Goal: Task Accomplishment & Management: Complete application form

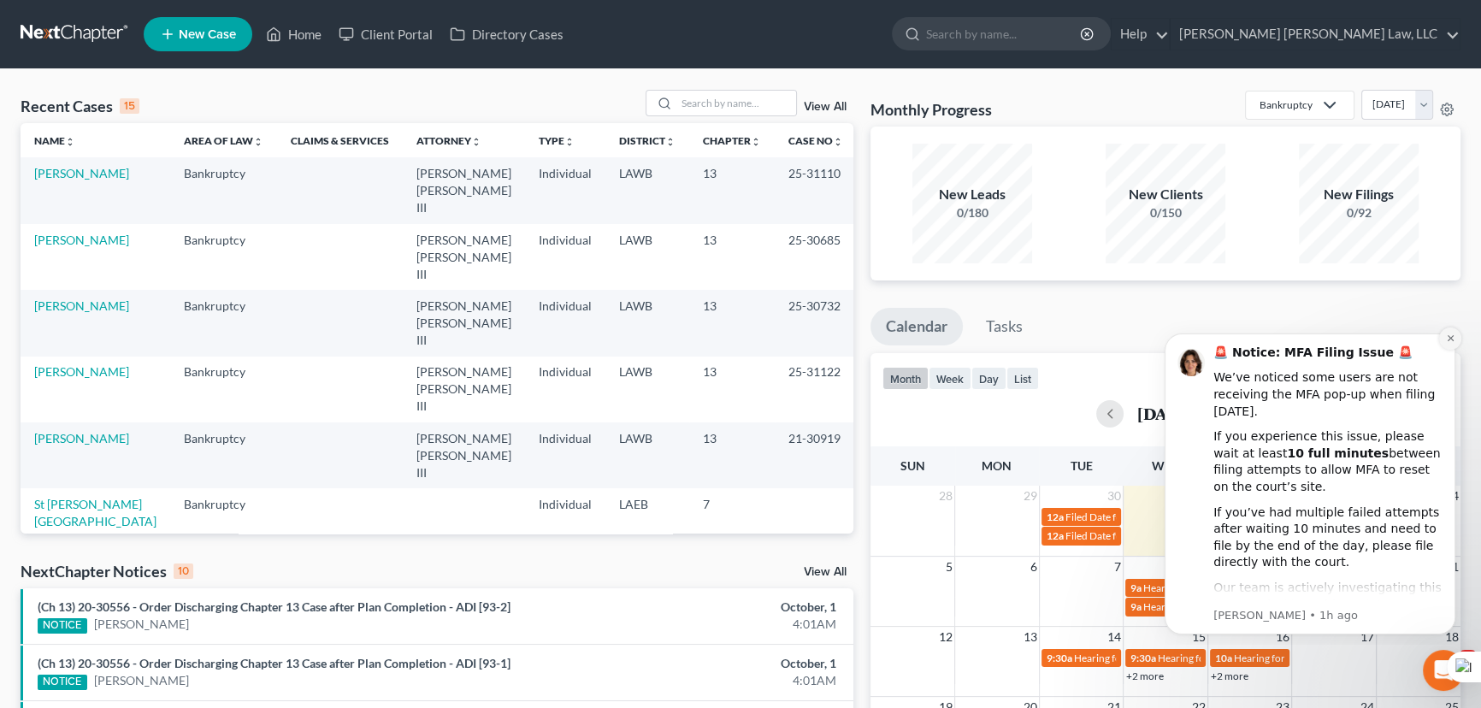
click at [1455, 339] on button "Dismiss notification" at bounding box center [1450, 338] width 22 height 22
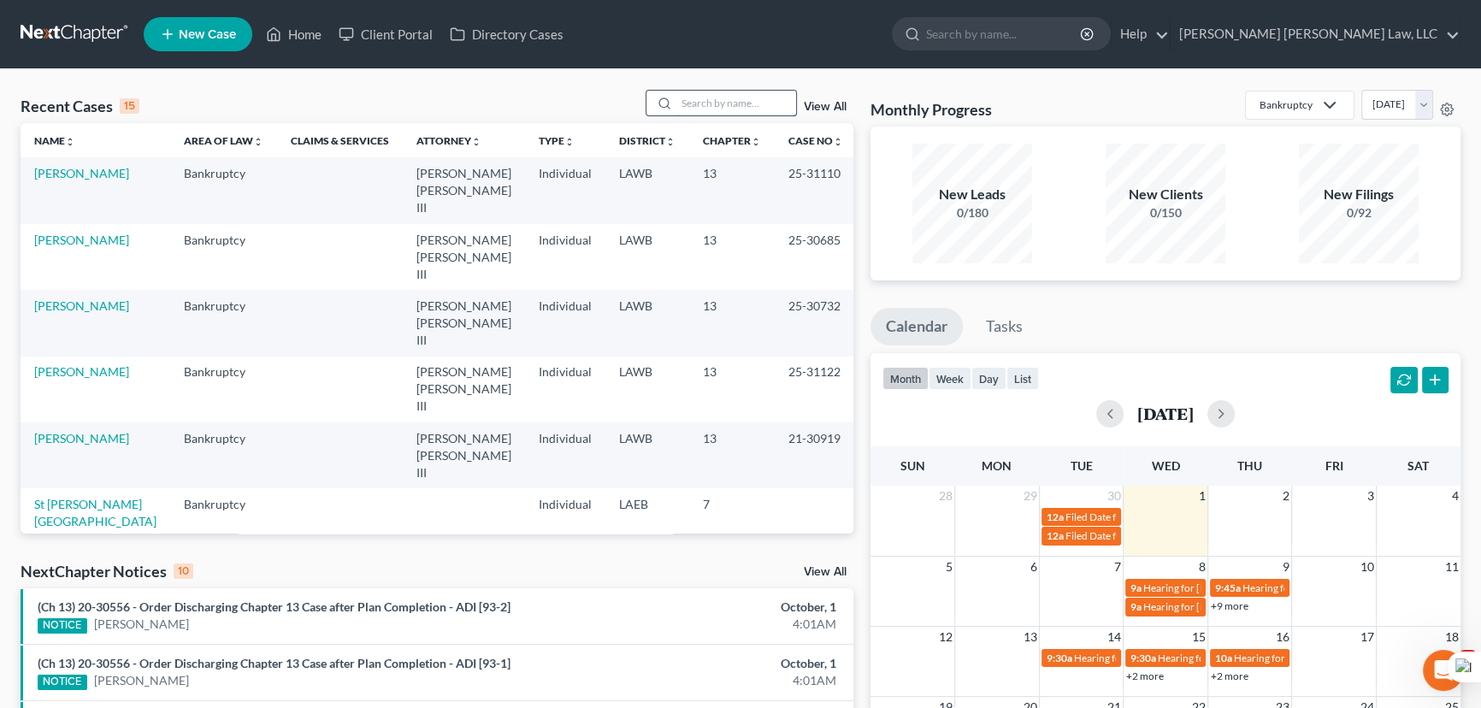
click at [762, 109] on input "search" at bounding box center [736, 103] width 120 height 25
click at [750, 108] on input "search" at bounding box center [736, 103] width 120 height 25
type input "st [PERSON_NAME]"
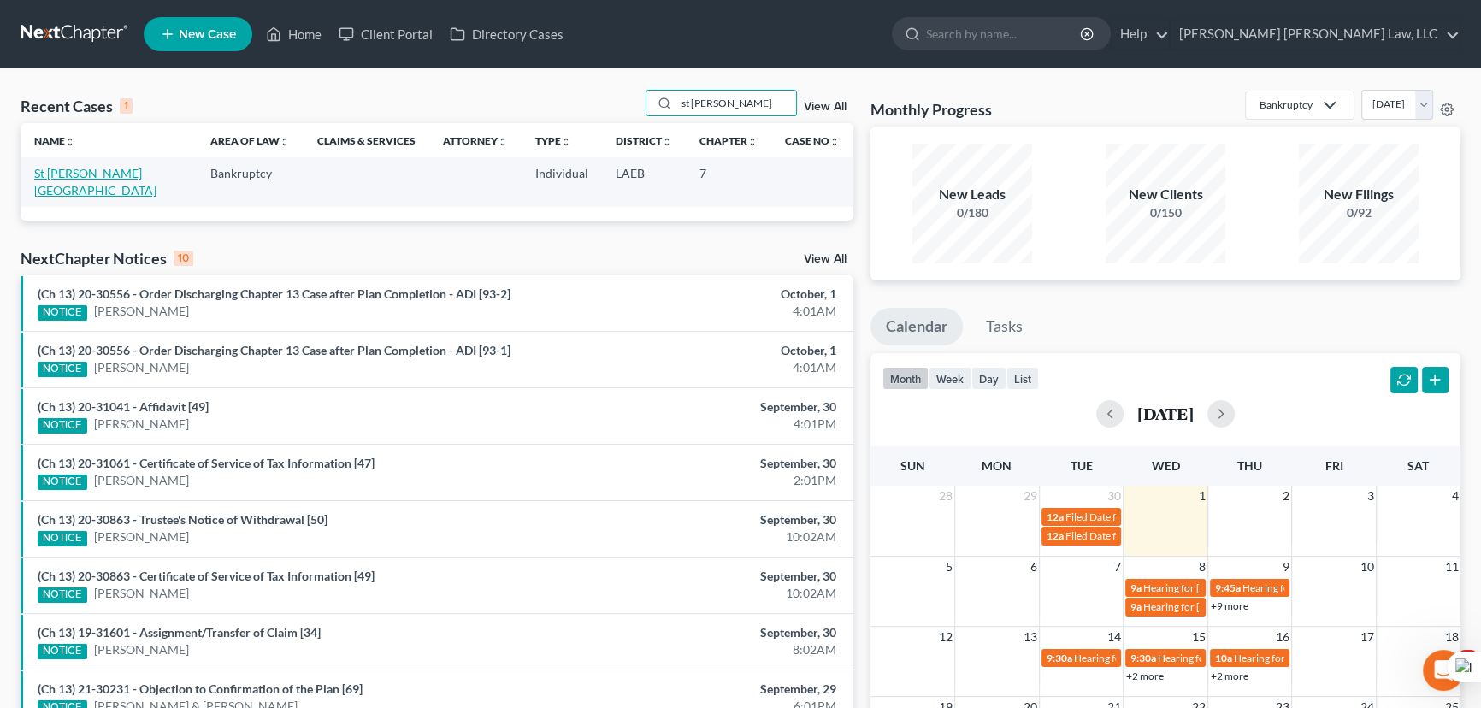
click at [88, 168] on link "St [PERSON_NAME][GEOGRAPHIC_DATA]" at bounding box center [95, 182] width 122 height 32
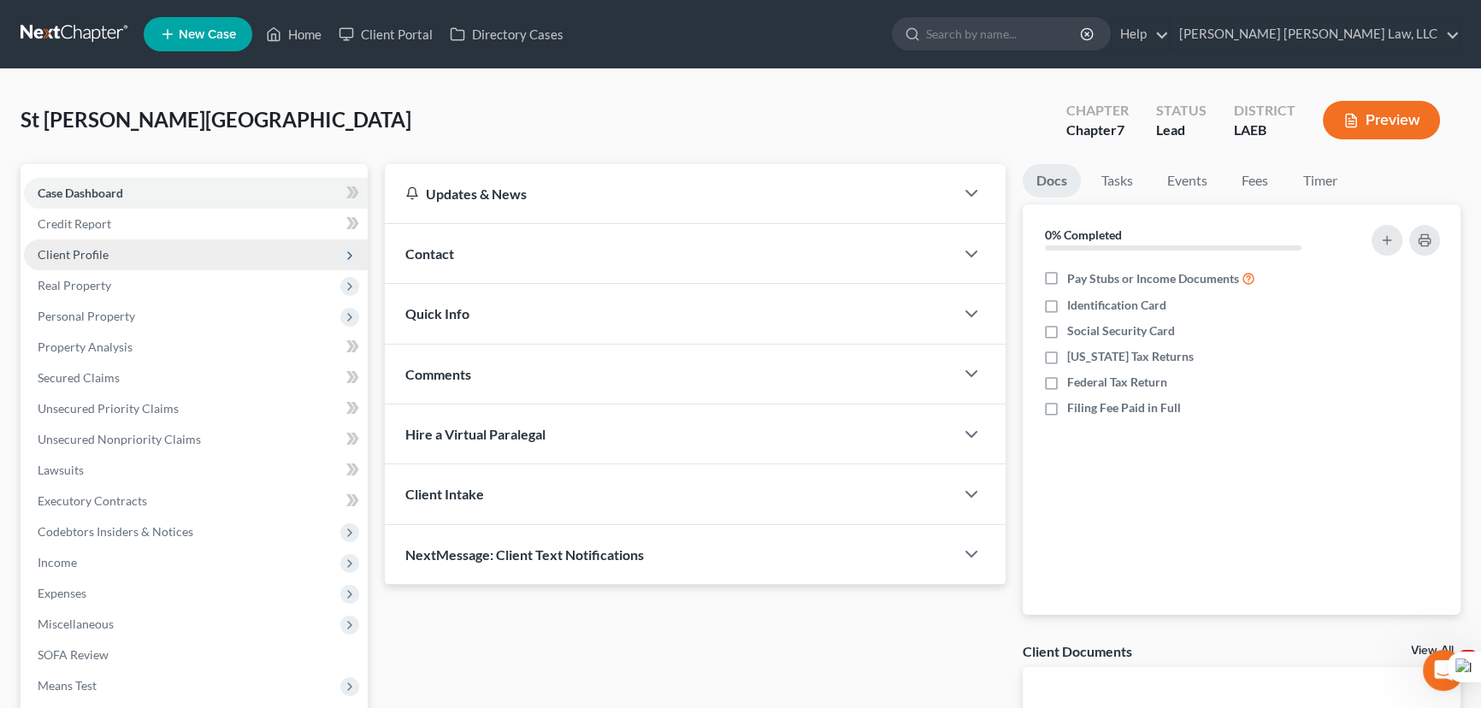
click at [99, 243] on span "Client Profile" at bounding box center [196, 254] width 344 height 31
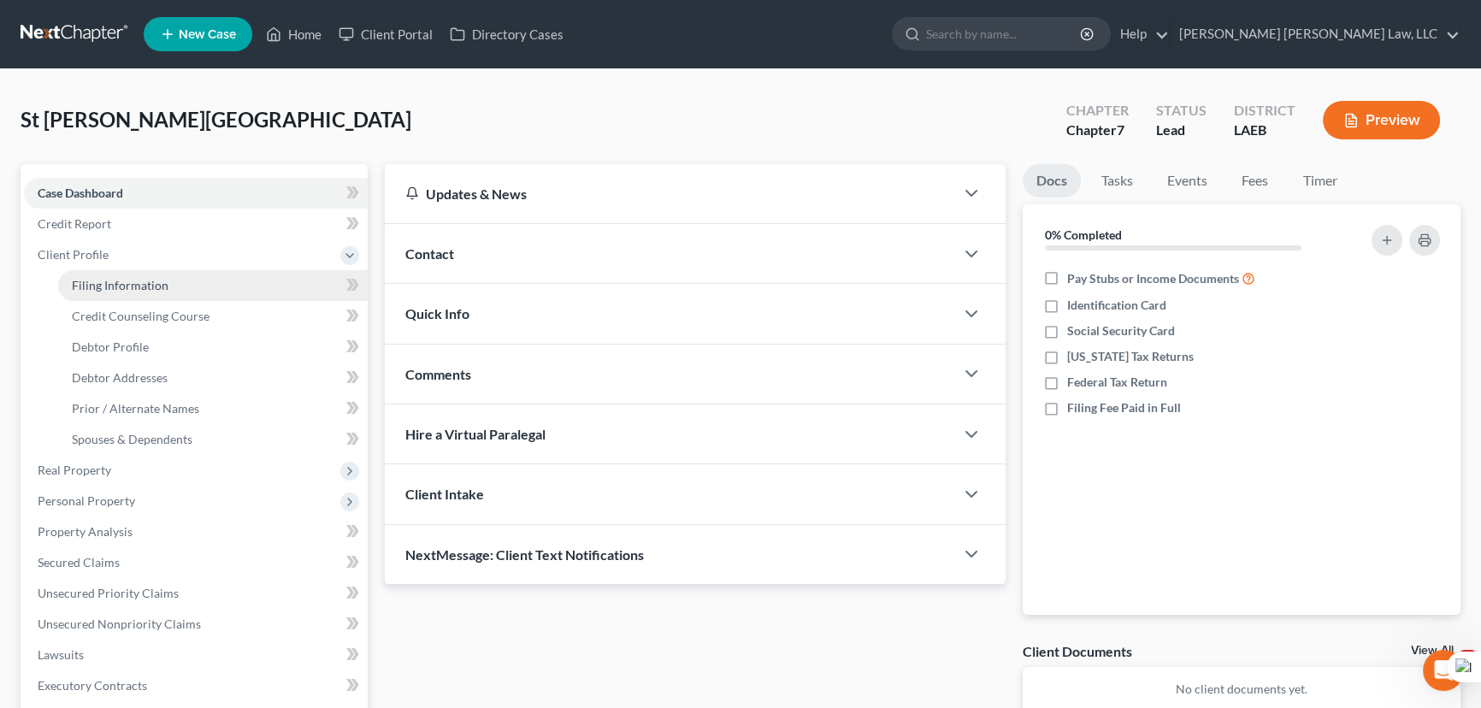
click at [112, 278] on span "Filing Information" at bounding box center [120, 285] width 97 height 15
select select "1"
select select "0"
select select "19"
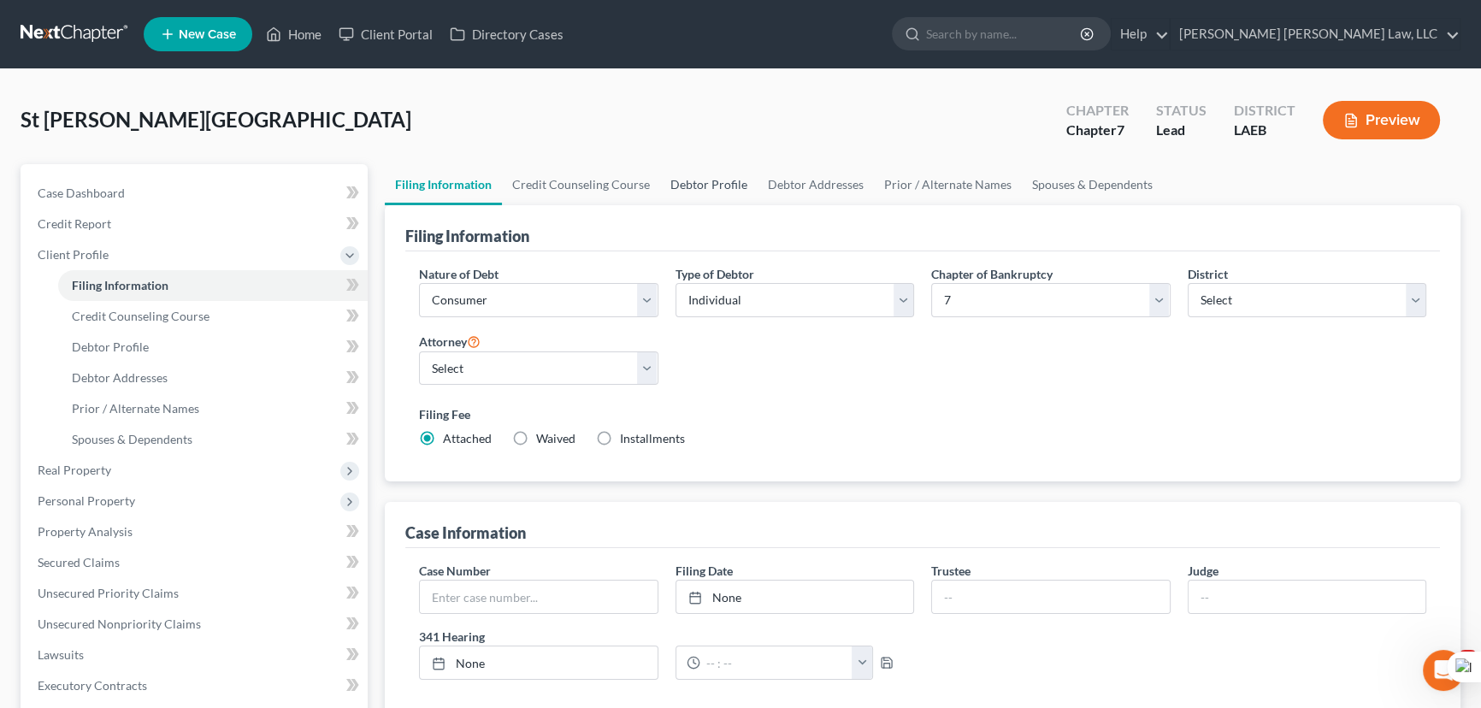
drag, startPoint x: 710, startPoint y: 173, endPoint x: 712, endPoint y: 203, distance: 30.0
click at [710, 173] on link "Debtor Profile" at bounding box center [708, 184] width 97 height 41
select select "0"
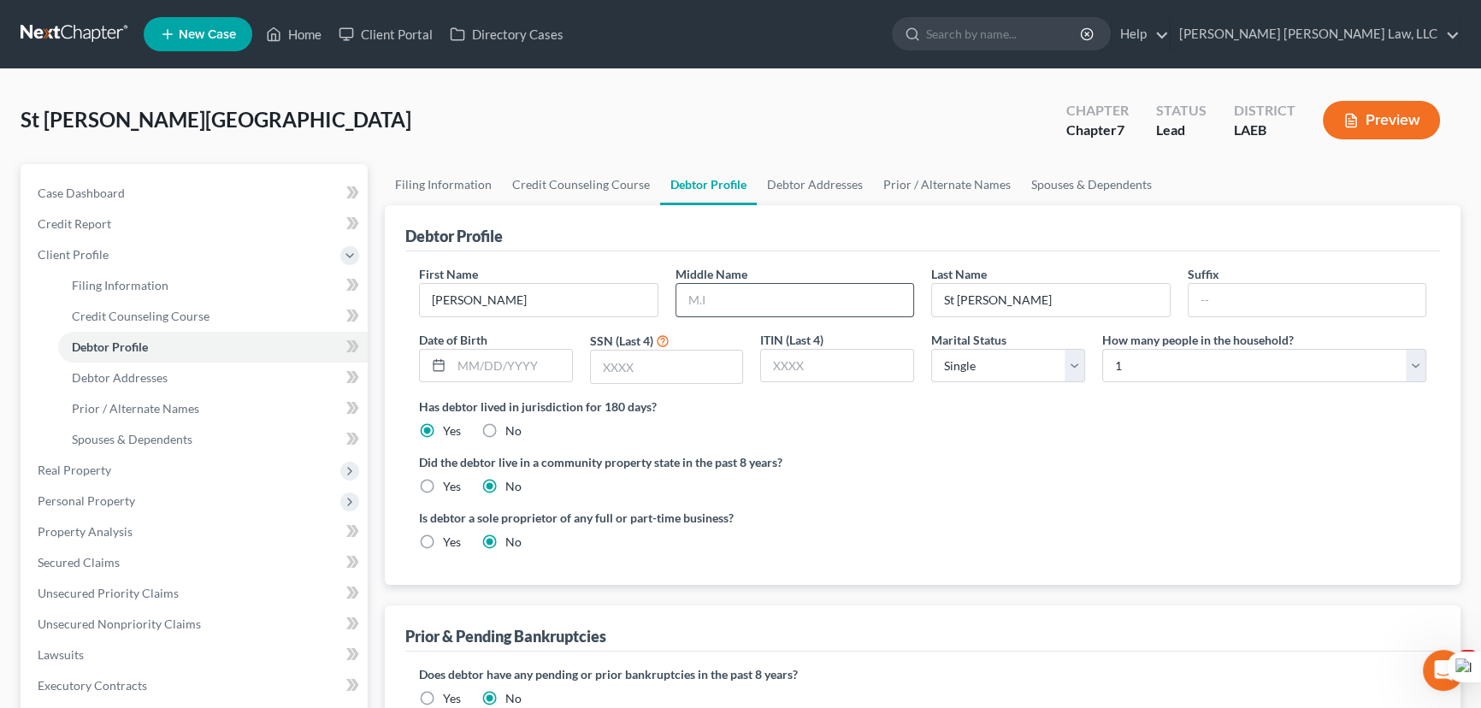
click at [739, 300] on input "text" at bounding box center [795, 300] width 238 height 32
type input "Ayana"
click at [616, 363] on input "text" at bounding box center [667, 367] width 152 height 32
type input "8029"
drag, startPoint x: 564, startPoint y: 374, endPoint x: 552, endPoint y: 368, distance: 14.2
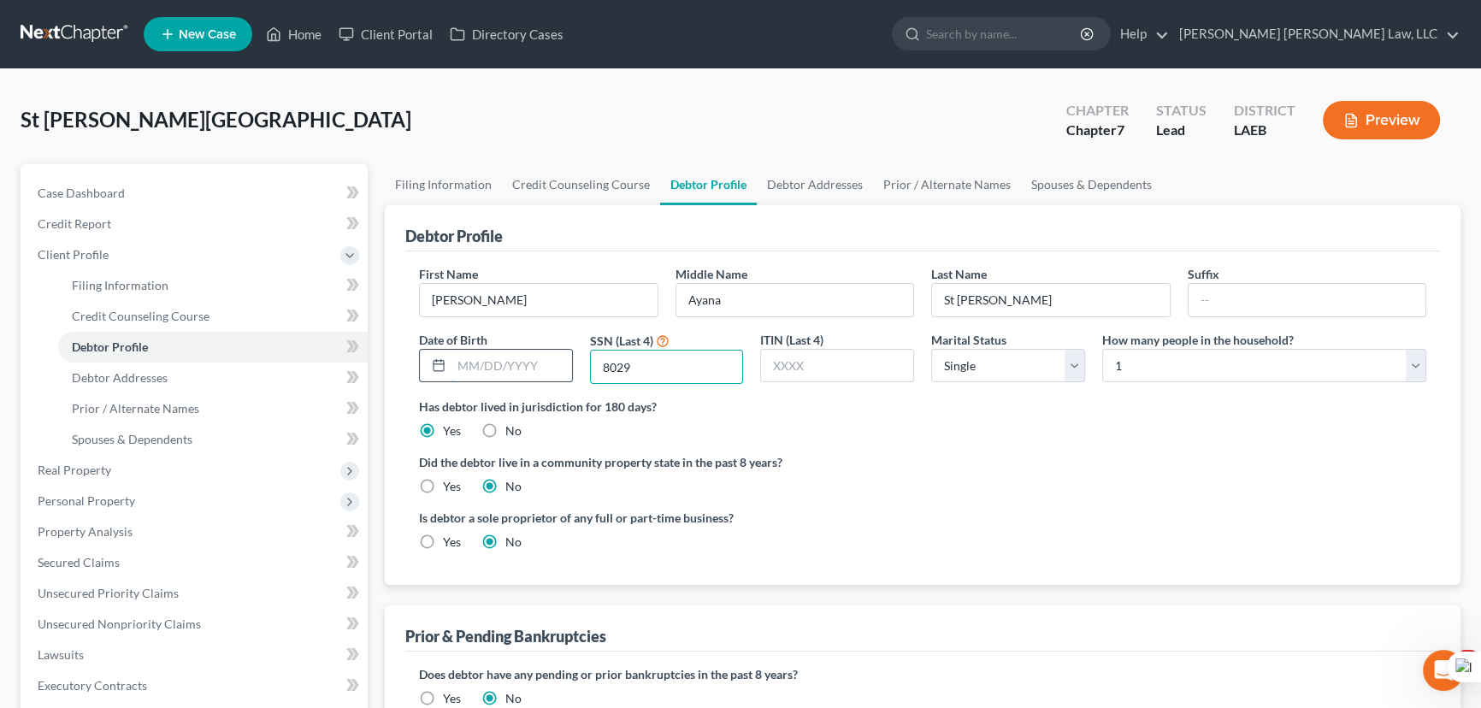
click at [562, 373] on input "text" at bounding box center [511, 366] width 121 height 32
type input "[DATE]"
click at [443, 481] on label "Yes" at bounding box center [452, 486] width 18 height 17
click at [450, 481] on input "Yes" at bounding box center [455, 483] width 11 height 11
radio input "true"
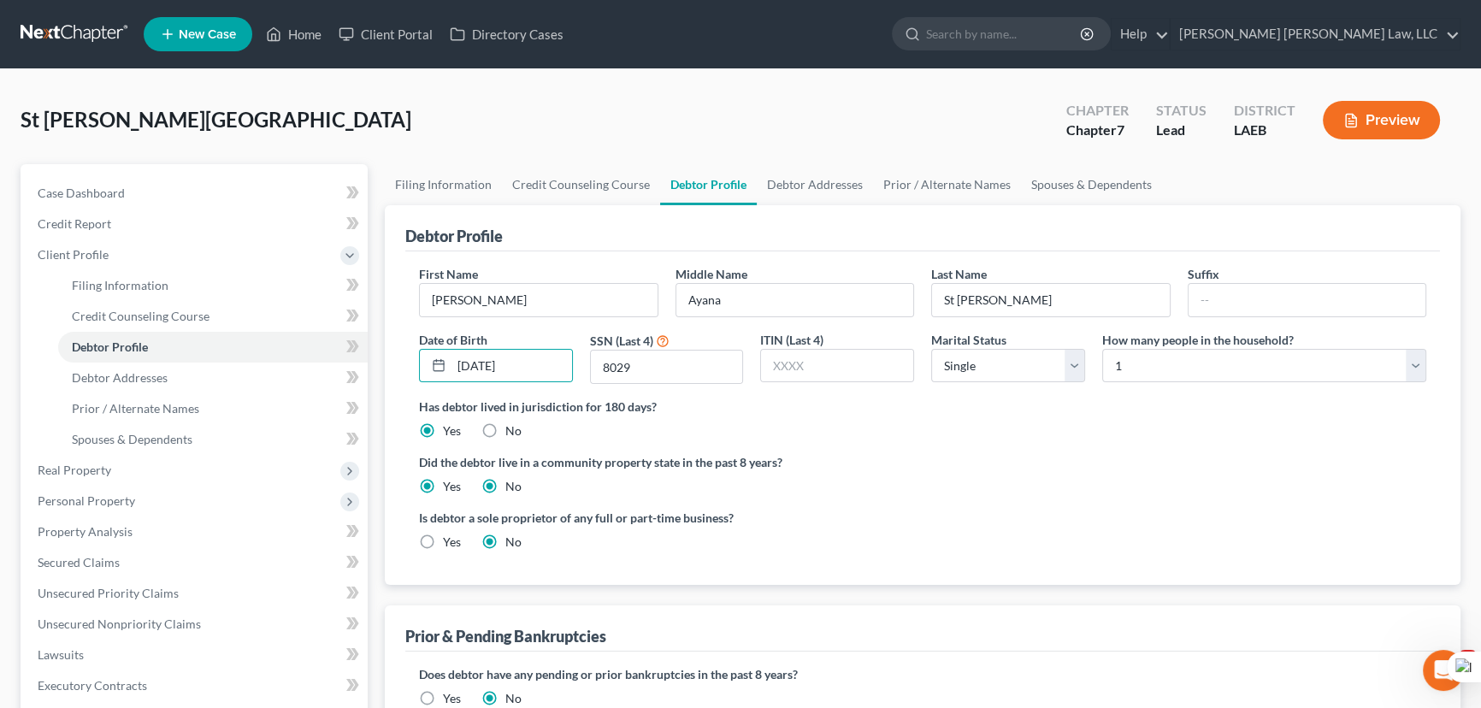
radio input "false"
click at [1344, 371] on select "Select 1 2 3 4 5 6 7 8 9 10 11 12 13 14 15 16 17 18 19 20" at bounding box center [1264, 366] width 324 height 34
click at [949, 144] on div "St [PERSON_NAME] Upgraded Chapter Chapter 7 Status Lead District LAEB Preview" at bounding box center [741, 127] width 1440 height 74
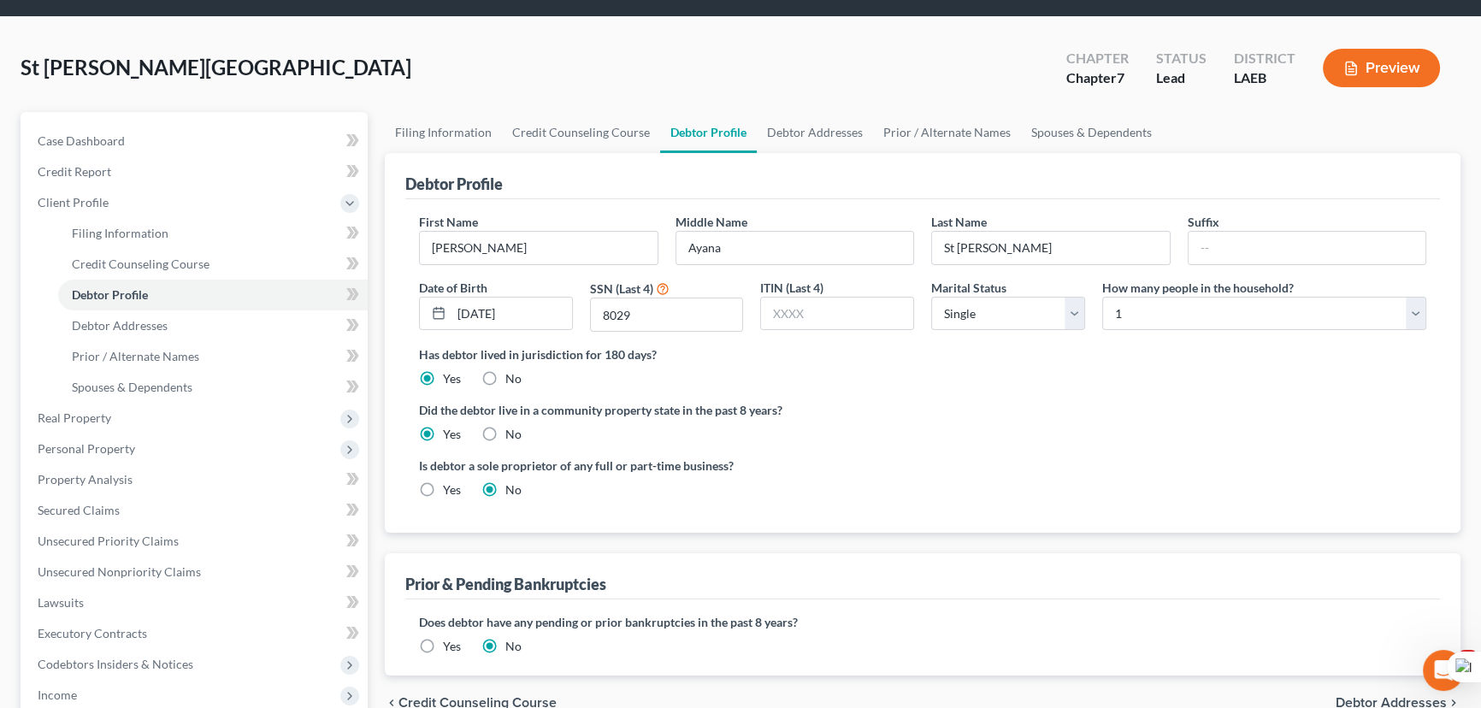
scroll to position [233, 0]
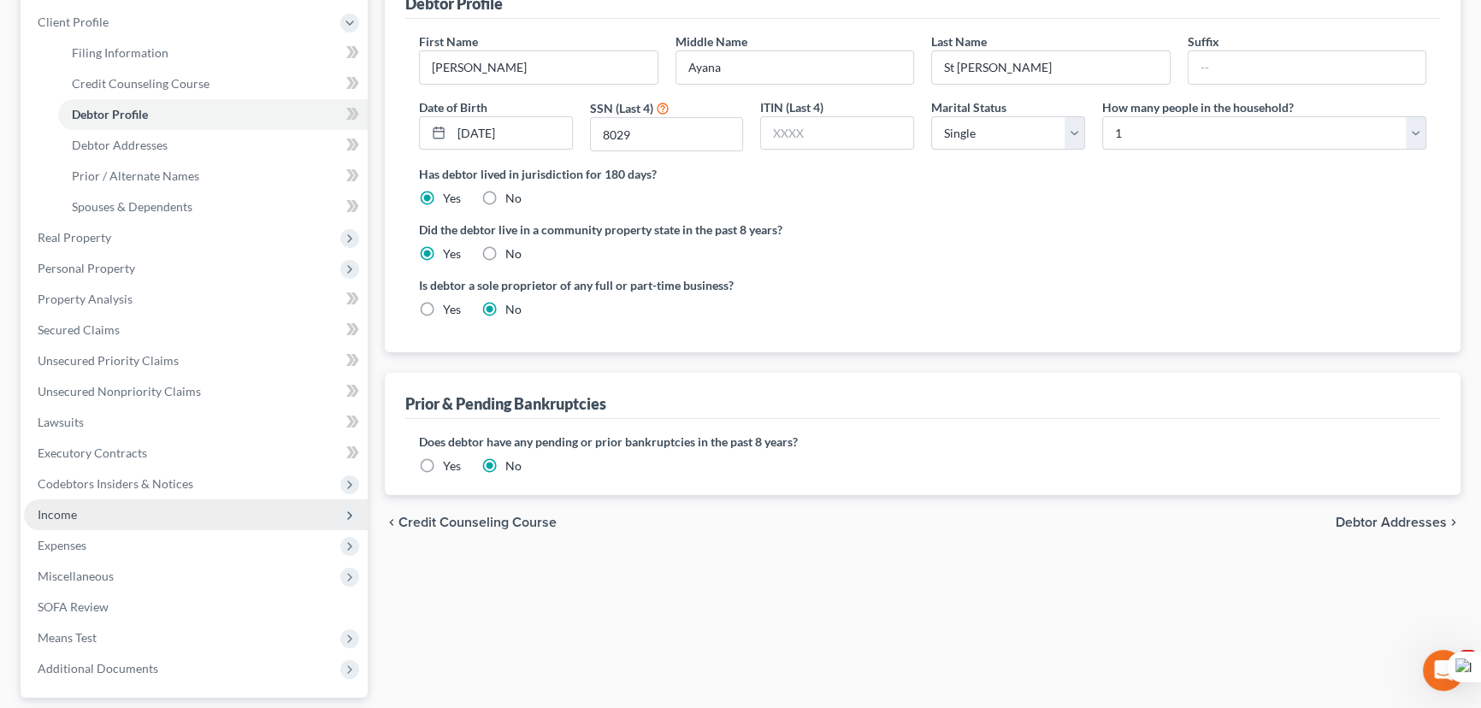
click at [147, 511] on span "Income" at bounding box center [196, 514] width 344 height 31
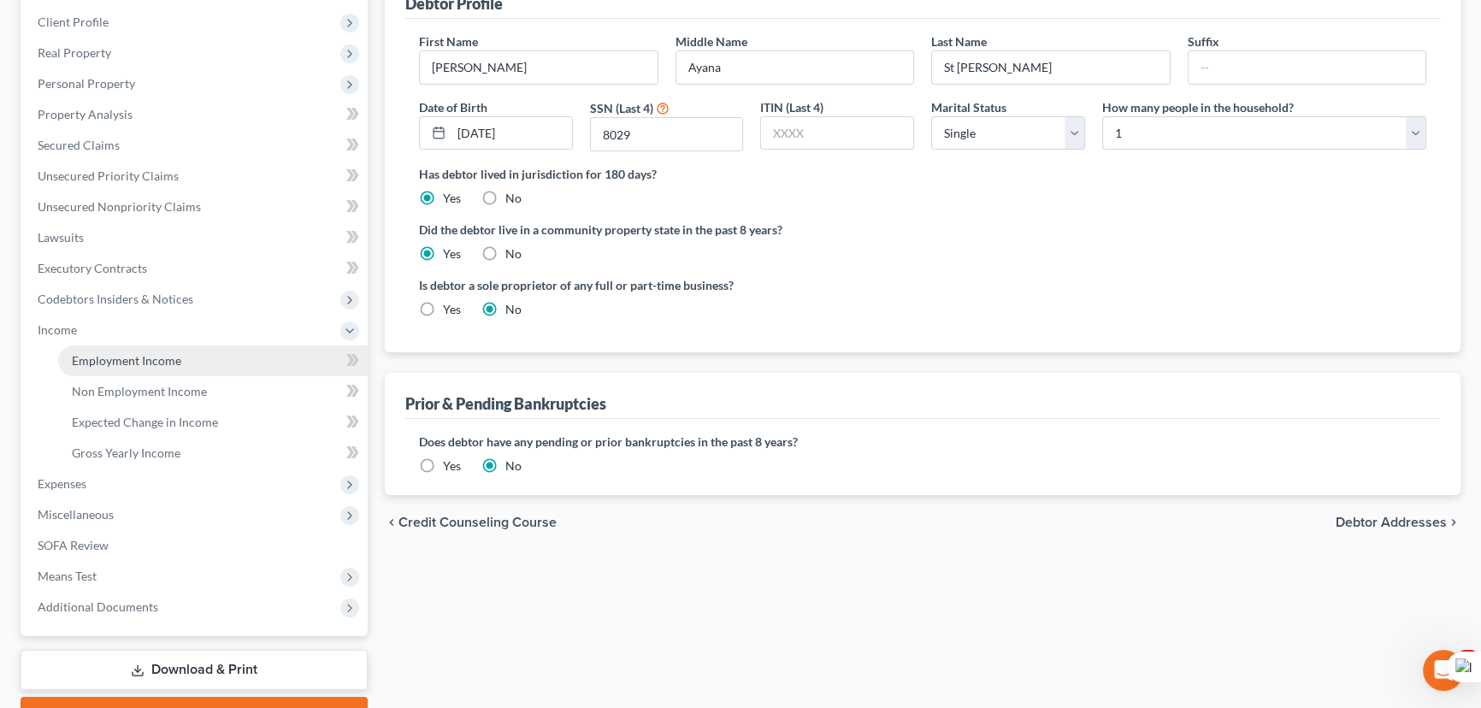
click at [171, 369] on link "Employment Income" at bounding box center [213, 360] width 310 height 31
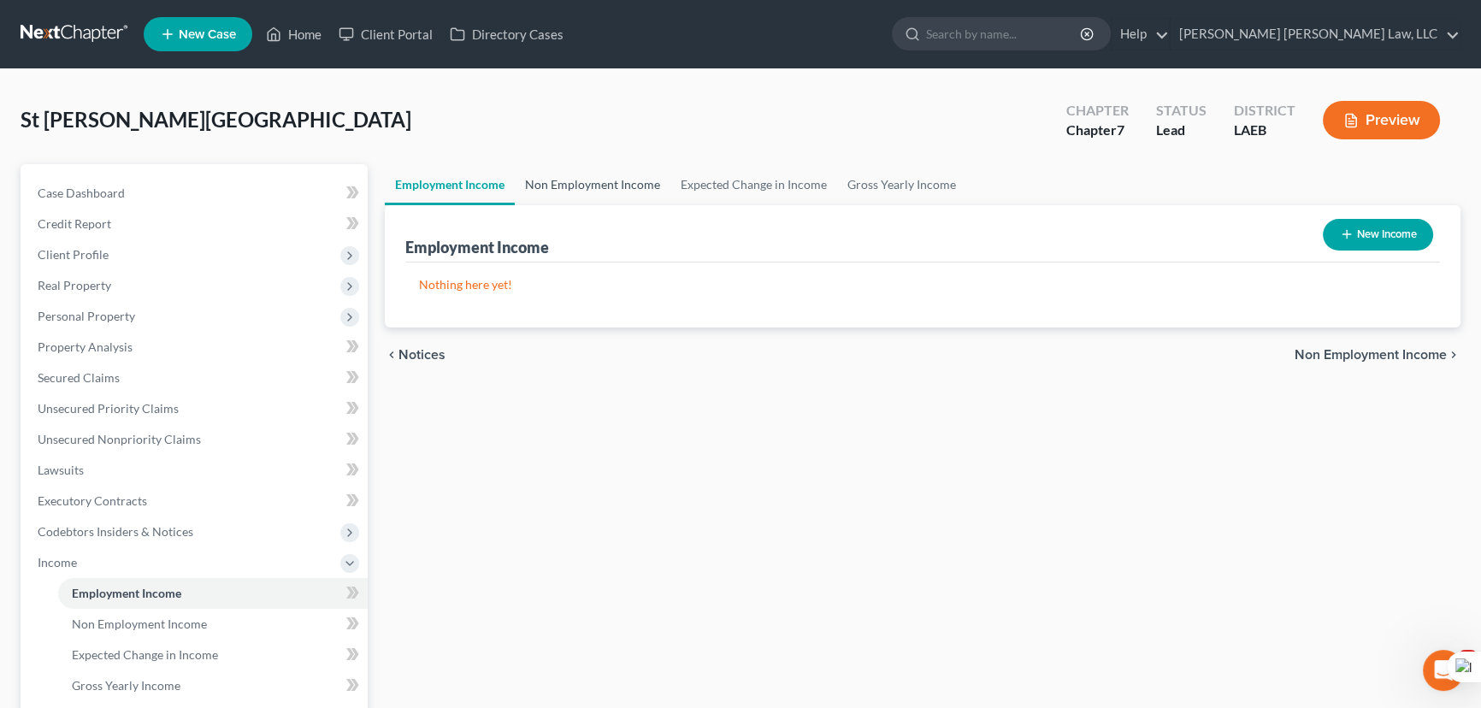
click at [536, 180] on link "Non Employment Income" at bounding box center [593, 184] width 156 height 41
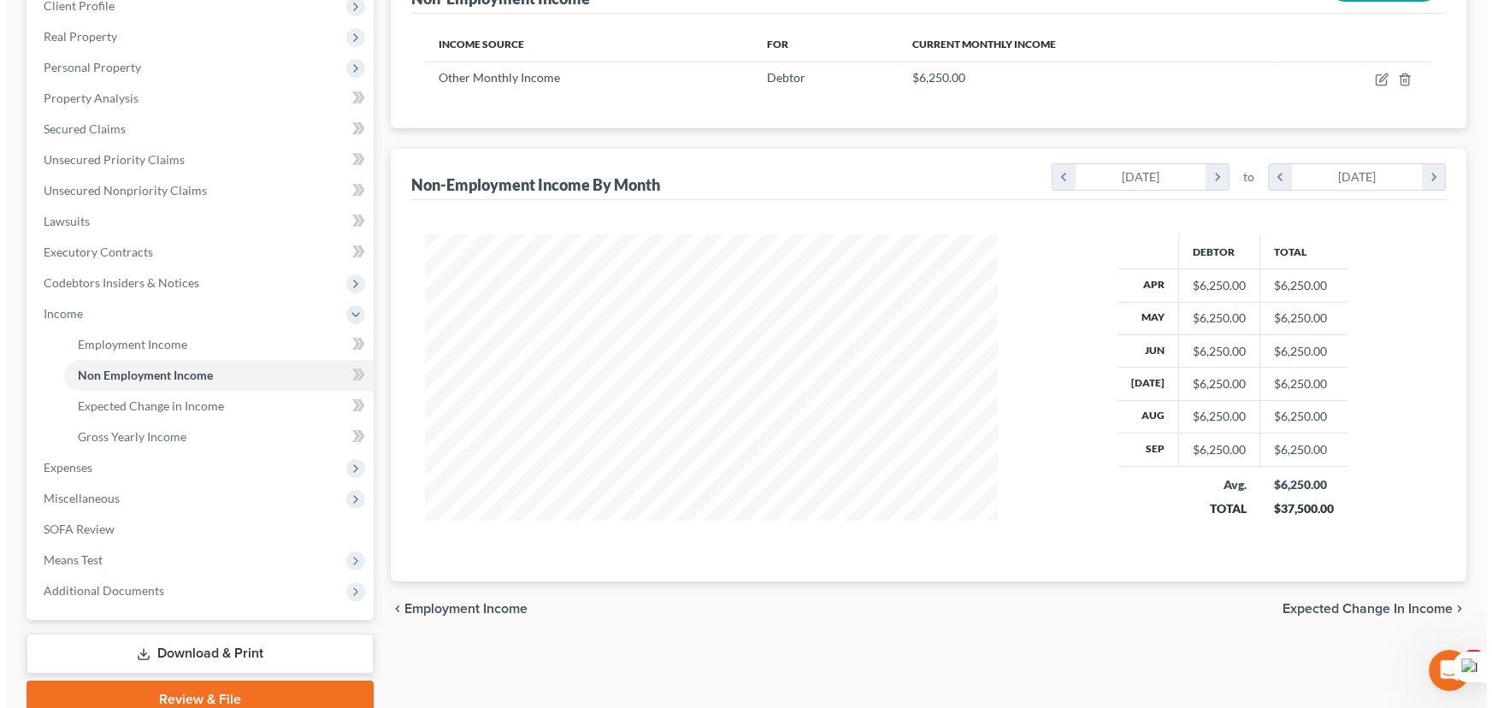
scroll to position [155, 0]
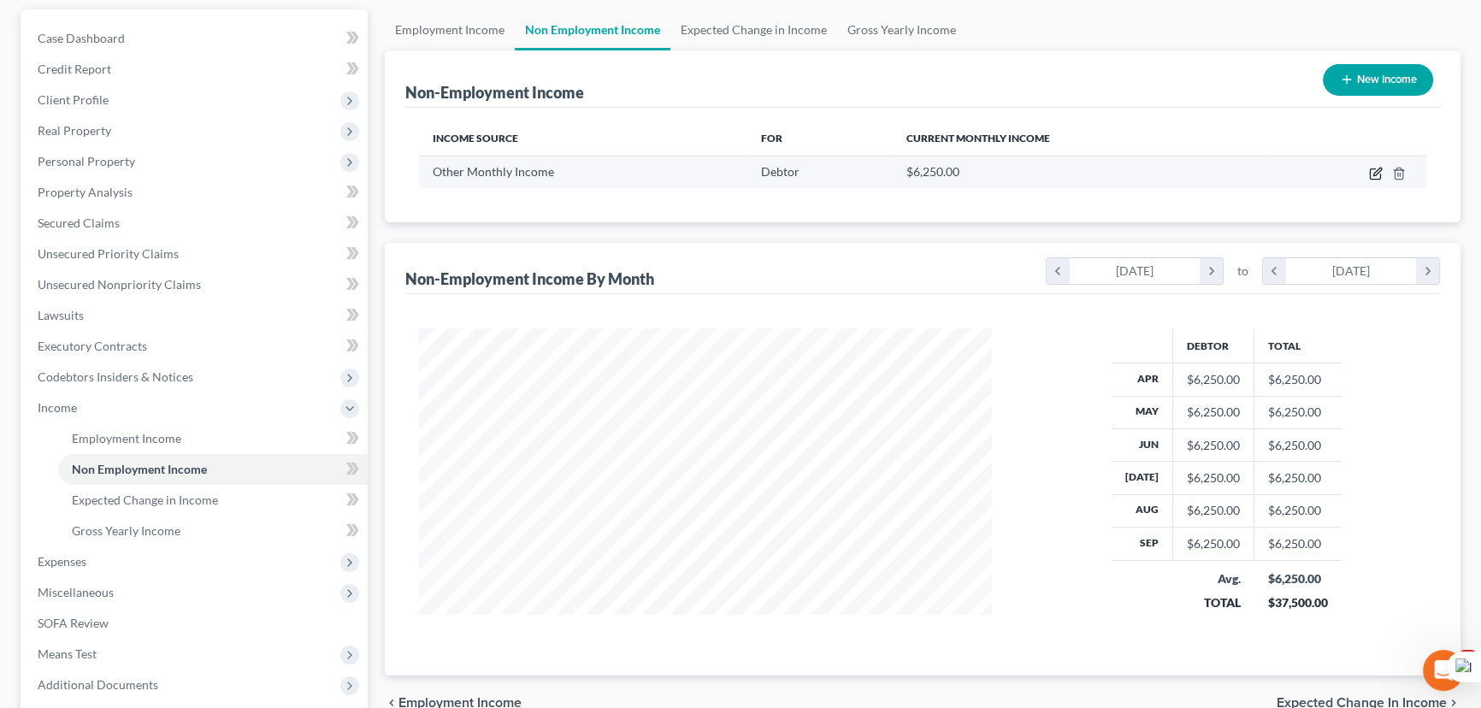
click at [1377, 174] on icon "button" at bounding box center [1376, 174] width 14 height 14
select select "13"
select select "0"
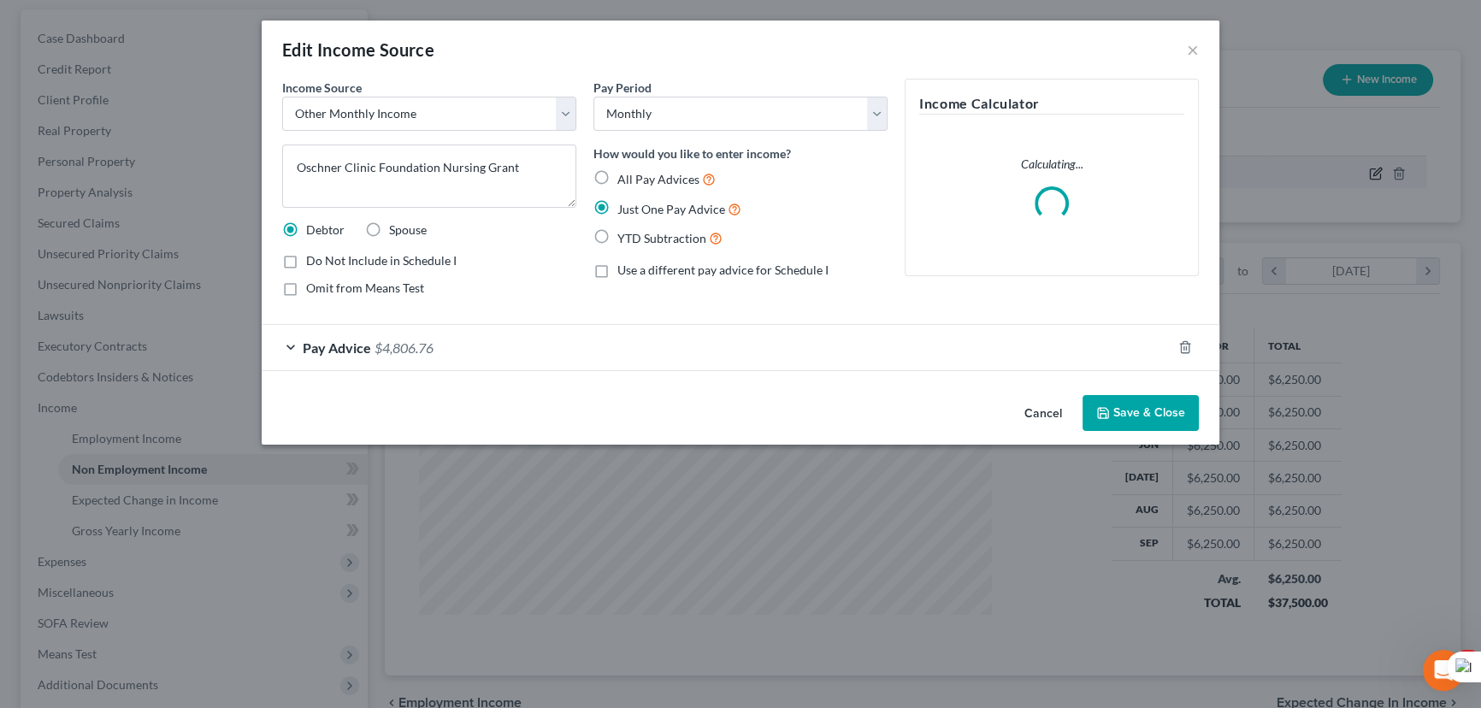
scroll to position [306, 612]
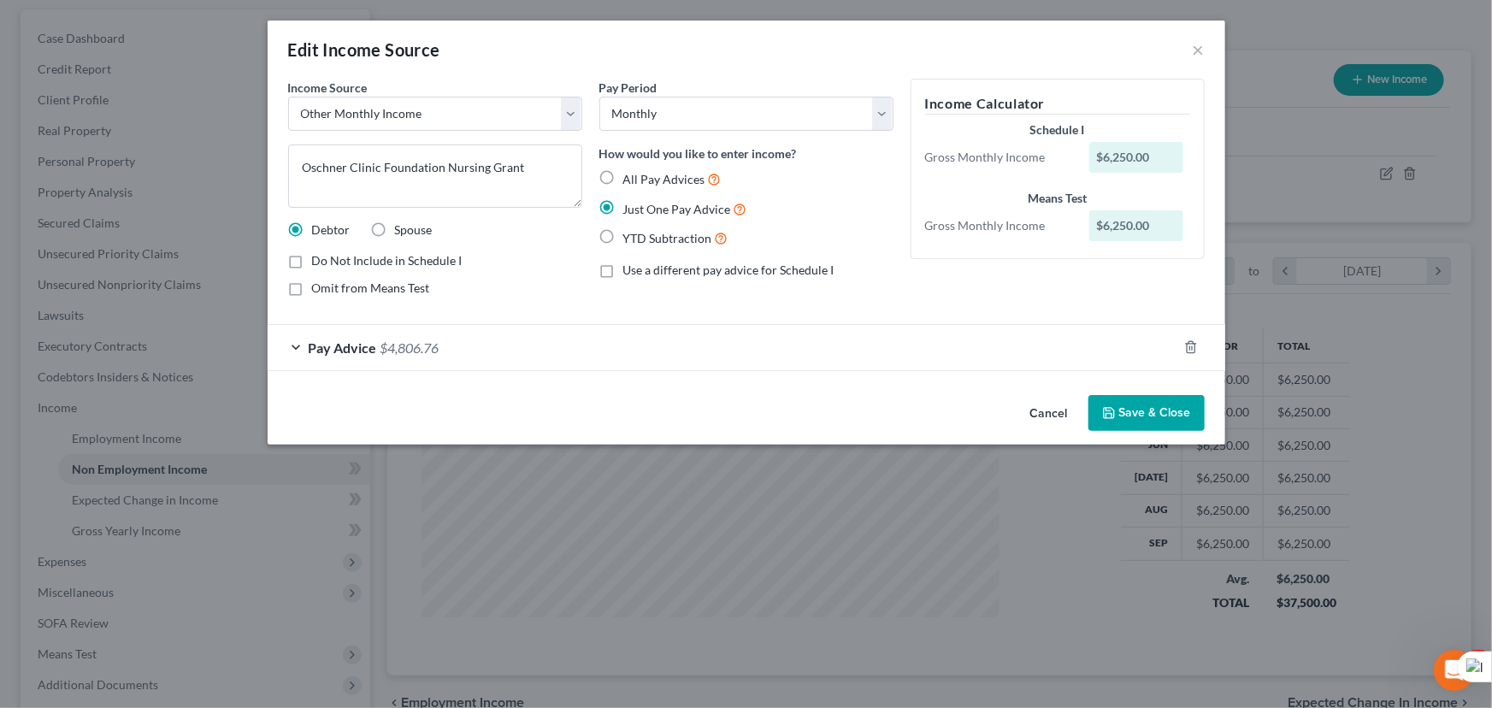
click at [623, 172] on label "All Pay Advices" at bounding box center [672, 179] width 98 height 20
click at [630, 172] on input "All Pay Advices" at bounding box center [635, 174] width 11 height 11
radio input "true"
click at [556, 360] on div "Pay Advice $4,806.76" at bounding box center [723, 347] width 910 height 45
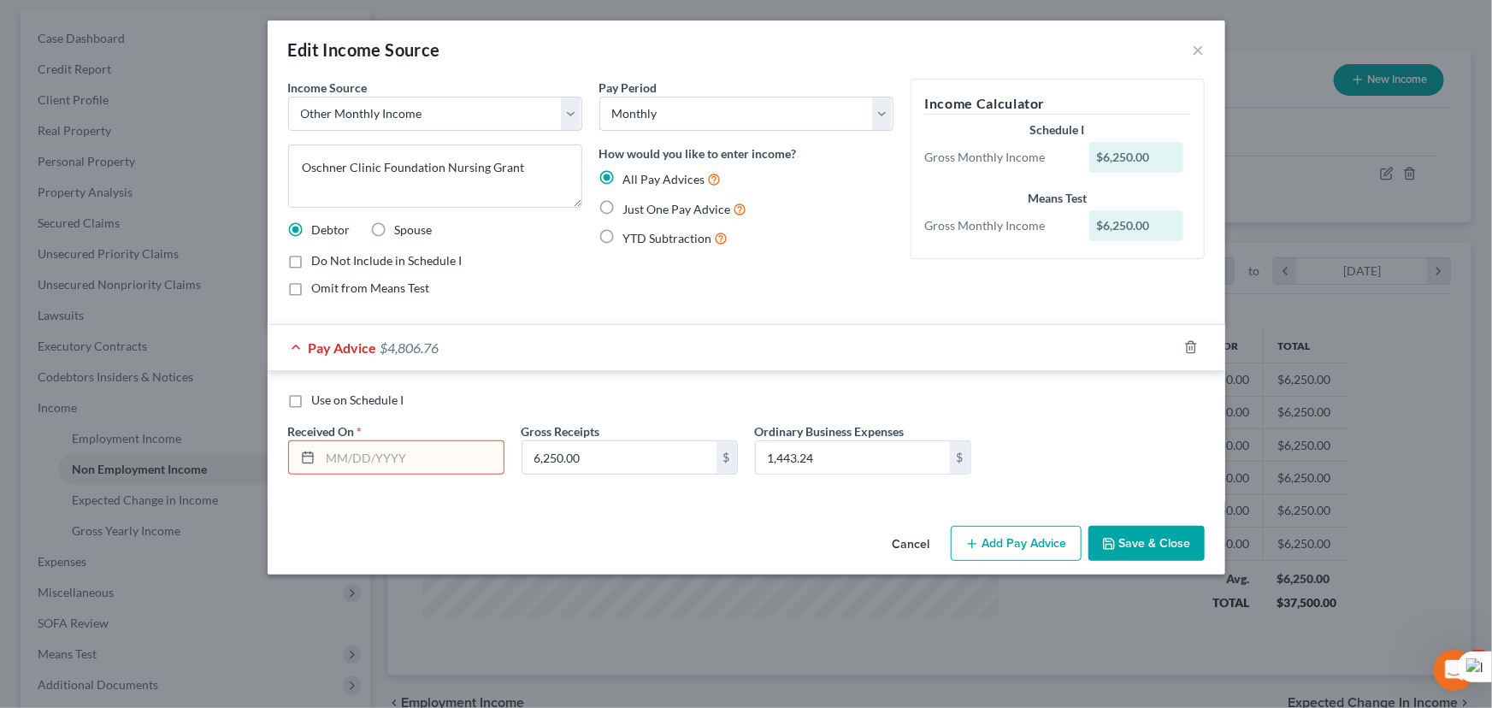
click at [352, 464] on input "text" at bounding box center [412, 457] width 183 height 32
click at [599, 386] on div "Use on Schedule I Received On * Gross Receipts 6,250.00 $ Ordinary Business Exp…" at bounding box center [747, 436] width 958 height 131
click at [382, 465] on input "text" at bounding box center [412, 457] width 183 height 32
click at [599, 371] on div "Use on Schedule I Received On * Gross Receipts 6,250.00 $ Ordinary Business Exp…" at bounding box center [747, 436] width 958 height 131
click at [410, 462] on input "text" at bounding box center [412, 457] width 183 height 32
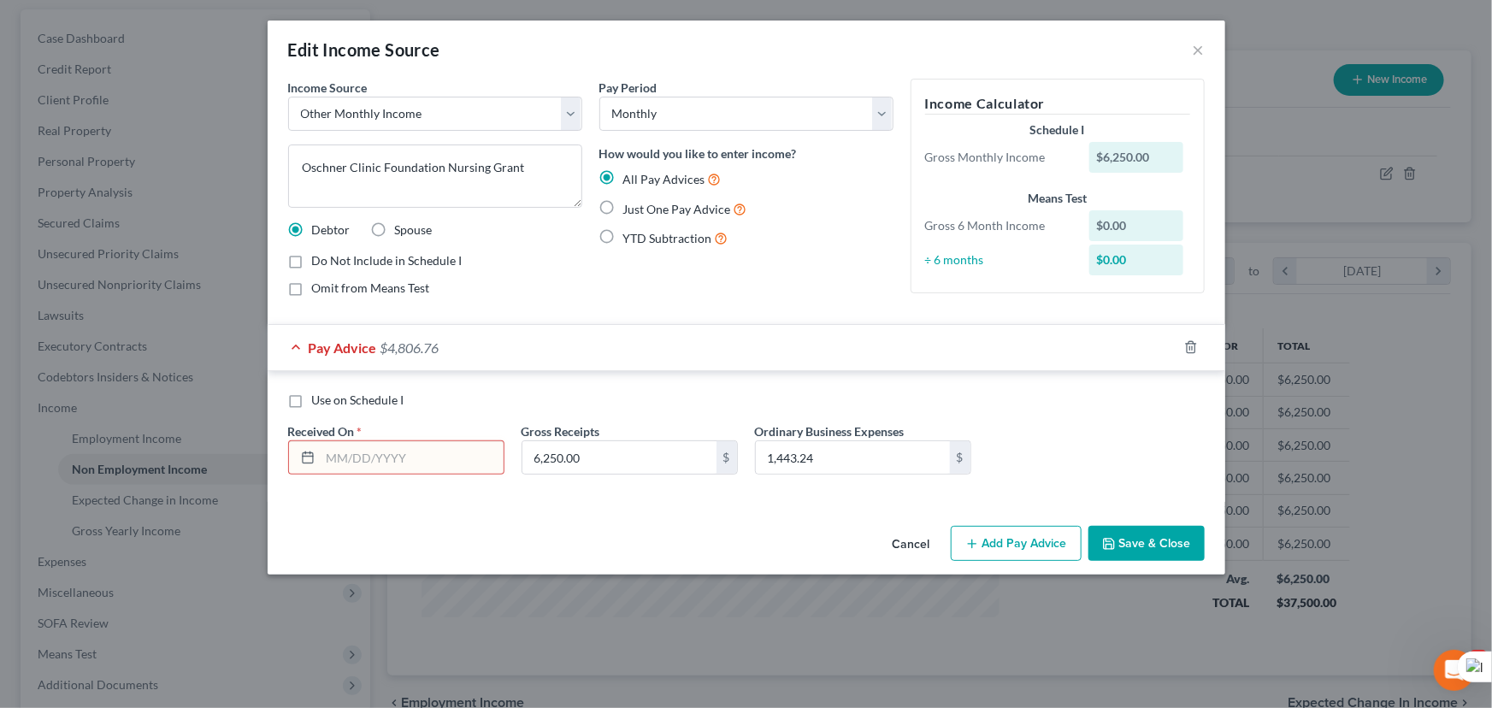
drag, startPoint x: 520, startPoint y: 390, endPoint x: 468, endPoint y: 425, distance: 62.8
click at [520, 390] on div "Use on Schedule I Received On * Gross Receipts 6,250.00 $ Ordinary Business Exp…" at bounding box center [747, 436] width 958 height 131
click at [408, 462] on input "text" at bounding box center [412, 457] width 183 height 32
drag, startPoint x: 502, startPoint y: 395, endPoint x: 439, endPoint y: 443, distance: 79.4
click at [502, 395] on div "Use on Schedule I" at bounding box center [746, 400] width 917 height 17
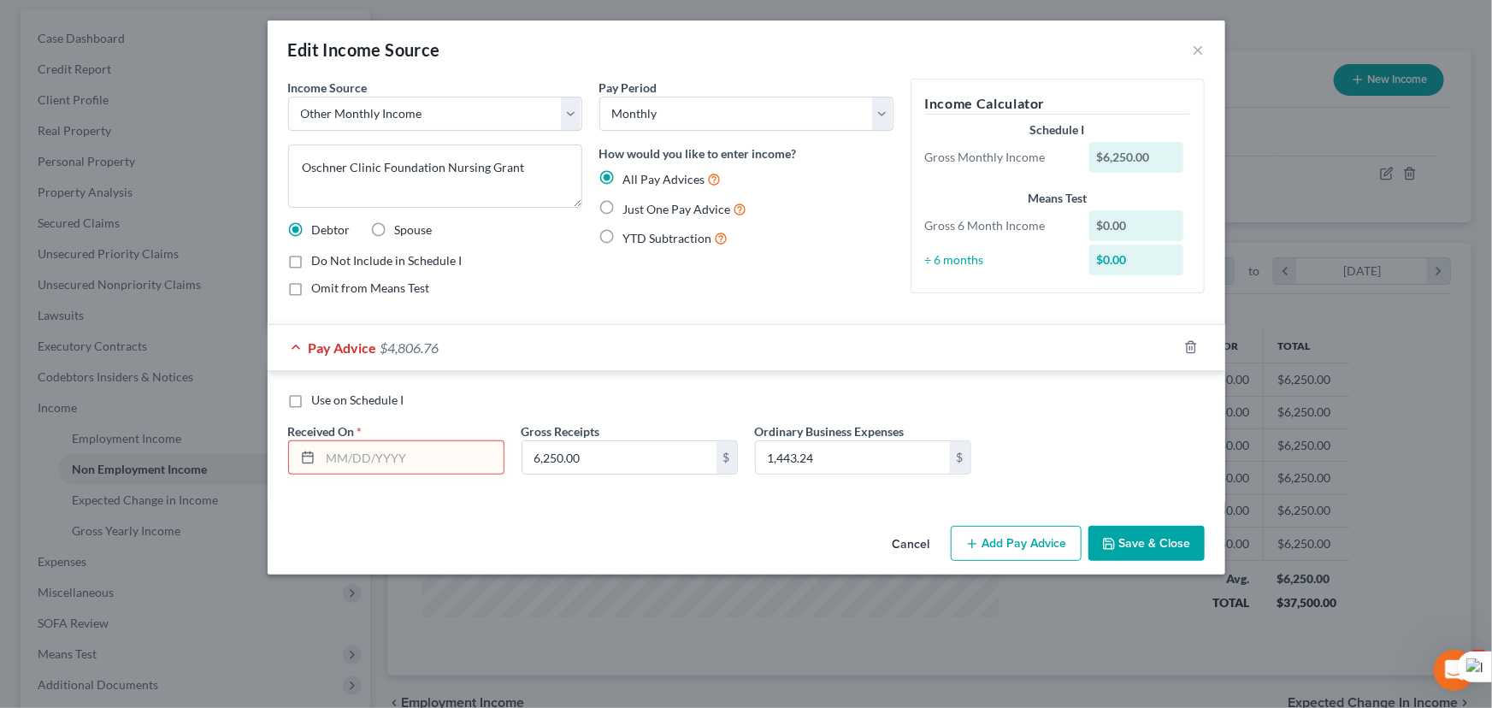
click at [404, 470] on input "text" at bounding box center [412, 457] width 183 height 32
drag, startPoint x: 542, startPoint y: 399, endPoint x: 433, endPoint y: 452, distance: 121.6
click at [542, 399] on div "Use on Schedule I" at bounding box center [746, 400] width 917 height 17
click at [433, 452] on input "text" at bounding box center [412, 457] width 183 height 32
drag, startPoint x: 568, startPoint y: 383, endPoint x: 491, endPoint y: 434, distance: 92.0
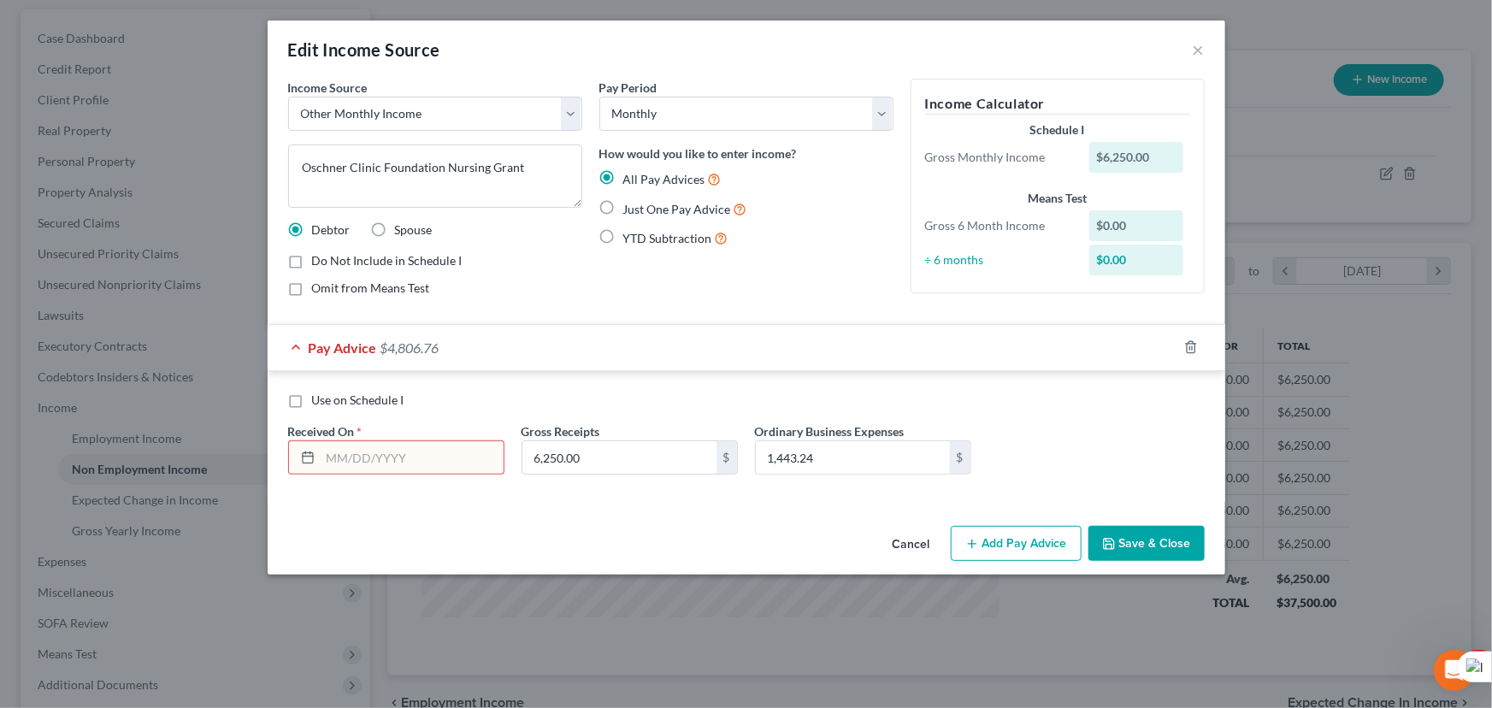
click at [568, 383] on div "Use on Schedule I Received On * Gross Receipts 6,250.00 $ Ordinary Business Exp…" at bounding box center [747, 436] width 958 height 131
drag, startPoint x: 428, startPoint y: 454, endPoint x: 446, endPoint y: 450, distance: 18.5
click at [428, 454] on input "text" at bounding box center [412, 457] width 183 height 32
click at [432, 469] on input "text" at bounding box center [412, 457] width 183 height 32
type input "[DATE]"
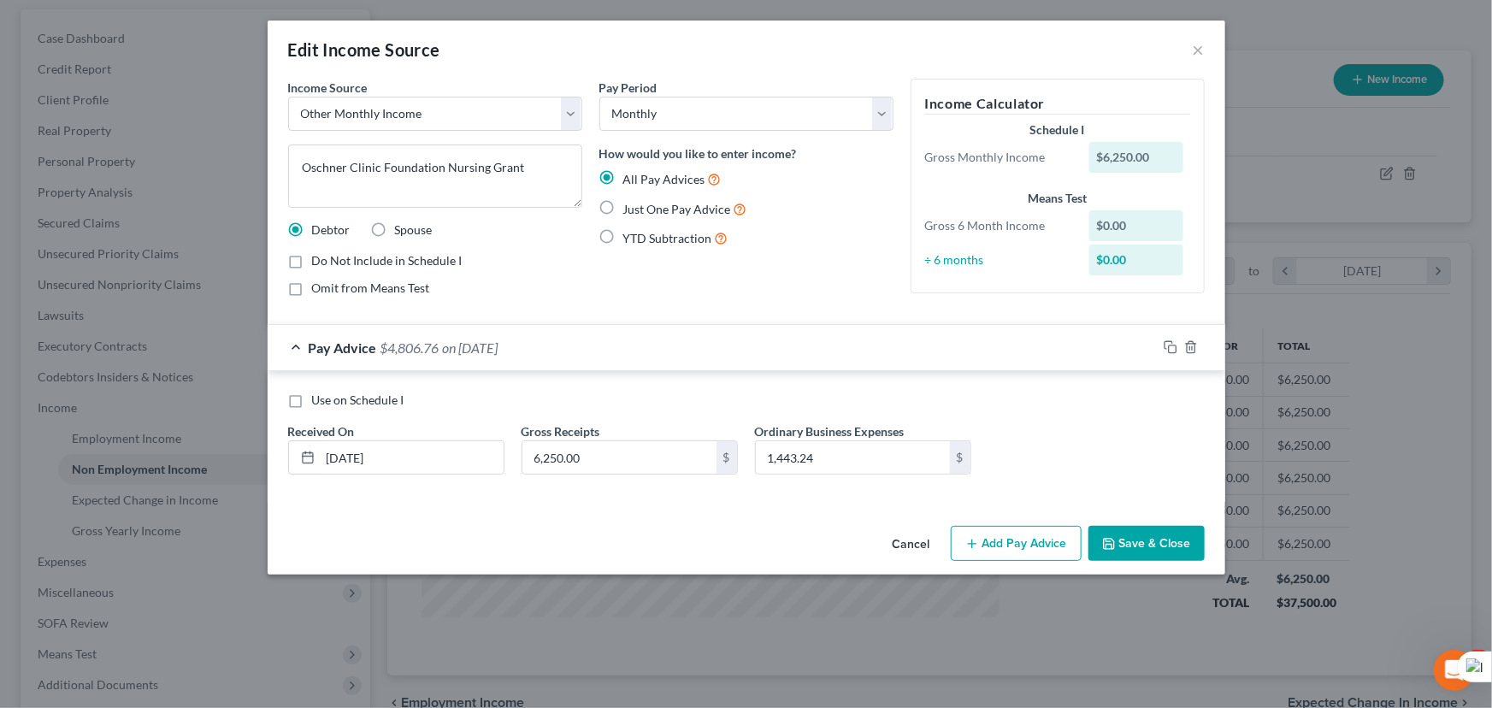
click at [1163, 534] on button "Save & Close" at bounding box center [1146, 544] width 116 height 36
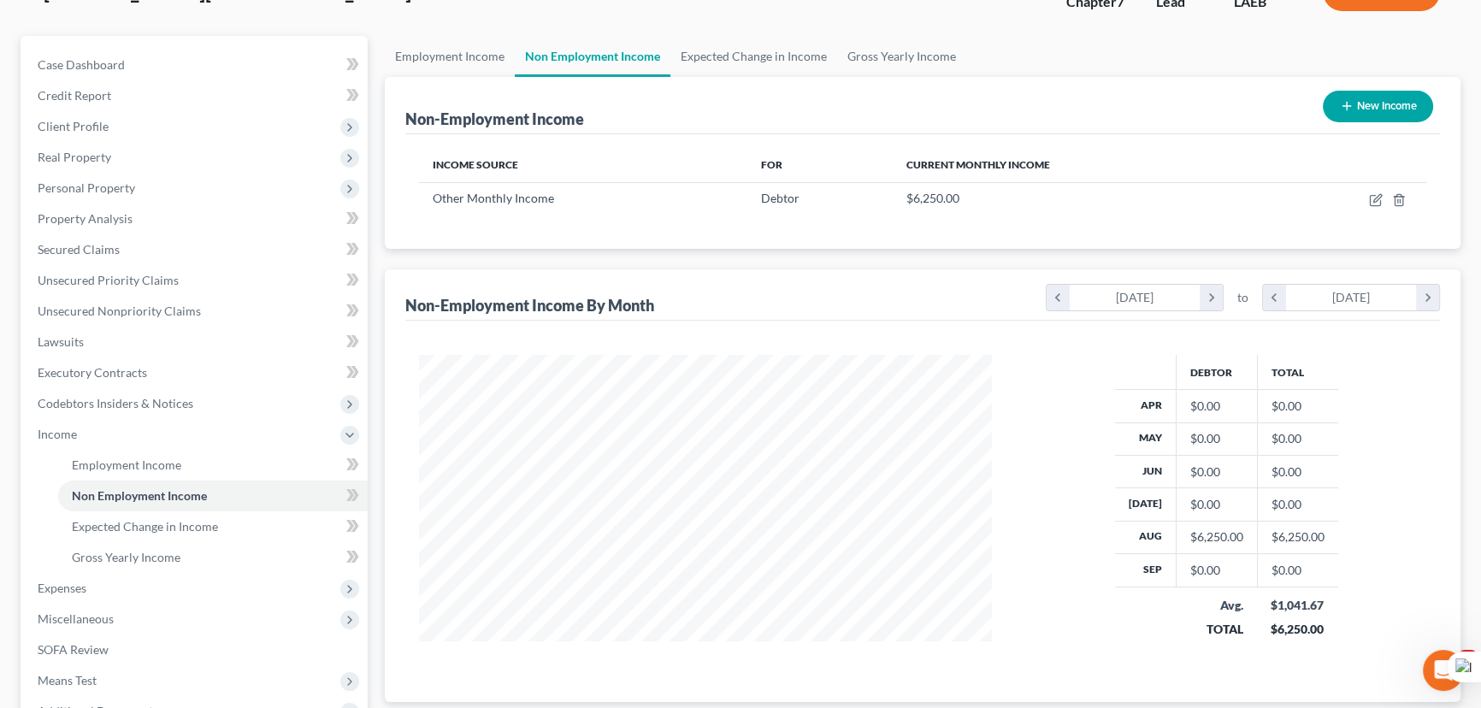
scroll to position [88, 0]
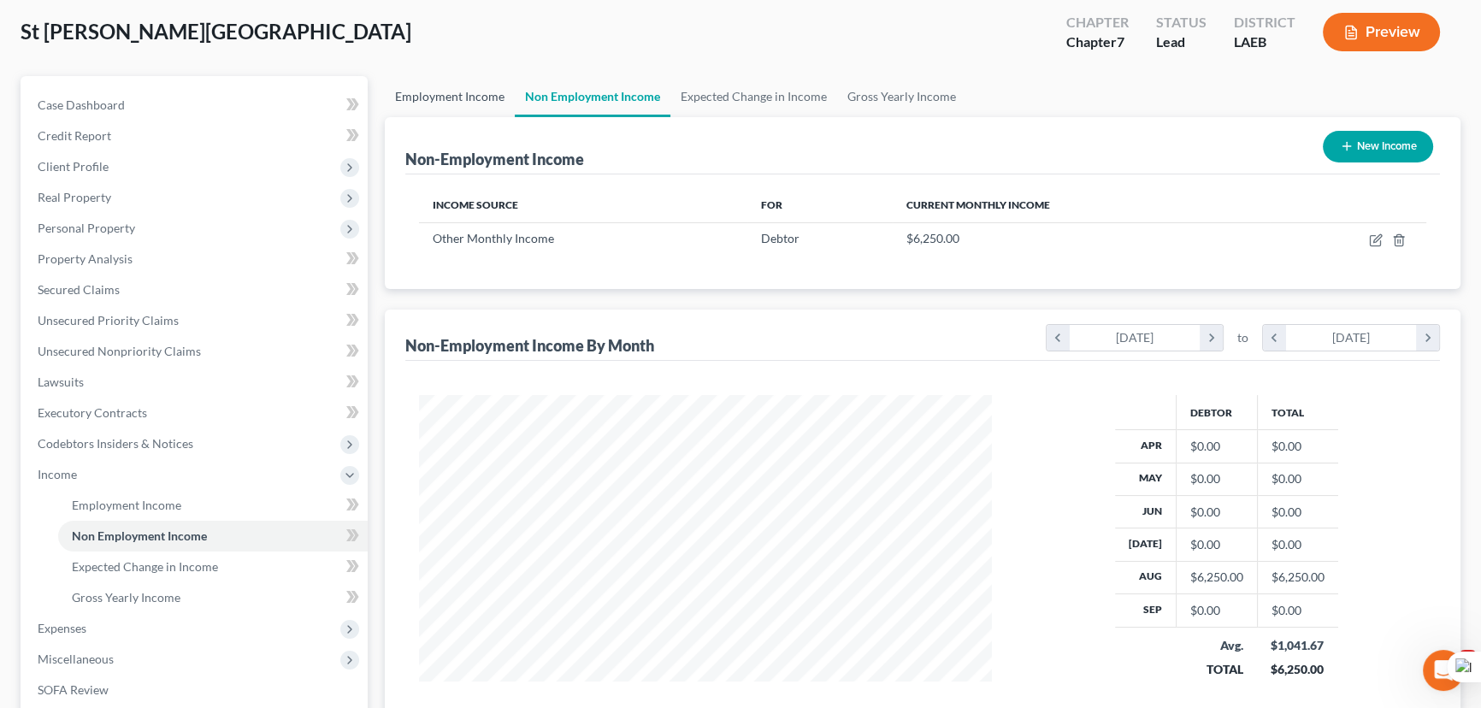
click at [449, 97] on link "Employment Income" at bounding box center [450, 96] width 130 height 41
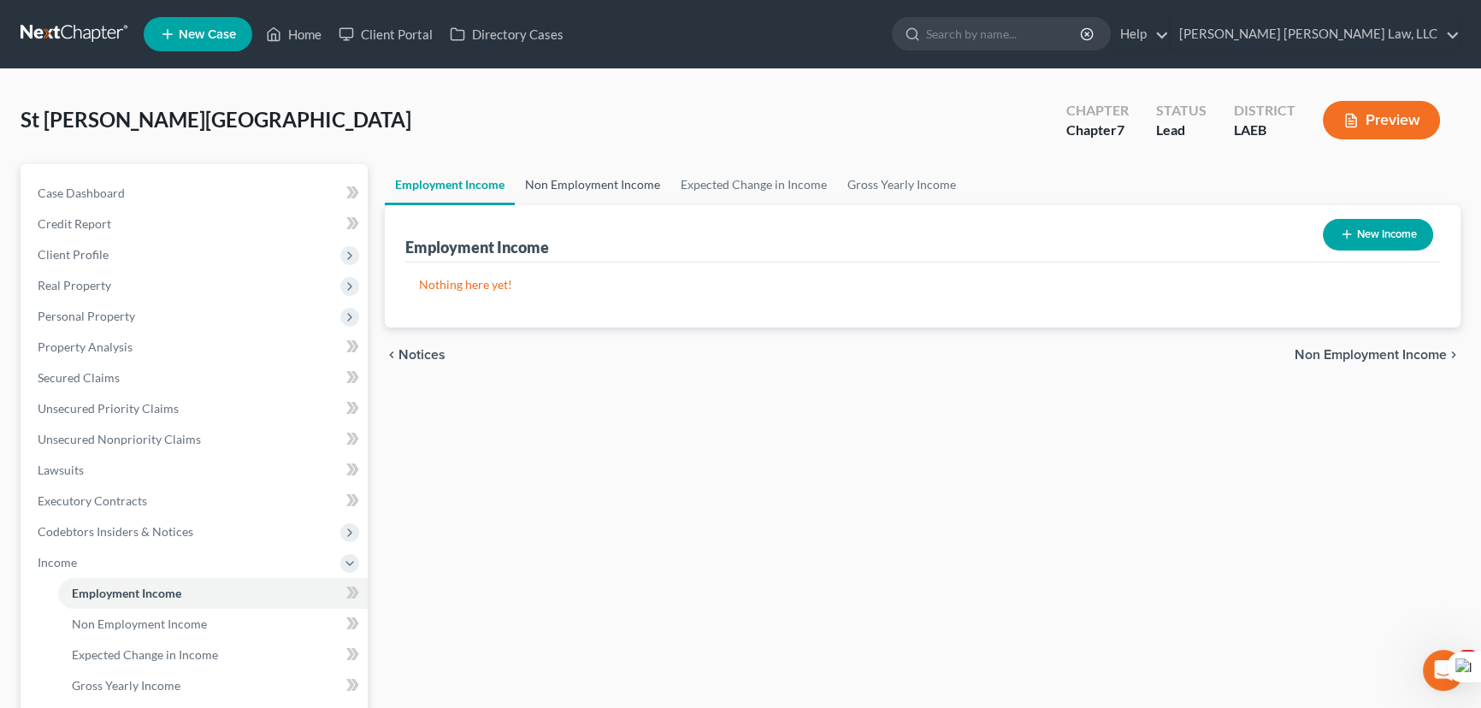
click at [591, 183] on link "Non Employment Income" at bounding box center [593, 184] width 156 height 41
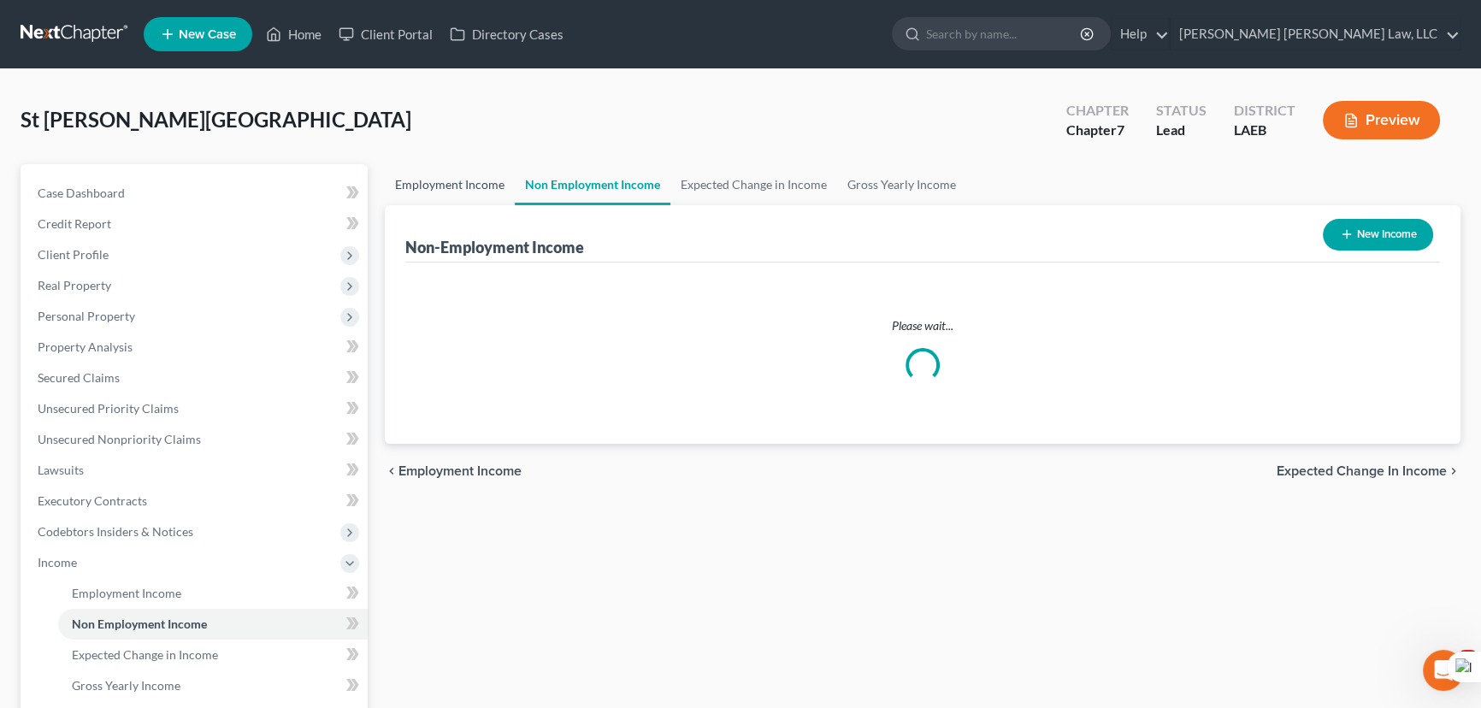
click at [463, 187] on link "Employment Income" at bounding box center [450, 184] width 130 height 41
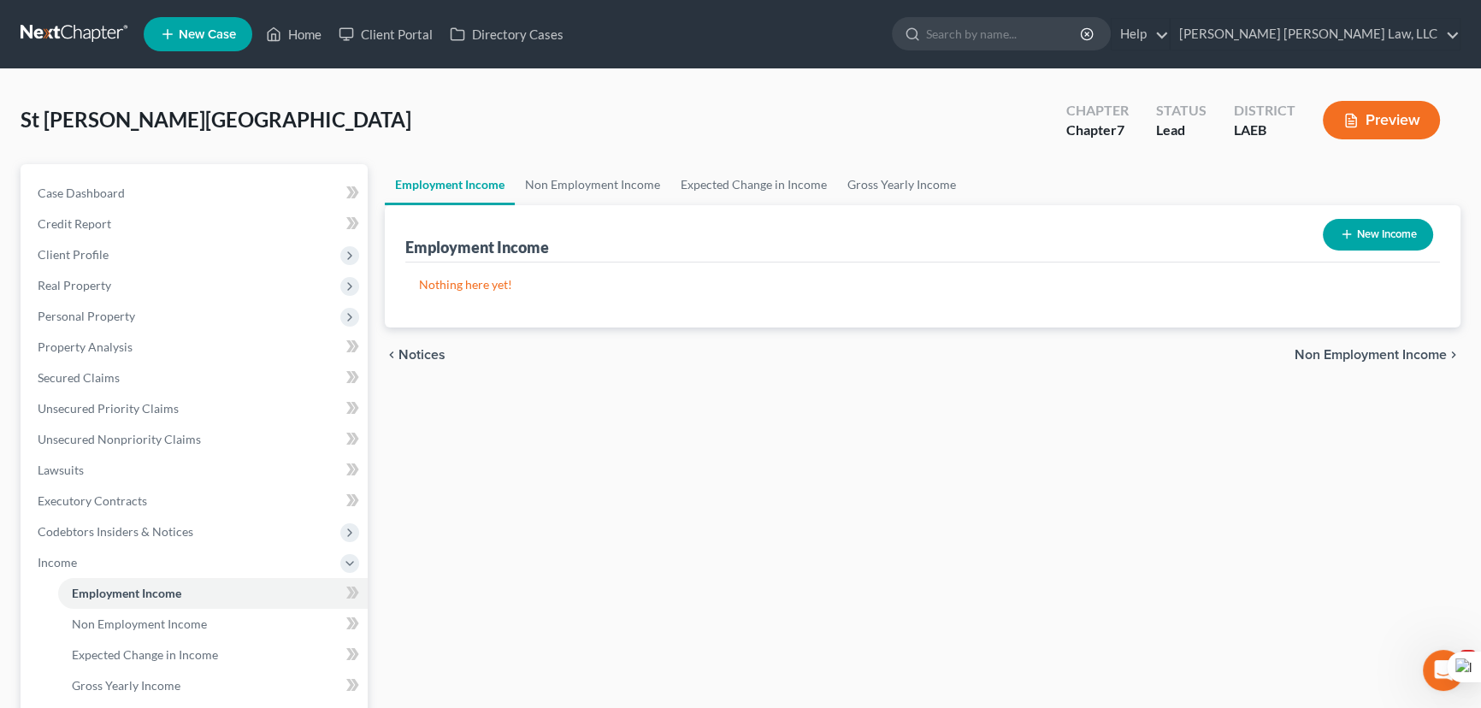
click at [1368, 226] on button "New Income" at bounding box center [1378, 235] width 110 height 32
select select "0"
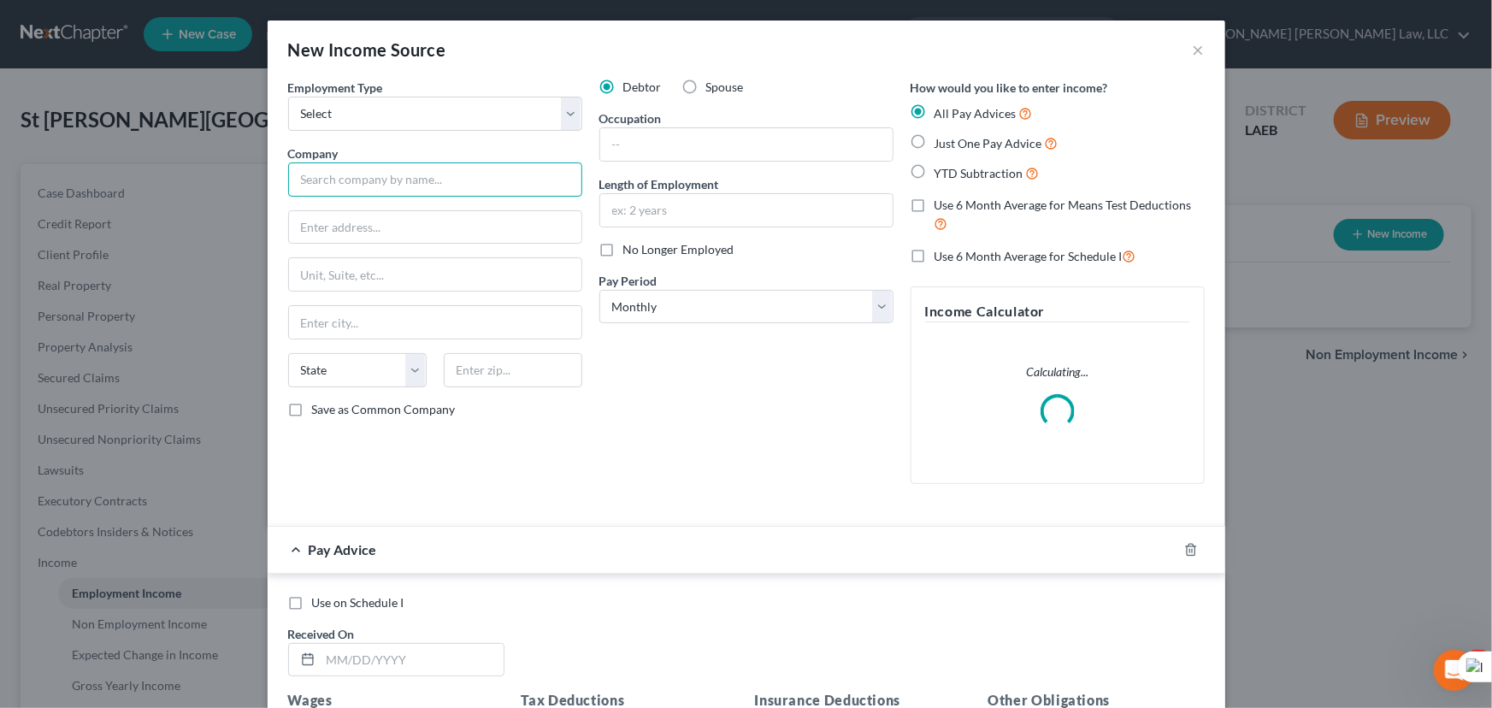
click at [380, 188] on input "text" at bounding box center [435, 179] width 294 height 34
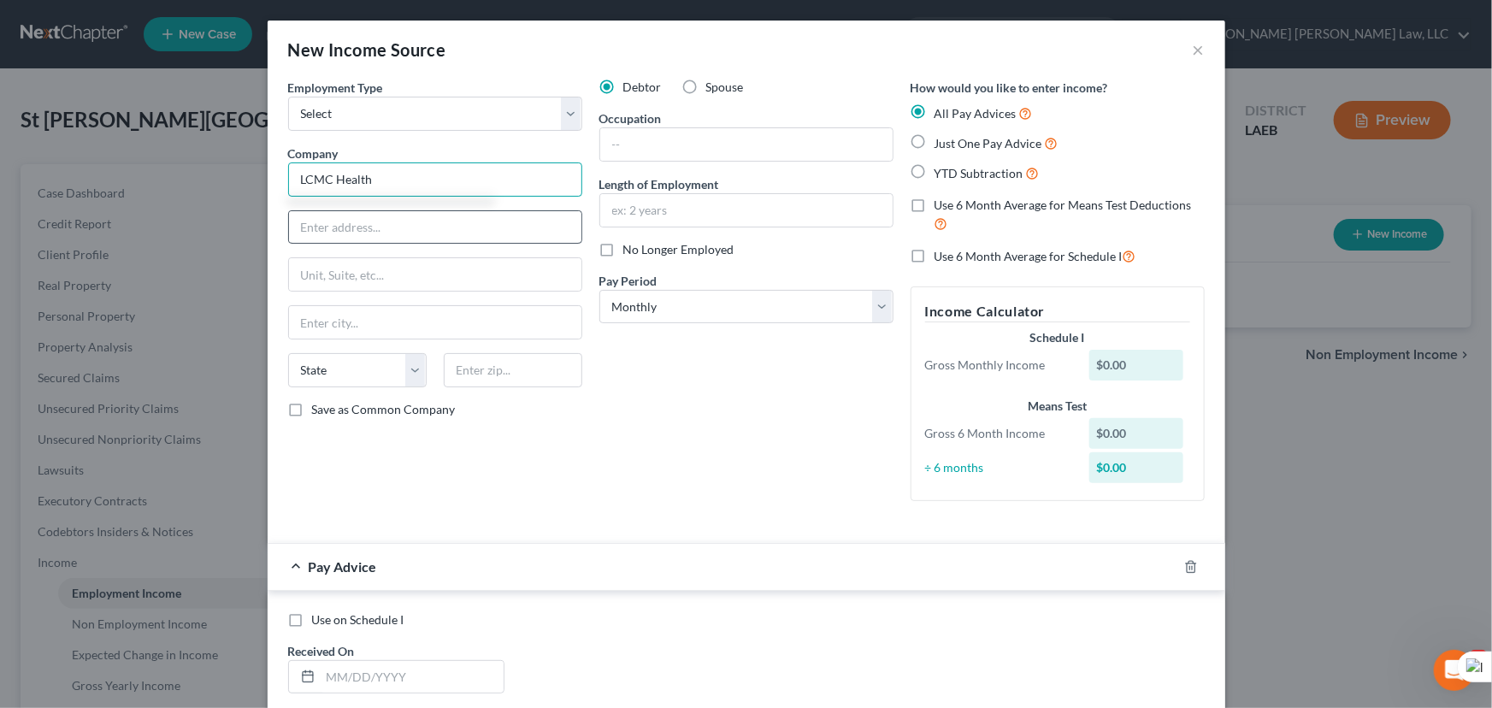
type input "LCMC Health"
type input "[STREET_ADDRESS]"
type input "[GEOGRAPHIC_DATA]"
select select "19"
type input "70163"
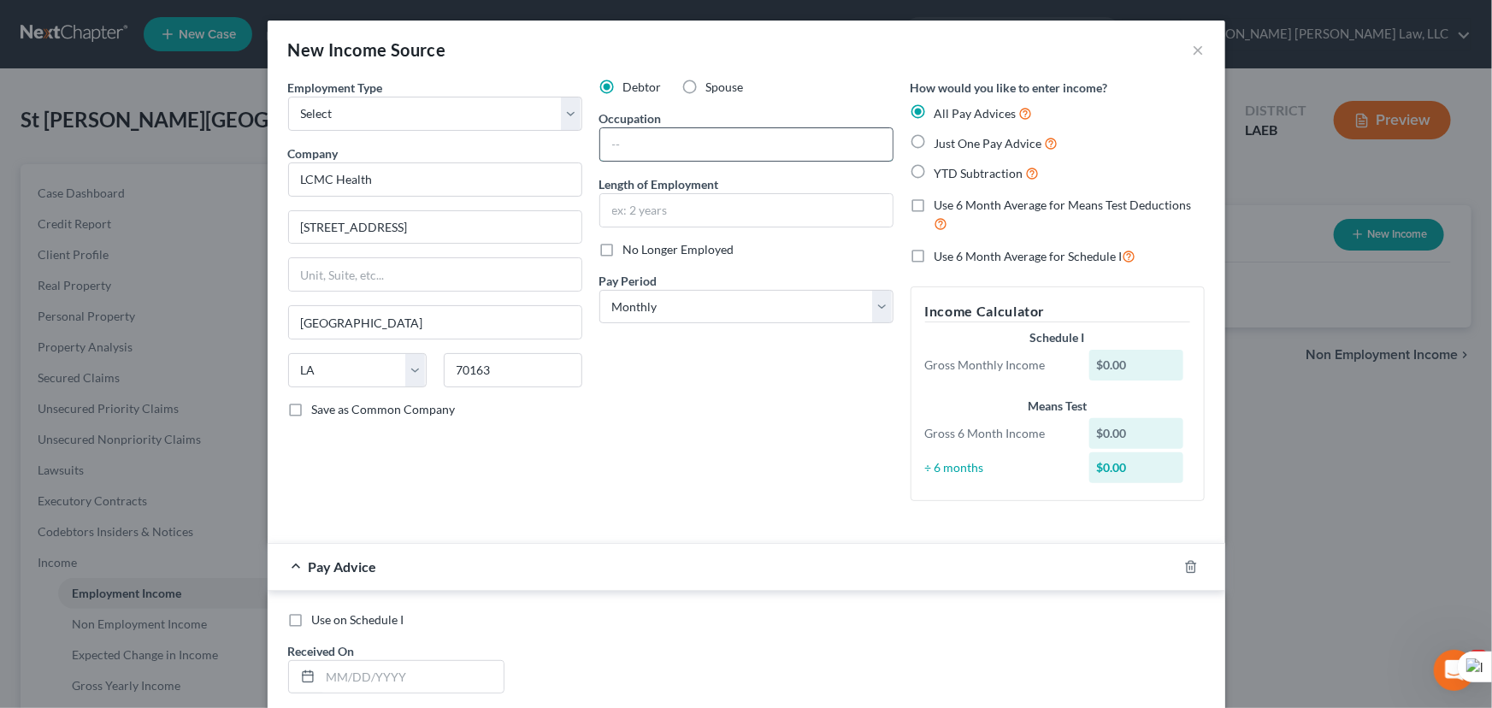
click at [743, 145] on input "text" at bounding box center [746, 144] width 292 height 32
click at [632, 306] on select "Select Monthly Twice Monthly Every Other Week Weekly" at bounding box center [746, 307] width 294 height 34
select select "2"
click at [599, 290] on select "Select Monthly Twice Monthly Every Other Week Weekly" at bounding box center [746, 307] width 294 height 34
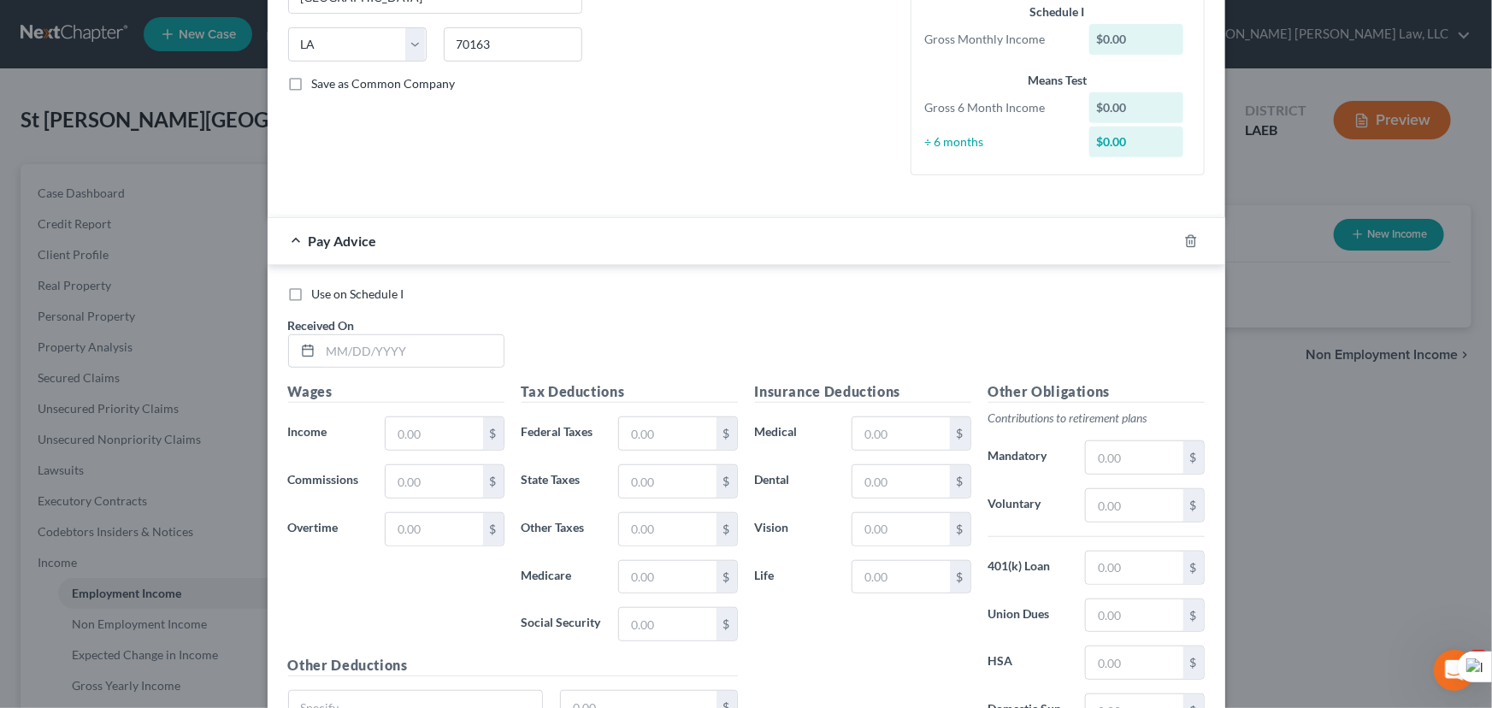
scroll to position [487, 0]
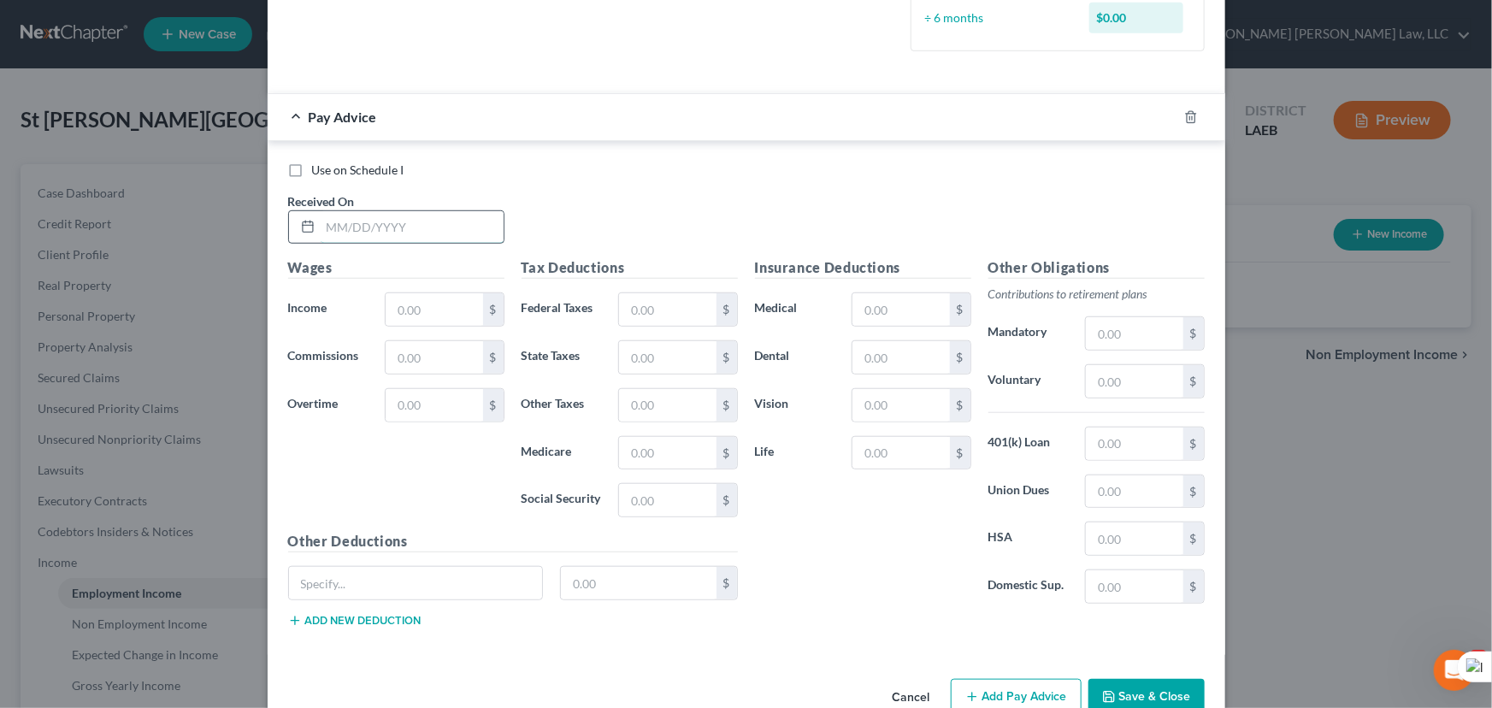
click at [438, 239] on input "text" at bounding box center [412, 227] width 183 height 32
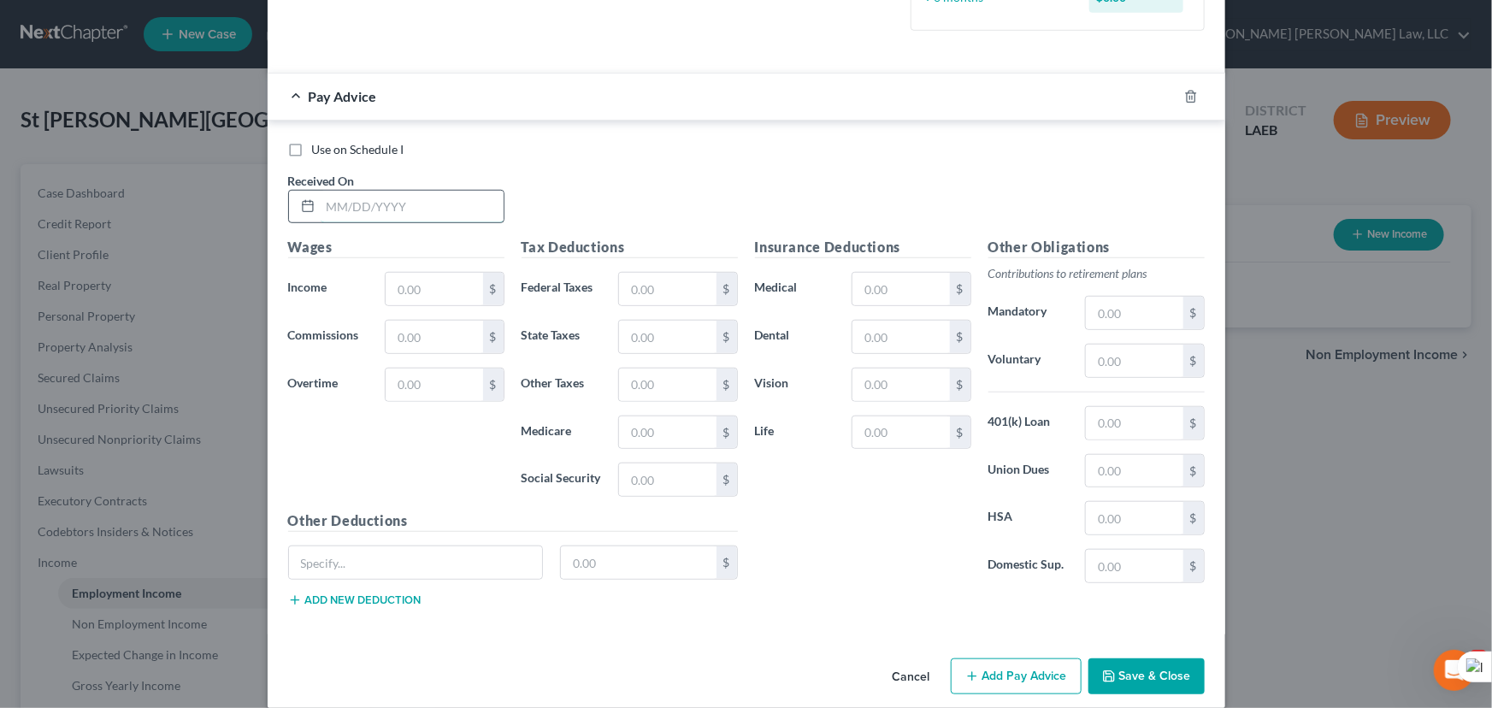
scroll to position [526, 0]
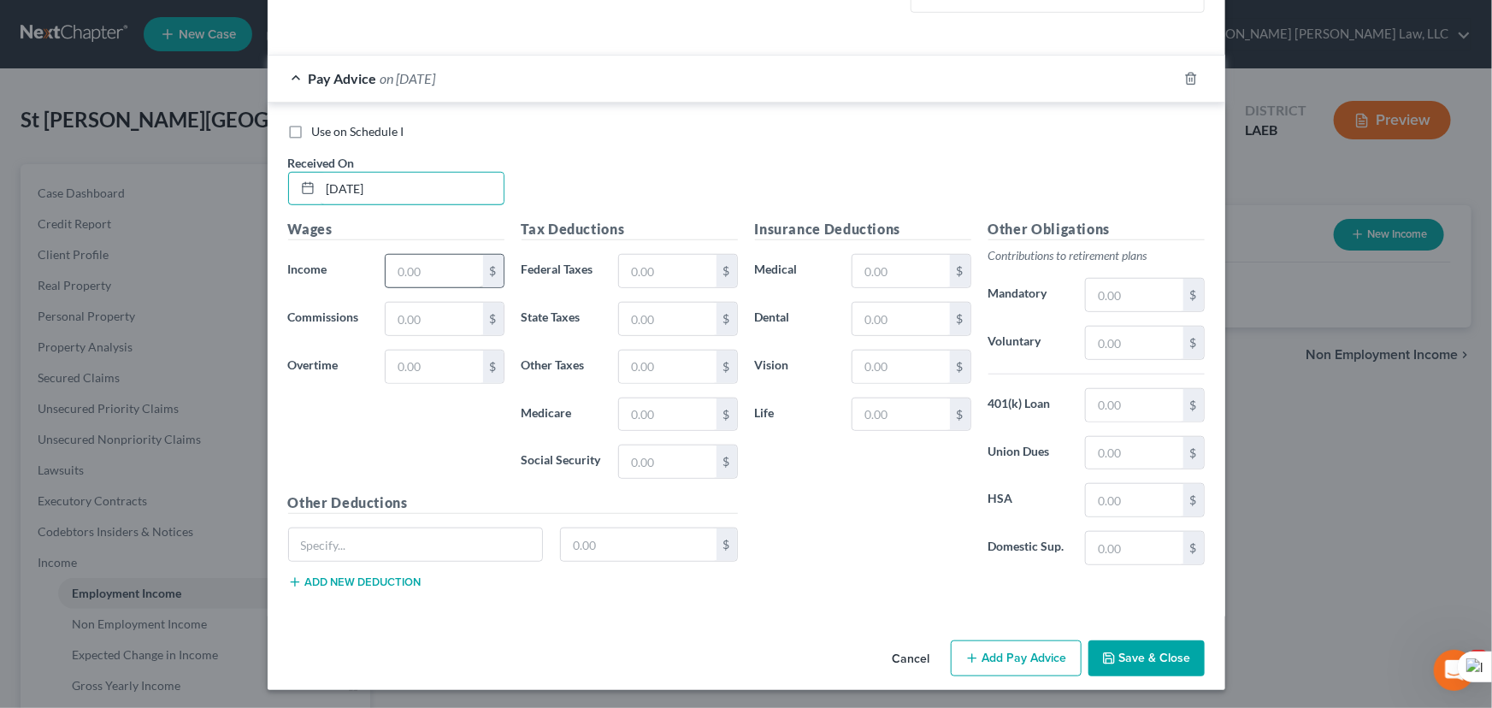
type input "[DATE]"
drag, startPoint x: 397, startPoint y: 260, endPoint x: 397, endPoint y: 248, distance: 12.0
click at [397, 260] on input "text" at bounding box center [434, 271] width 97 height 32
type input "1,322.95"
click at [651, 449] on input "text" at bounding box center [667, 461] width 97 height 32
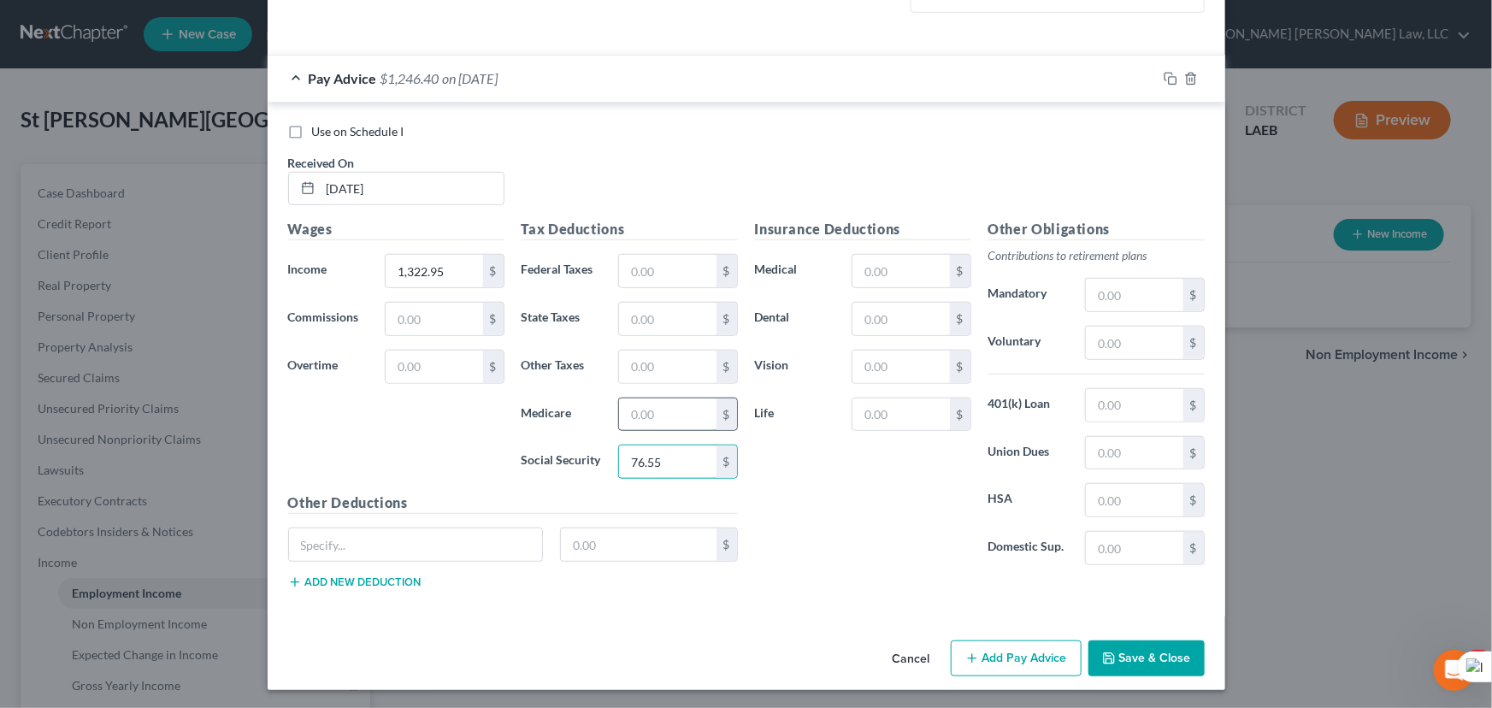
type input "76.55"
click at [624, 413] on input "text" at bounding box center [667, 414] width 97 height 32
type input "17.90"
click at [658, 322] on input "text" at bounding box center [667, 319] width 97 height 32
type input "38.15"
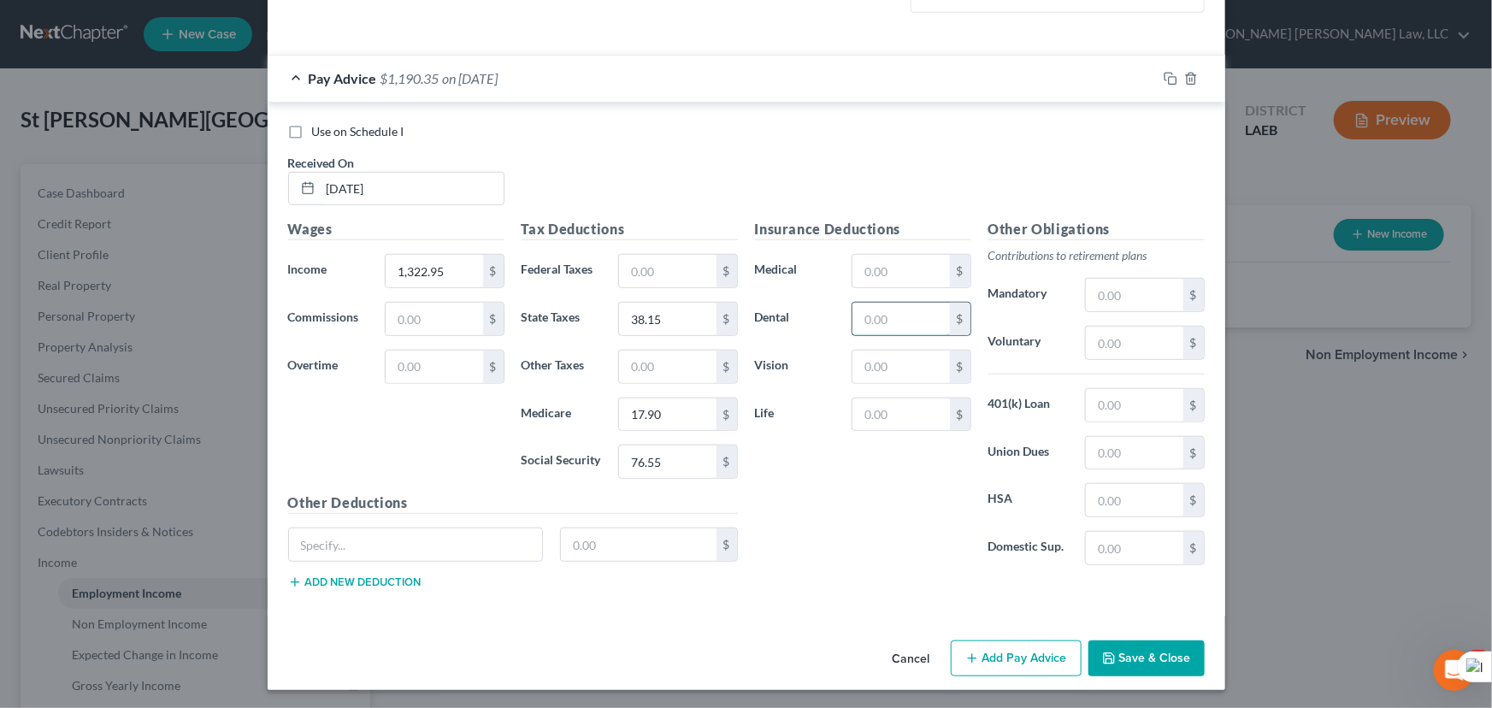
click at [897, 316] on input "text" at bounding box center [900, 319] width 97 height 32
type input "16.31"
click at [648, 352] on input "text" at bounding box center [667, 367] width 97 height 32
type input "10.42"
click at [897, 274] on input "text" at bounding box center [900, 271] width 97 height 32
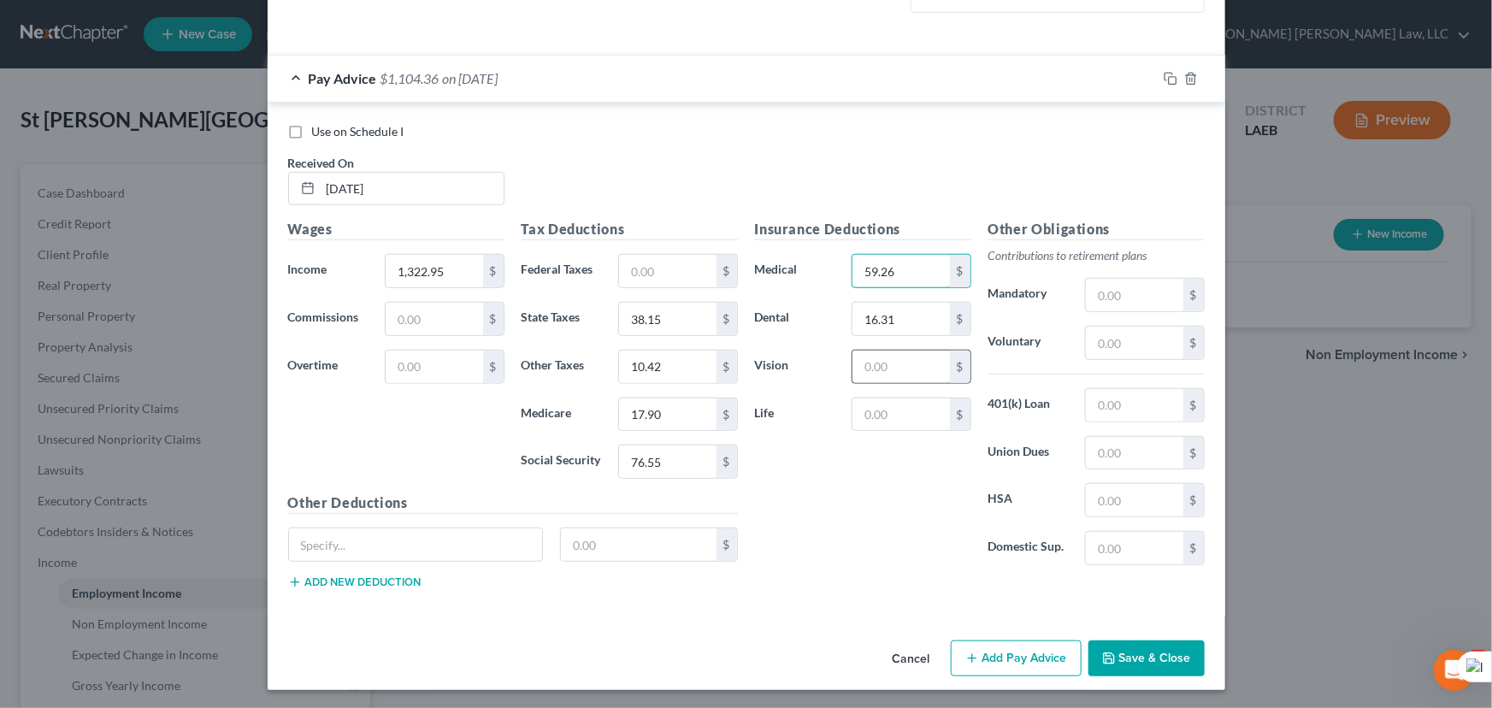
type input "59.26"
click at [871, 353] on input "text" at bounding box center [900, 367] width 97 height 32
type input "2.34"
click at [914, 424] on input "text" at bounding box center [900, 414] width 97 height 32
type input "10.42"
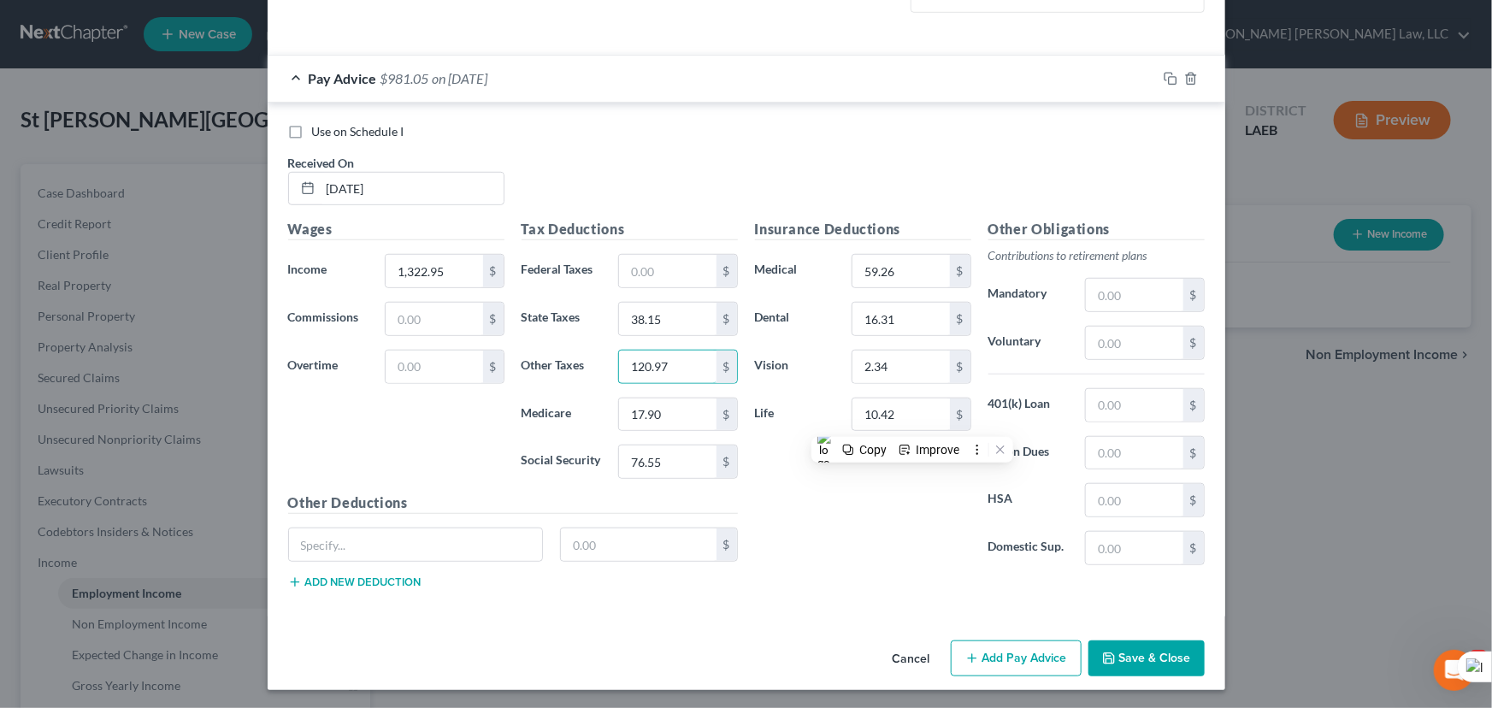
type input "120.97"
click at [995, 652] on button "Add Pay Advice" at bounding box center [1016, 658] width 131 height 36
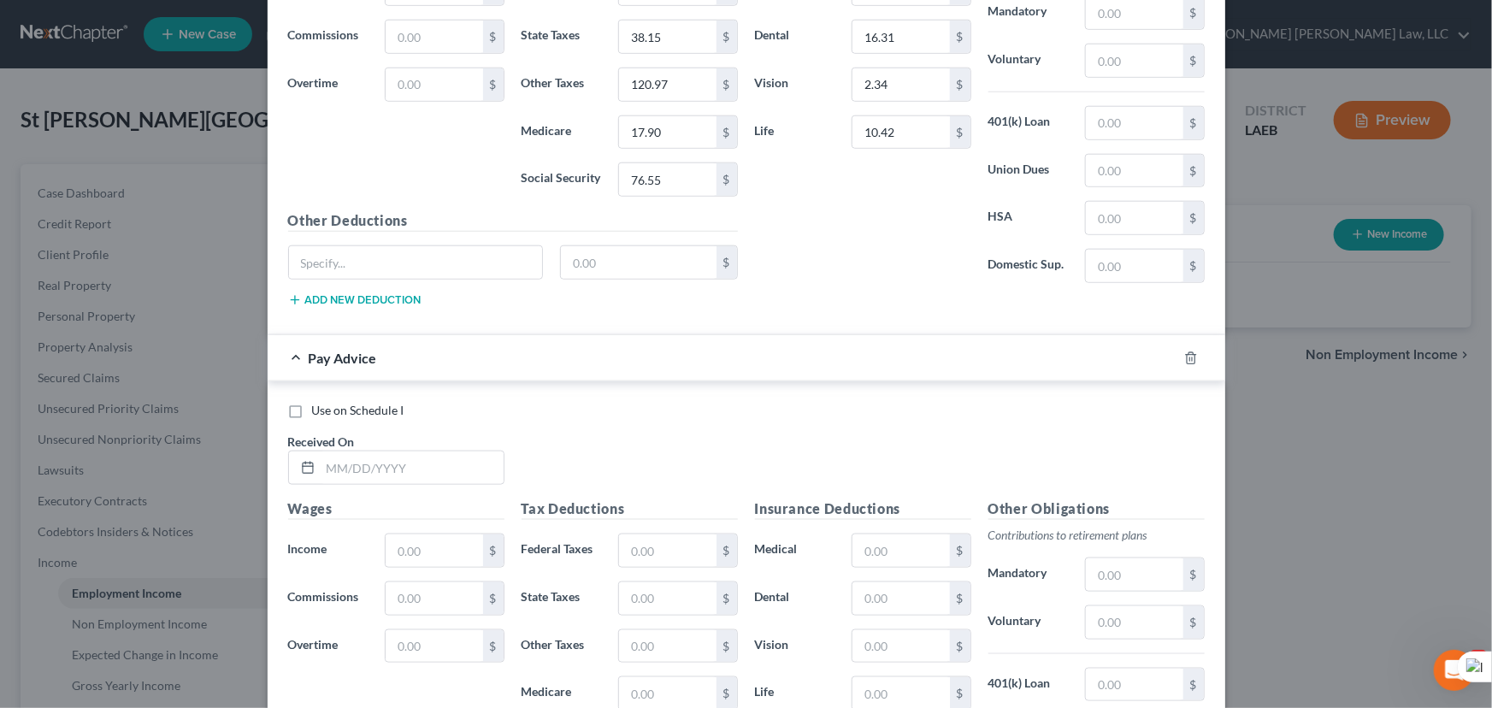
scroll to position [1086, 0]
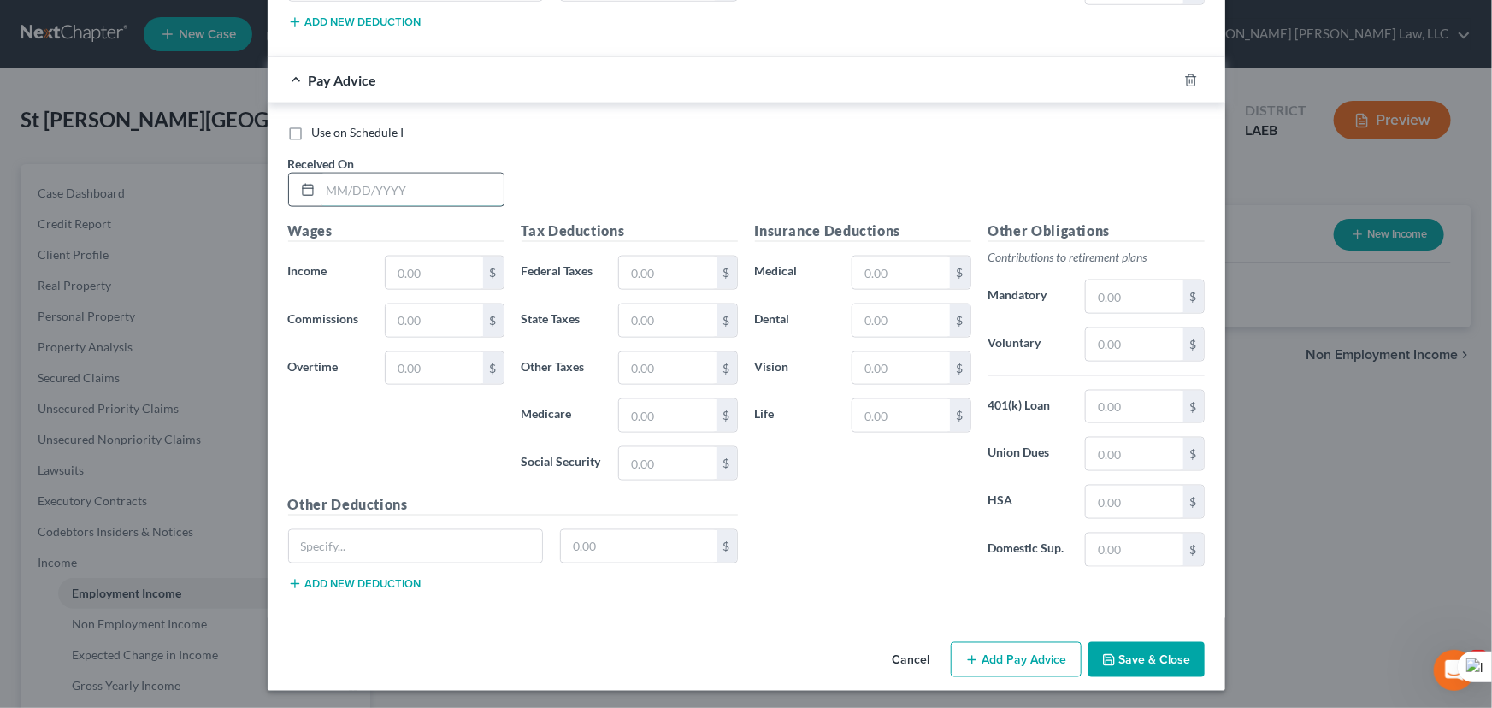
click at [353, 180] on input "text" at bounding box center [412, 190] width 183 height 32
type input "[DATE]"
click at [420, 268] on input "text" at bounding box center [434, 273] width 97 height 32
type input "1,323.96"
click at [670, 264] on input "text" at bounding box center [667, 273] width 97 height 32
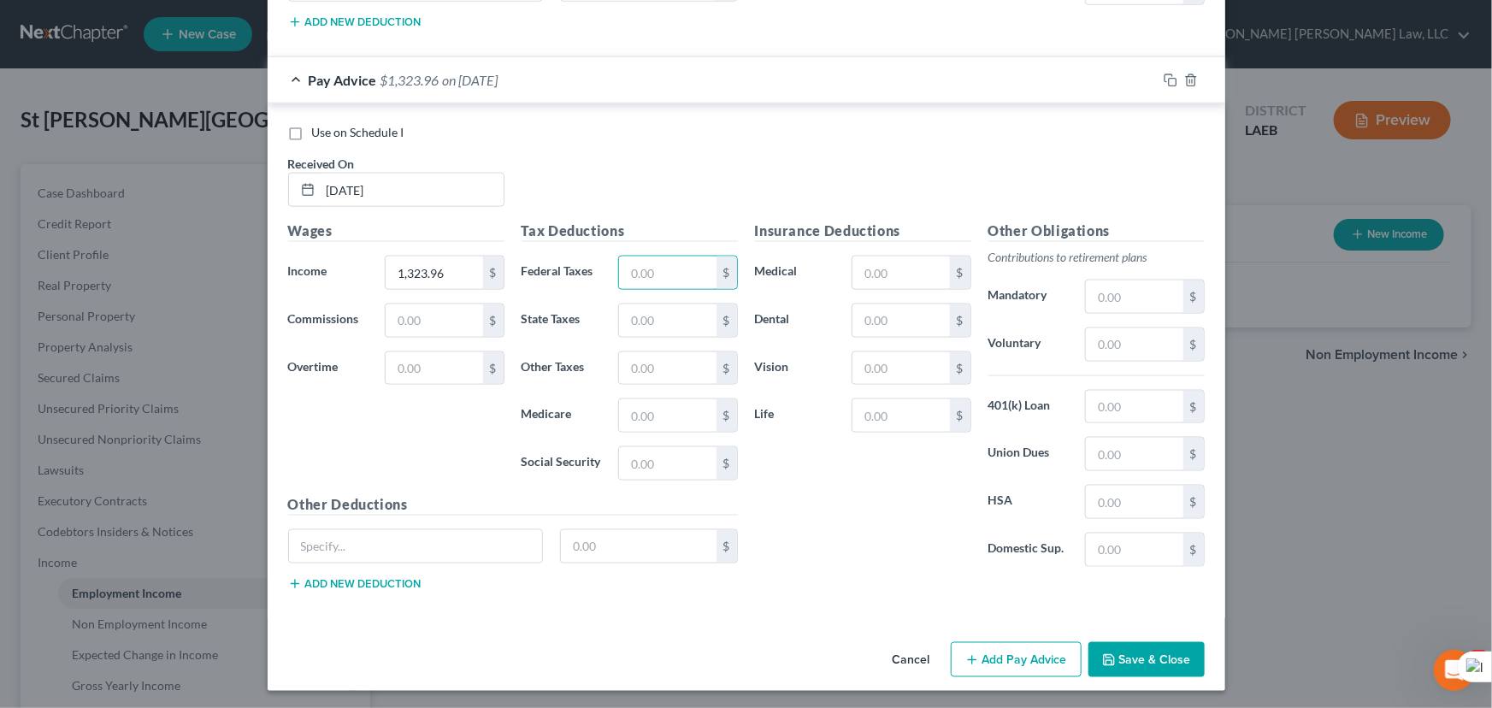
click at [856, 165] on div "Use on Schedule I Received On * [DATE]" at bounding box center [747, 172] width 934 height 97
click at [672, 467] on input "text" at bounding box center [667, 463] width 97 height 32
type input "76.61"
click at [661, 407] on input "text" at bounding box center [667, 415] width 97 height 32
type input "17.92"
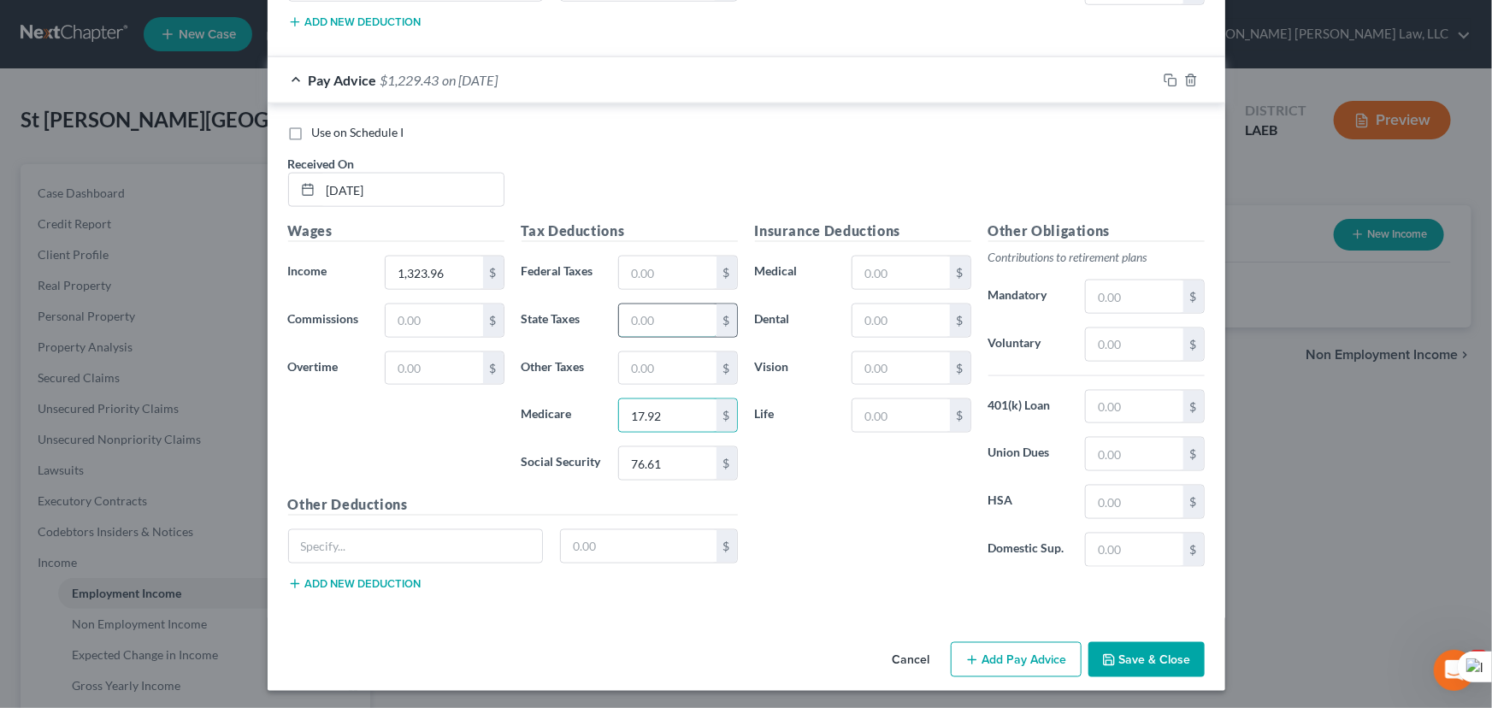
click at [675, 318] on input "text" at bounding box center [667, 320] width 97 height 32
type input "38.18"
click at [896, 309] on input "text" at bounding box center [900, 320] width 97 height 32
type input "16.31"
click at [917, 404] on input "text" at bounding box center [900, 415] width 97 height 32
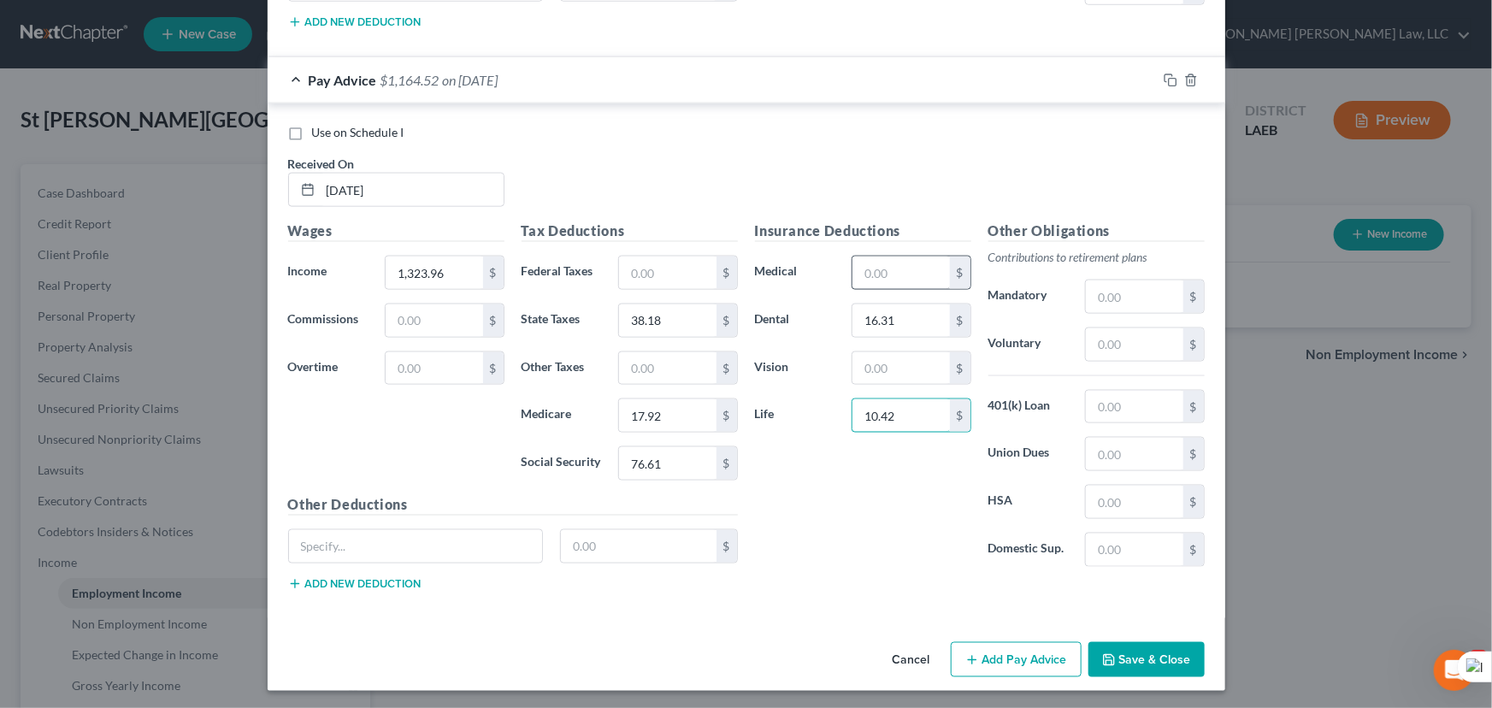
type input "10.42"
click at [907, 263] on input "text" at bounding box center [900, 273] width 97 height 32
type input "59.26"
click at [882, 367] on input "text" at bounding box center [900, 368] width 97 height 32
type input "2.34"
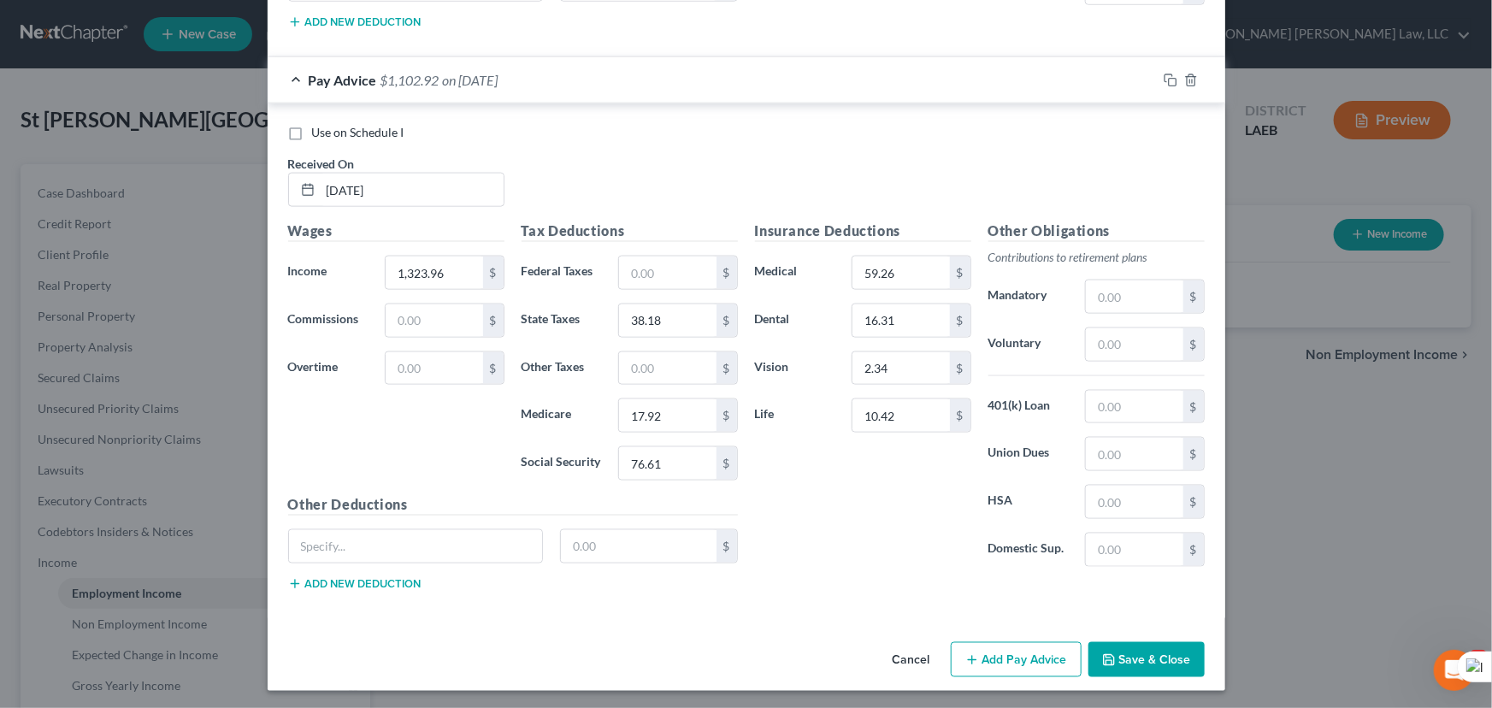
click at [642, 347] on div "Tax Deductions Federal Taxes $ State Taxes 38.18 $ Other Taxes $ Medicare 17.92…" at bounding box center [629, 358] width 233 height 274
click at [634, 388] on div "Tax Deductions Federal Taxes $ State Taxes 38.18 $ Other Taxes $ Medicare 17.92…" at bounding box center [629, 358] width 233 height 274
click at [649, 367] on input "text" at bounding box center [667, 368] width 97 height 32
type input "147.55"
click at [1006, 646] on button "Add Pay Advice" at bounding box center [1016, 660] width 131 height 36
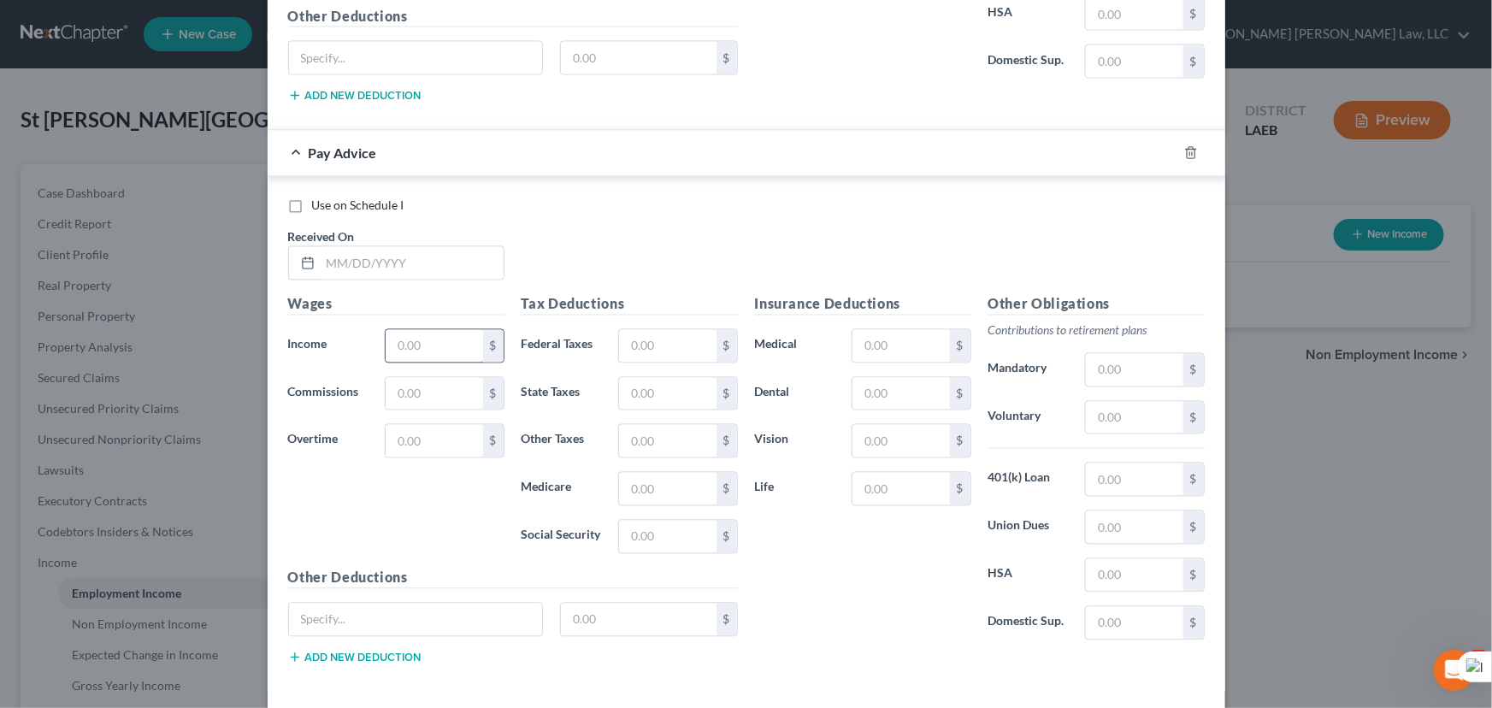
scroll to position [1646, 0]
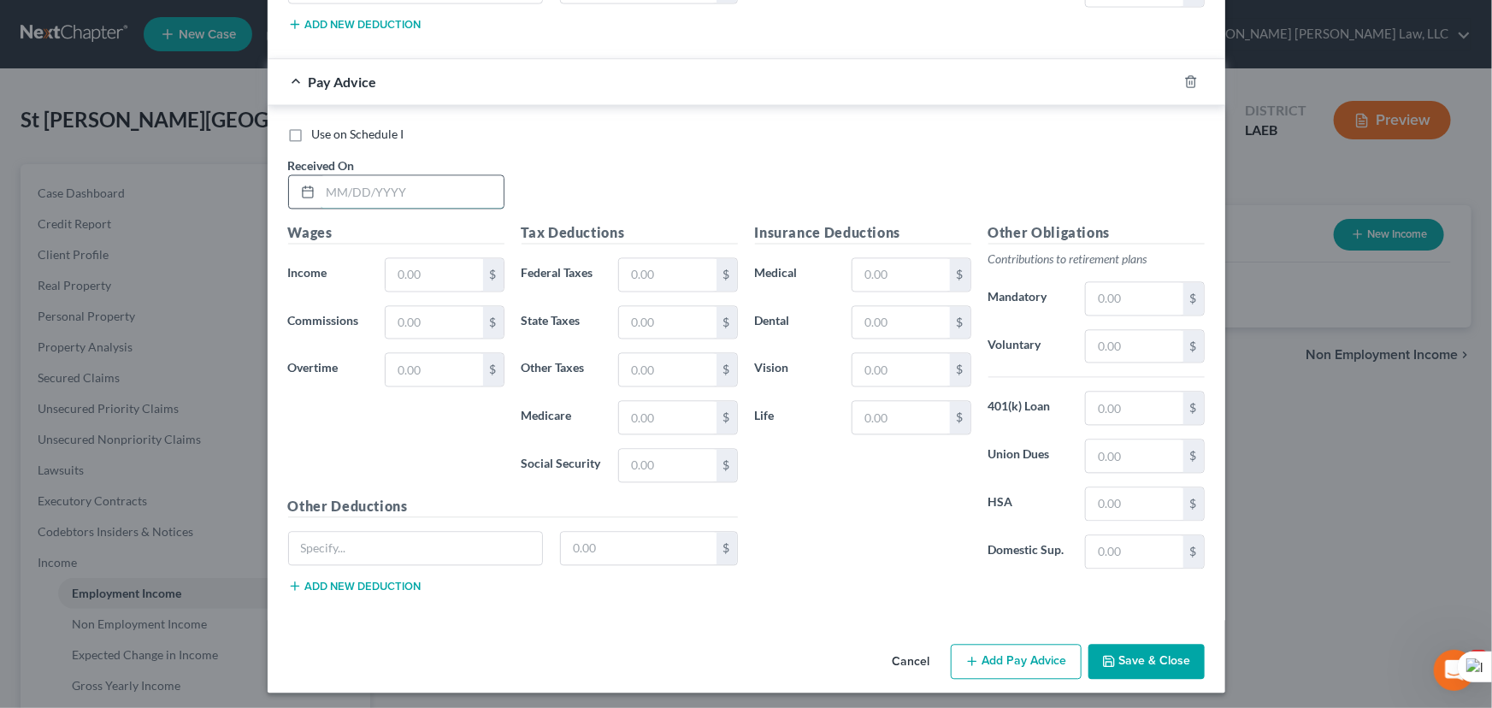
click at [405, 190] on input "text" at bounding box center [412, 191] width 183 height 32
type input "[DATE]"
click at [440, 263] on input "text" at bounding box center [434, 274] width 97 height 32
type input "1,299.93"
click at [688, 462] on input "text" at bounding box center [667, 465] width 97 height 32
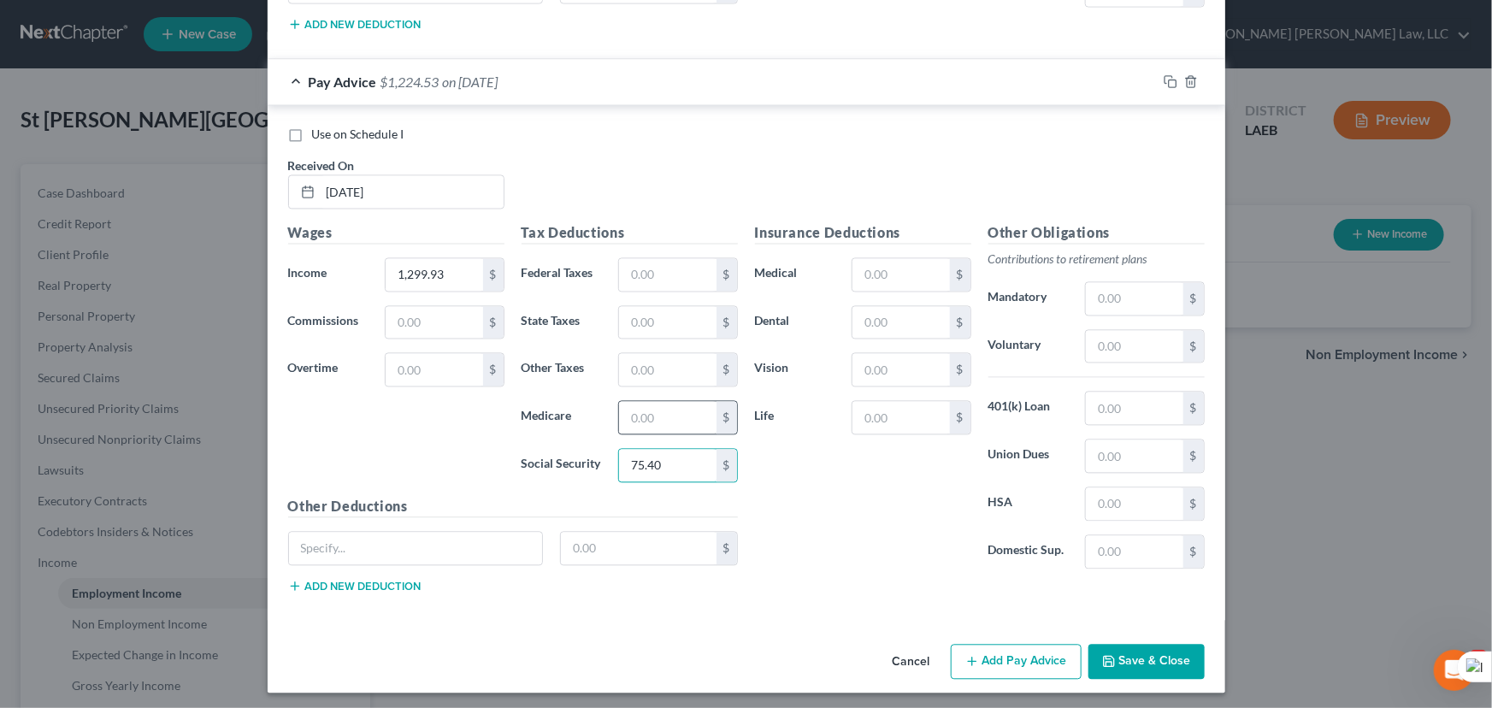
type input "75.40"
click at [662, 406] on input "text" at bounding box center [667, 417] width 97 height 32
type input "17.63"
click at [662, 312] on input "text" at bounding box center [667, 322] width 97 height 32
type input "37.58"
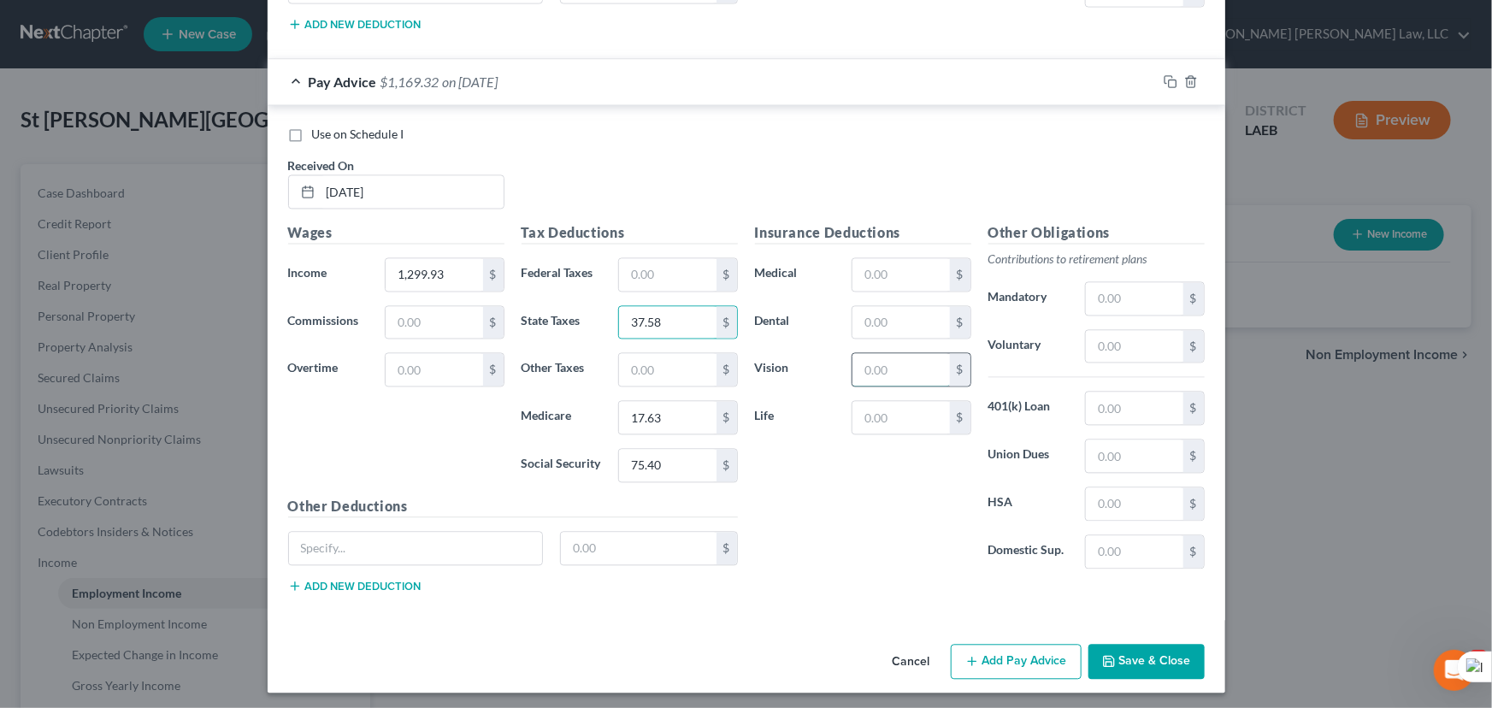
click at [923, 353] on input "text" at bounding box center [900, 369] width 97 height 32
click at [917, 322] on input "text" at bounding box center [900, 322] width 97 height 32
type input "16.31"
click at [923, 415] on input "text" at bounding box center [900, 417] width 97 height 32
type input "10.42"
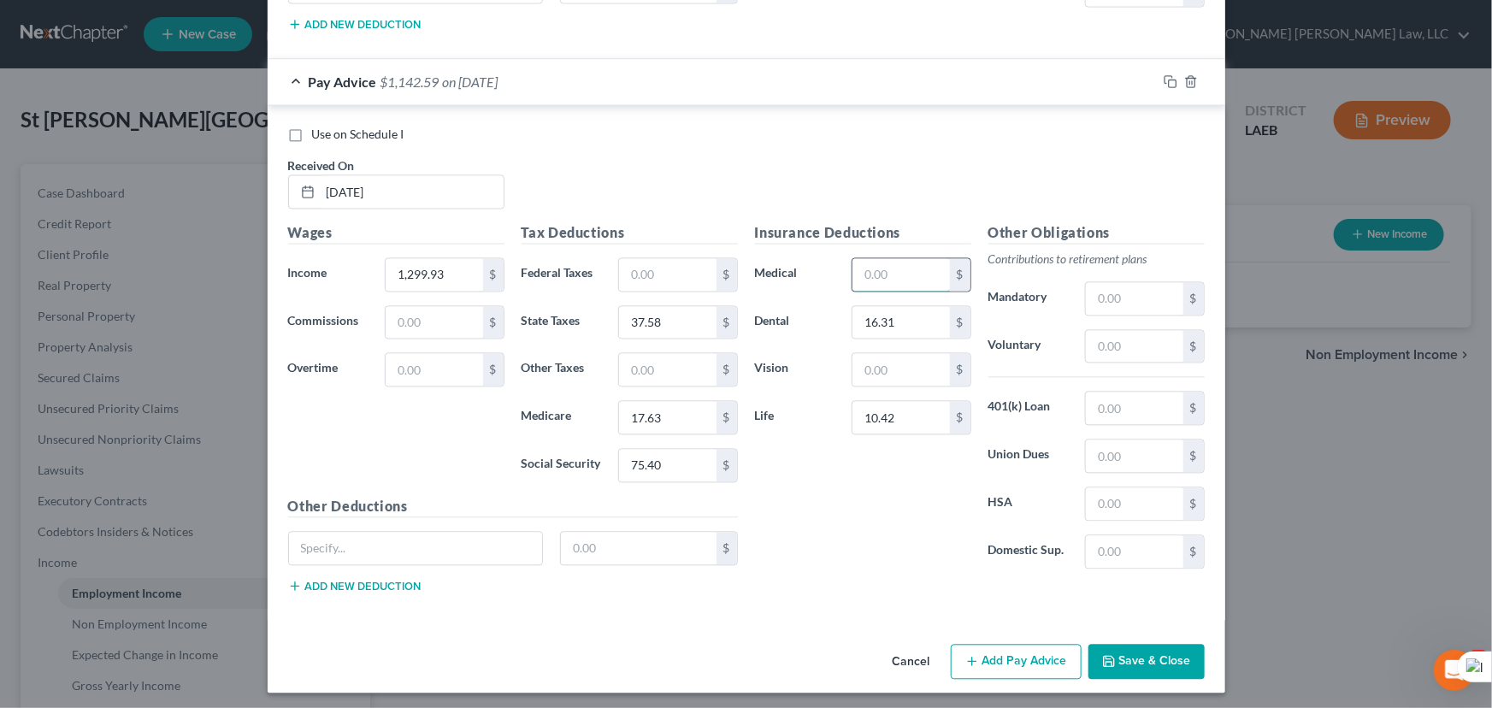
click at [891, 282] on input "text" at bounding box center [900, 274] width 97 height 32
type input "59.26"
click at [891, 381] on input "text" at bounding box center [900, 369] width 97 height 32
type input "2.34"
click at [640, 367] on input "text" at bounding box center [667, 369] width 97 height 32
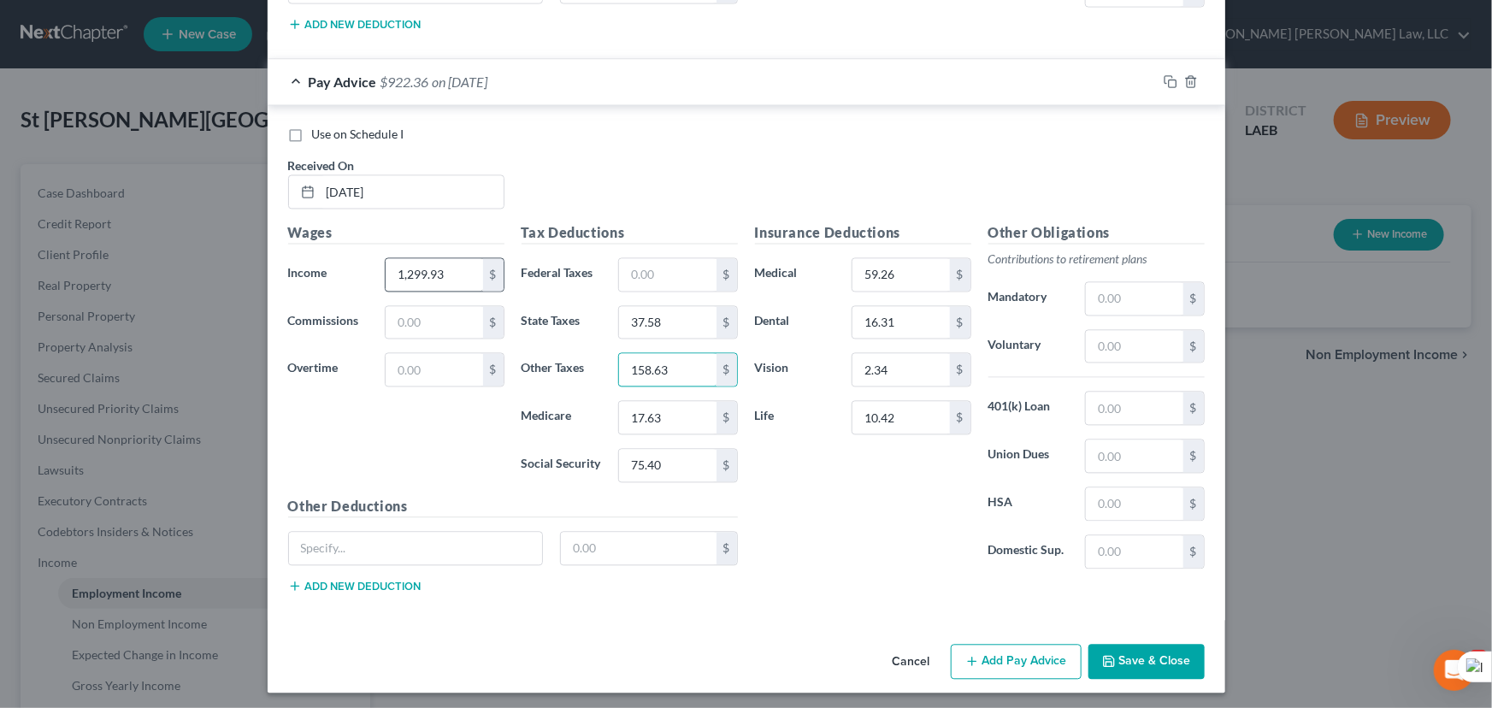
type input "158.63"
click at [462, 270] on input "1,299.93" at bounding box center [434, 274] width 97 height 32
type input "1,299.33"
click at [1020, 655] on button "Add Pay Advice" at bounding box center [1016, 662] width 131 height 36
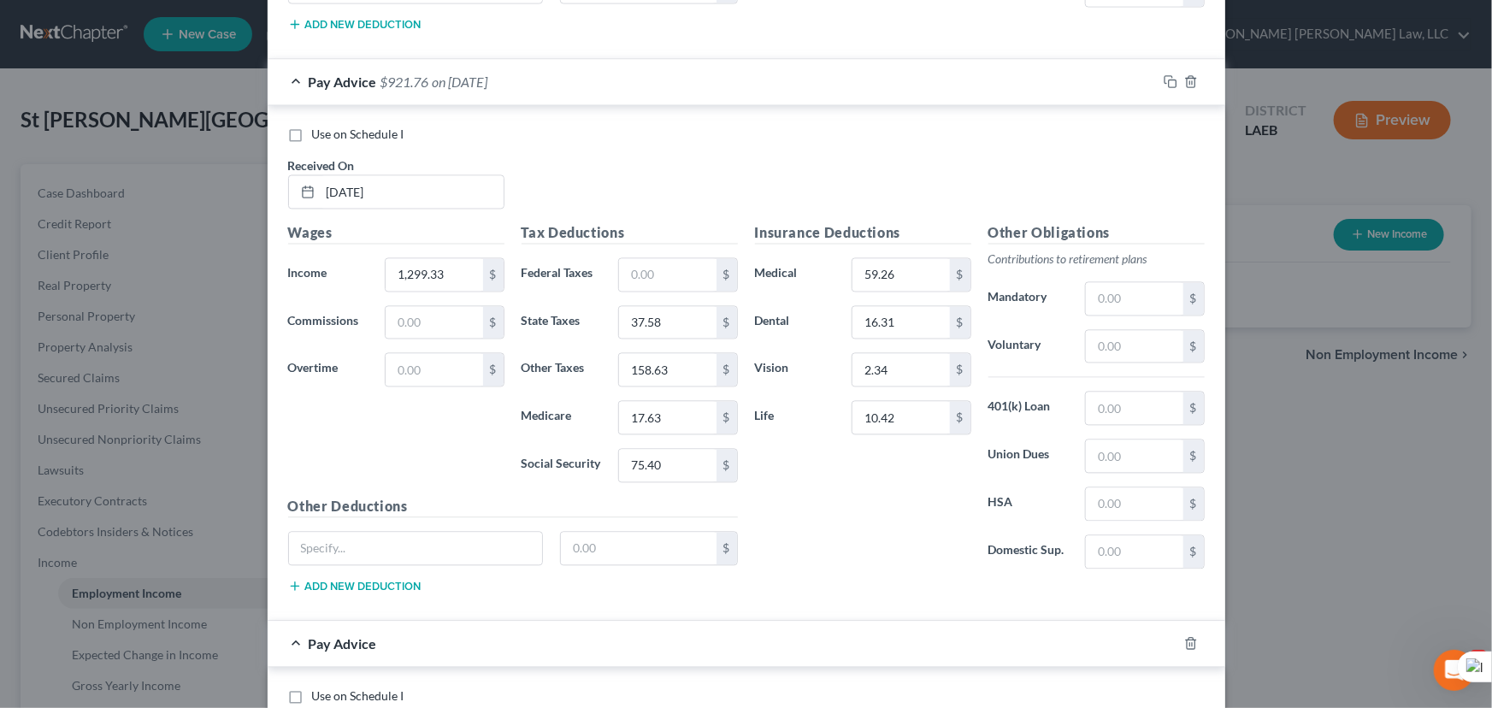
scroll to position [2206, 0]
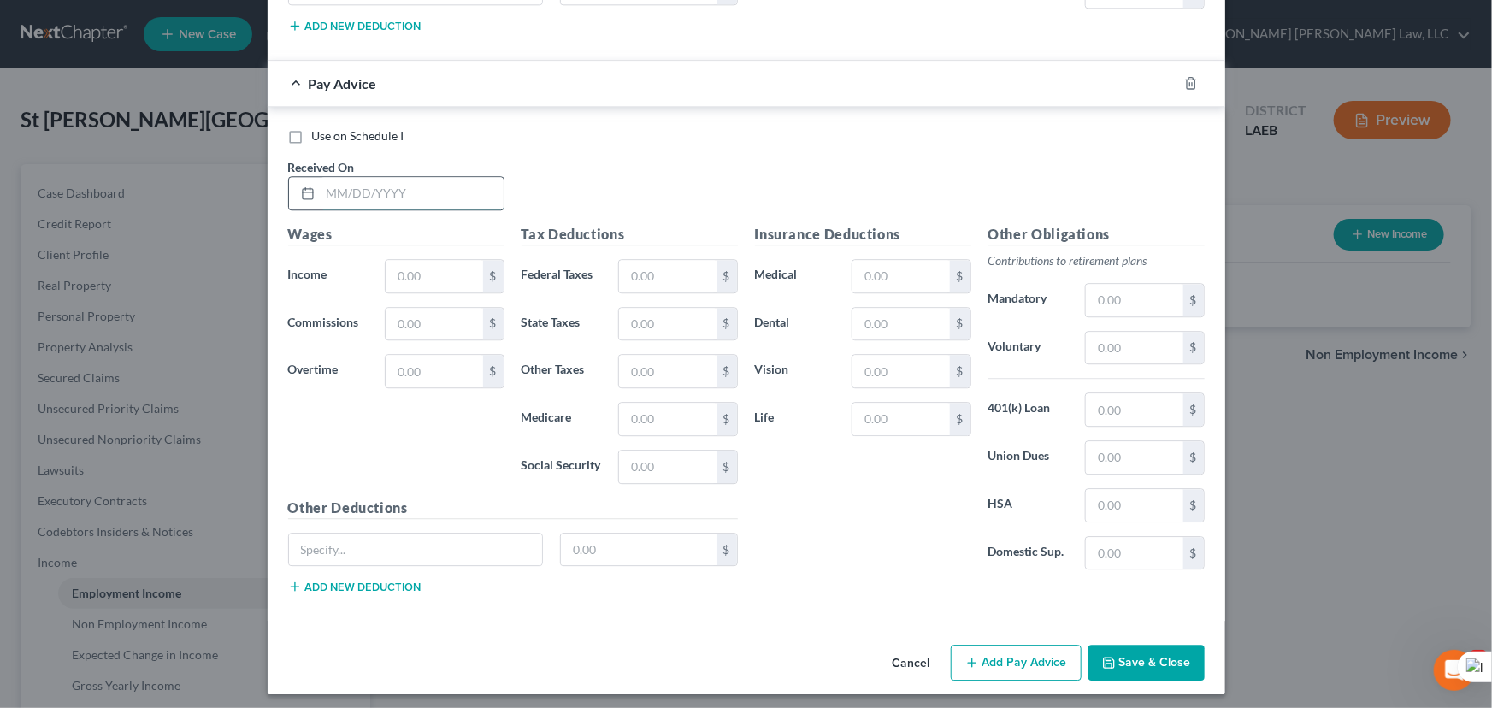
click at [418, 188] on input "text" at bounding box center [412, 193] width 183 height 32
type input "[DATE]"
click at [463, 265] on input "text" at bounding box center [434, 276] width 97 height 32
type input "1,320.95"
click at [664, 462] on input "text" at bounding box center [667, 467] width 97 height 32
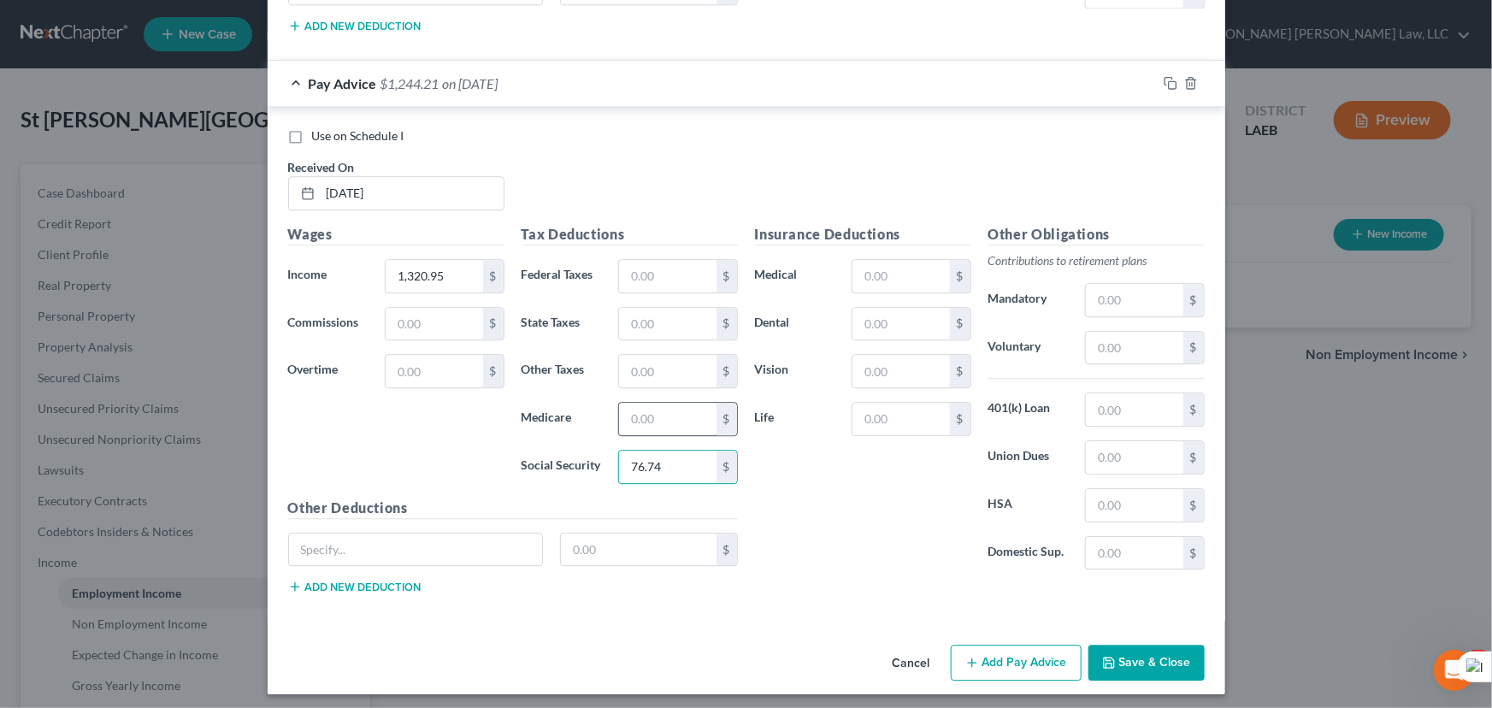
type input "76.74"
click at [693, 405] on input "text" at bounding box center [667, 419] width 97 height 32
type input "17.95"
click at [661, 336] on div "Tax Deductions Federal Taxes $ State Taxes $ Other Taxes $ Medicare 17.95 $ Soc…" at bounding box center [629, 361] width 233 height 274
click at [667, 325] on input "text" at bounding box center [667, 324] width 97 height 32
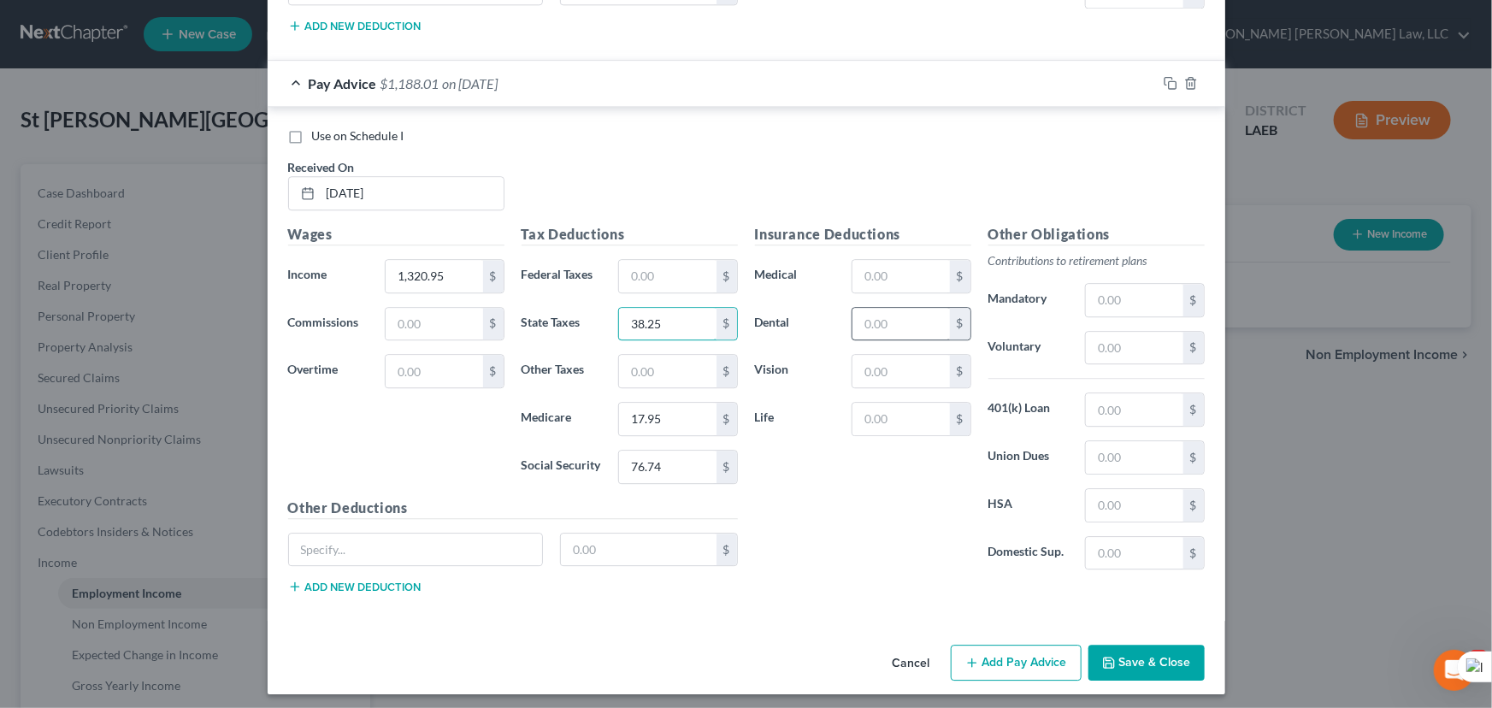
type input "38.25"
click at [885, 308] on input "text" at bounding box center [900, 324] width 97 height 32
type input "16.31"
drag, startPoint x: 864, startPoint y: 407, endPoint x: 872, endPoint y: 402, distance: 9.2
click at [869, 405] on input "text" at bounding box center [900, 419] width 97 height 32
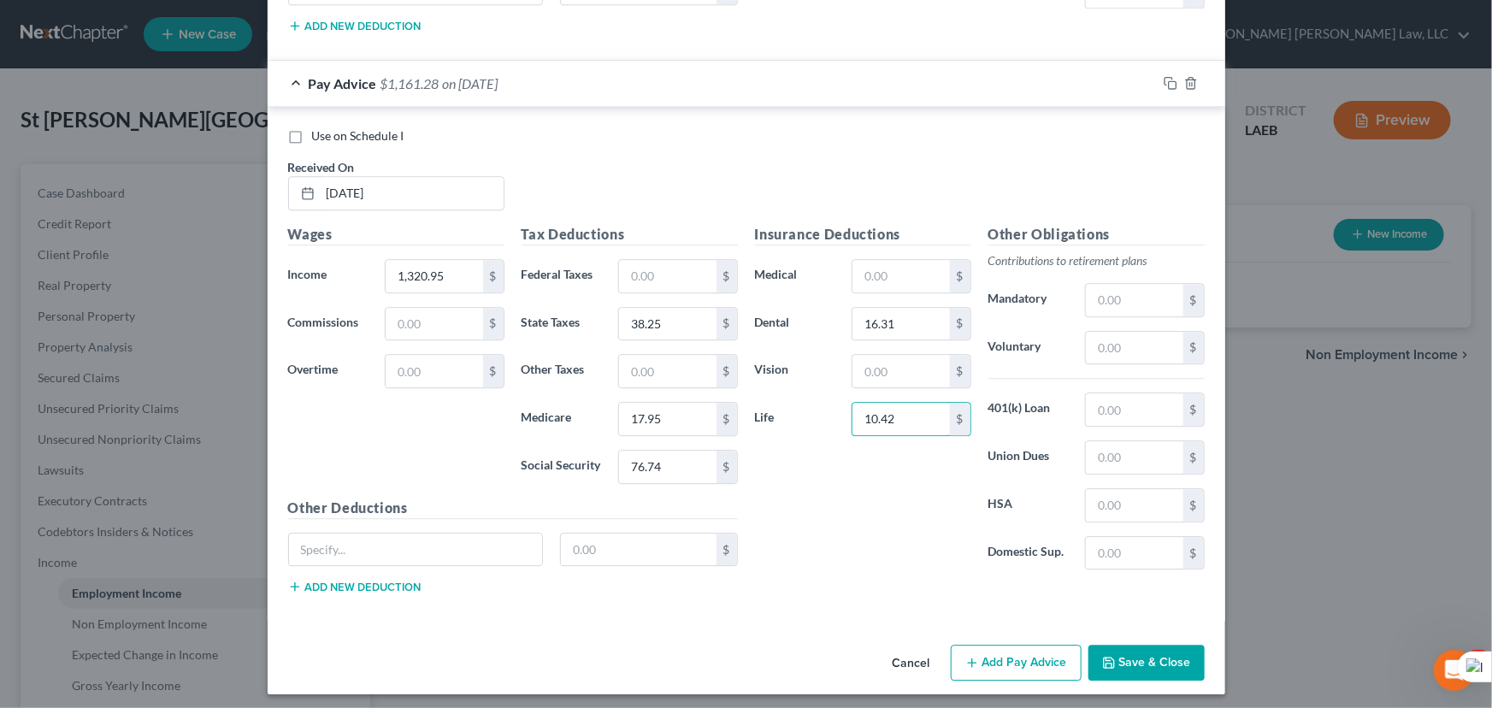
type input "10.42"
click at [882, 247] on div "Insurance Deductions Medical $ Dental 16.31 $ Vision $ Life 10.42 $" at bounding box center [862, 404] width 233 height 360
click at [892, 263] on input "text" at bounding box center [900, 276] width 97 height 32
type input "59.26"
click at [887, 382] on div "Insurance Deductions Medical 59.26 $ Dental 16.31 $ Vision $ Life 10.42 $" at bounding box center [862, 404] width 233 height 360
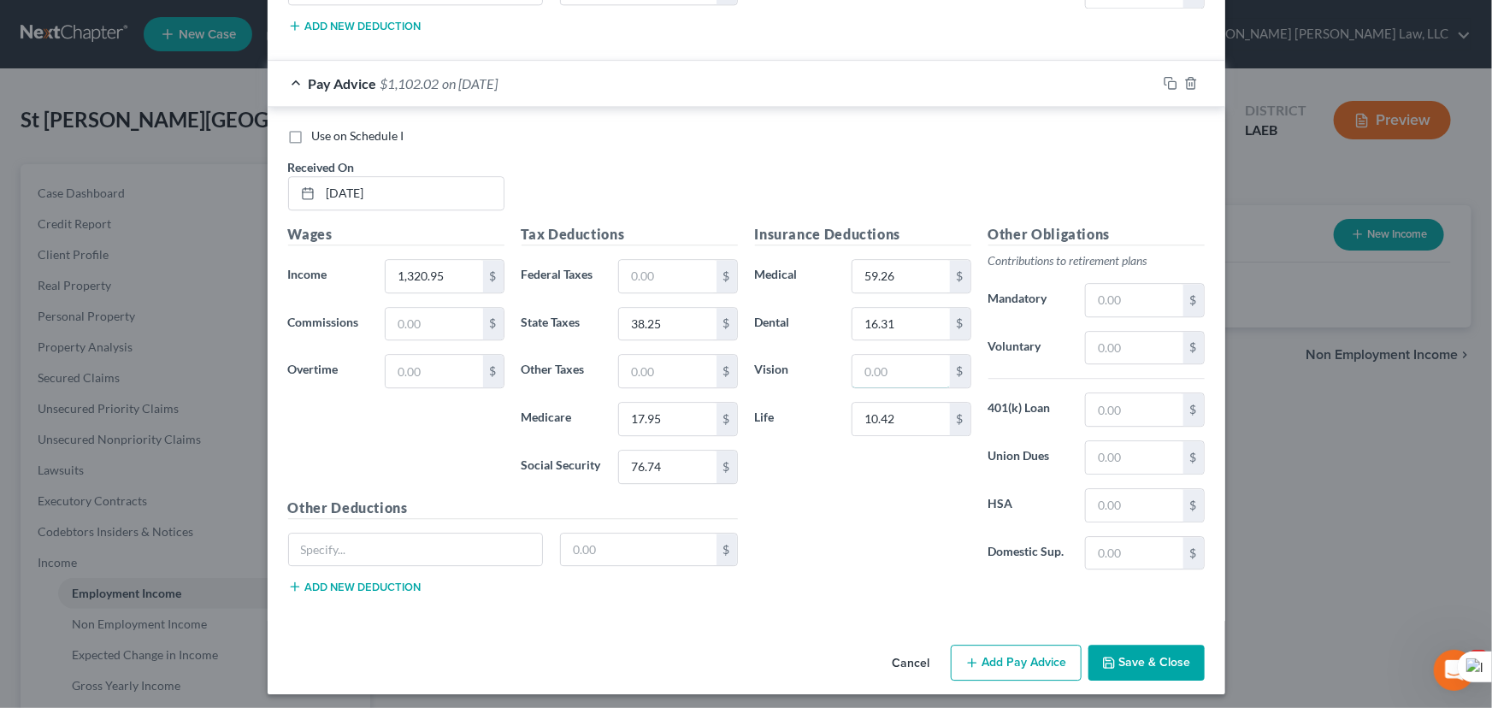
drag, startPoint x: 890, startPoint y: 369, endPoint x: 893, endPoint y: 340, distance: 28.3
click at [893, 342] on div "Insurance Deductions Medical 59.26 $ Dental 16.31 $ Vision $ Life 10.42 $" at bounding box center [862, 404] width 233 height 360
type input "2.34"
click at [678, 367] on input "text" at bounding box center [667, 371] width 97 height 32
type input "200"
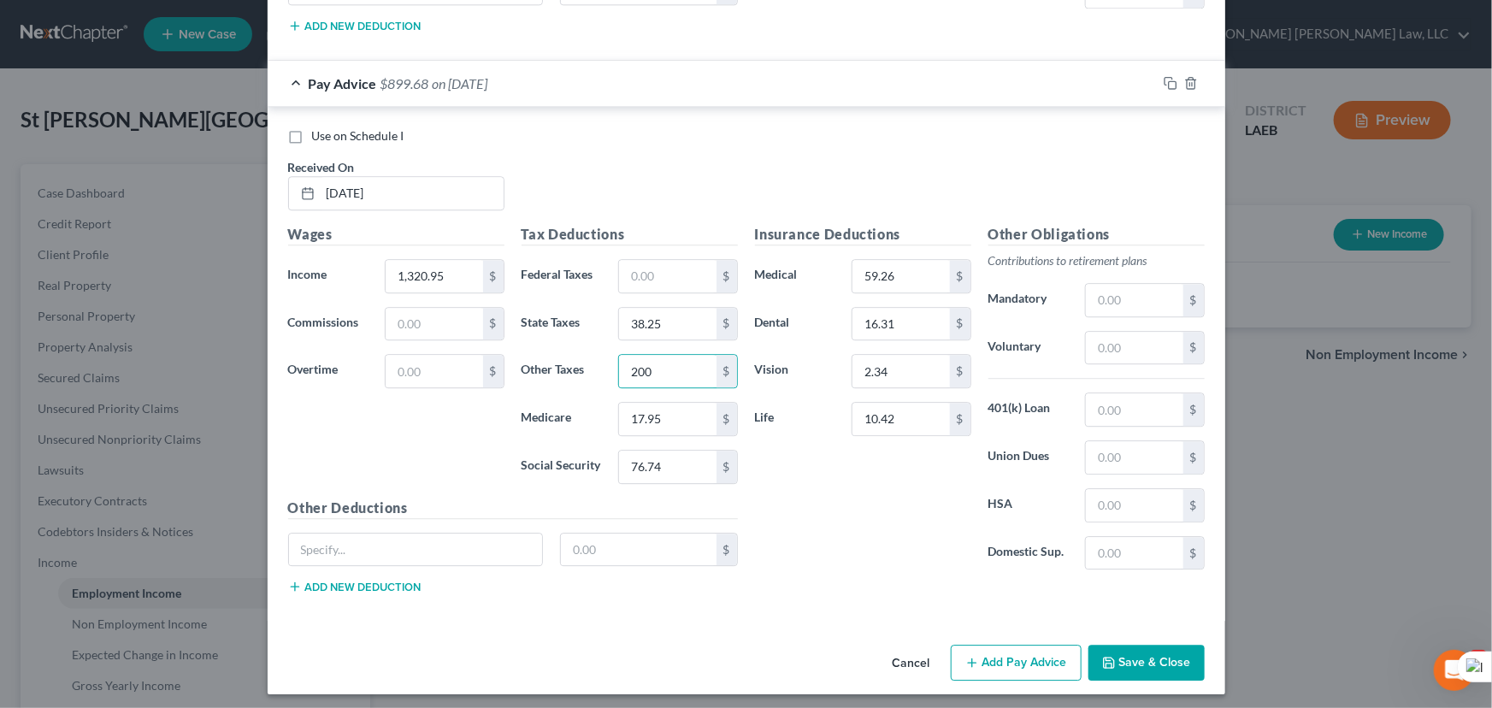
click at [1035, 646] on button "Add Pay Advice" at bounding box center [1016, 663] width 131 height 36
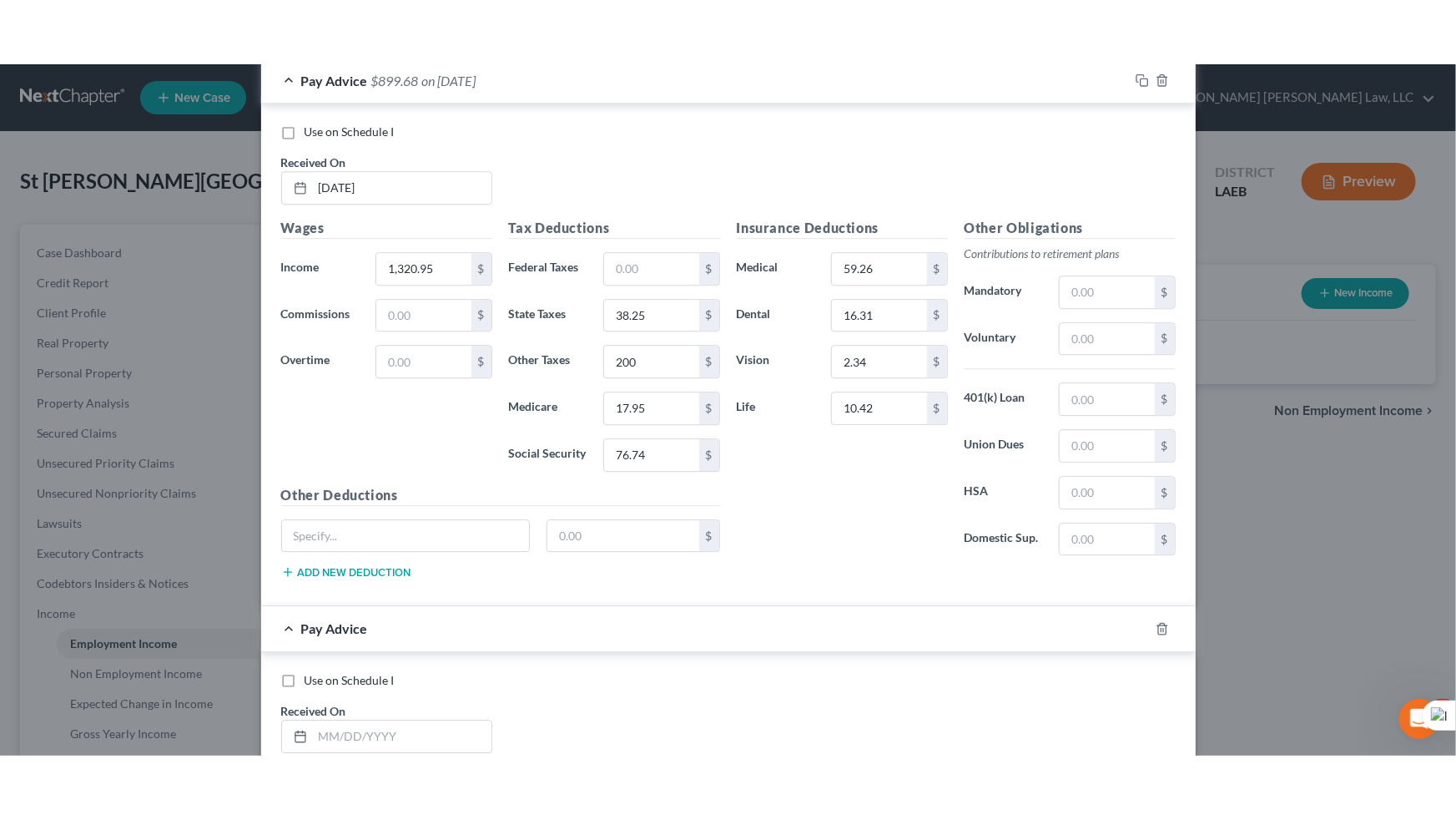
scroll to position [2700, 0]
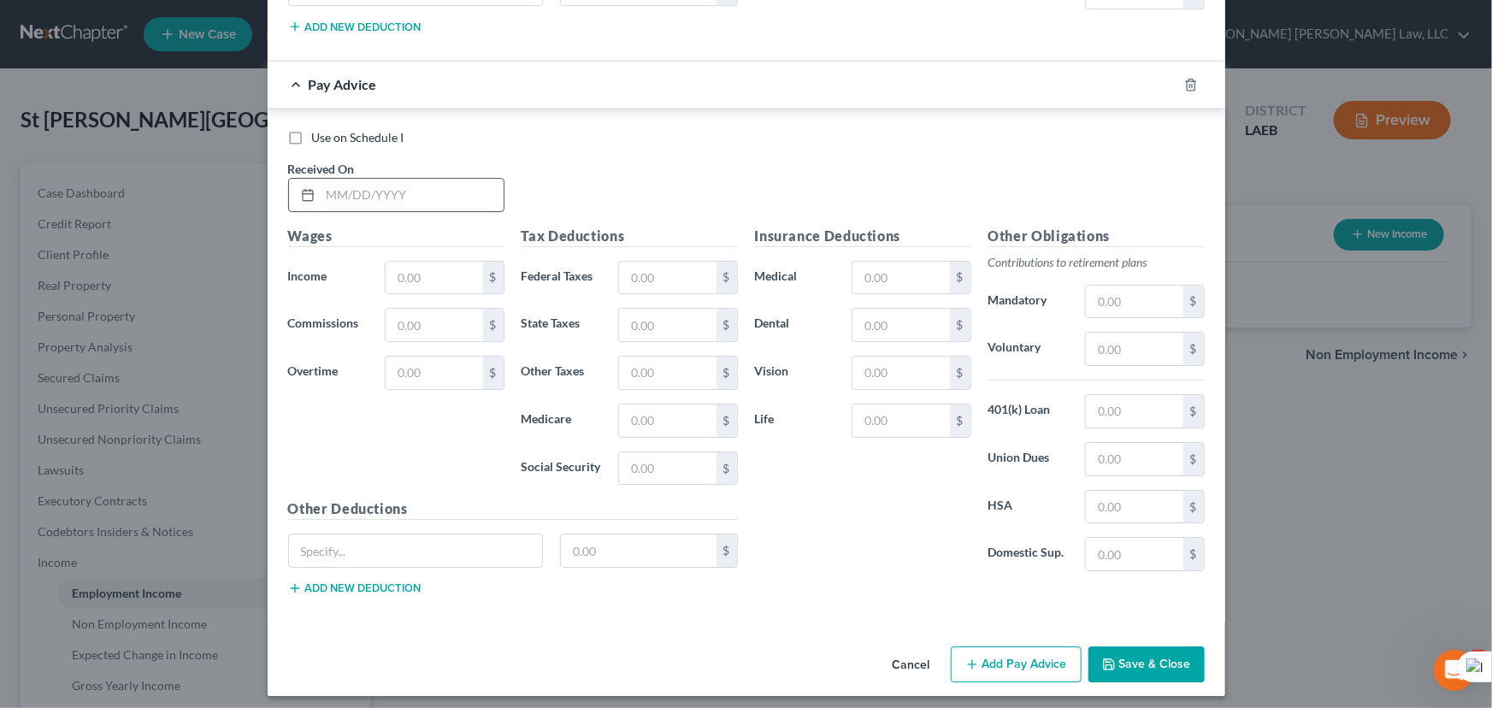
click at [352, 188] on input "text" at bounding box center [412, 195] width 183 height 32
type input "[DATE]"
click at [432, 270] on input "text" at bounding box center [434, 278] width 97 height 32
type input "1,972.92"
click at [627, 460] on input "text" at bounding box center [667, 468] width 97 height 32
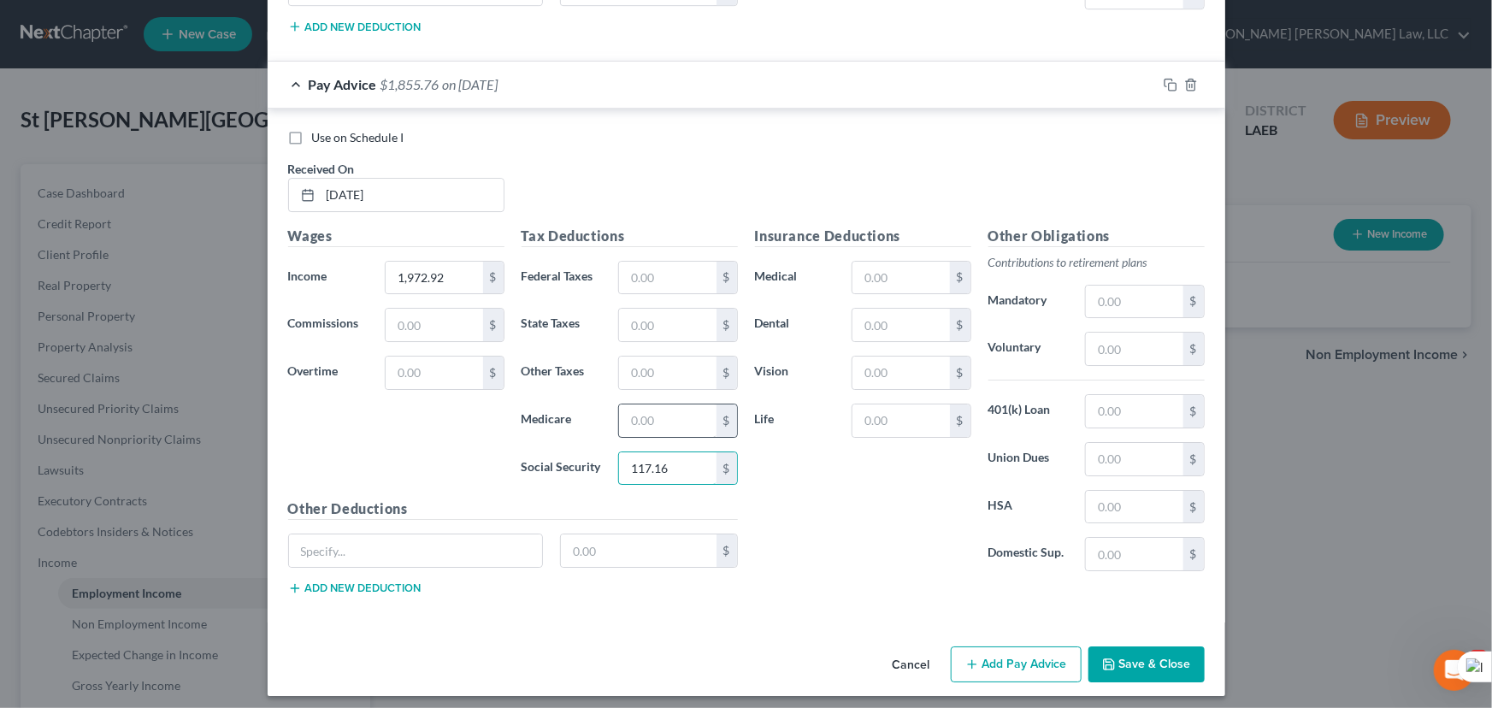
type input "117.16"
click at [637, 404] on input "text" at bounding box center [667, 420] width 97 height 32
type input "27.40"
click at [650, 309] on input "text" at bounding box center [667, 325] width 97 height 32
type input "58.39"
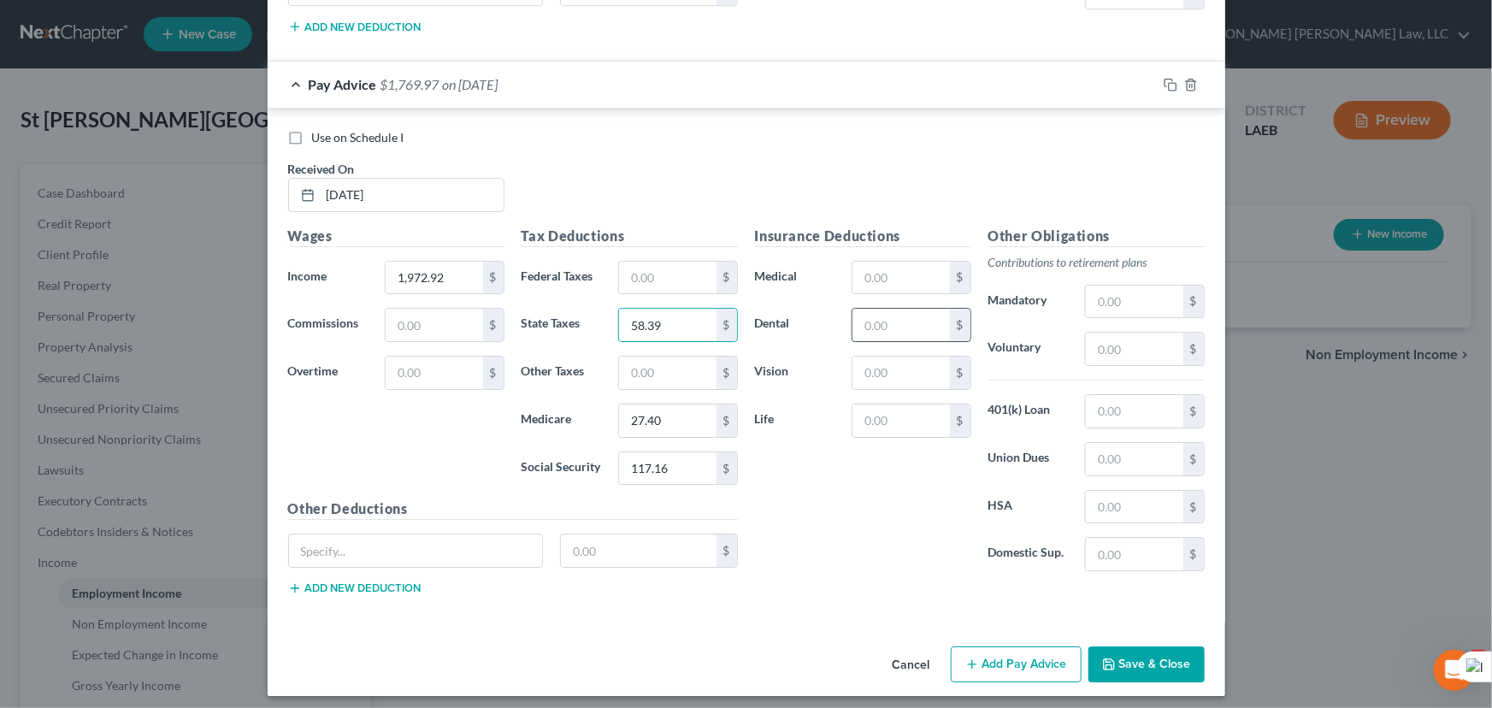
click at [871, 309] on input "text" at bounding box center [900, 325] width 97 height 32
type input "16.31"
click at [647, 357] on input "text" at bounding box center [667, 373] width 97 height 32
click at [891, 404] on input "text" at bounding box center [900, 420] width 97 height 32
type input "10.42"
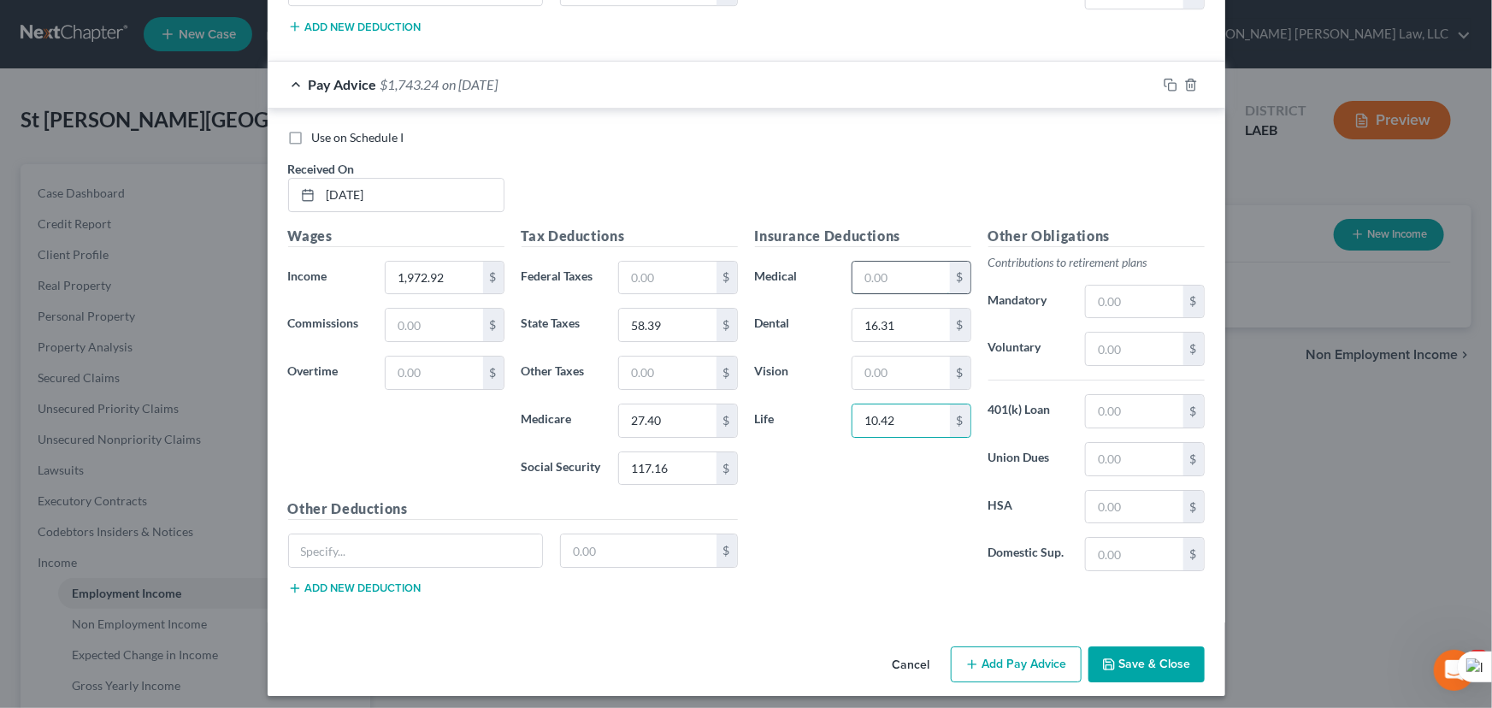
click at [886, 277] on input "text" at bounding box center [900, 278] width 97 height 32
type input "59.26"
click at [888, 357] on input "text" at bounding box center [900, 373] width 97 height 32
type input "2.34"
click at [640, 325] on input "58.39" at bounding box center [667, 325] width 97 height 32
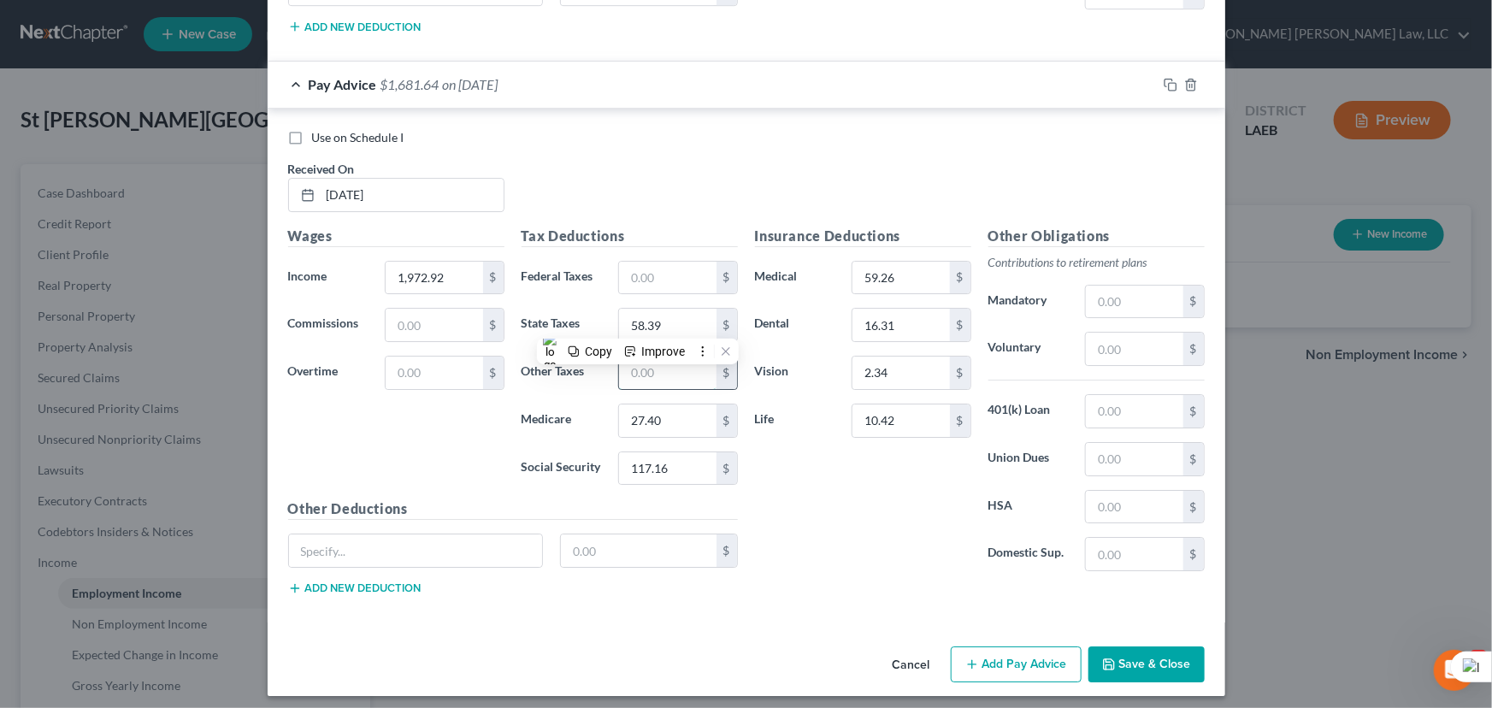
click at [646, 376] on input "text" at bounding box center [667, 373] width 97 height 32
type input "6"
type input "166.20"
click at [1033, 675] on div "Cancel Add Pay Advice Save & Close" at bounding box center [747, 668] width 958 height 56
drag, startPoint x: 1033, startPoint y: 666, endPoint x: 881, endPoint y: 549, distance: 192.1
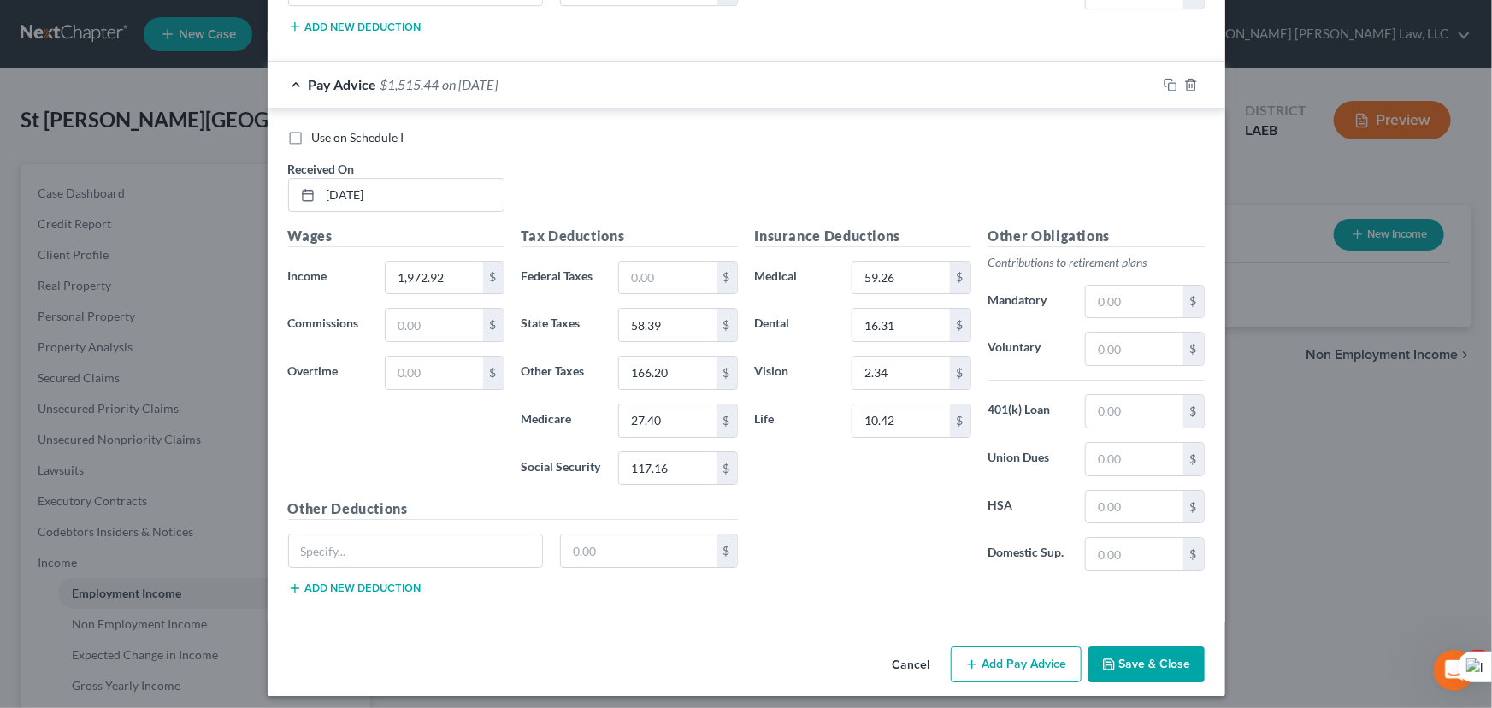
click at [1033, 665] on button "Add Pay Advice" at bounding box center [1016, 664] width 131 height 36
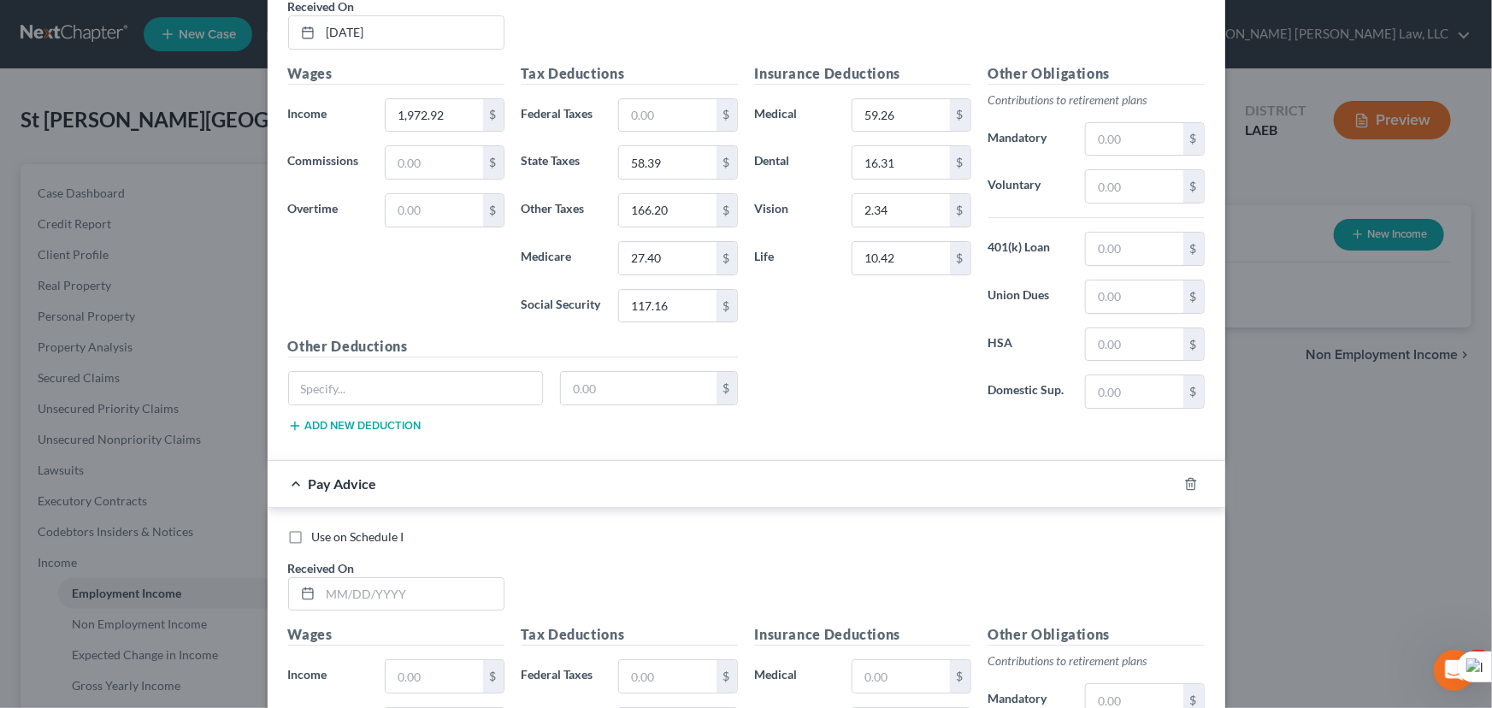
scroll to position [3326, 0]
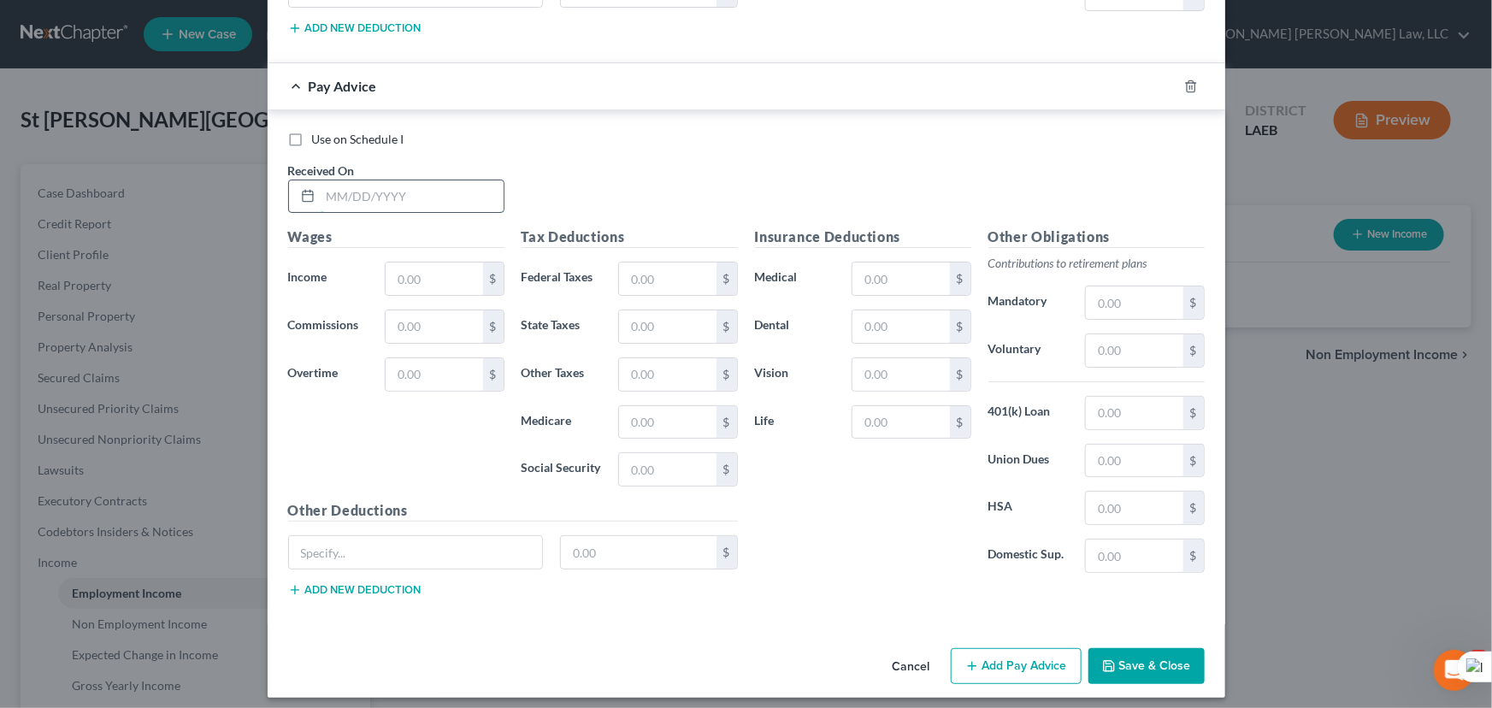
click at [363, 180] on input "text" at bounding box center [412, 196] width 183 height 32
type input "[DATE]"
click at [401, 274] on input "text" at bounding box center [434, 279] width 97 height 32
type input "1,861.39"
click at [676, 461] on input "text" at bounding box center [667, 469] width 97 height 32
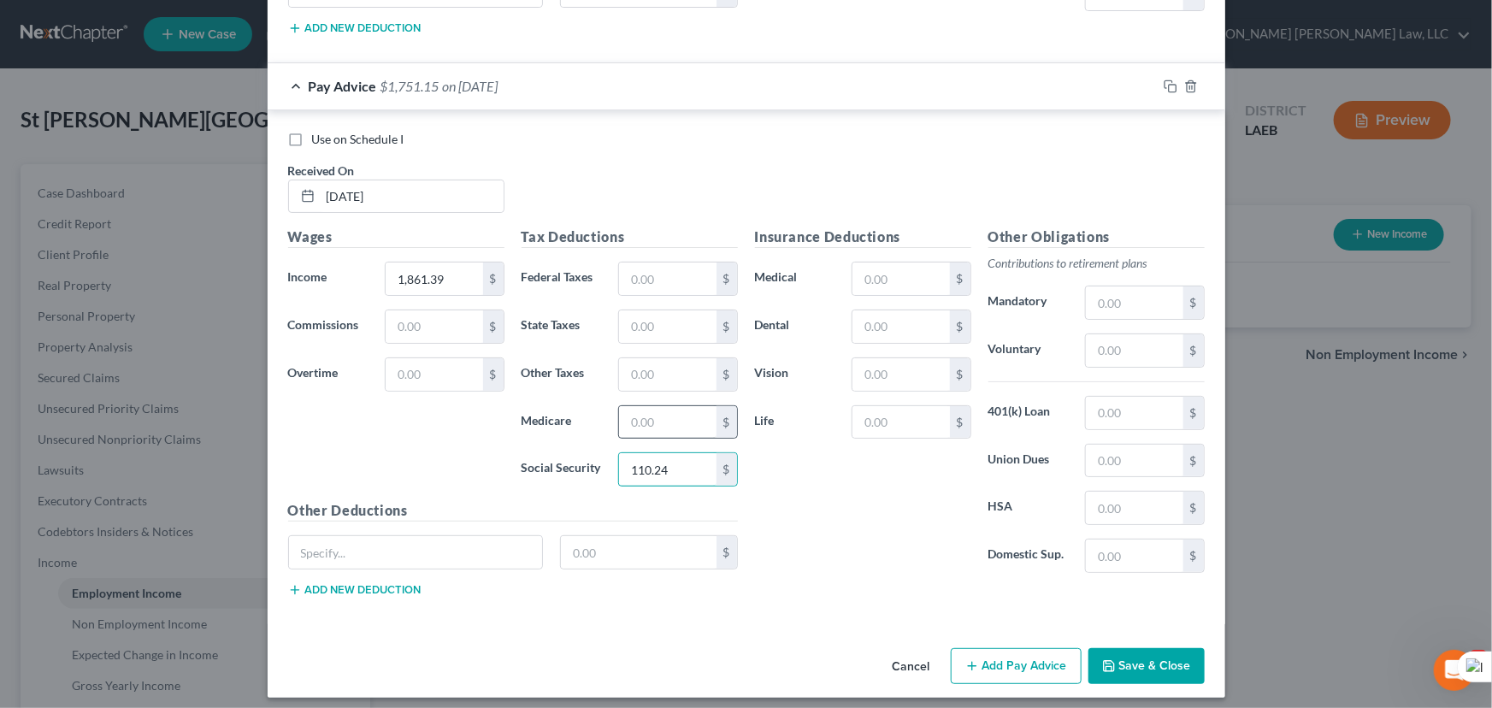
type input "110.24"
click at [652, 424] on input "text" at bounding box center [667, 422] width 97 height 32
type input "25.78"
click at [650, 310] on input "text" at bounding box center [667, 326] width 97 height 32
type input "54.95"
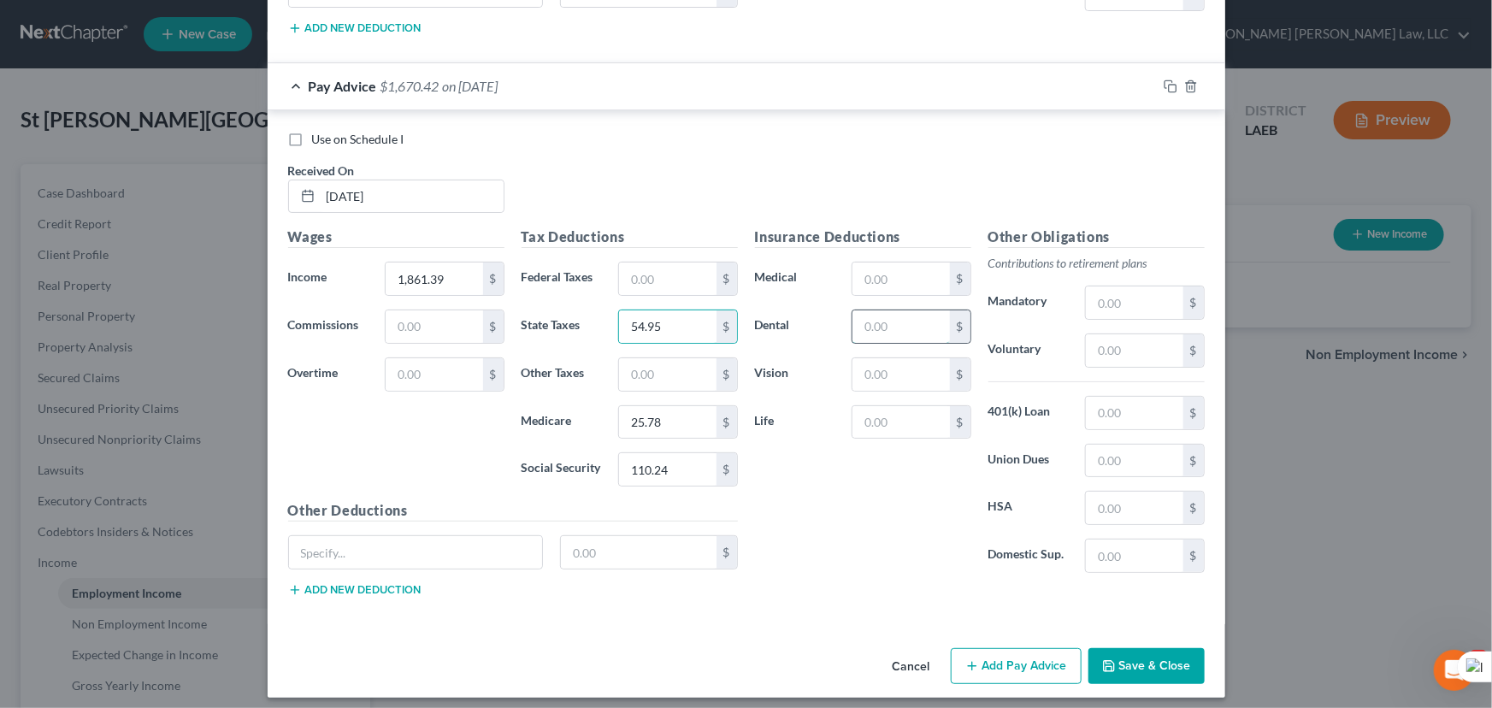
click at [874, 312] on input "text" at bounding box center [900, 326] width 97 height 32
type input "16.31"
click at [917, 417] on input "text" at bounding box center [900, 422] width 97 height 32
type input "10.42"
click at [928, 267] on input "text" at bounding box center [900, 279] width 97 height 32
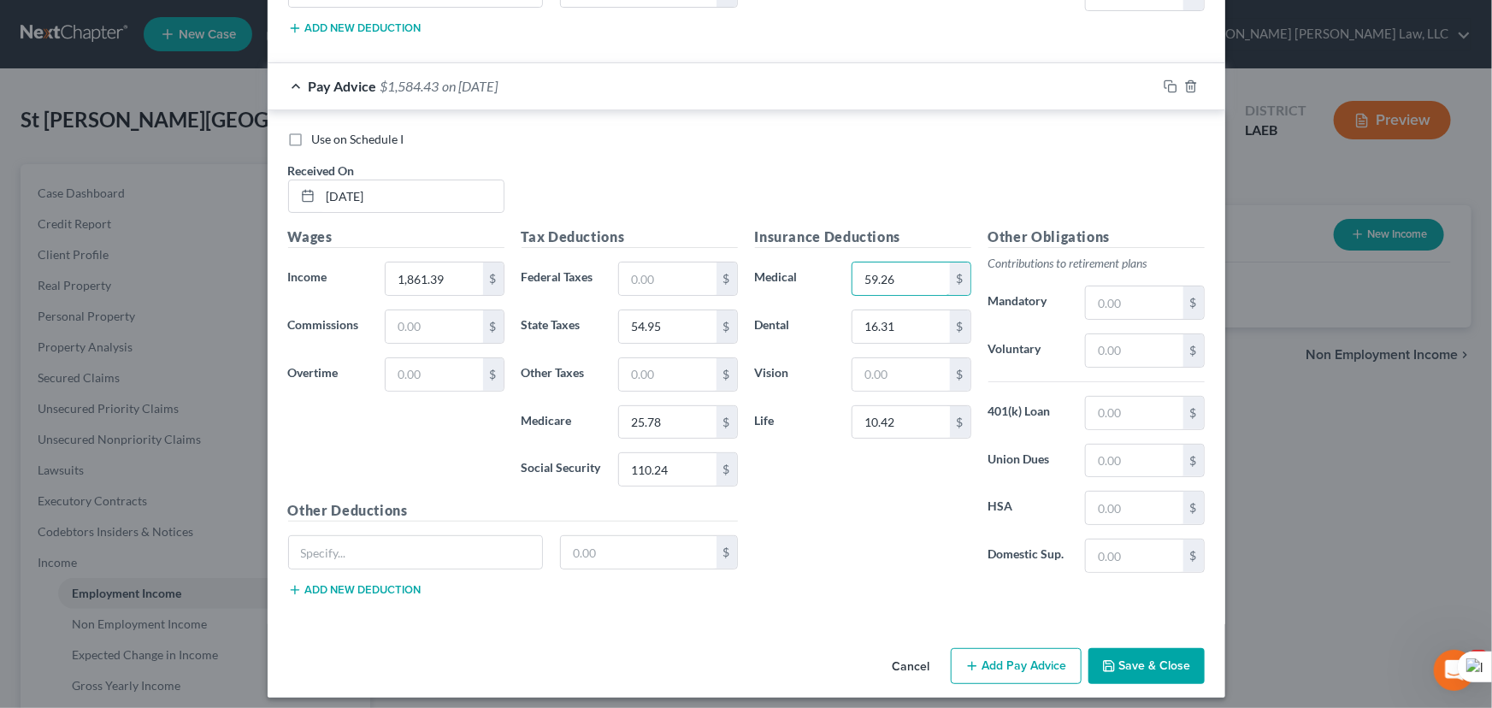
type input "59.26"
click at [906, 347] on div "Insurance Deductions Medical 59.26 $ Dental 16.31 $ Vision $ Life 10.42 $" at bounding box center [862, 407] width 233 height 360
click at [904, 359] on input "text" at bounding box center [900, 374] width 97 height 32
type input "2.34"
click at [659, 358] on input "text" at bounding box center [667, 374] width 97 height 32
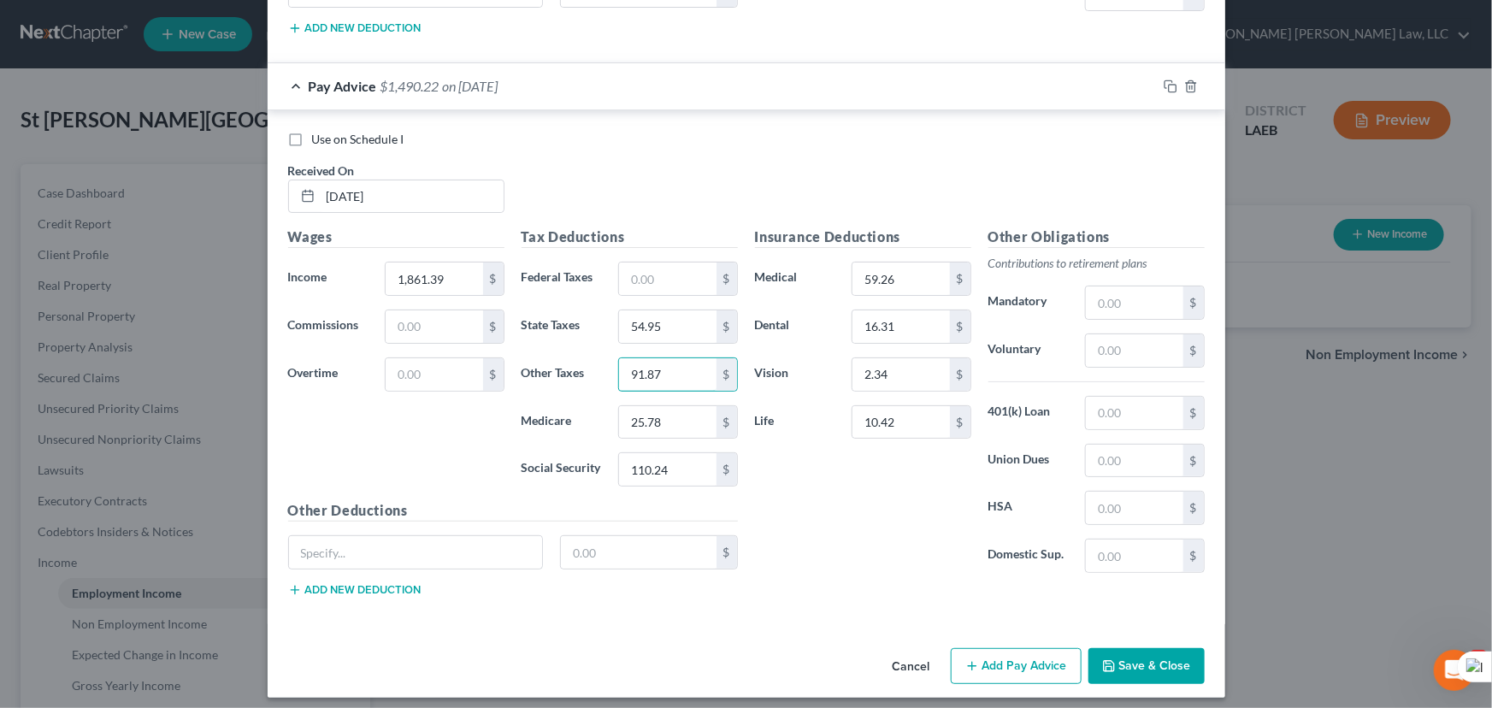
type input "91.87"
click at [977, 655] on button "Add Pay Advice" at bounding box center [1016, 666] width 131 height 36
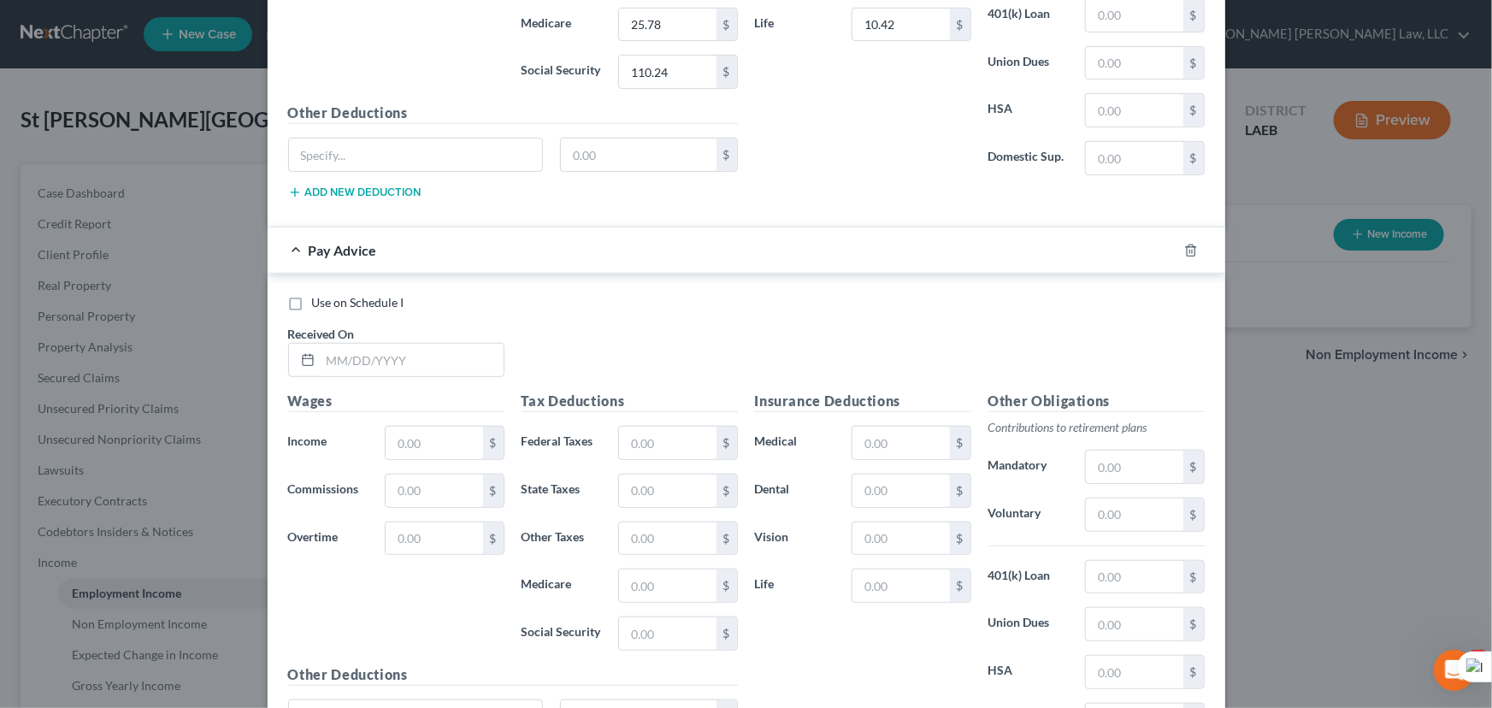
scroll to position [3885, 0]
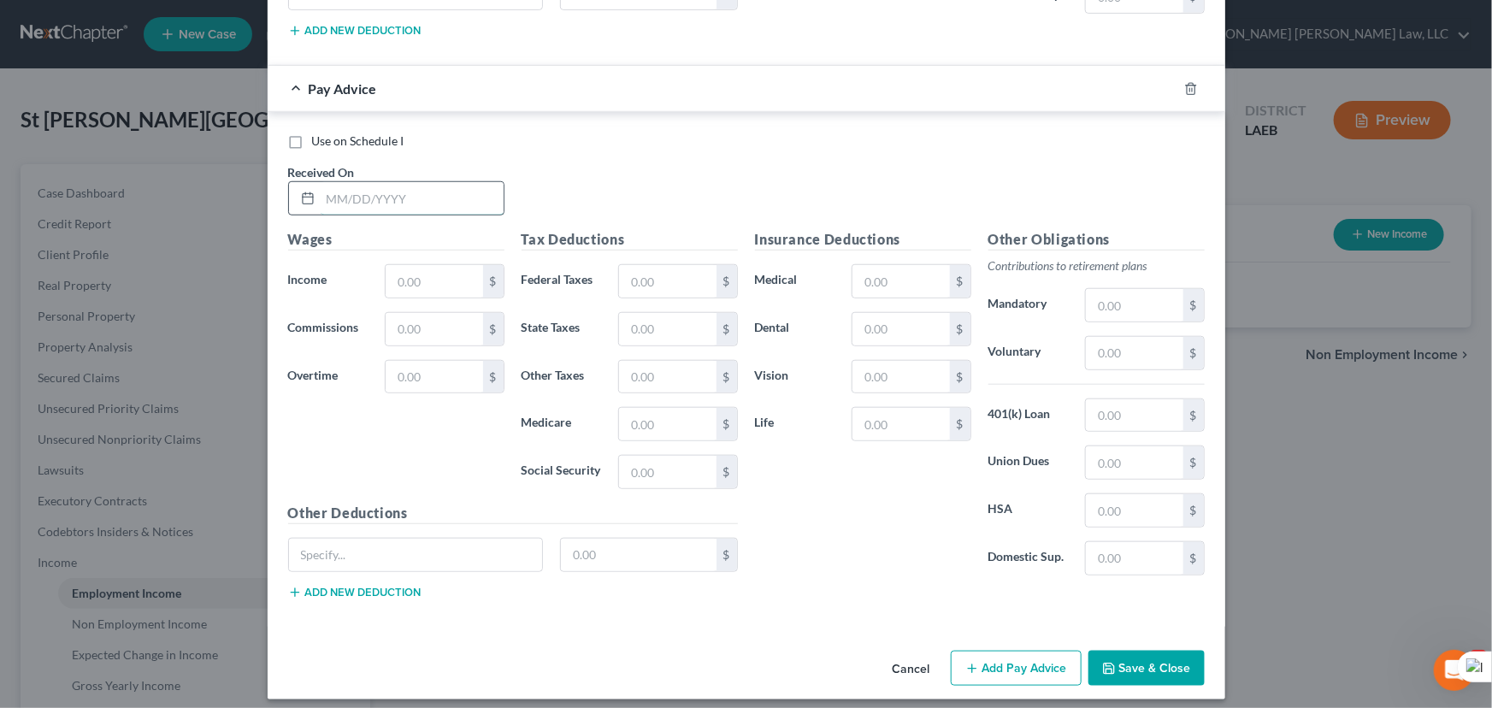
click at [461, 182] on input "text" at bounding box center [412, 198] width 183 height 32
type input "[DATE]"
click at [420, 265] on input "text" at bounding box center [434, 281] width 97 height 32
type input "1,300.83"
click at [663, 462] on input "text" at bounding box center [667, 472] width 97 height 32
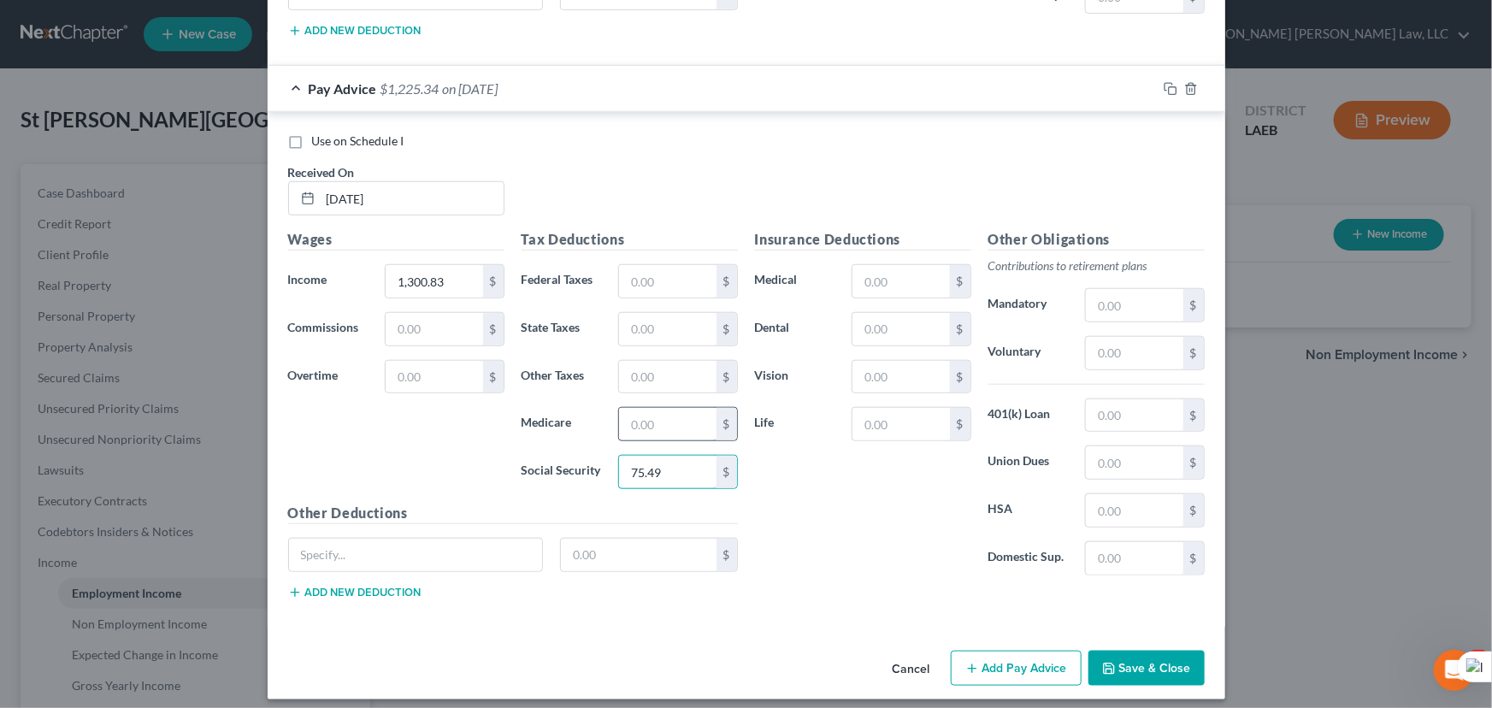
type input "75.49"
click at [658, 410] on input "text" at bounding box center [667, 424] width 97 height 32
type input "17.66"
click at [648, 313] on input "text" at bounding box center [667, 329] width 97 height 32
type input "37.62"
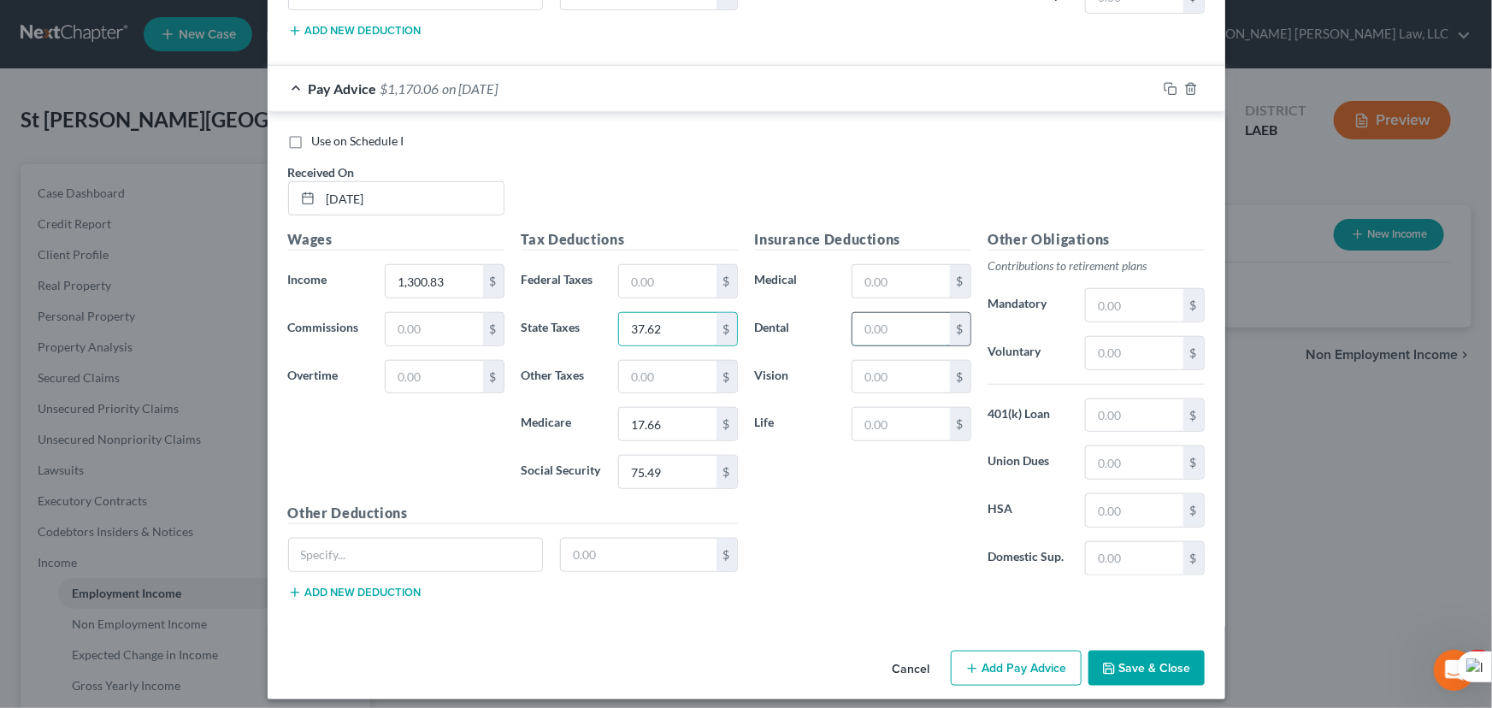
click at [883, 316] on input "text" at bounding box center [900, 329] width 97 height 32
type input "16.31"
click at [874, 408] on input "text" at bounding box center [900, 424] width 97 height 32
type input "10.42"
click at [896, 272] on input "text" at bounding box center [900, 281] width 97 height 32
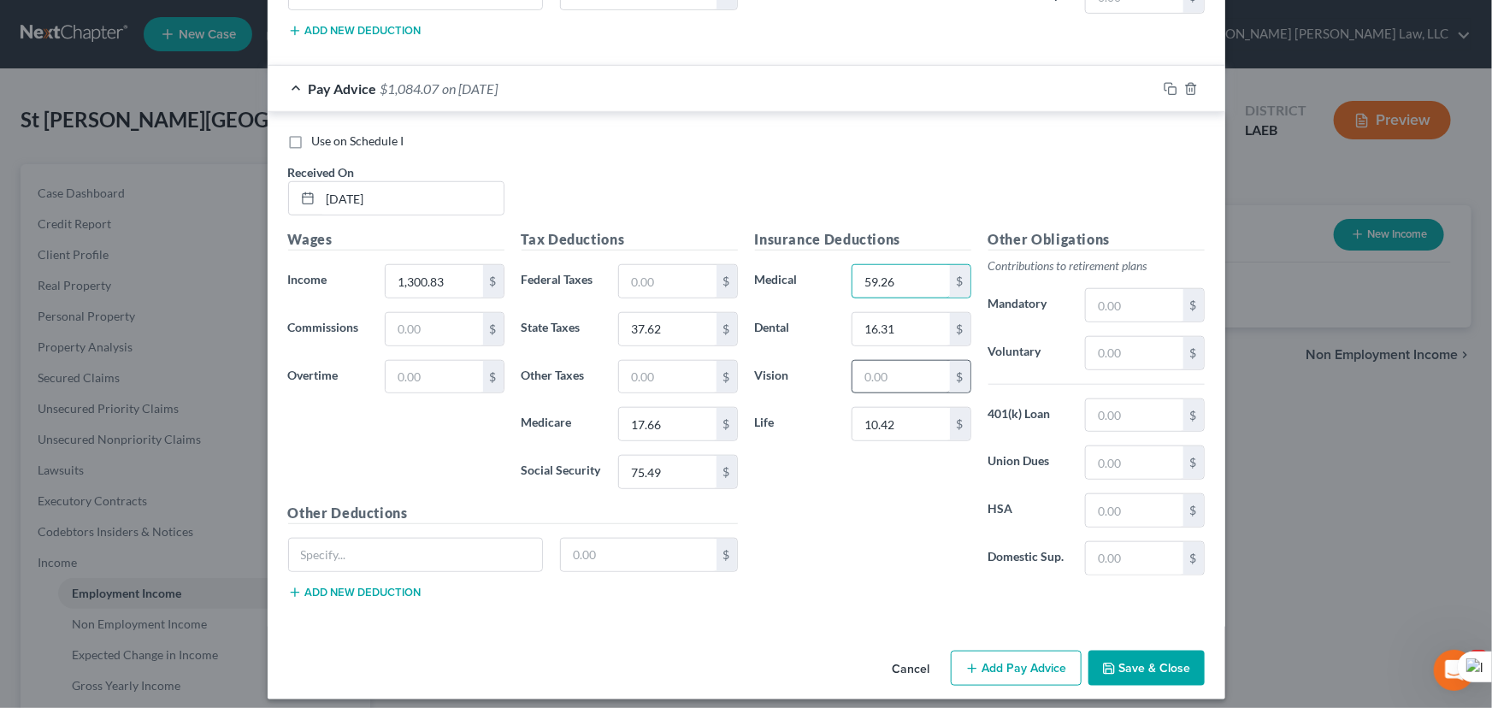
type input "59.26"
click at [878, 366] on input "text" at bounding box center [900, 377] width 97 height 32
type input "2.34"
click at [682, 361] on input "text" at bounding box center [667, 377] width 97 height 32
type input "139.57"
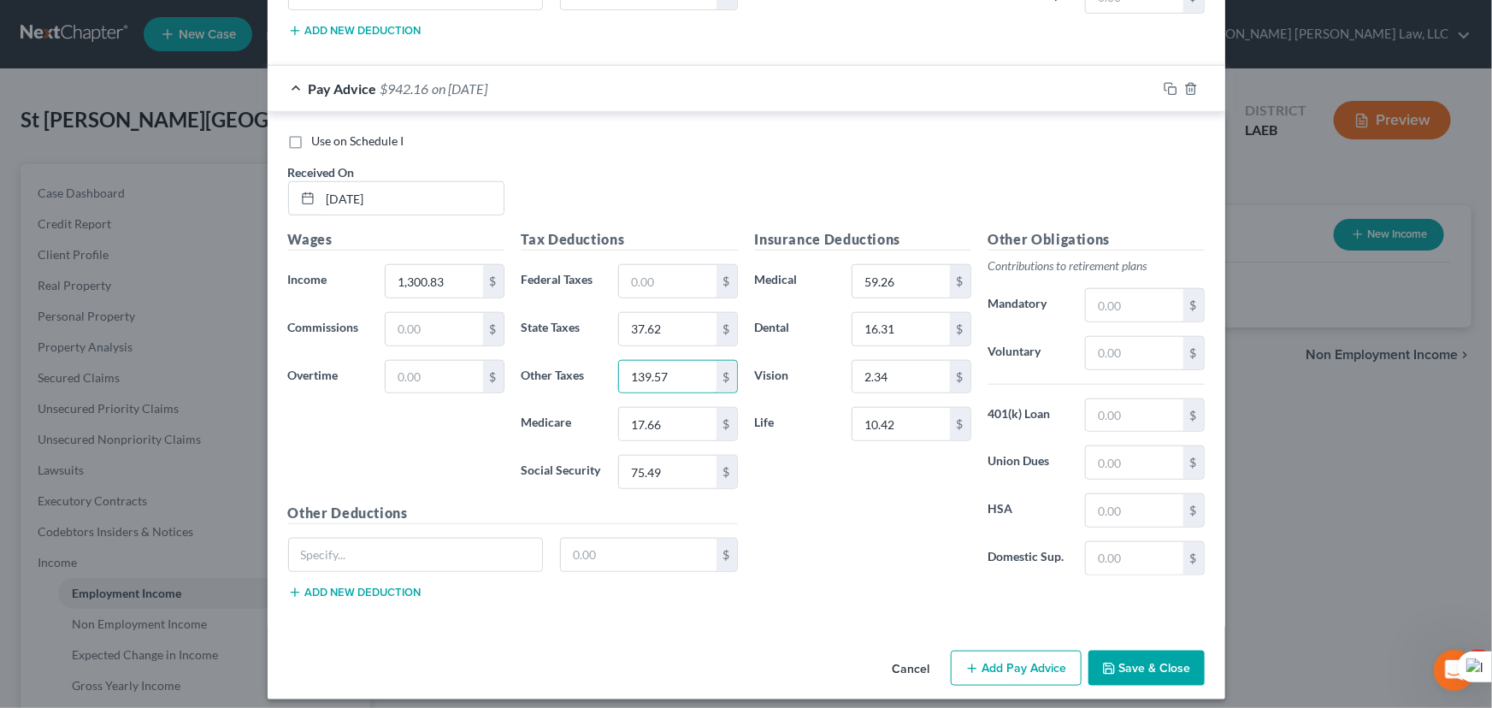
click at [985, 658] on button "Add Pay Advice" at bounding box center [1016, 669] width 131 height 36
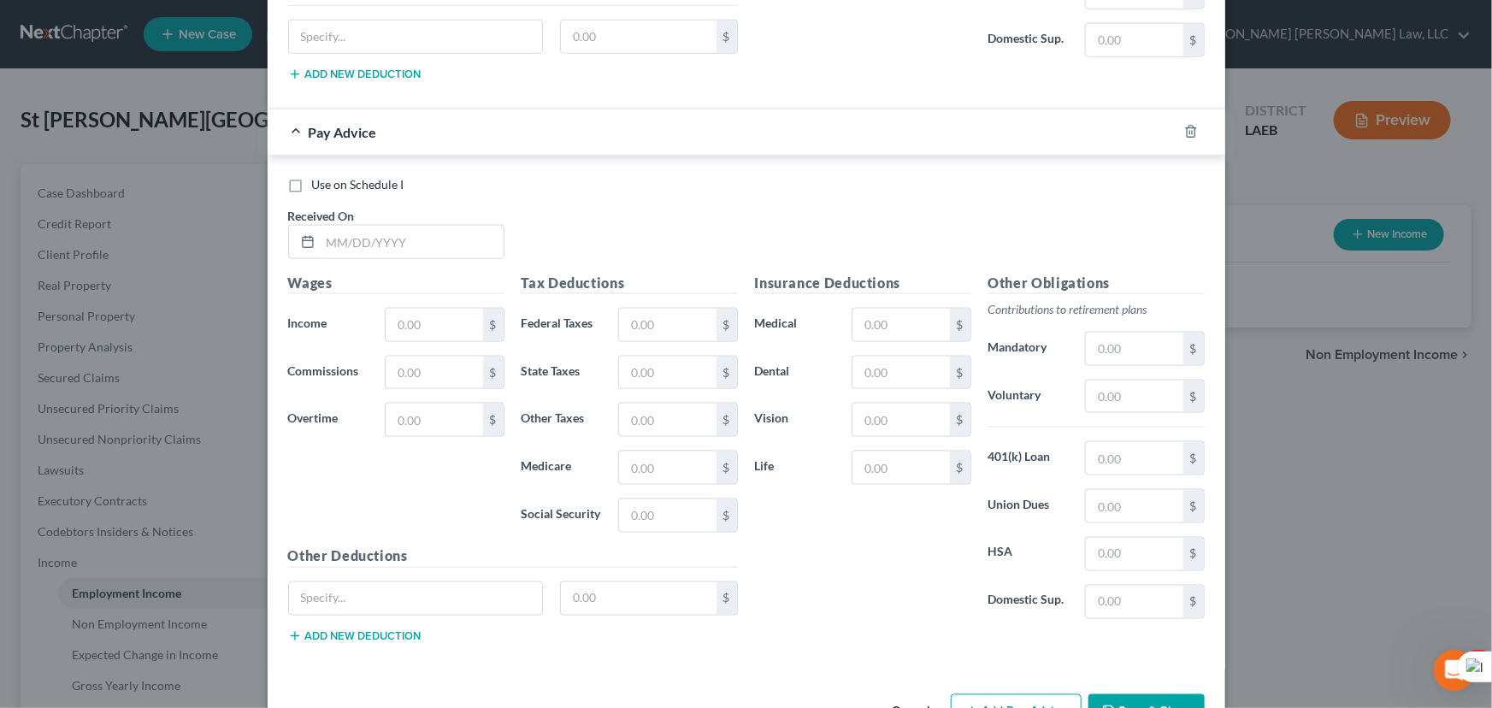
scroll to position [4446, 0]
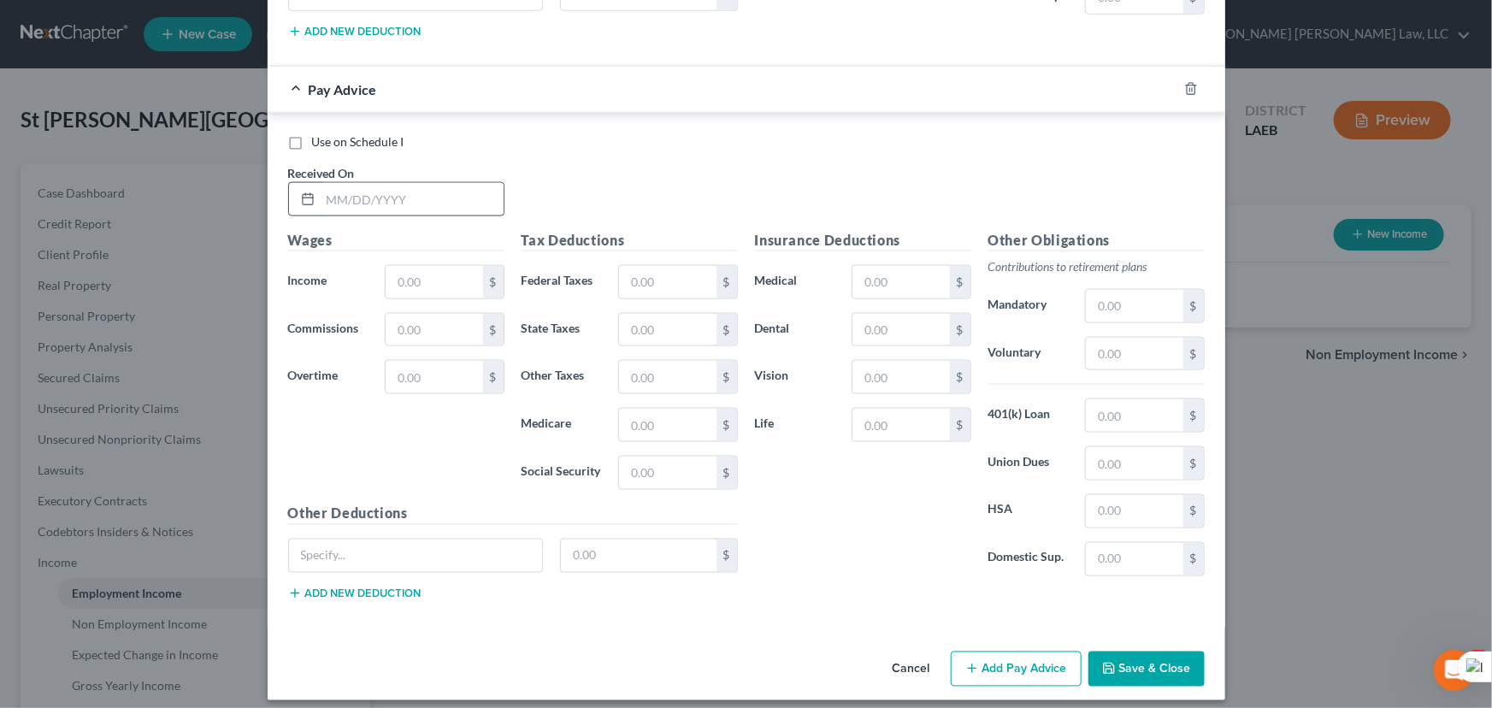
click at [418, 183] on input "text" at bounding box center [412, 199] width 183 height 32
type input "[DATE]"
click at [435, 266] on input "text" at bounding box center [434, 282] width 97 height 32
type input "1,344.98"
click at [621, 469] on input "text" at bounding box center [667, 473] width 97 height 32
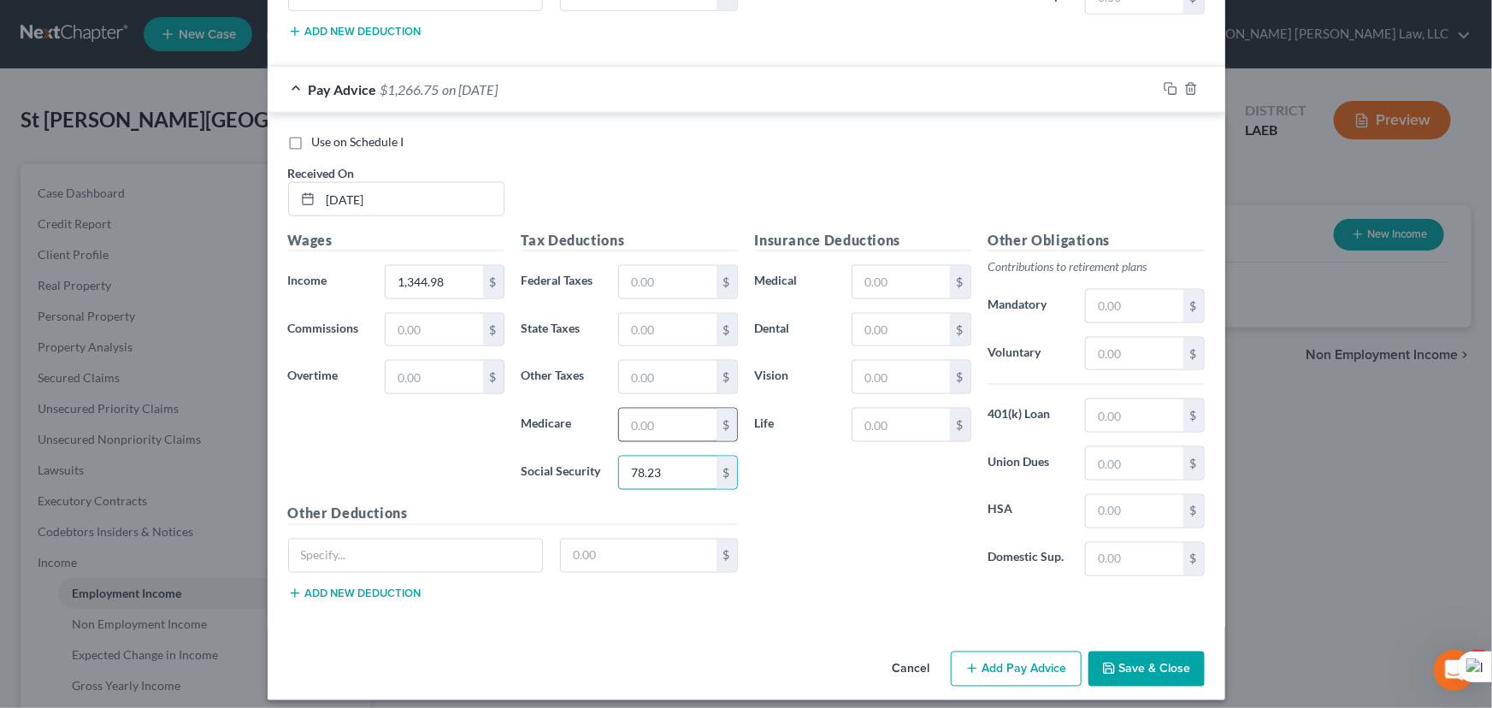
type input "78.23"
click at [637, 409] on input "text" at bounding box center [667, 425] width 97 height 32
type input "18.29"
click at [645, 314] on input "text" at bounding box center [667, 330] width 97 height 32
type input "38.99"
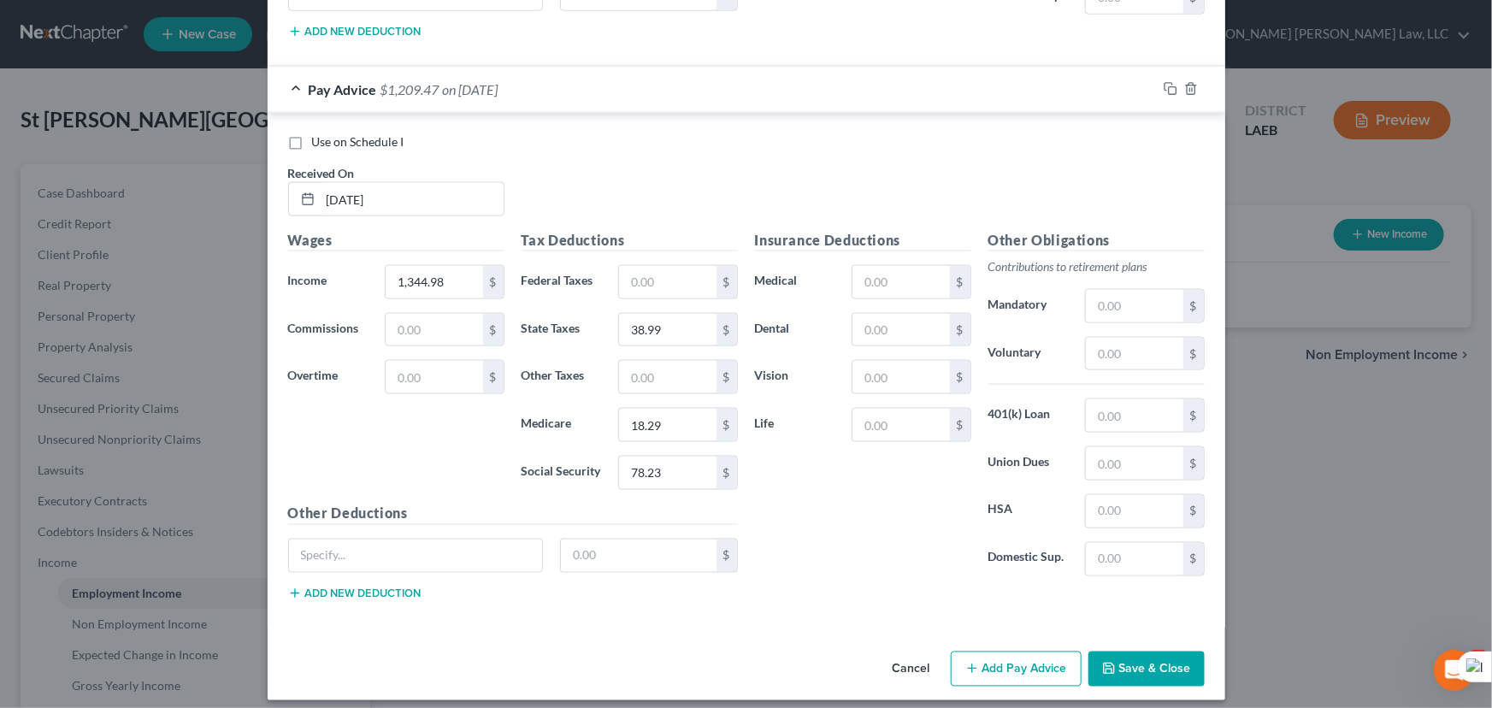
click at [894, 294] on div "Insurance Deductions Medical $ Dental $ Vision $ Life $" at bounding box center [862, 410] width 233 height 360
click at [894, 315] on input "text" at bounding box center [900, 330] width 97 height 32
type input "16.31"
click at [908, 420] on input "text" at bounding box center [900, 425] width 97 height 32
type input "10.42"
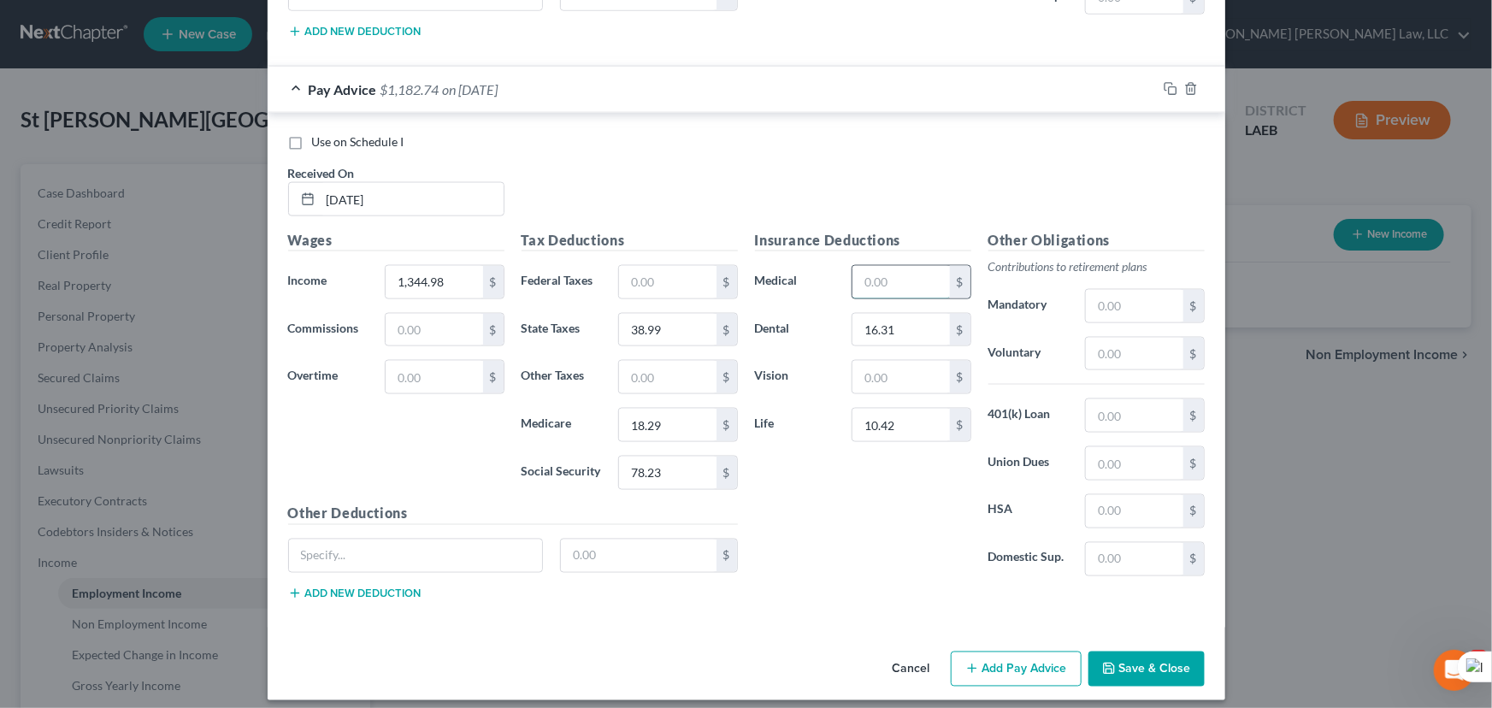
click at [902, 274] on input "text" at bounding box center [900, 282] width 97 height 32
type input "59.26"
click at [895, 375] on input "text" at bounding box center [900, 377] width 97 height 32
type input "2.34"
click at [656, 375] on input "text" at bounding box center [667, 377] width 97 height 32
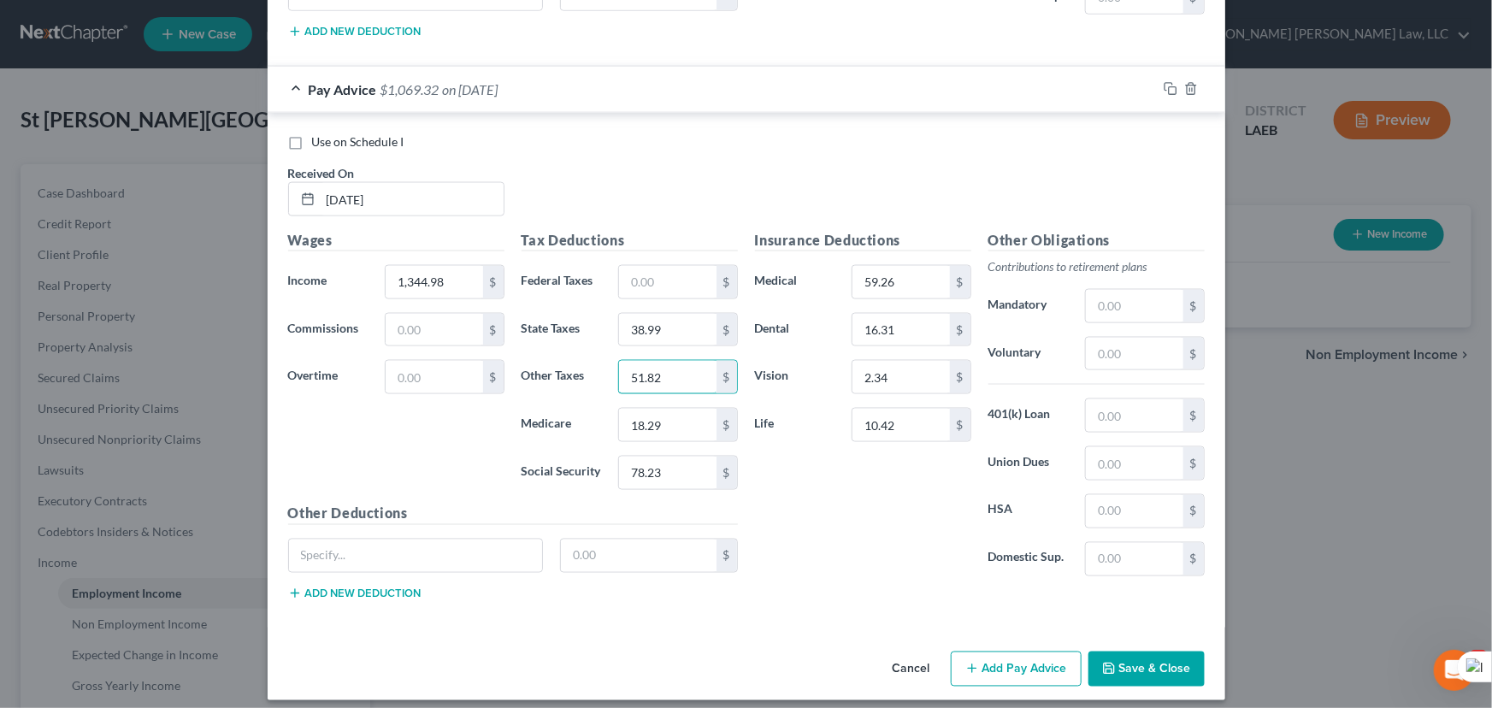
type input "51.82"
click at [1094, 652] on button "Save & Close" at bounding box center [1146, 670] width 116 height 36
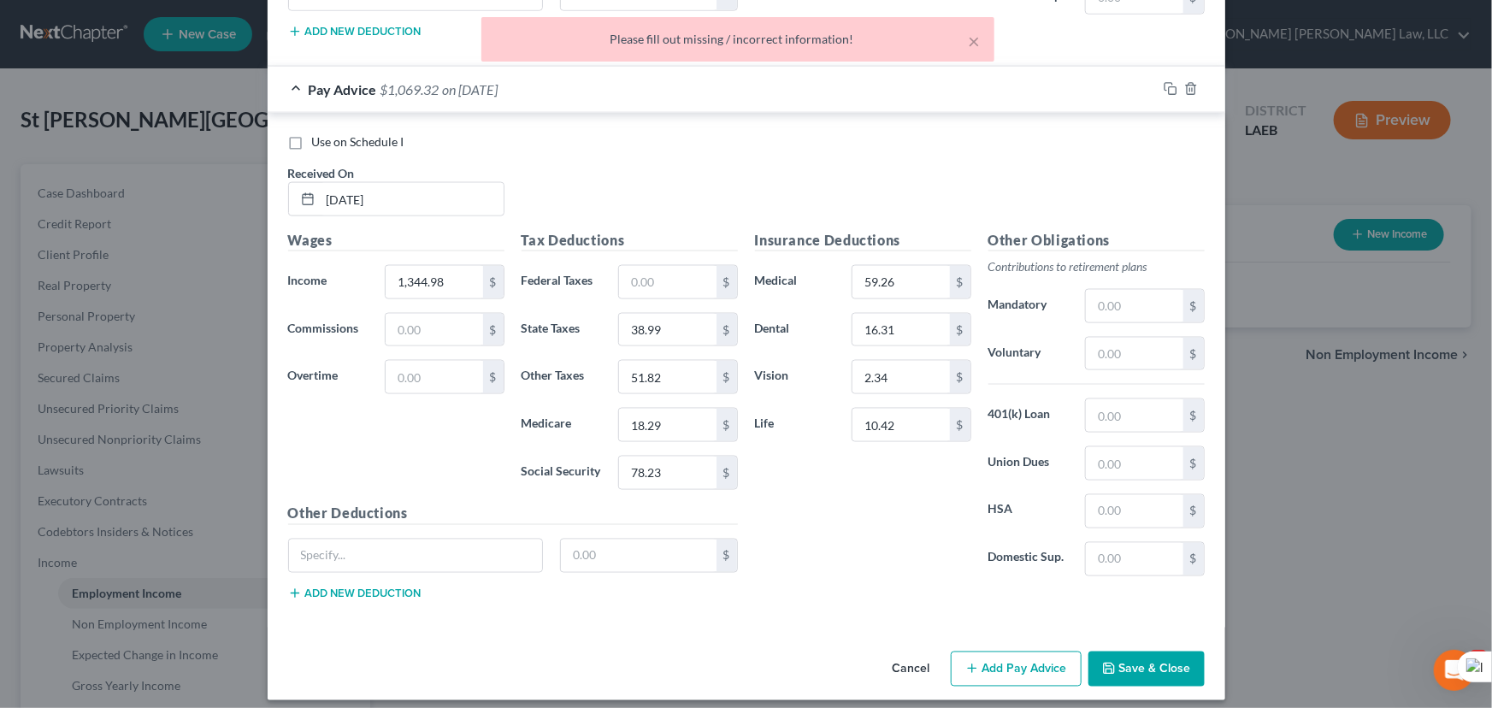
click at [989, 657] on button "Add Pay Advice" at bounding box center [1016, 670] width 131 height 36
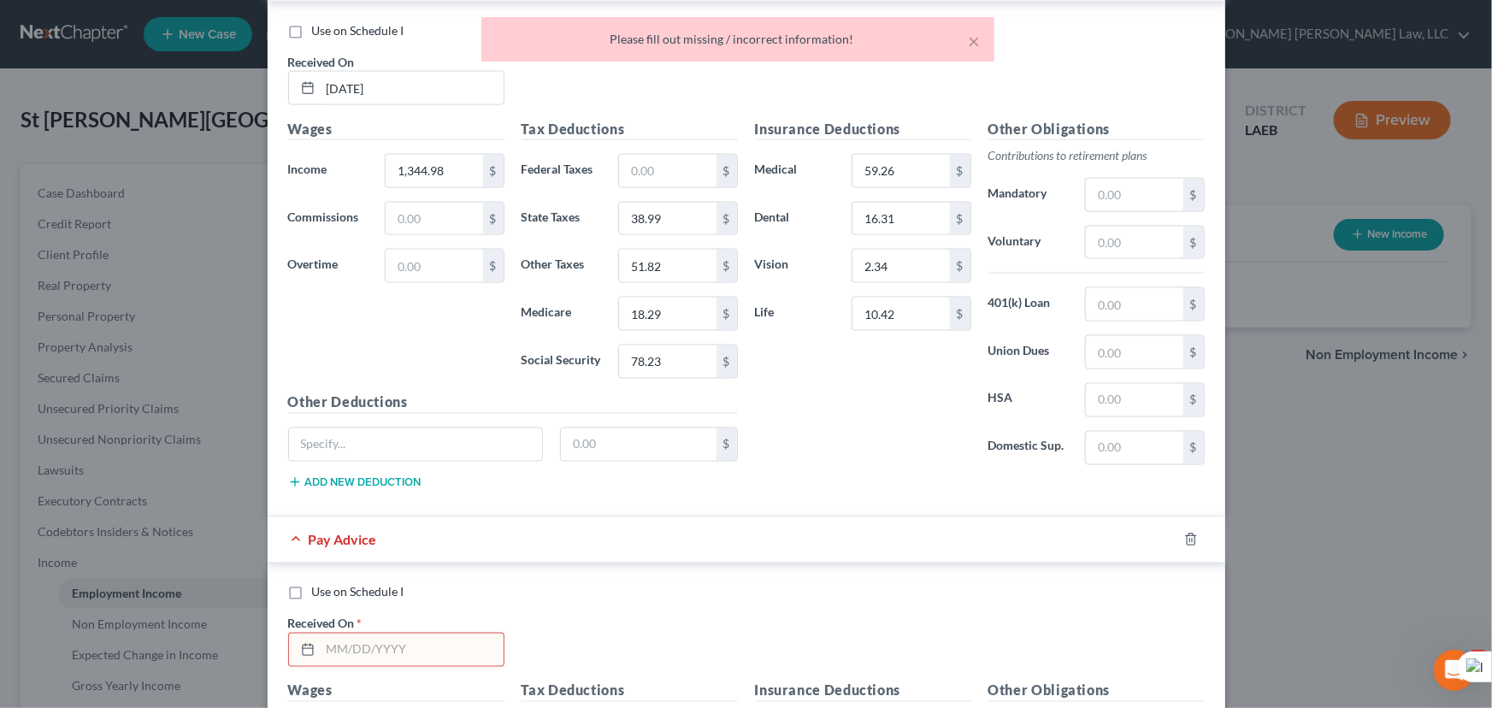
scroll to position [5006, 0]
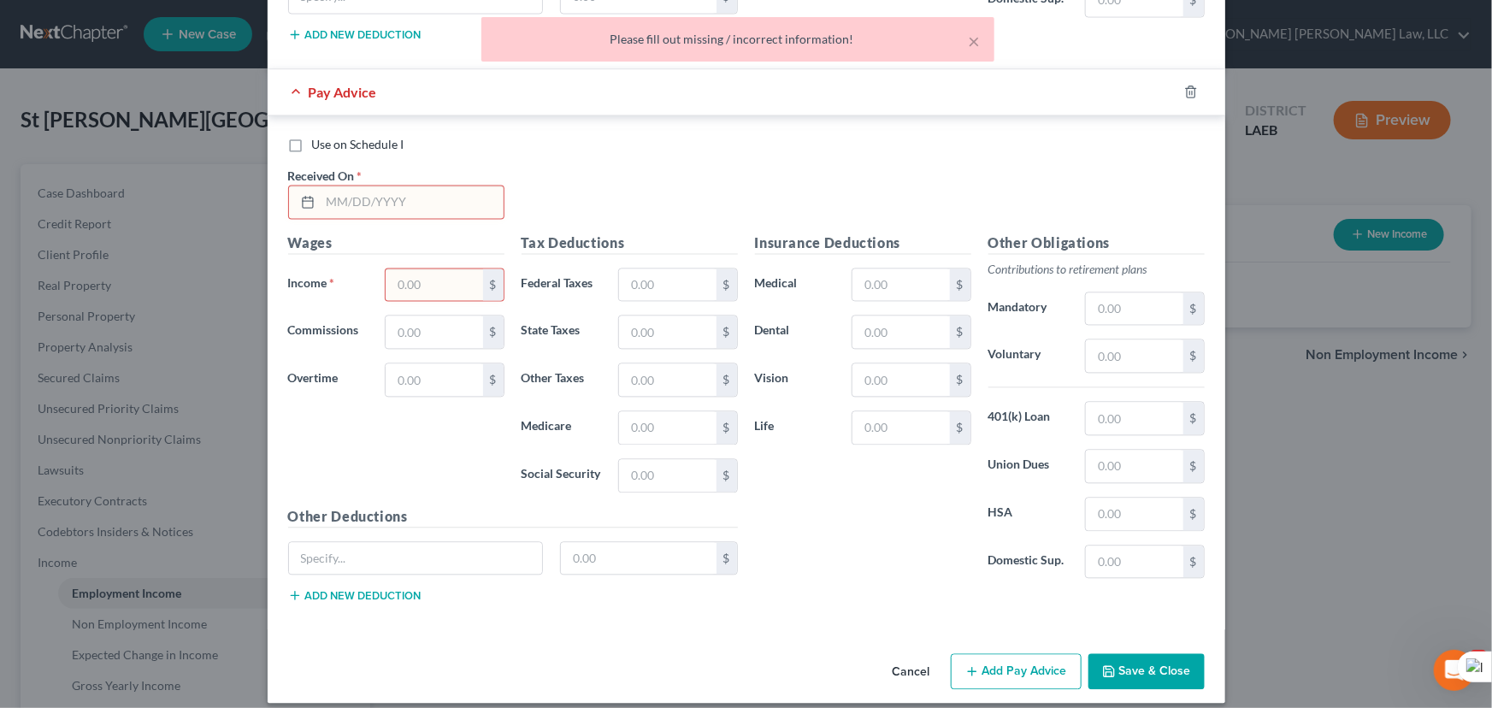
click at [431, 186] on input "text" at bounding box center [412, 202] width 183 height 32
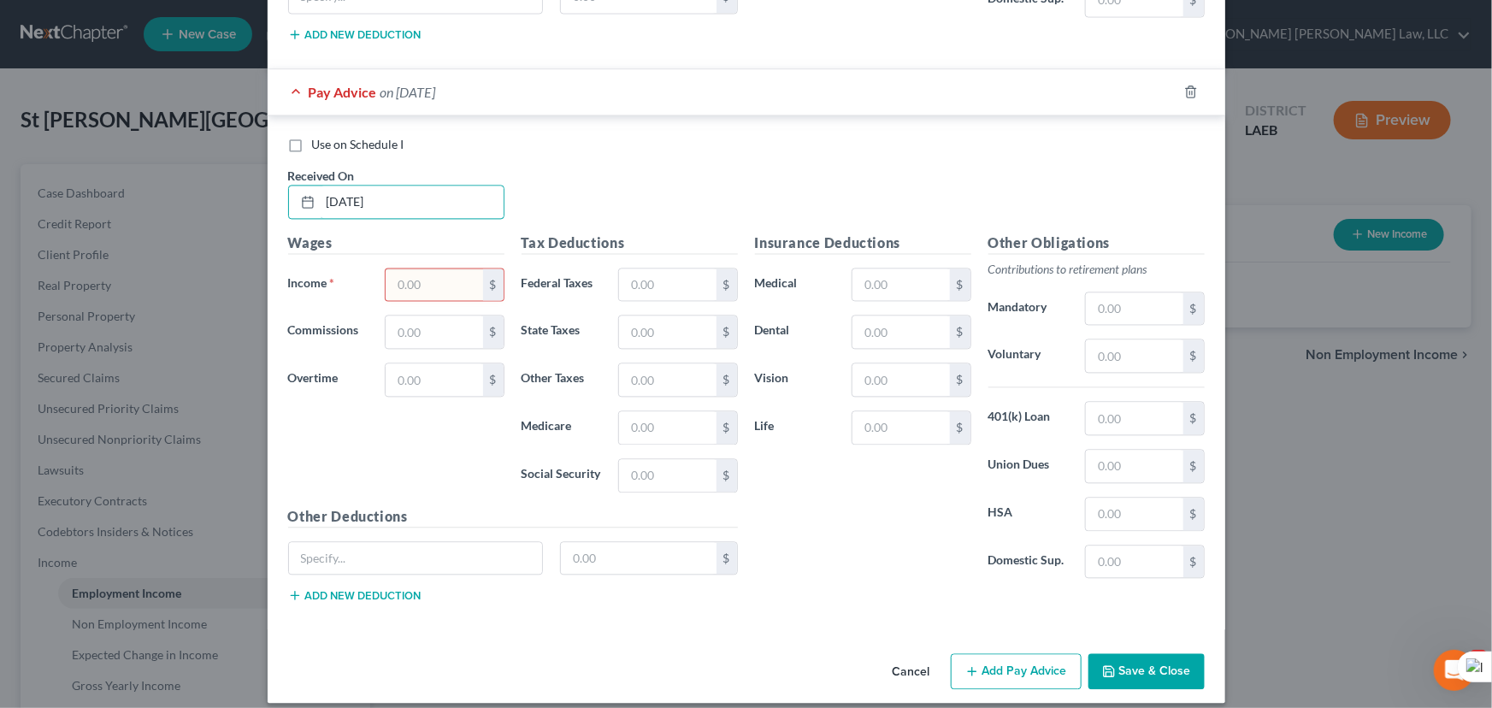
drag, startPoint x: 414, startPoint y: 194, endPoint x: 213, endPoint y: 175, distance: 201.8
click at [213, 175] on div "New Income Source × Employment Type * Select Full or [DEMOGRAPHIC_DATA] Employm…" at bounding box center [746, 354] width 1492 height 708
type input "[DATE]"
click at [435, 271] on input "text" at bounding box center [434, 284] width 97 height 32
type input "1,581.30"
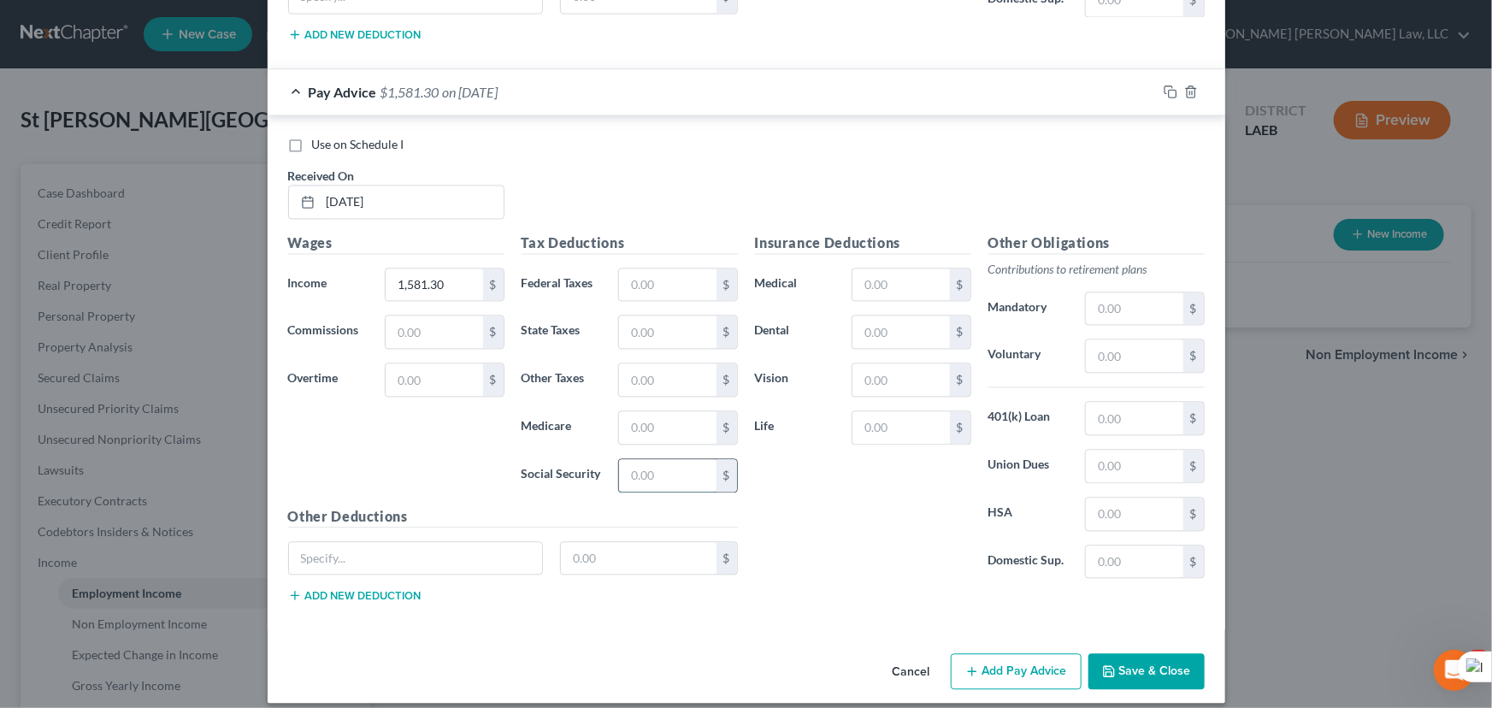
click at [671, 463] on input "text" at bounding box center [667, 475] width 97 height 32
type input "92.88"
click at [682, 379] on input "text" at bounding box center [667, 379] width 97 height 32
click at [633, 414] on input "text" at bounding box center [667, 427] width 97 height 32
type input "21.72"
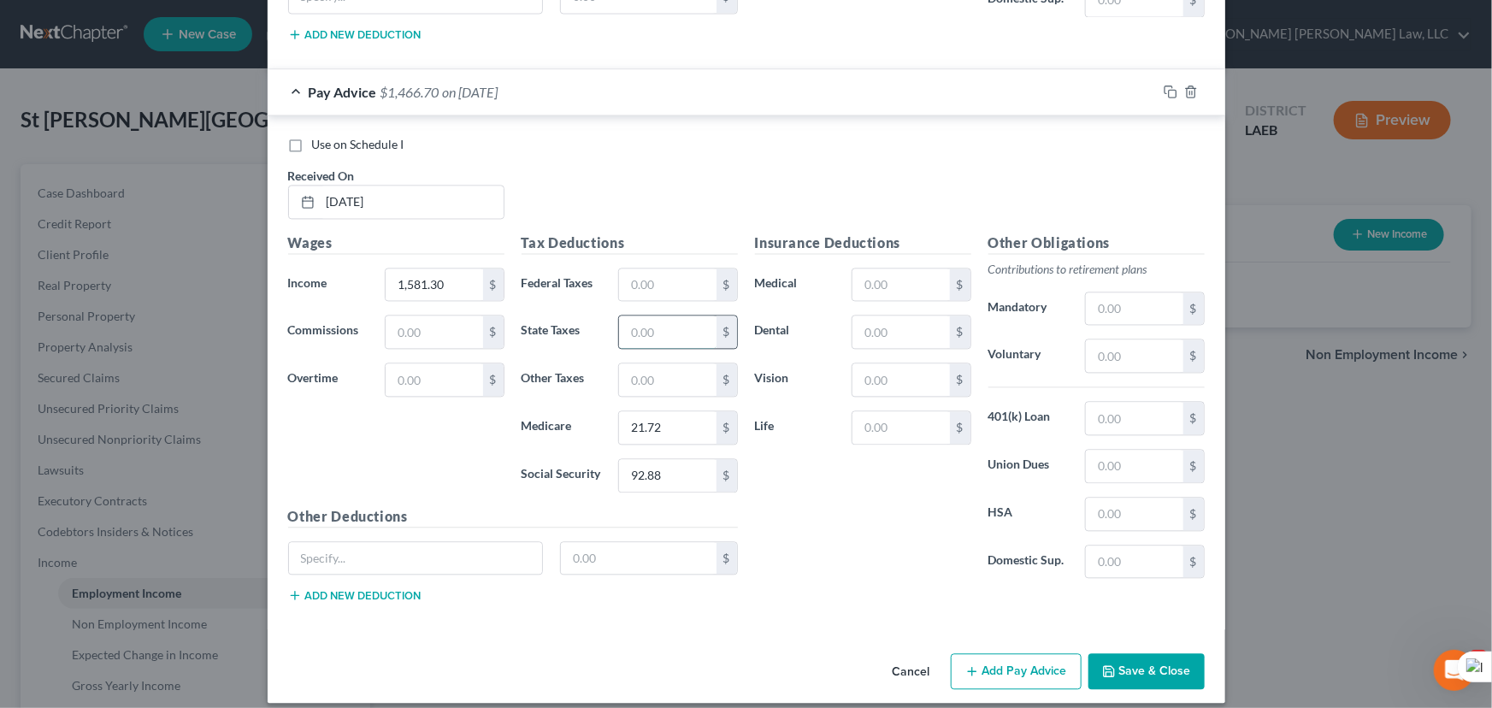
click at [674, 321] on input "text" at bounding box center [667, 332] width 97 height 32
type input "46.29"
click at [903, 316] on input "text" at bounding box center [900, 332] width 97 height 32
type input "16.31"
click at [875, 411] on input "text" at bounding box center [900, 427] width 97 height 32
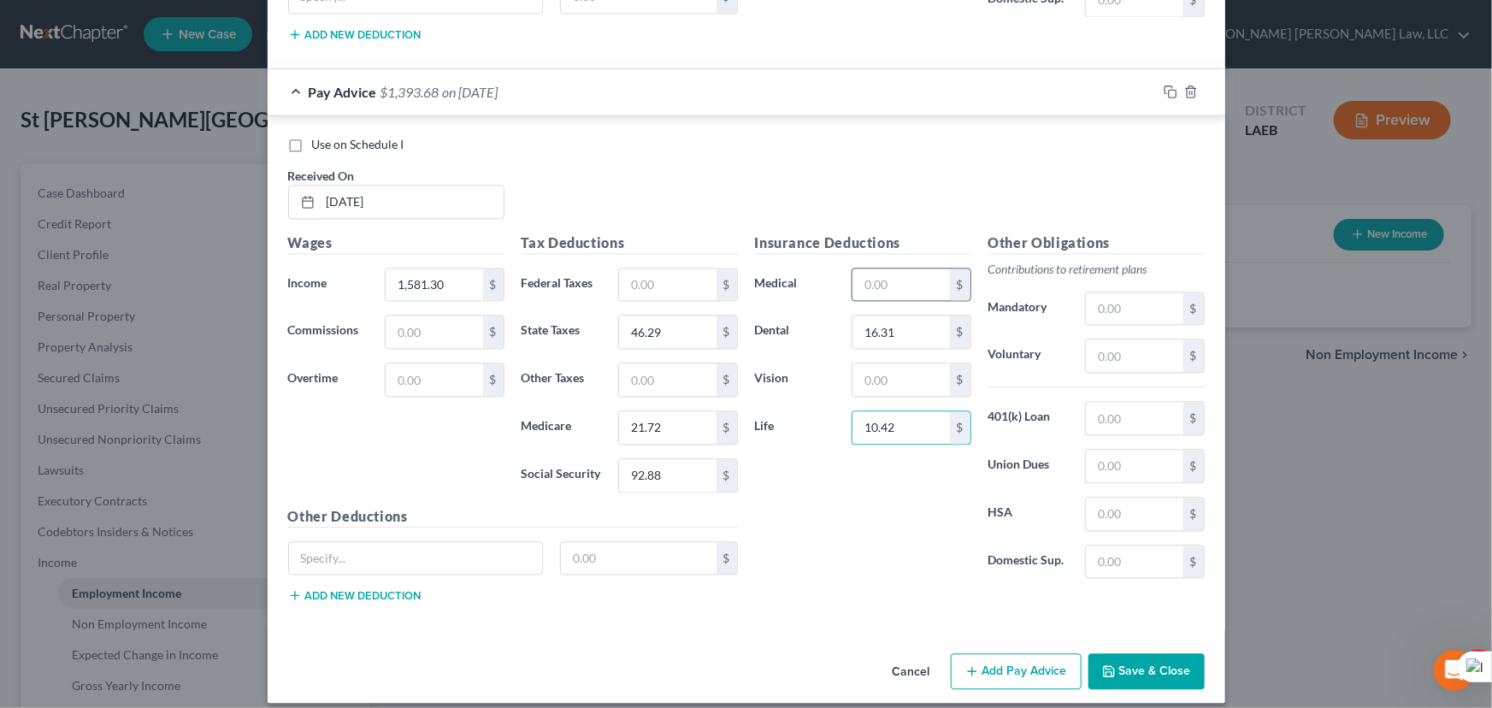
type input "10.42"
click at [897, 286] on div "$" at bounding box center [911, 285] width 119 height 34
click at [901, 268] on input "text" at bounding box center [900, 284] width 97 height 32
type input "59.26"
click at [870, 364] on input "text" at bounding box center [900, 379] width 97 height 32
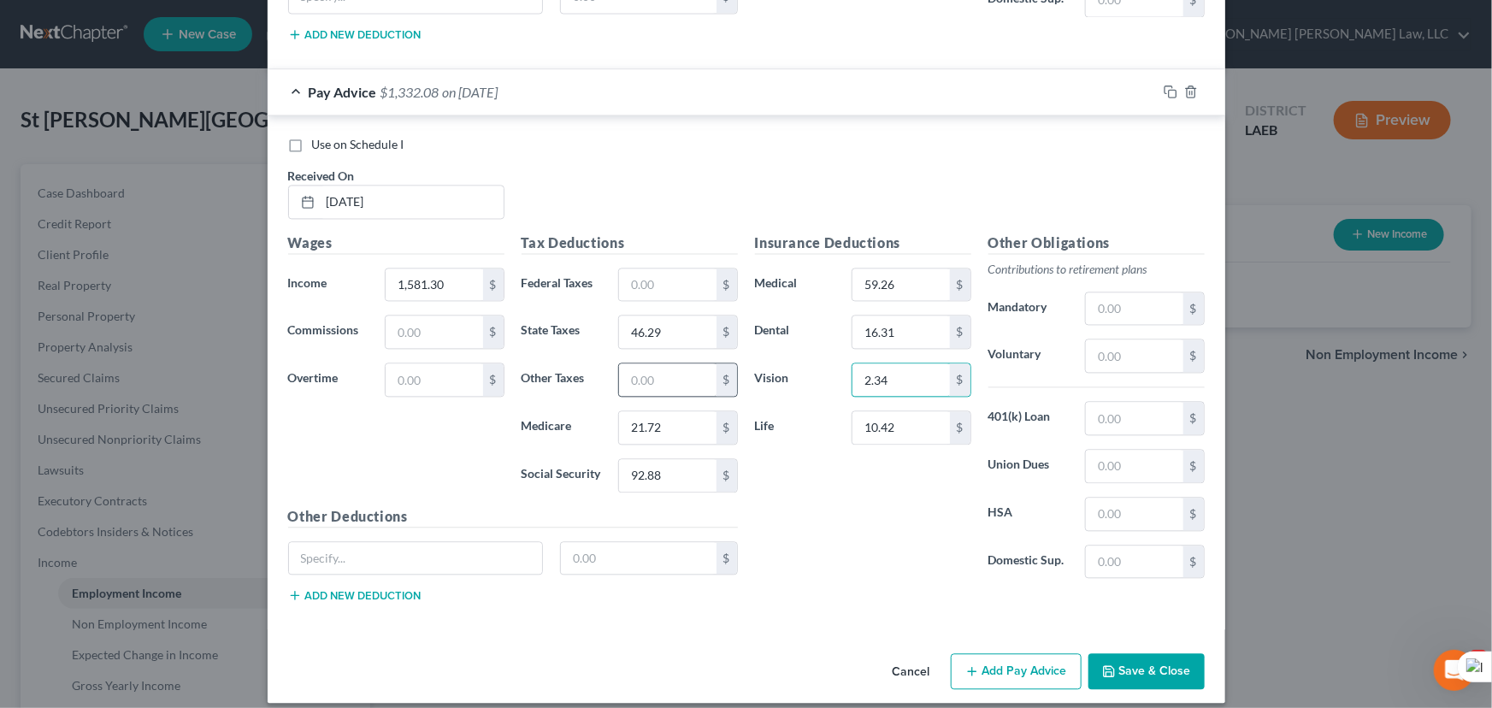
type input "2.34"
click at [667, 369] on input "text" at bounding box center [667, 379] width 97 height 32
type input "106.60"
click at [986, 659] on button "Add Pay Advice" at bounding box center [1016, 671] width 131 height 36
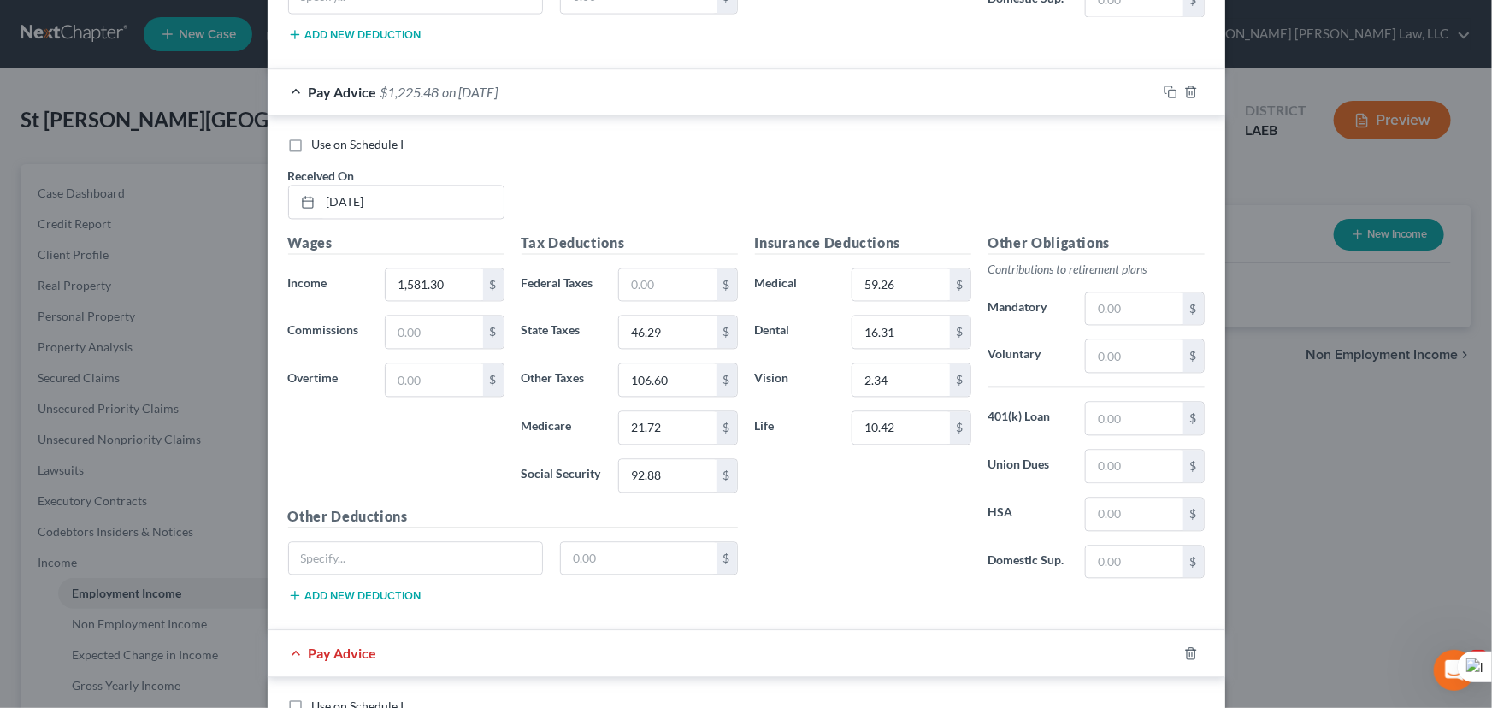
scroll to position [5566, 0]
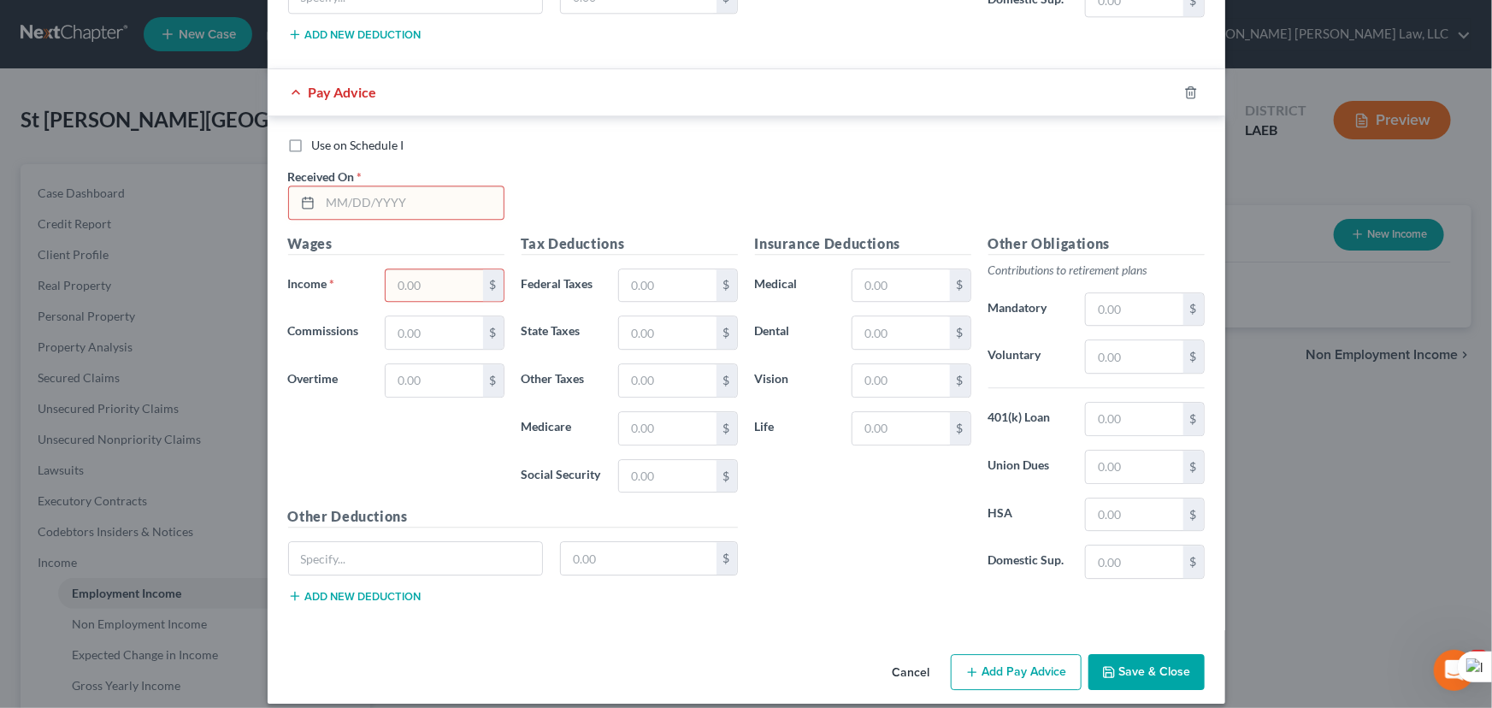
click at [397, 200] on input "text" at bounding box center [412, 202] width 183 height 32
type input "[DATE]"
click at [433, 269] on input "text" at bounding box center [434, 285] width 97 height 32
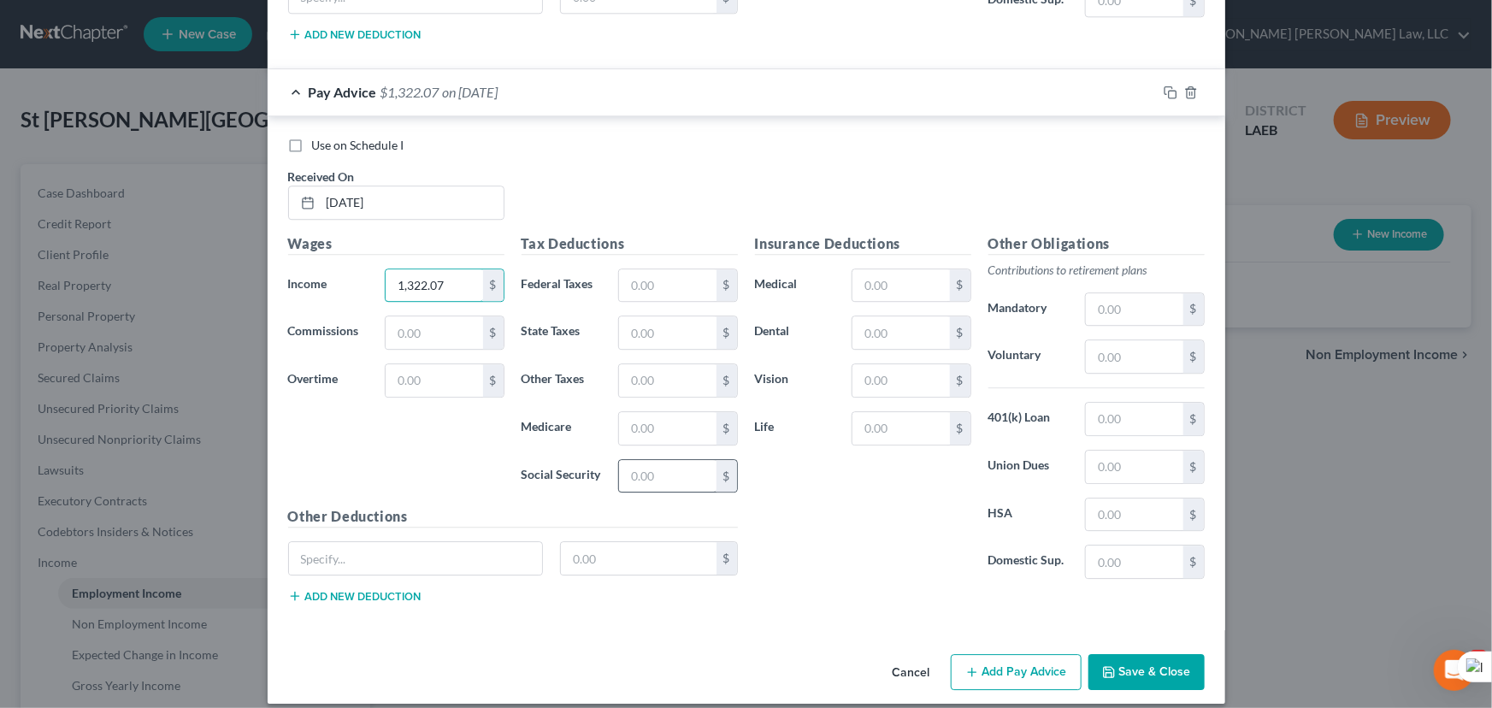
type input "1,322.07"
click at [652, 461] on input "text" at bounding box center [667, 476] width 97 height 32
type input "76.81"
click at [658, 419] on input "text" at bounding box center [667, 428] width 97 height 32
type input "17.97"
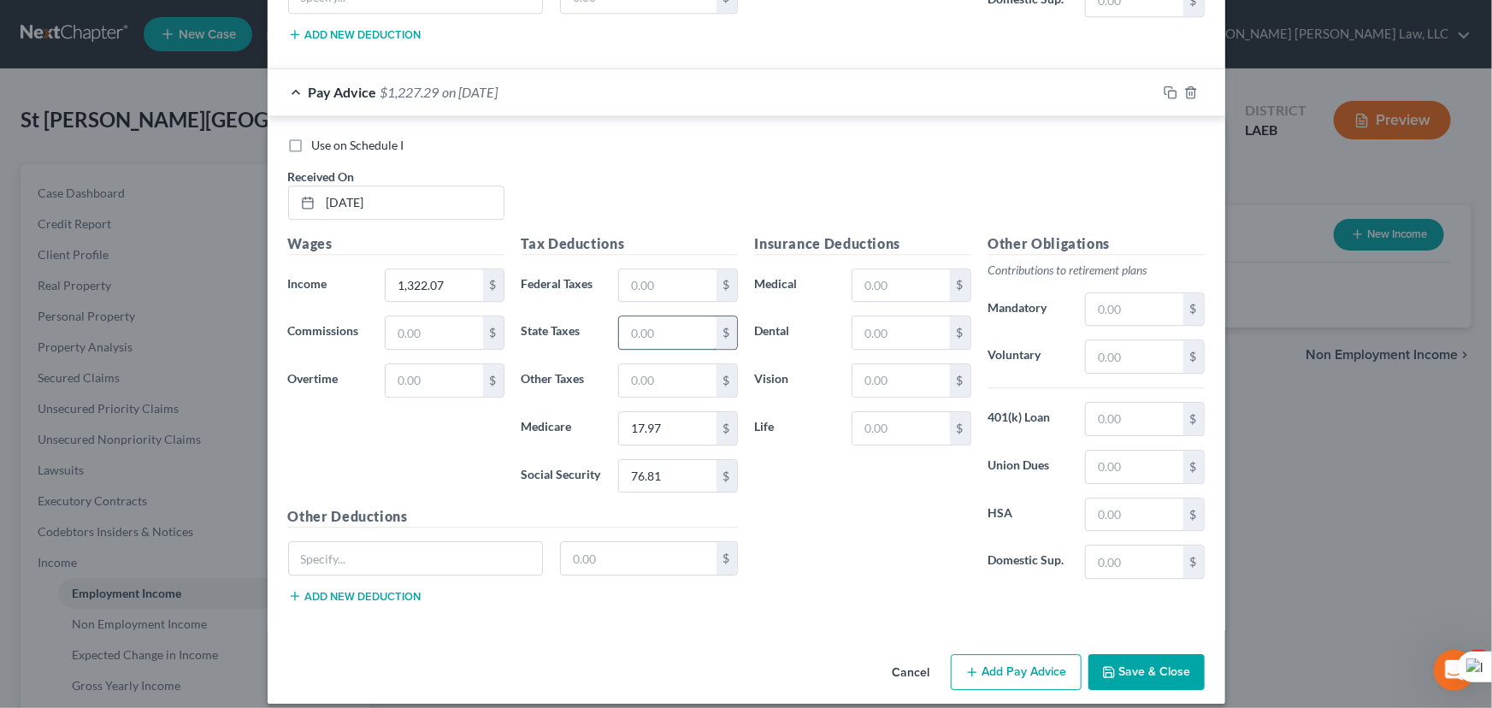
click at [694, 316] on input "text" at bounding box center [667, 332] width 97 height 32
type input "38.28"
click at [898, 316] on input "text" at bounding box center [900, 332] width 97 height 32
type input "16.31"
click at [893, 420] on input "text" at bounding box center [900, 428] width 97 height 32
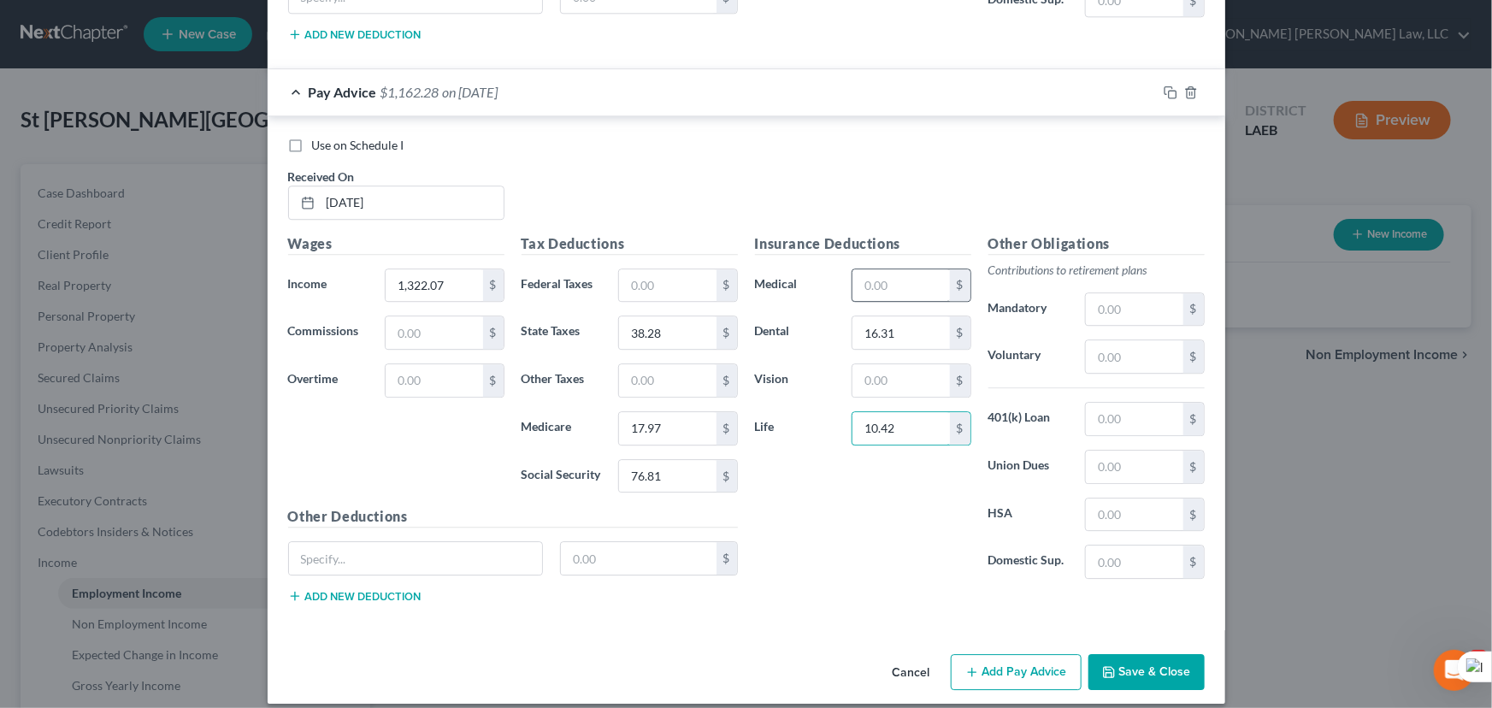
type input "10.42"
click at [911, 269] on input "text" at bounding box center [900, 285] width 97 height 32
type input "59.26"
click at [900, 364] on input "text" at bounding box center [900, 380] width 97 height 32
type input "2.34"
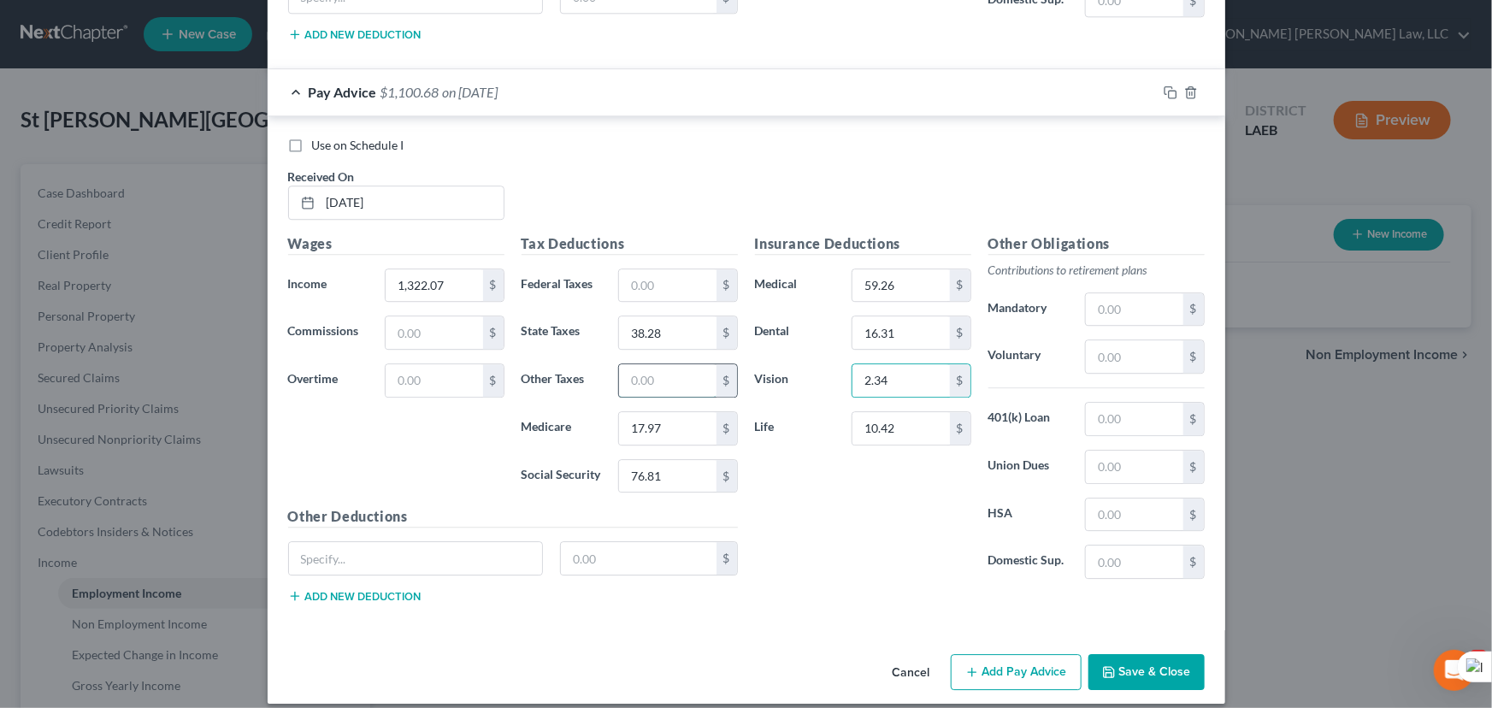
click at [650, 364] on input "text" at bounding box center [667, 380] width 97 height 32
type input "62.52"
drag, startPoint x: 977, startPoint y: 636, endPoint x: 985, endPoint y: 653, distance: 18.8
click at [982, 647] on div "Cancel Add Pay Advice Save & Close" at bounding box center [747, 675] width 958 height 56
click at [985, 654] on button "Add Pay Advice" at bounding box center [1016, 672] width 131 height 36
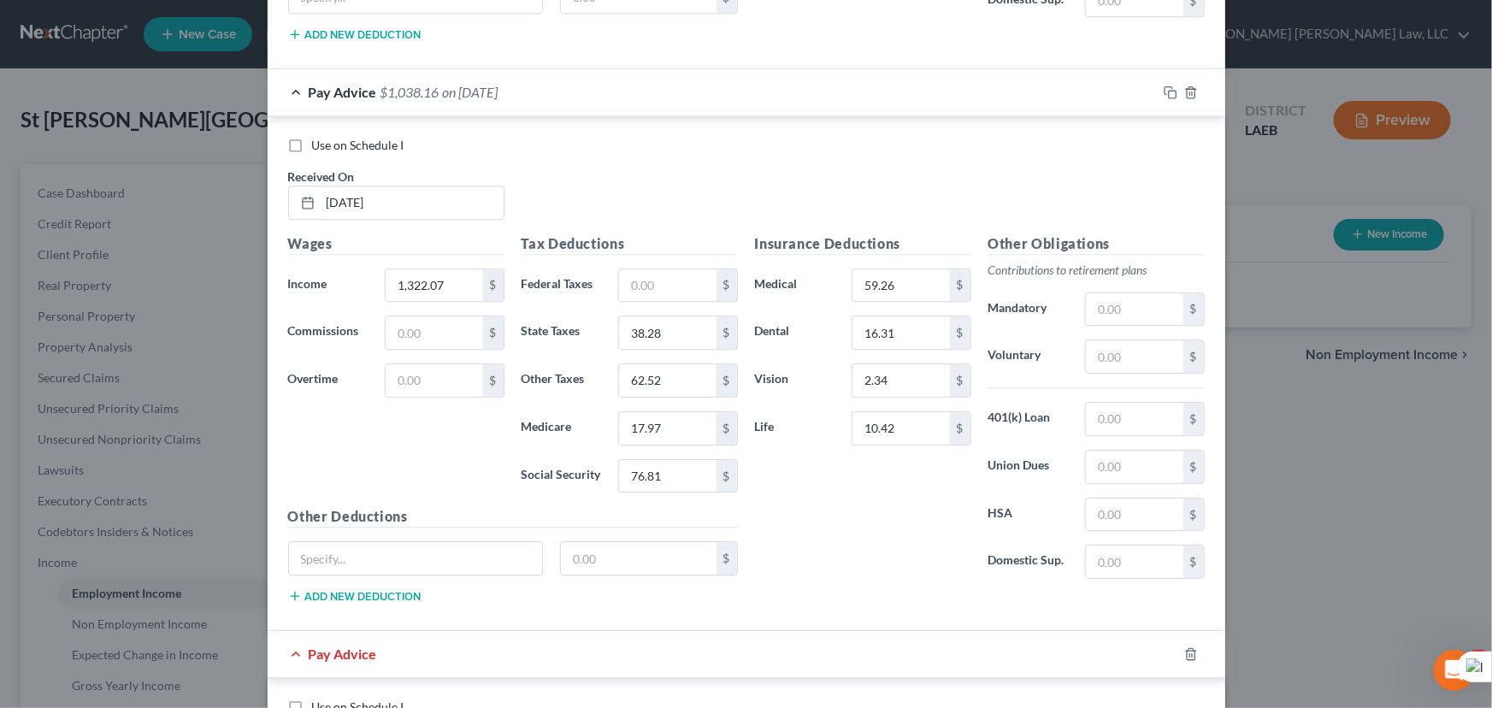
scroll to position [6126, 0]
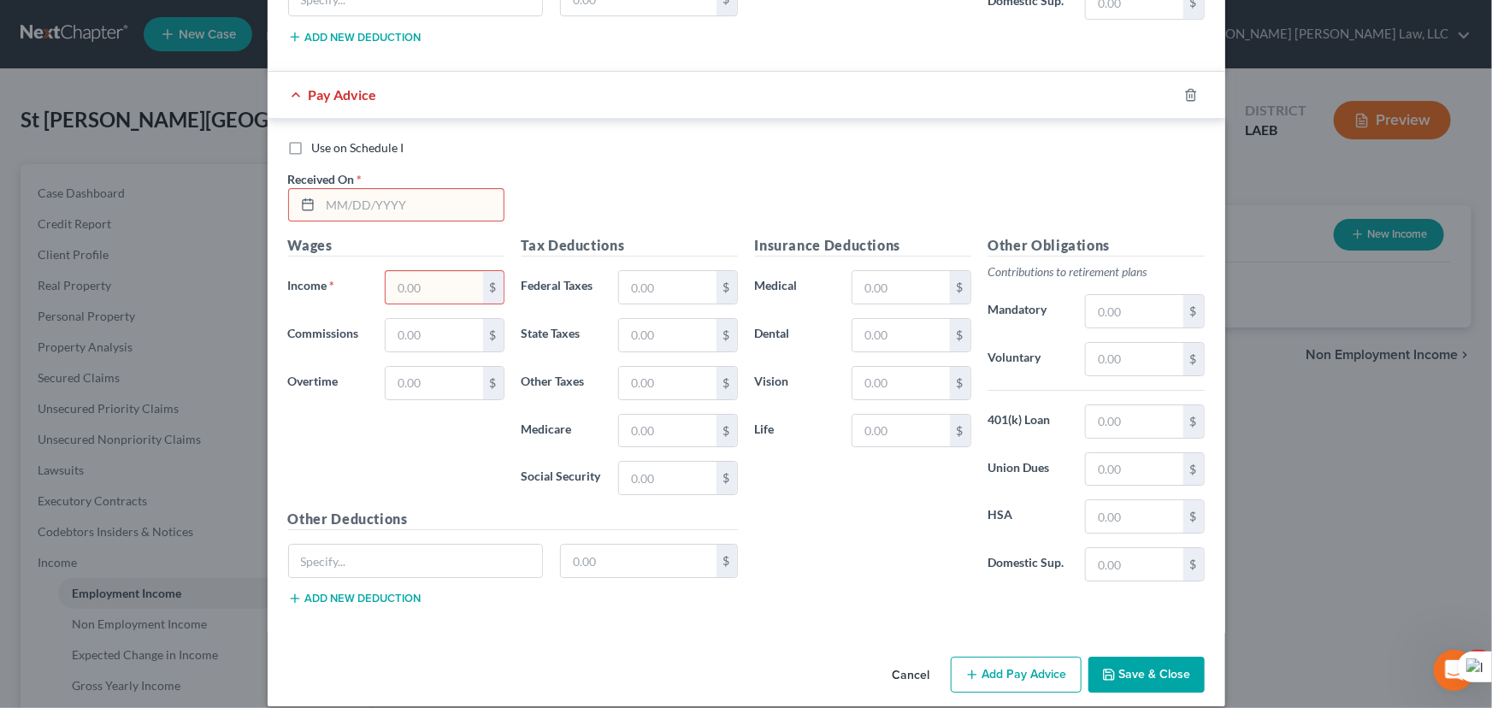
drag, startPoint x: 372, startPoint y: 223, endPoint x: 373, endPoint y: 192, distance: 30.8
click at [371, 235] on h5 "Wages" at bounding box center [396, 245] width 216 height 21
click at [373, 192] on input "text" at bounding box center [412, 205] width 183 height 32
type input "[DATE]"
click at [418, 273] on input "text" at bounding box center [434, 287] width 97 height 32
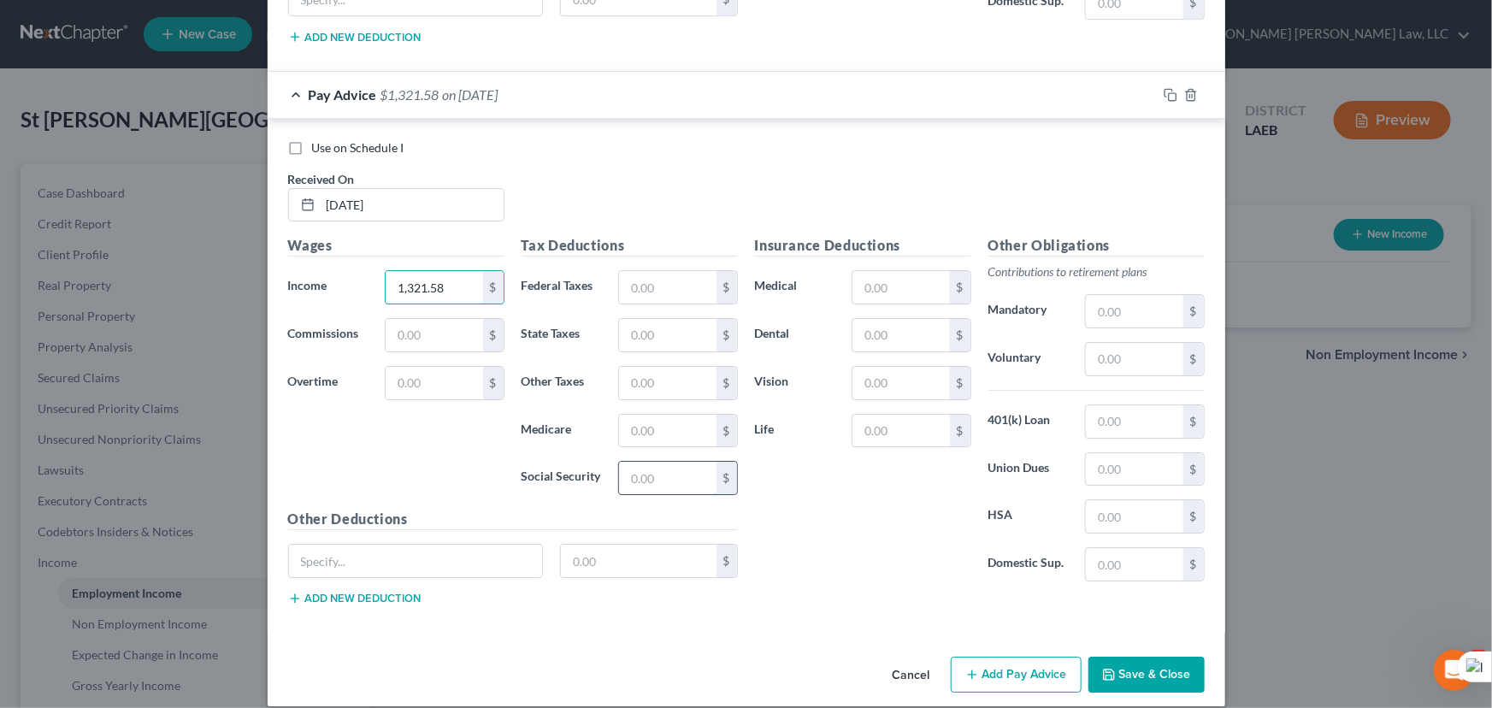
type input "1,321.58"
click at [631, 462] on input "text" at bounding box center [667, 478] width 97 height 32
type input "81.94"
click at [639, 415] on input "text" at bounding box center [667, 431] width 97 height 32
type input "19.16"
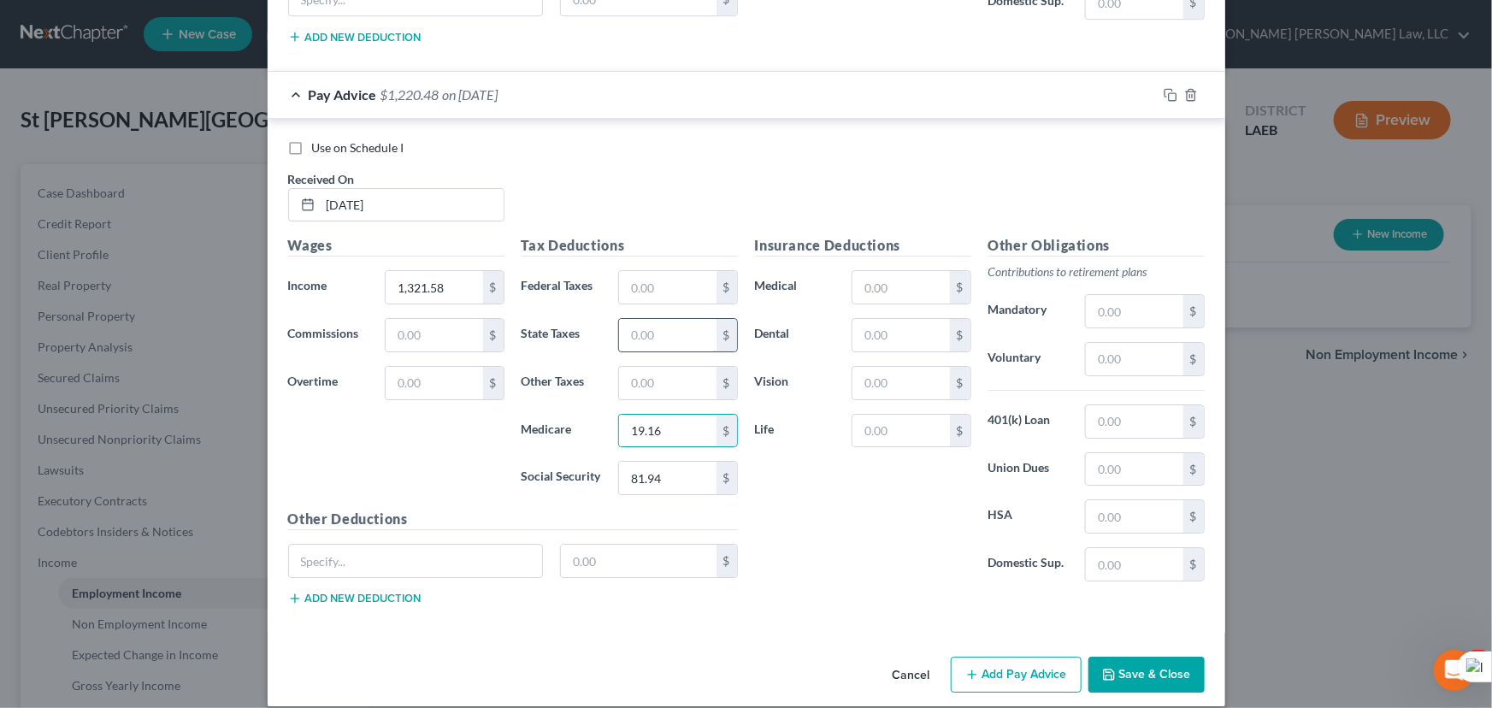
click at [637, 319] on input "text" at bounding box center [667, 335] width 97 height 32
type input "40.84"
click at [646, 367] on input "text" at bounding box center [667, 383] width 97 height 32
drag, startPoint x: 672, startPoint y: 375, endPoint x: 525, endPoint y: 369, distance: 147.2
click at [525, 369] on div "Other Taxes 6,111 $" at bounding box center [629, 383] width 233 height 34
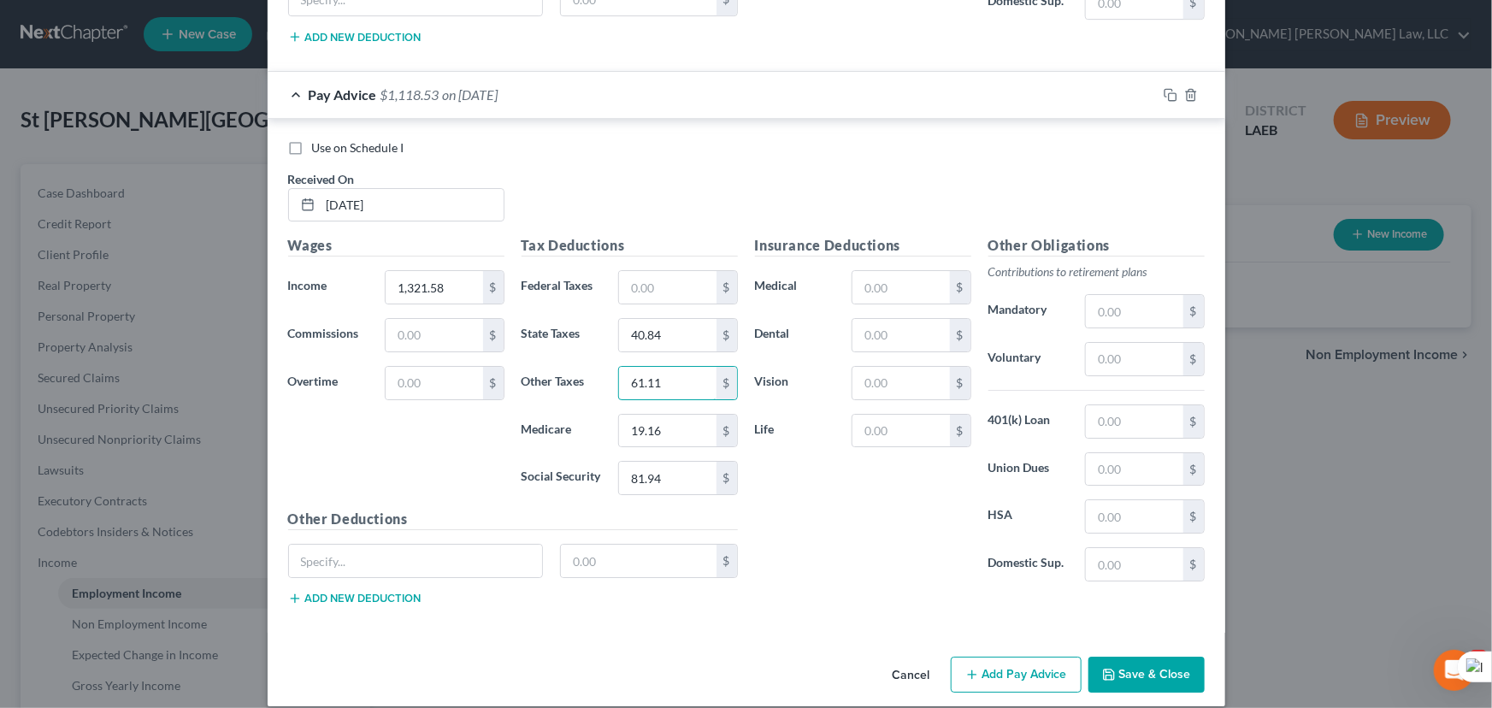
type input "61.11"
click at [959, 658] on button "Add Pay Advice" at bounding box center [1016, 675] width 131 height 36
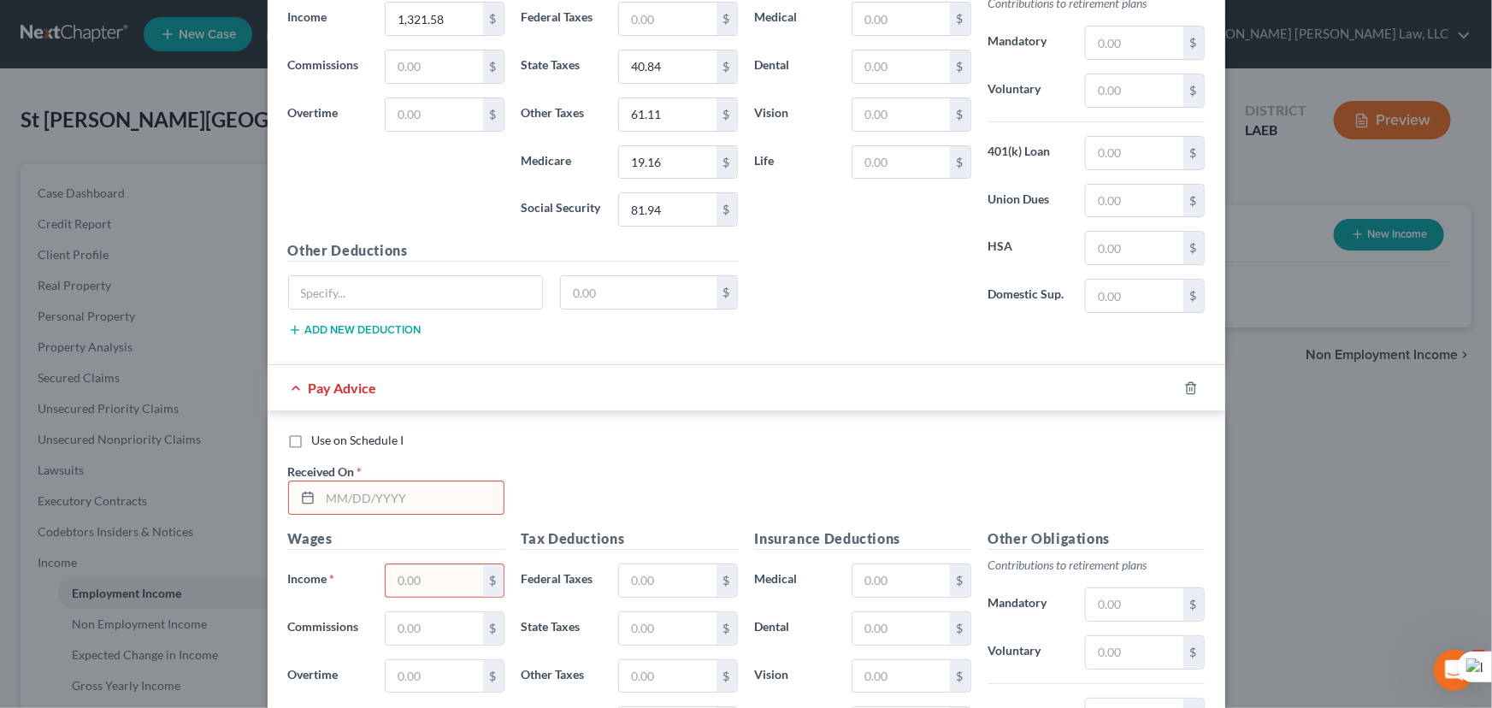
scroll to position [6687, 0]
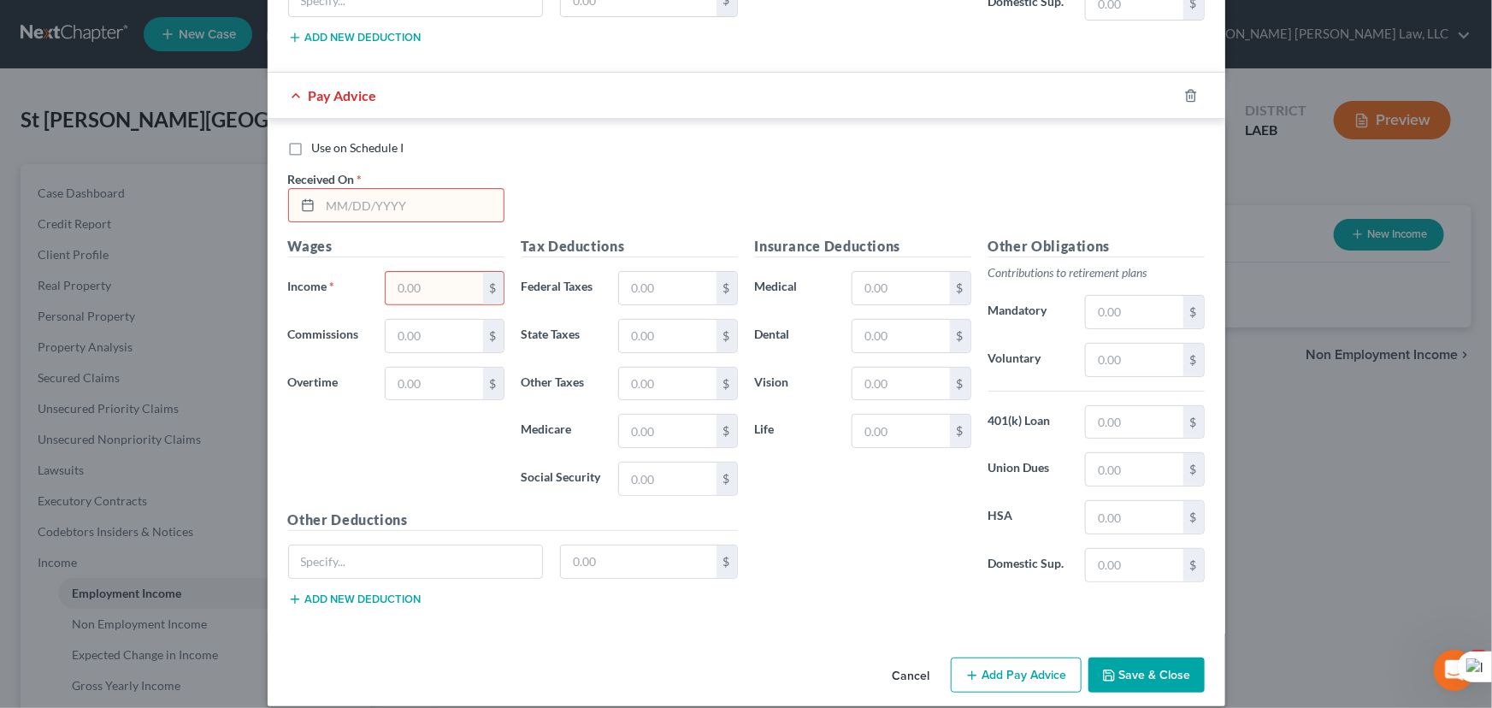
click at [360, 189] on input "text" at bounding box center [412, 205] width 183 height 32
type input "[DATE]"
click at [425, 272] on input "text" at bounding box center [434, 288] width 97 height 32
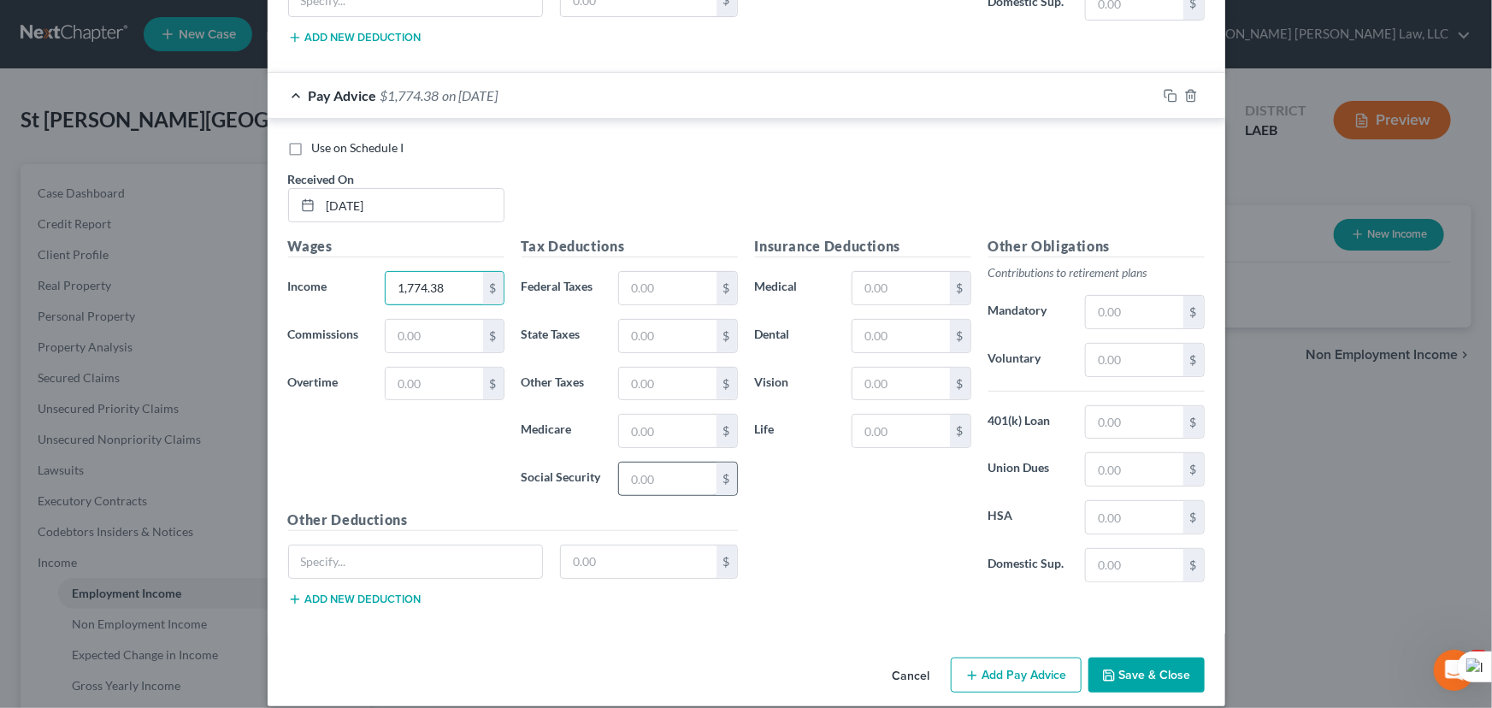
type input "1,774.38"
click at [658, 463] on input "text" at bounding box center [667, 479] width 97 height 32
type input "104.85"
click at [667, 415] on input "text" at bounding box center [667, 431] width 97 height 32
type input "24.52"
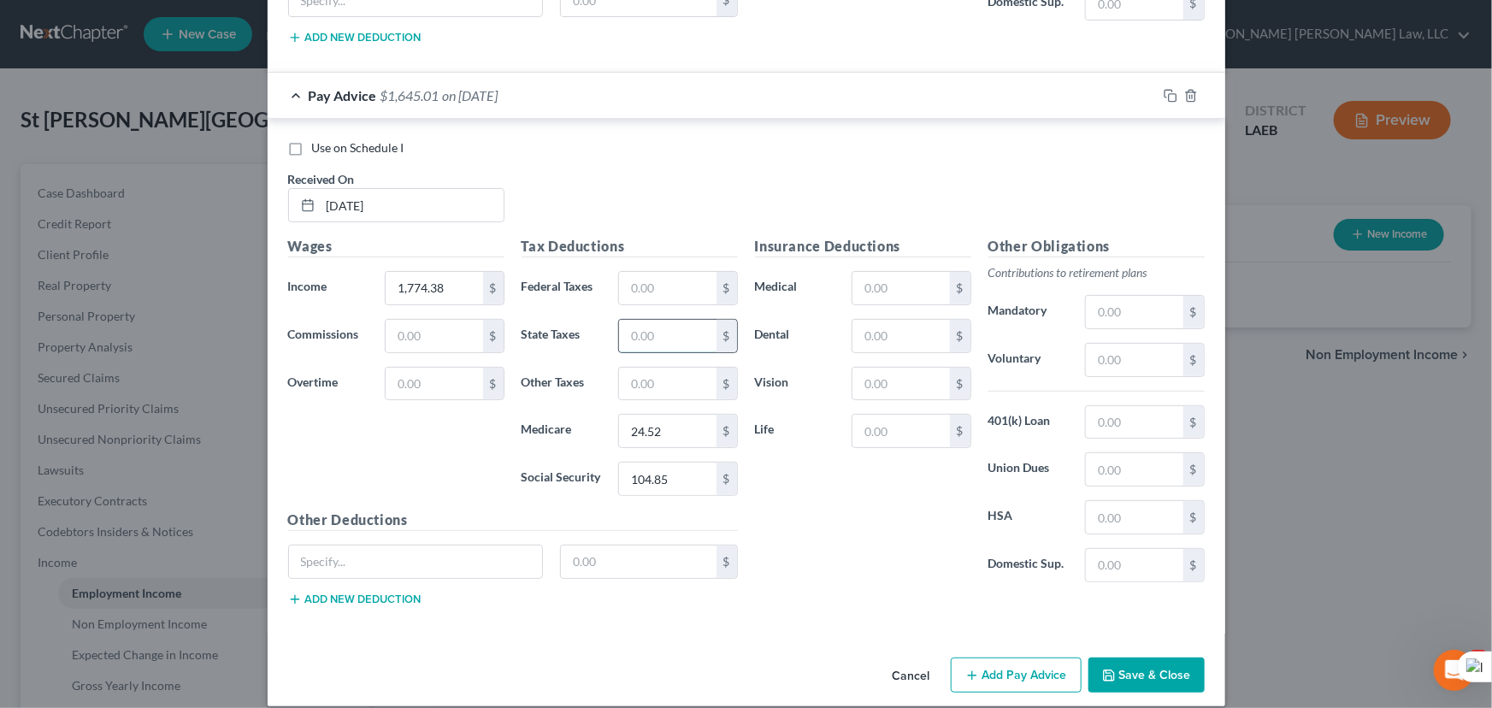
click at [665, 320] on input "text" at bounding box center [667, 336] width 97 height 32
type input "52.26"
click at [938, 320] on input "text" at bounding box center [900, 336] width 97 height 32
type input "16.31"
click at [678, 377] on input "text" at bounding box center [667, 384] width 97 height 32
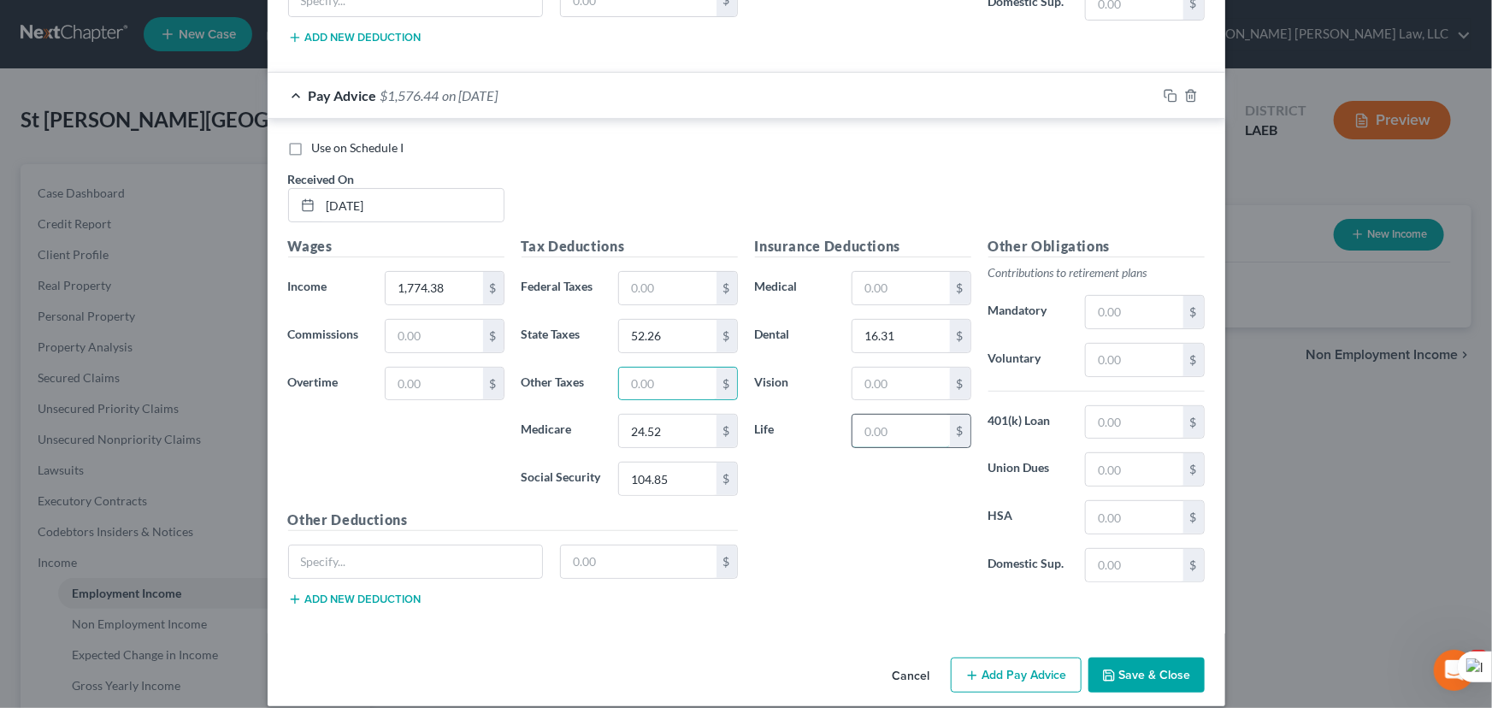
click at [914, 417] on input "text" at bounding box center [900, 431] width 97 height 32
type input "10.42"
click at [910, 272] on input "text" at bounding box center [900, 288] width 97 height 32
type input "59.26"
click at [903, 377] on input "text" at bounding box center [900, 384] width 97 height 32
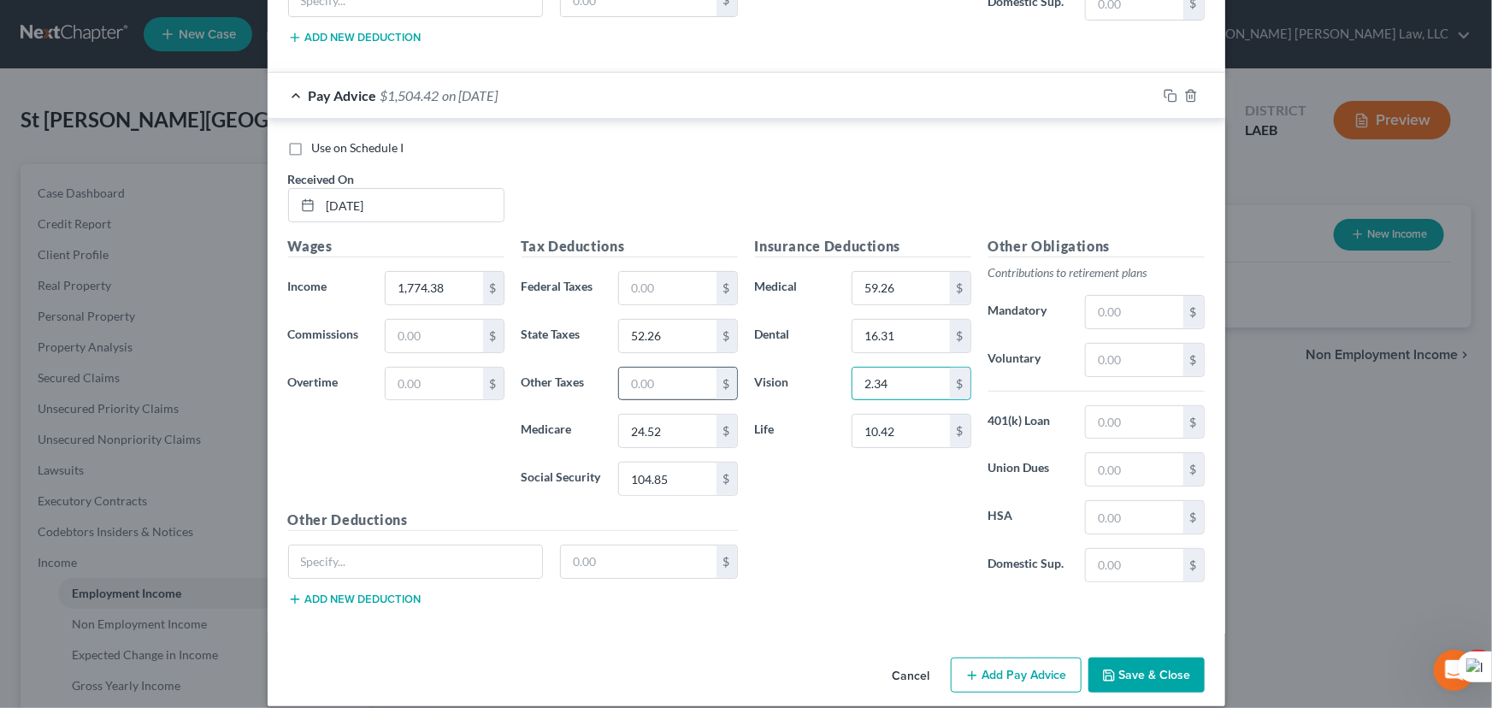
type input "2.34"
click at [653, 371] on input "text" at bounding box center [667, 384] width 97 height 32
type input "139.21"
click at [1018, 662] on button "Add Pay Advice" at bounding box center [1016, 676] width 131 height 36
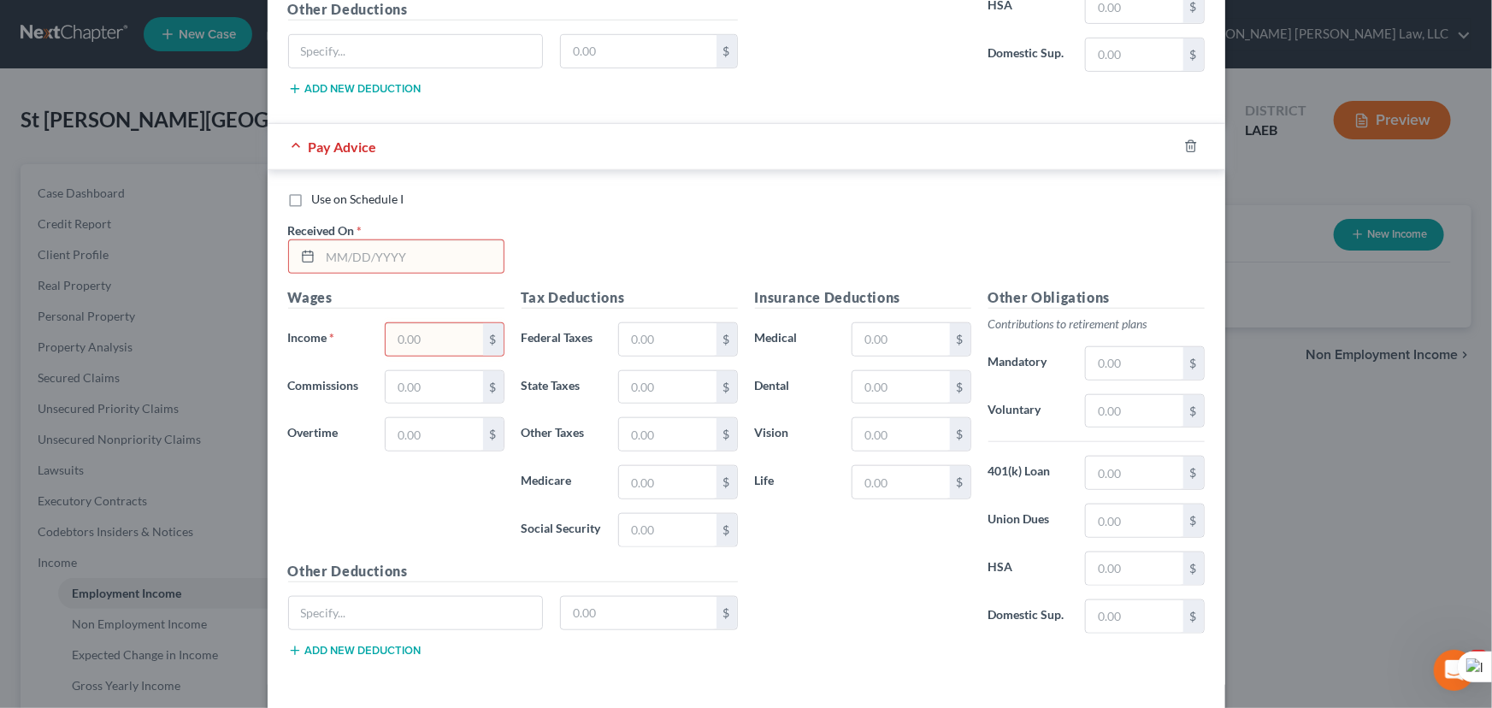
scroll to position [7246, 0]
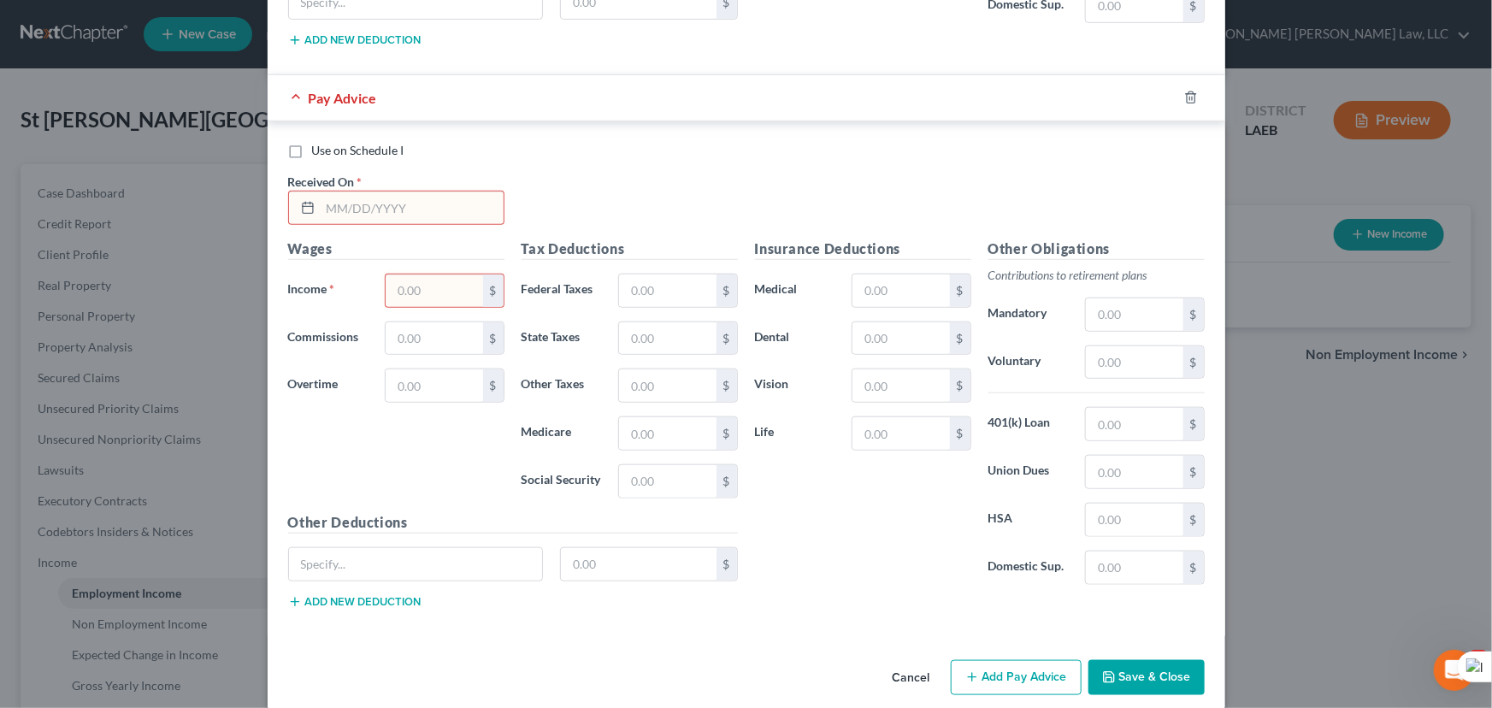
click at [334, 192] on input "text" at bounding box center [412, 208] width 183 height 32
type input "[DATE]"
click at [469, 274] on input "text" at bounding box center [434, 290] width 97 height 32
type input "1,347.57"
click at [640, 465] on input "text" at bounding box center [667, 481] width 97 height 32
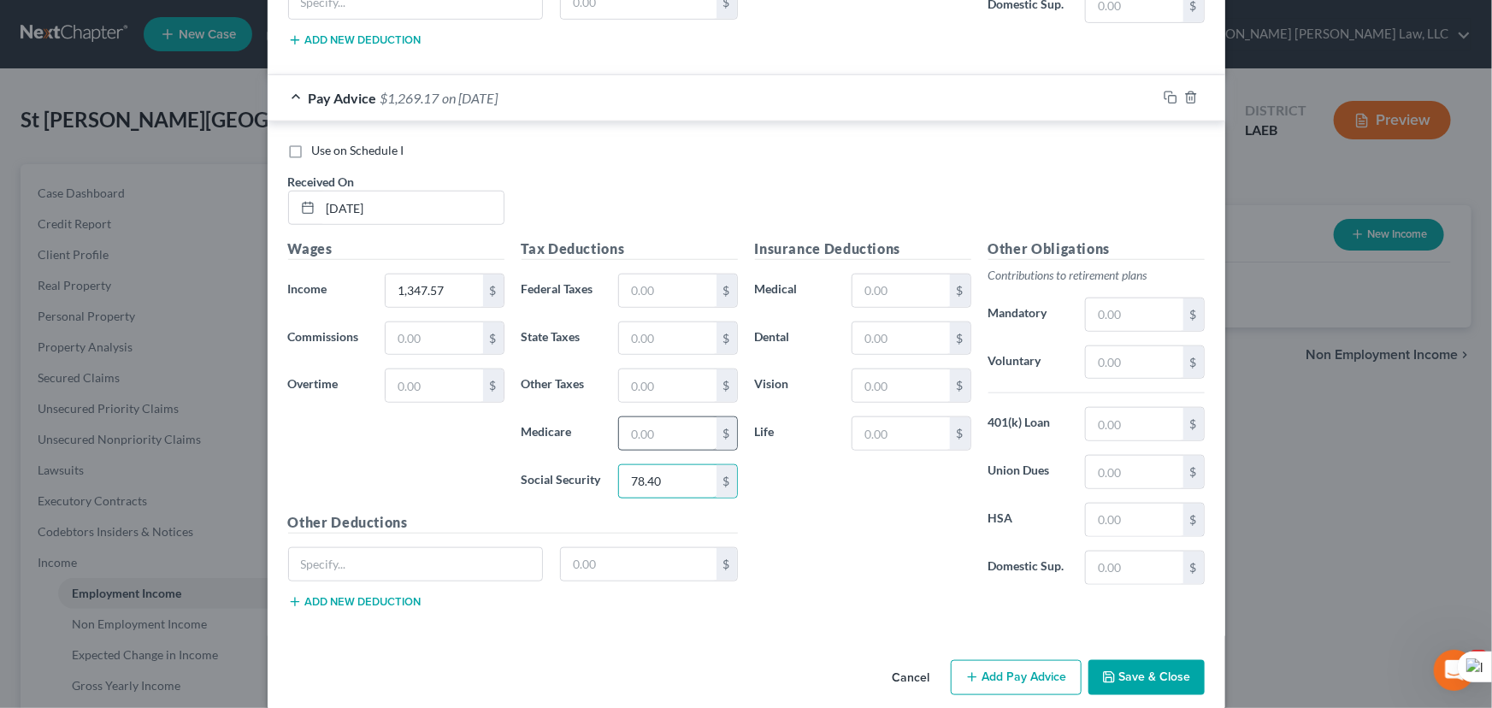
type input "78.40"
click at [657, 417] on input "text" at bounding box center [667, 433] width 97 height 32
type input "18.34"
click at [646, 322] on input "text" at bounding box center [667, 338] width 97 height 32
type input "39.07"
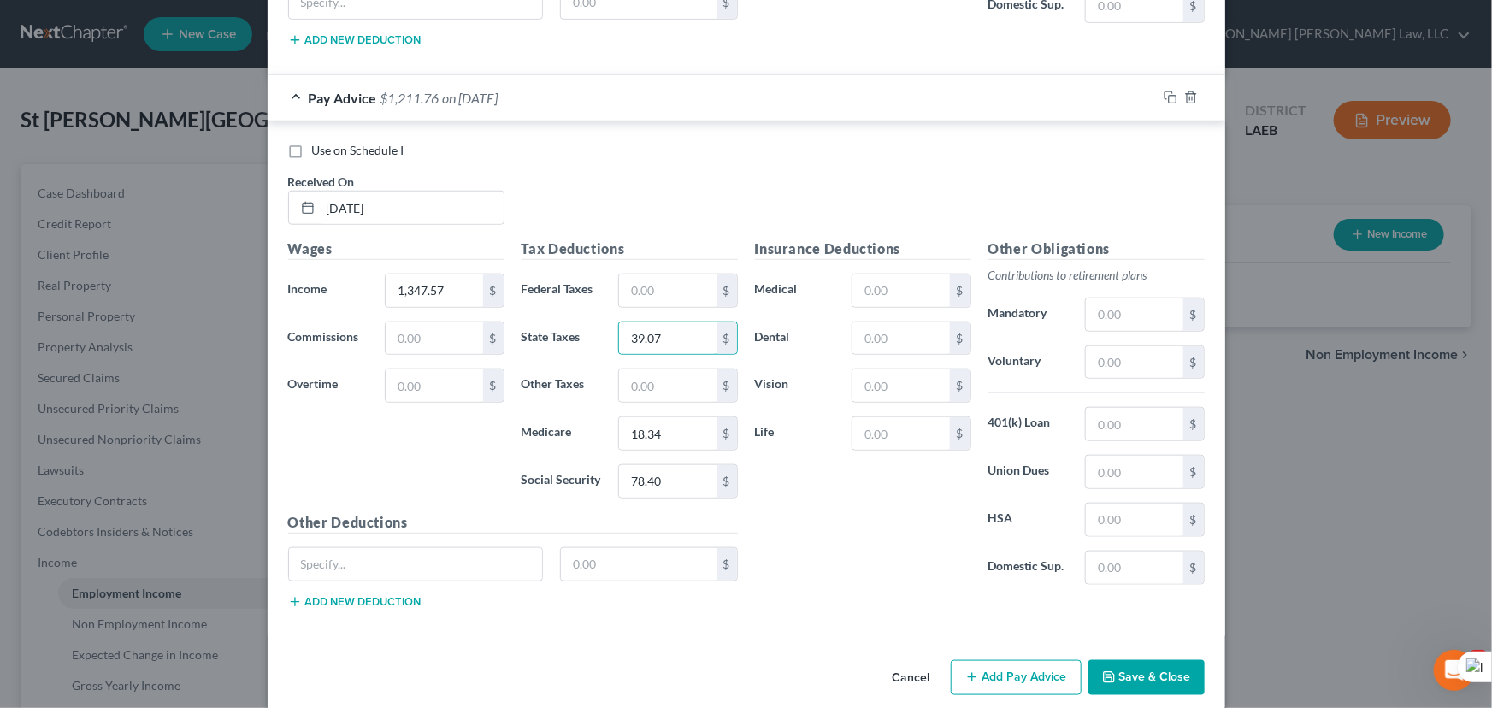
click at [895, 299] on div "Insurance Deductions Medical $ Dental $ Vision $ Life $" at bounding box center [862, 419] width 233 height 360
click at [895, 322] on input "text" at bounding box center [900, 338] width 97 height 32
type input "16.31"
click at [923, 417] on input "text" at bounding box center [900, 433] width 97 height 32
type input "10.42"
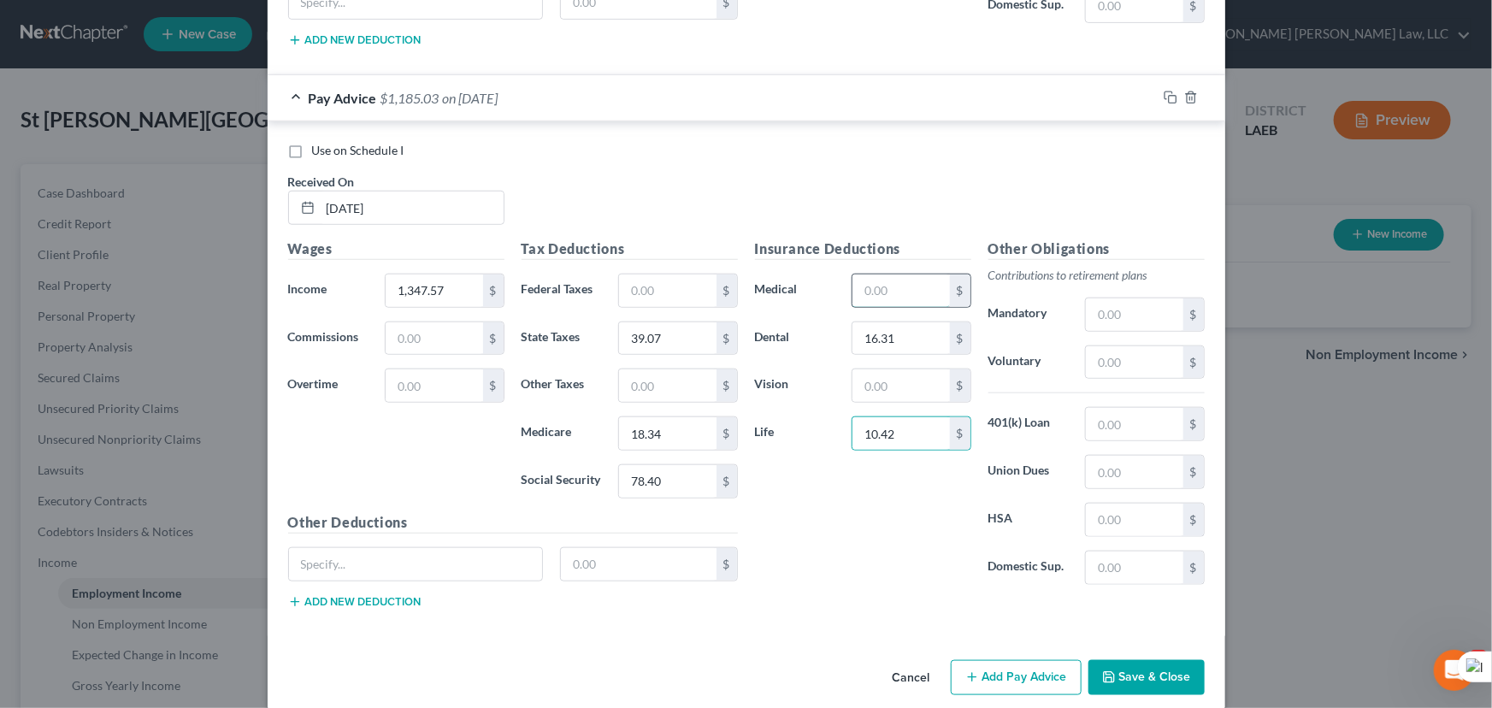
click at [897, 274] on input "text" at bounding box center [900, 290] width 97 height 32
type input "59.26"
click at [888, 369] on input "text" at bounding box center [900, 385] width 97 height 32
type input "2.34"
click at [656, 369] on input "text" at bounding box center [667, 385] width 97 height 32
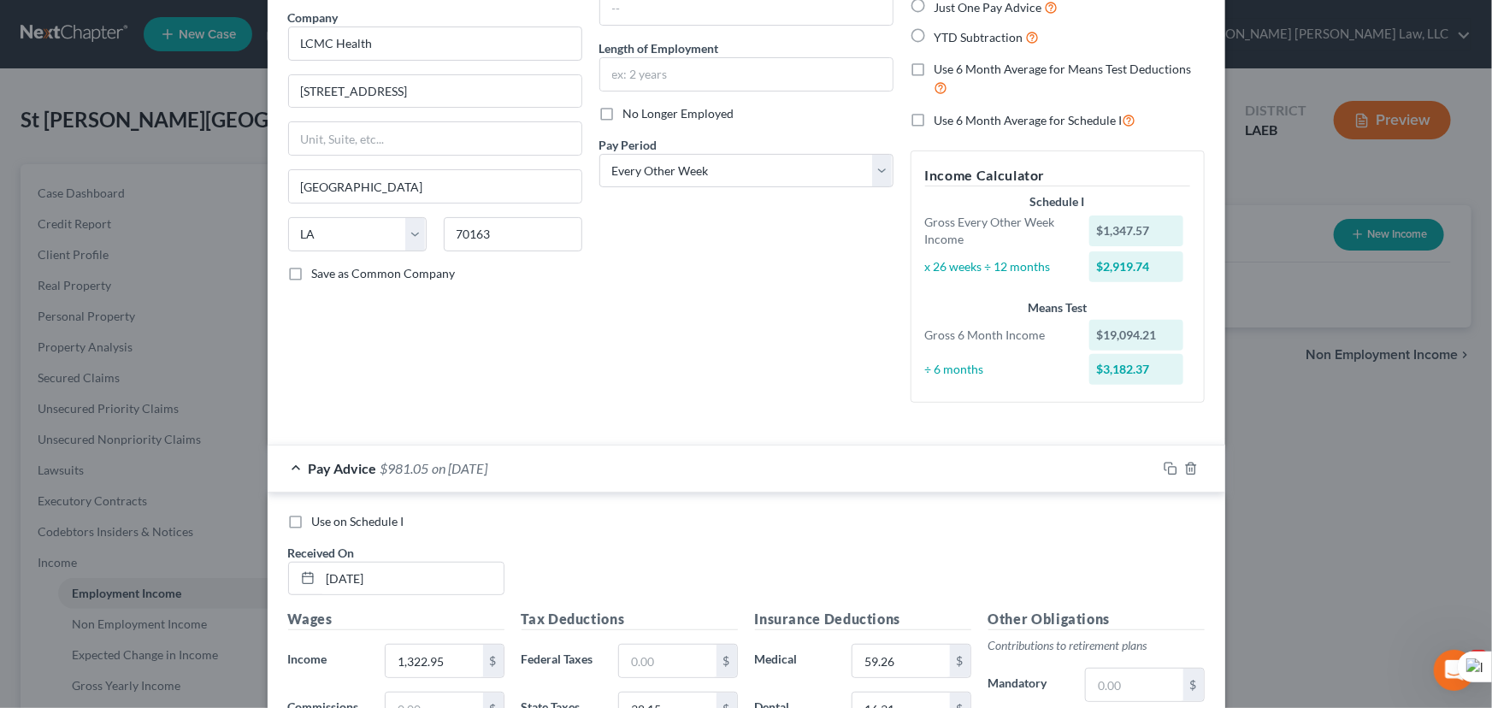
scroll to position [0, 0]
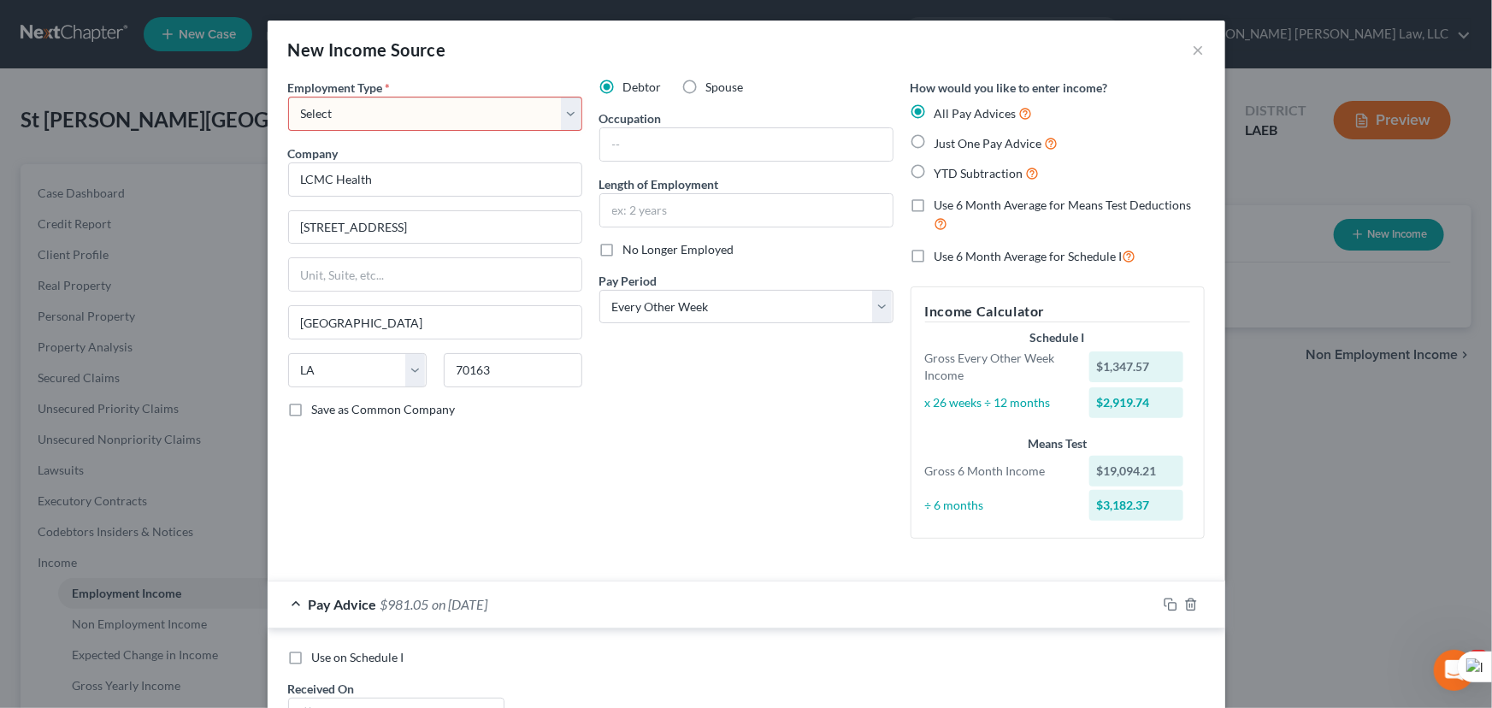
type input "136.77"
drag, startPoint x: 490, startPoint y: 133, endPoint x: 487, endPoint y: 120, distance: 13.3
click at [490, 133] on div "Employment Type * Select Full or [DEMOGRAPHIC_DATA] Employment Self Employment …" at bounding box center [435, 316] width 311 height 474
click at [487, 120] on select "Select Full or [DEMOGRAPHIC_DATA] Employment Self Employment" at bounding box center [435, 114] width 294 height 34
select select "0"
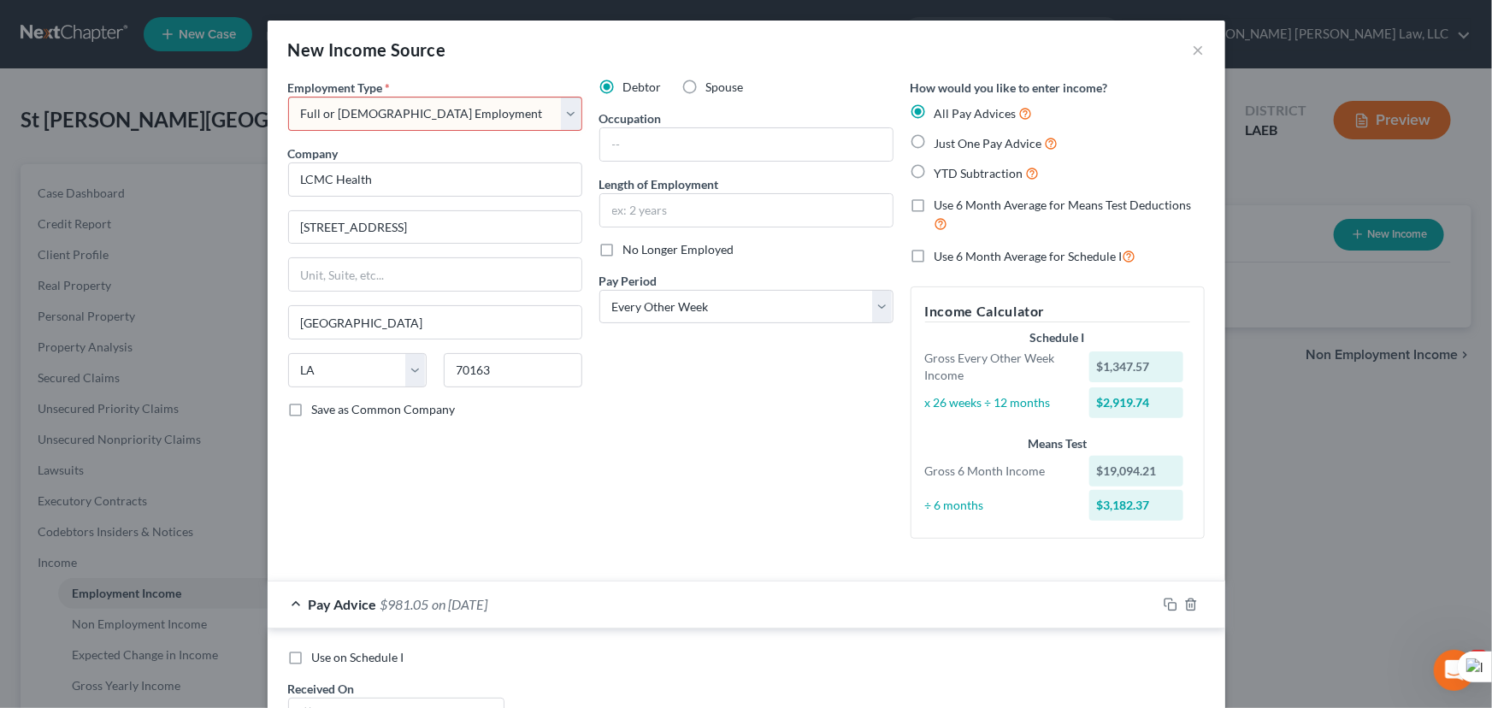
click at [288, 97] on select "Select Full or [DEMOGRAPHIC_DATA] Employment Self Employment" at bounding box center [435, 114] width 294 height 34
click at [722, 147] on input "text" at bounding box center [746, 144] width 292 height 32
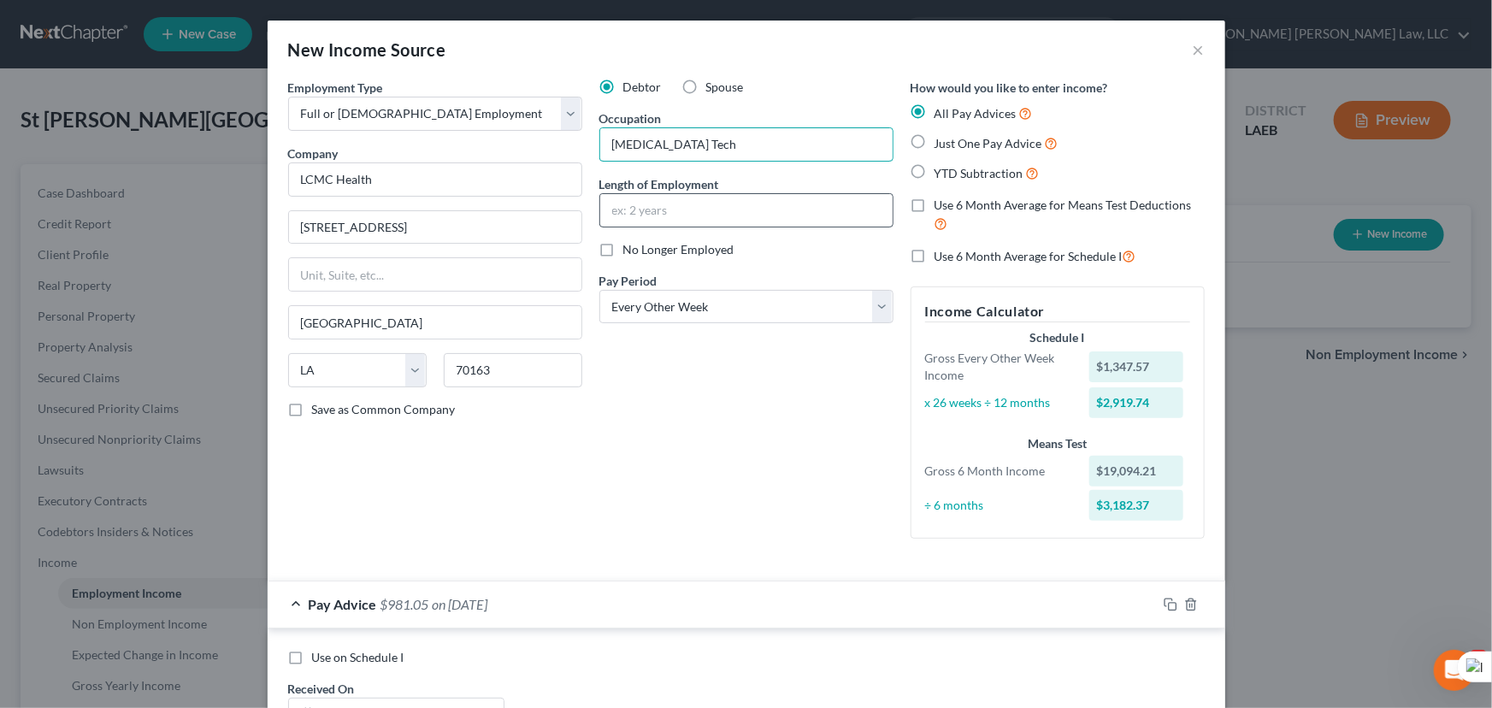
type input "[MEDICAL_DATA] Tech"
click at [723, 204] on input "text" at bounding box center [746, 210] width 292 height 32
type input "1 year"
drag, startPoint x: 881, startPoint y: 499, endPoint x: 873, endPoint y: 495, distance: 8.8
click at [881, 499] on div "Debtor Spouse Occupation [MEDICAL_DATA] Tech Length of Employment 1 year No Lon…" at bounding box center [746, 316] width 311 height 474
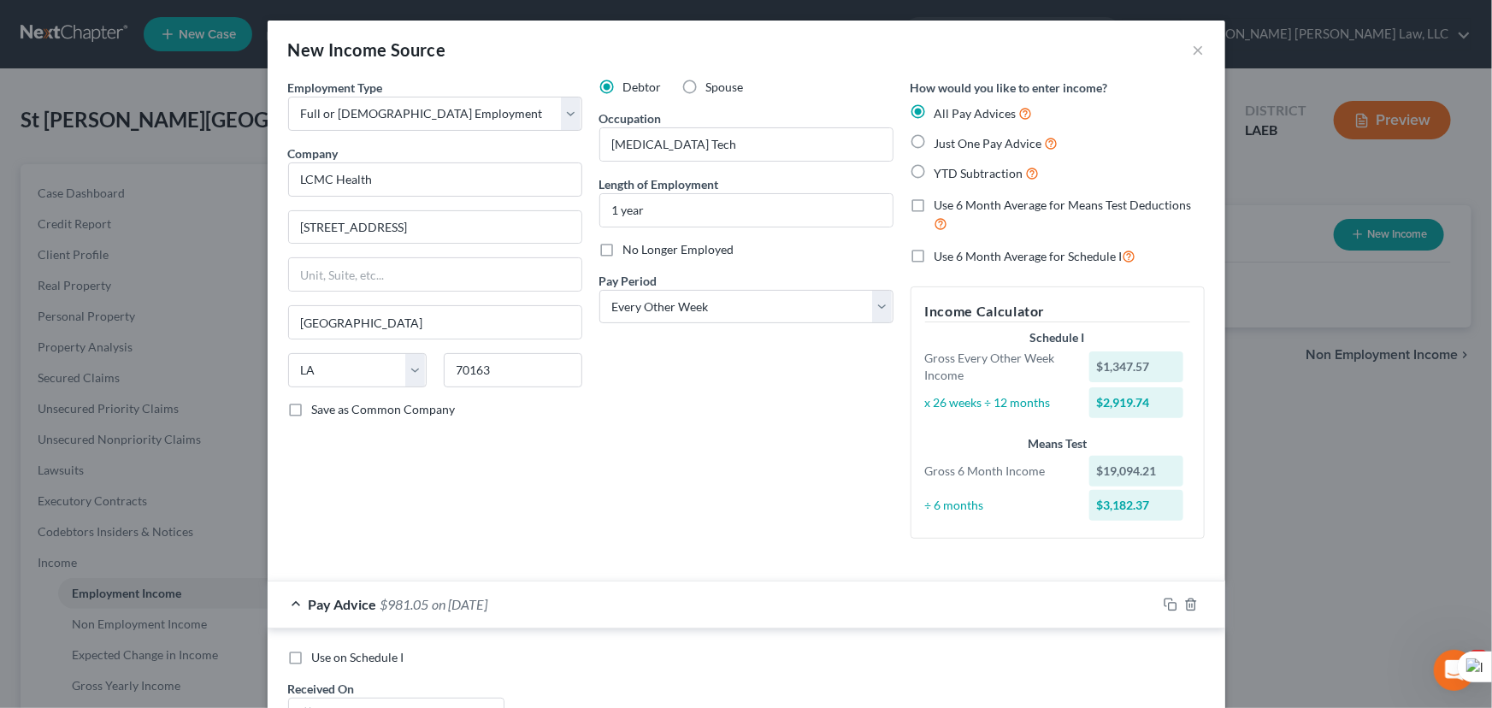
click at [935, 204] on label "Use 6 Month Average for Means Test Deductions" at bounding box center [1070, 215] width 270 height 37
click at [941, 204] on input "Use 6 Month Average for Means Test Deductions" at bounding box center [946, 202] width 11 height 11
checkbox input "true"
click at [935, 256] on label "Use 6 Month Average for Schedule I" at bounding box center [1036, 256] width 202 height 20
click at [941, 256] on input "Use 6 Month Average for Schedule I" at bounding box center [946, 251] width 11 height 11
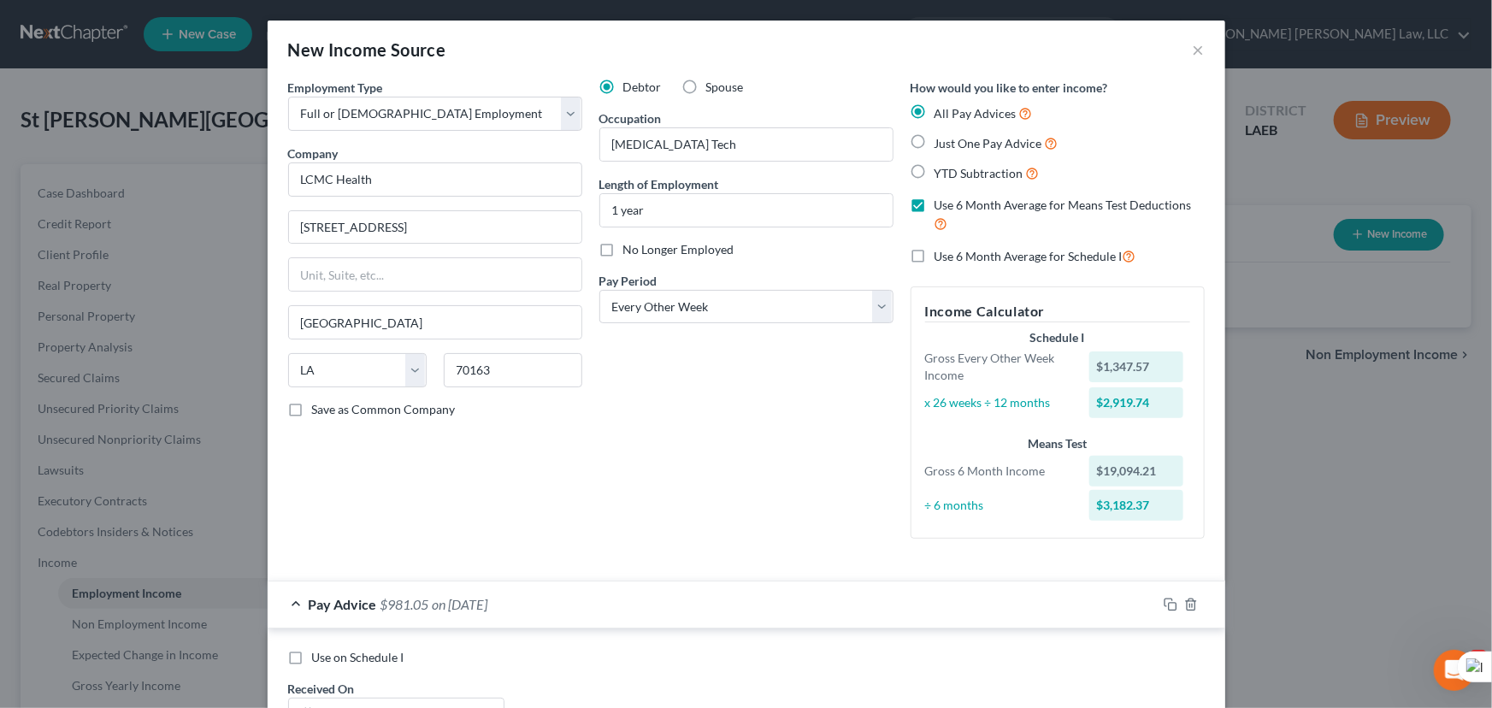
checkbox input "true"
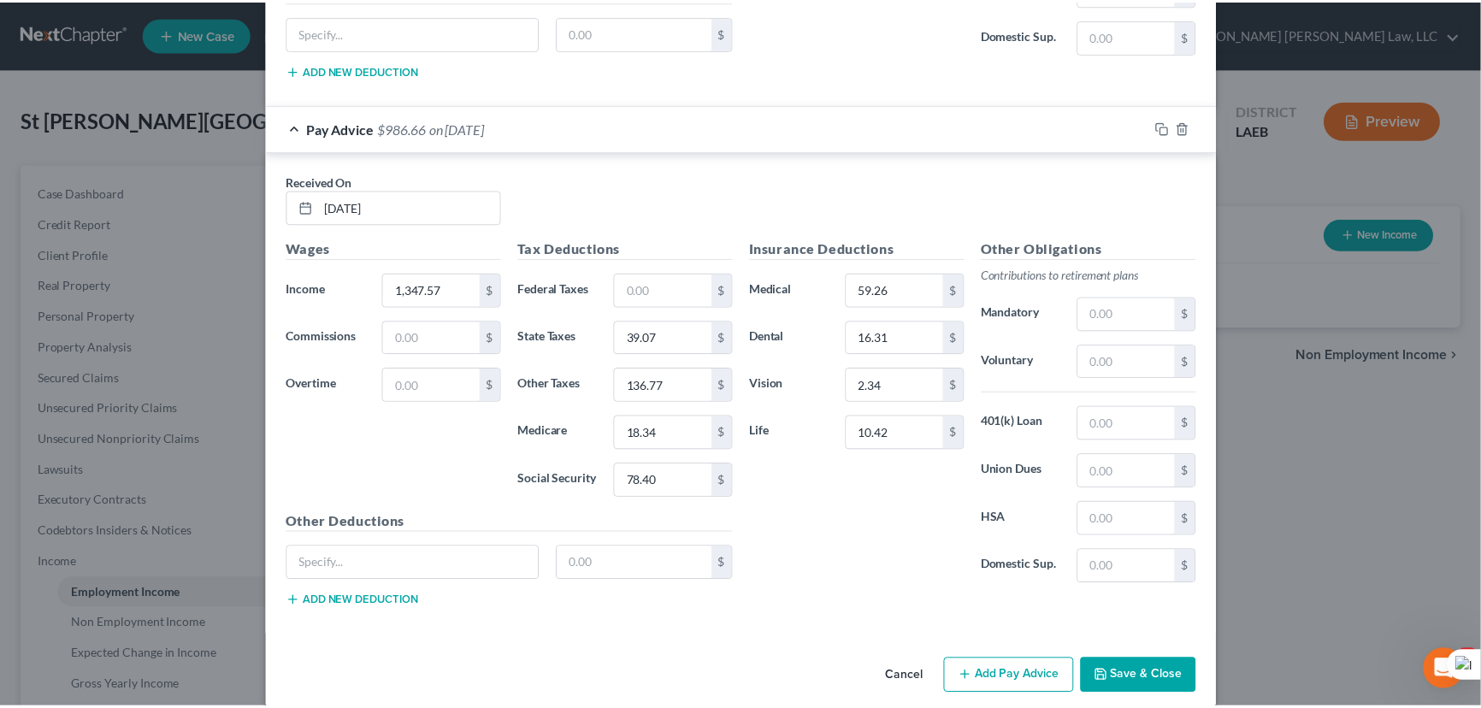
scroll to position [6842, 0]
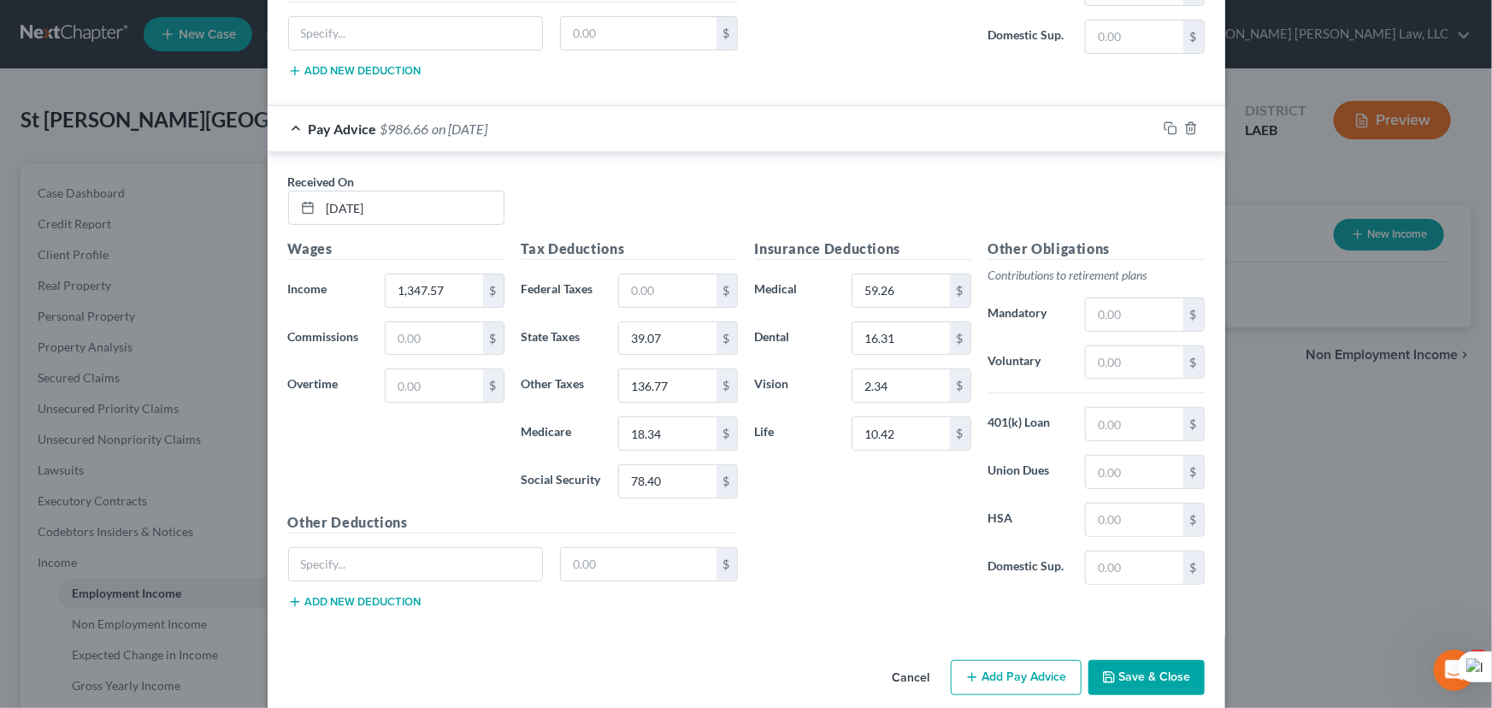
click at [1106, 672] on polyline "button" at bounding box center [1108, 673] width 4 height 3
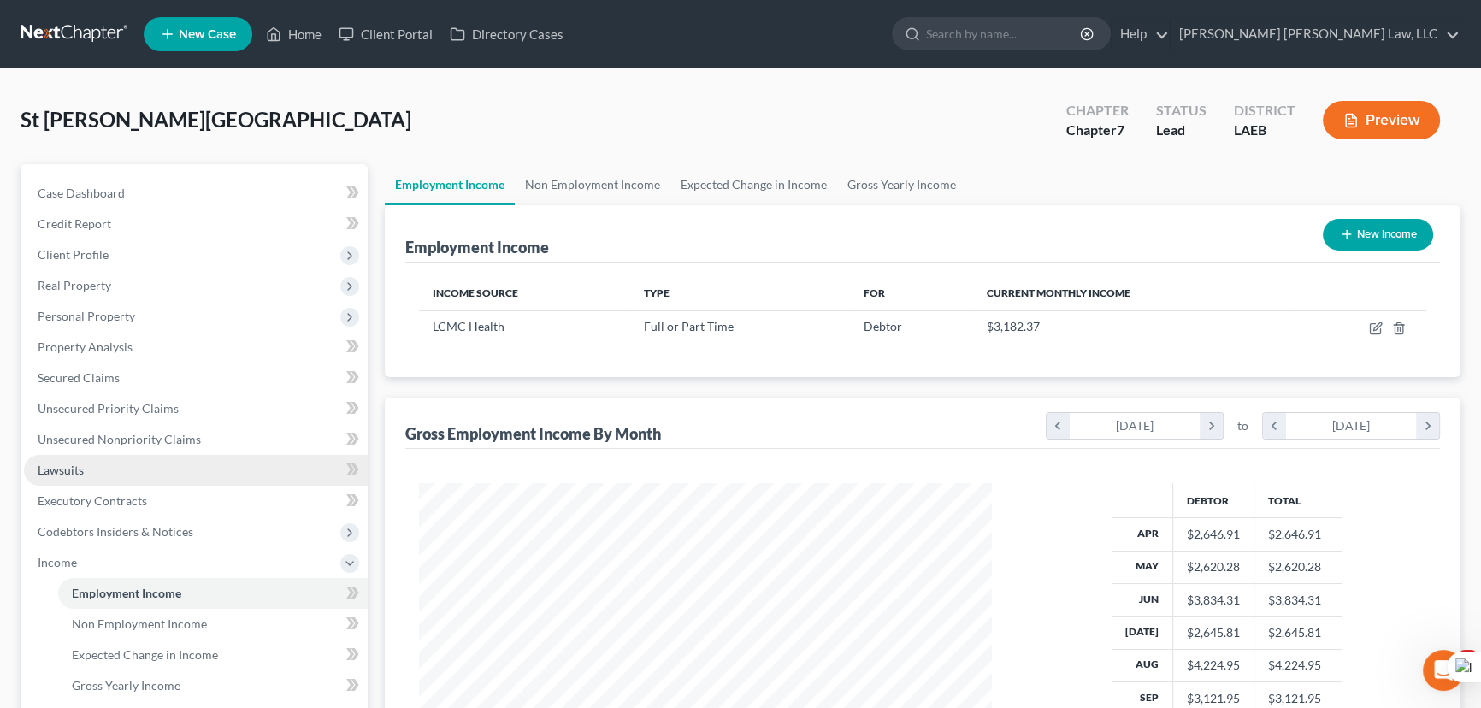
scroll to position [310, 0]
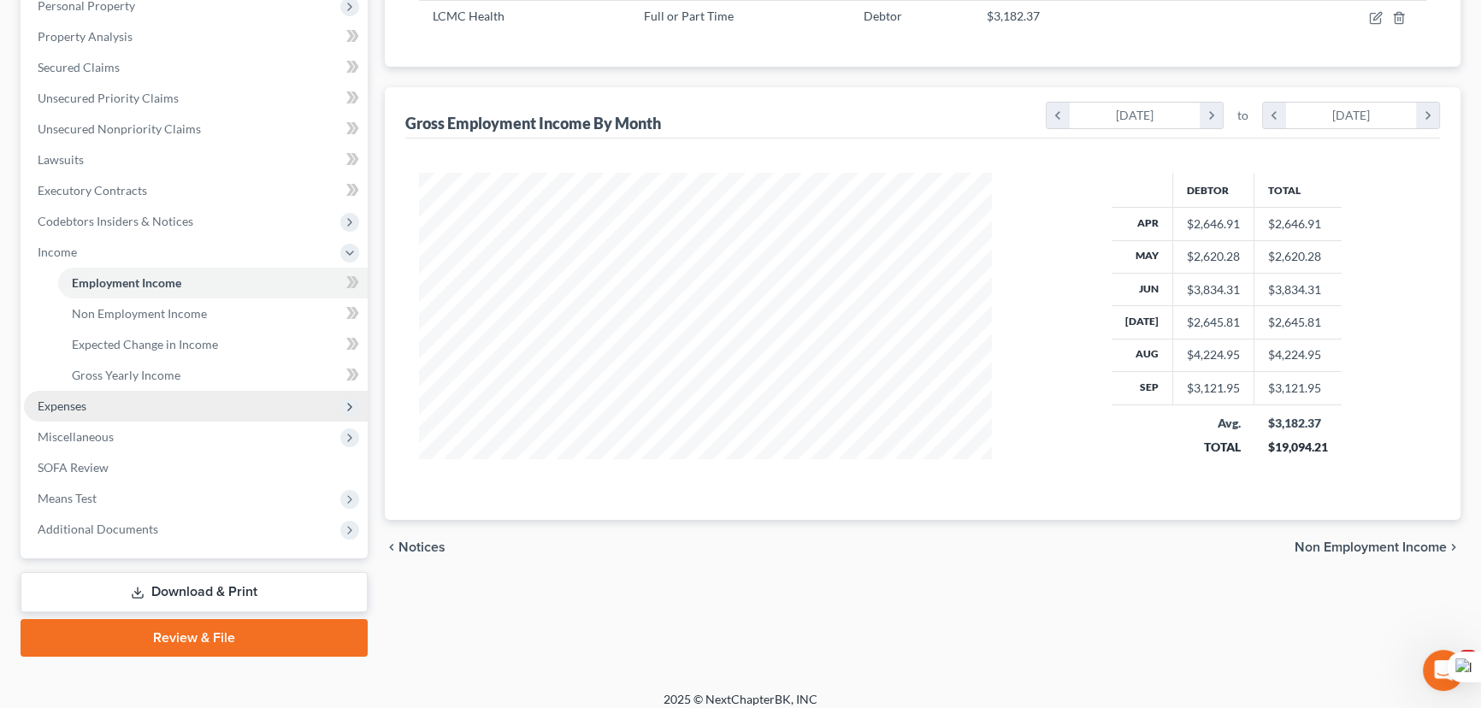
click at [109, 404] on span "Expenses" at bounding box center [196, 406] width 344 height 31
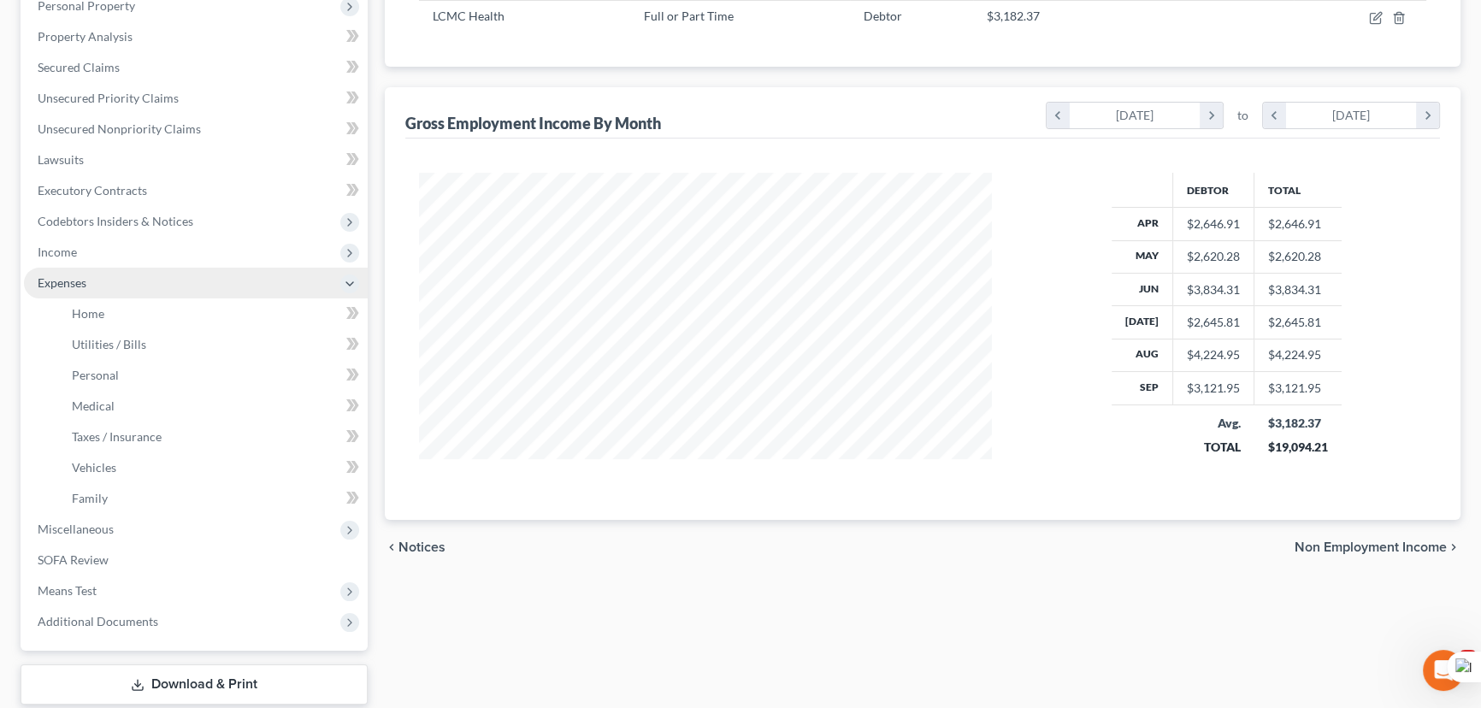
click at [123, 292] on span "Expenses" at bounding box center [196, 283] width 344 height 31
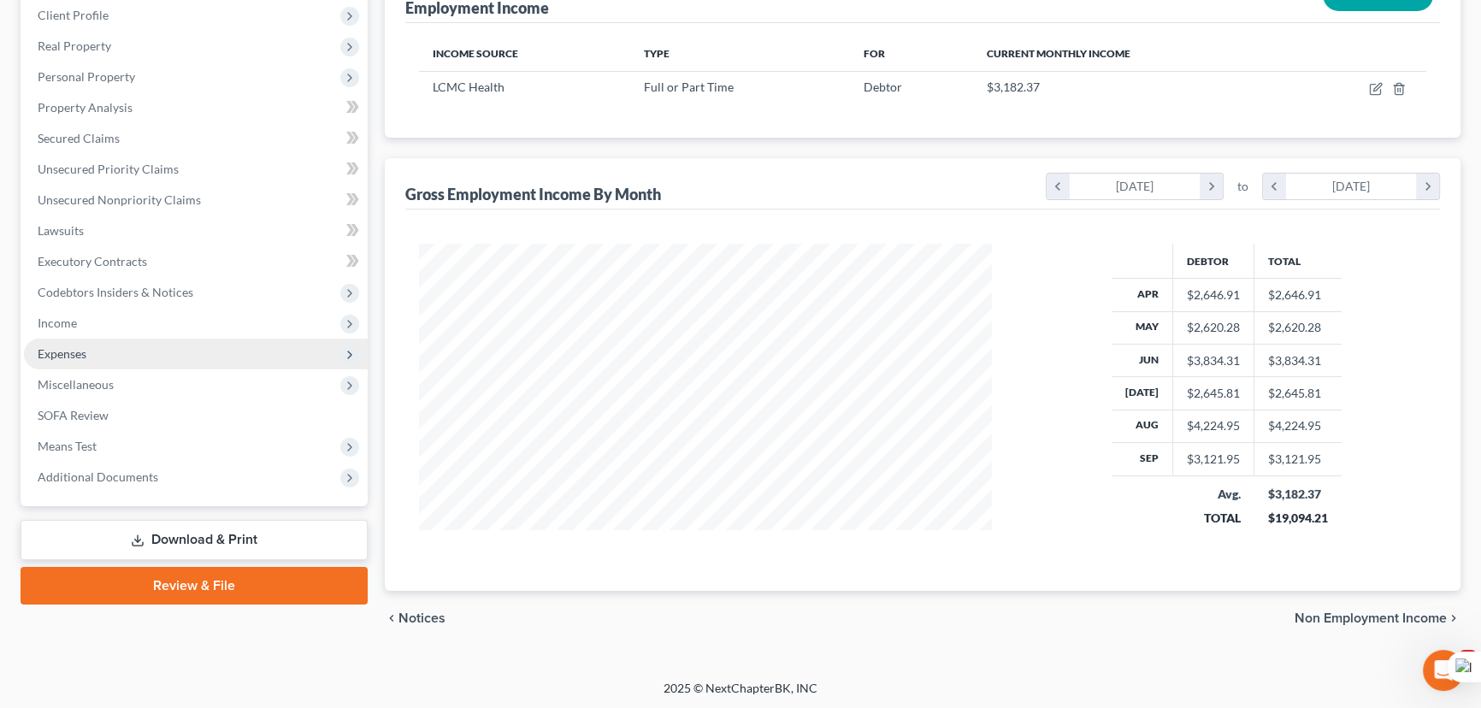
click at [131, 347] on span "Expenses" at bounding box center [196, 354] width 344 height 31
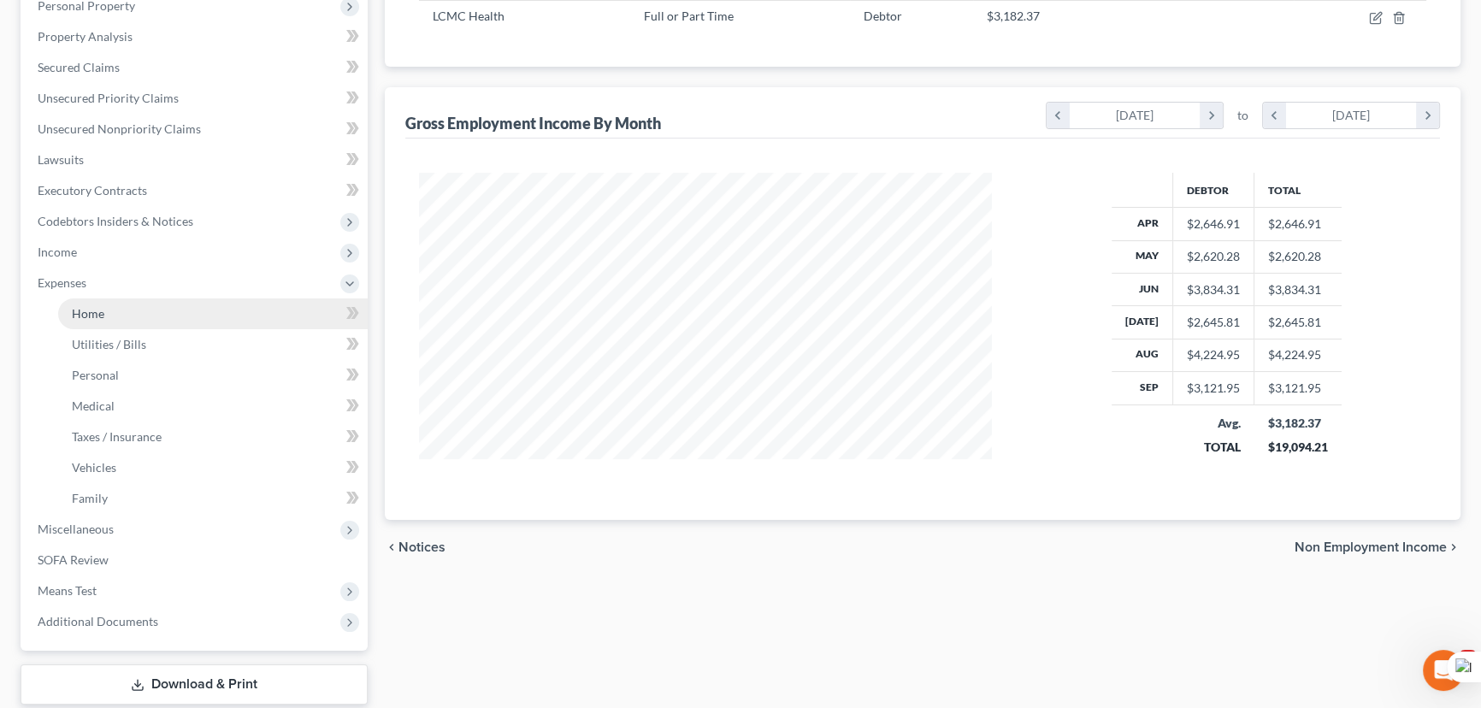
click at [141, 301] on link "Home" at bounding box center [213, 313] width 310 height 31
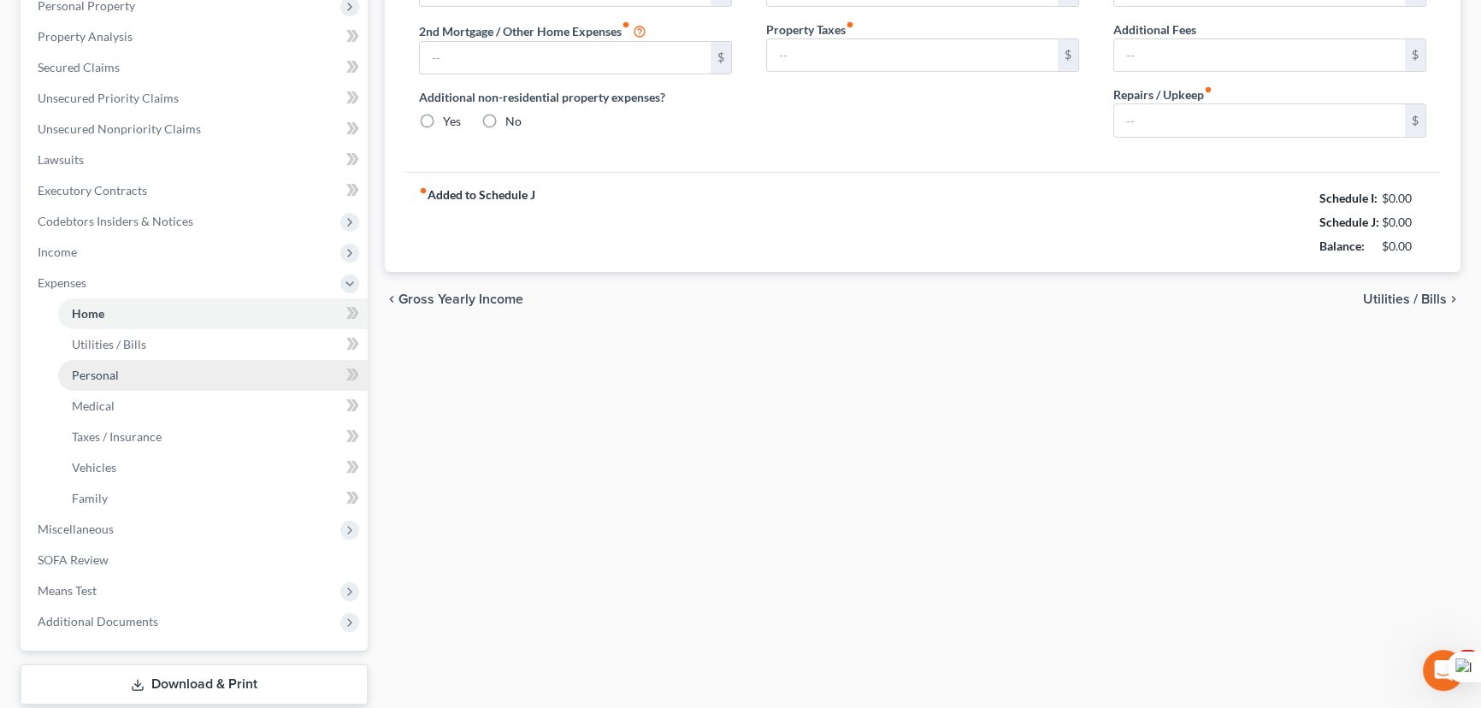
scroll to position [74, 0]
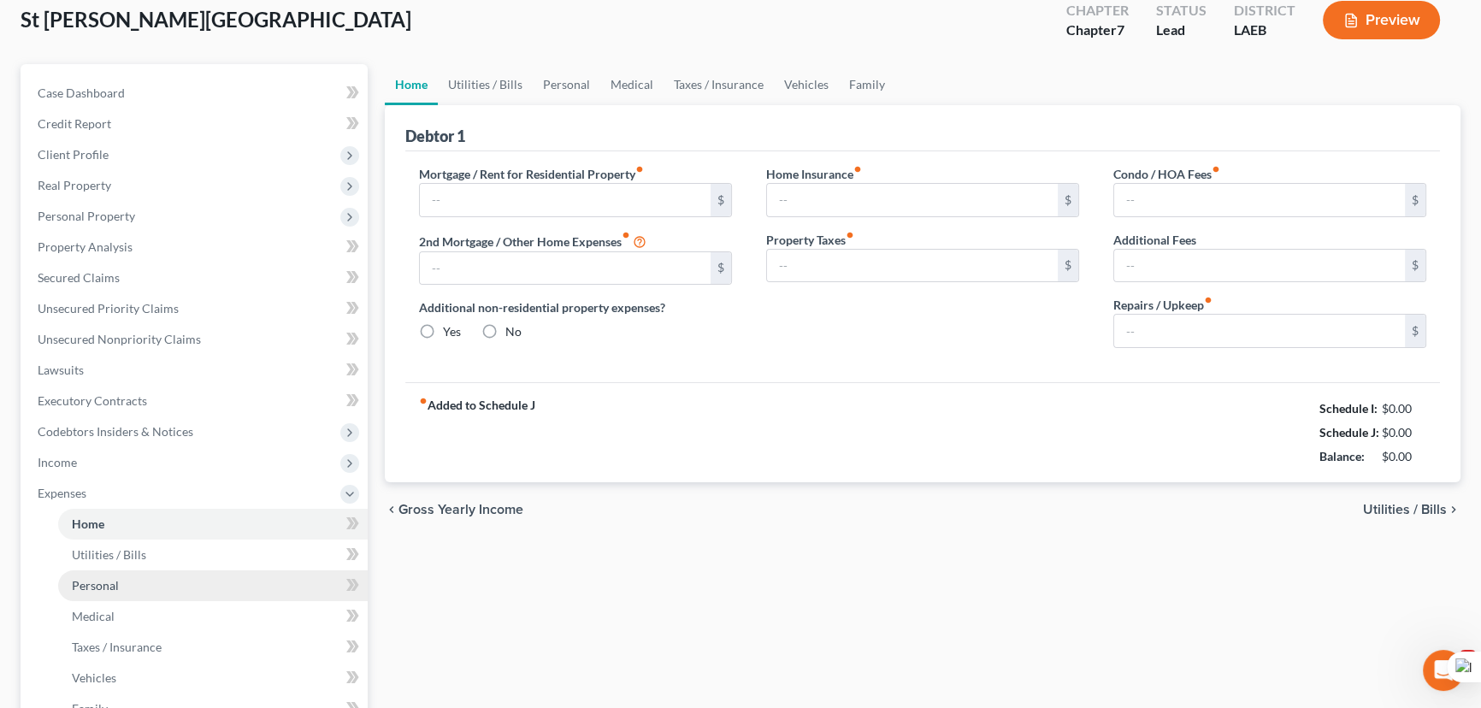
type input "0.00"
radio input "true"
type input "0.00"
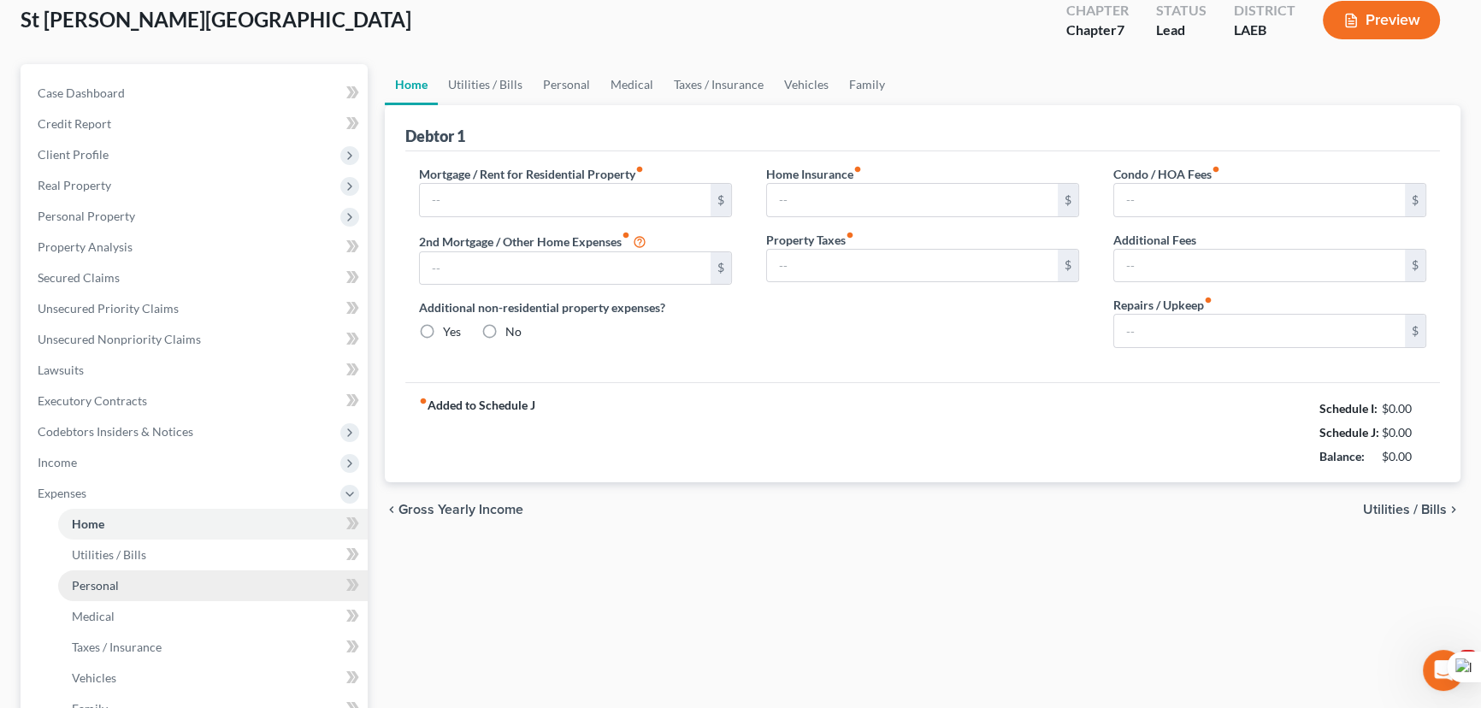
type input "0.00"
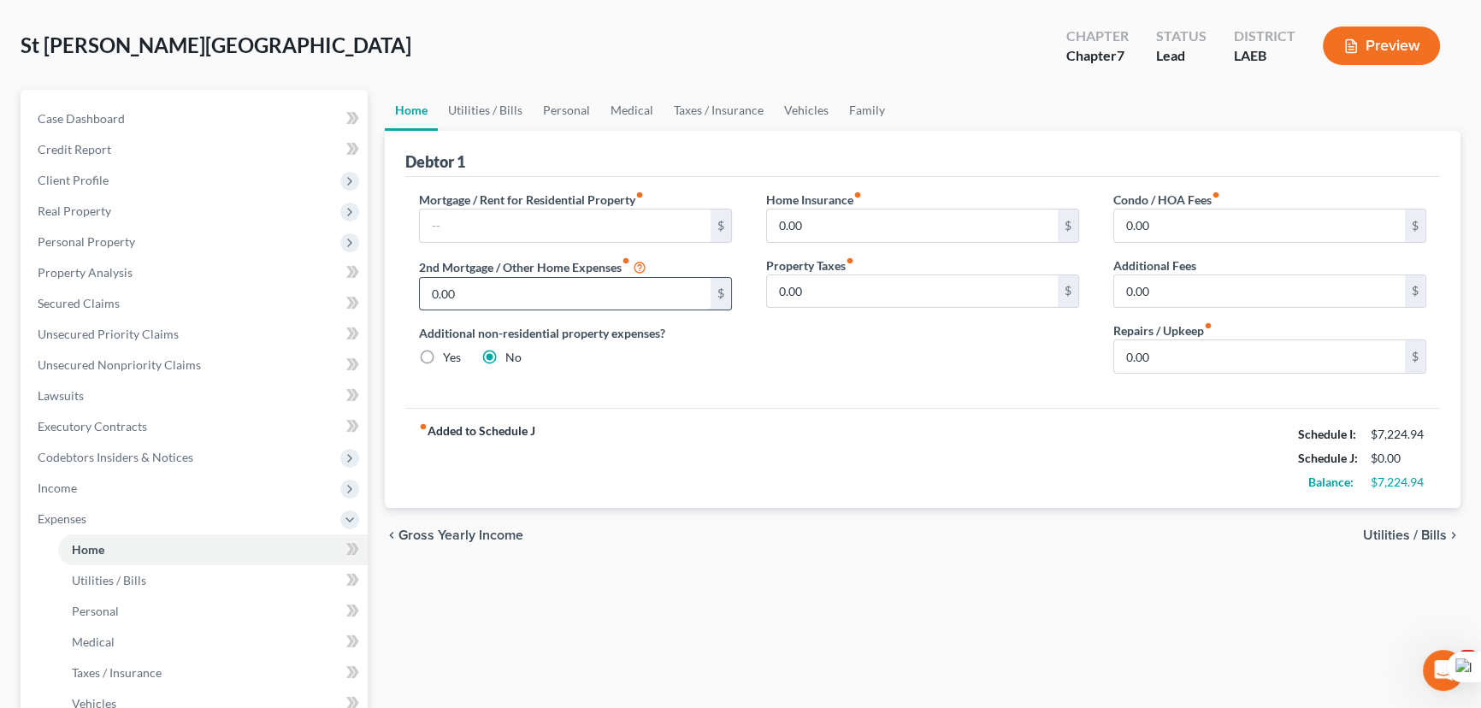
scroll to position [0, 0]
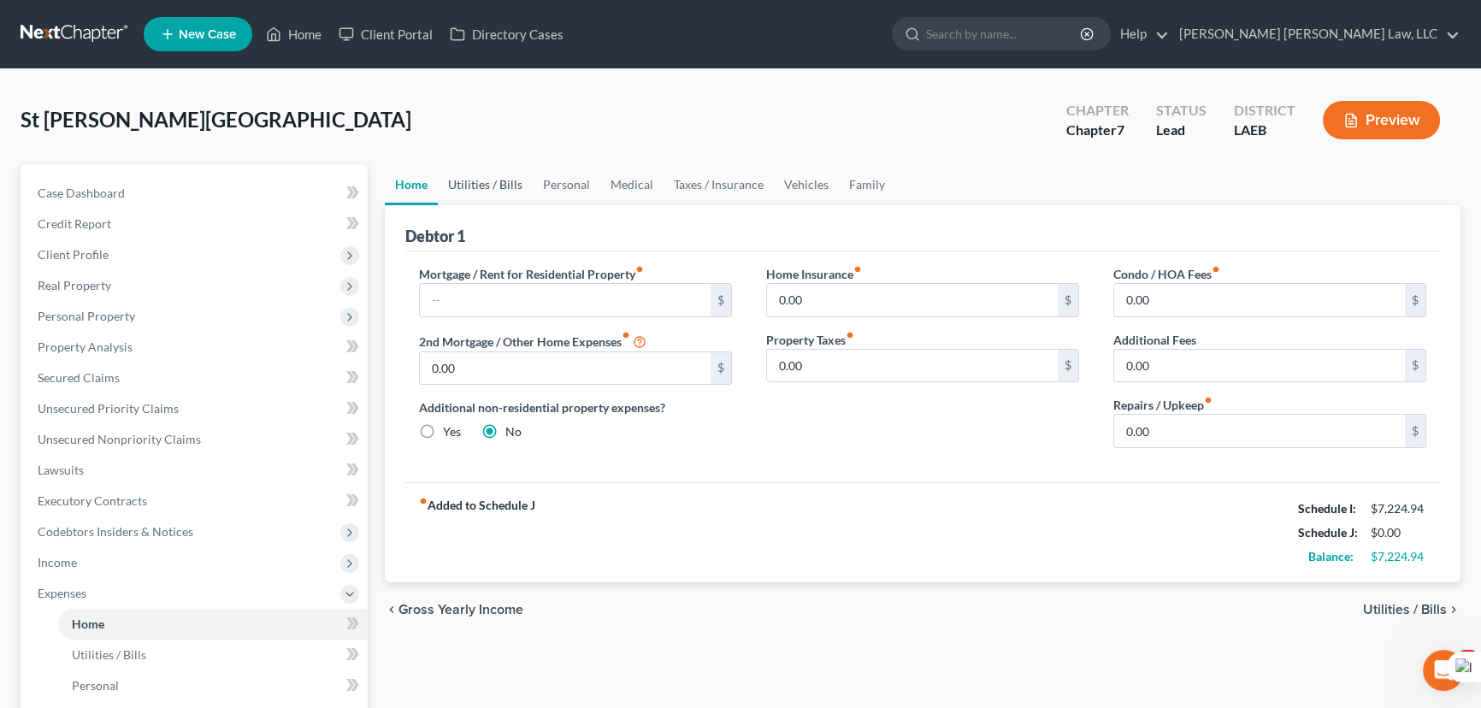
click at [475, 177] on link "Utilities / Bills" at bounding box center [485, 184] width 95 height 41
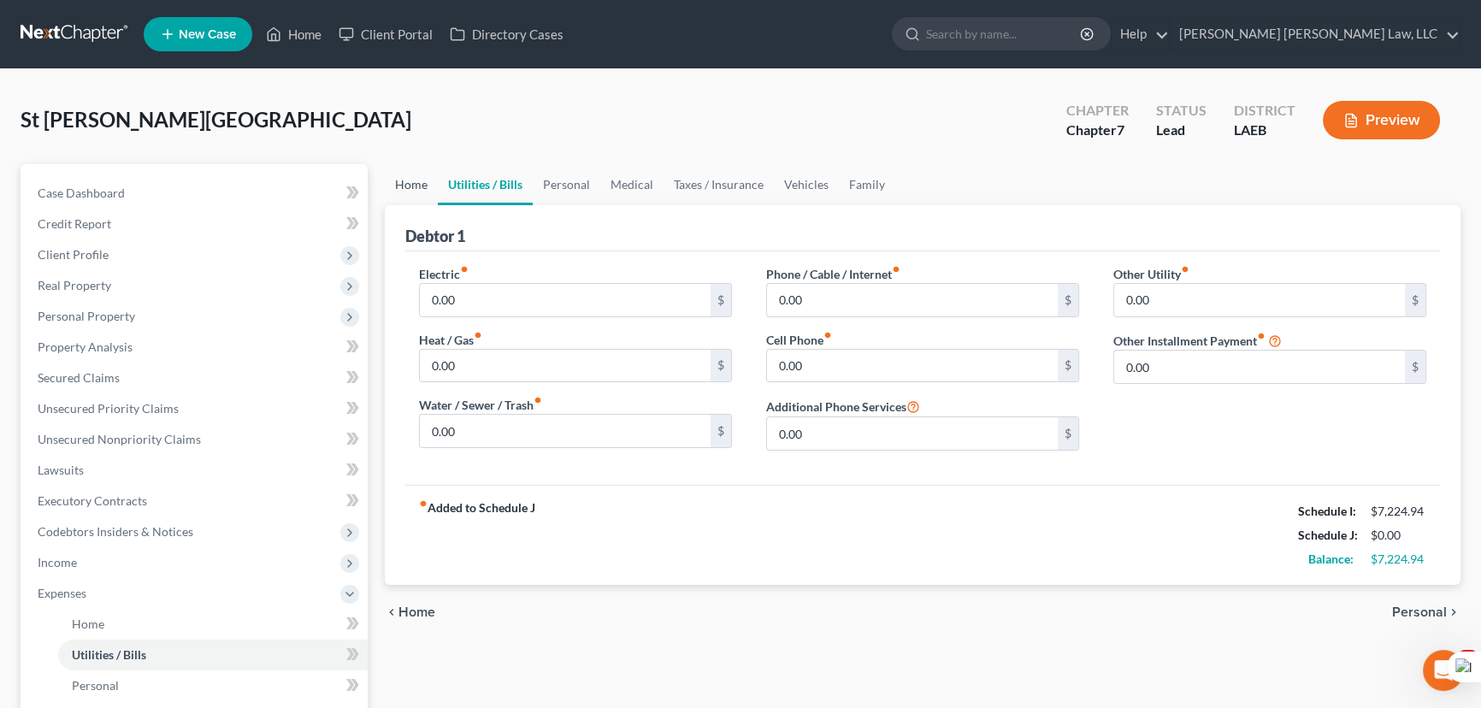
click at [414, 191] on link "Home" at bounding box center [411, 184] width 53 height 41
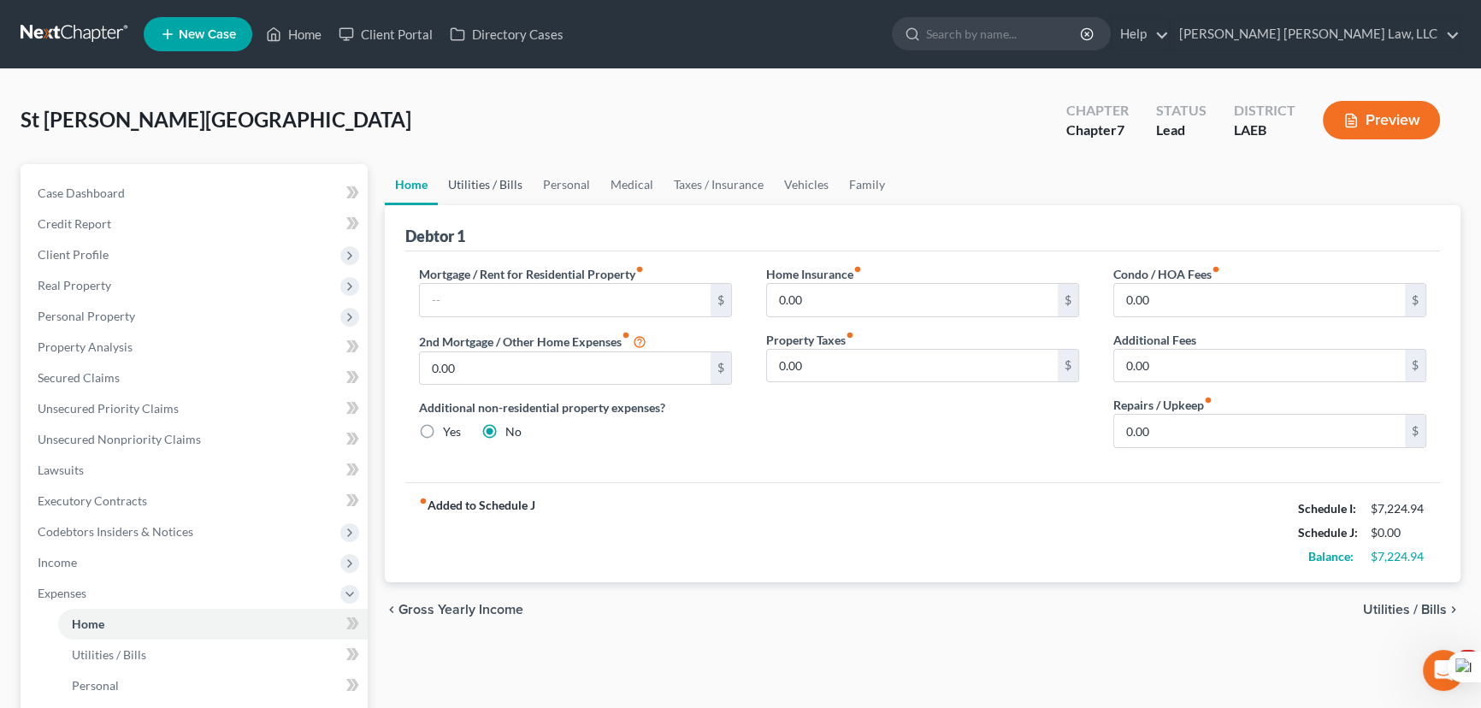
drag, startPoint x: 491, startPoint y: 197, endPoint x: 505, endPoint y: 194, distance: 14.8
click at [492, 196] on link "Utilities / Bills" at bounding box center [485, 184] width 95 height 41
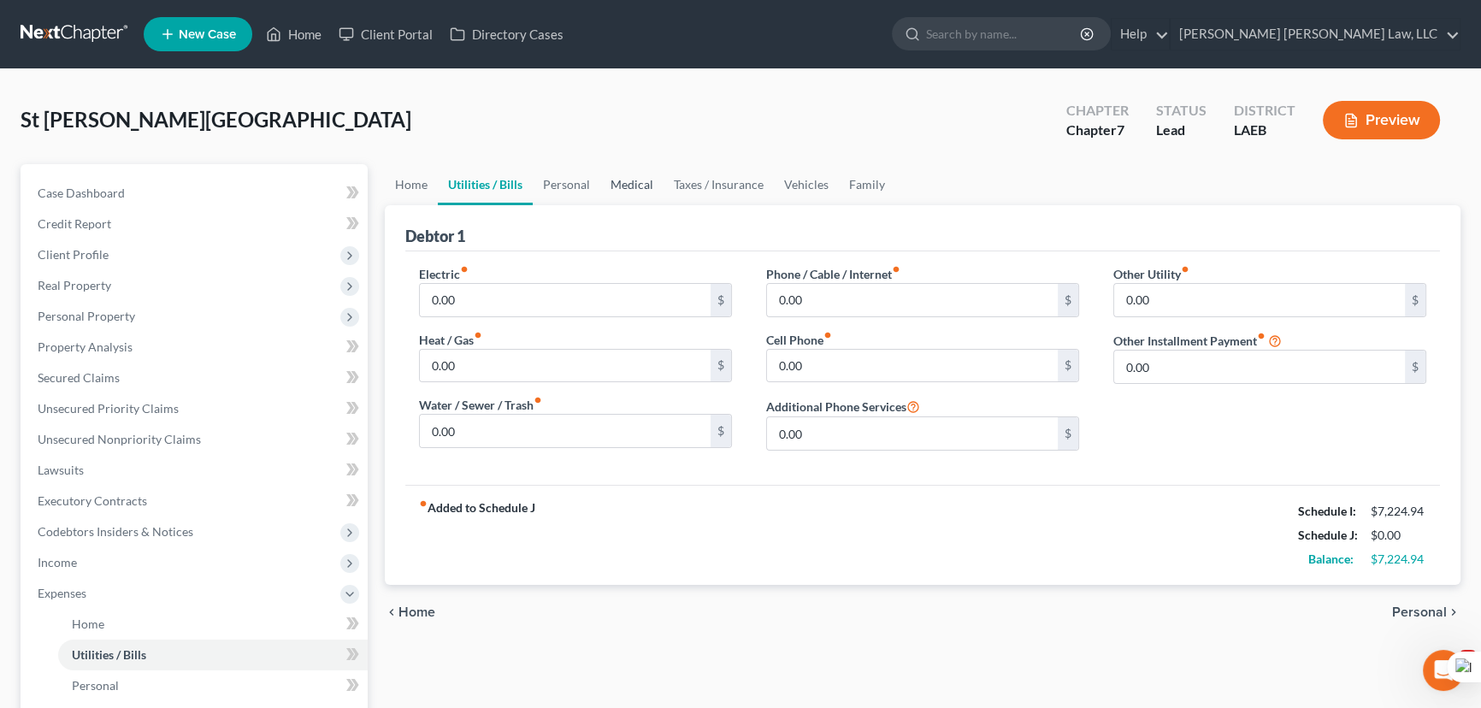
click at [650, 189] on link "Medical" at bounding box center [631, 184] width 63 height 41
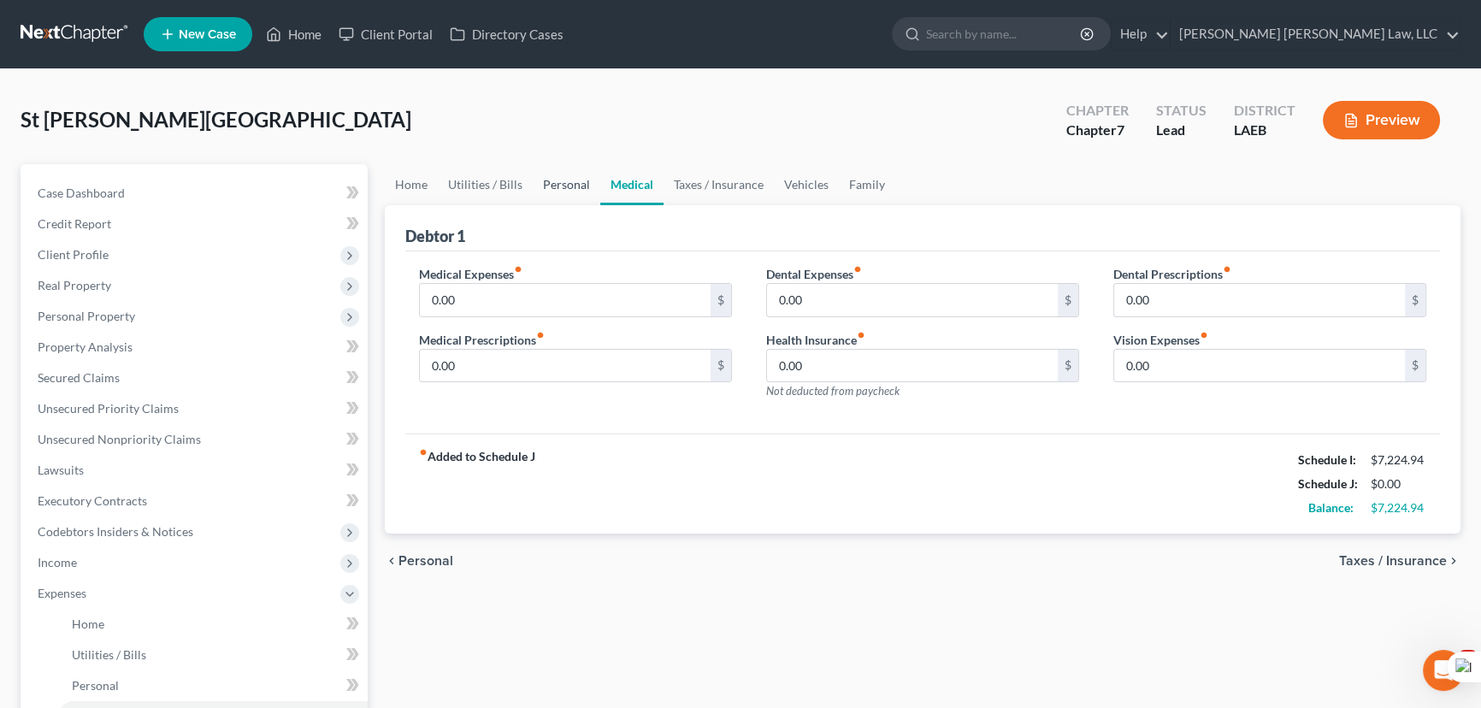
click at [544, 172] on link "Personal" at bounding box center [567, 184] width 68 height 41
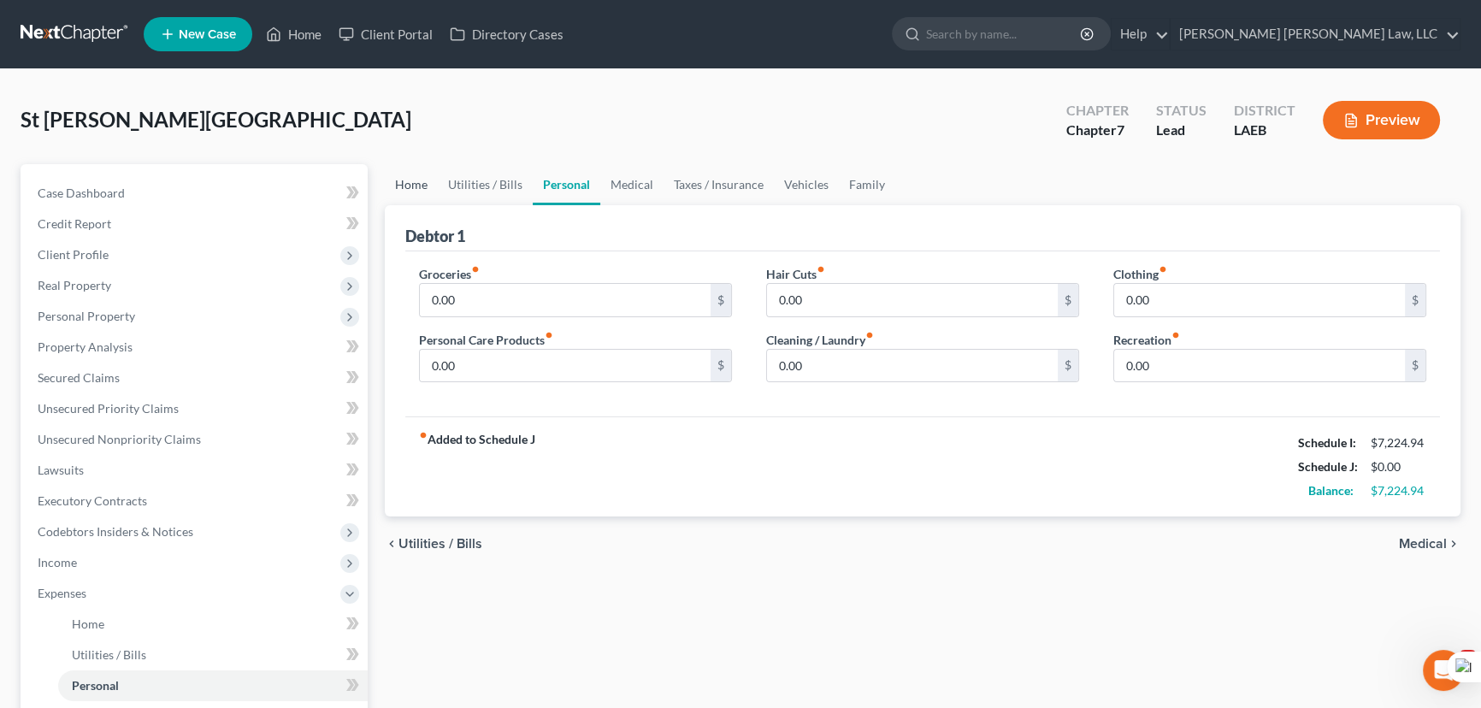
click at [422, 184] on link "Home" at bounding box center [411, 184] width 53 height 41
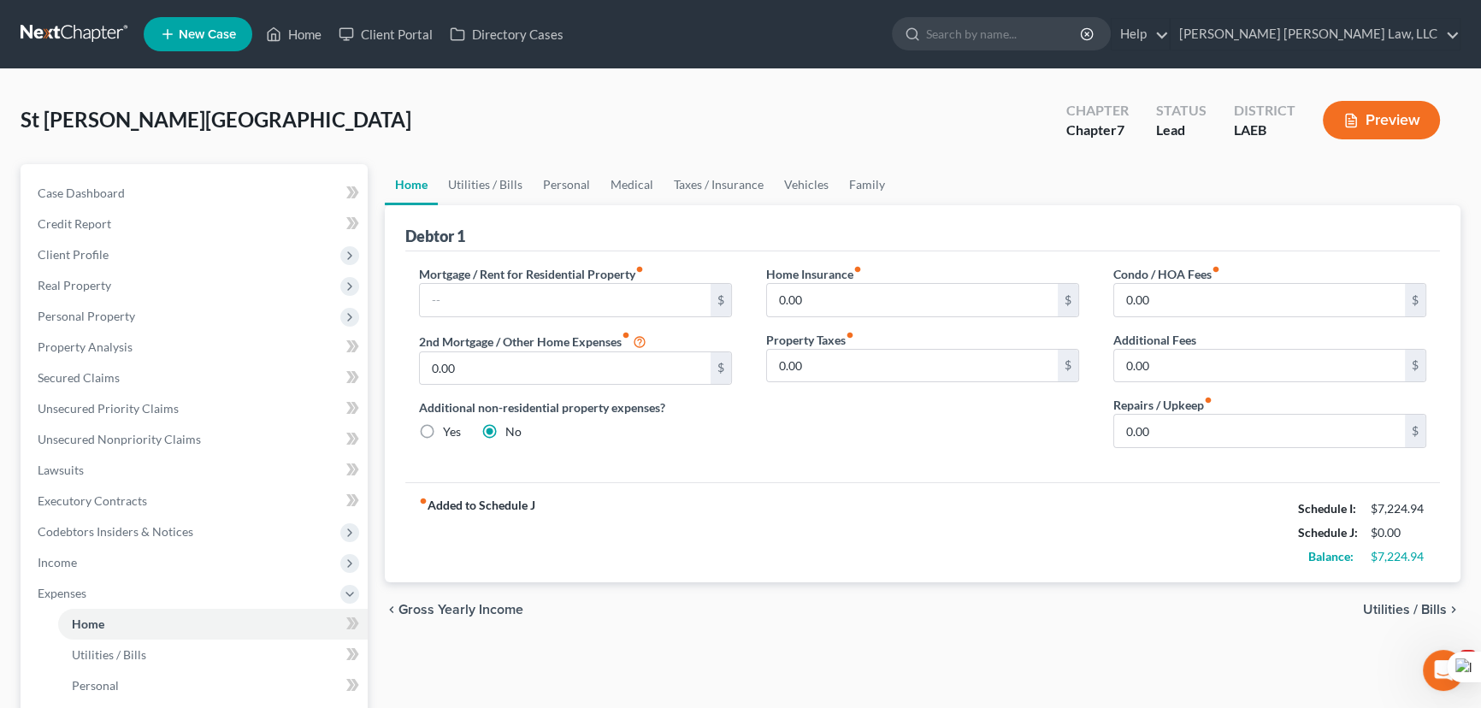
click at [669, 205] on div "Debtor 1" at bounding box center [922, 228] width 1035 height 46
click at [608, 186] on link "Medical" at bounding box center [631, 184] width 63 height 41
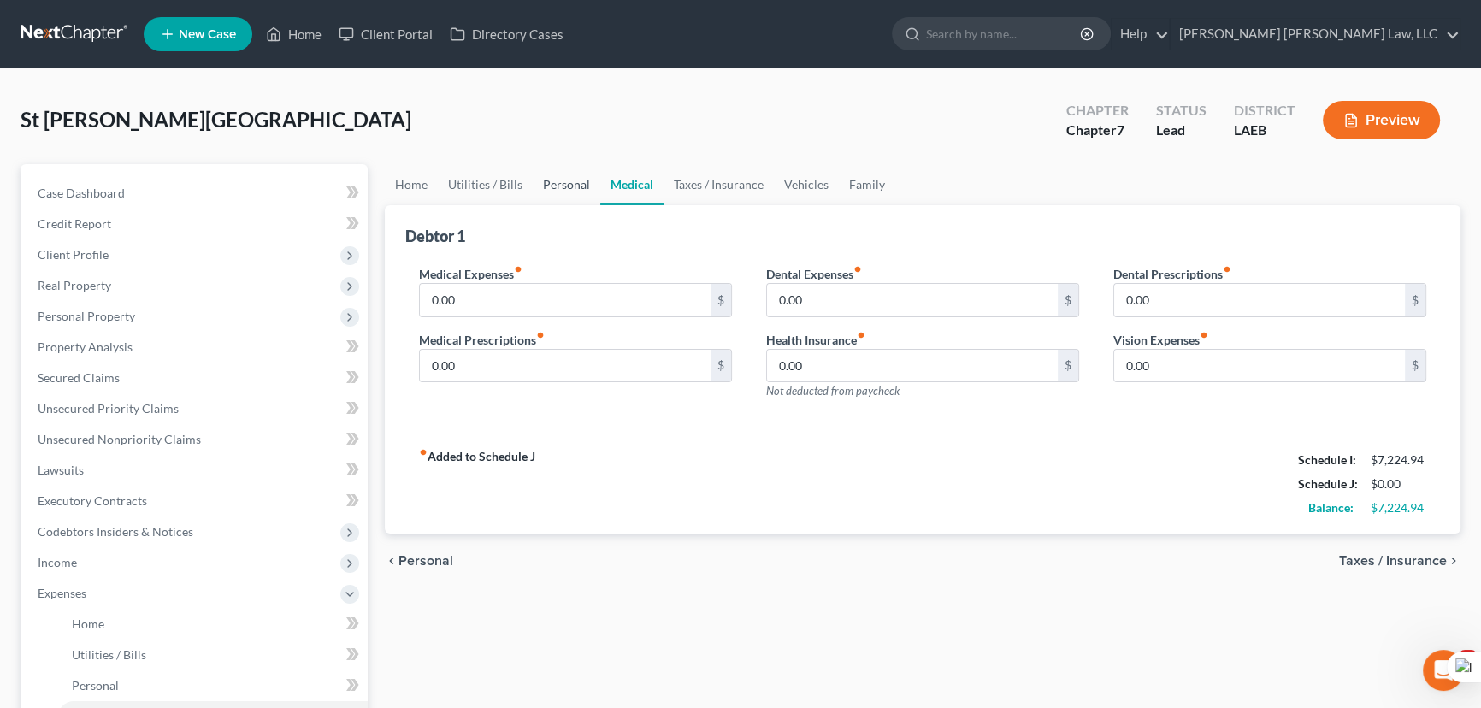
click at [557, 180] on link "Personal" at bounding box center [567, 184] width 68 height 41
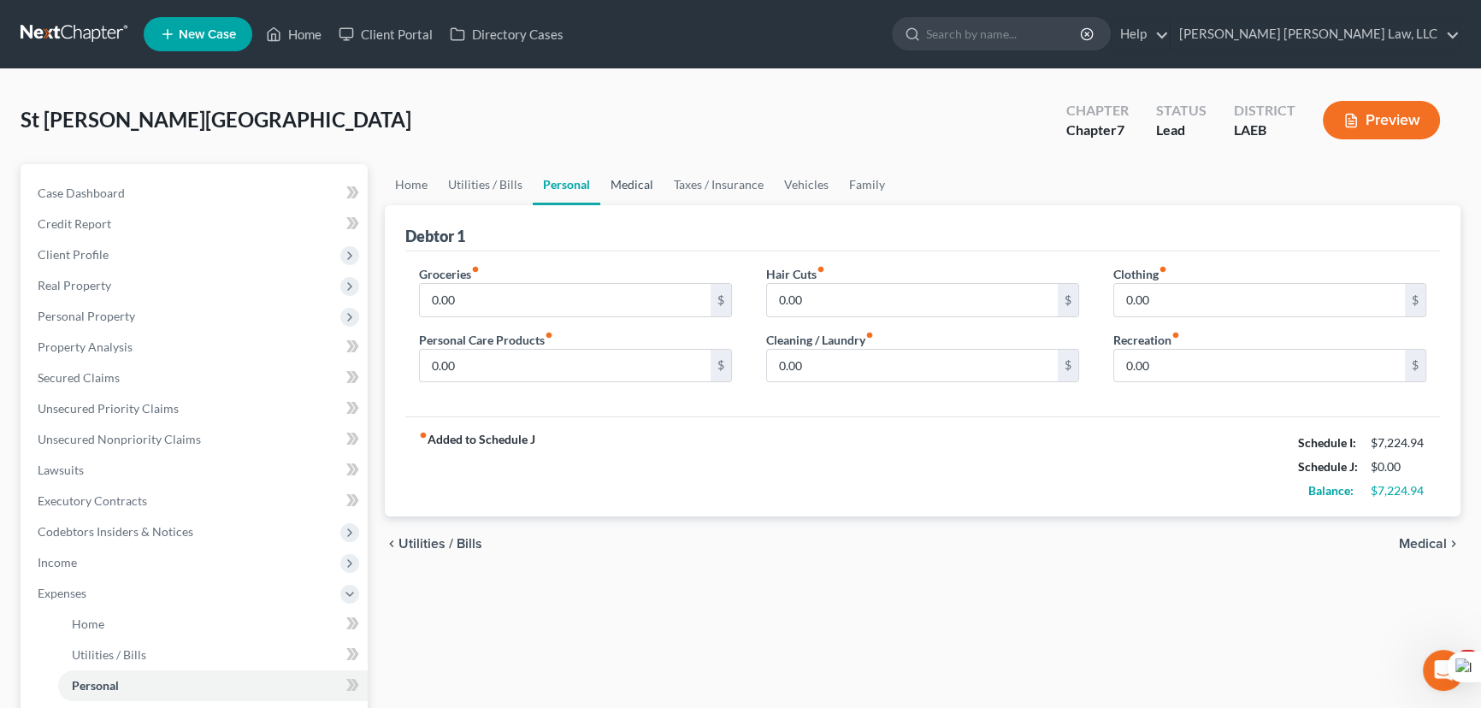
drag, startPoint x: 610, startPoint y: 156, endPoint x: 628, endPoint y: 181, distance: 30.6
click at [610, 156] on div "St [PERSON_NAME] Upgraded Chapter Chapter 7 Status Lead District LAEB Preview" at bounding box center [741, 127] width 1440 height 74
click at [638, 196] on link "Medical" at bounding box center [631, 184] width 63 height 41
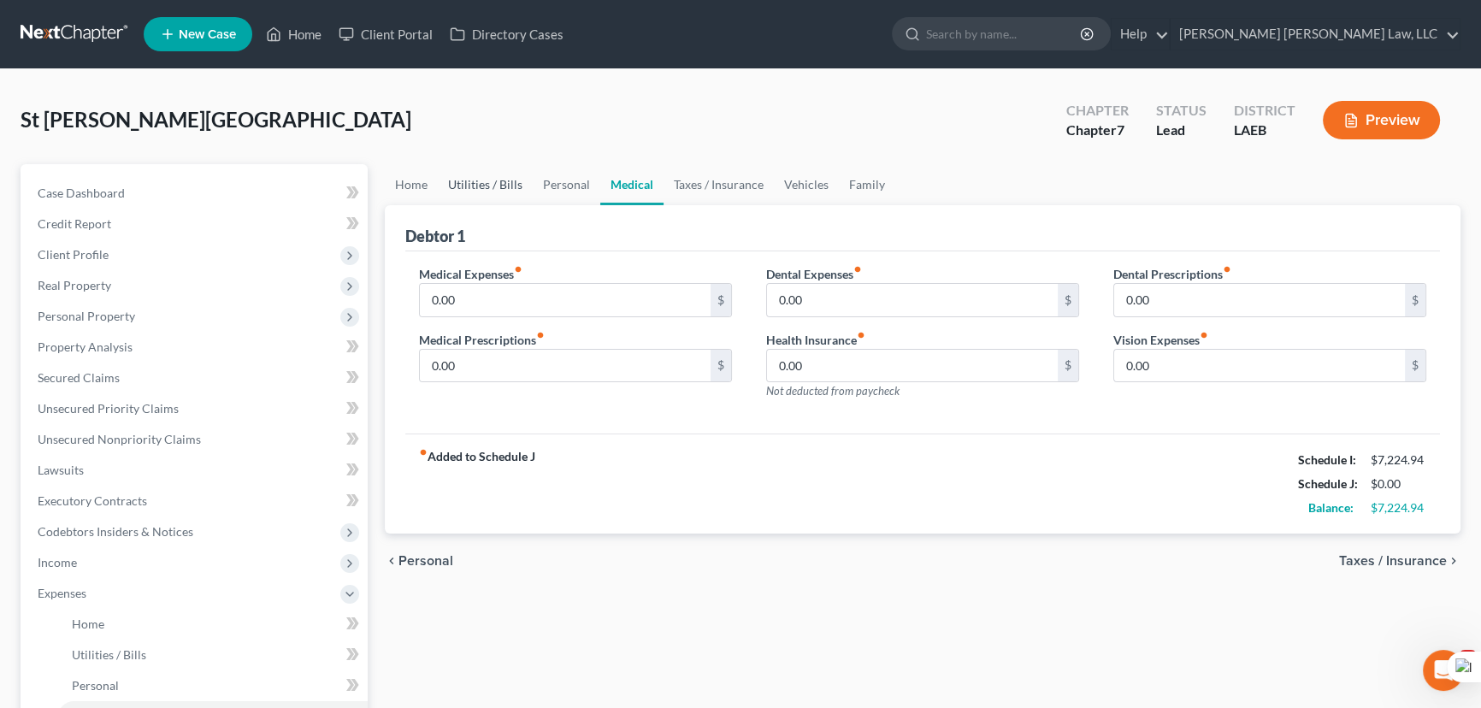
click at [475, 184] on link "Utilities / Bills" at bounding box center [485, 184] width 95 height 41
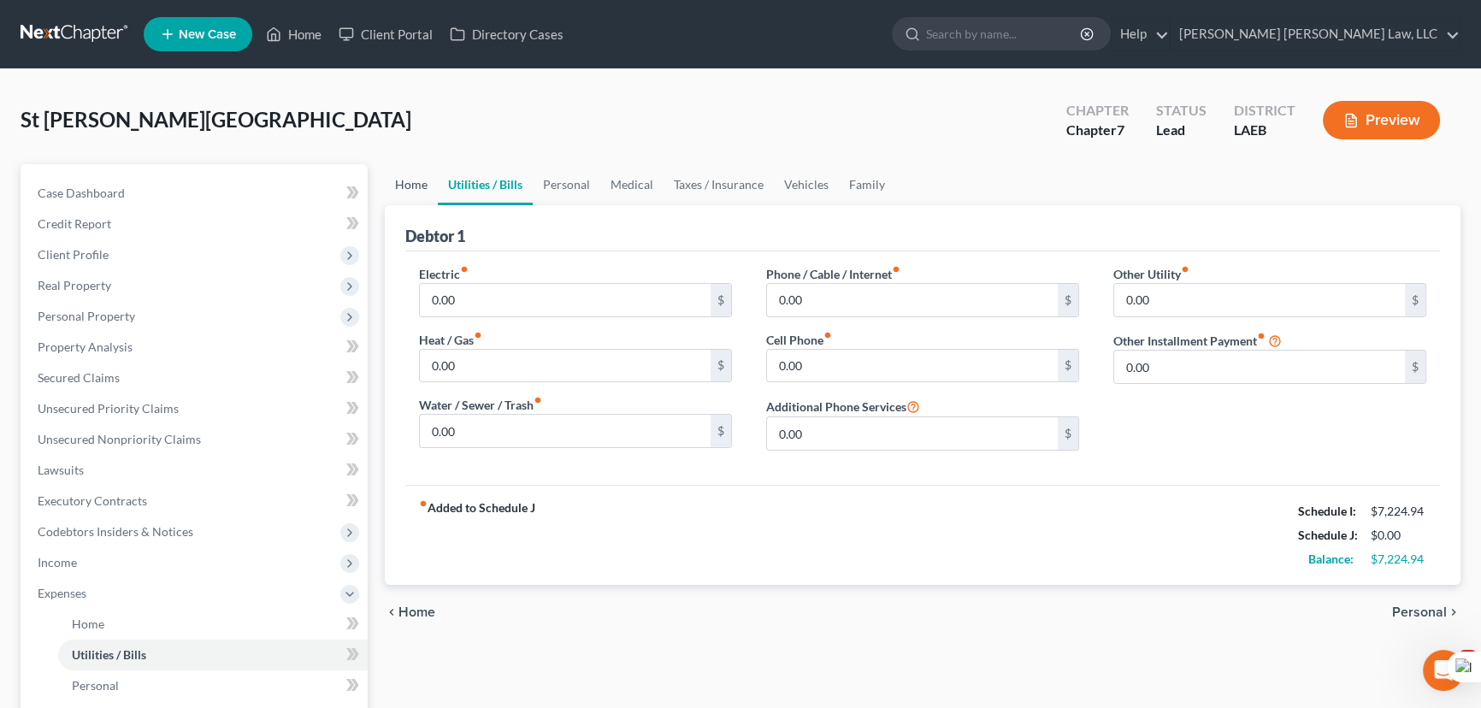
drag, startPoint x: 410, startPoint y: 180, endPoint x: 519, endPoint y: 194, distance: 110.4
click at [410, 180] on link "Home" at bounding box center [411, 184] width 53 height 41
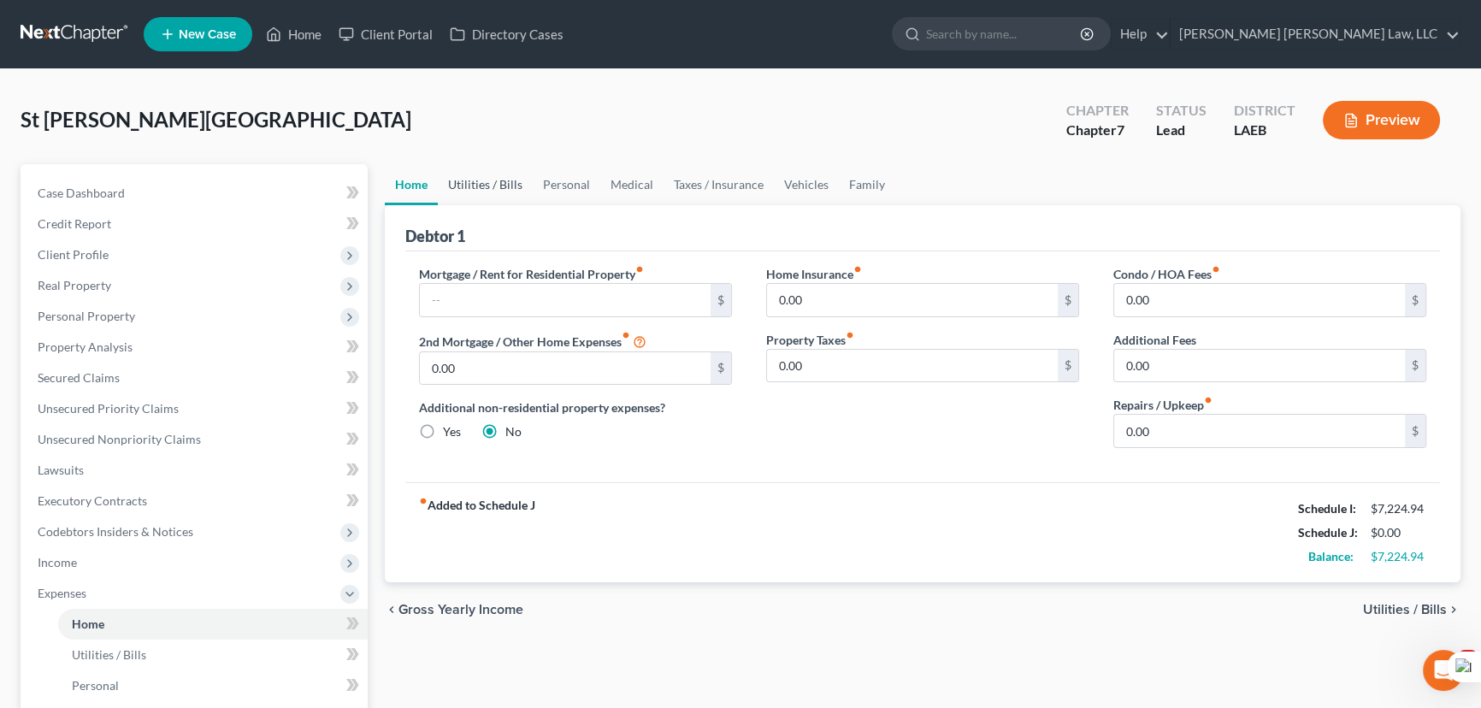
click at [481, 184] on link "Utilities / Bills" at bounding box center [485, 184] width 95 height 41
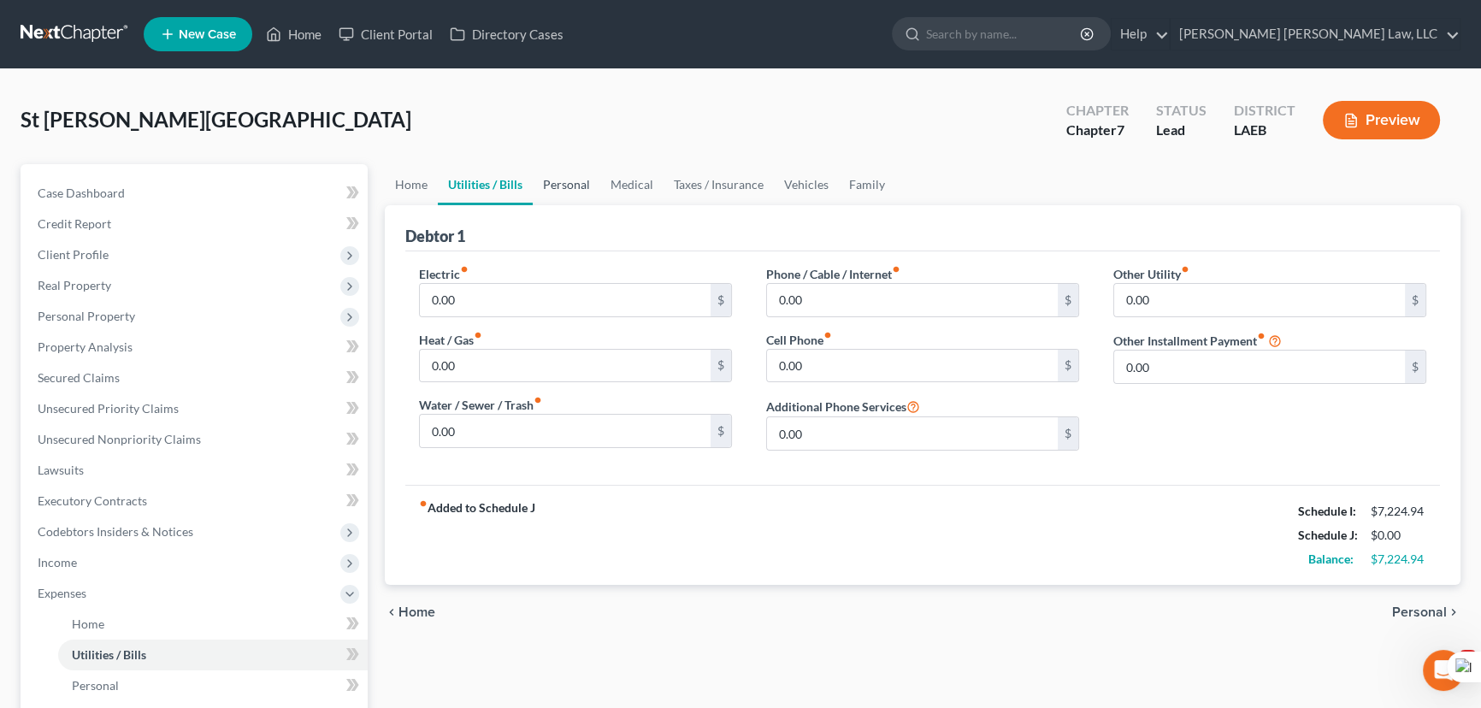
click at [567, 194] on link "Personal" at bounding box center [567, 184] width 68 height 41
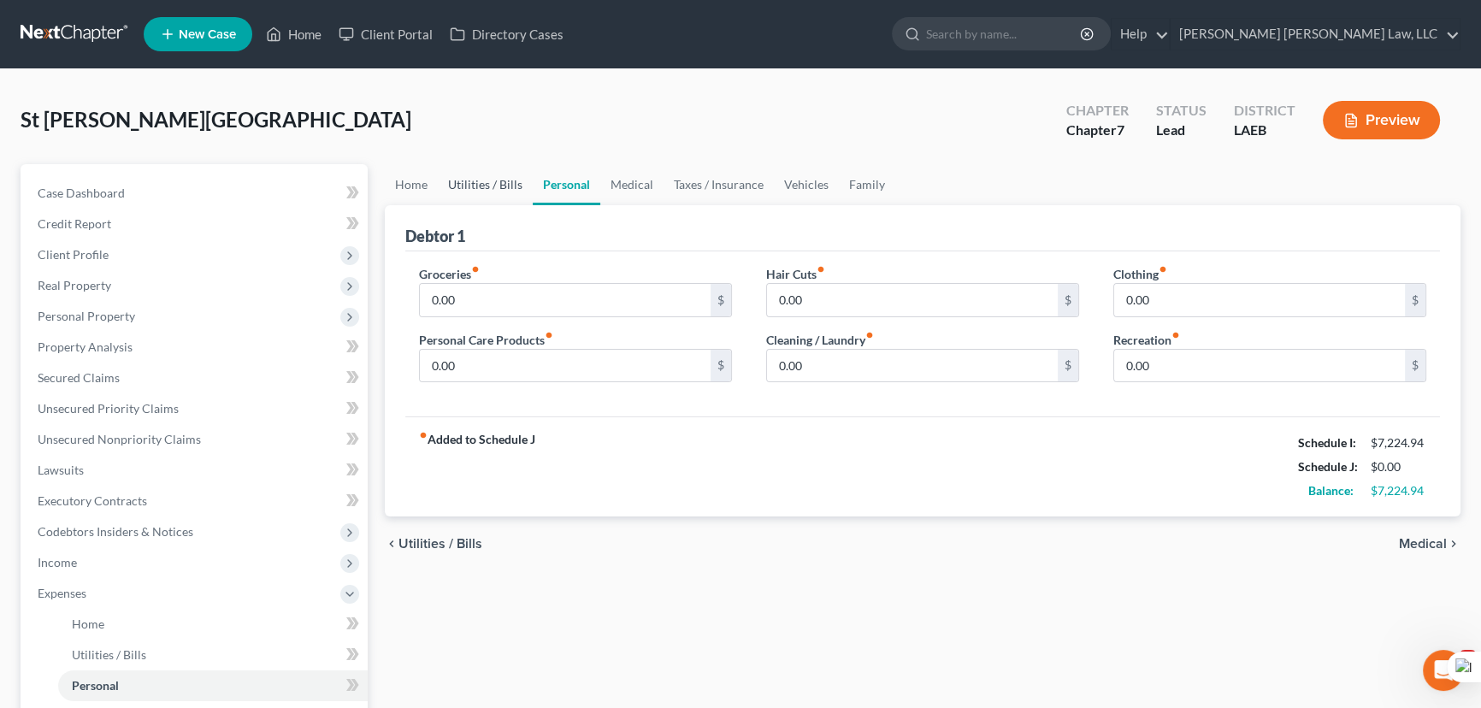
click at [467, 189] on link "Utilities / Bills" at bounding box center [485, 184] width 95 height 41
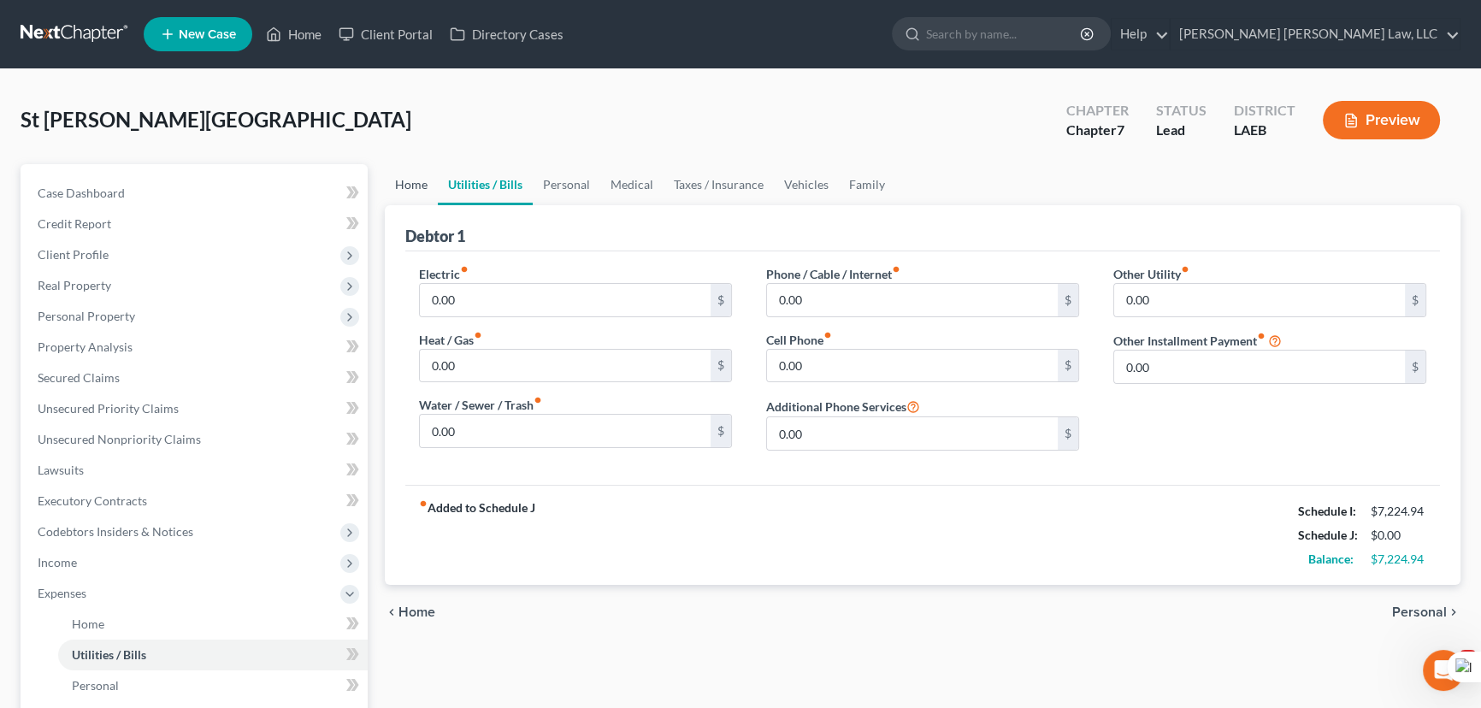
click at [424, 176] on link "Home" at bounding box center [411, 184] width 53 height 41
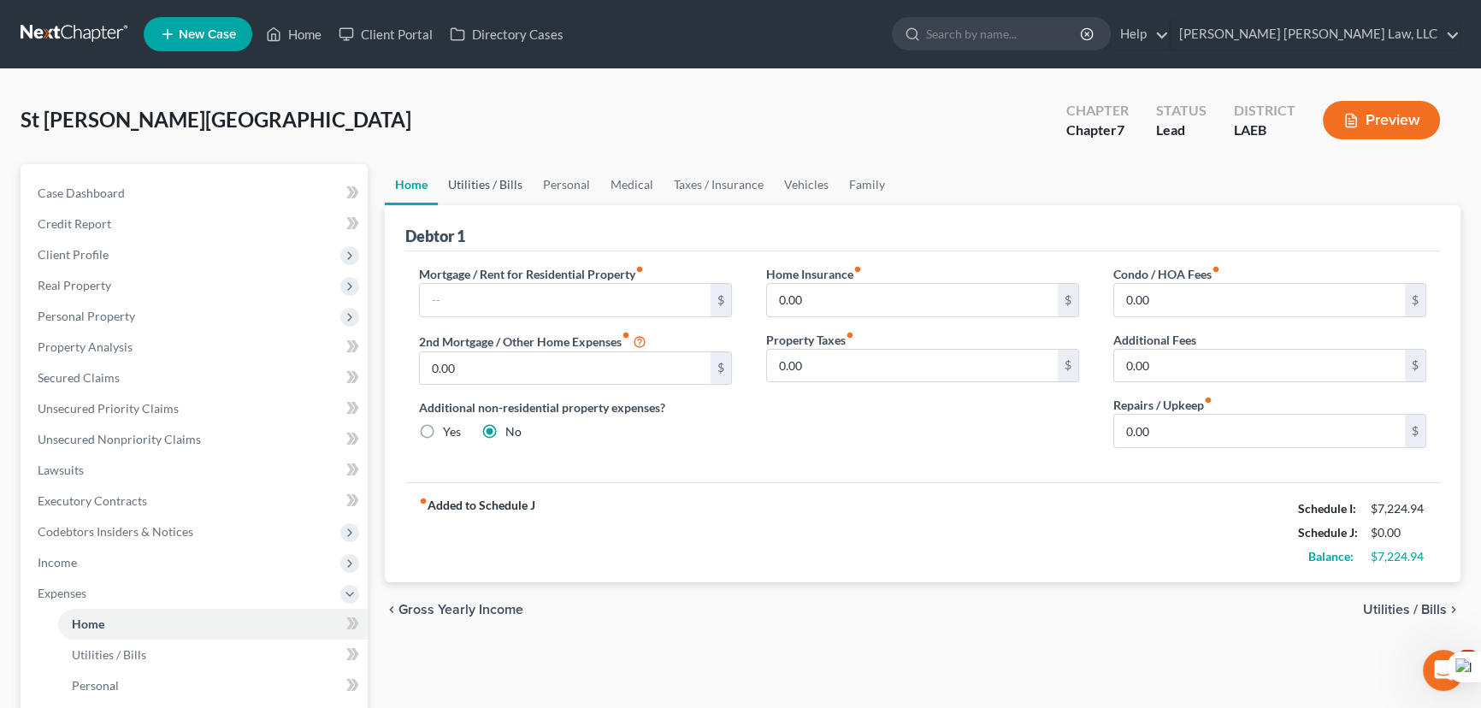
click at [470, 181] on link "Utilities / Bills" at bounding box center [485, 184] width 95 height 41
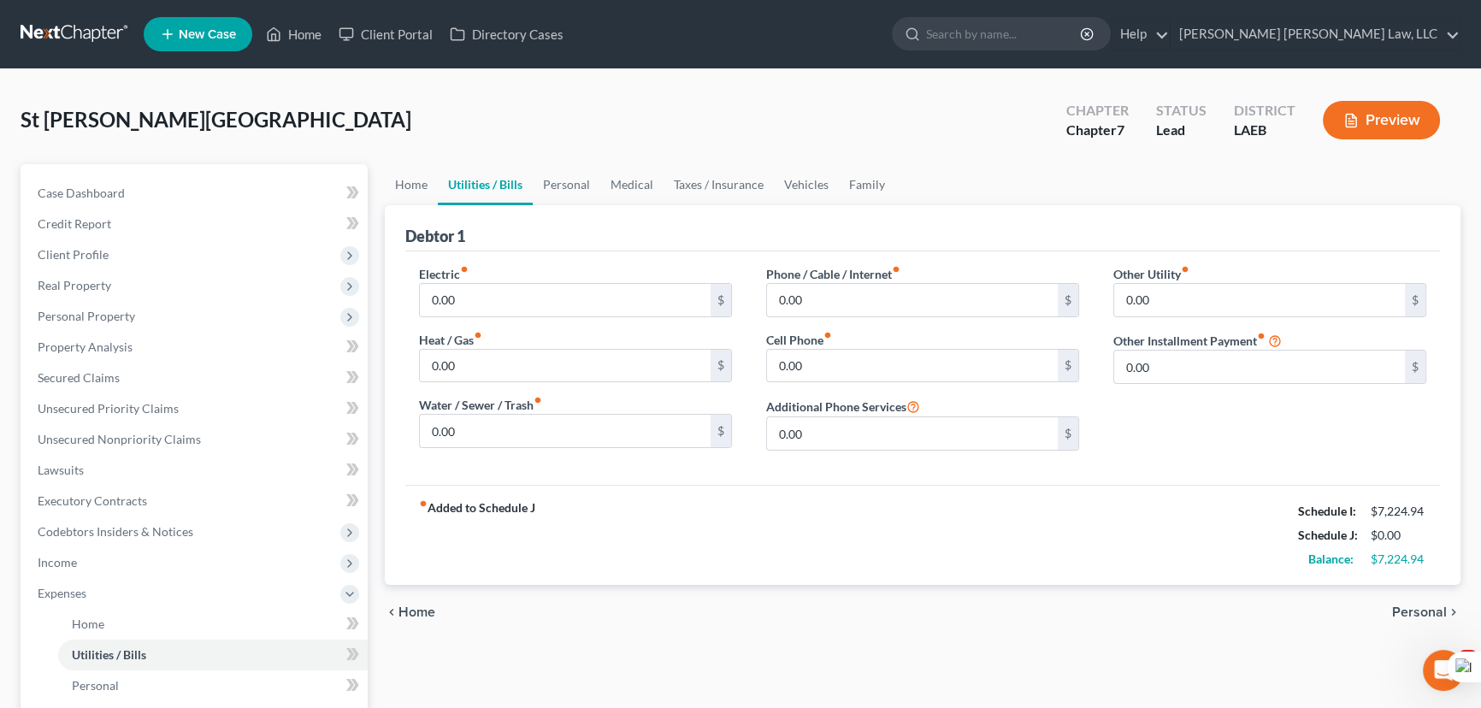
click at [518, 186] on link "Utilities / Bills" at bounding box center [485, 184] width 95 height 41
click at [381, 180] on div "Home Utilities / Bills Personal Medical Taxes / Insurance Vehicles Family Debto…" at bounding box center [922, 611] width 1093 height 895
click at [429, 188] on link "Home" at bounding box center [411, 184] width 53 height 41
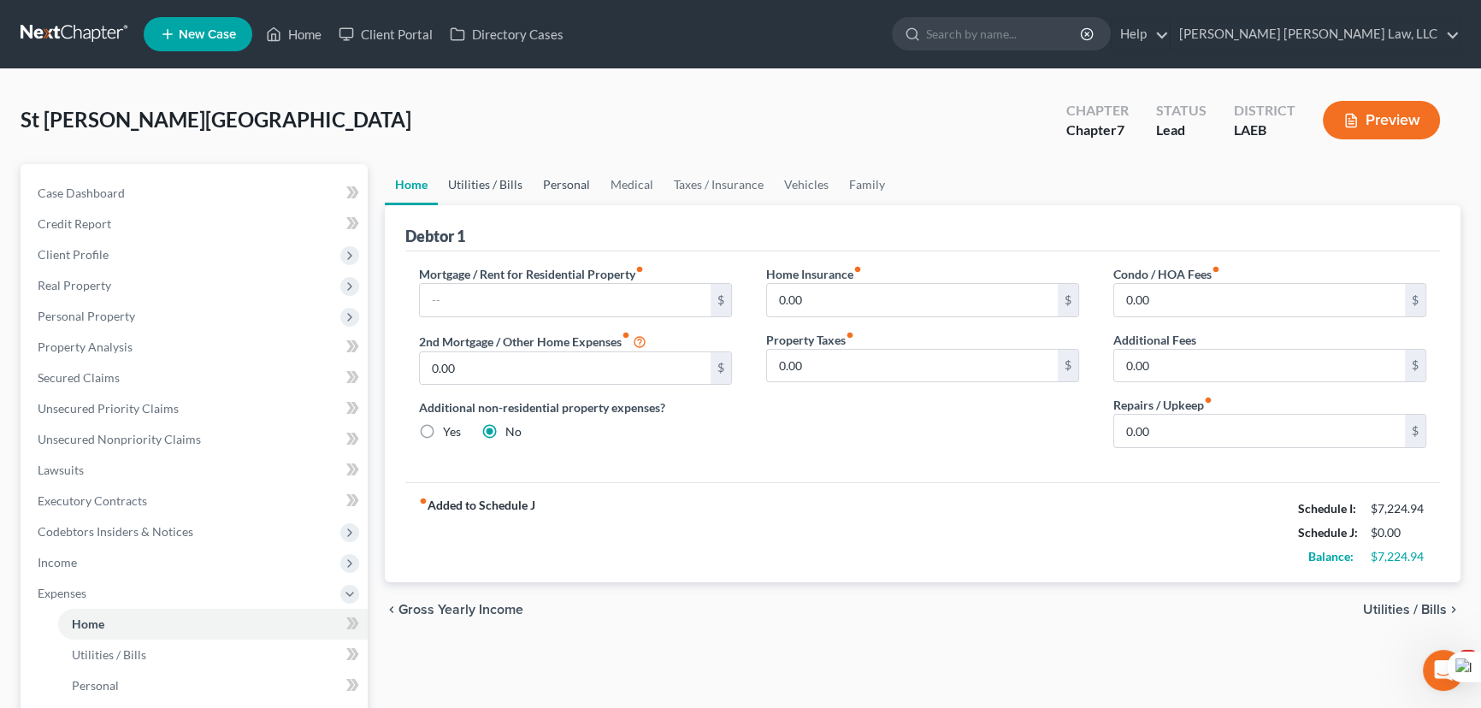
click at [514, 193] on link "Utilities / Bills" at bounding box center [485, 184] width 95 height 41
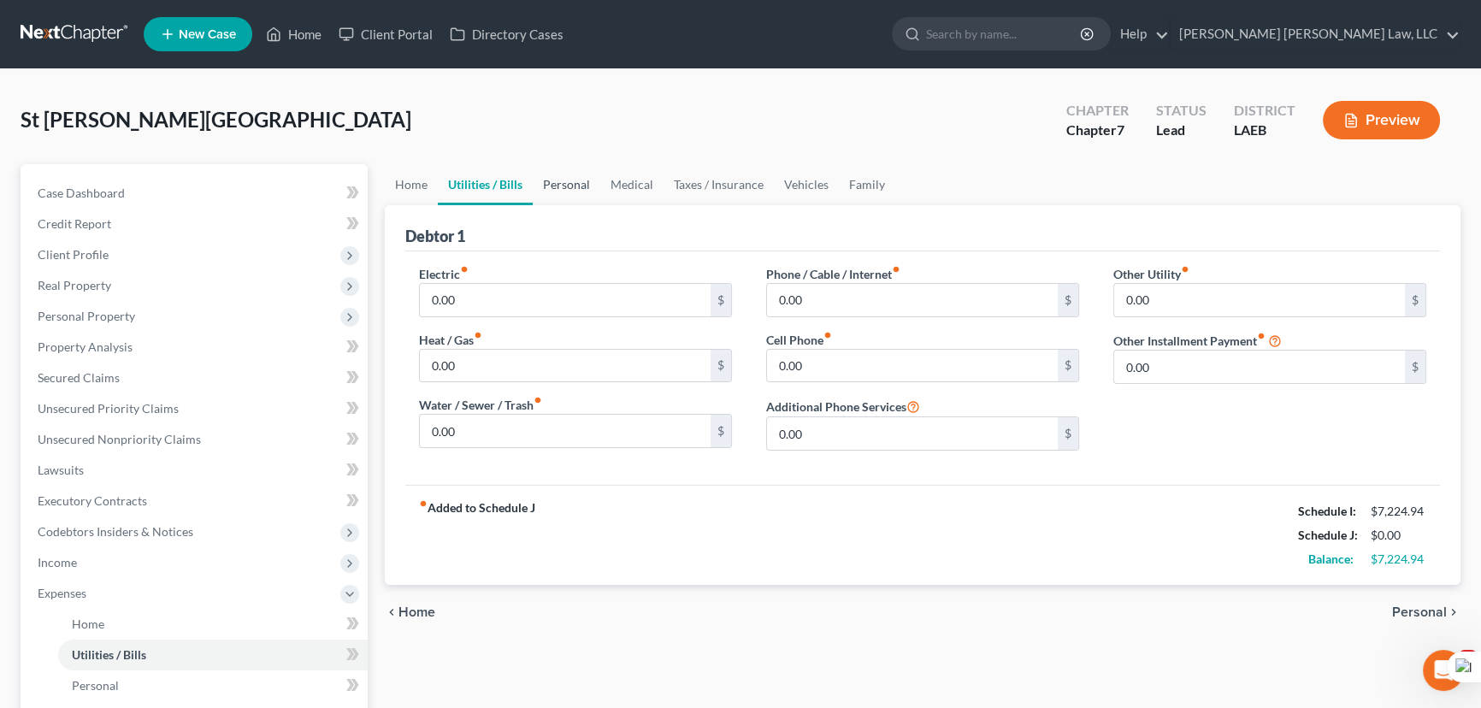
click at [571, 188] on link "Personal" at bounding box center [567, 184] width 68 height 41
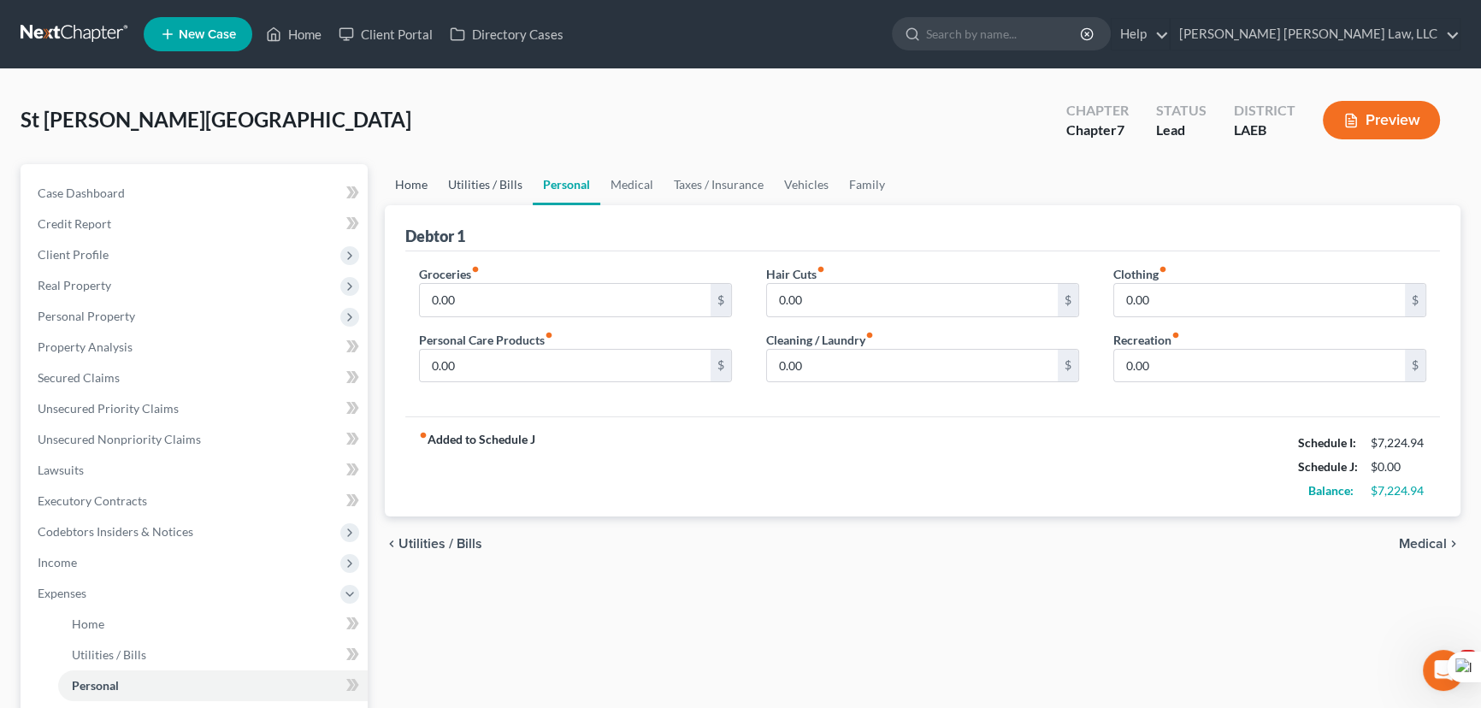
click at [416, 187] on link "Home" at bounding box center [411, 184] width 53 height 41
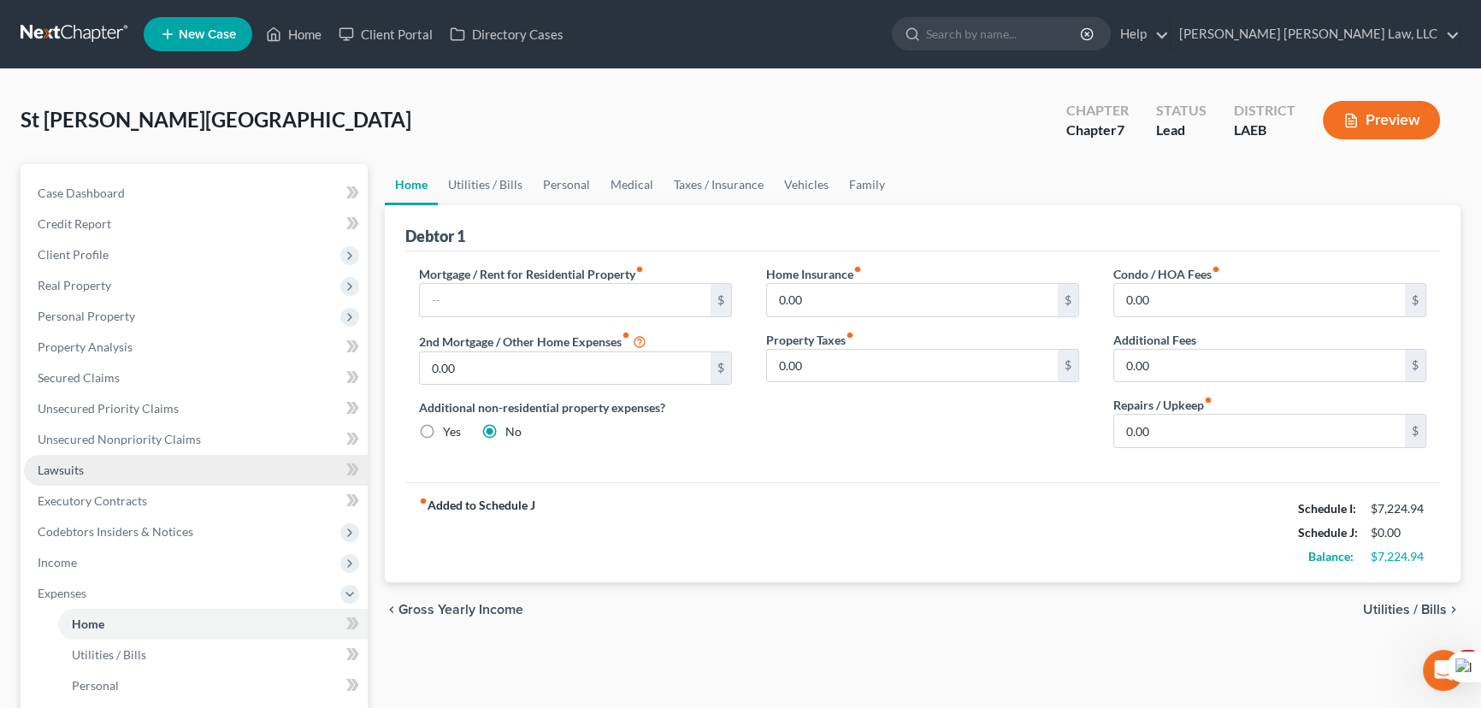
click at [118, 459] on link "Lawsuits" at bounding box center [196, 470] width 344 height 31
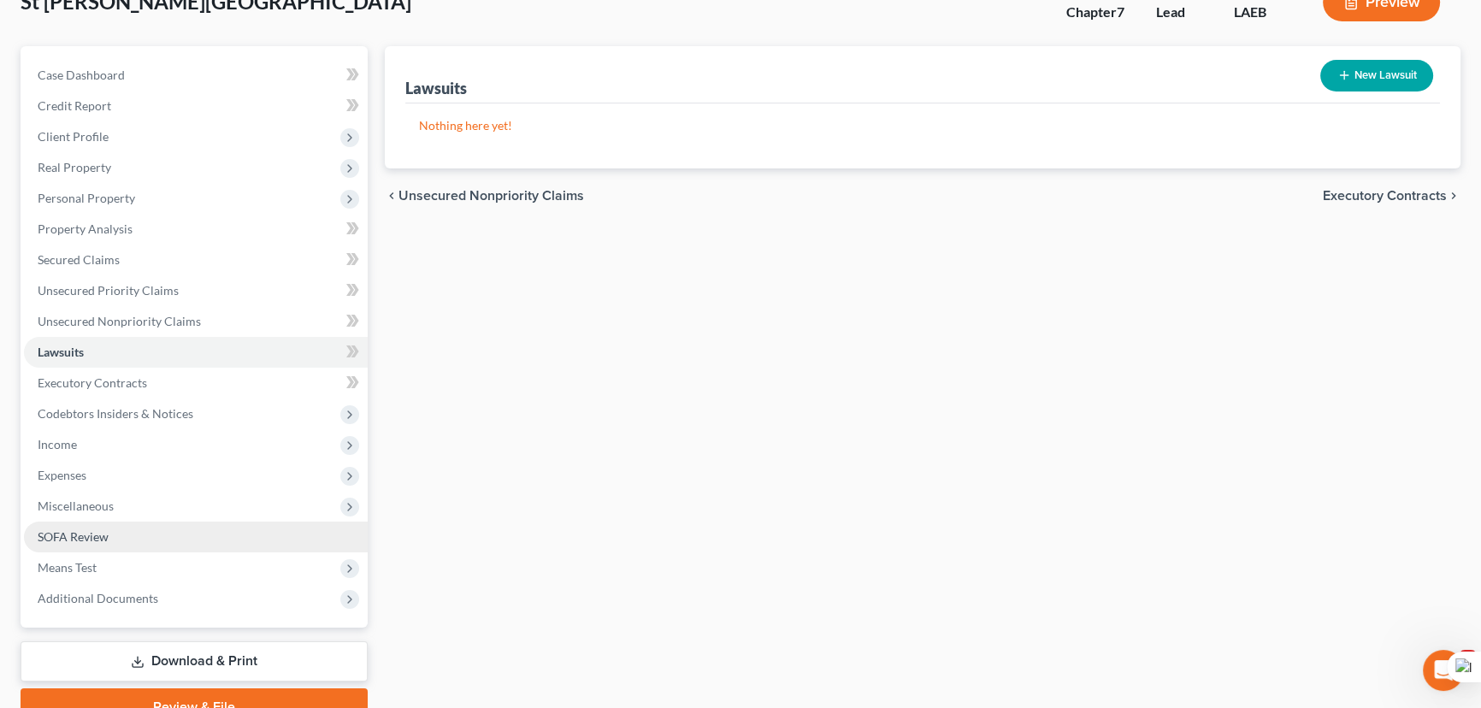
scroll to position [198, 0]
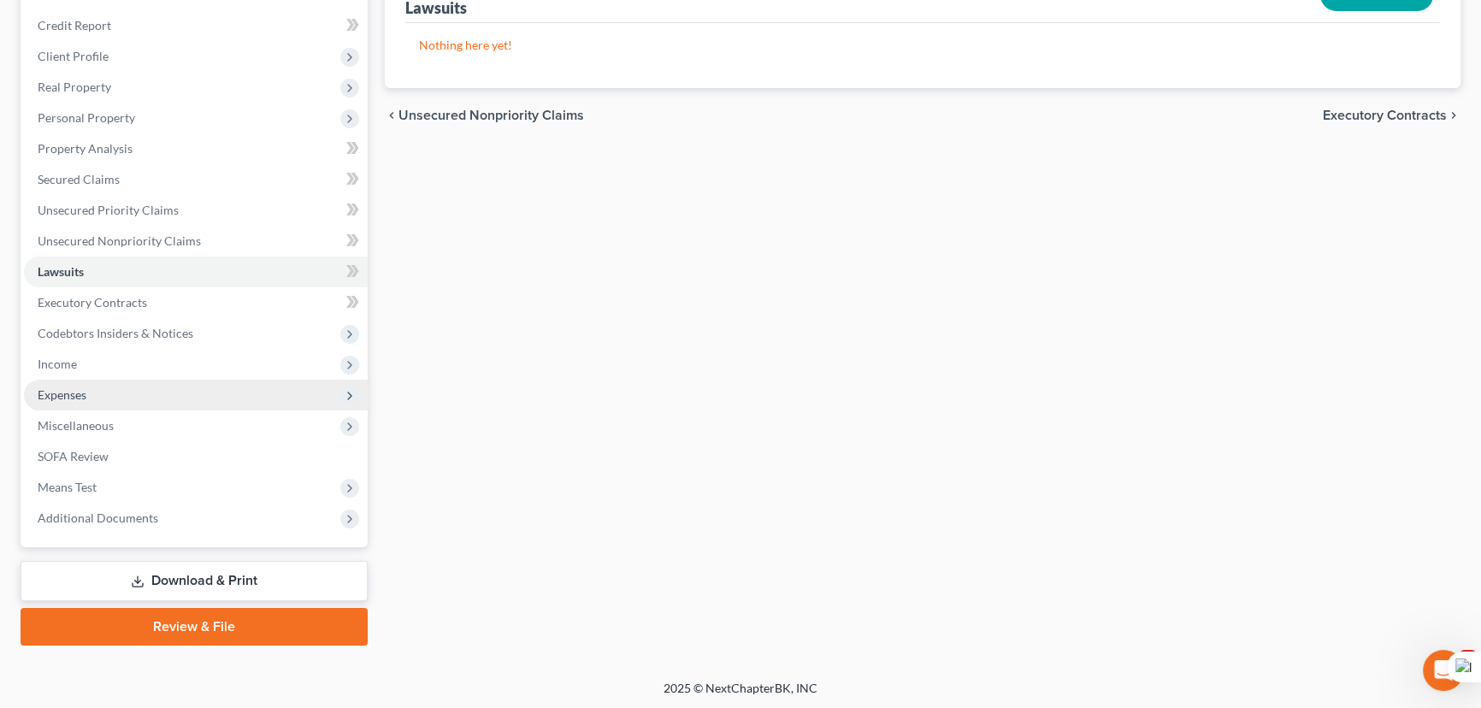
click at [152, 387] on span "Expenses" at bounding box center [196, 395] width 344 height 31
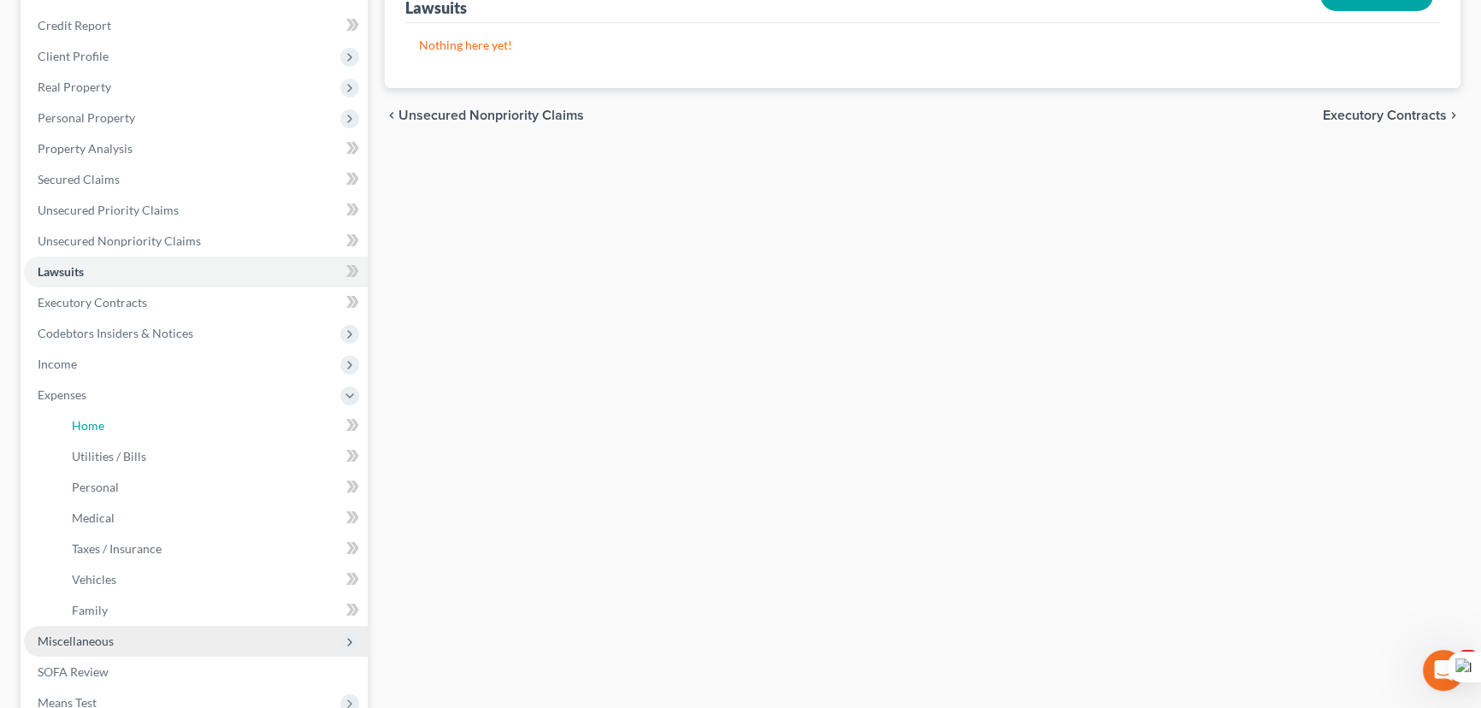
click at [152, 417] on link "Home" at bounding box center [213, 425] width 310 height 31
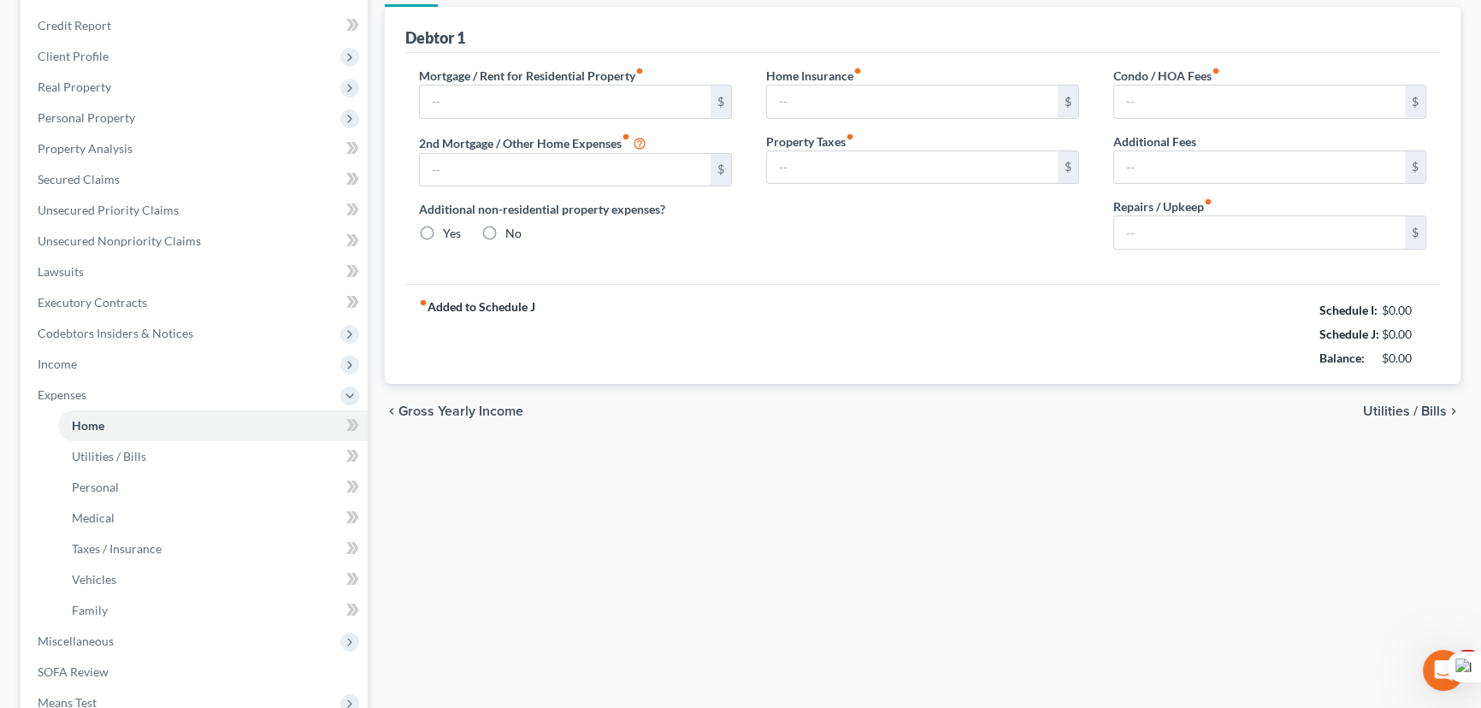
scroll to position [38, 0]
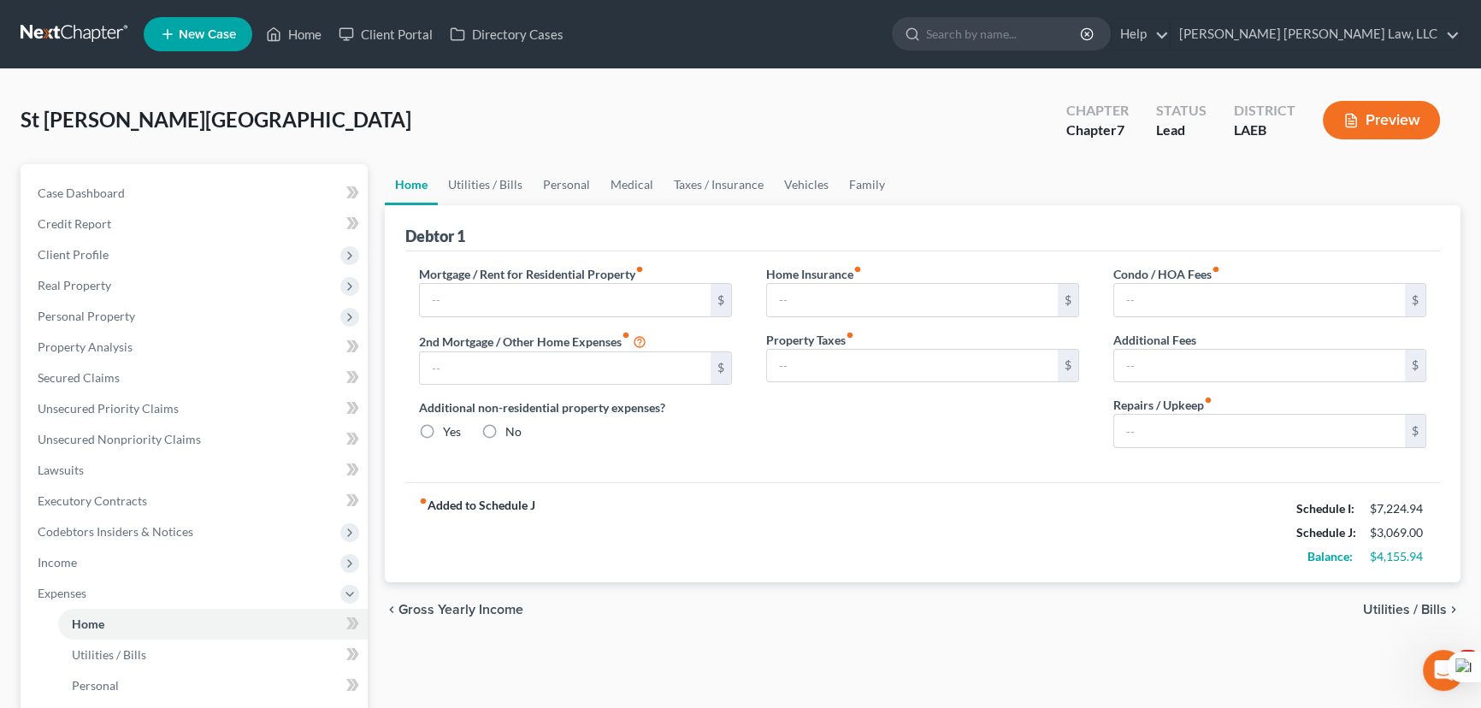
type input "1,550.00"
type input "0.00"
radio input "true"
type input "0.00"
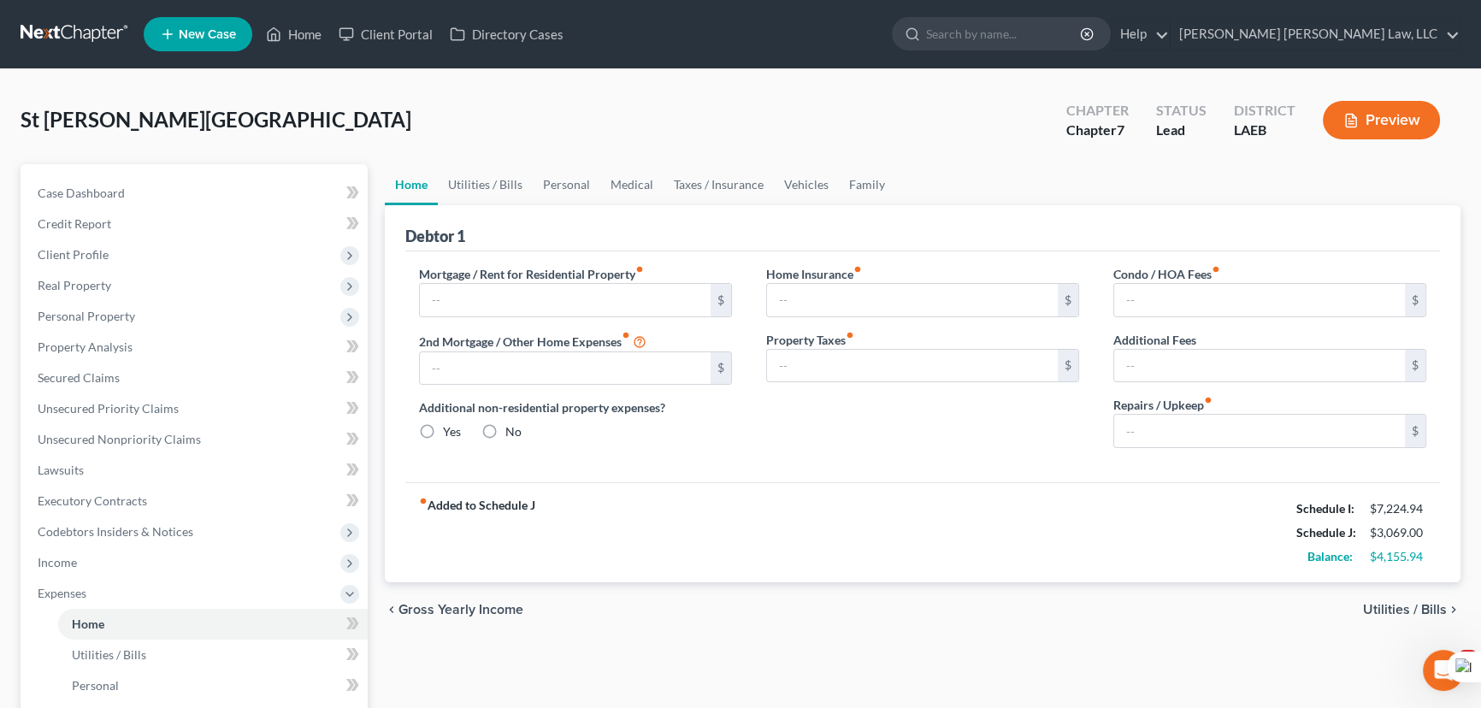
type input "0.00"
click at [498, 174] on link "Utilities / Bills" at bounding box center [485, 184] width 95 height 41
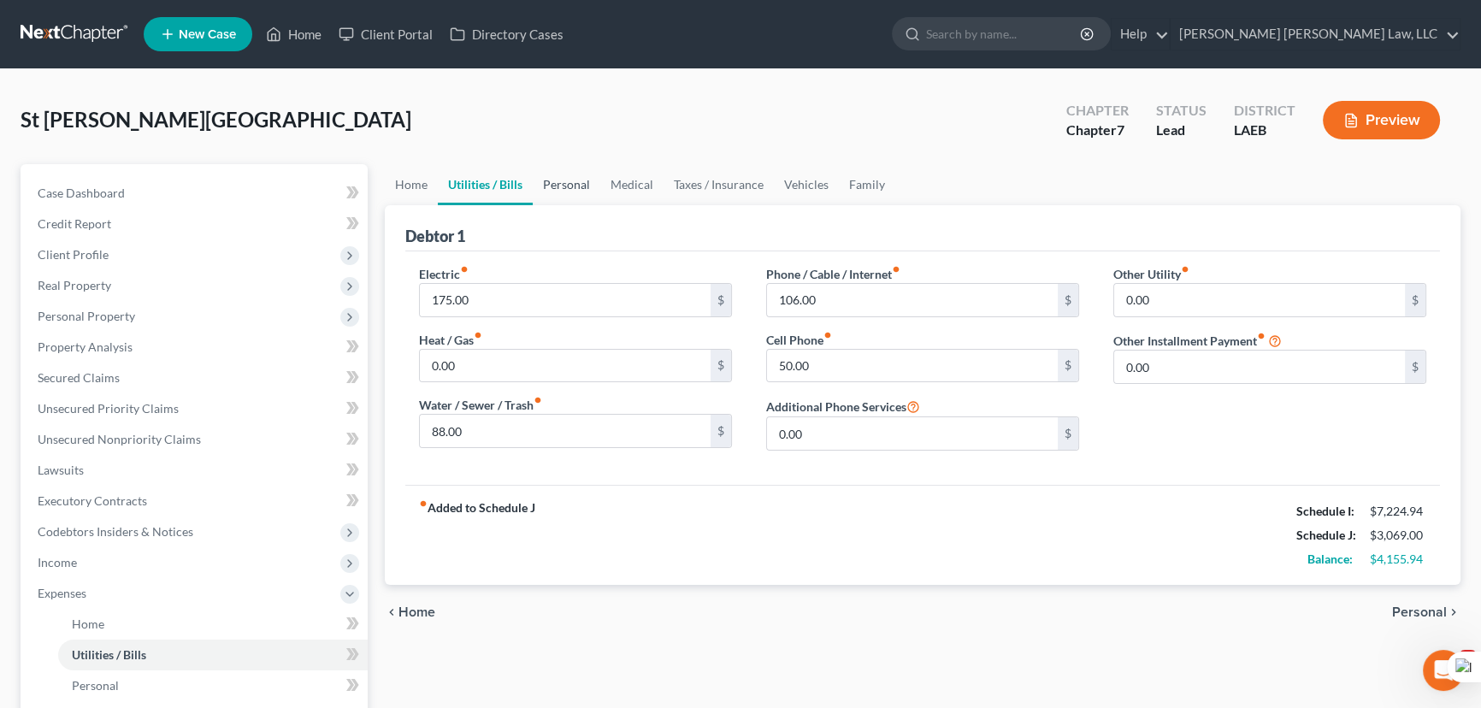
click at [581, 187] on link "Personal" at bounding box center [567, 184] width 68 height 41
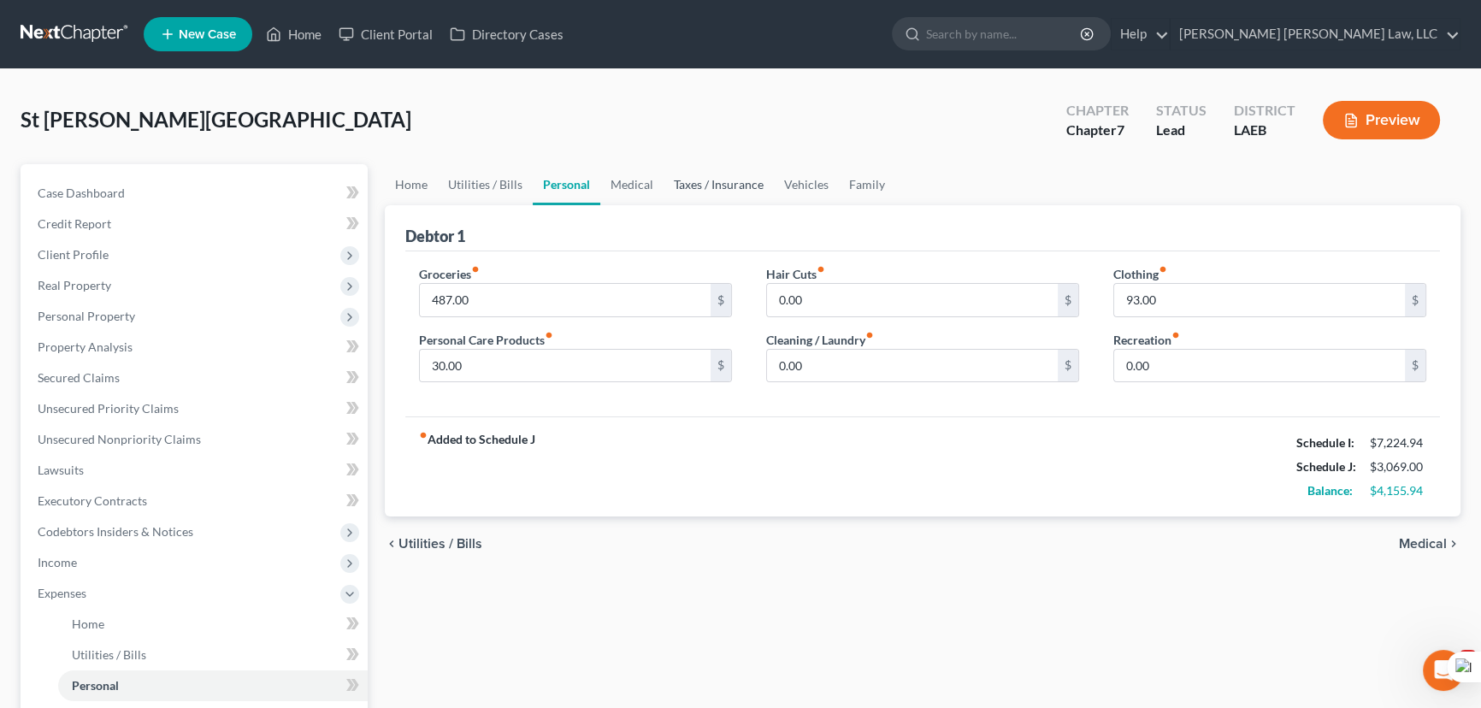
click at [675, 184] on link "Taxes / Insurance" at bounding box center [719, 184] width 110 height 41
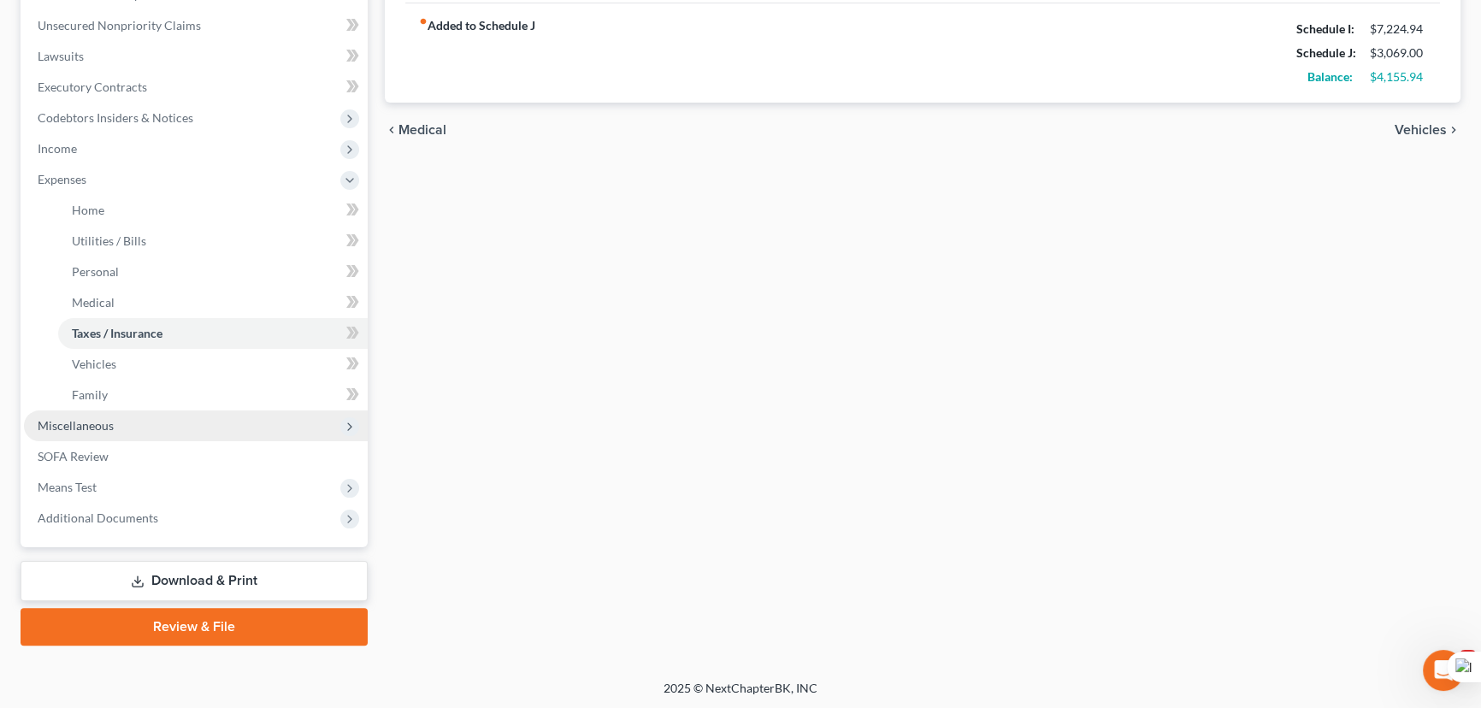
click at [196, 419] on span "Miscellaneous" at bounding box center [196, 425] width 344 height 31
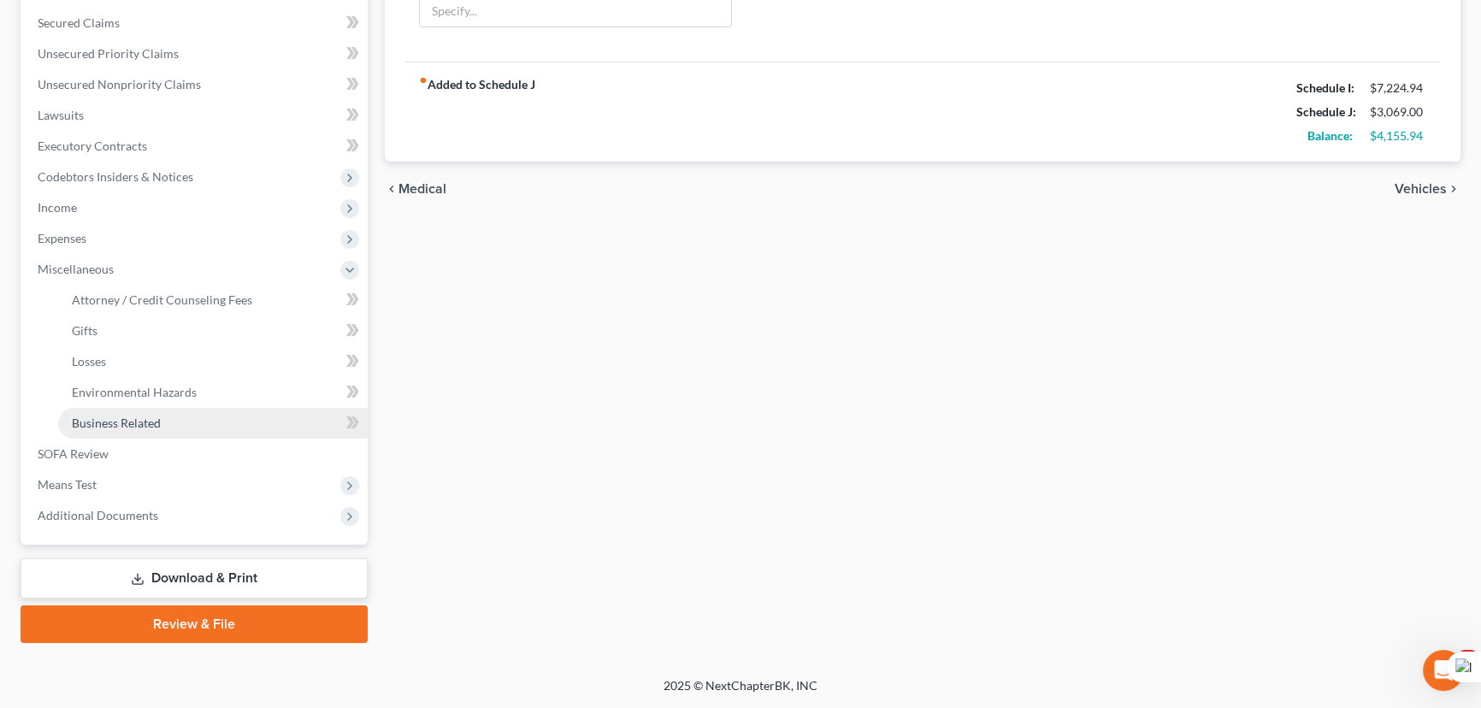
scroll to position [352, 0]
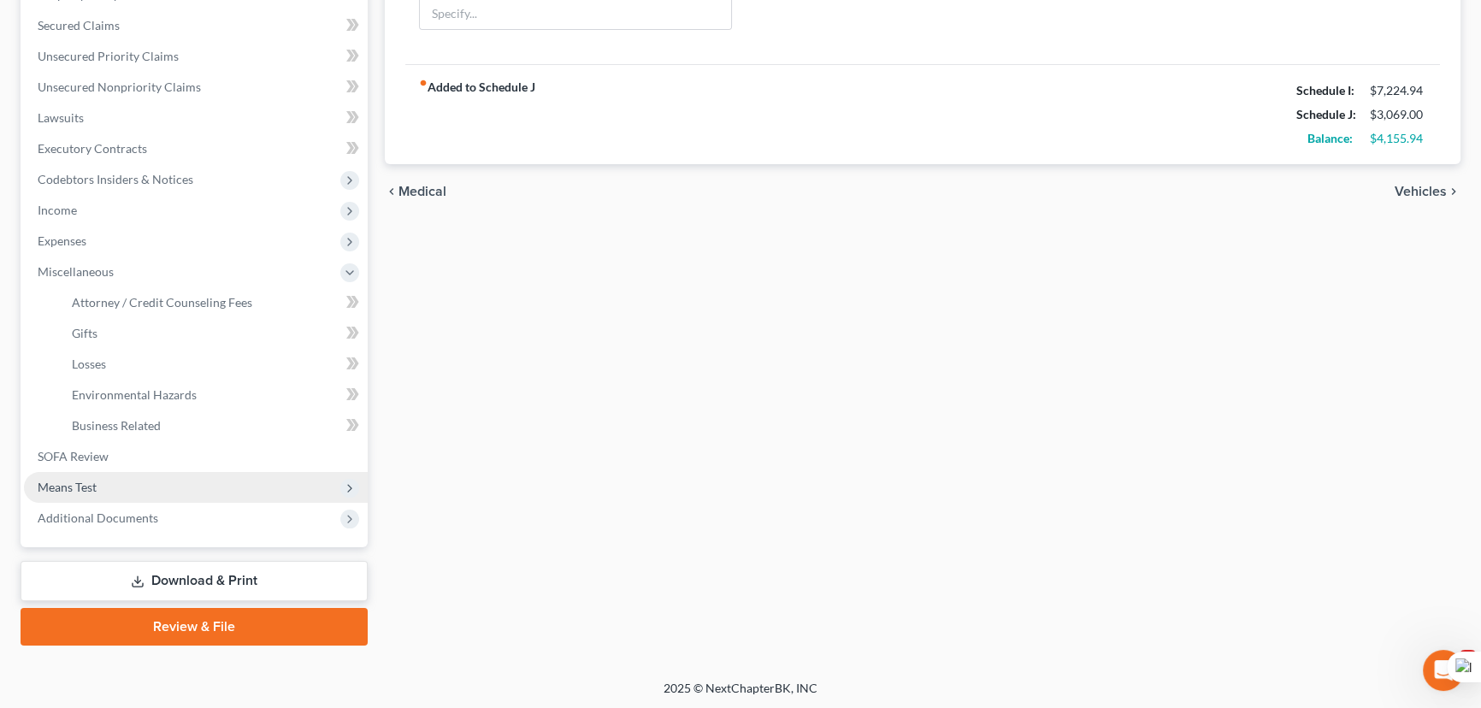
click at [184, 487] on span "Means Test" at bounding box center [196, 487] width 344 height 31
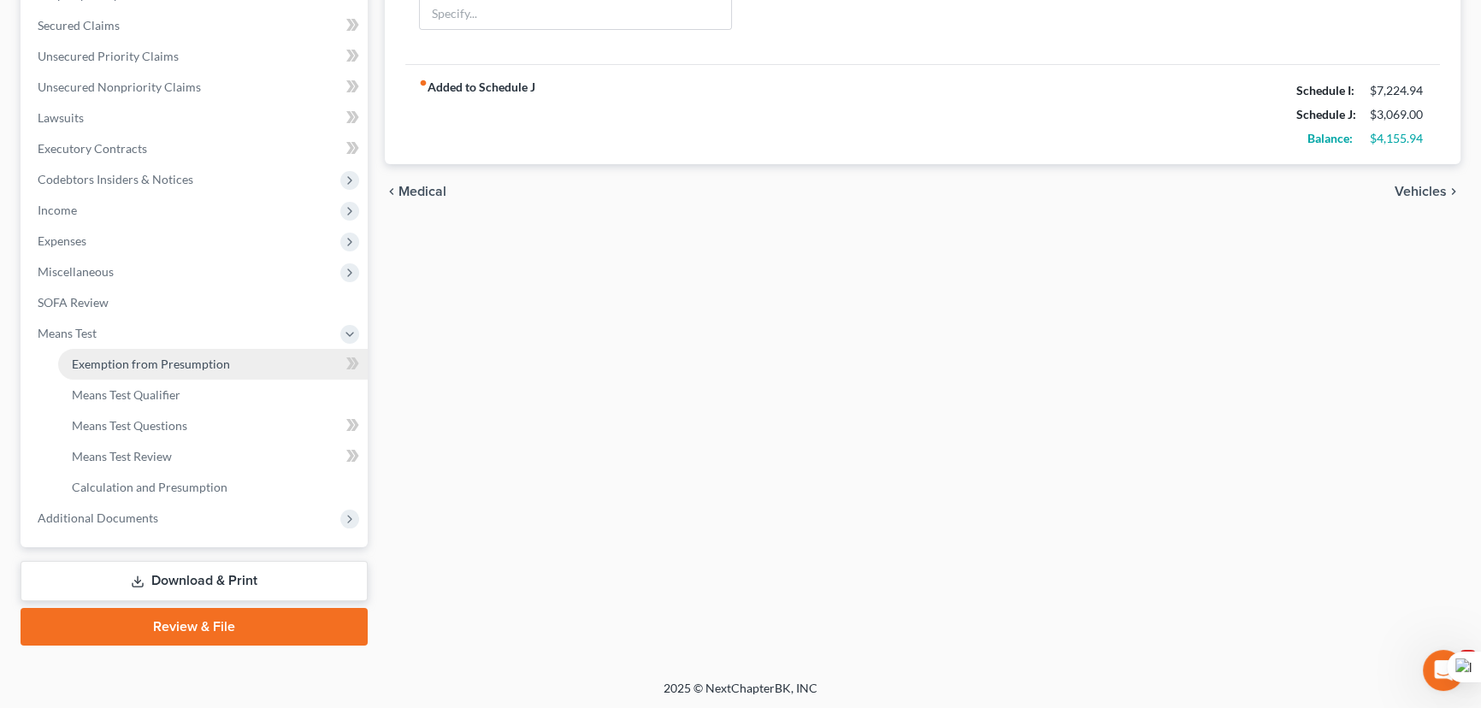
click at [183, 357] on span "Exemption from Presumption" at bounding box center [151, 364] width 158 height 15
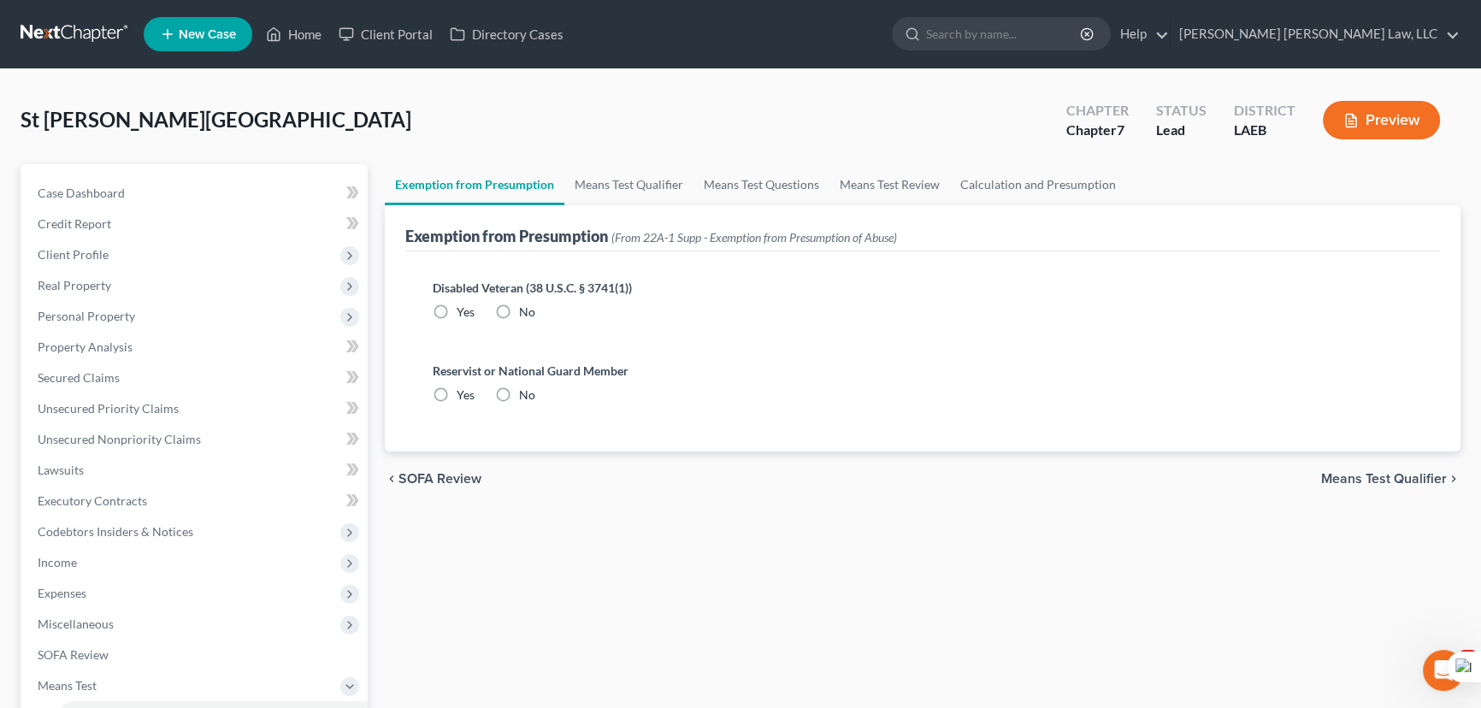
click at [519, 306] on label "No" at bounding box center [527, 312] width 16 height 17
click at [526, 306] on input "No" at bounding box center [531, 309] width 11 height 11
radio input "true"
click at [519, 401] on label "No" at bounding box center [527, 394] width 16 height 17
click at [519, 394] on label "No" at bounding box center [527, 394] width 16 height 17
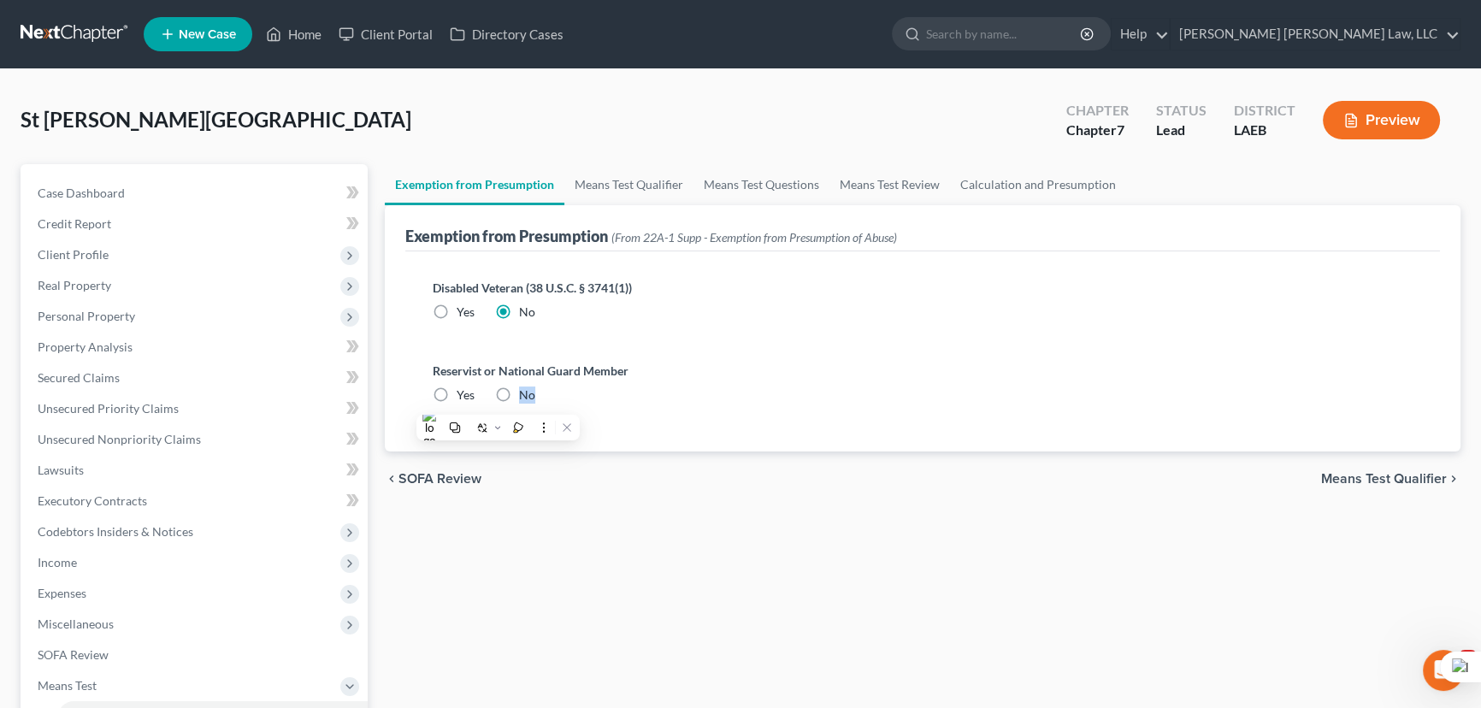
click at [526, 394] on input "No" at bounding box center [531, 391] width 11 height 11
radio input "true"
click at [1425, 462] on div "chevron_left SOFA Review Means Test Qualifier chevron_right" at bounding box center [923, 478] width 1076 height 55
click at [1422, 473] on span "Means Test Qualifier" at bounding box center [1384, 479] width 126 height 14
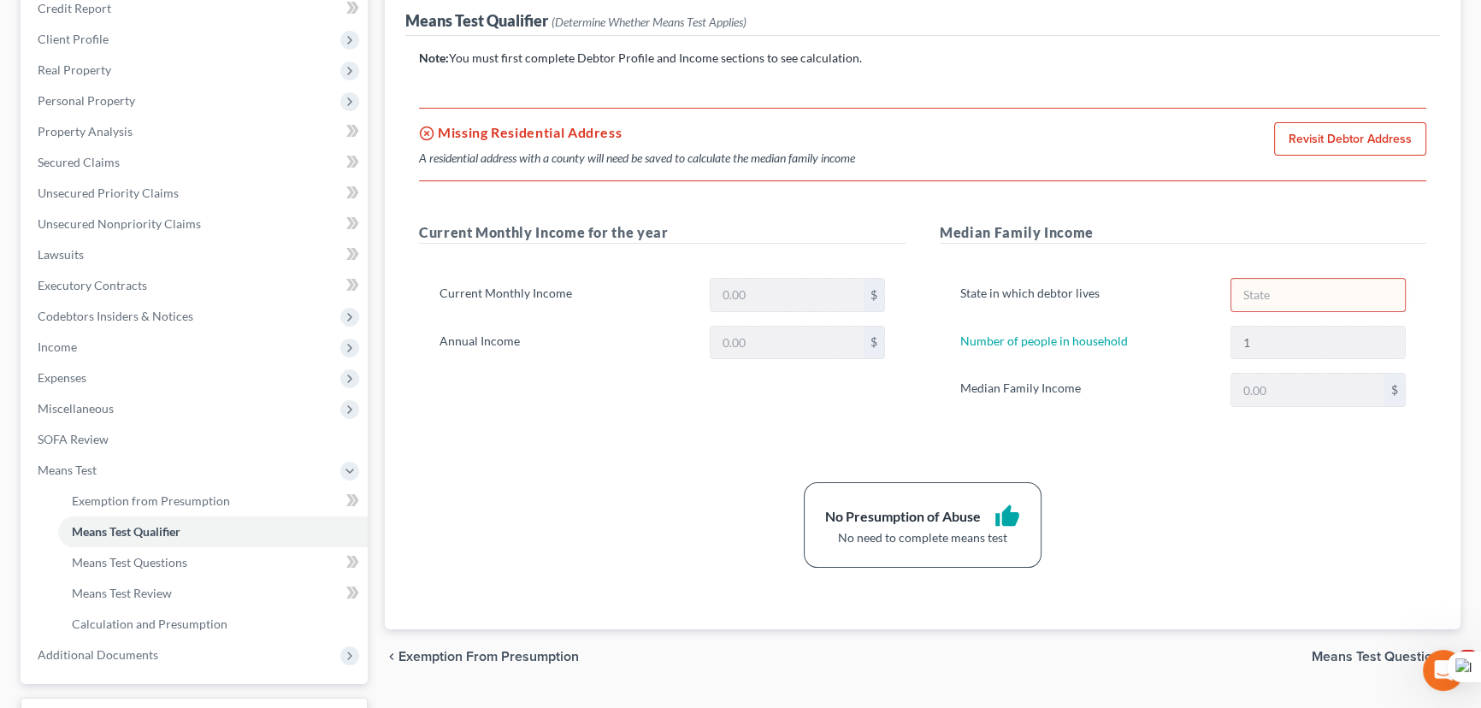
scroll to position [155, 0]
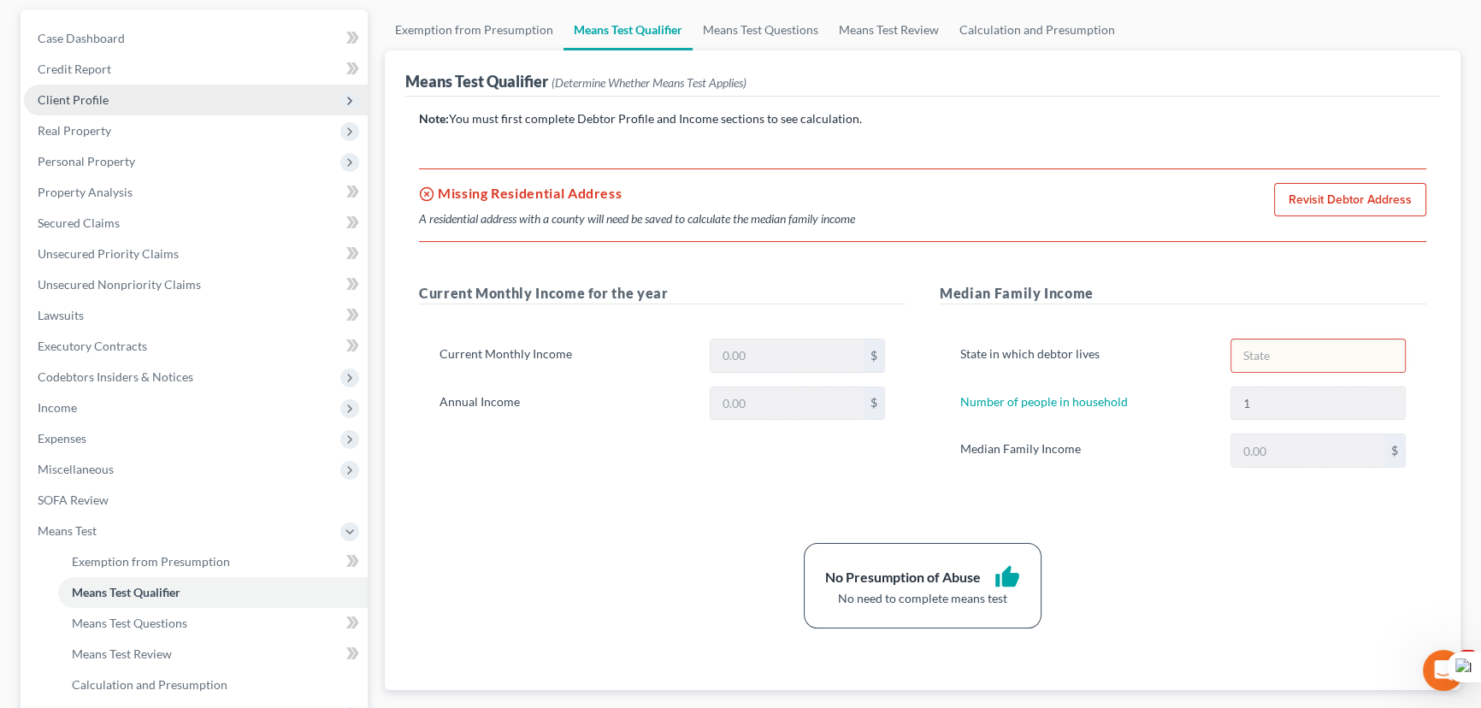
click at [133, 96] on span "Client Profile" at bounding box center [196, 100] width 344 height 31
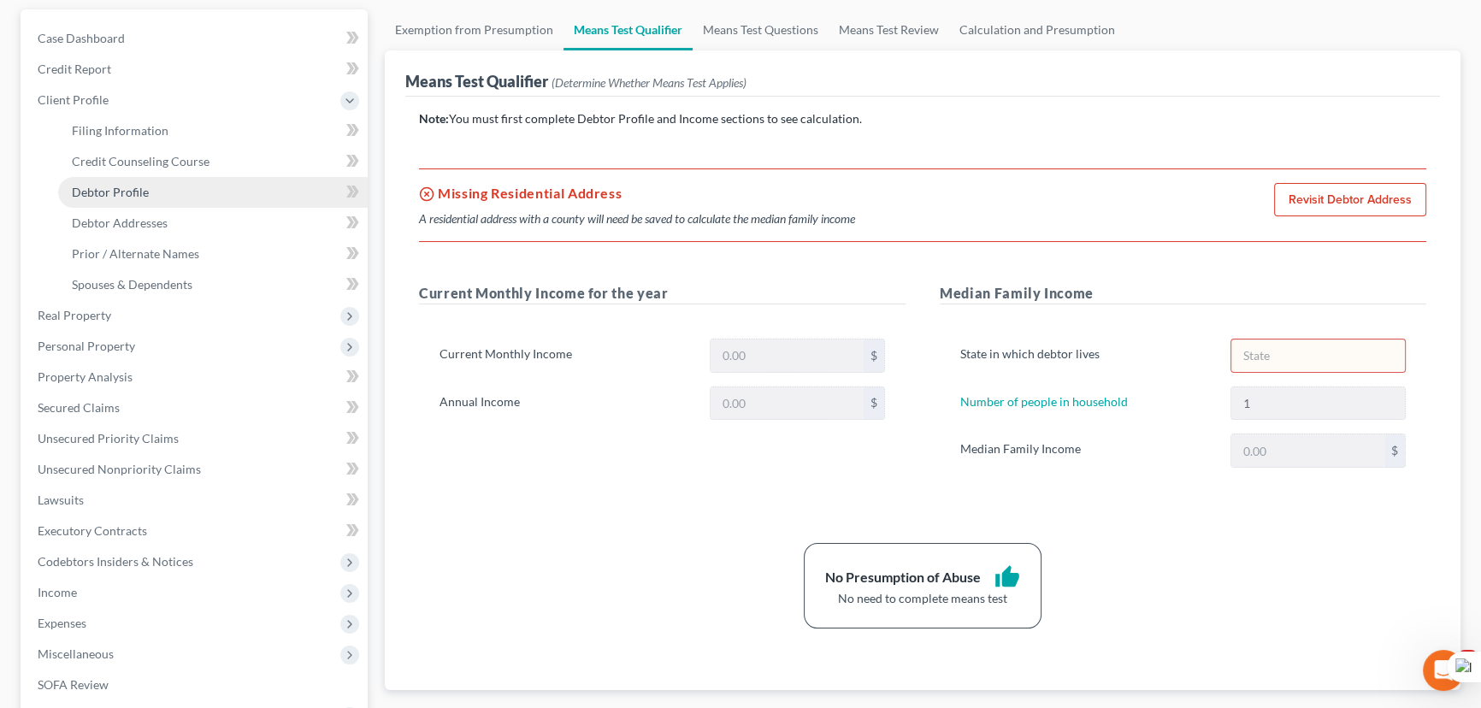
click at [162, 194] on link "Debtor Profile" at bounding box center [213, 192] width 310 height 31
select select "0"
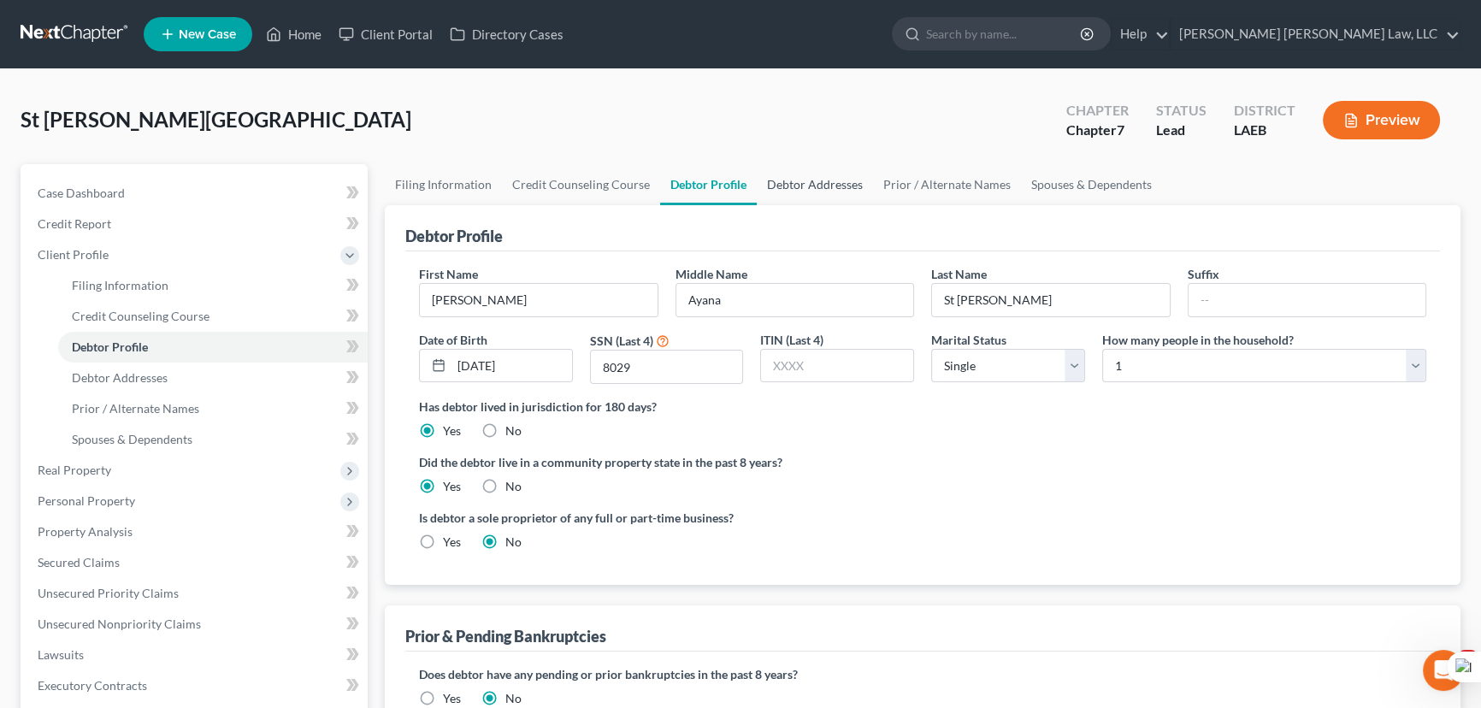
click at [821, 183] on link "Debtor Addresses" at bounding box center [815, 184] width 116 height 41
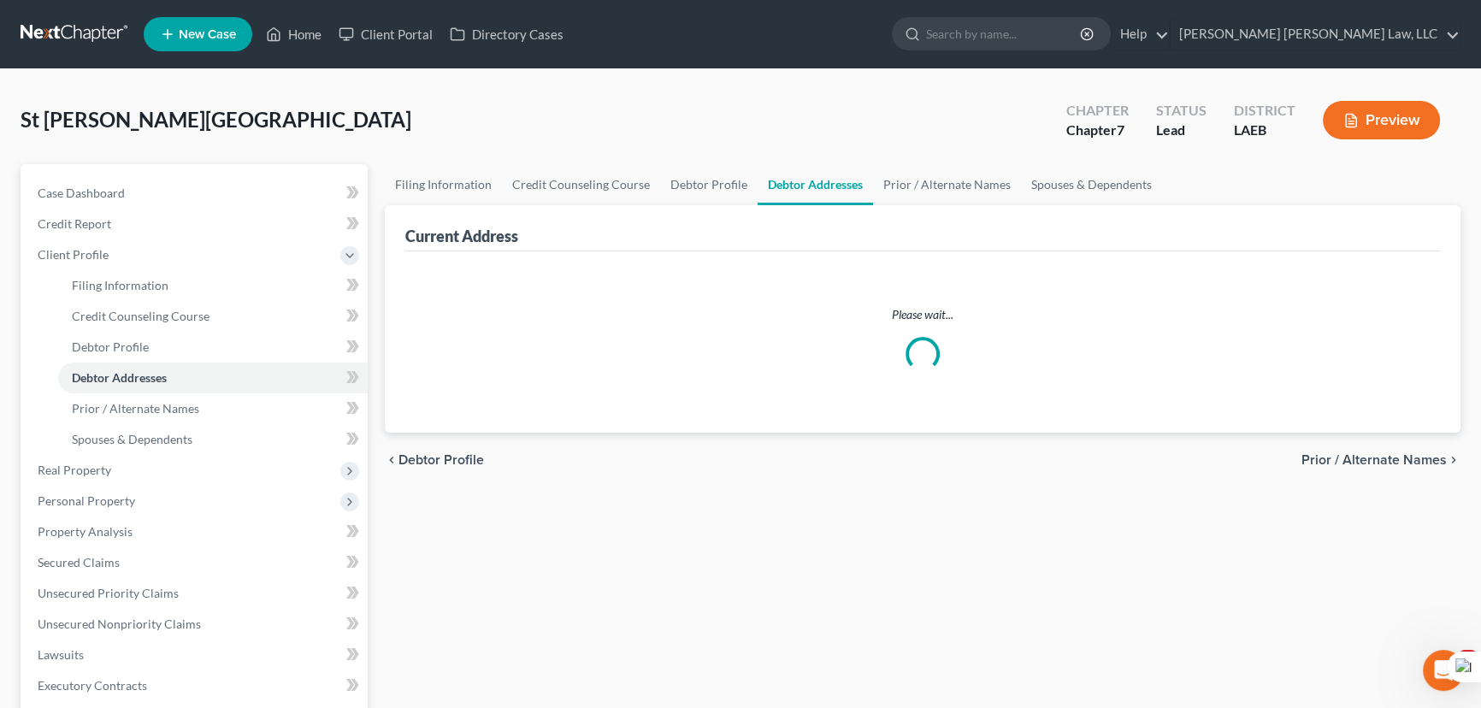
select select "0"
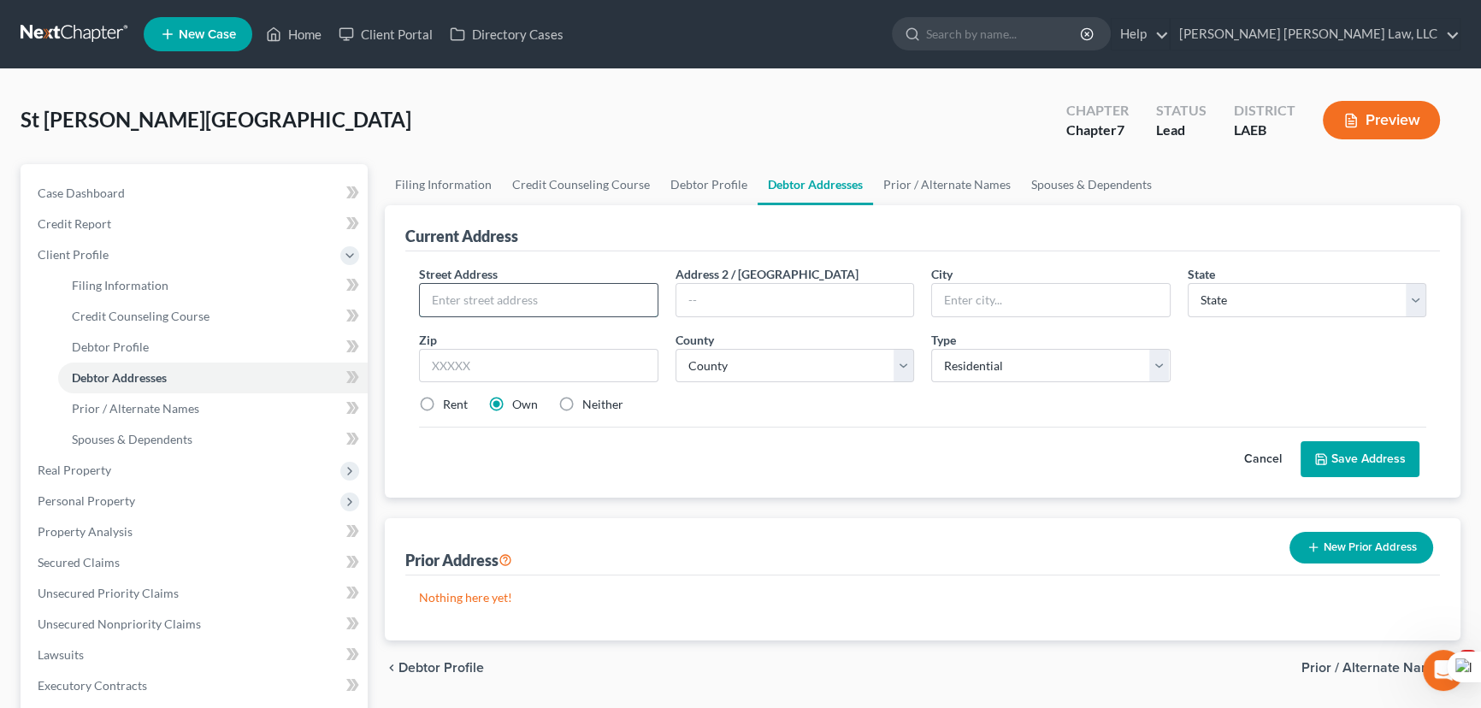
click at [534, 303] on input "text" at bounding box center [539, 300] width 238 height 32
type input "[STREET_ADDRESS][PERSON_NAME]"
type input "M"
type input "[GEOGRAPHIC_DATA]"
select select "19"
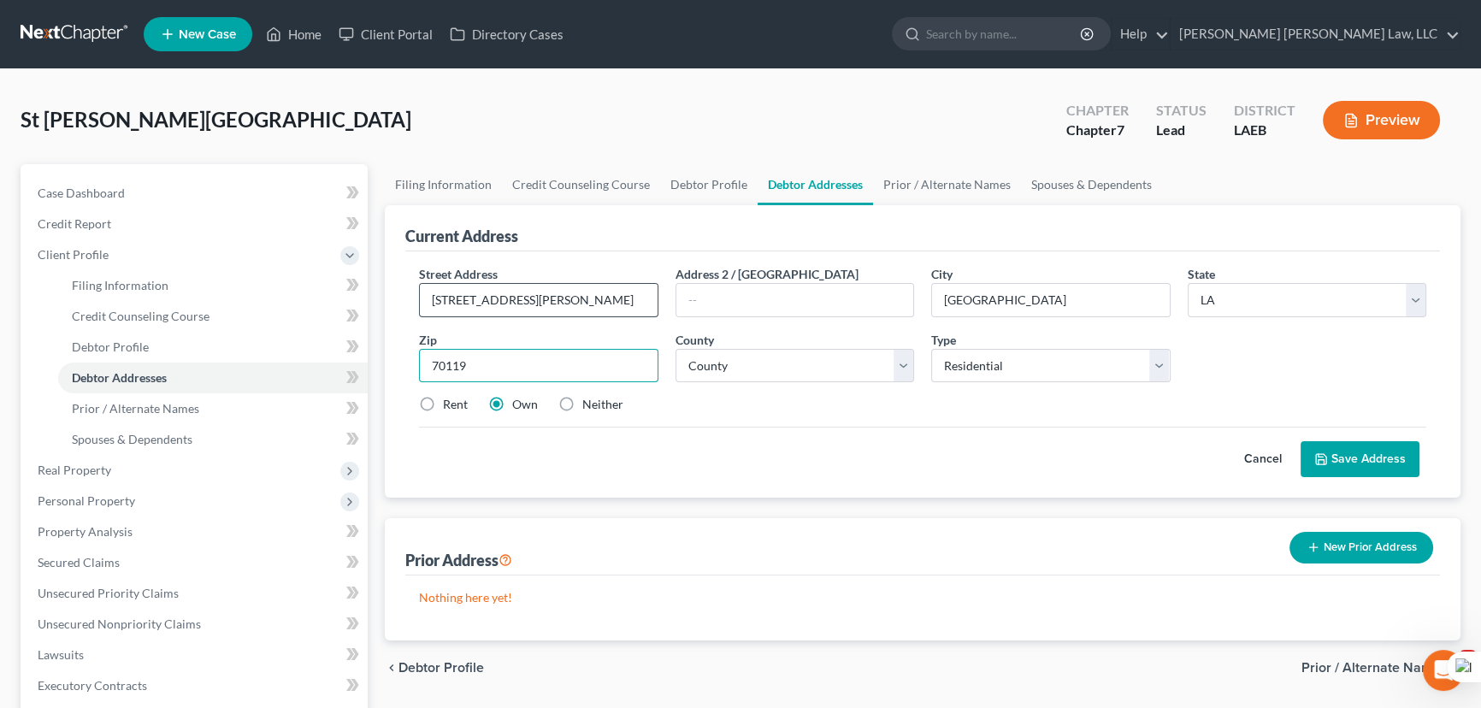
type input "70119"
select select "35"
drag, startPoint x: 426, startPoint y: 404, endPoint x: 1244, endPoint y: 425, distance: 818.5
click at [443, 404] on label "Rent" at bounding box center [455, 404] width 25 height 17
click at [450, 404] on input "Rent" at bounding box center [455, 401] width 11 height 11
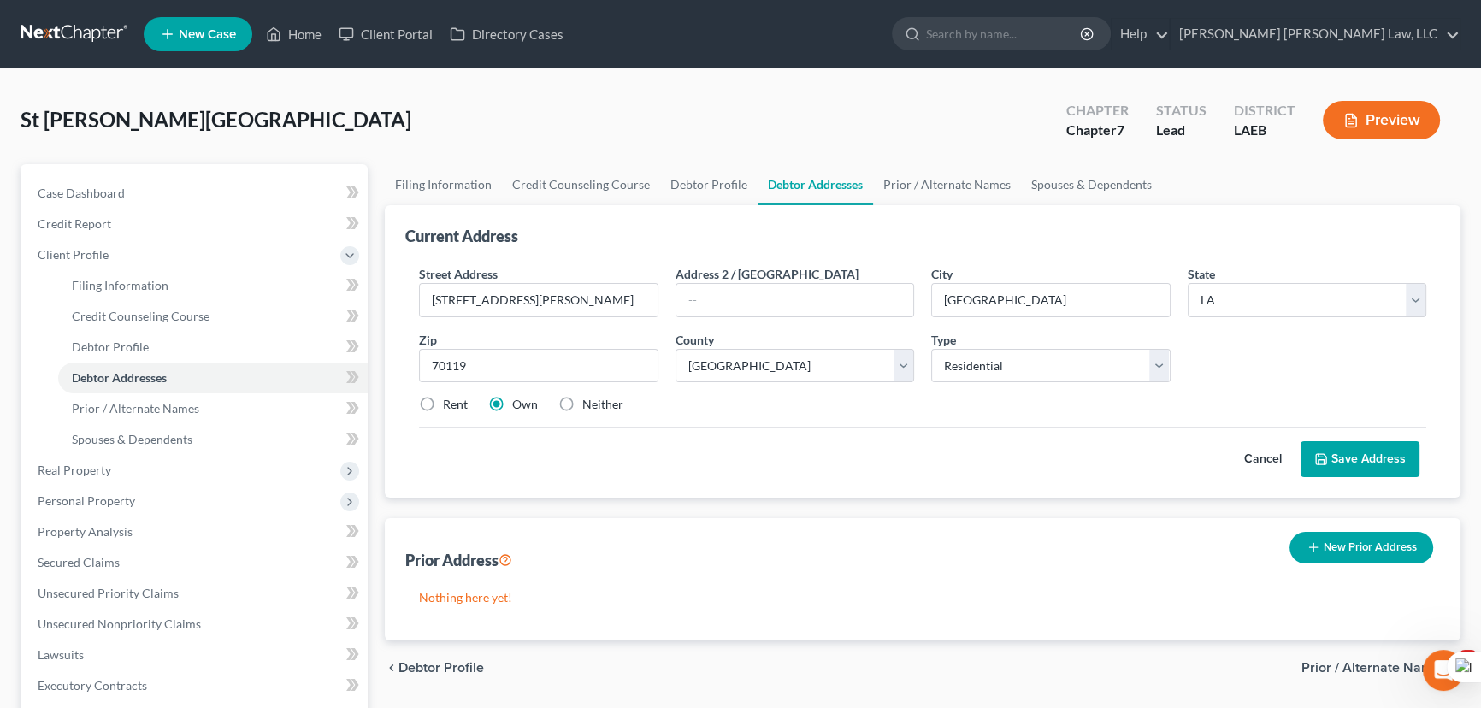
radio input "true"
click at [1341, 453] on button "Save Address" at bounding box center [1360, 459] width 119 height 36
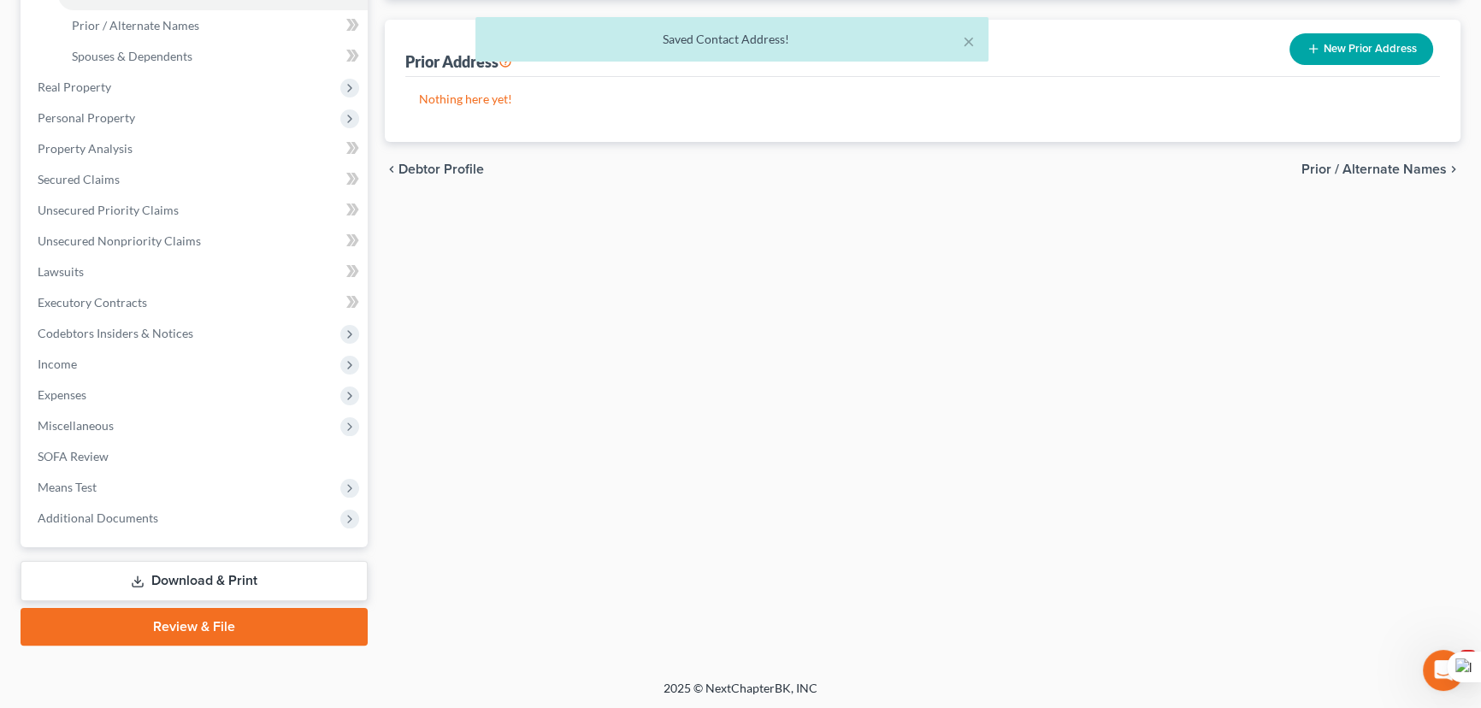
drag, startPoint x: 165, startPoint y: 488, endPoint x: 156, endPoint y: 546, distance: 58.8
click at [165, 488] on span "Means Test" at bounding box center [196, 487] width 344 height 31
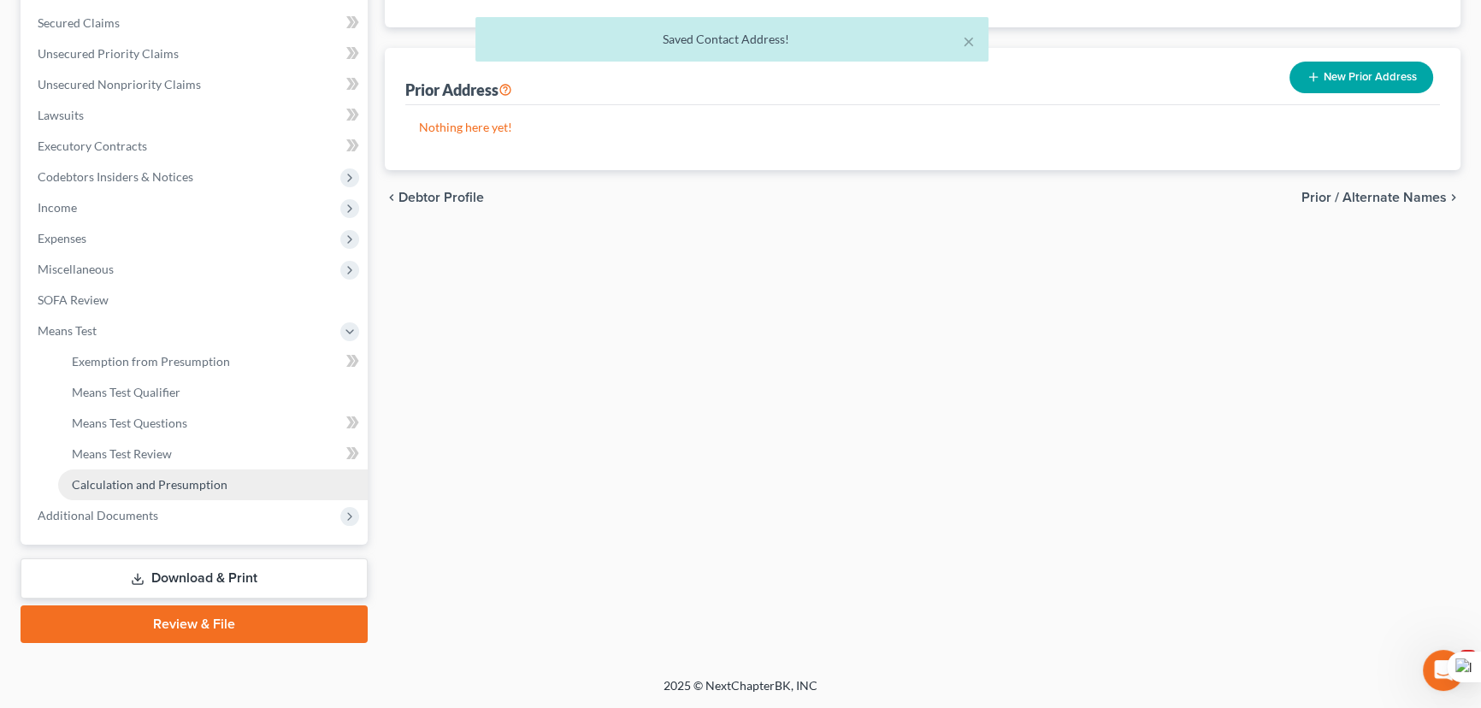
scroll to position [352, 0]
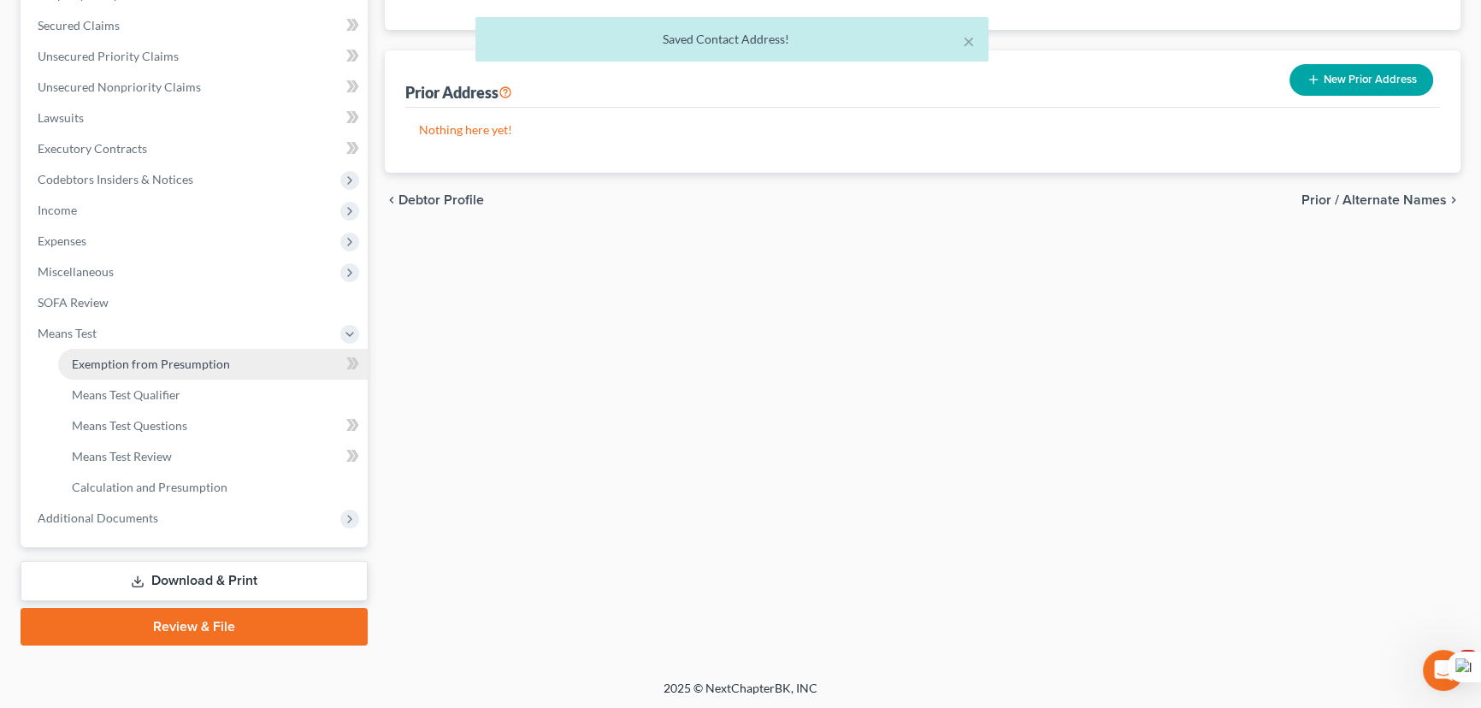
click at [168, 365] on span "Exemption from Presumption" at bounding box center [151, 364] width 158 height 15
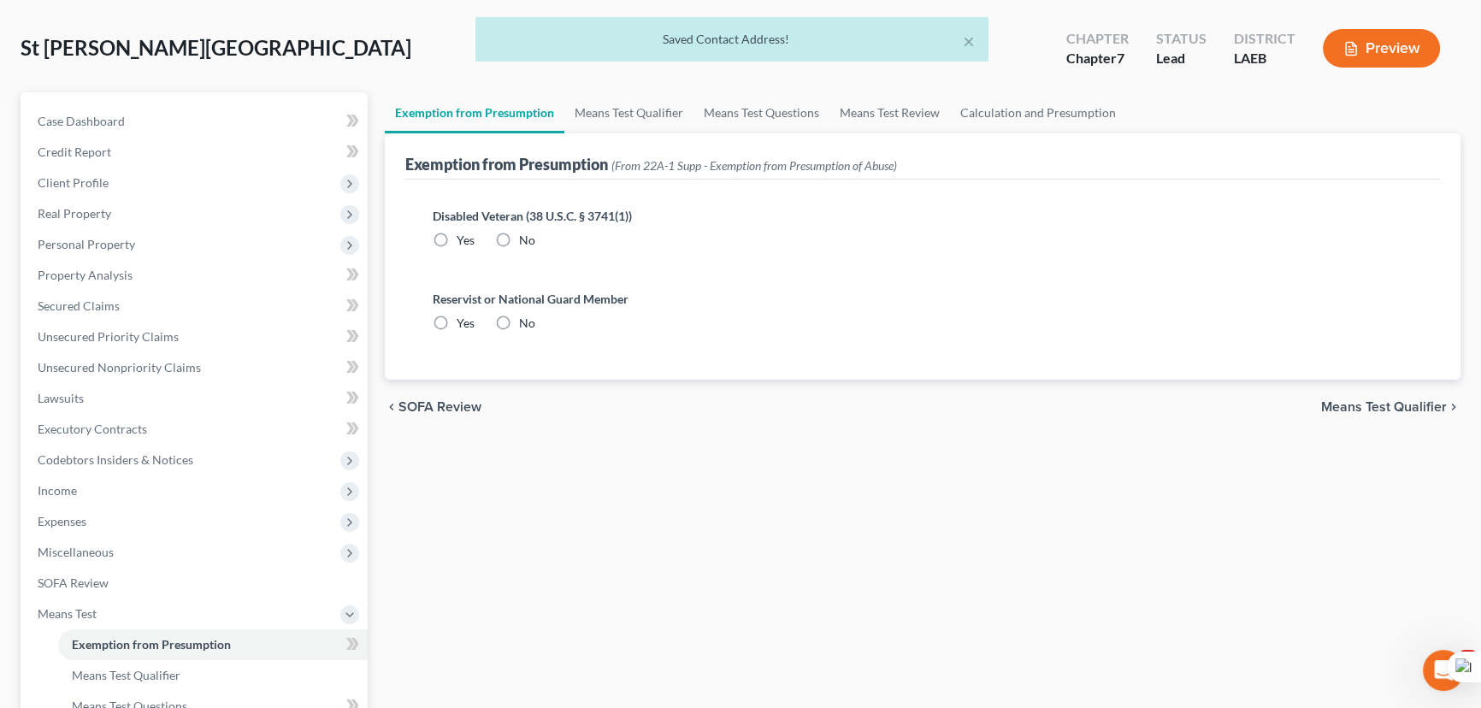
radio input "true"
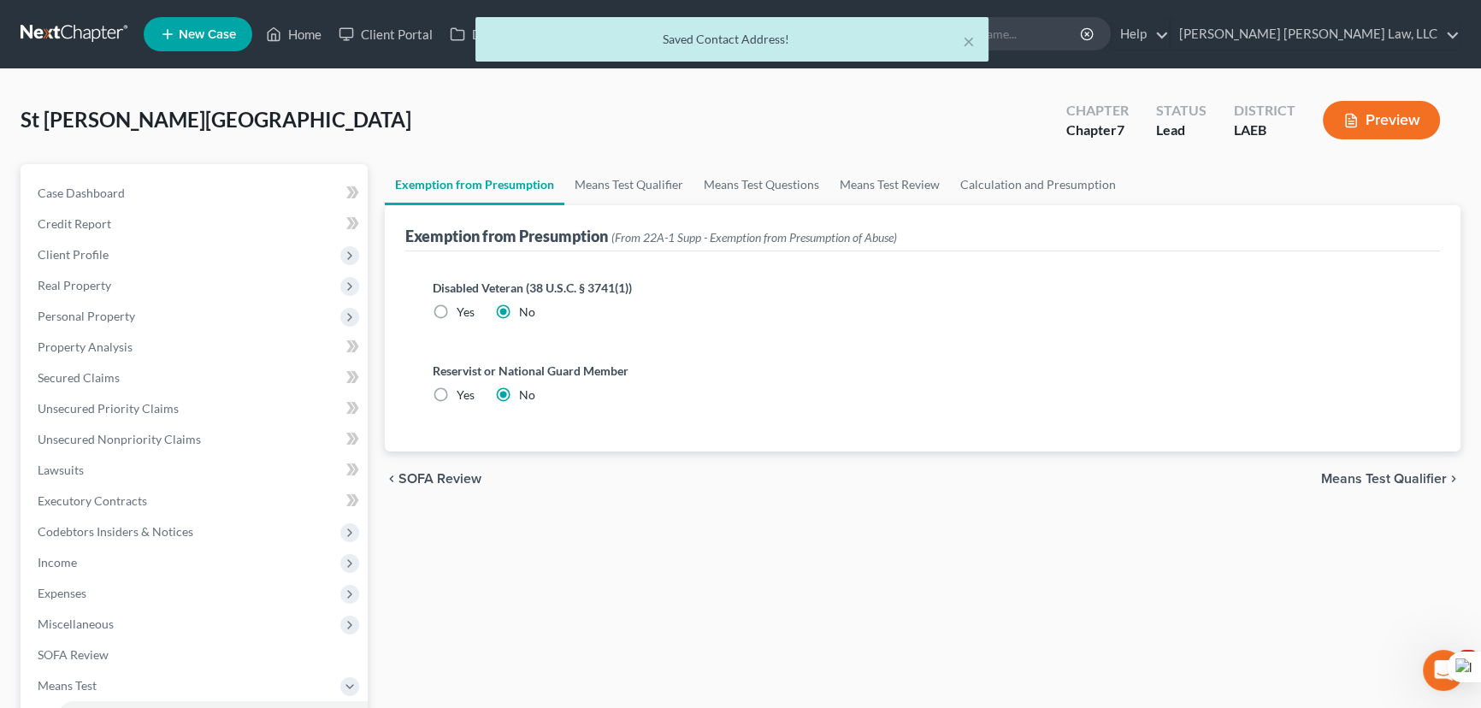
click at [1384, 487] on div "chevron_left SOFA Review Means Test Qualifier chevron_right" at bounding box center [923, 478] width 1076 height 55
click at [1384, 479] on span "Means Test Qualifier" at bounding box center [1384, 479] width 126 height 14
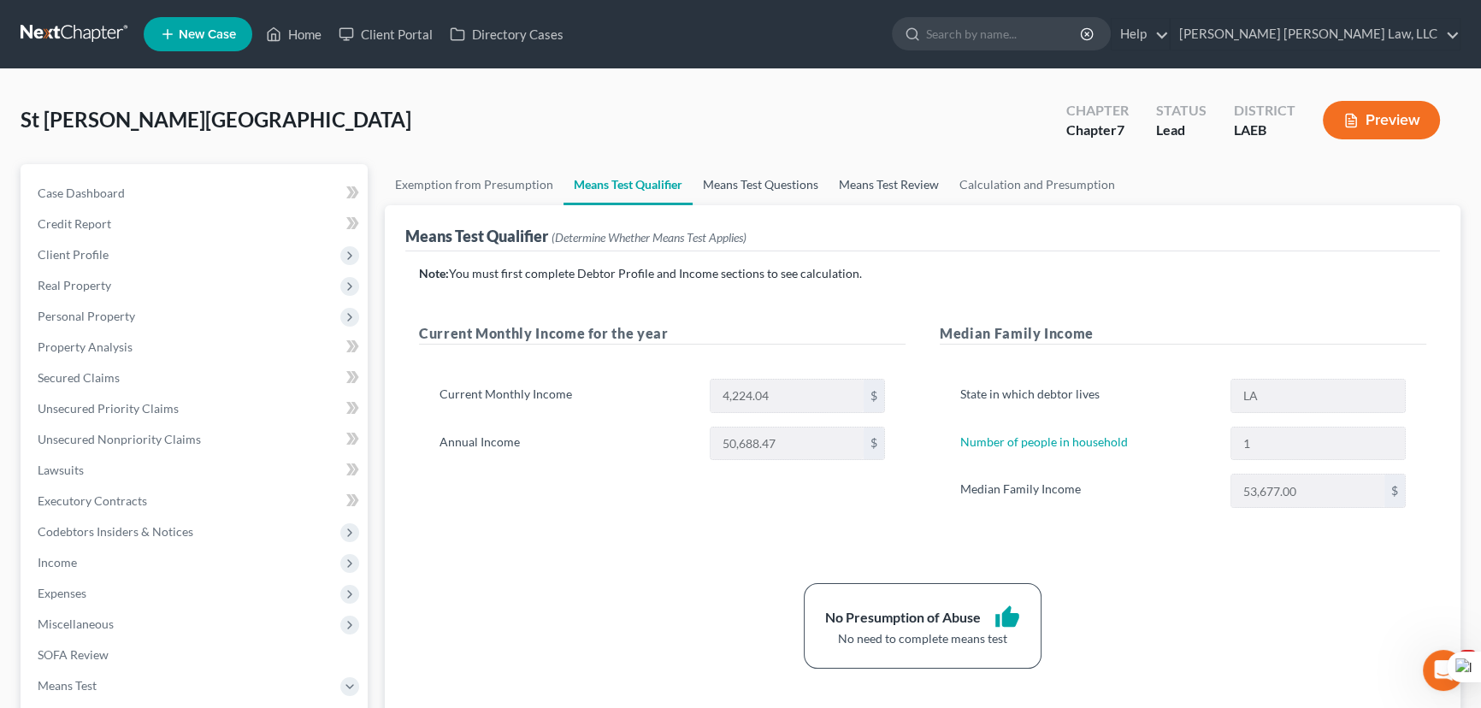
click at [752, 187] on link "Means Test Questions" at bounding box center [761, 184] width 136 height 41
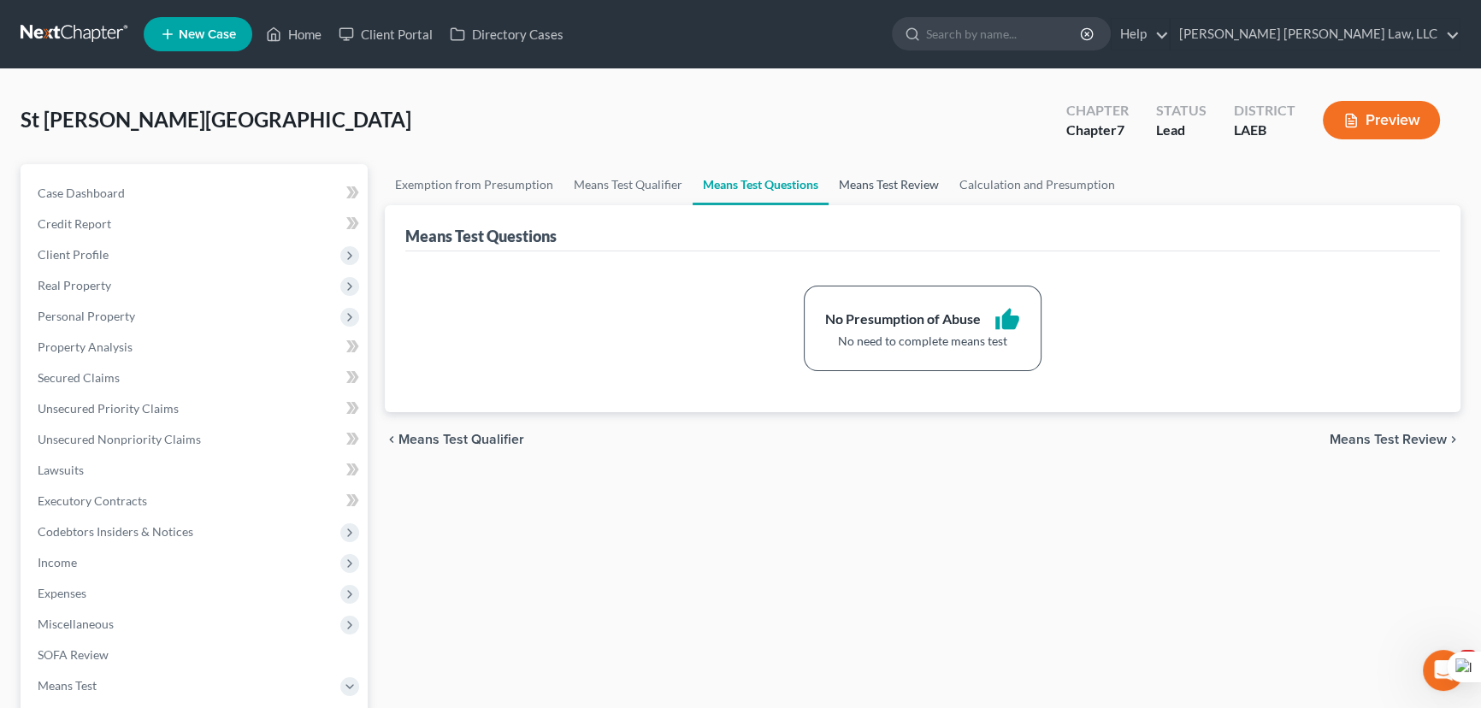
click at [897, 188] on link "Means Test Review" at bounding box center [889, 184] width 121 height 41
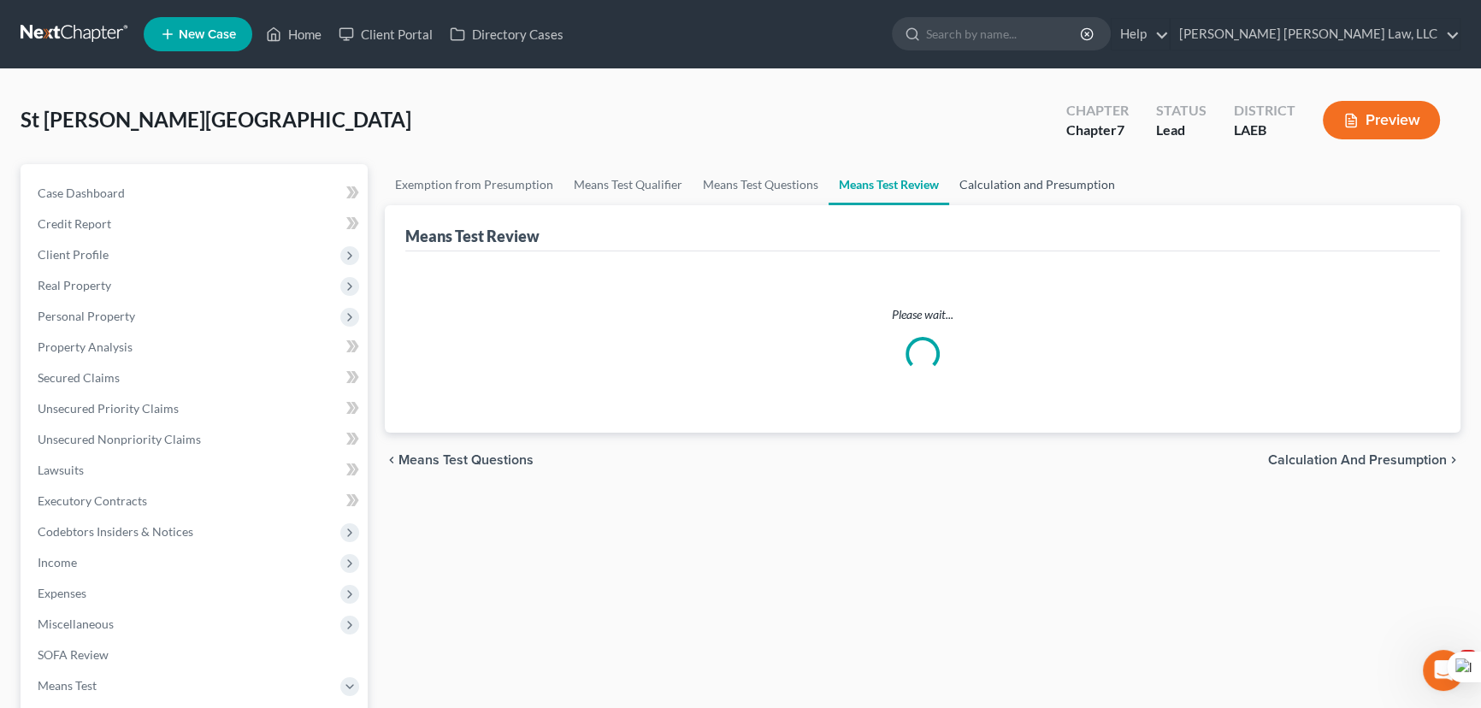
click at [1039, 176] on link "Calculation and Presumption" at bounding box center [1037, 184] width 176 height 41
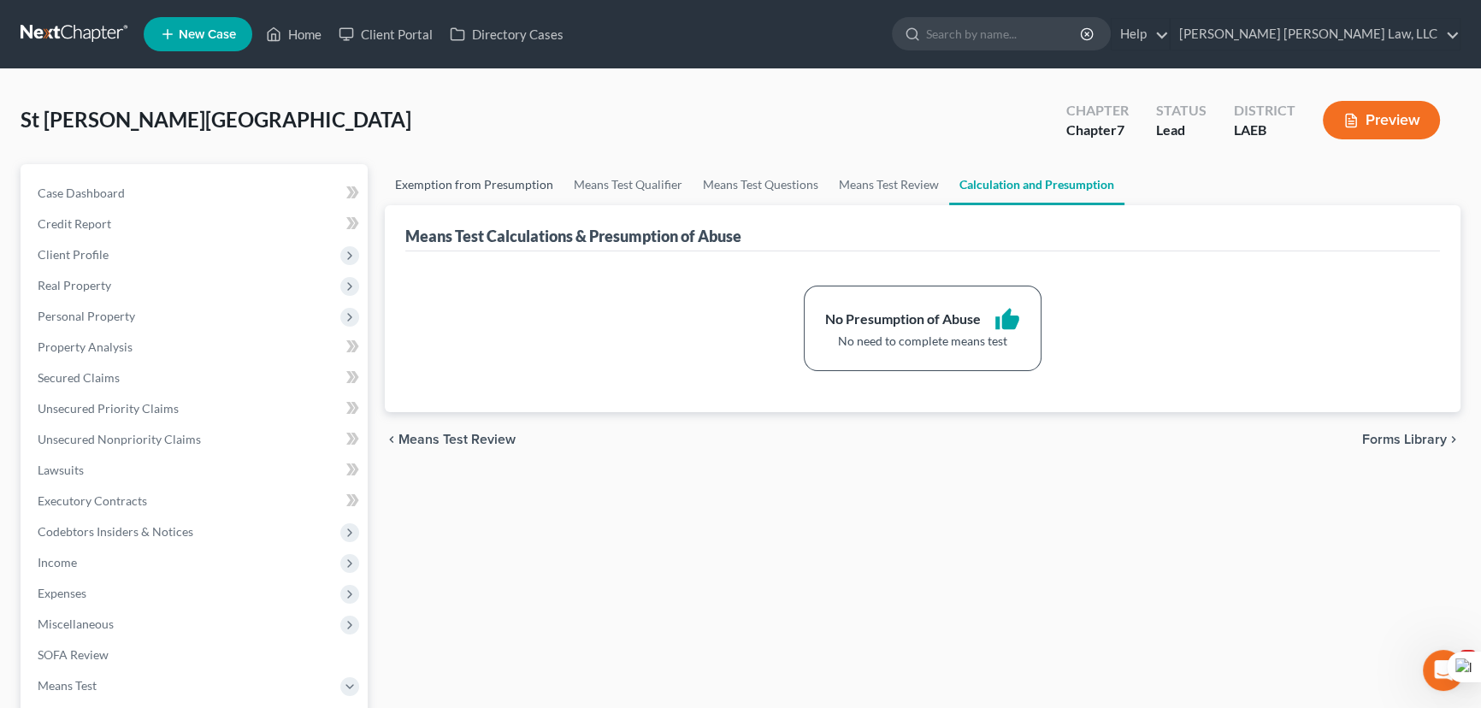
click at [457, 171] on link "Exemption from Presumption" at bounding box center [474, 184] width 179 height 41
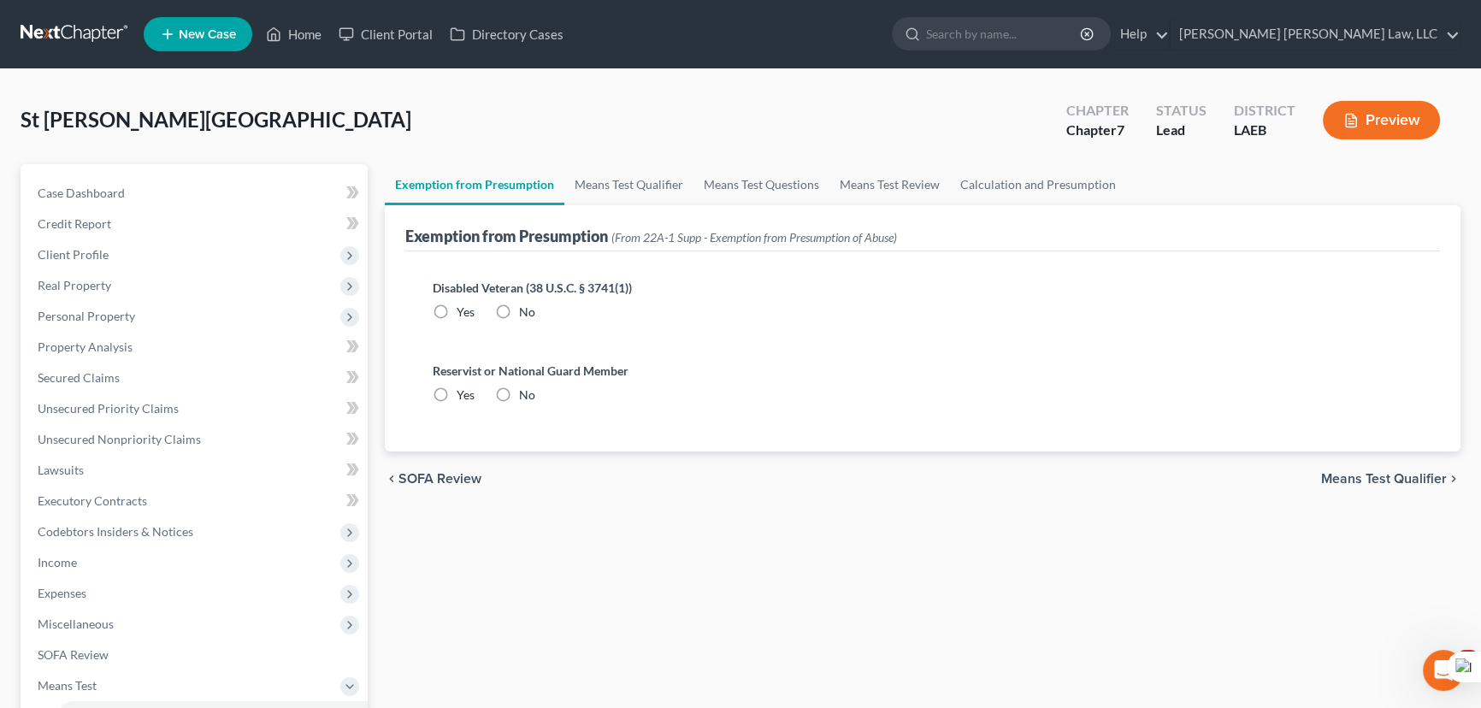
radio input "true"
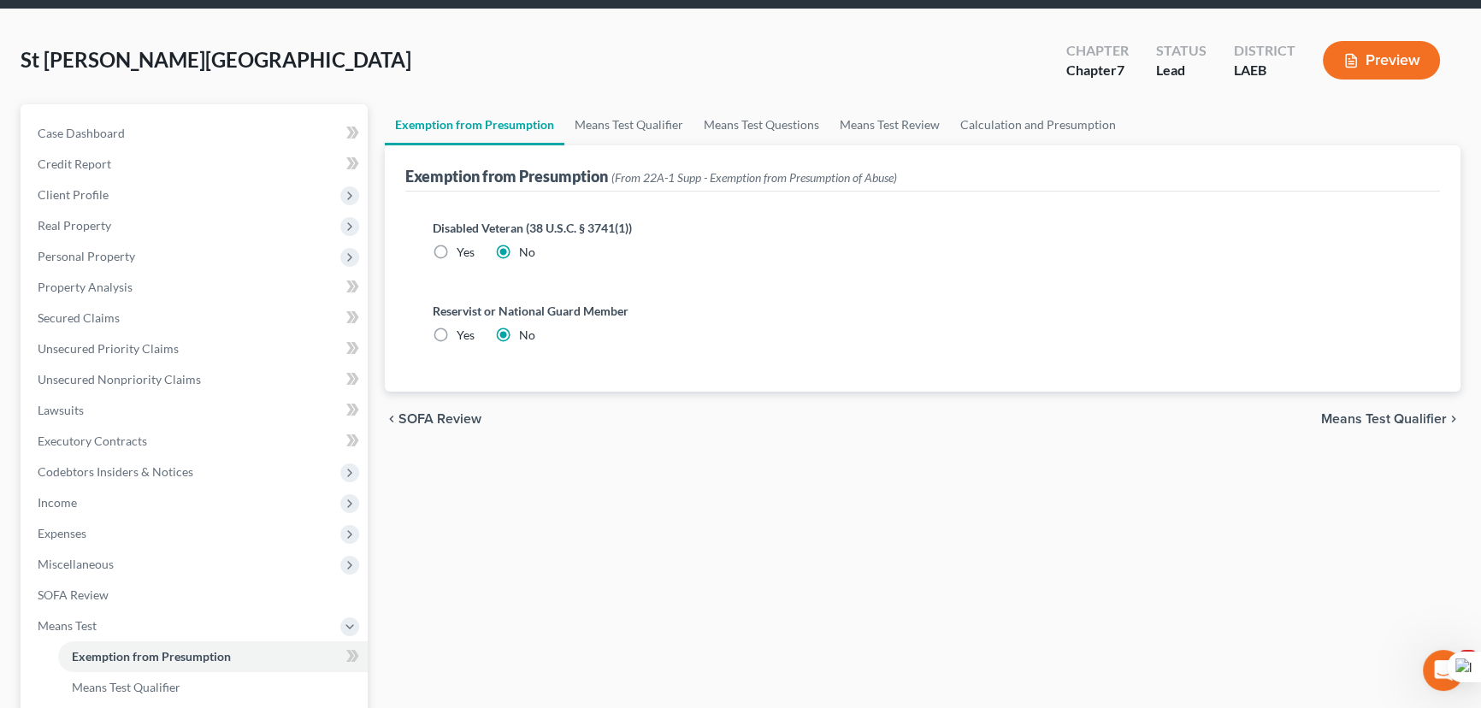
scroll to position [155, 0]
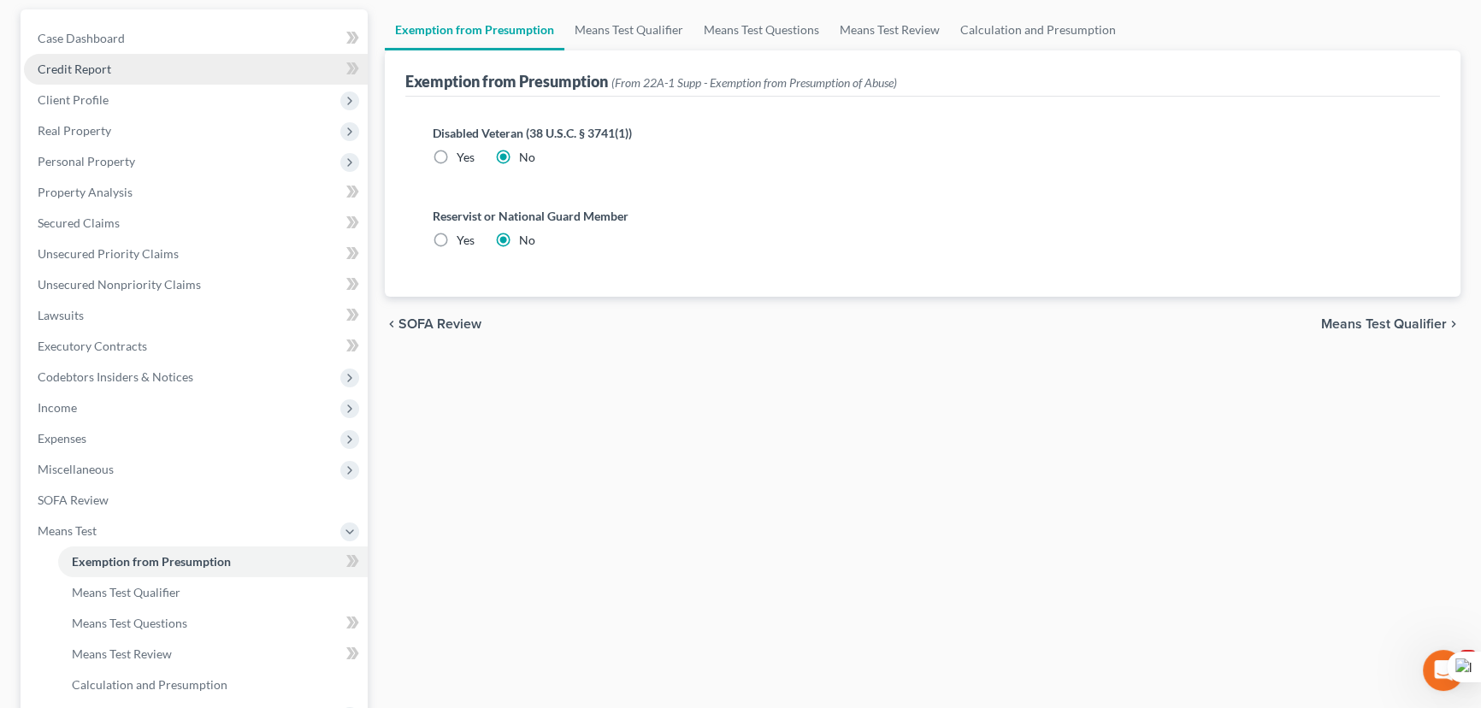
click at [102, 67] on span "Credit Report" at bounding box center [75, 69] width 74 height 15
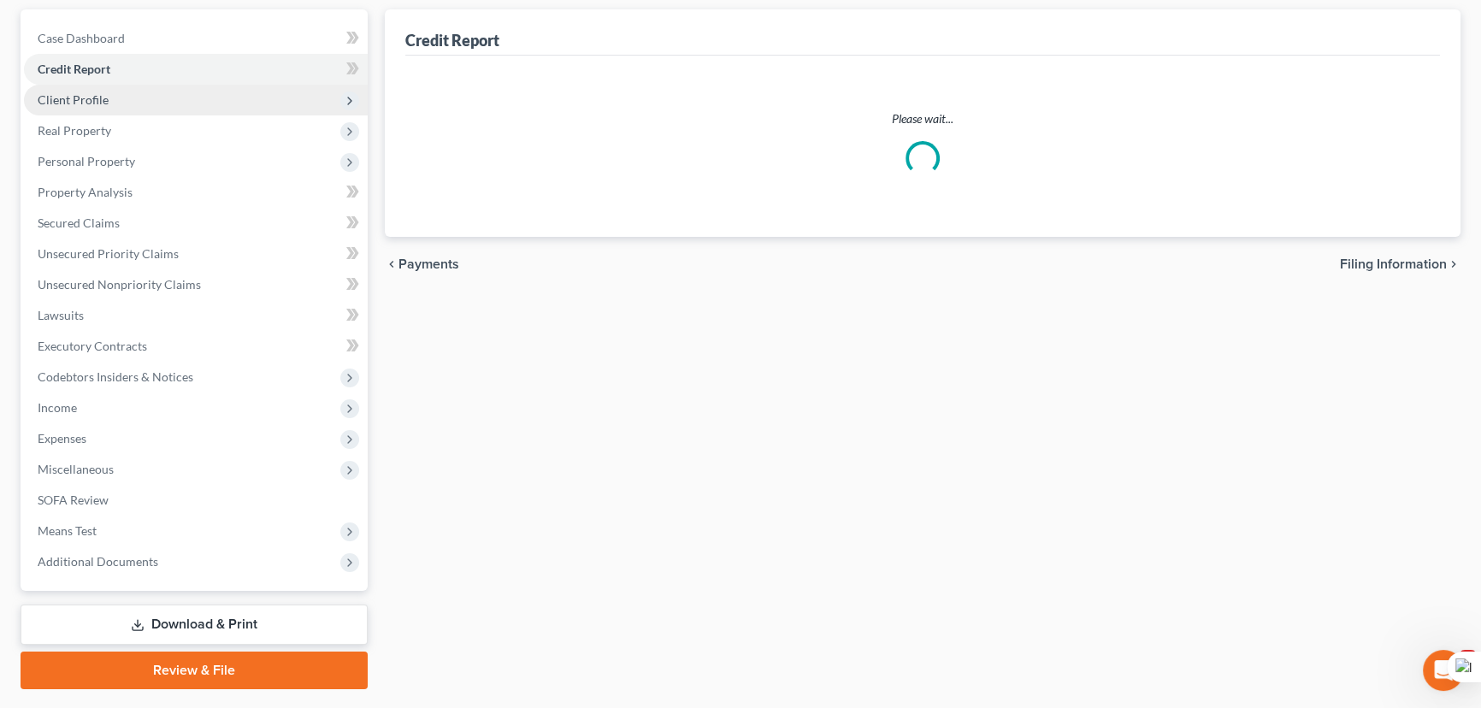
scroll to position [116, 0]
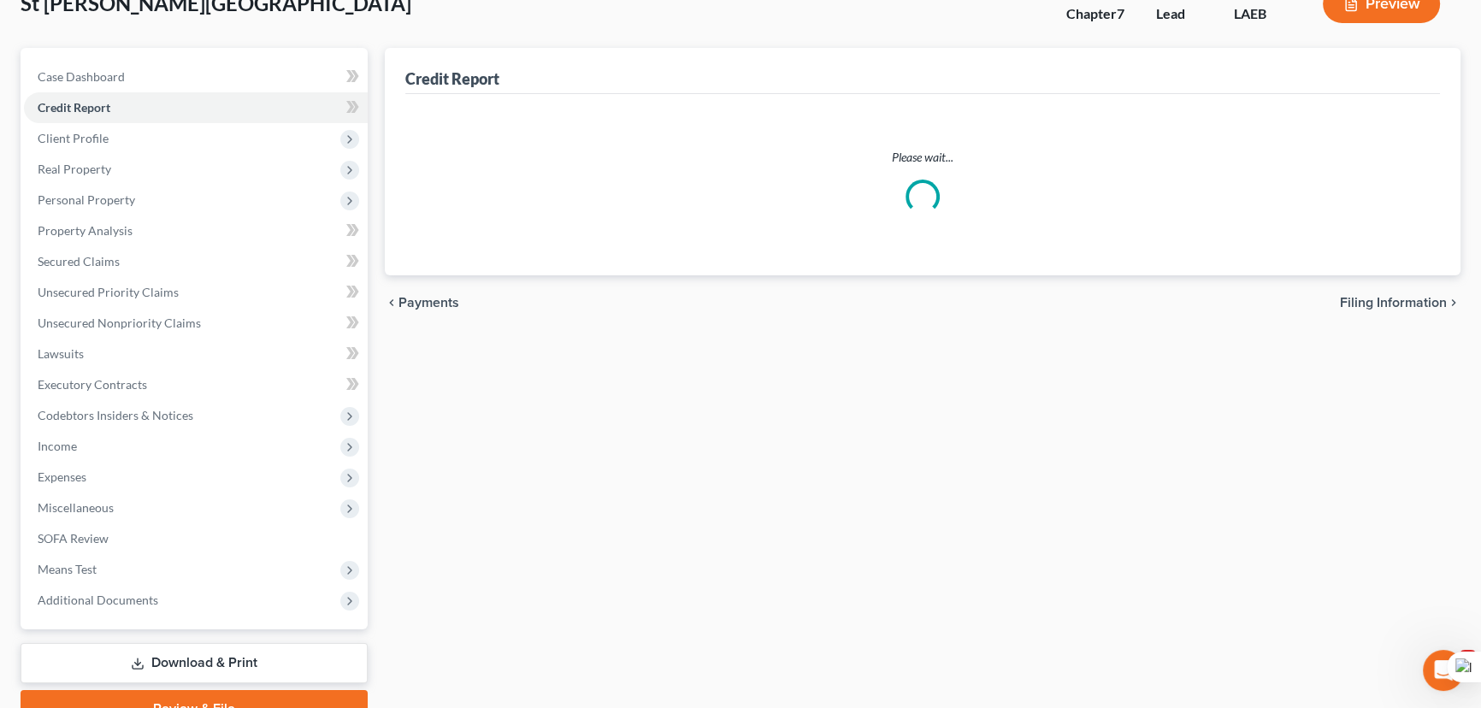
drag, startPoint x: 124, startPoint y: 102, endPoint x: 137, endPoint y: 140, distance: 40.6
click at [124, 102] on ul "Case Dashboard Payments Invoices Payments Payments Credit Report Client Profile" at bounding box center [196, 339] width 344 height 554
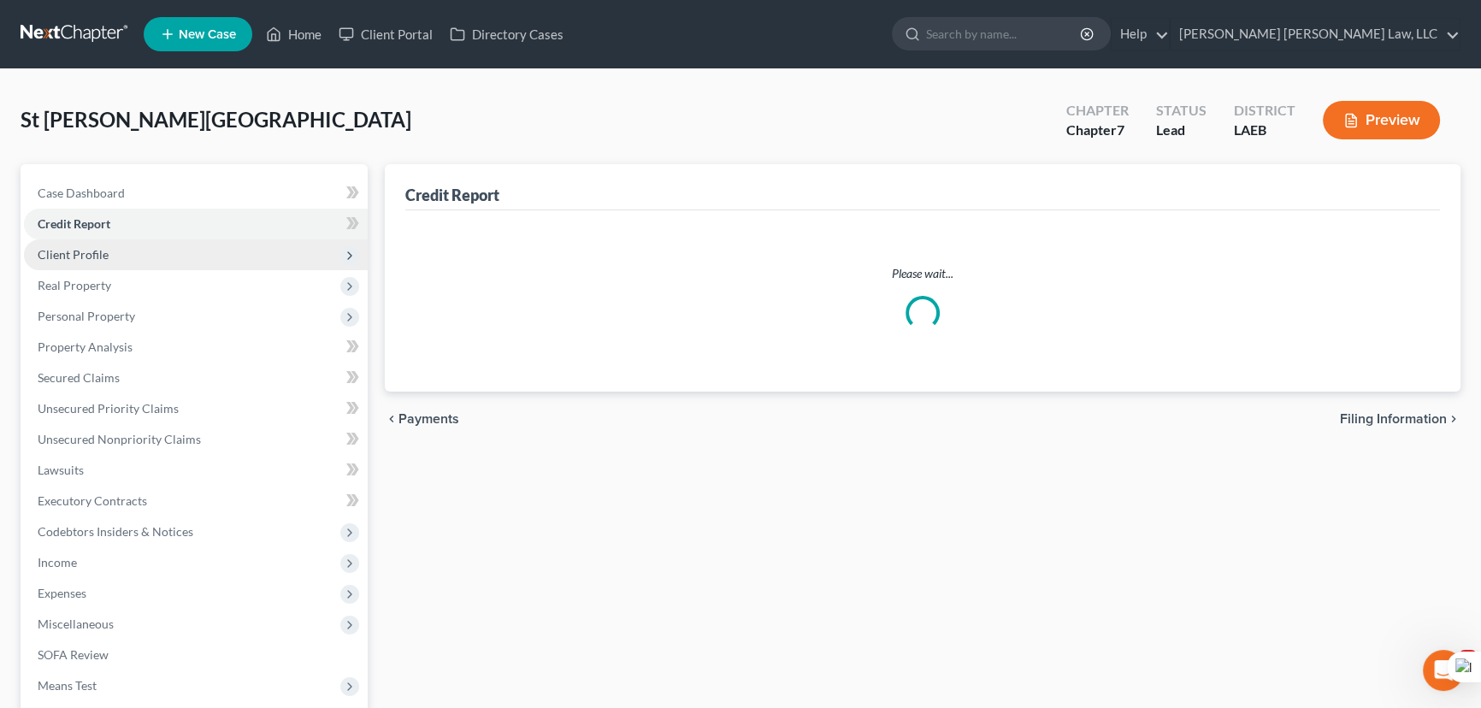
click at [139, 249] on span "Client Profile" at bounding box center [196, 254] width 344 height 31
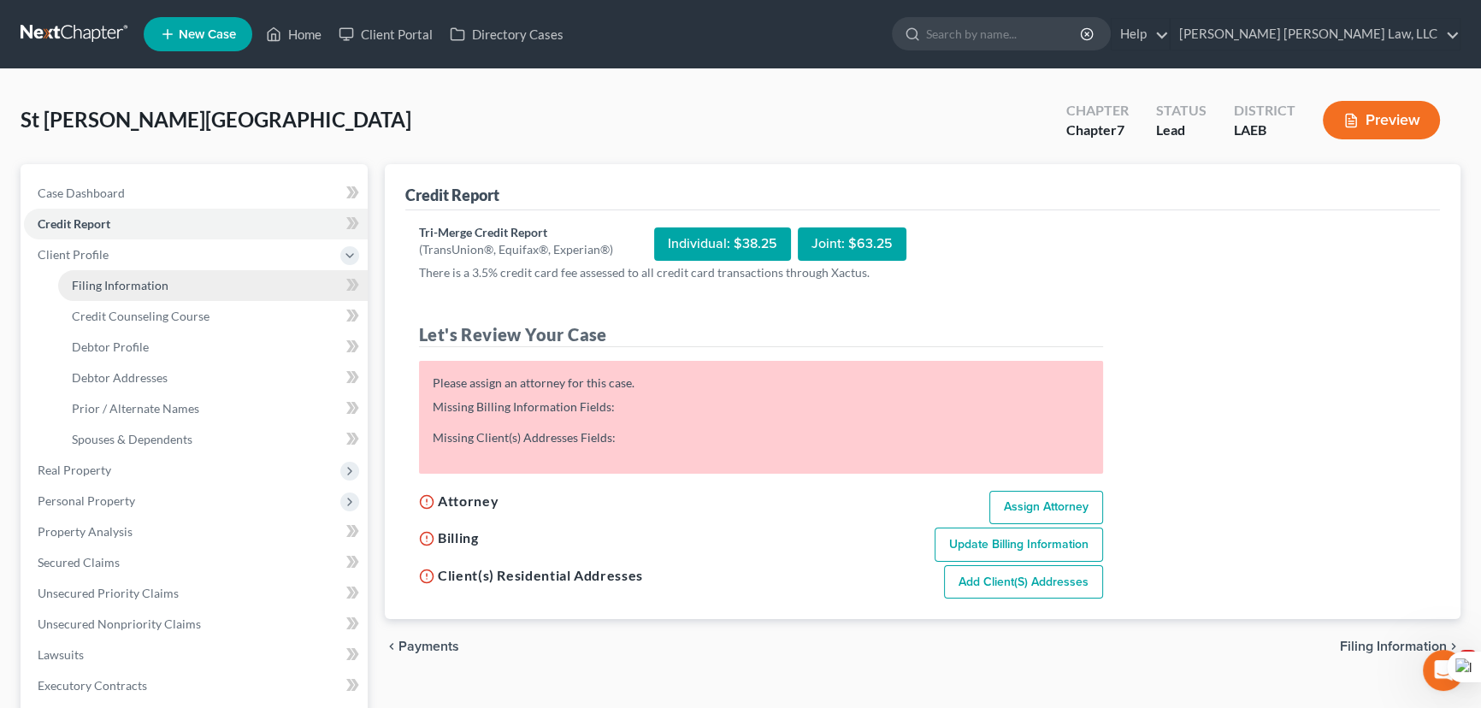
click at [145, 278] on span "Filing Information" at bounding box center [120, 285] width 97 height 15
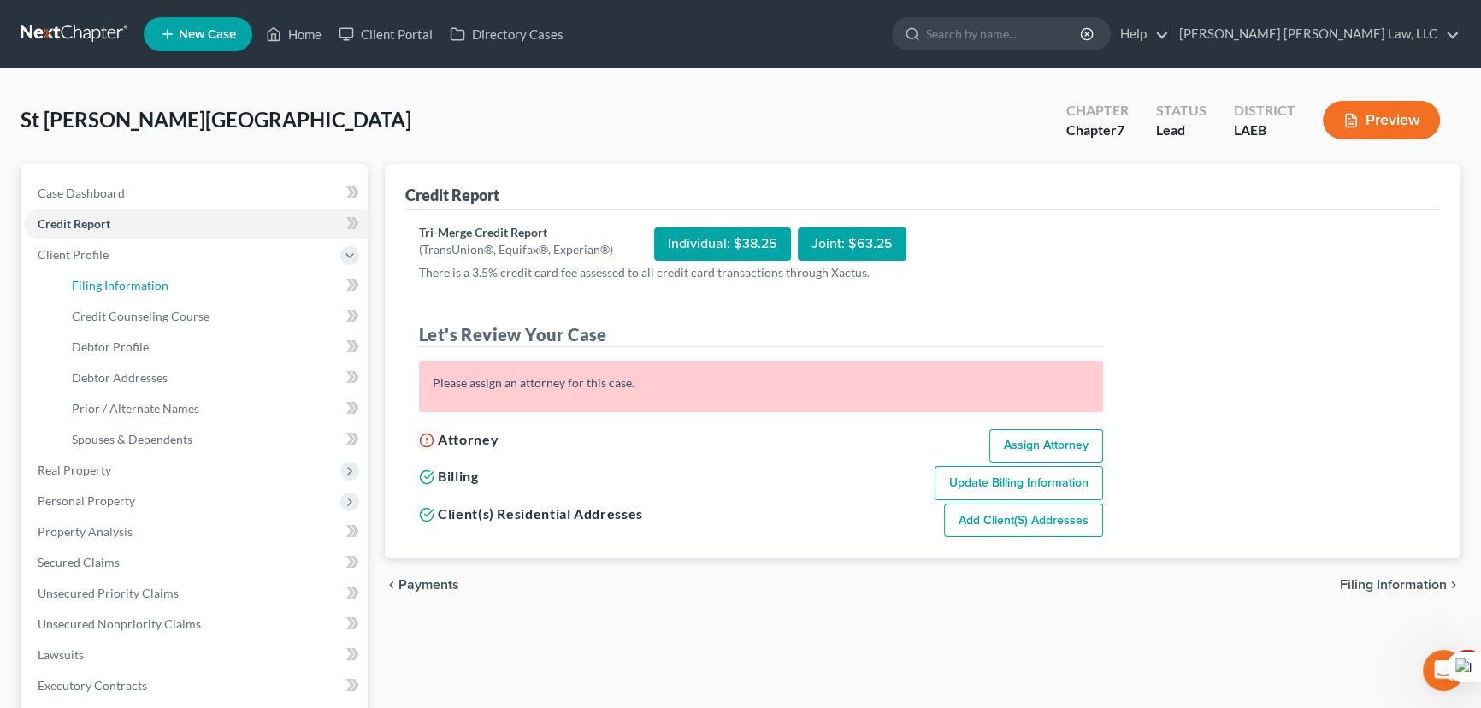
select select "1"
select select "0"
select select "34"
select select "19"
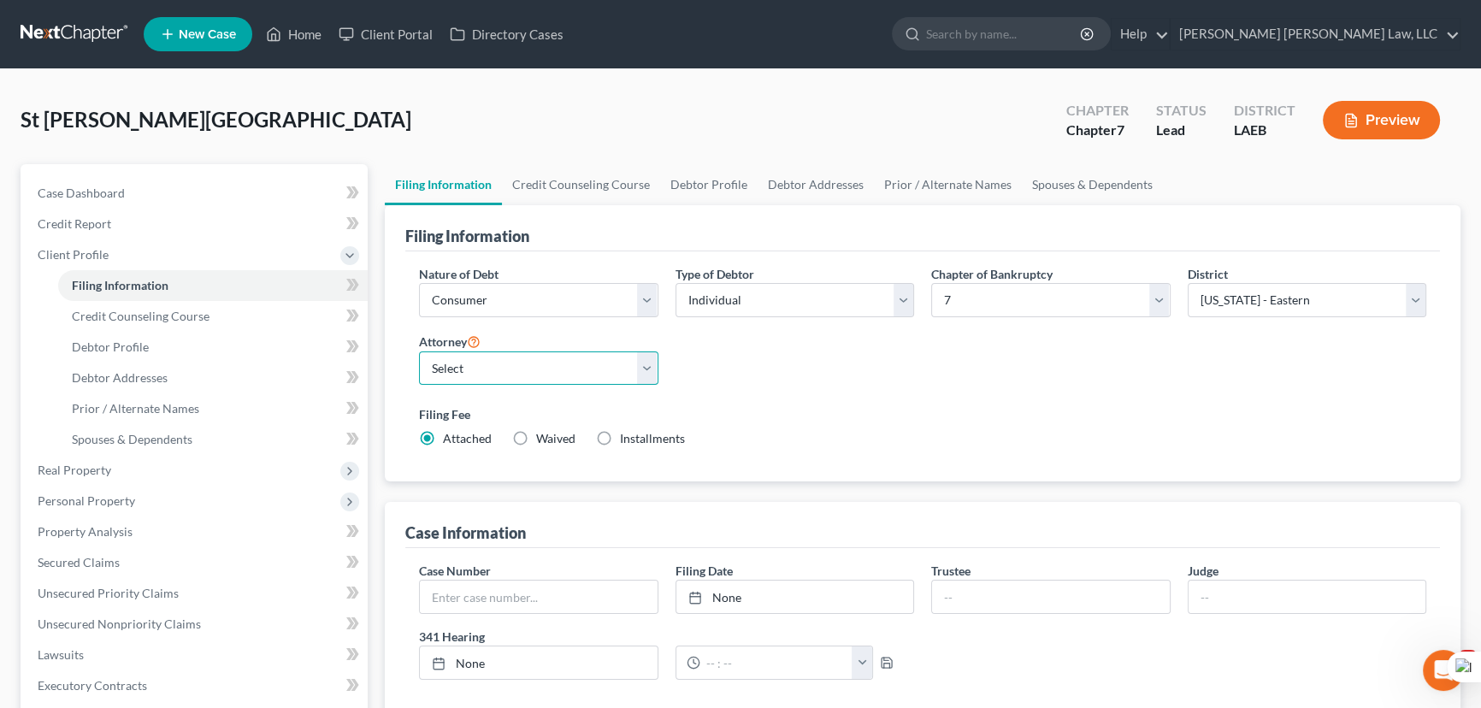
drag, startPoint x: 487, startPoint y: 354, endPoint x: 492, endPoint y: 380, distance: 26.0
click at [487, 354] on select "Select [PERSON_NAME] [PERSON_NAME] III - LAWB [PERSON_NAME] [PERSON_NAME] III -…" at bounding box center [538, 368] width 239 height 34
select select "2"
click at [419, 351] on select "Select [PERSON_NAME] [PERSON_NAME] III - LAWB [PERSON_NAME] [PERSON_NAME] III -…" at bounding box center [538, 368] width 239 height 34
click at [711, 213] on div "Filing Information" at bounding box center [922, 228] width 1035 height 46
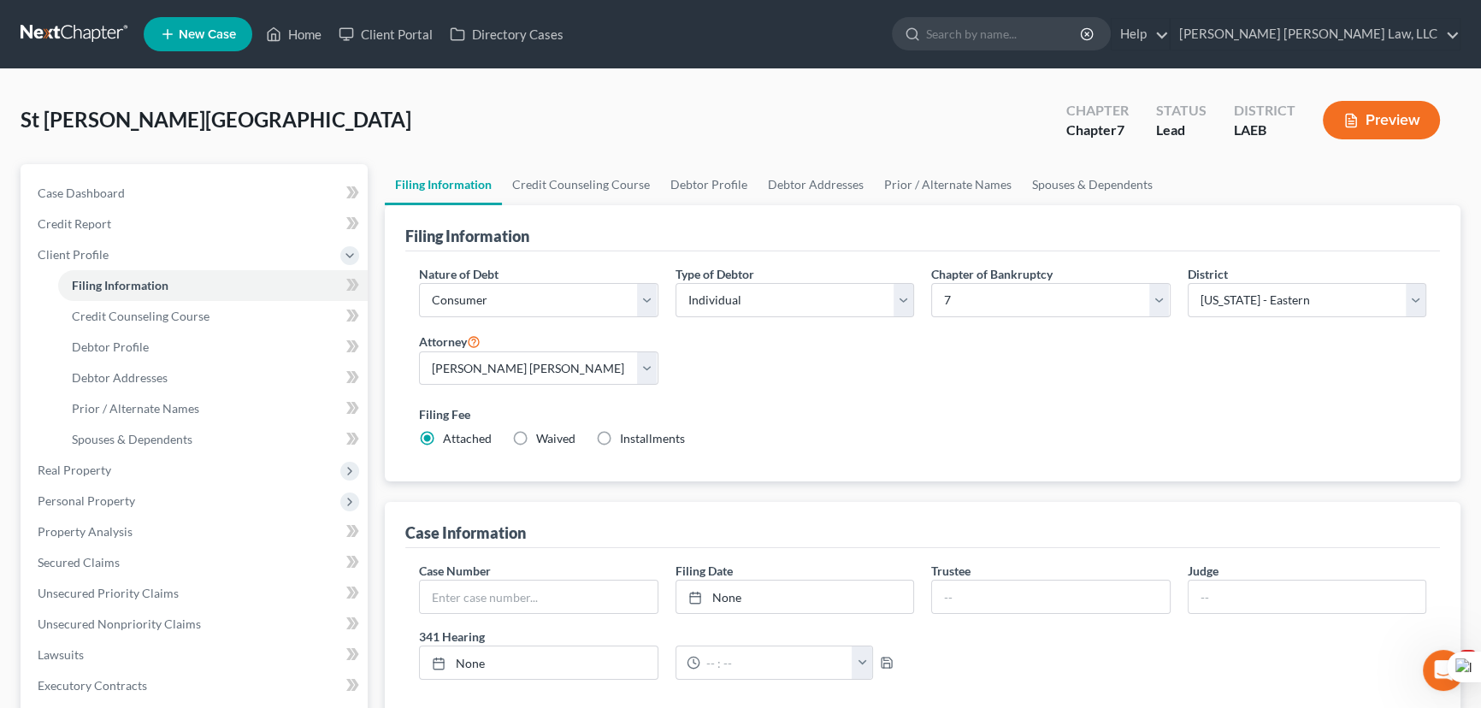
click at [711, 205] on div "Filing Information" at bounding box center [922, 228] width 1035 height 46
click at [711, 193] on link "Debtor Profile" at bounding box center [708, 184] width 97 height 41
select select "0"
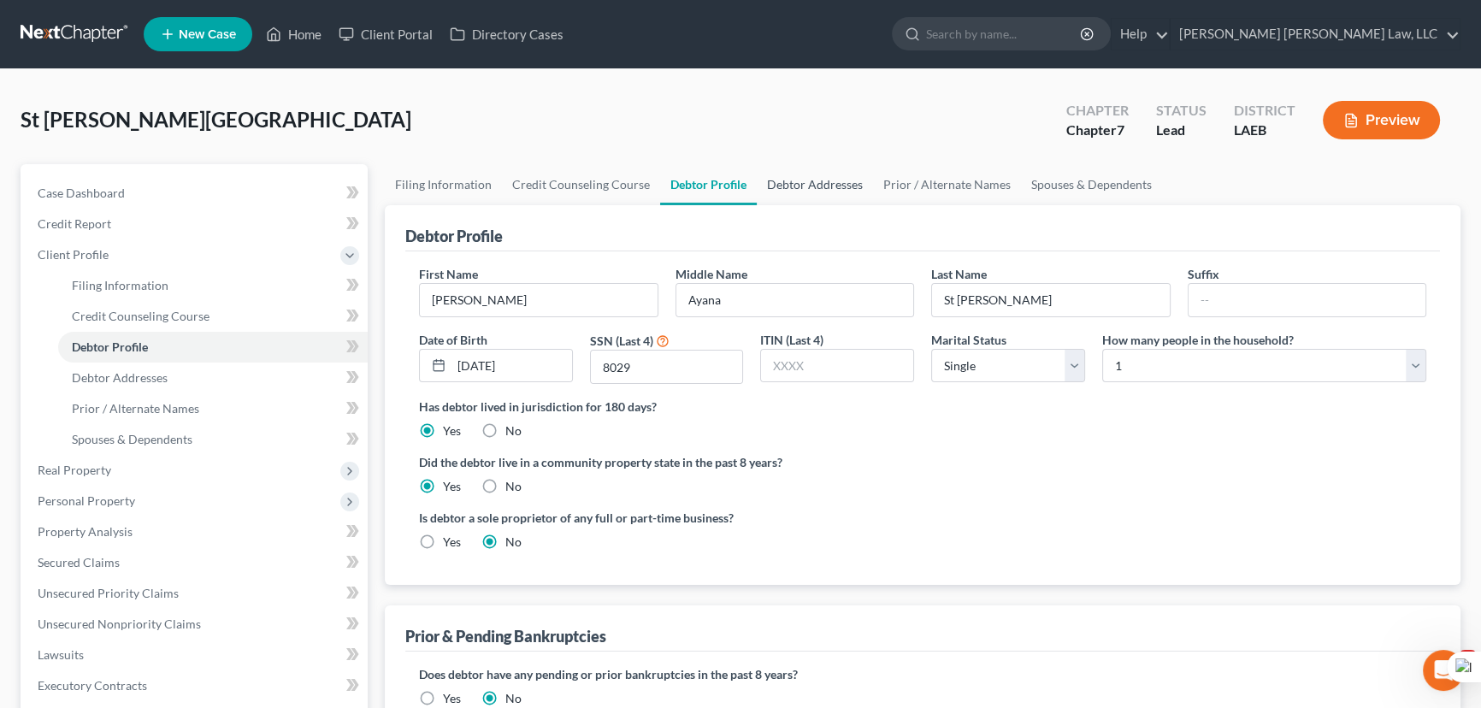
click at [814, 202] on link "Debtor Addresses" at bounding box center [815, 184] width 116 height 41
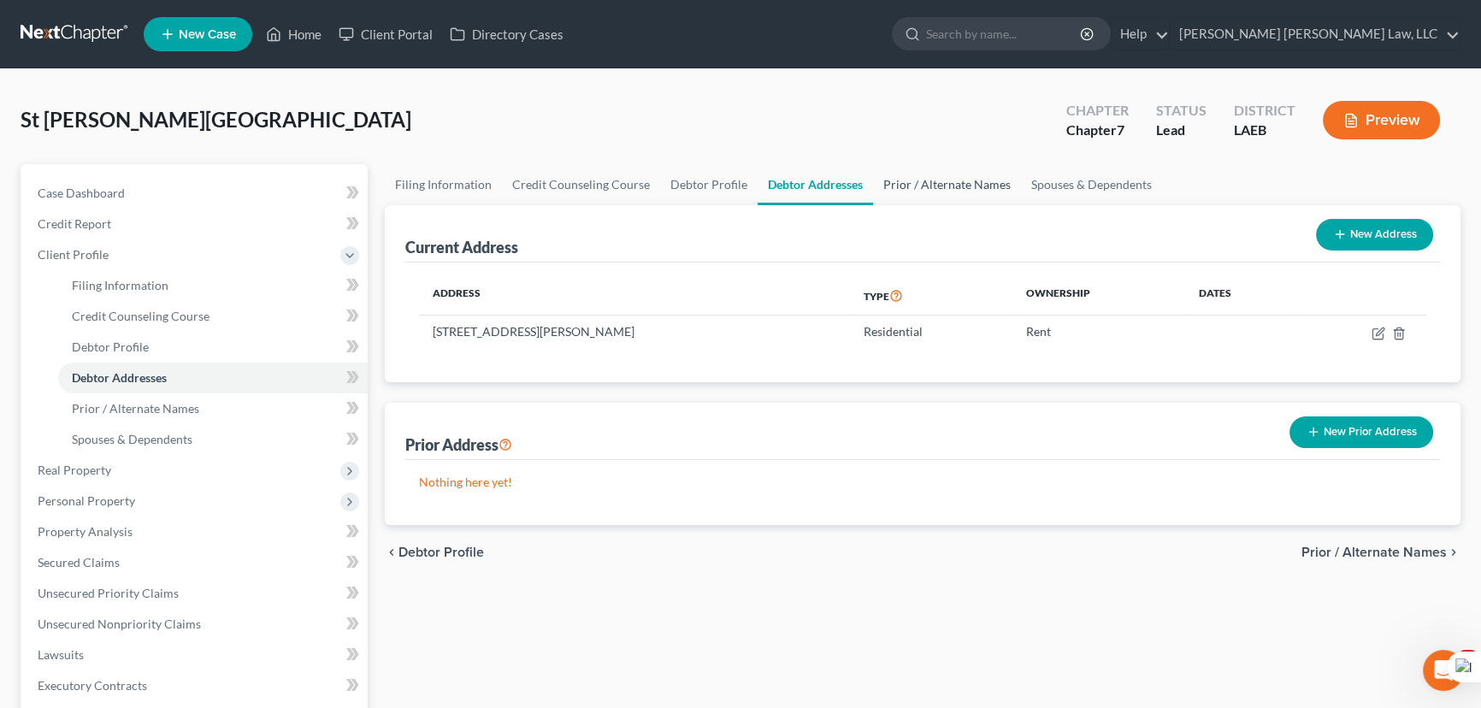
click at [906, 178] on link "Prior / Alternate Names" at bounding box center [947, 184] width 148 height 41
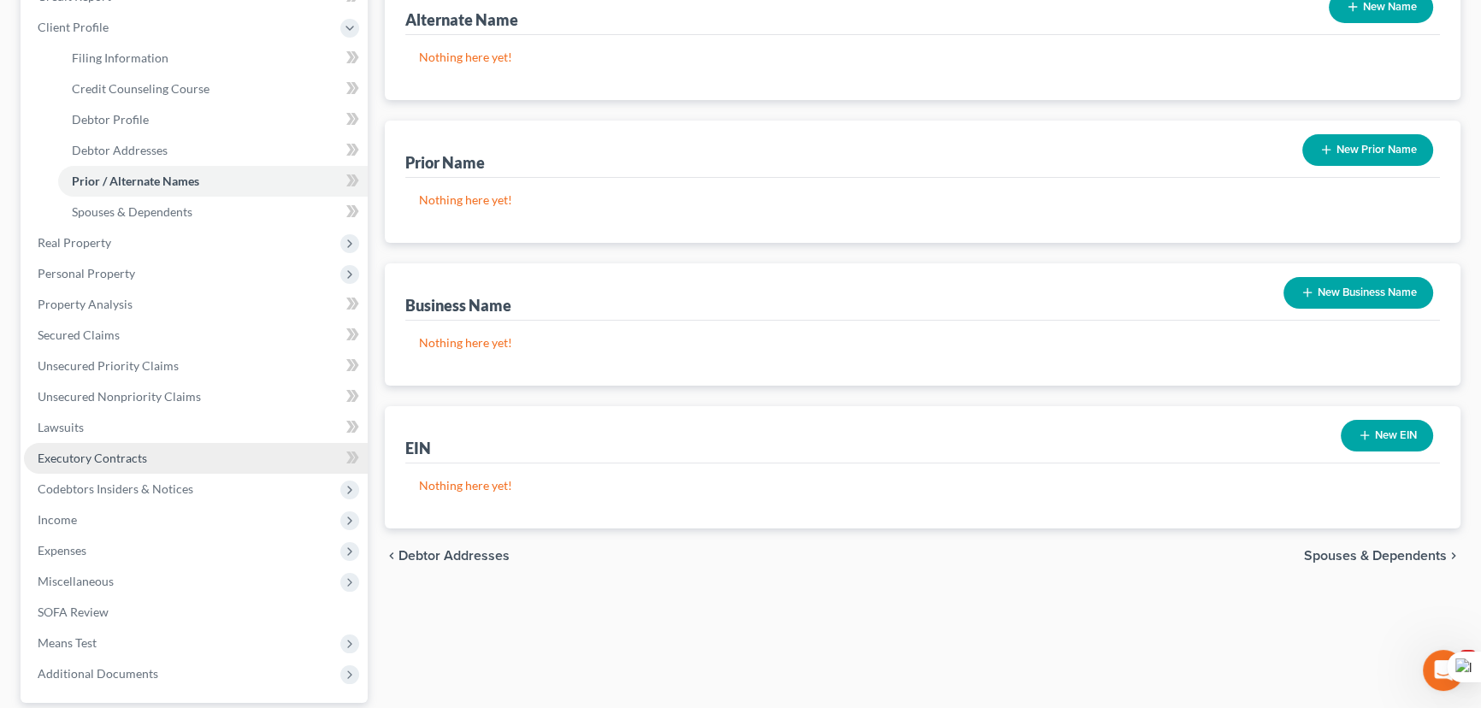
scroll to position [383, 0]
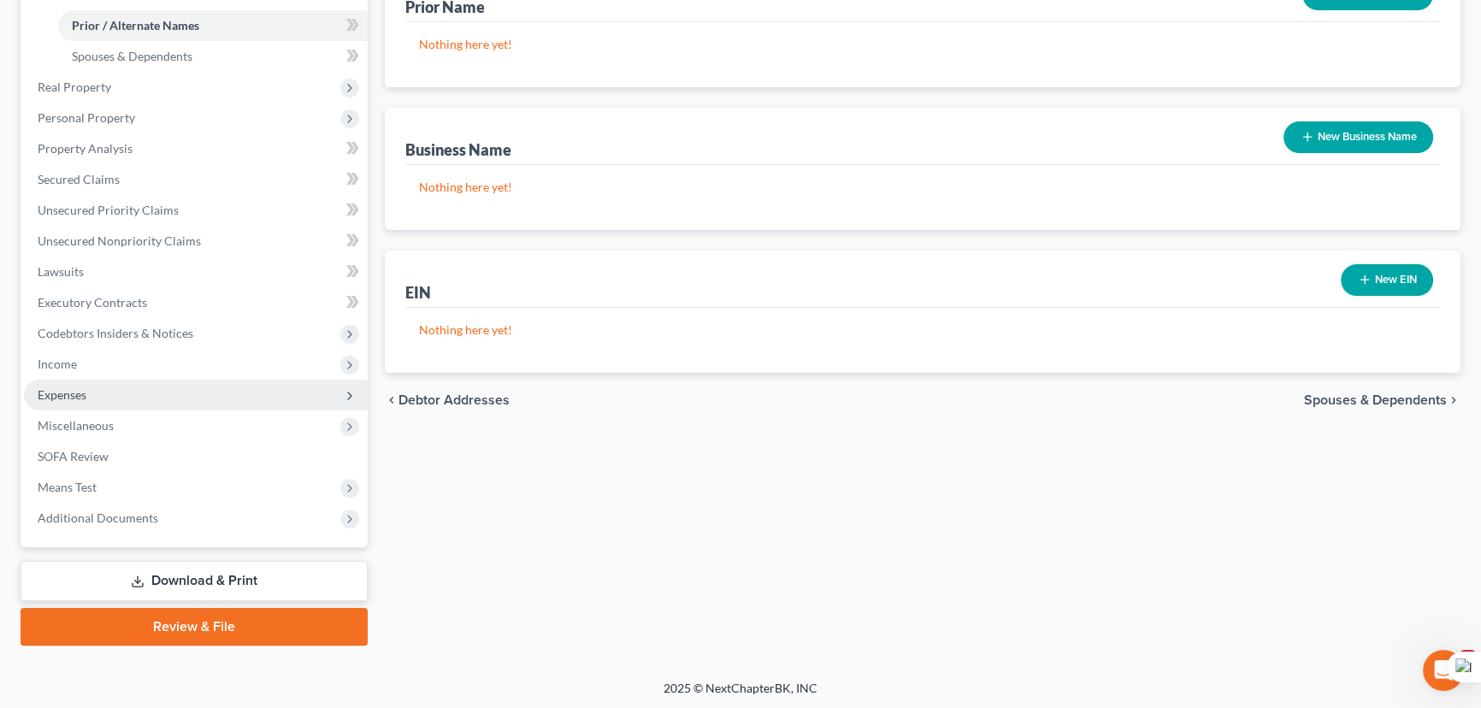
click at [98, 392] on span "Expenses" at bounding box center [196, 395] width 344 height 31
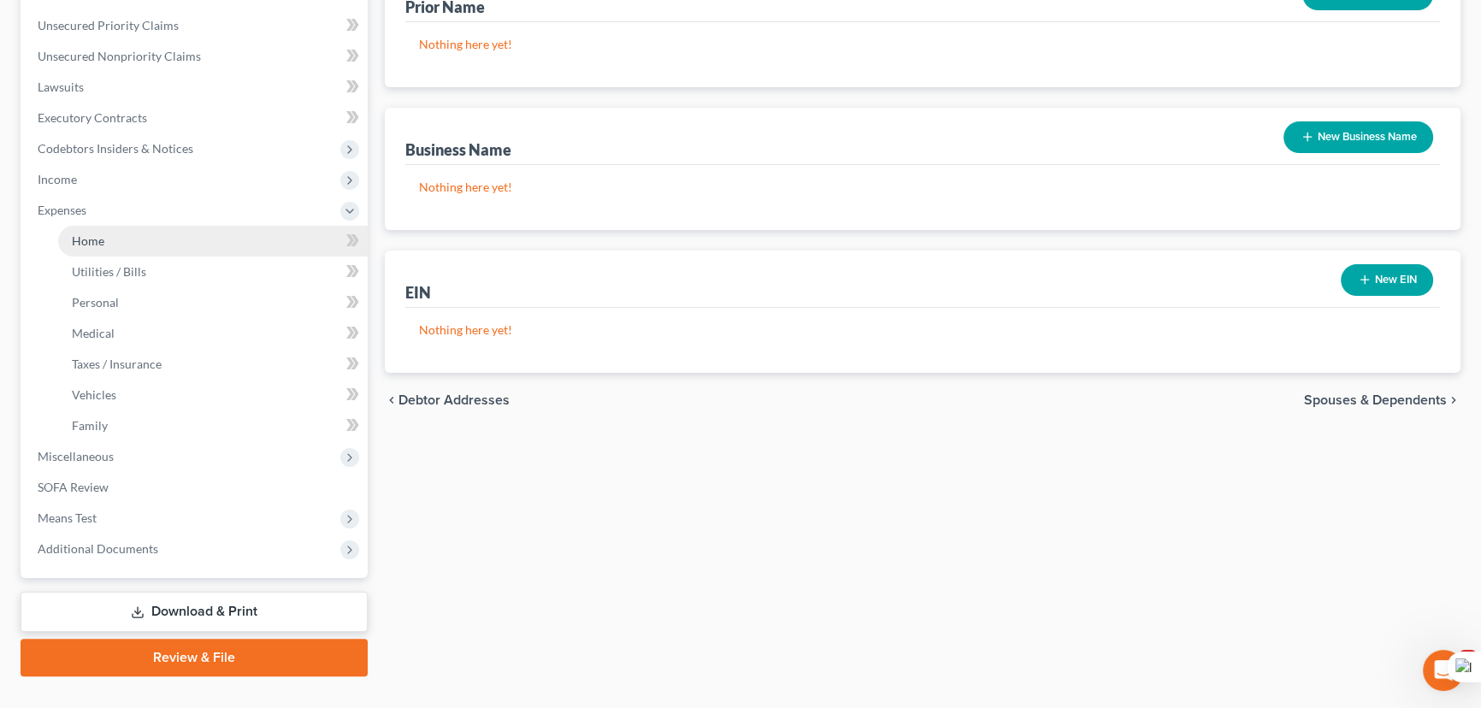
click at [140, 226] on link "Home" at bounding box center [213, 241] width 310 height 31
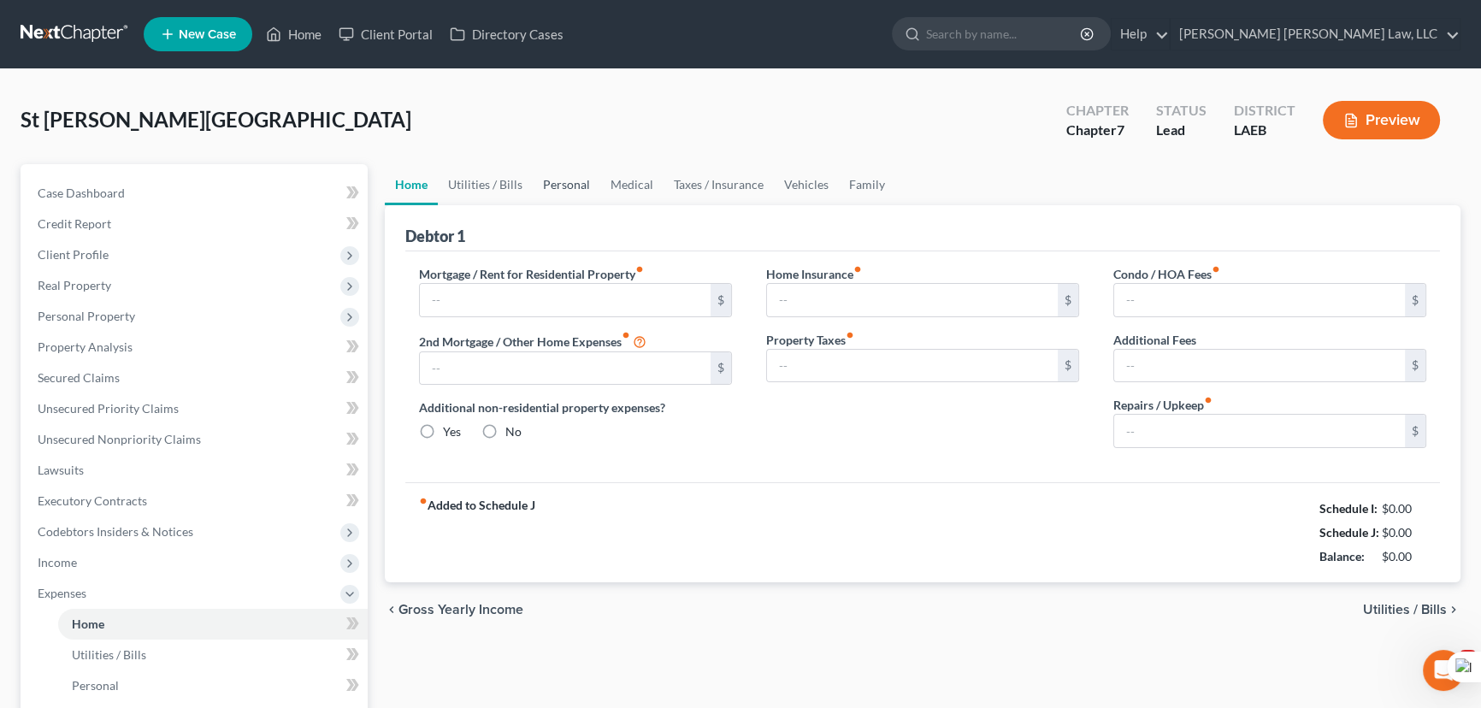
type input "1,550.00"
type input "0.00"
radio input "true"
type input "0.00"
click at [540, 189] on link "Personal" at bounding box center [567, 184] width 68 height 41
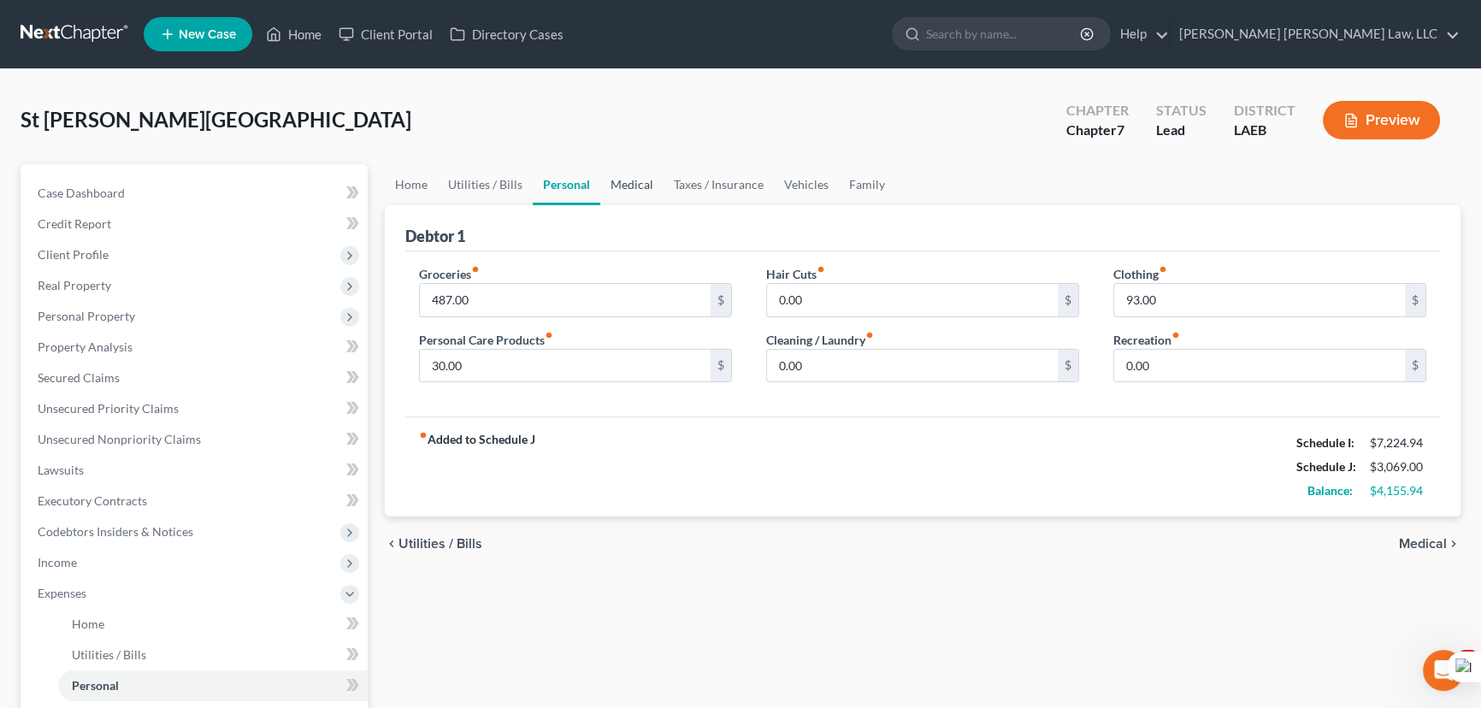
click at [638, 184] on link "Medical" at bounding box center [631, 184] width 63 height 41
click at [710, 187] on link "Taxes / Insurance" at bounding box center [719, 184] width 110 height 41
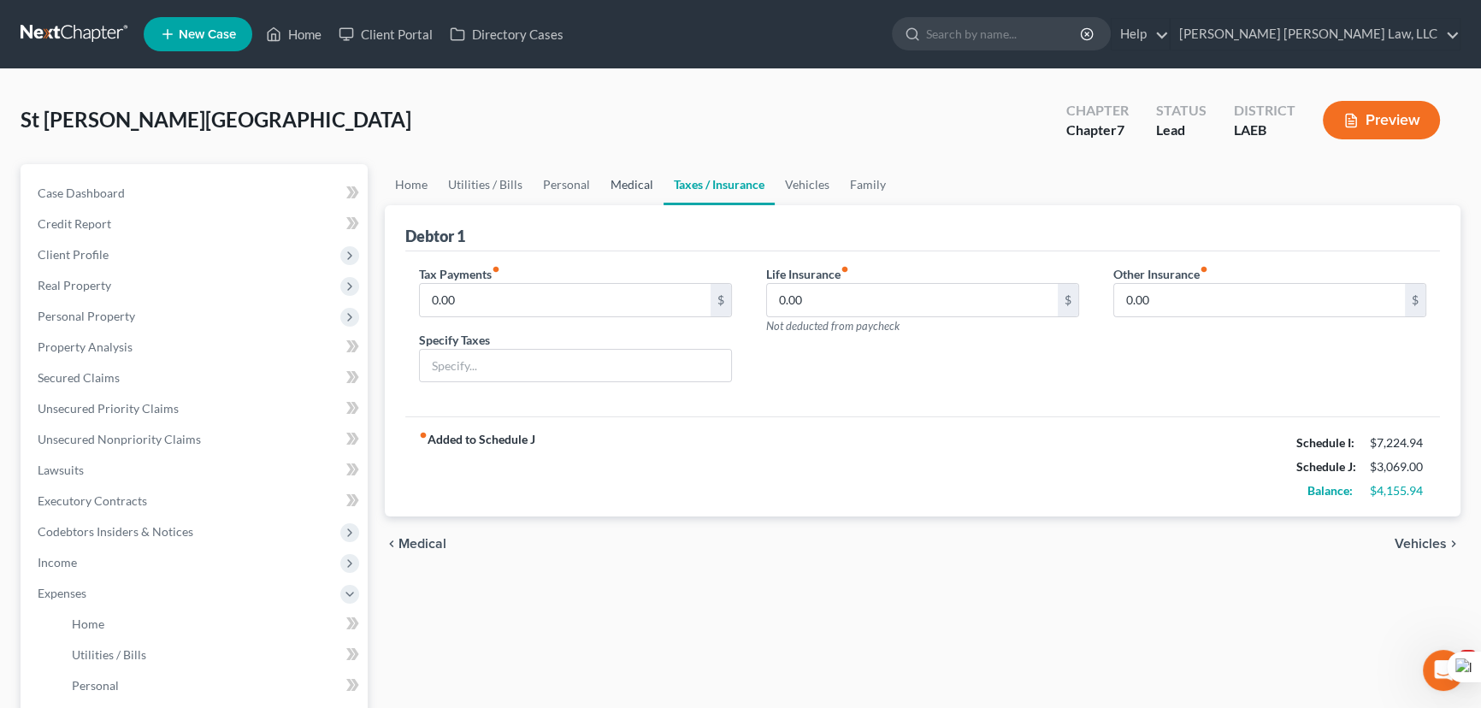
click at [606, 186] on link "Medical" at bounding box center [631, 184] width 63 height 41
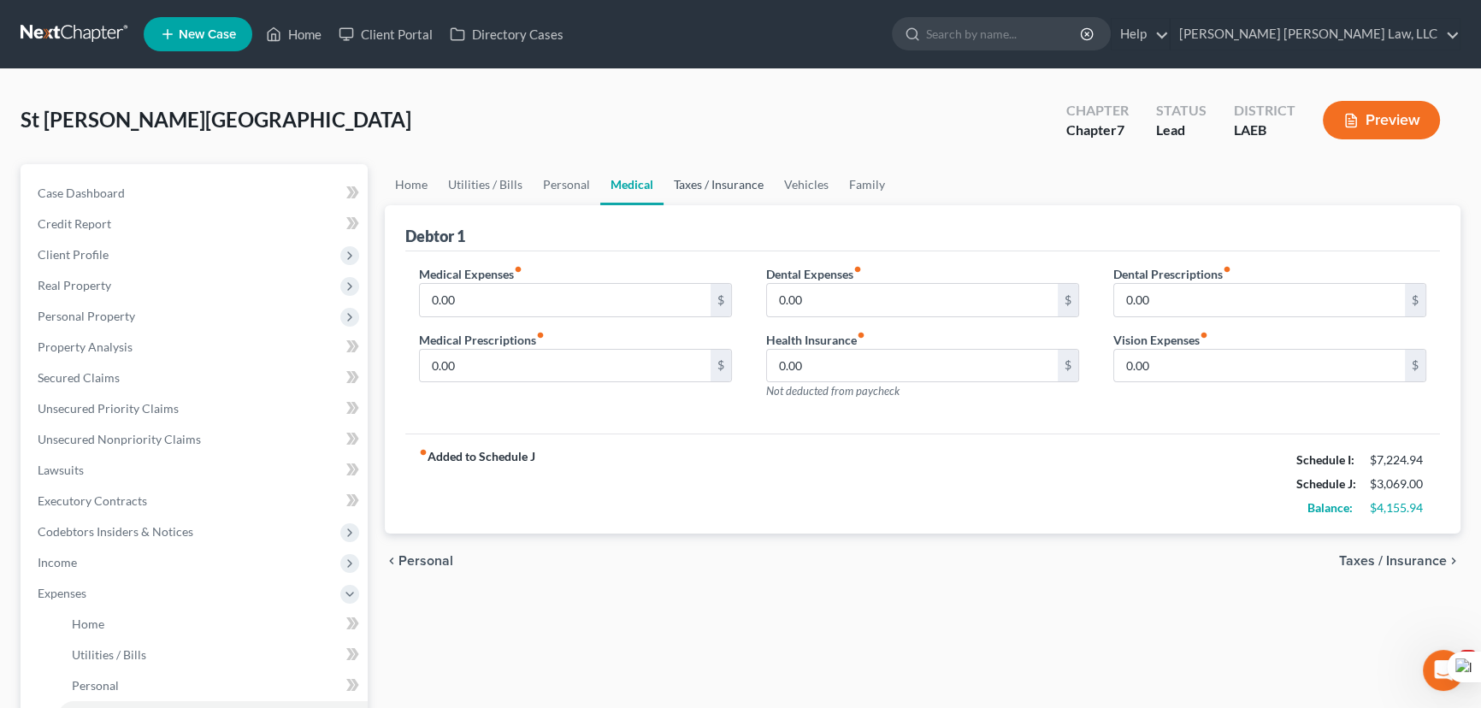
click at [699, 183] on link "Taxes / Insurance" at bounding box center [719, 184] width 110 height 41
click at [803, 191] on link "Vehicles" at bounding box center [806, 184] width 65 height 41
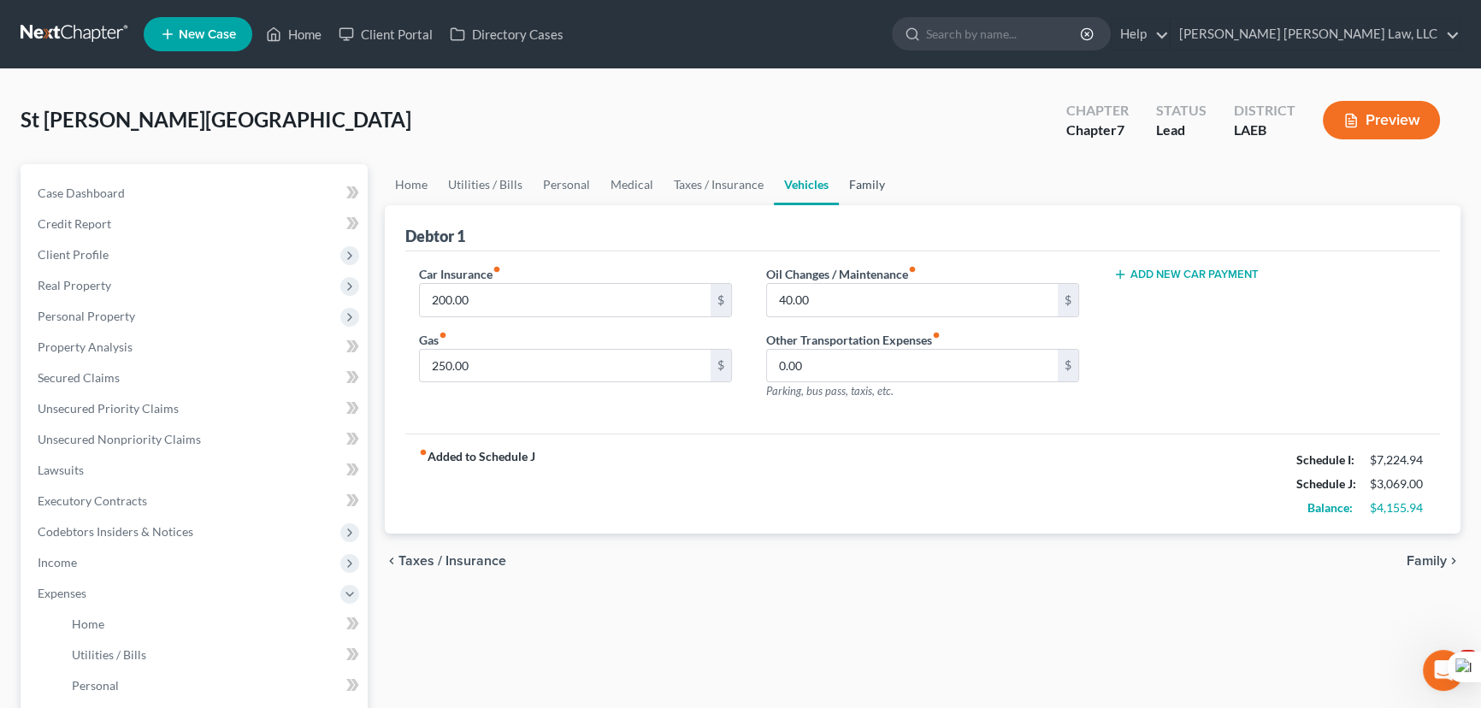
click at [855, 185] on link "Family" at bounding box center [867, 184] width 56 height 41
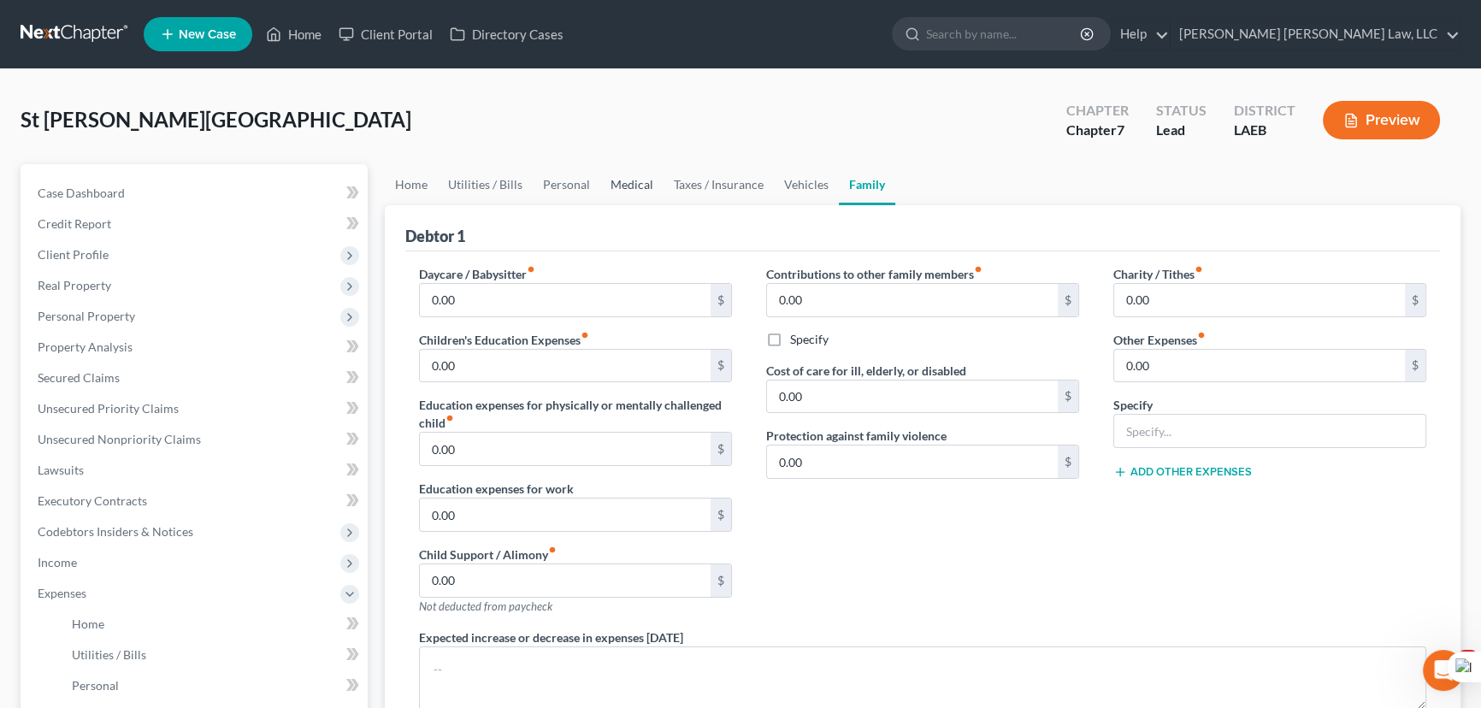
click at [634, 189] on link "Medical" at bounding box center [631, 184] width 63 height 41
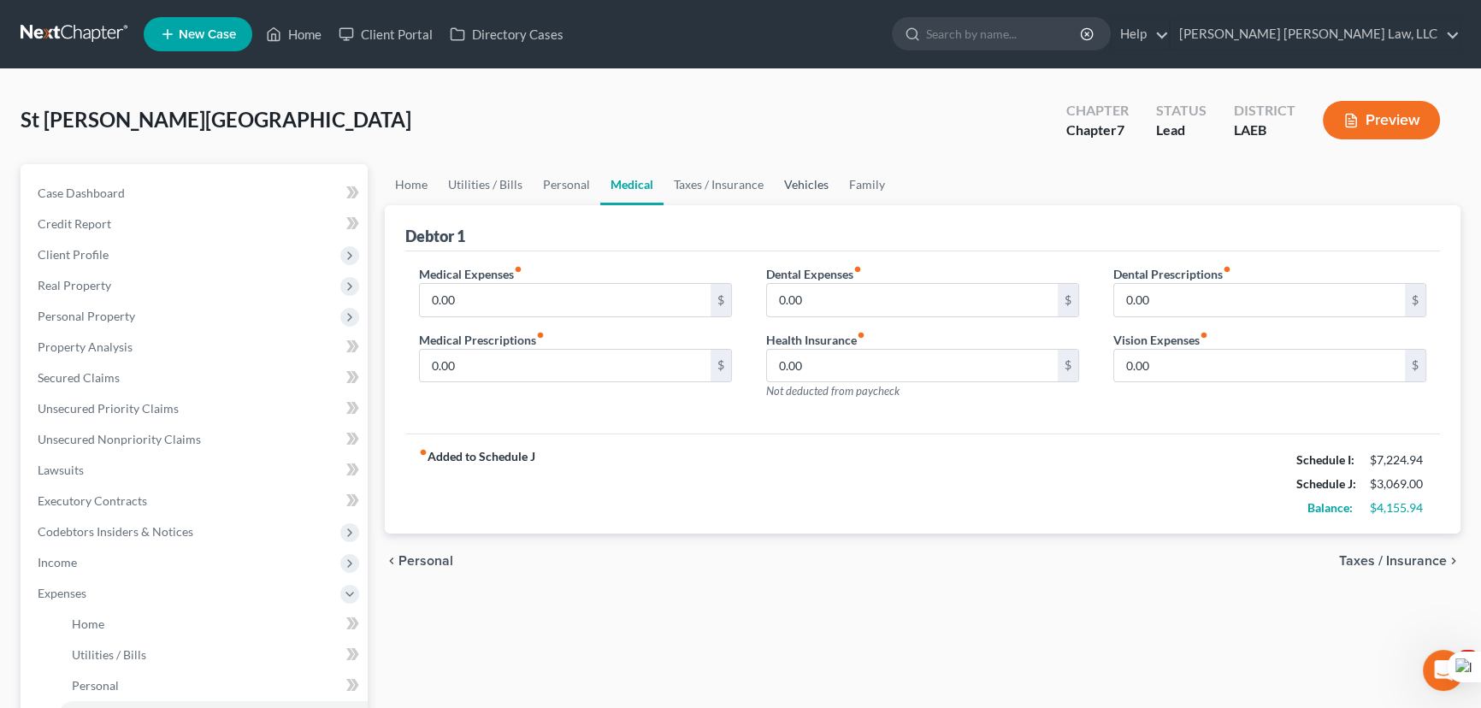
click at [785, 180] on link "Vehicles" at bounding box center [806, 184] width 65 height 41
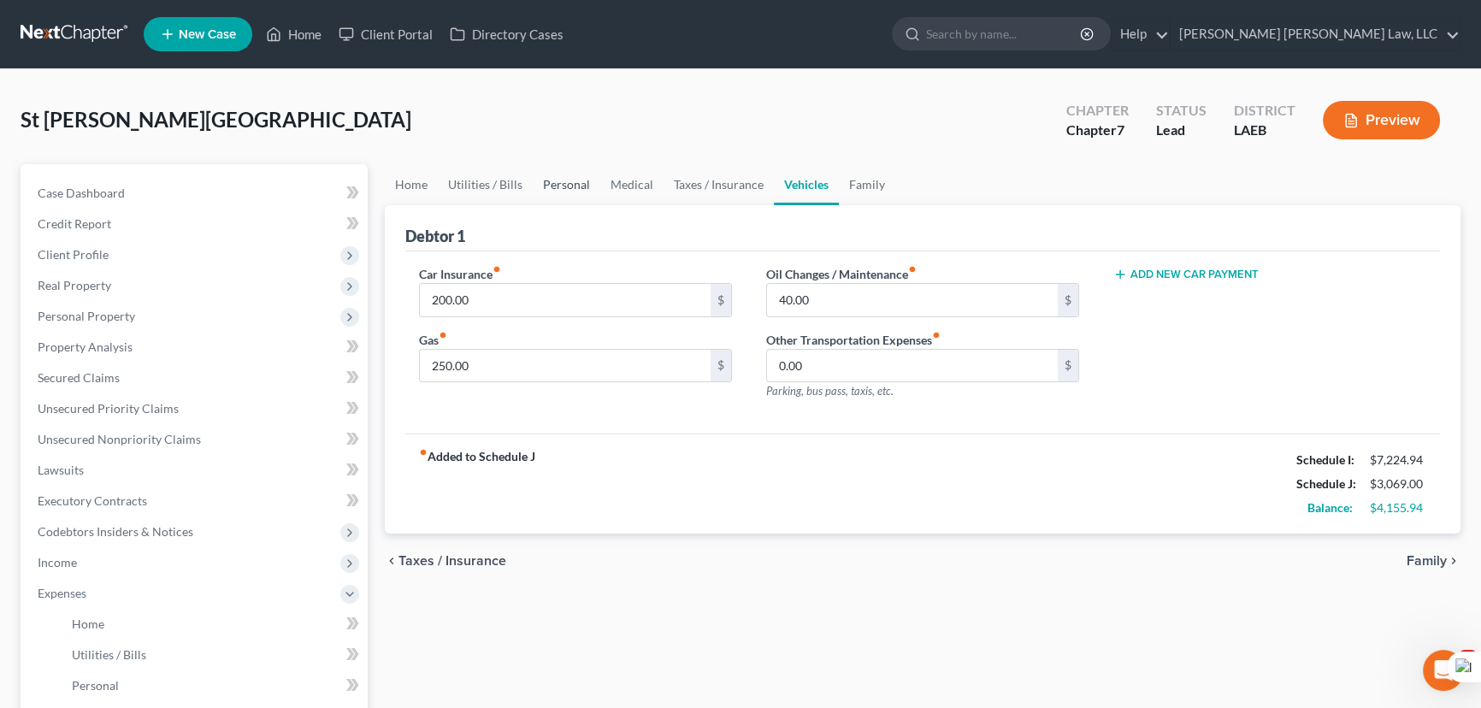
click at [581, 196] on link "Personal" at bounding box center [567, 184] width 68 height 41
click at [502, 196] on link "Utilities / Bills" at bounding box center [485, 184] width 95 height 41
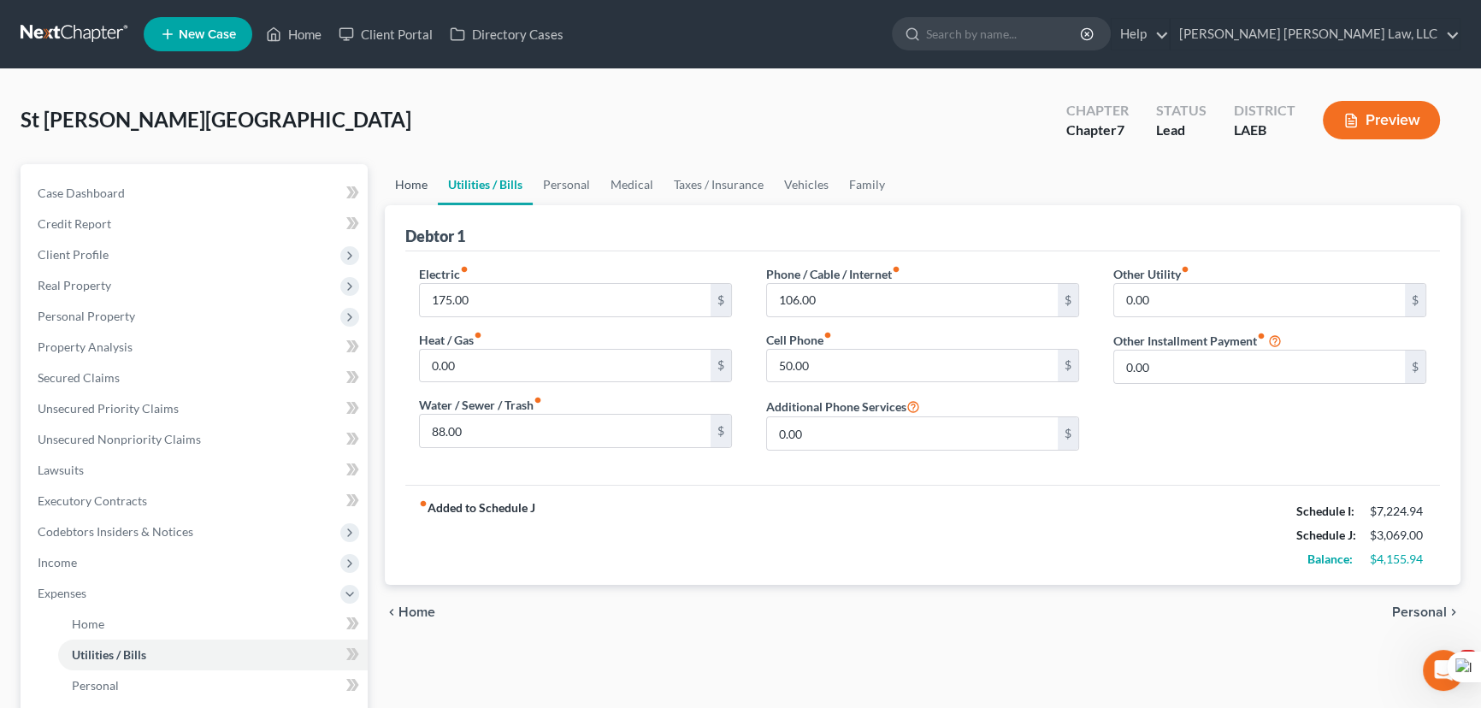
click at [412, 186] on link "Home" at bounding box center [411, 184] width 53 height 41
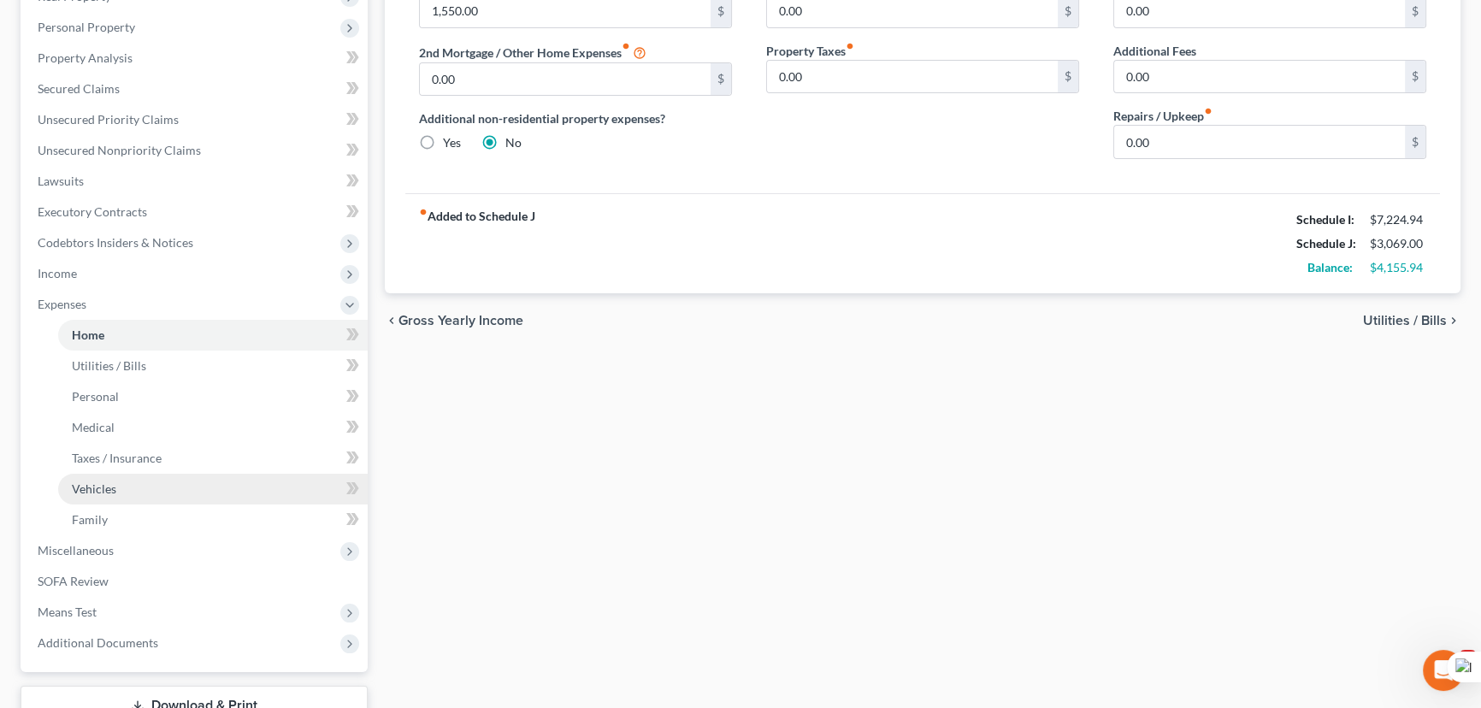
scroll to position [180, 0]
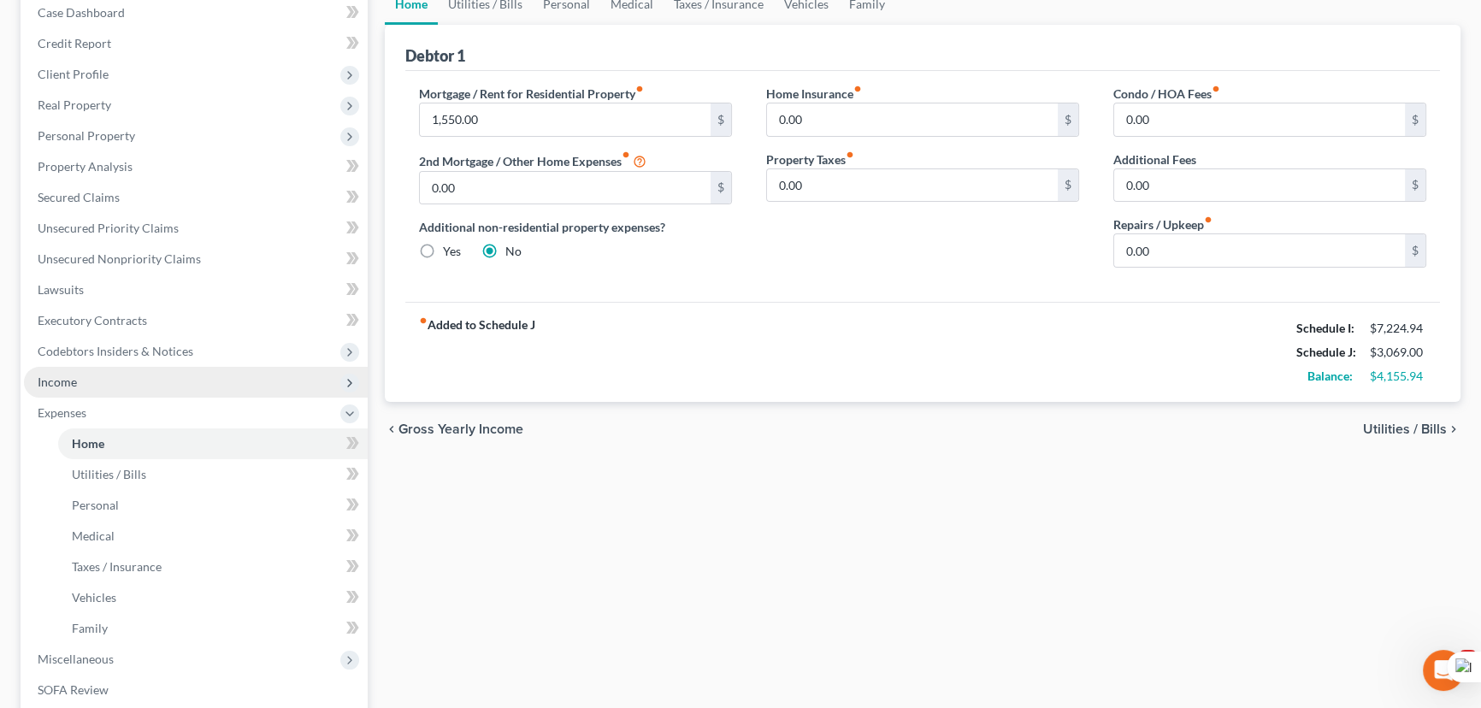
click at [154, 367] on span "Income" at bounding box center [196, 382] width 344 height 31
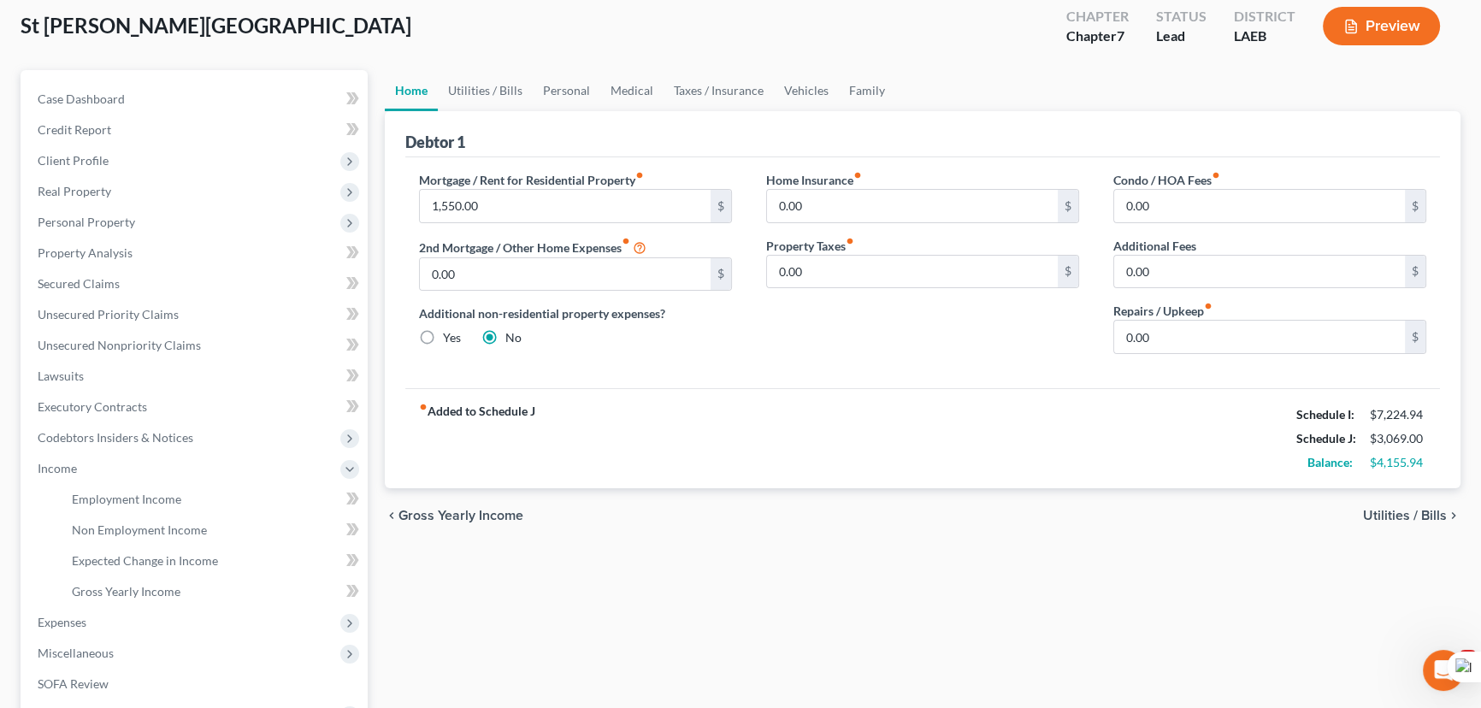
scroll to position [0, 0]
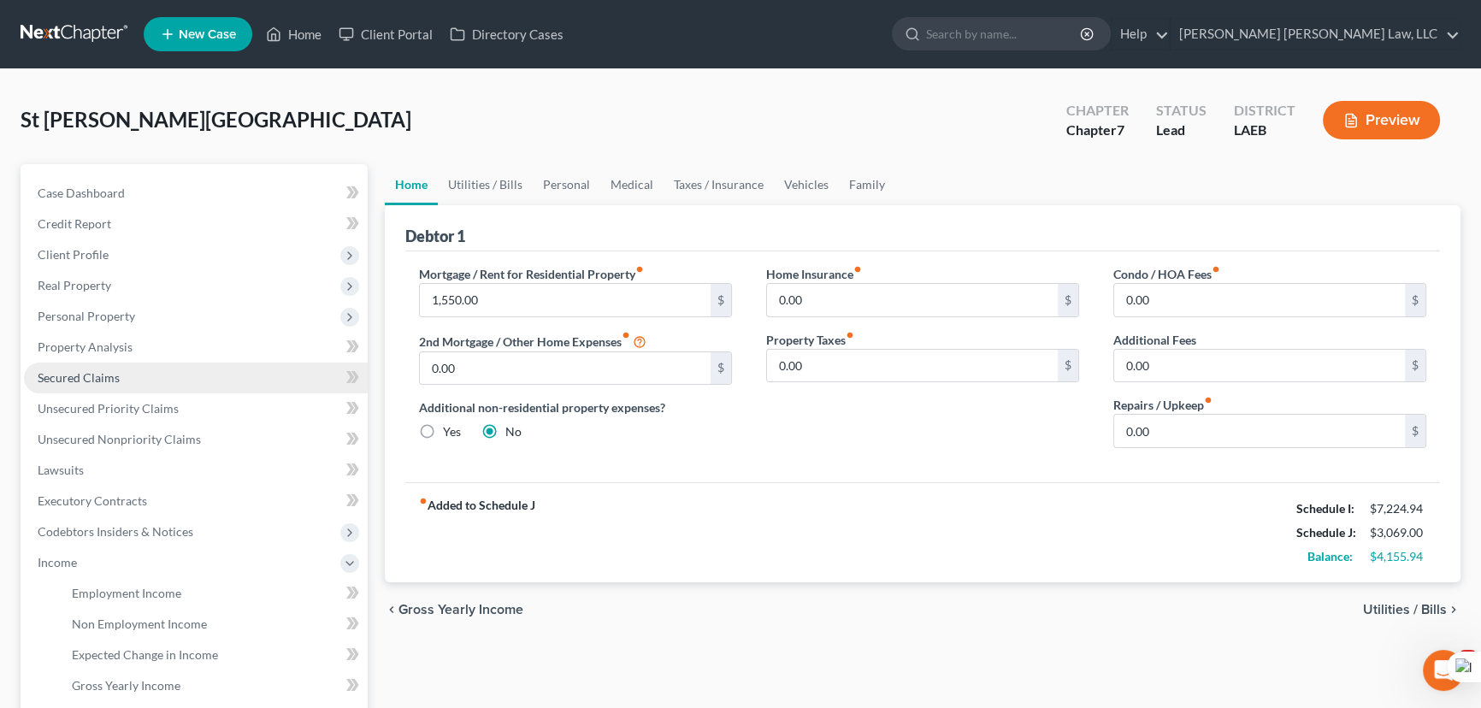
drag, startPoint x: 145, startPoint y: 369, endPoint x: 273, endPoint y: 390, distance: 129.9
click at [145, 369] on link "Secured Claims" at bounding box center [196, 378] width 344 height 31
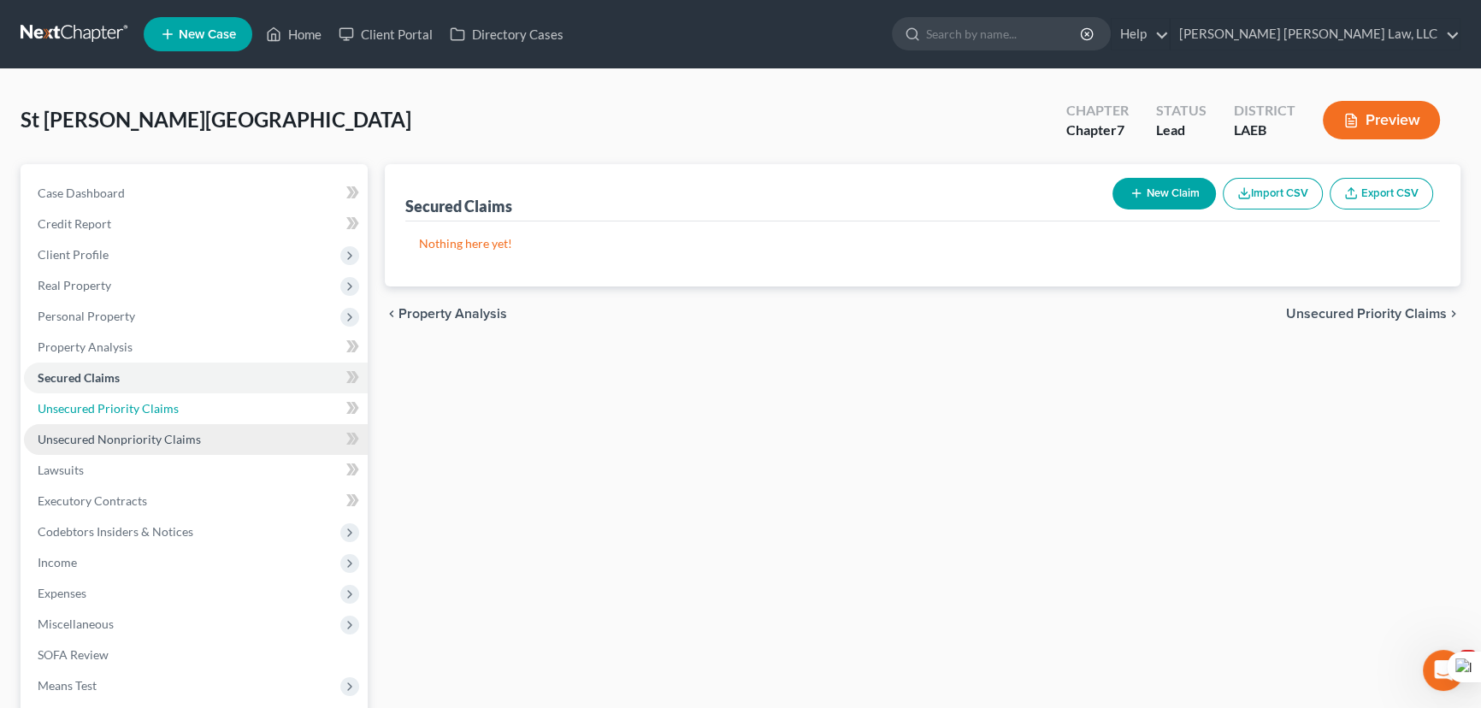
drag, startPoint x: 266, startPoint y: 401, endPoint x: 255, endPoint y: 436, distance: 36.8
click at [265, 401] on link "Unsecured Priority Claims" at bounding box center [196, 408] width 344 height 31
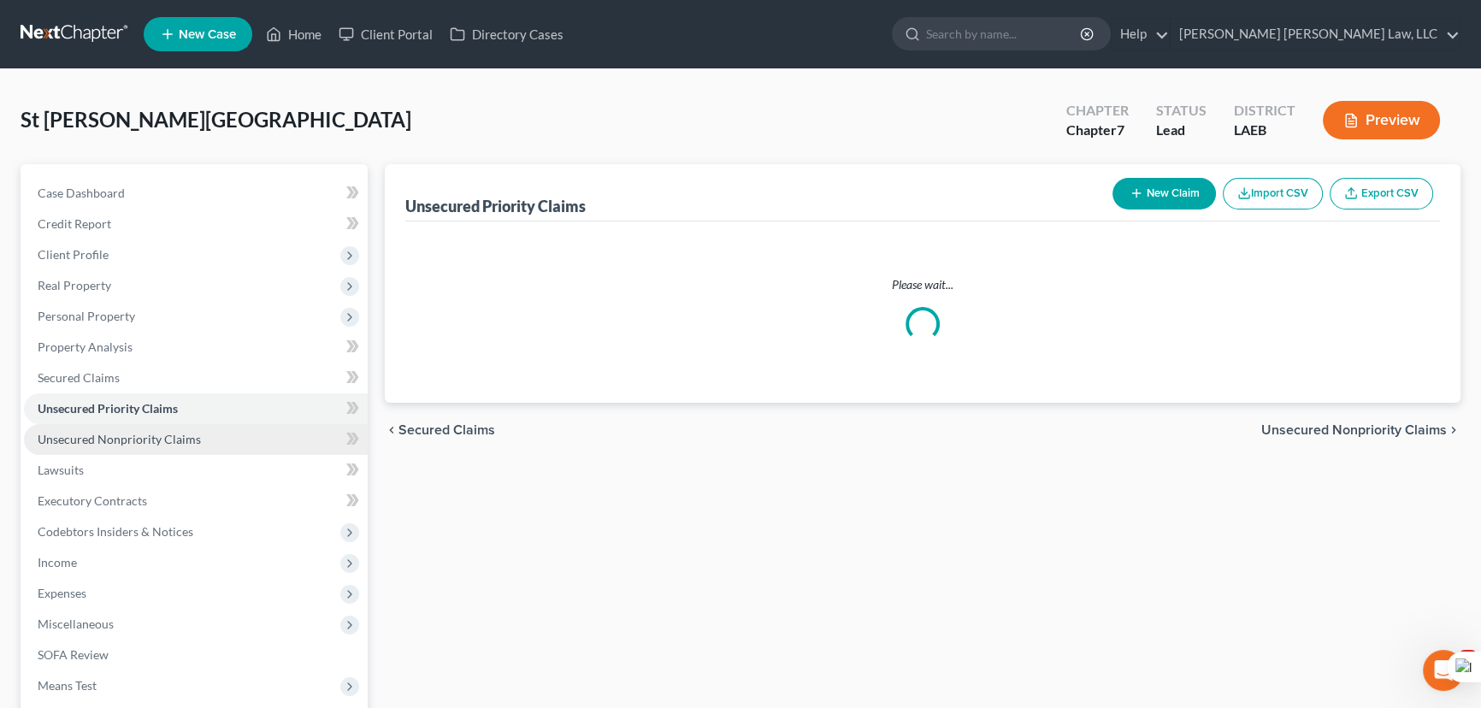
click at [253, 442] on link "Unsecured Nonpriority Claims" at bounding box center [196, 439] width 344 height 31
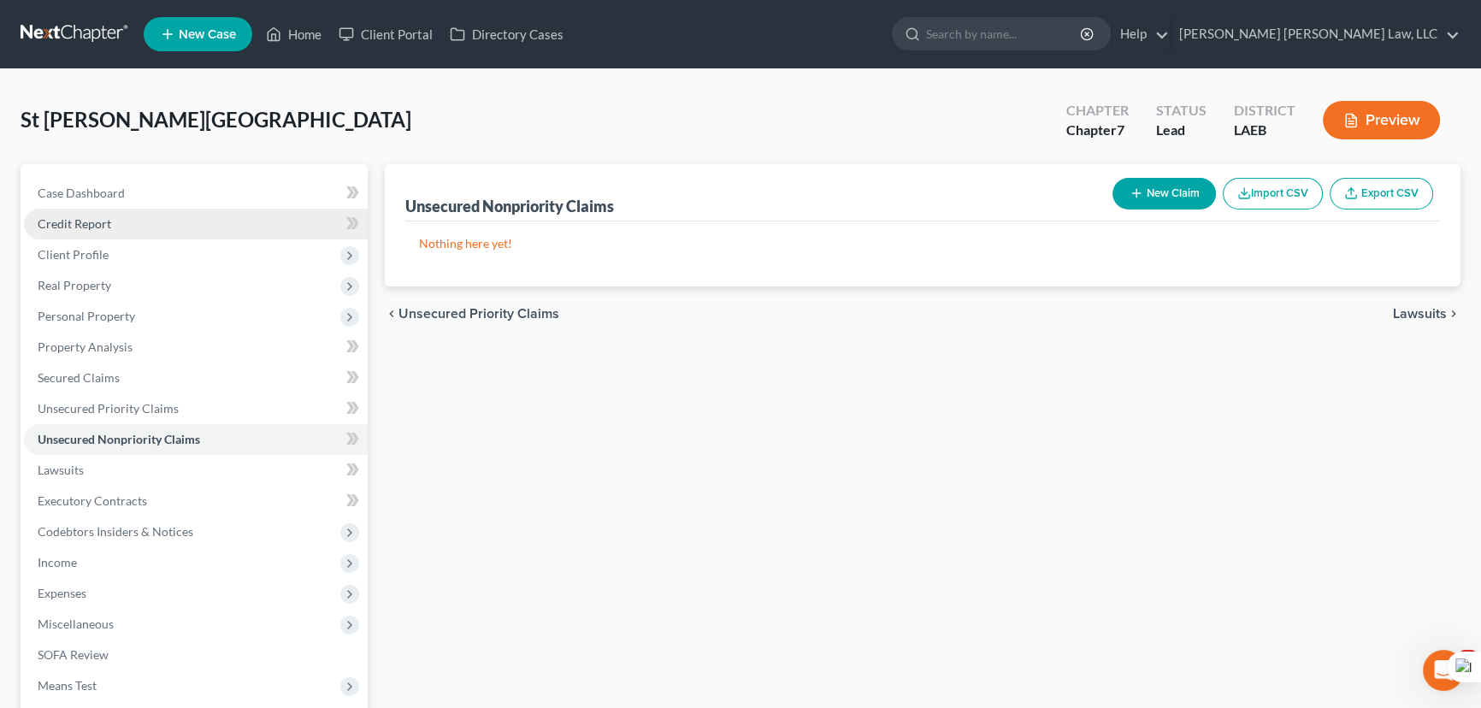
click at [109, 221] on span "Credit Report" at bounding box center [75, 223] width 74 height 15
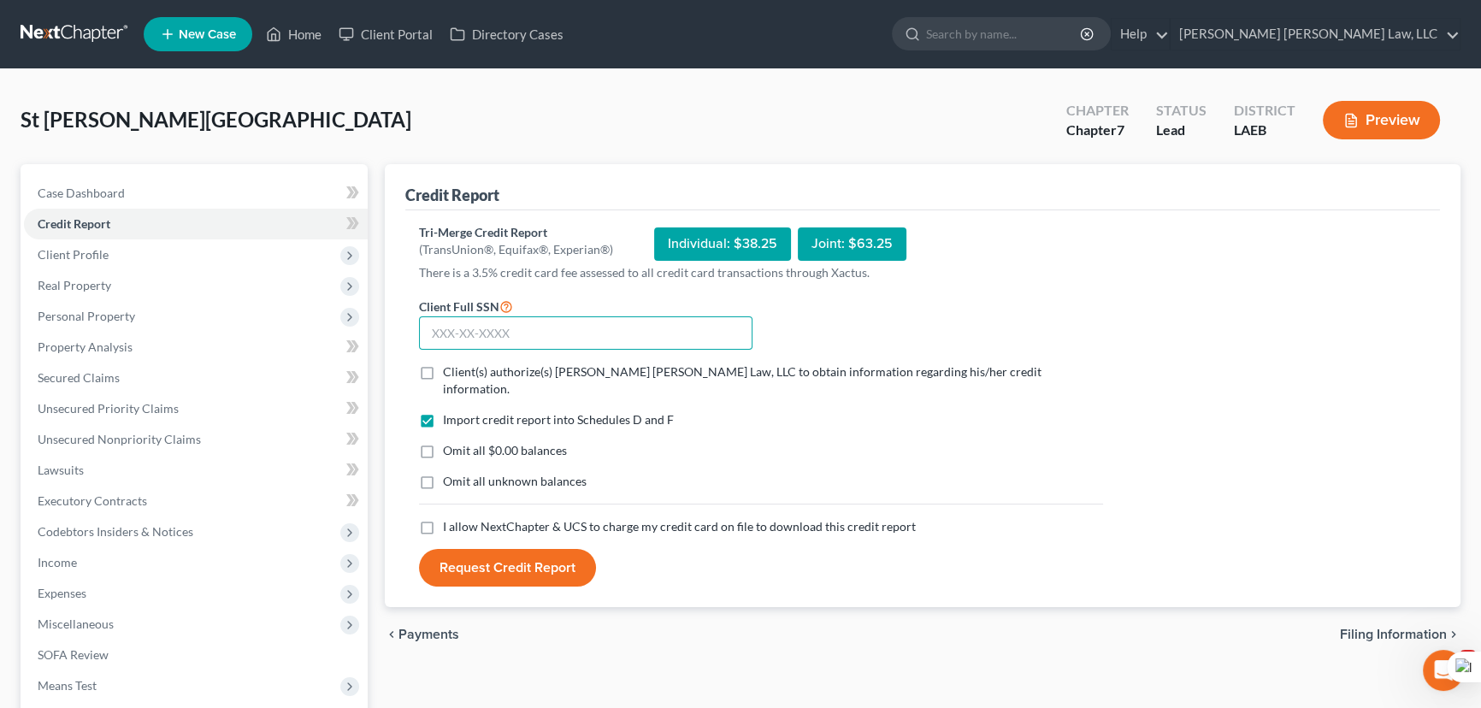
click at [680, 333] on input "text" at bounding box center [585, 333] width 333 height 34
click at [443, 370] on label "Client(s) authorize(s) [PERSON_NAME] [PERSON_NAME] Law, LLC to obtain informati…" at bounding box center [773, 380] width 660 height 34
click at [450, 370] on input "Client(s) authorize(s) [PERSON_NAME] [PERSON_NAME] Law, LLC to obtain informati…" at bounding box center [455, 368] width 11 height 11
click at [443, 442] on label "Omit all $0.00 balances" at bounding box center [505, 450] width 124 height 17
click at [450, 442] on input "Omit all $0.00 balances" at bounding box center [455, 447] width 11 height 11
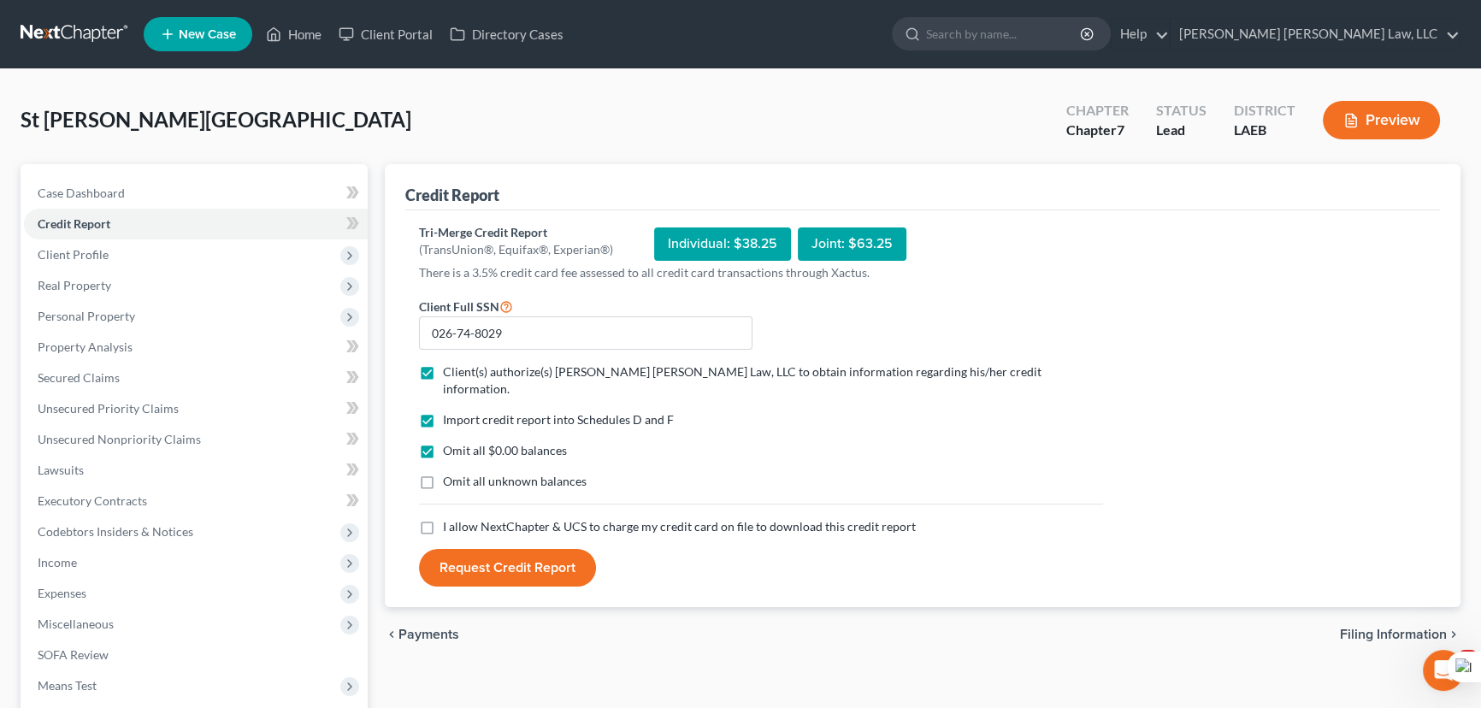
click at [443, 473] on label "Omit all unknown balances" at bounding box center [515, 481] width 144 height 17
click at [450, 473] on input "Omit all unknown balances" at bounding box center [455, 478] width 11 height 11
click at [443, 518] on label "I allow NextChapter & UCS to charge my credit card on file to download this cre…" at bounding box center [679, 526] width 473 height 17
click at [450, 518] on input "I allow NextChapter & UCS to charge my credit card on file to download this cre…" at bounding box center [455, 523] width 11 height 11
click at [510, 557] on button "Request Credit Report" at bounding box center [507, 568] width 177 height 38
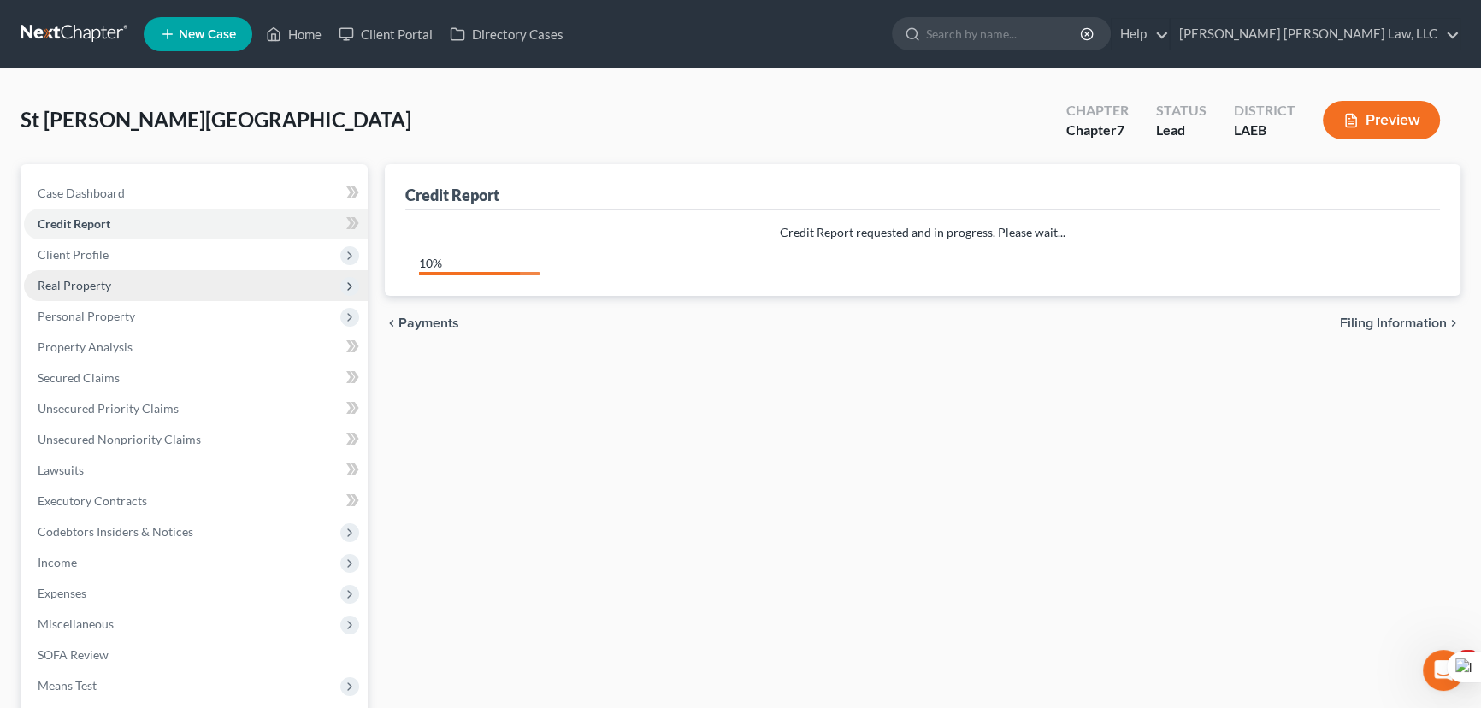
click at [224, 270] on span "Real Property" at bounding box center [196, 285] width 344 height 31
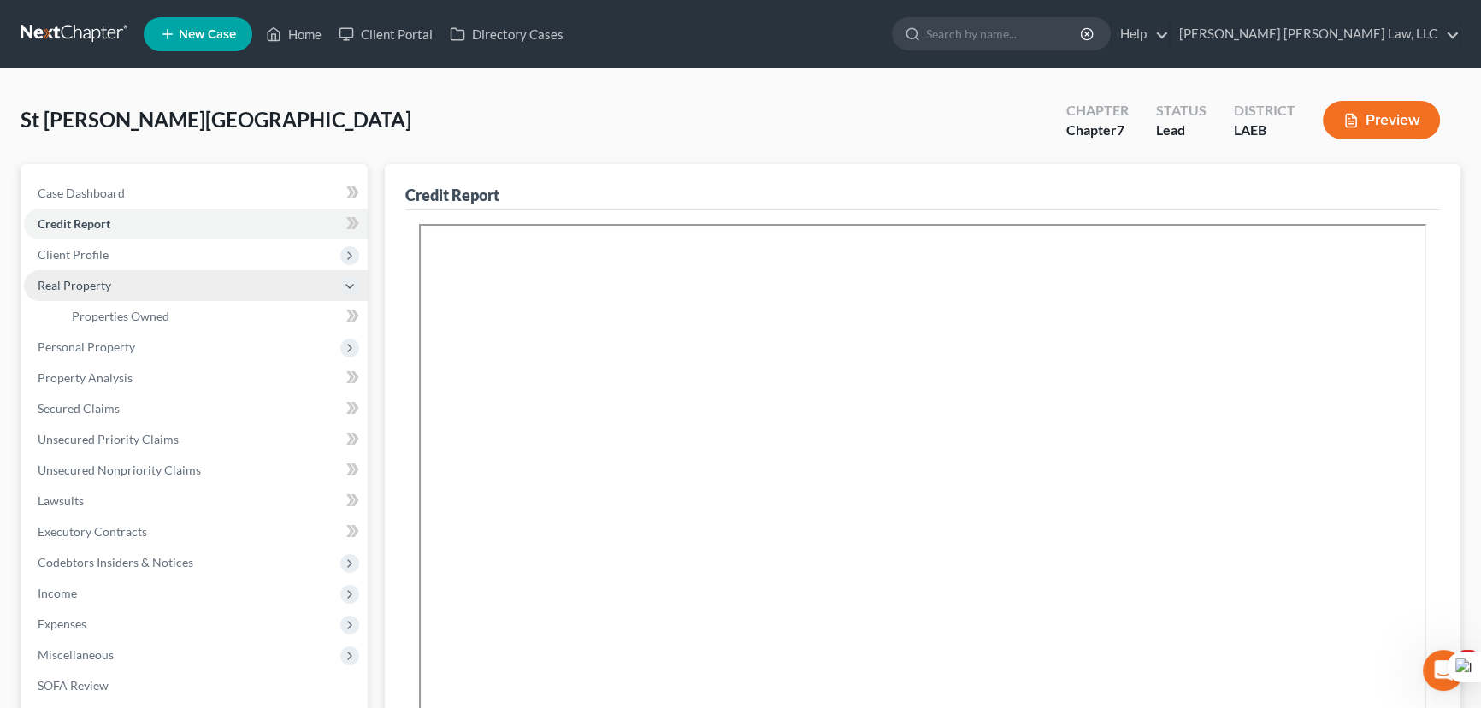
drag, startPoint x: 122, startPoint y: 238, endPoint x: 133, endPoint y: 276, distance: 40.1
click at [122, 239] on span "Client Profile" at bounding box center [196, 254] width 344 height 31
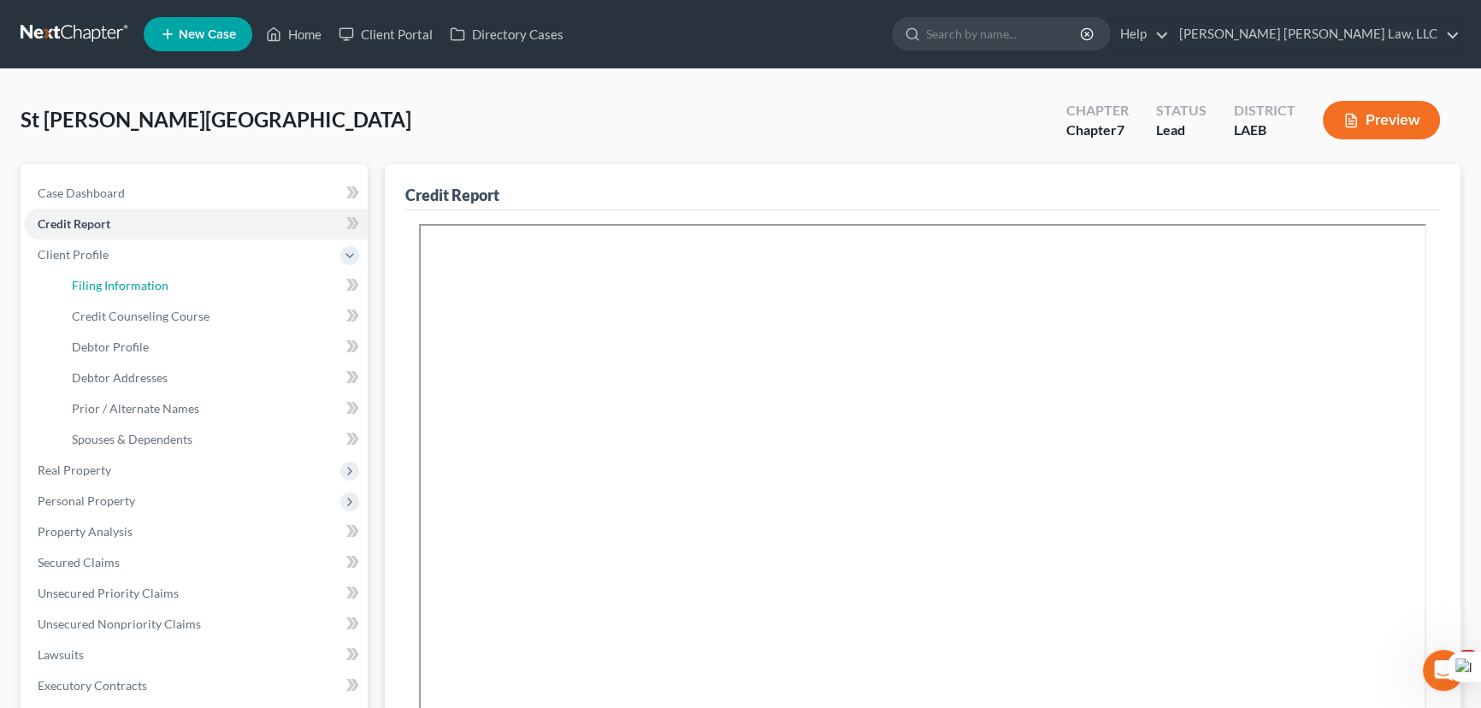
click at [147, 288] on span "Filing Information" at bounding box center [120, 285] width 97 height 15
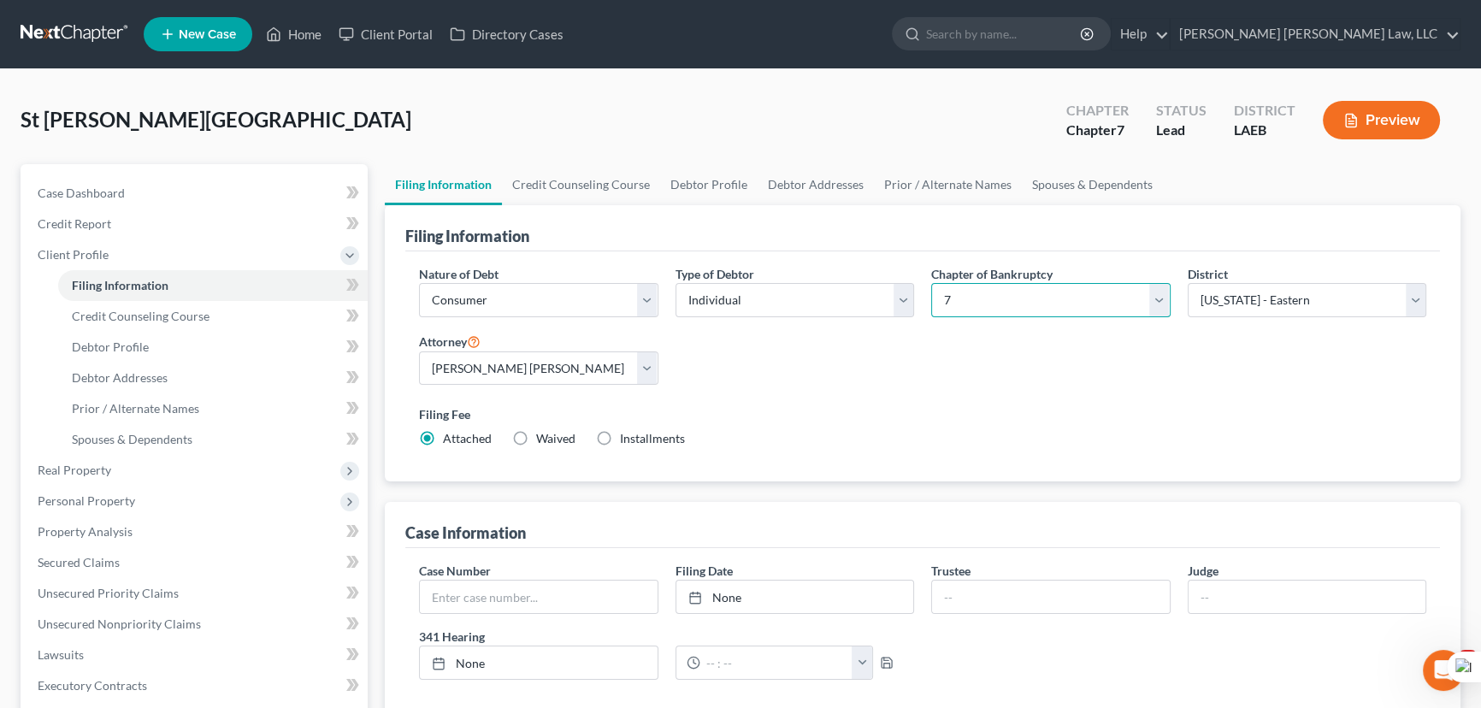
drag, startPoint x: 1112, startPoint y: 292, endPoint x: 1072, endPoint y: 401, distance: 116.6
click at [1112, 292] on select "Select 7 11 12 13" at bounding box center [1050, 300] width 239 height 34
click at [931, 283] on select "Select 7 11 12 13" at bounding box center [1050, 300] width 239 height 34
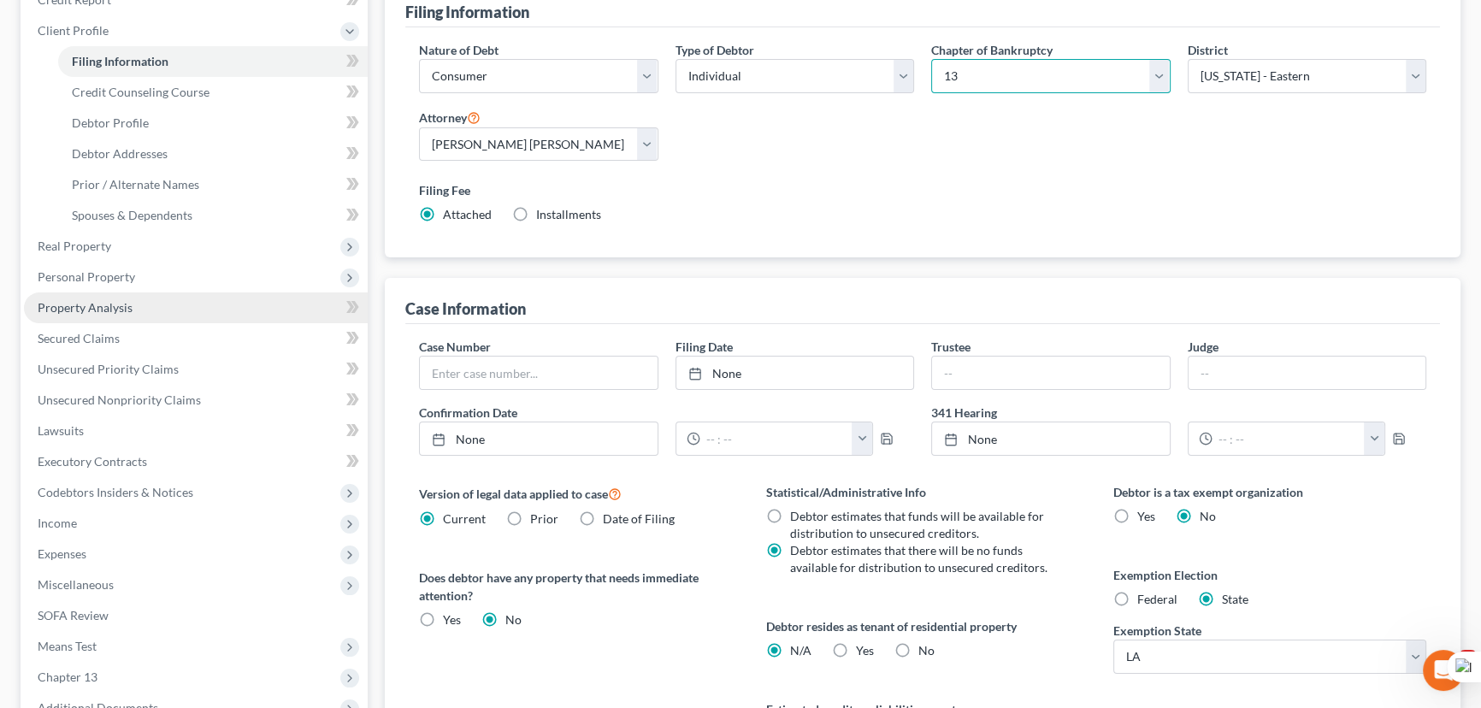
scroll to position [233, 0]
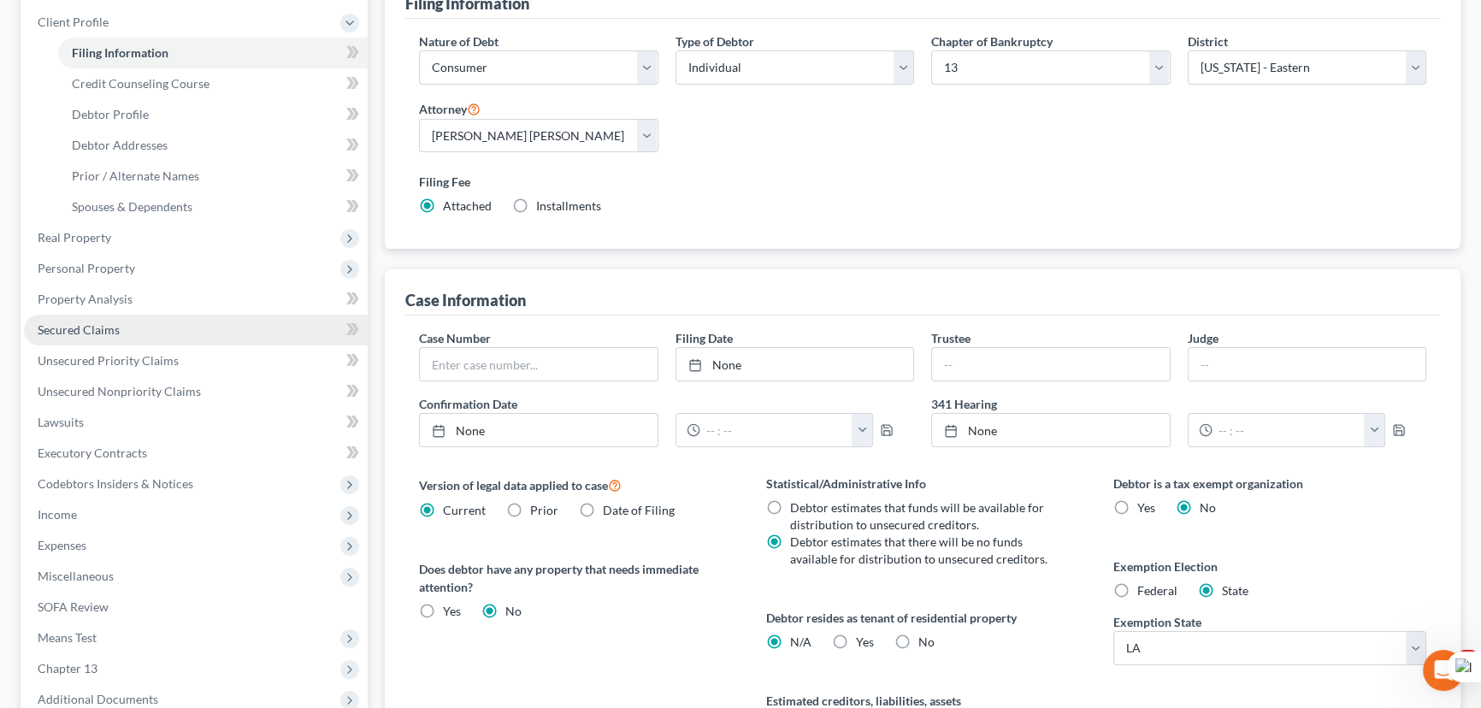
click at [170, 319] on link "Secured Claims" at bounding box center [196, 330] width 344 height 31
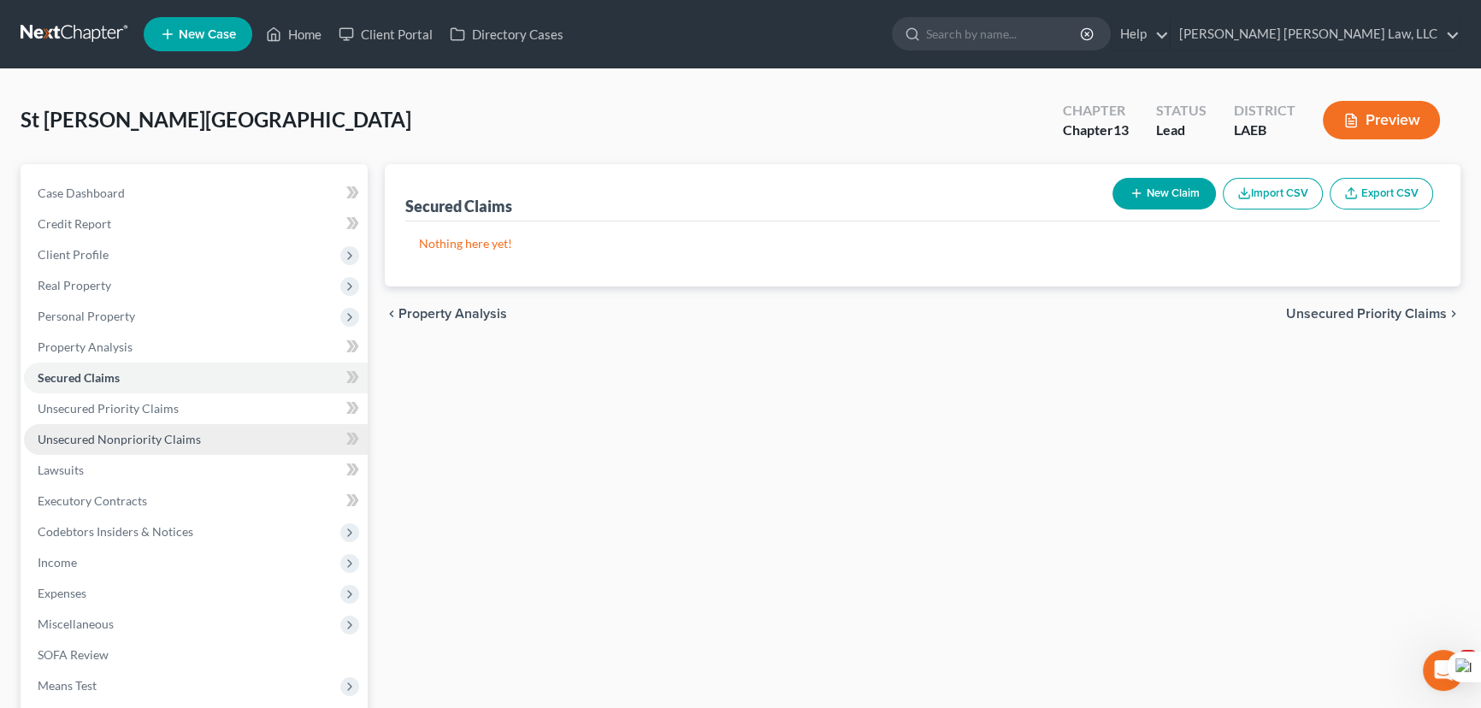
click at [205, 436] on link "Unsecured Nonpriority Claims" at bounding box center [196, 439] width 344 height 31
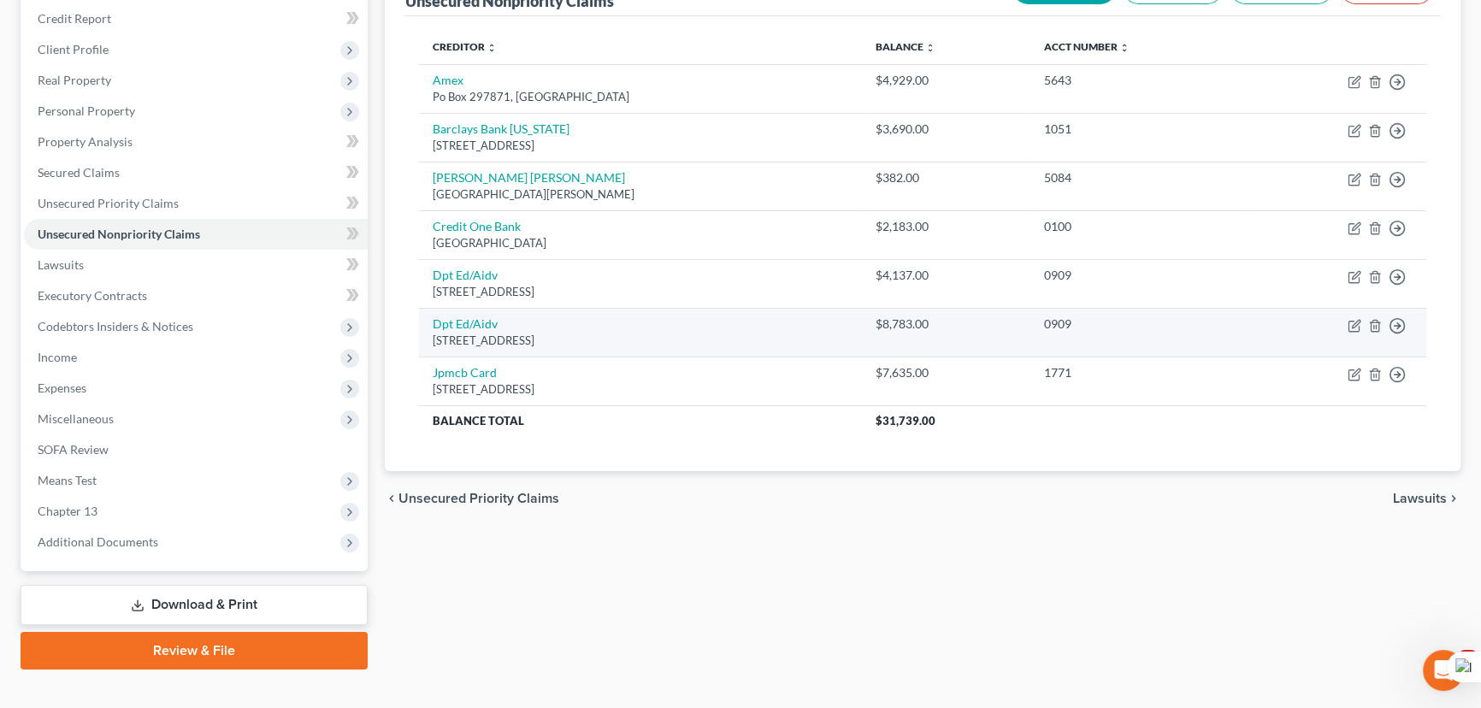
scroll to position [229, 0]
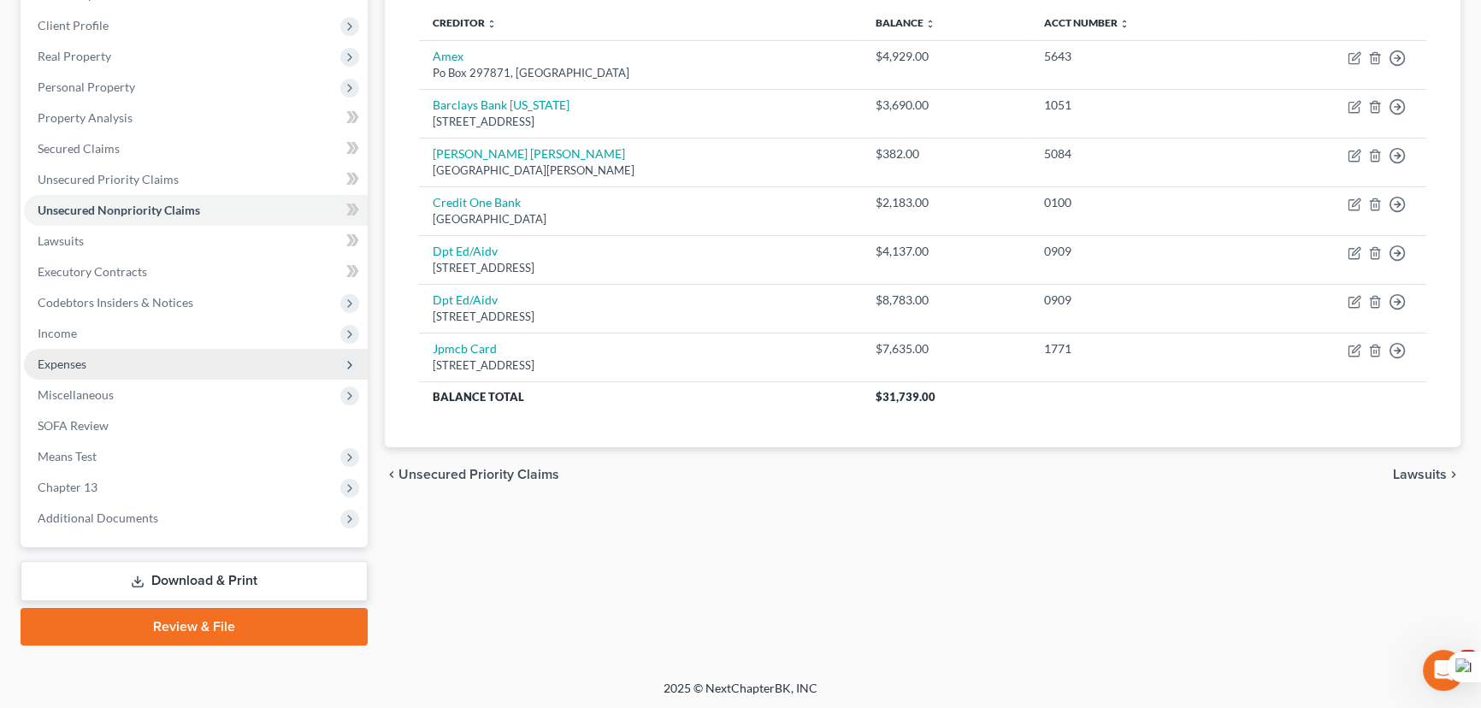
drag, startPoint x: 133, startPoint y: 308, endPoint x: 148, endPoint y: 351, distance: 45.4
click at [133, 310] on span "Codebtors Insiders & Notices" at bounding box center [196, 302] width 344 height 31
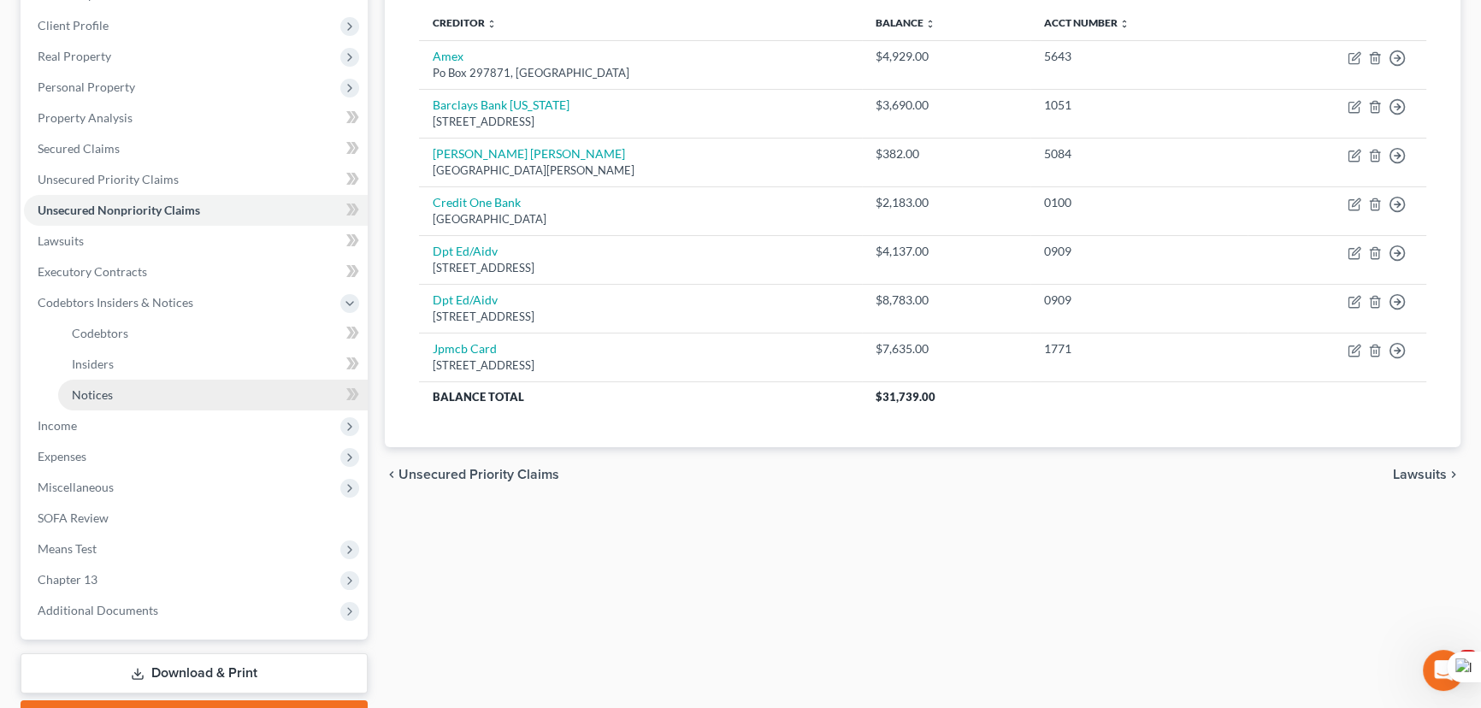
click at [162, 387] on link "Notices" at bounding box center [213, 395] width 310 height 31
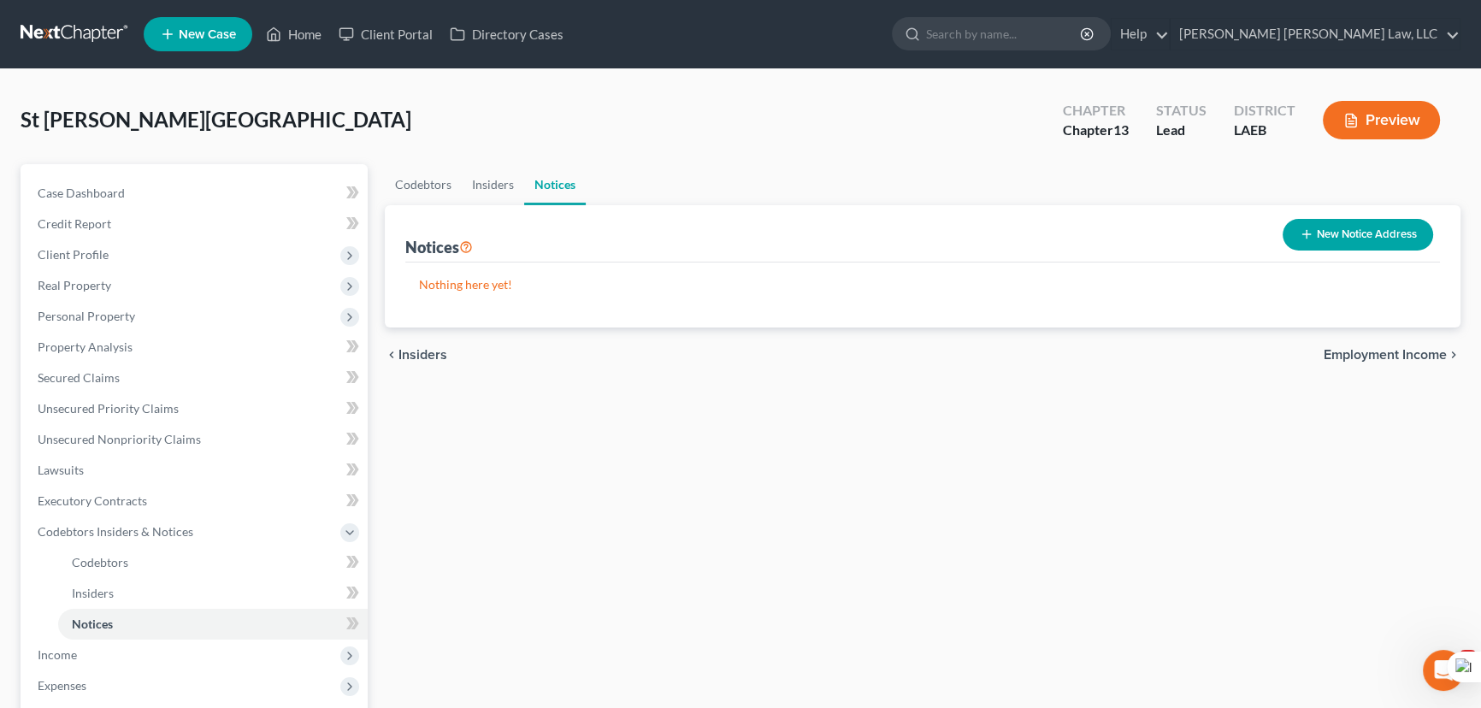
click at [1354, 228] on button "New Notice Address" at bounding box center [1358, 235] width 150 height 32
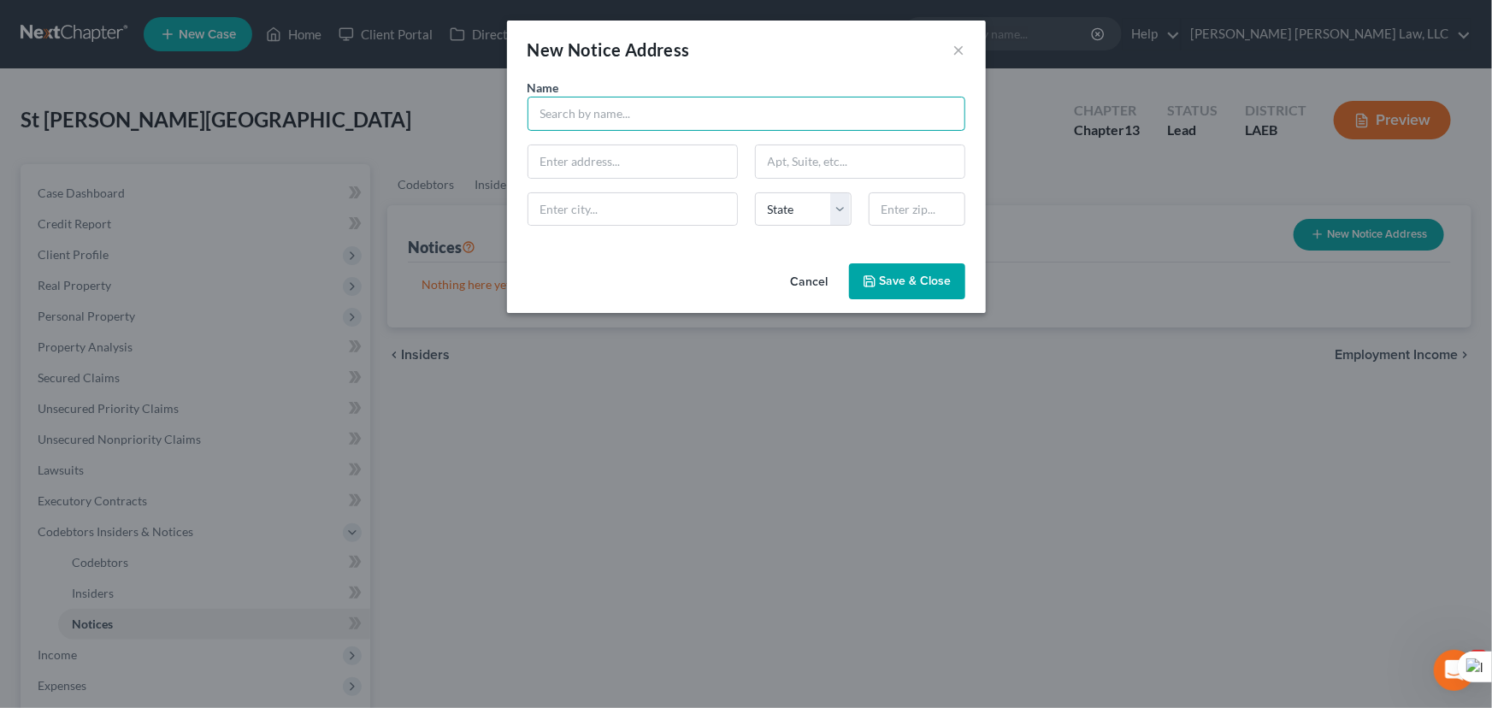
click at [573, 111] on input "text" at bounding box center [747, 114] width 438 height 34
click at [585, 161] on input "text" at bounding box center [632, 161] width 209 height 32
click at [881, 285] on span "Save & Close" at bounding box center [916, 281] width 72 height 15
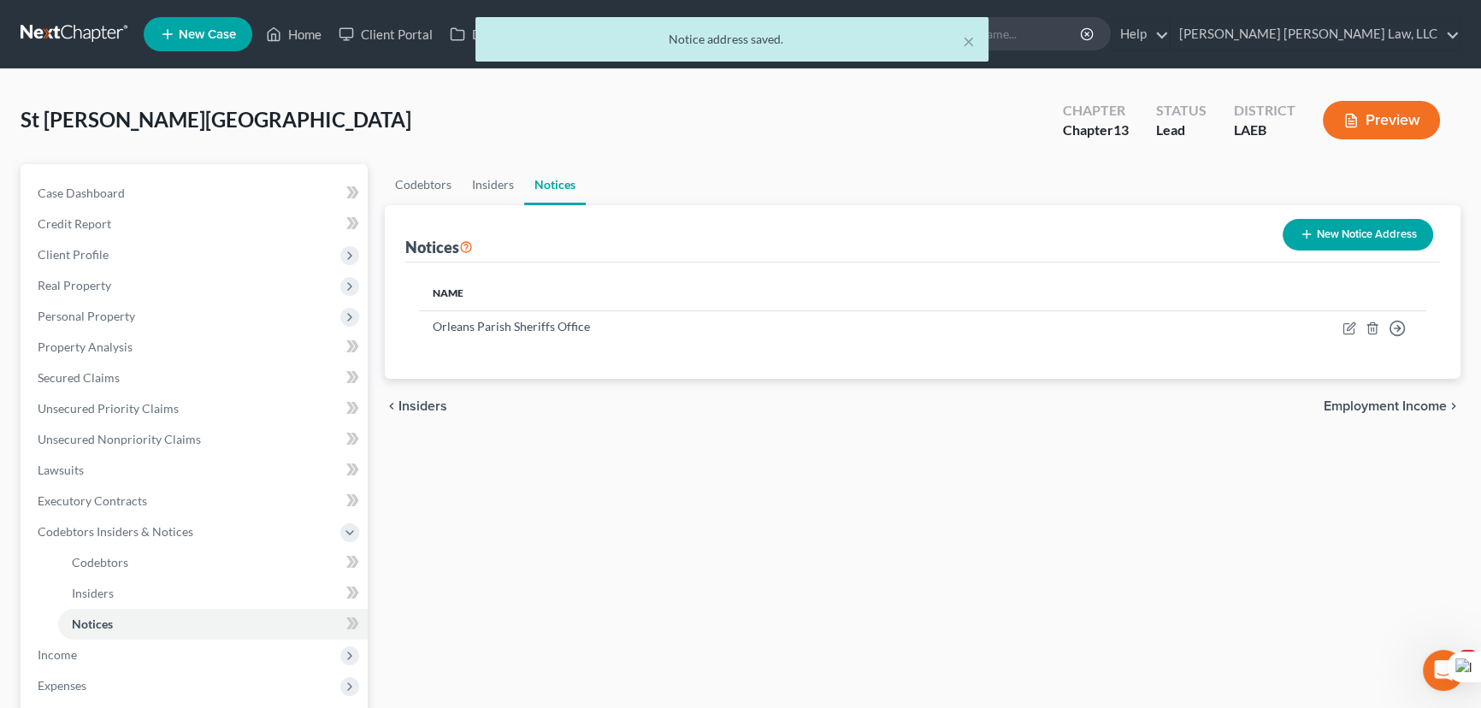
scroll to position [322, 0]
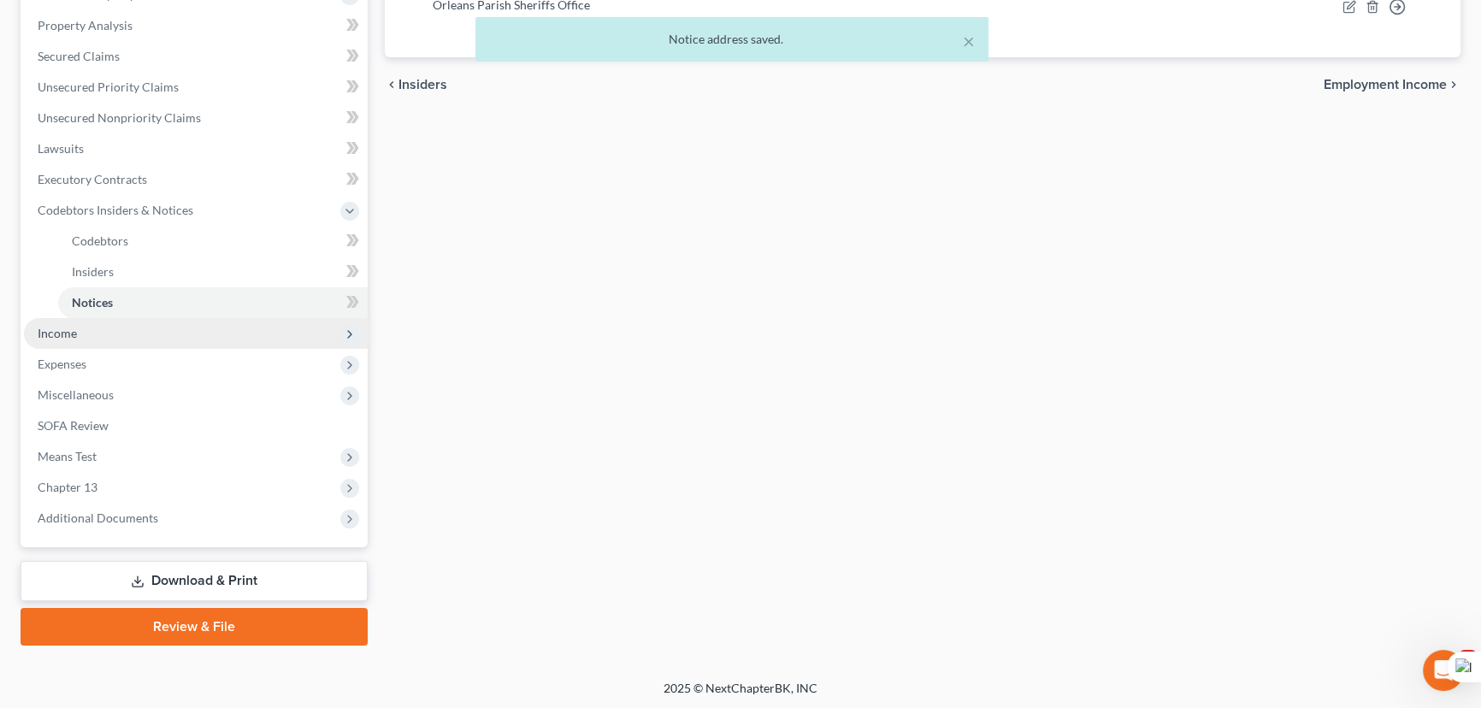
click at [174, 336] on span "Income" at bounding box center [196, 333] width 344 height 31
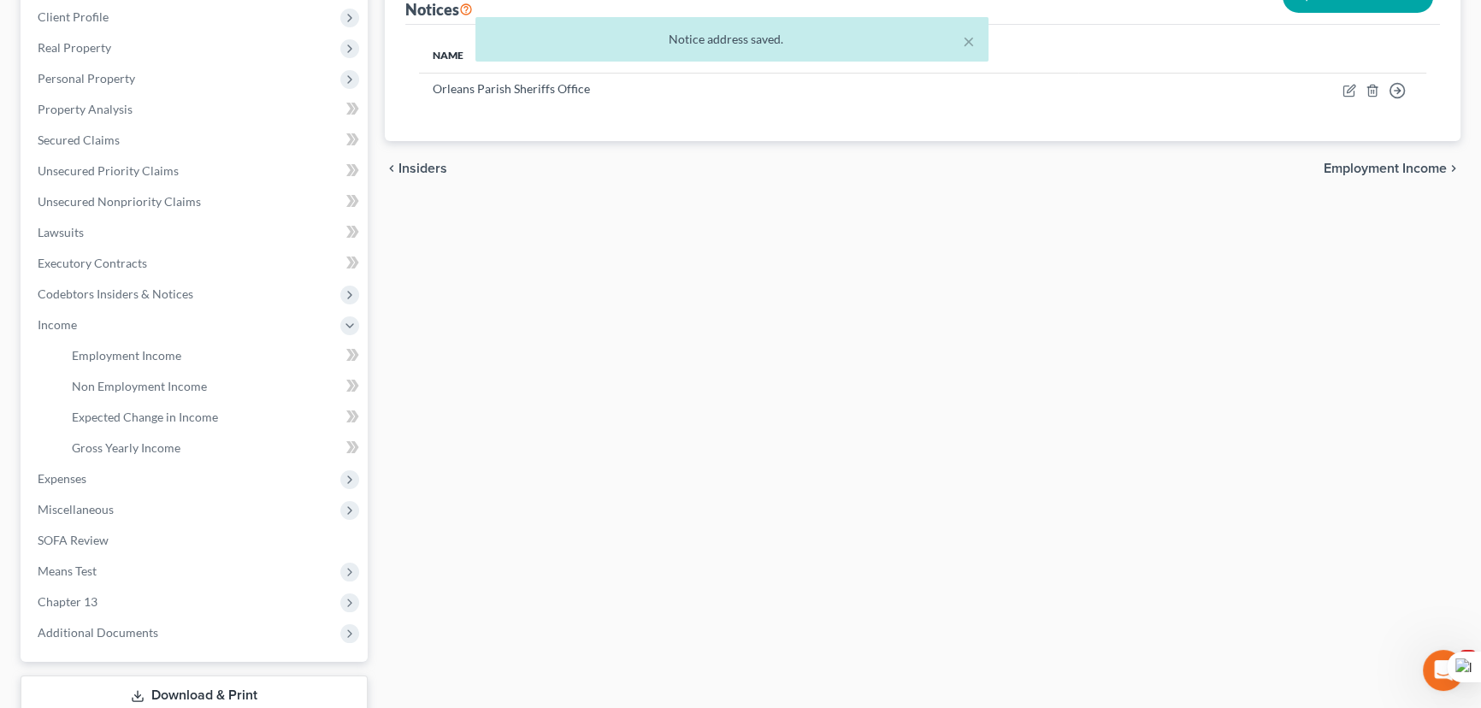
scroll to position [166, 0]
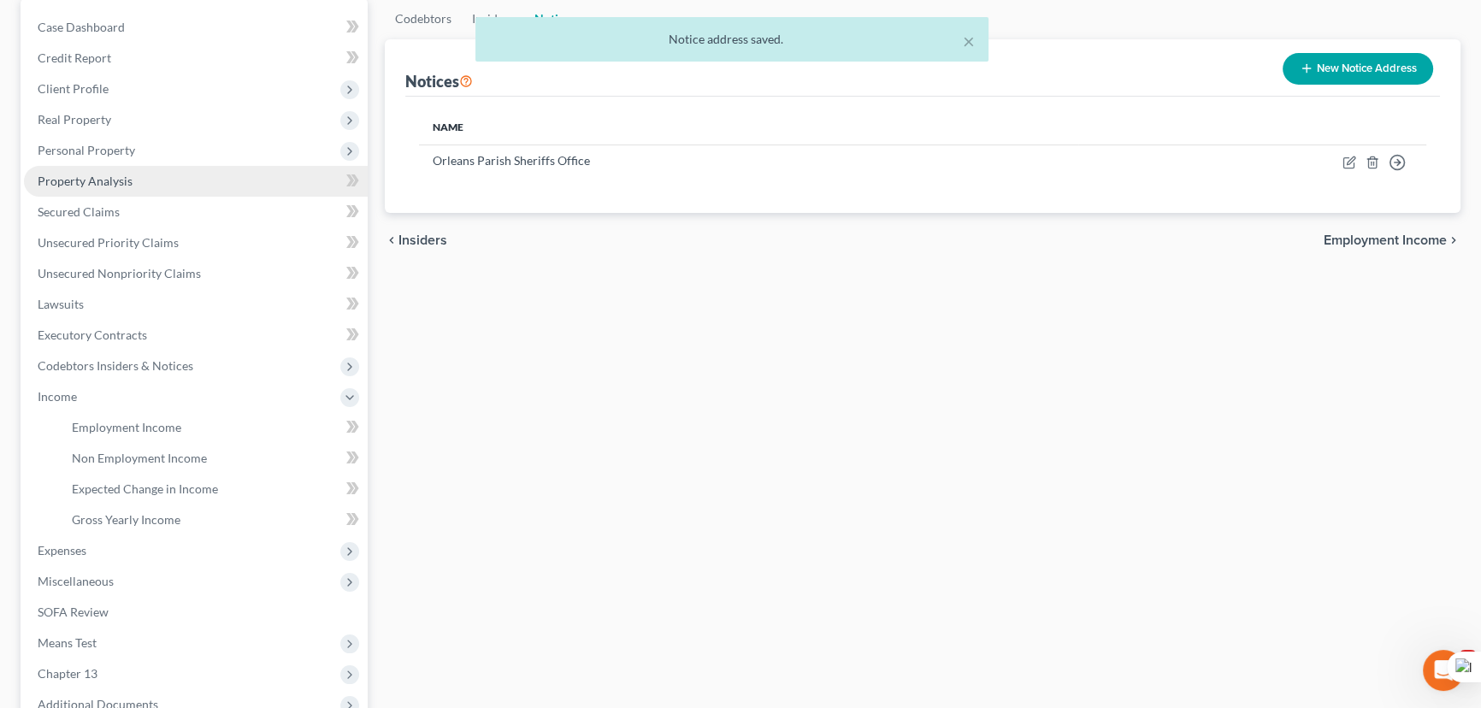
click at [175, 145] on span "Personal Property" at bounding box center [196, 150] width 344 height 31
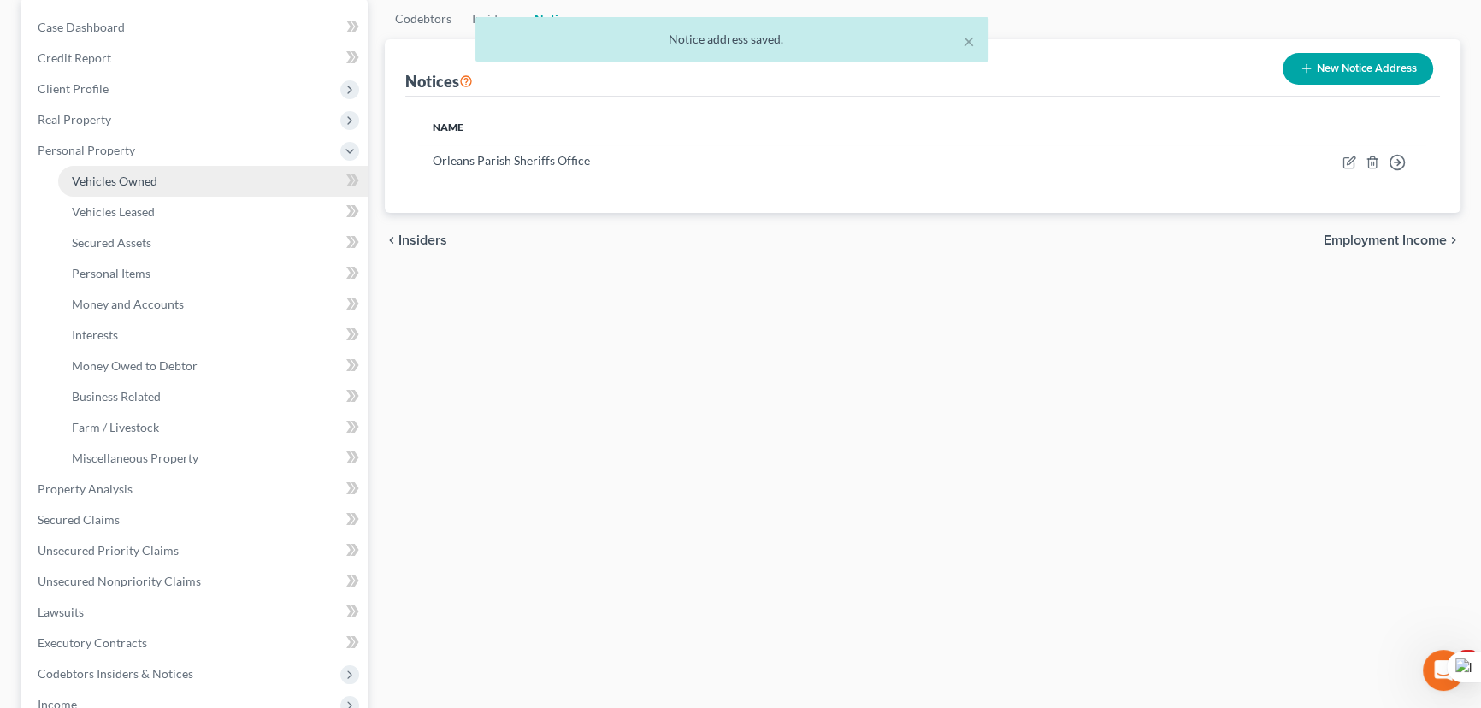
click at [182, 166] on link "Vehicles Owned" at bounding box center [213, 181] width 310 height 31
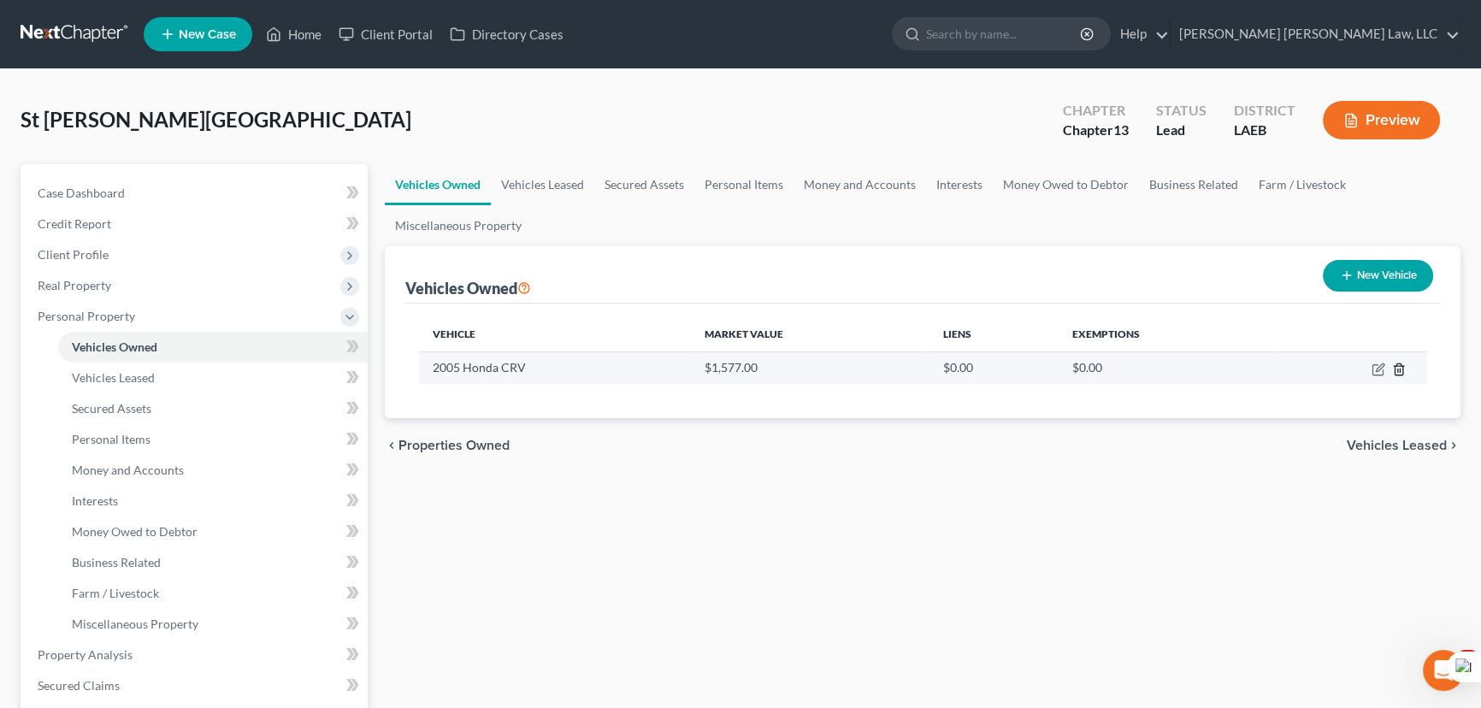
click at [1398, 369] on line "button" at bounding box center [1398, 370] width 0 height 3
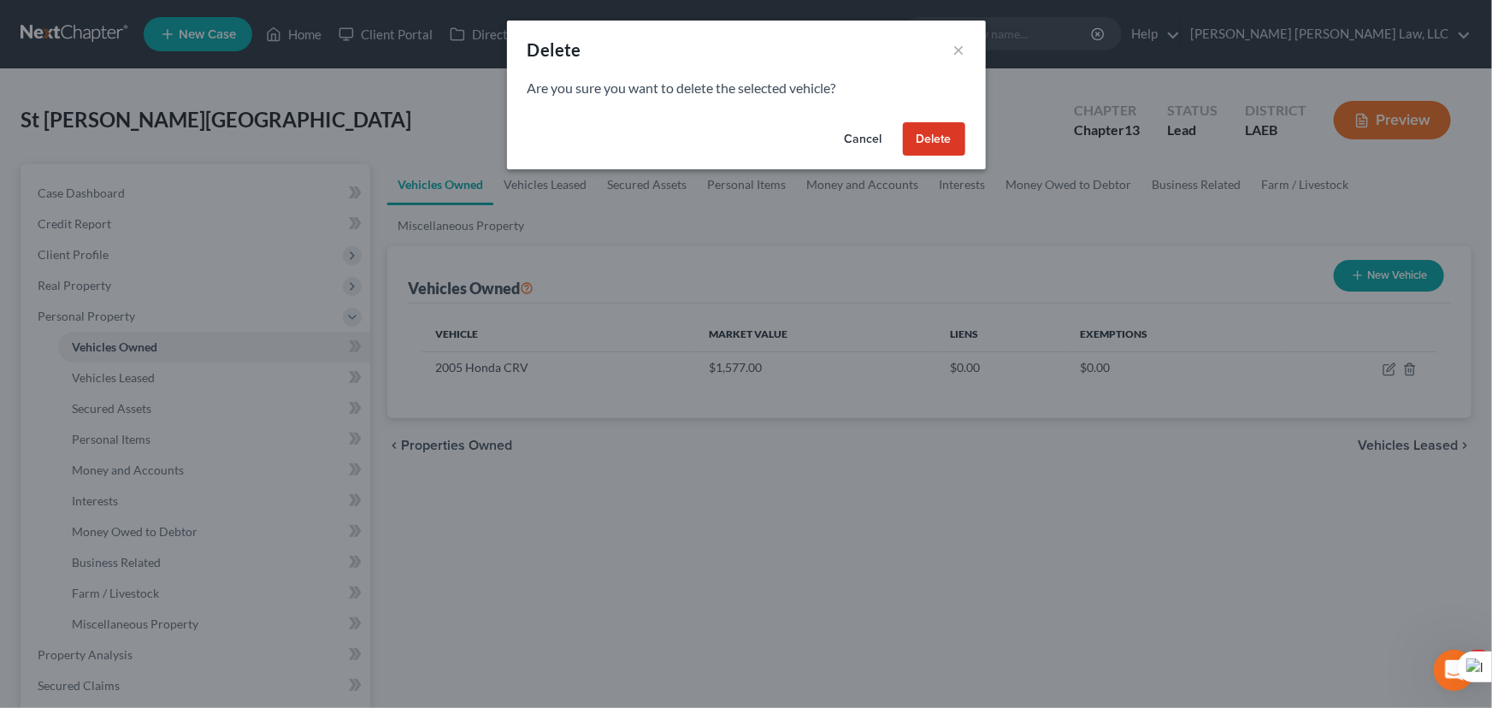
click at [864, 147] on button "Cancel" at bounding box center [863, 139] width 65 height 34
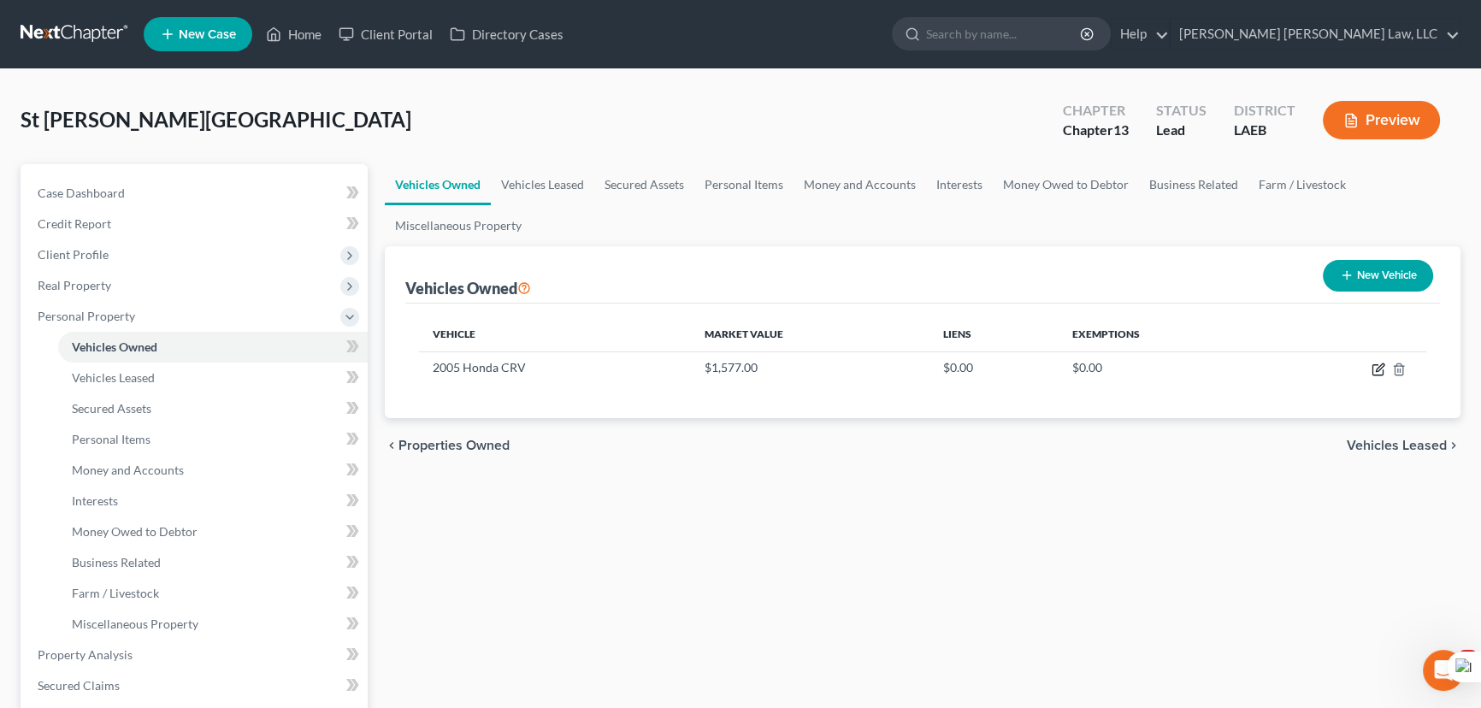
drag, startPoint x: 1377, startPoint y: 367, endPoint x: 777, endPoint y: 401, distance: 600.4
click at [1376, 367] on icon "button" at bounding box center [1379, 370] width 14 height 14
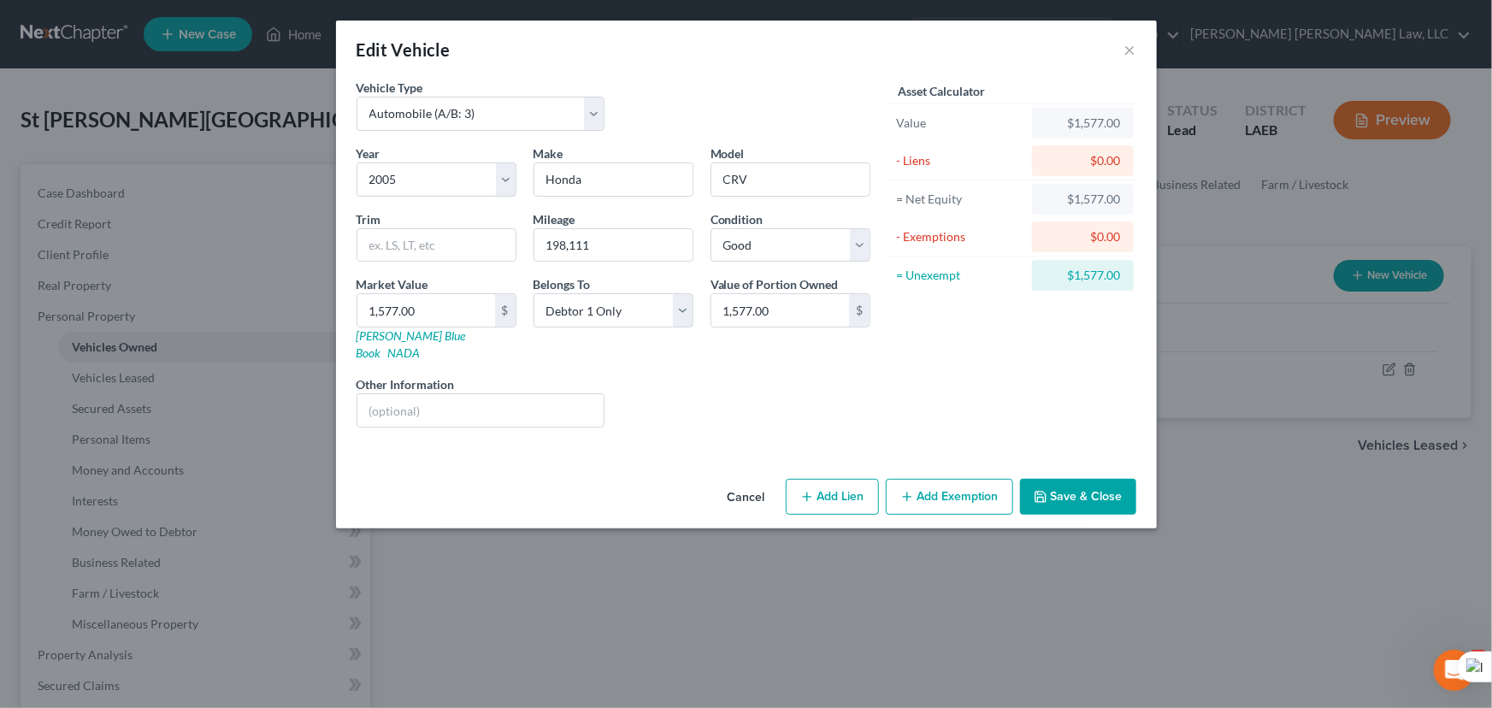
click at [975, 485] on button "Add Exemption" at bounding box center [949, 497] width 127 height 36
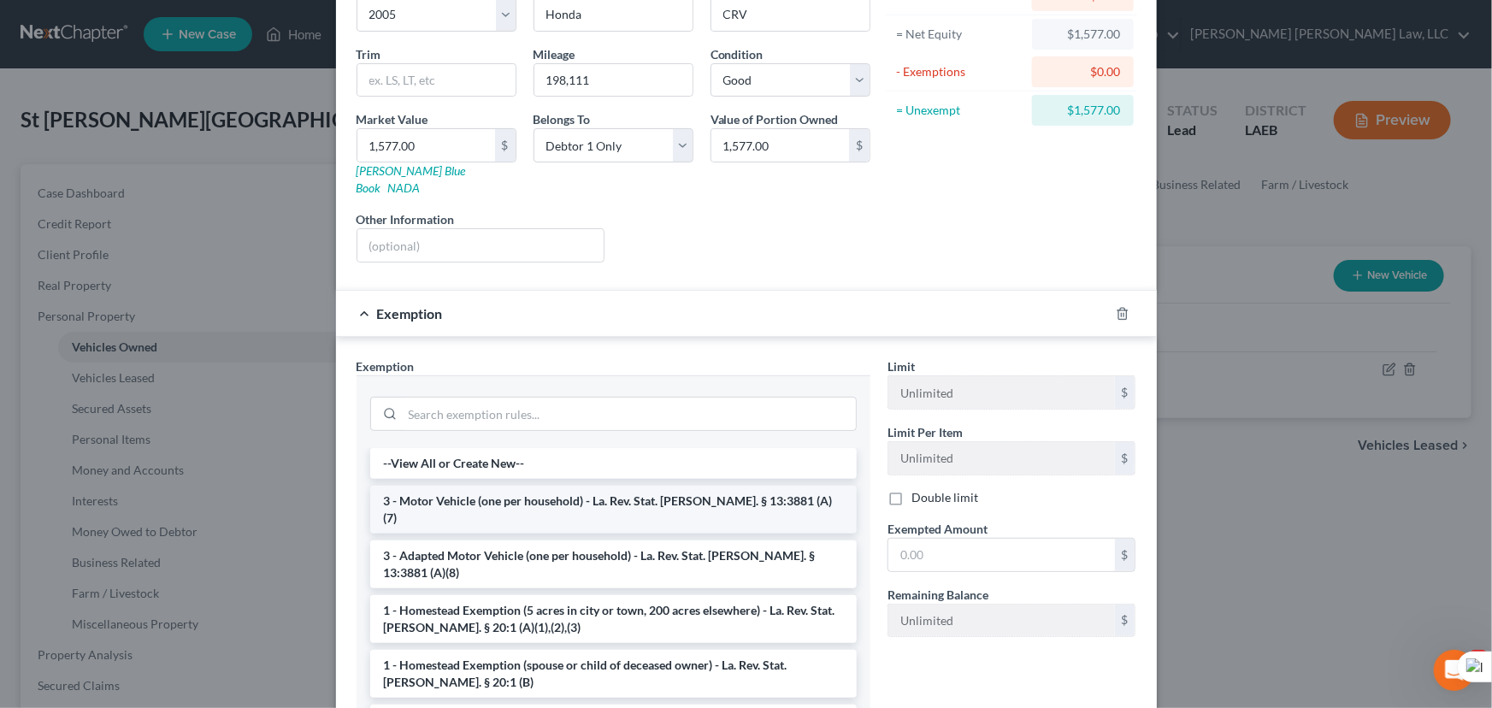
scroll to position [282, 0]
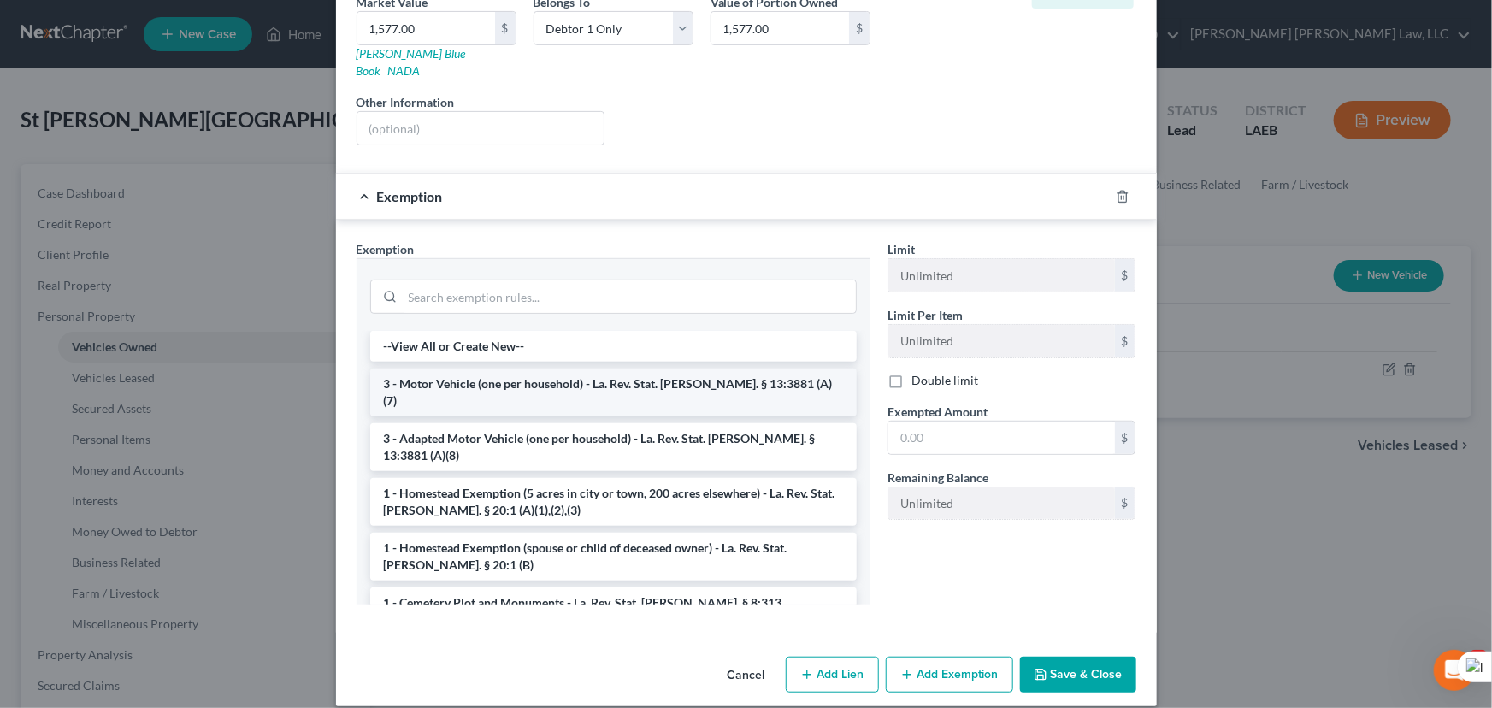
click at [576, 375] on li "3 - Motor Vehicle (one per household) - La. Rev. Stat. [PERSON_NAME]. § 13:3881…" at bounding box center [613, 393] width 487 height 48
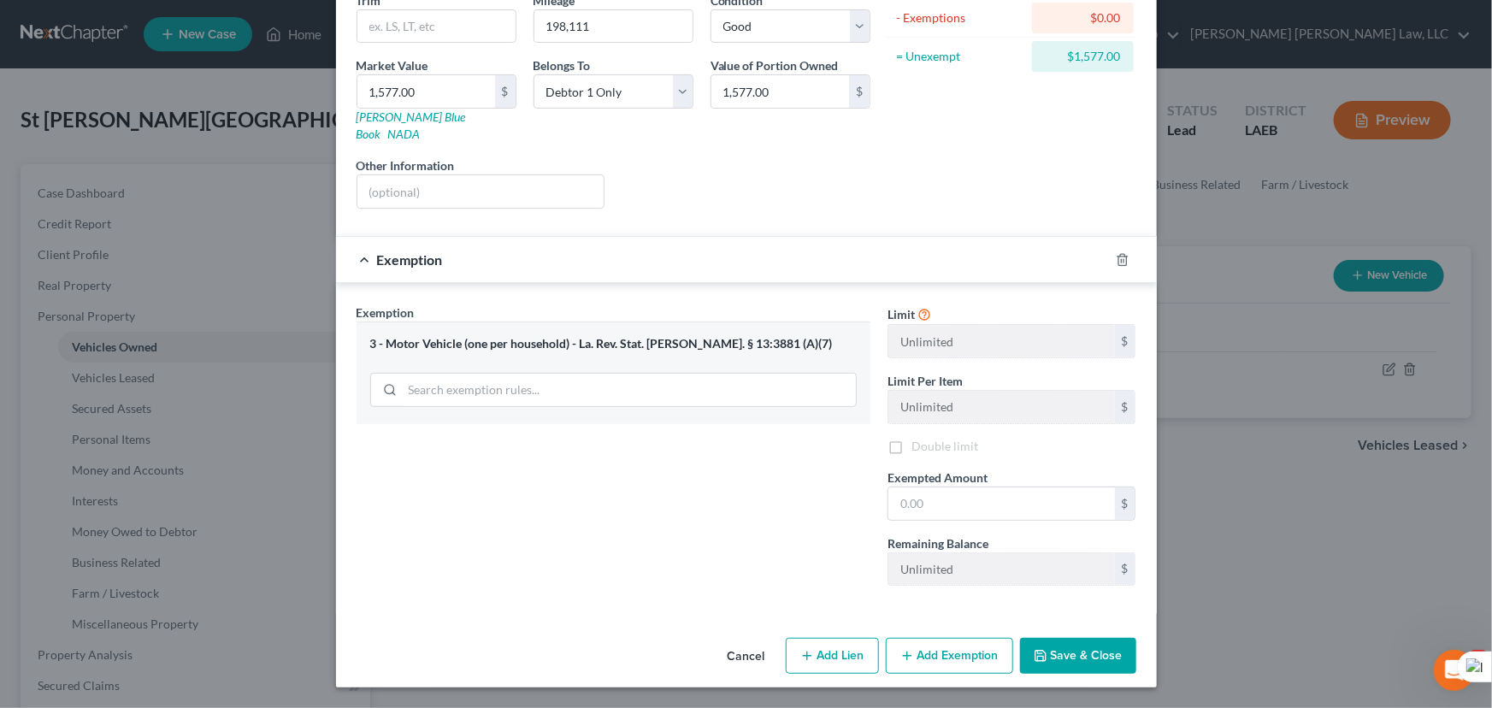
scroll to position [199, 0]
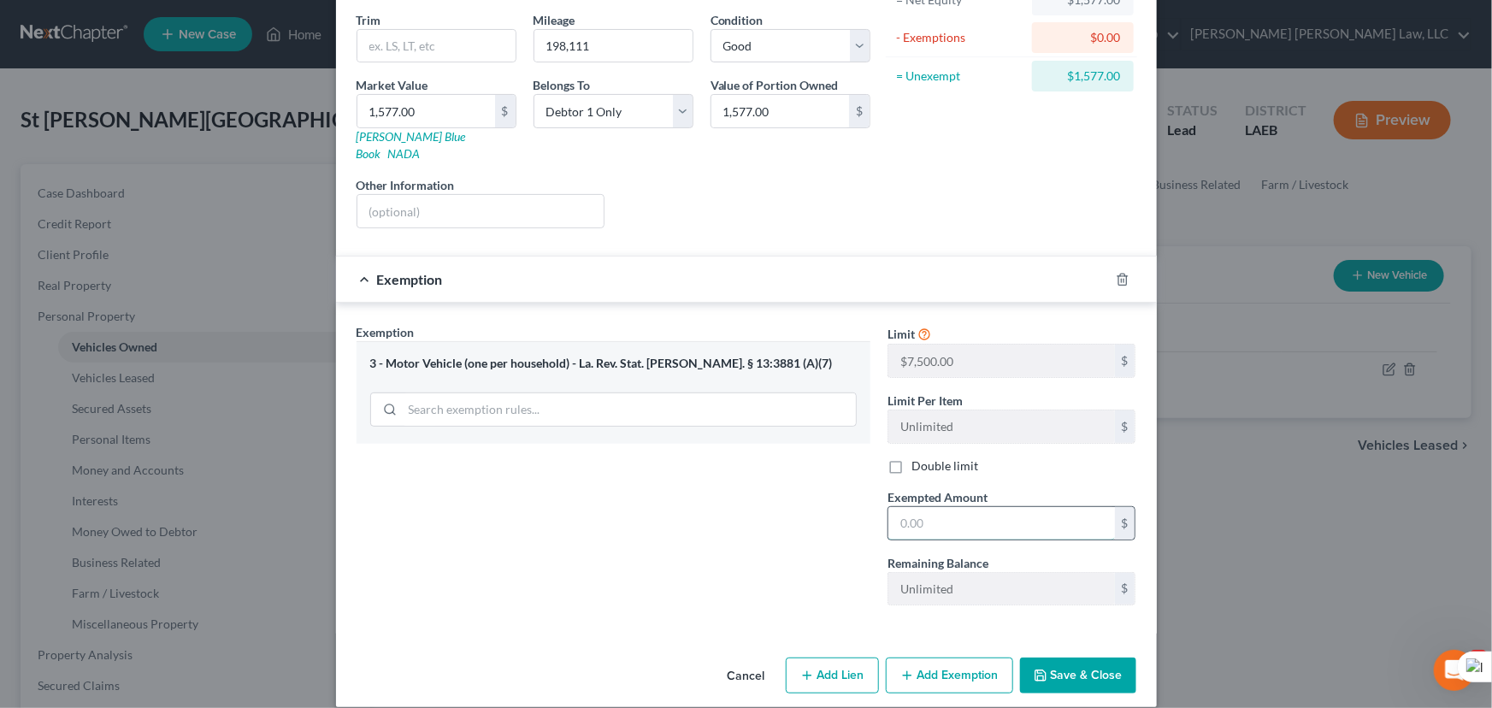
click at [996, 507] on input "text" at bounding box center [1001, 523] width 227 height 32
click at [1068, 667] on button "Save & Close" at bounding box center [1078, 676] width 116 height 36
click at [1068, 658] on button "Save & Close" at bounding box center [1078, 676] width 116 height 36
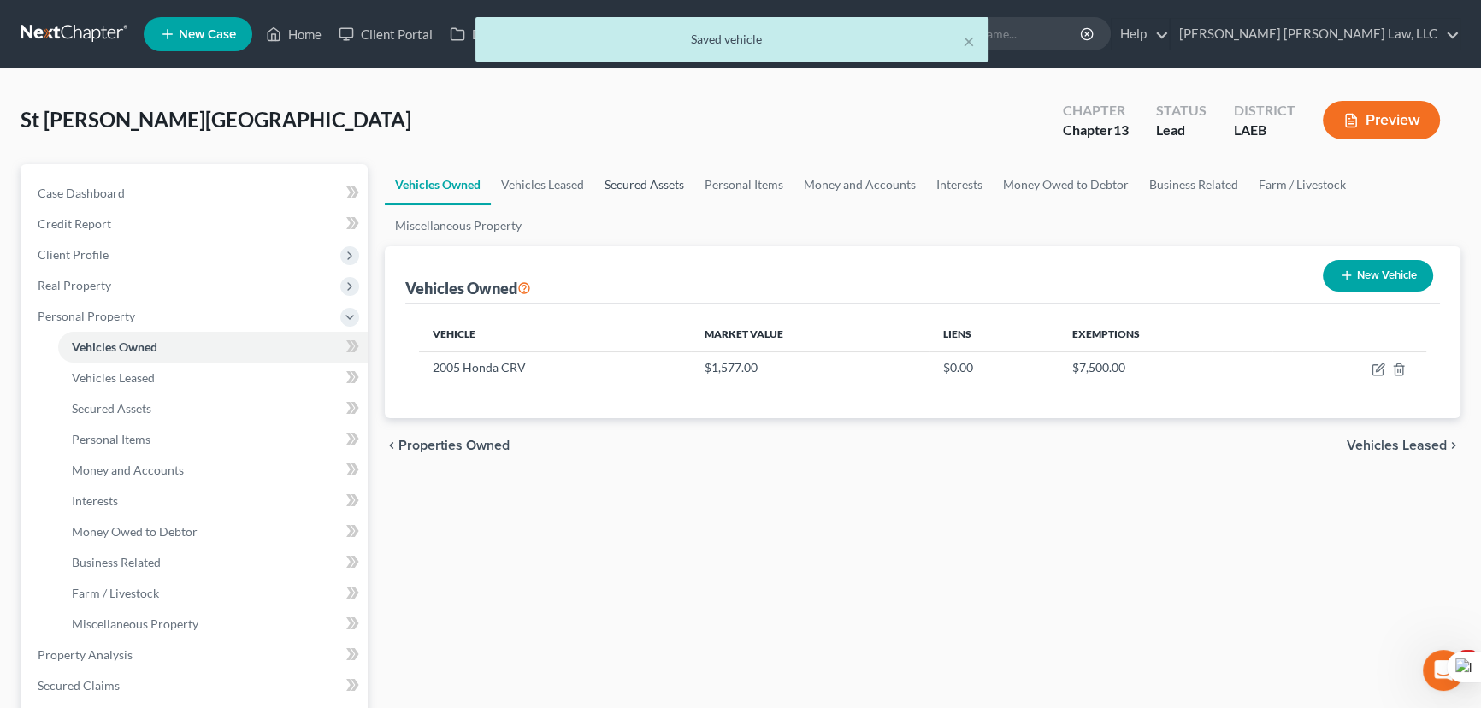
click at [677, 183] on link "Secured Assets" at bounding box center [644, 184] width 100 height 41
click at [745, 185] on link "Personal Items" at bounding box center [743, 184] width 99 height 41
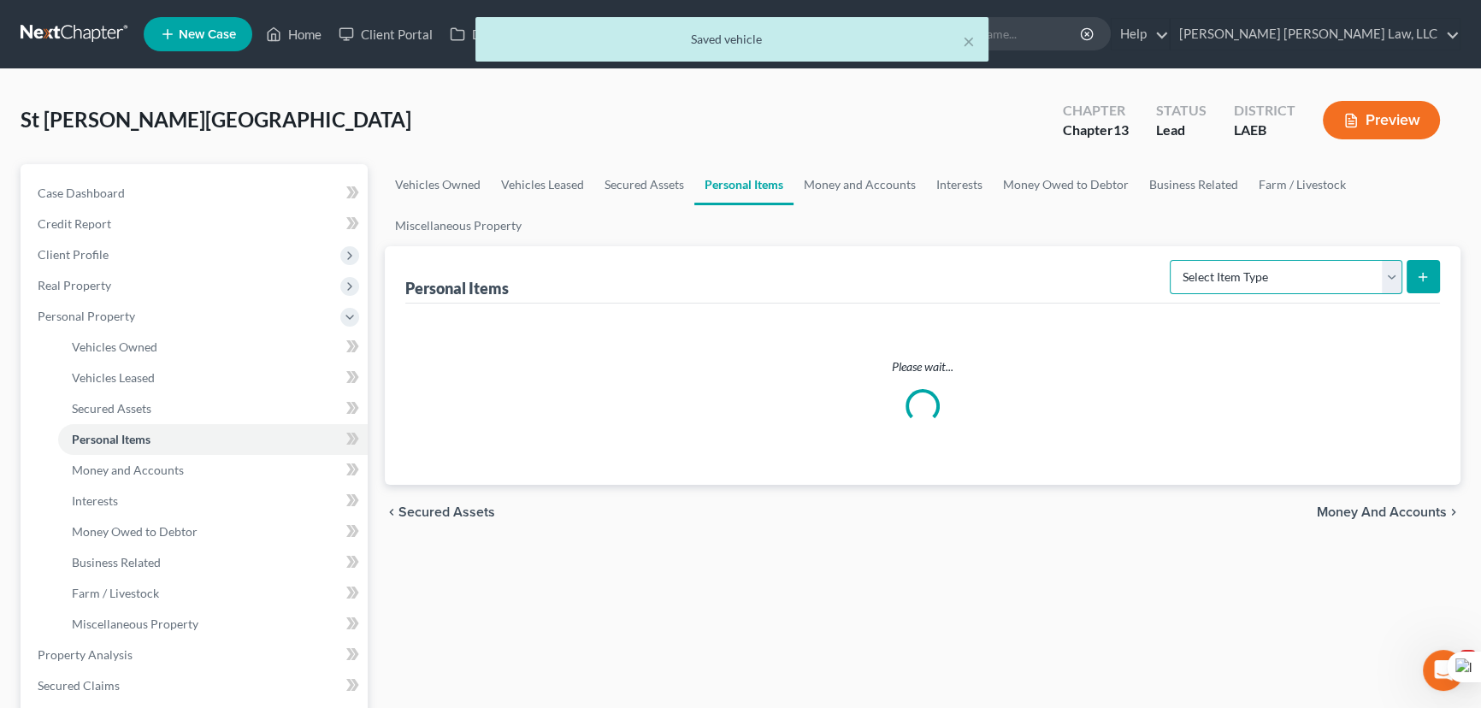
click at [1329, 279] on select "Select Item Type Clothing (A/B: 11) Collectibles Of Value (A/B: 8) Electronics …" at bounding box center [1286, 277] width 233 height 34
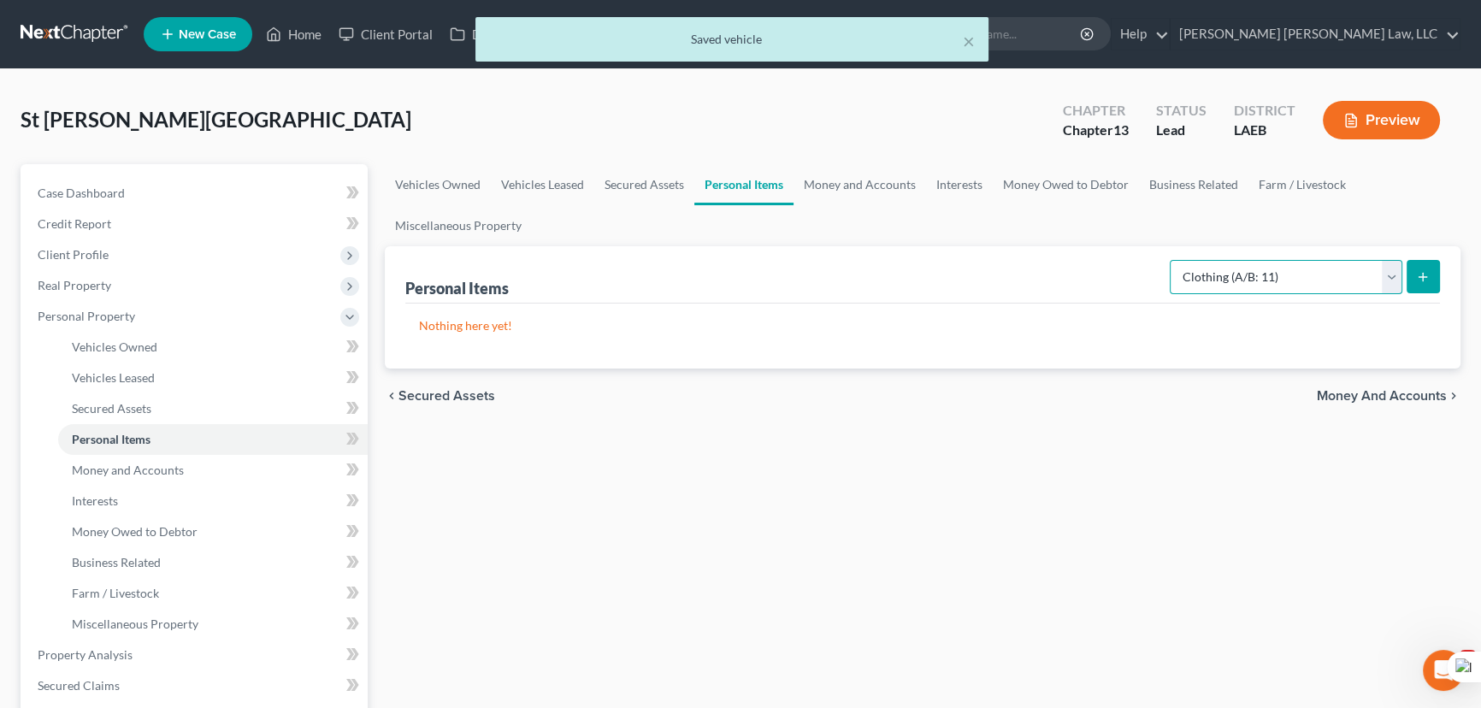
click at [1172, 260] on select "Select Item Type Clothing (A/B: 11) Collectibles Of Value (A/B: 8) Electronics …" at bounding box center [1286, 277] width 233 height 34
click at [1428, 267] on button "submit" at bounding box center [1423, 276] width 33 height 33
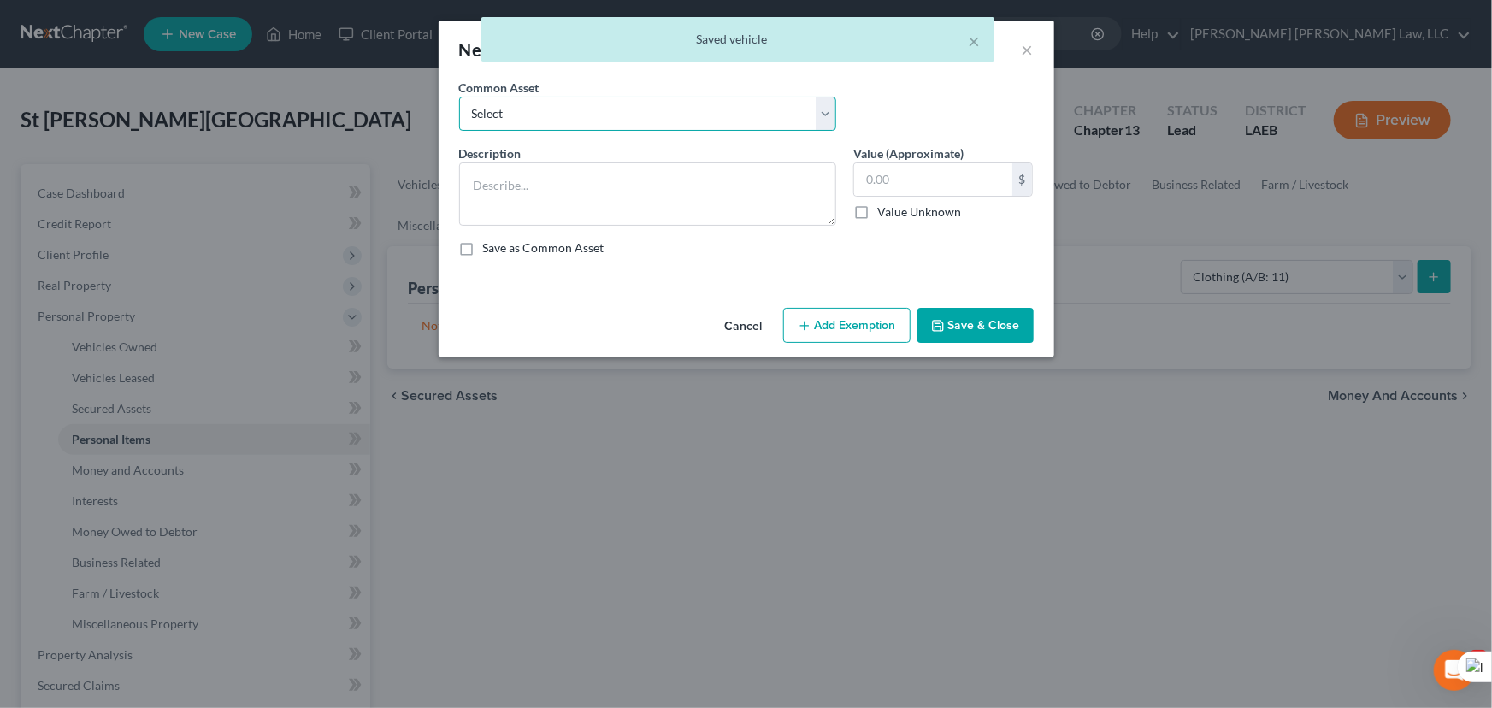
click at [490, 97] on select "Select Clothes Clothes" at bounding box center [647, 114] width 377 height 34
click at [459, 97] on select "Select Clothes Clothes" at bounding box center [647, 114] width 377 height 34
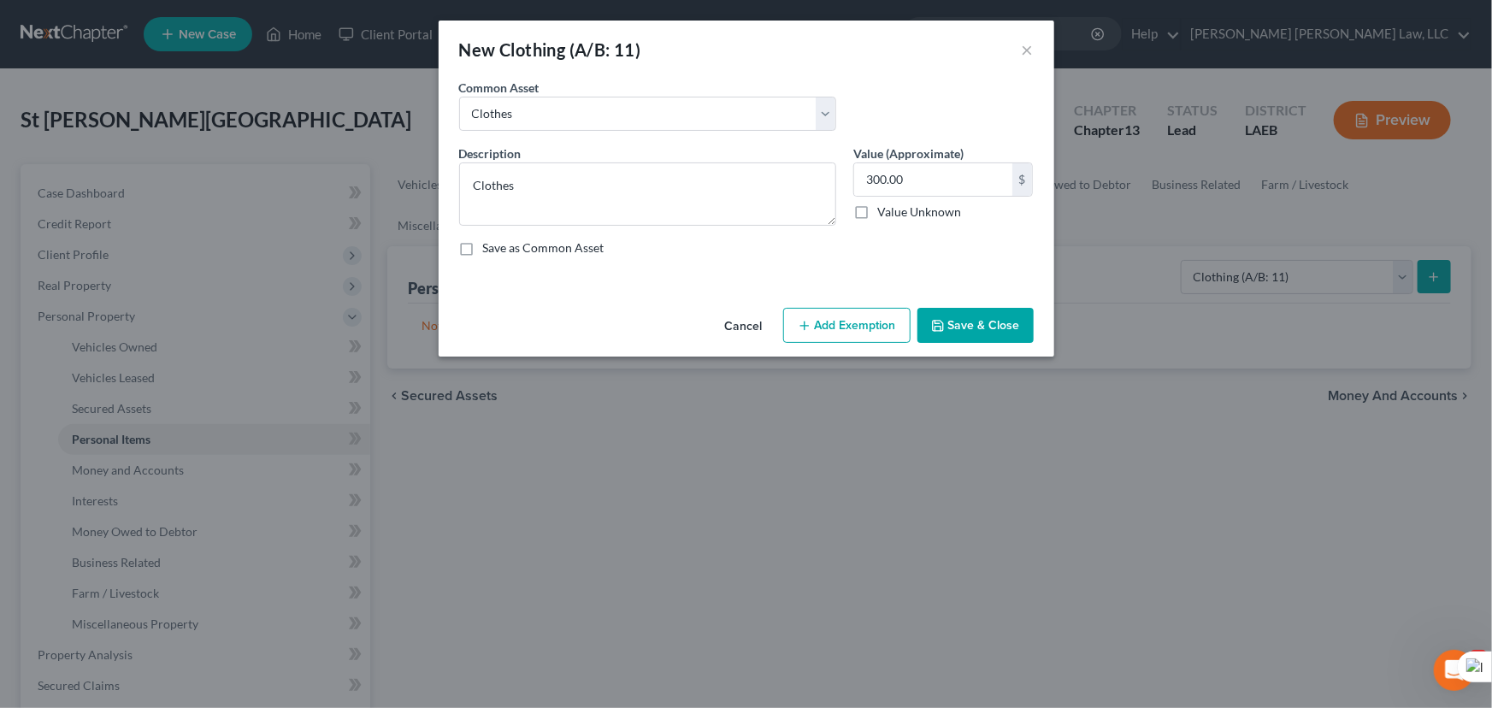
click at [835, 320] on button "Add Exemption" at bounding box center [846, 326] width 127 height 36
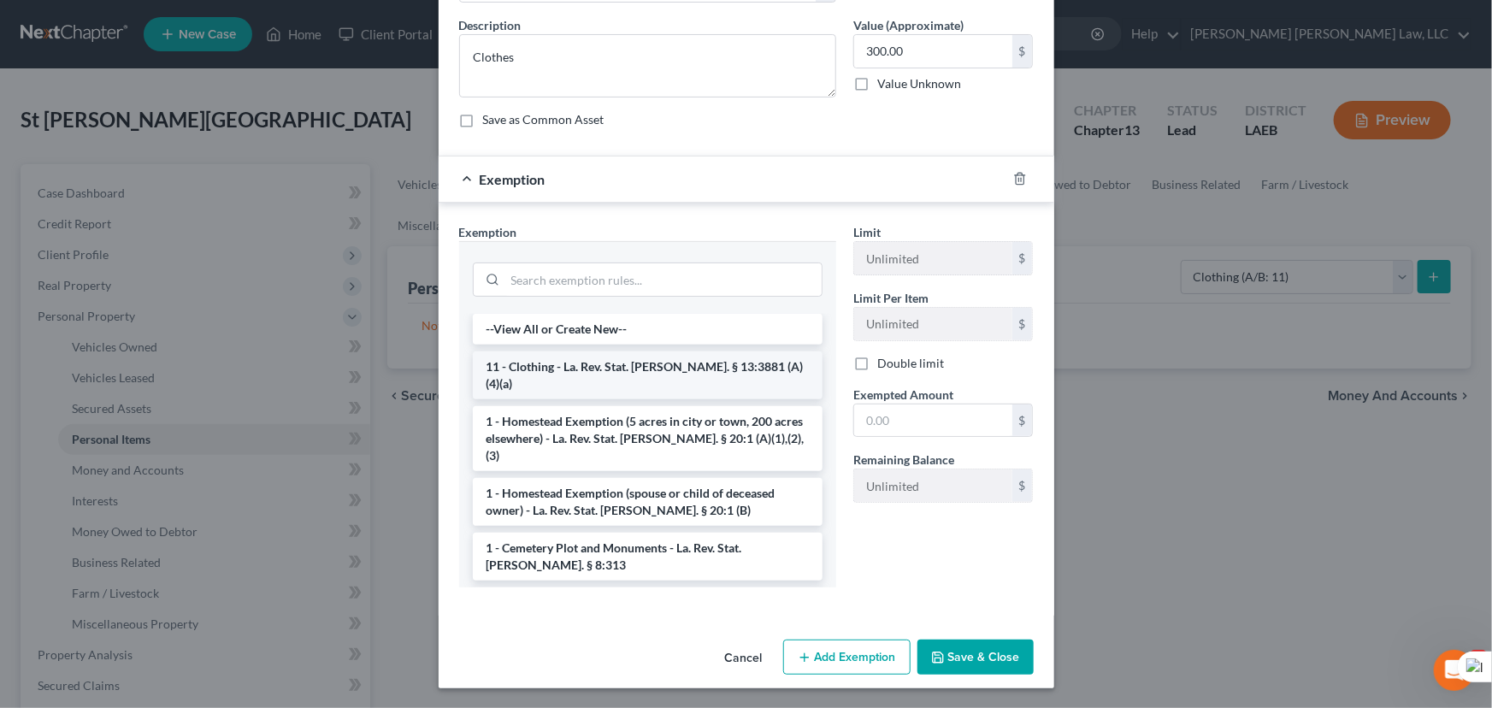
click at [637, 367] on li "11 - Clothing - La. Rev. Stat. [PERSON_NAME]. § 13:3881 (A)(4)(a)" at bounding box center [648, 375] width 350 height 48
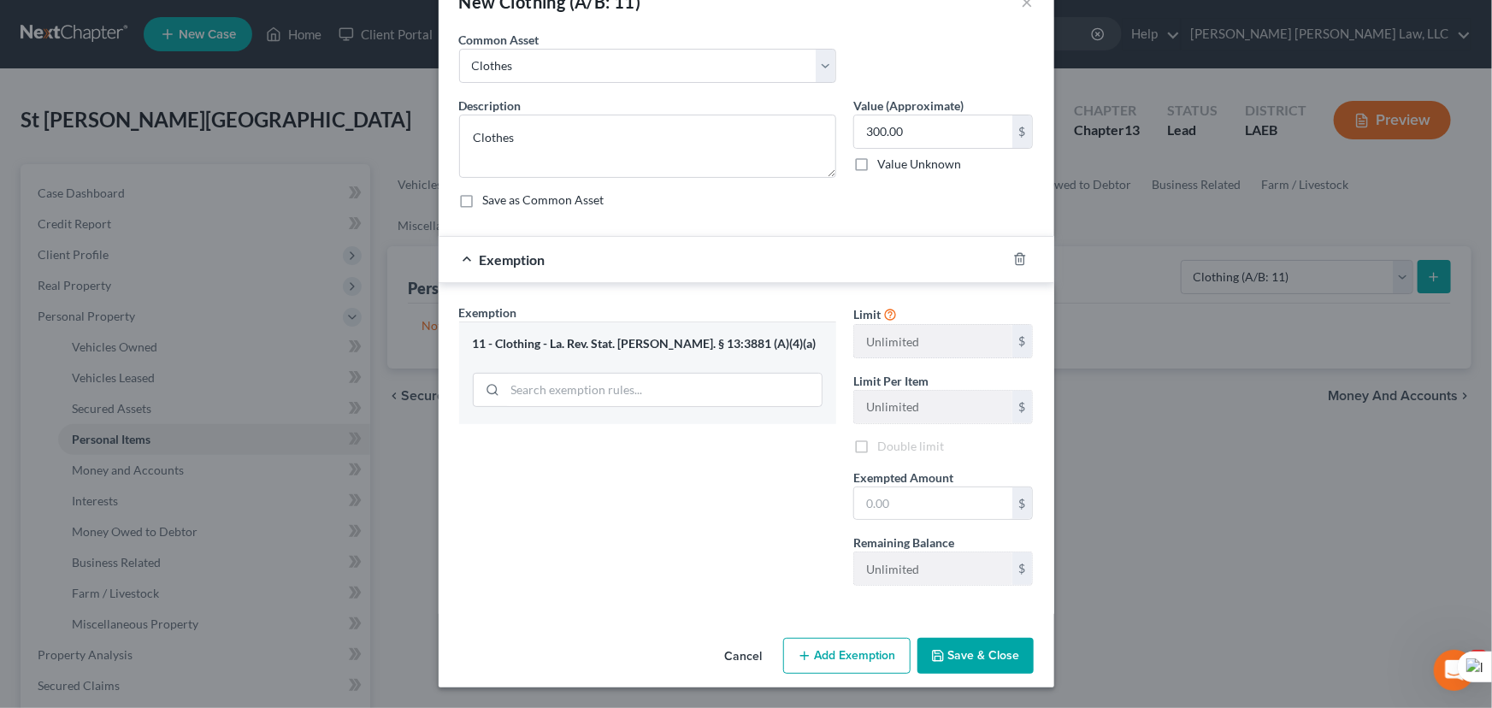
scroll to position [46, 0]
drag, startPoint x: 943, startPoint y: 495, endPoint x: 968, endPoint y: 520, distance: 35.1
click at [943, 495] on input "text" at bounding box center [933, 505] width 158 height 32
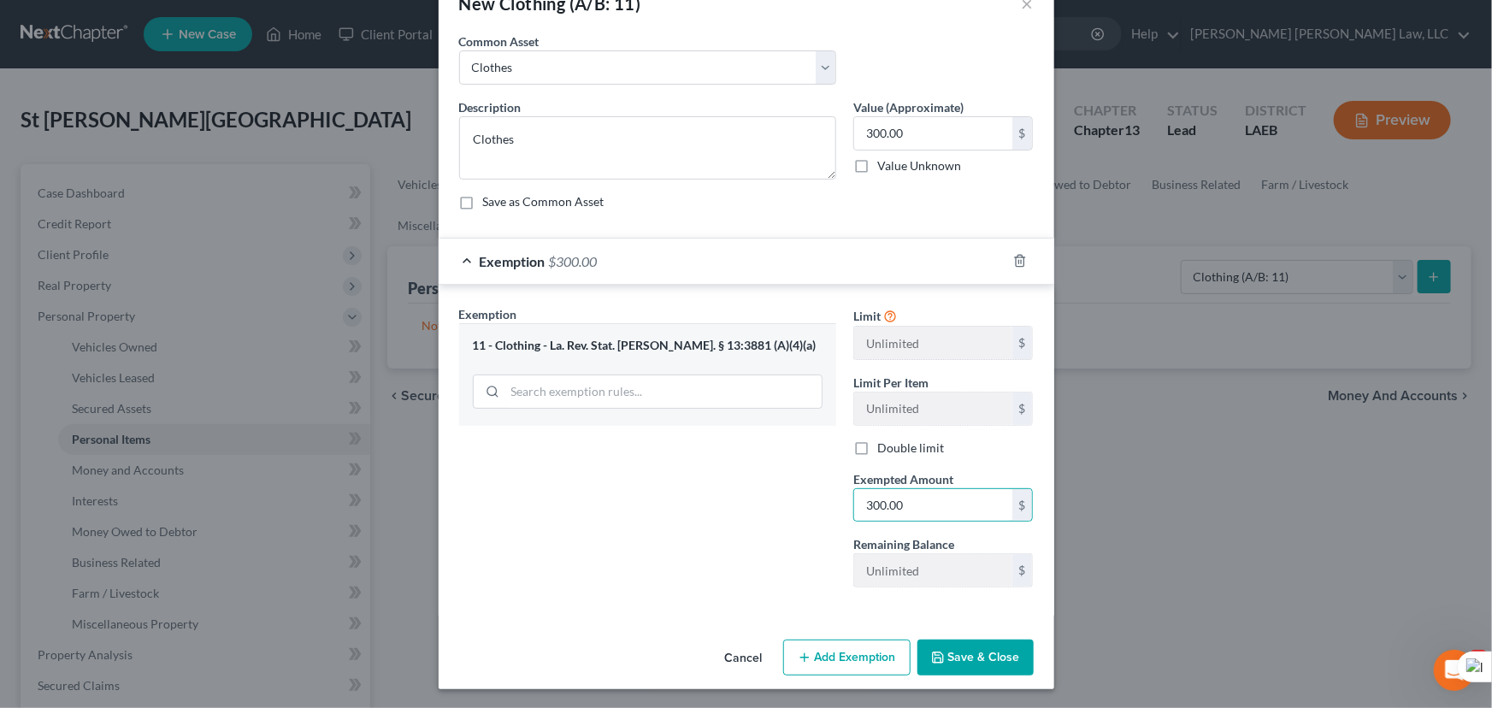
click at [967, 644] on button "Save & Close" at bounding box center [975, 658] width 116 height 36
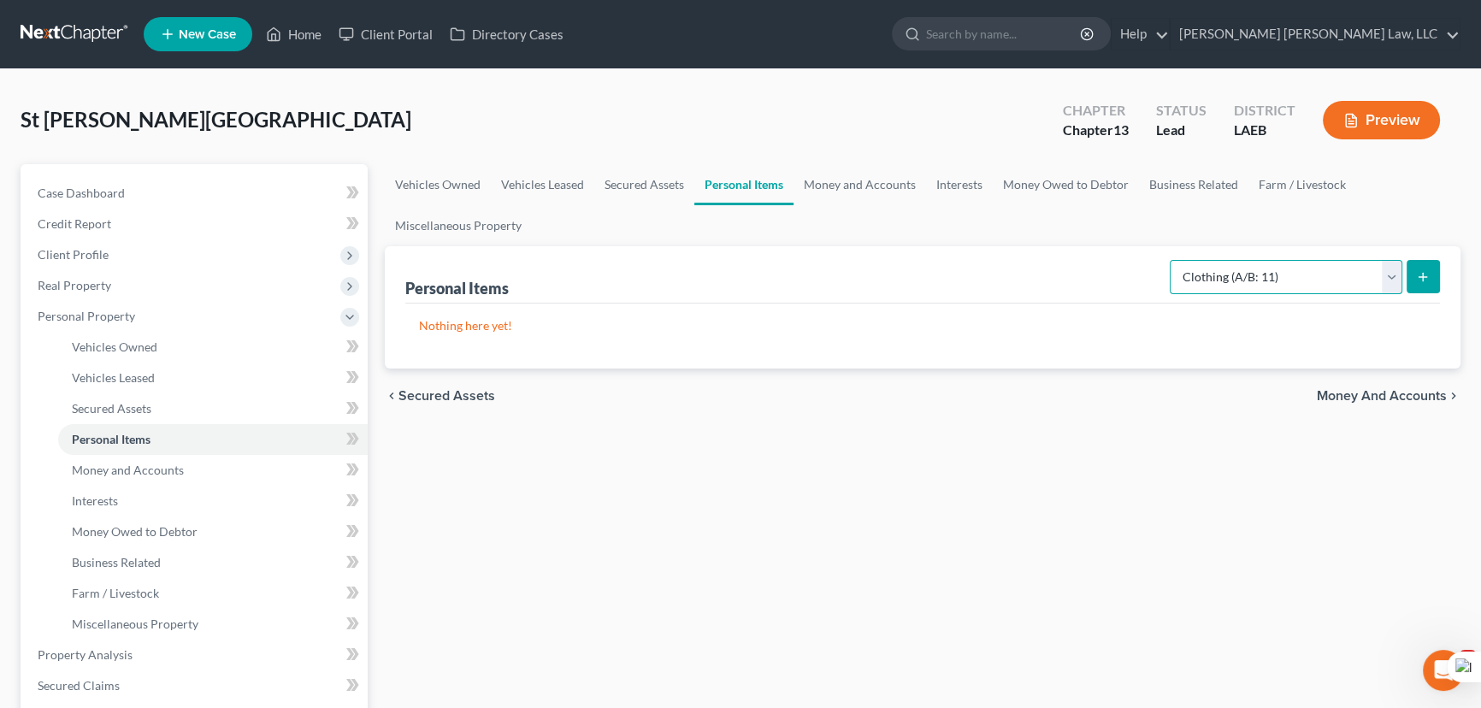
drag, startPoint x: 1320, startPoint y: 279, endPoint x: 1319, endPoint y: 291, distance: 12.0
click at [1320, 279] on select "Select Item Type Clothing (A/B: 11) Collectibles Of Value (A/B: 8) Electronics …" at bounding box center [1286, 277] width 233 height 34
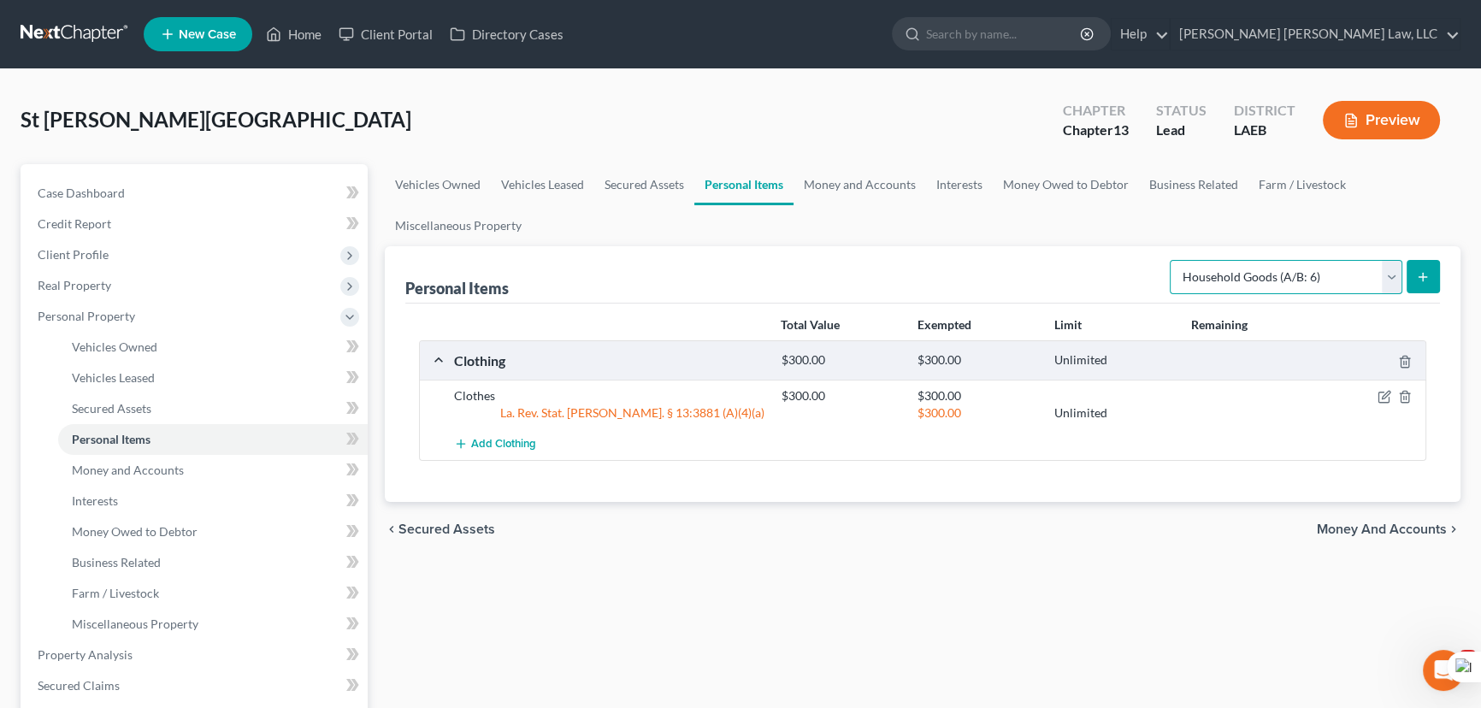
click at [1172, 260] on select "Select Item Type Clothing (A/B: 11) Collectibles Of Value (A/B: 8) Electronics …" at bounding box center [1286, 277] width 233 height 34
click at [1425, 270] on icon "submit" at bounding box center [1423, 277] width 14 height 14
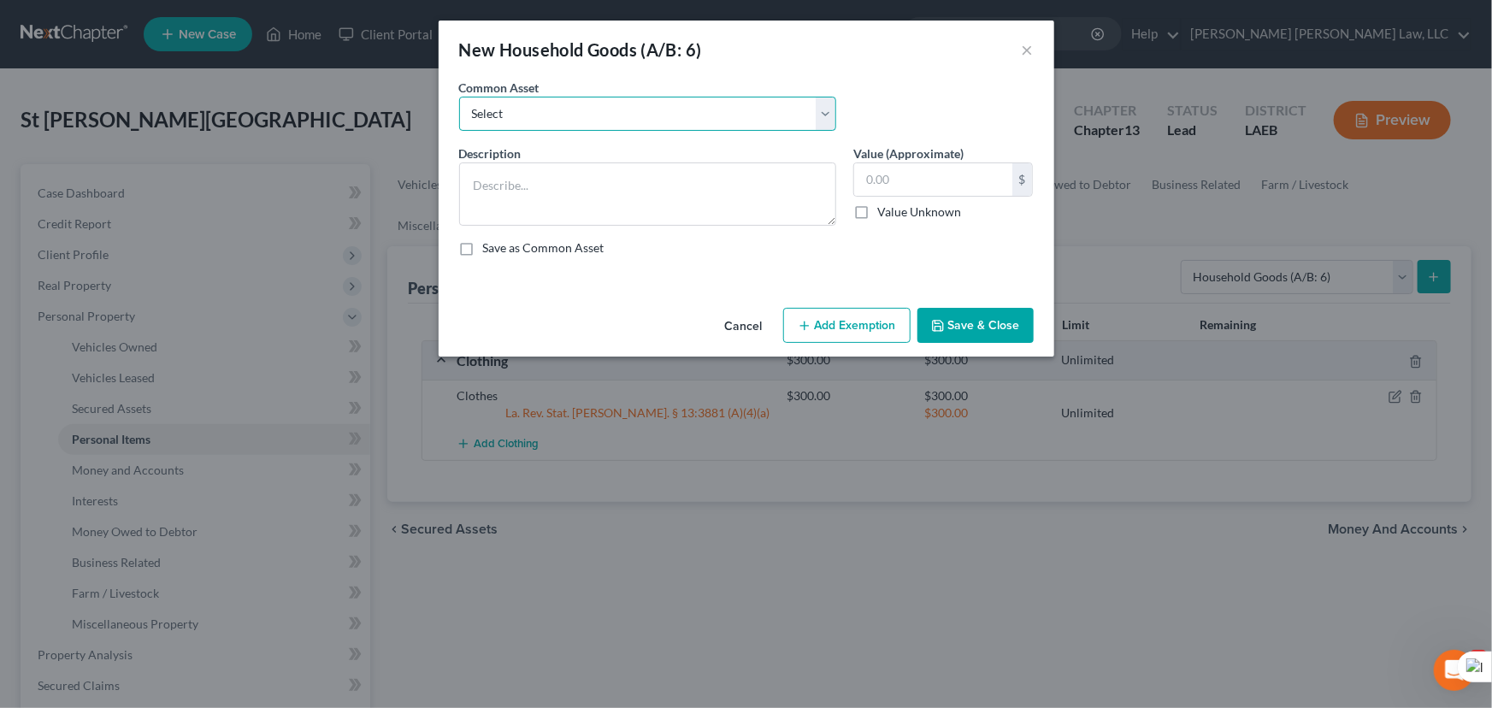
drag, startPoint x: 603, startPoint y: 98, endPoint x: 599, endPoint y: 127, distance: 28.5
click at [603, 98] on select "Select Furniture Movables 2002 Chevy Tahoe 231,000 miles Movables Movables Mova…" at bounding box center [647, 114] width 377 height 34
click at [459, 97] on select "Select Furniture Movables 2002 Chevy Tahoe 231,000 miles Movables Movables Mova…" at bounding box center [647, 114] width 377 height 34
click at [884, 331] on button "Add Exemption" at bounding box center [846, 326] width 127 height 36
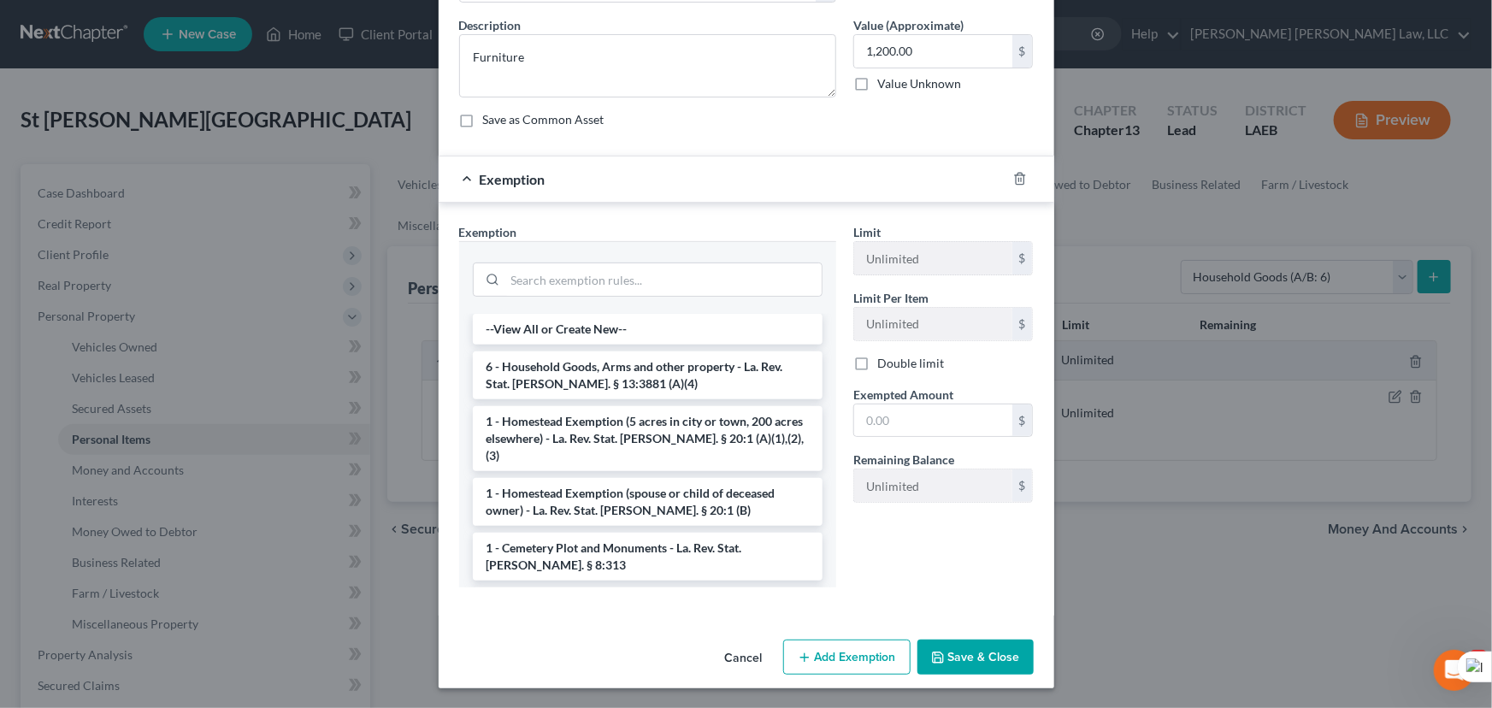
click at [616, 369] on li "6 - Household Goods, Arms and other property - La. Rev. Stat. [PERSON_NAME]. § …" at bounding box center [648, 375] width 350 height 48
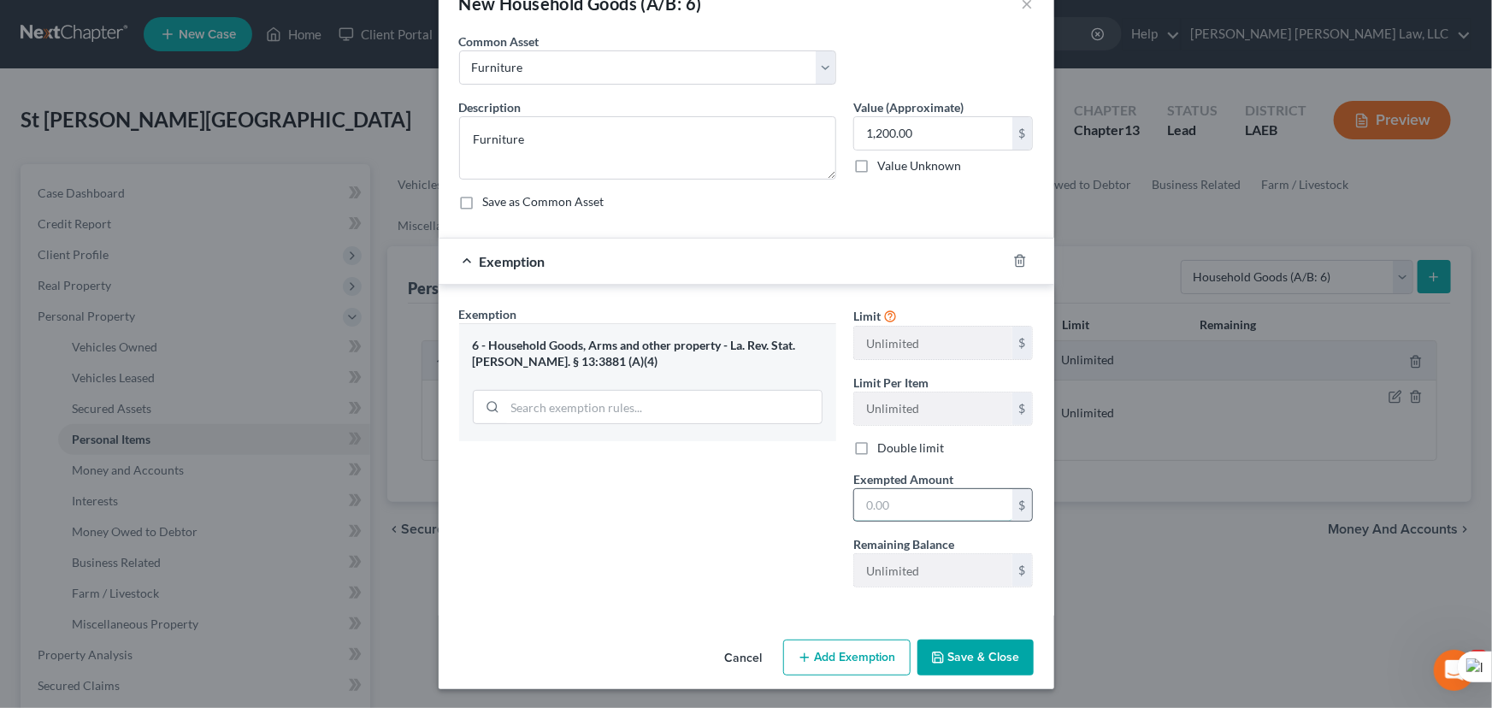
drag, startPoint x: 923, startPoint y: 507, endPoint x: 928, endPoint y: 518, distance: 11.9
click at [923, 507] on input "text" at bounding box center [933, 505] width 158 height 32
drag, startPoint x: 929, startPoint y: 499, endPoint x: 825, endPoint y: 495, distance: 103.6
click at [825, 495] on div "Exemption Set must be selected for CA. Exemption * 6 - Household Goods, Arms an…" at bounding box center [747, 453] width 592 height 297
click at [950, 666] on button "Save & Close" at bounding box center [975, 658] width 116 height 36
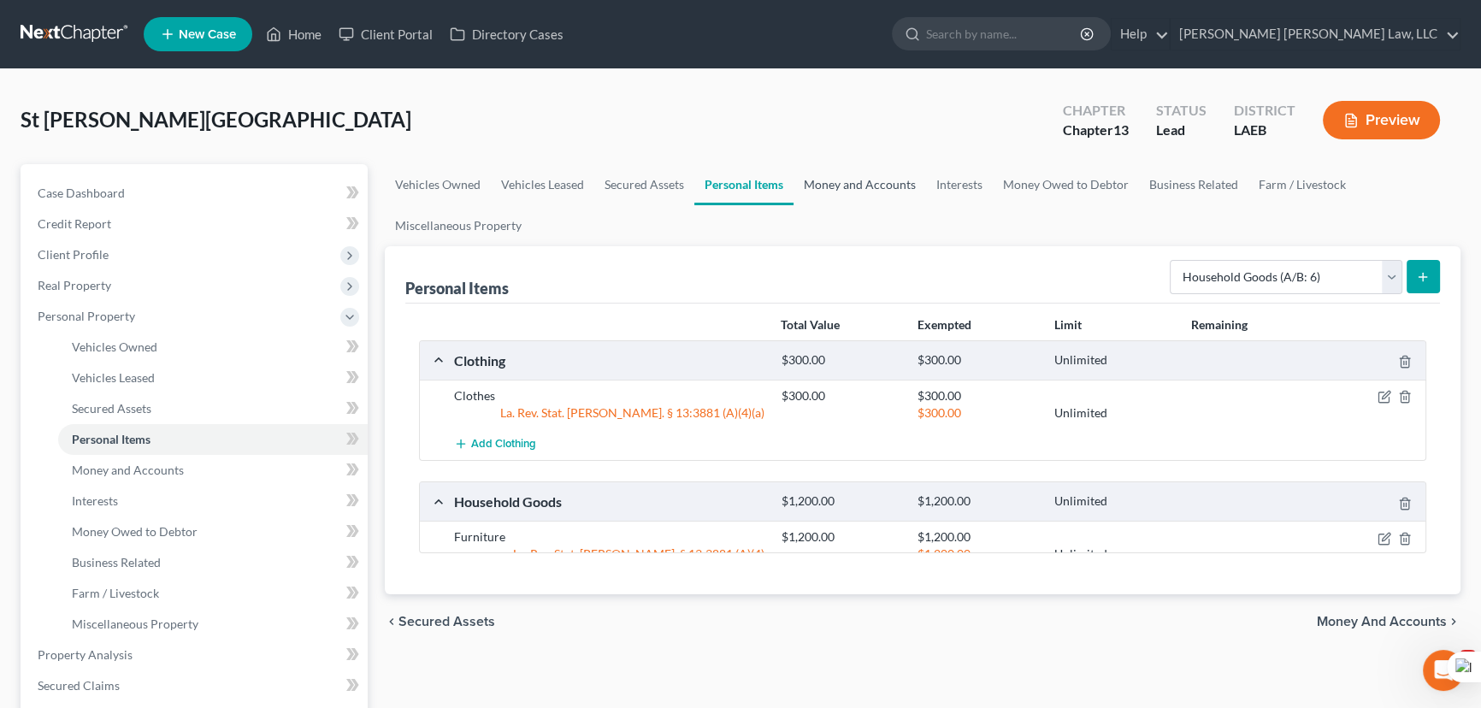
drag, startPoint x: 871, startPoint y: 184, endPoint x: 1077, endPoint y: 234, distance: 212.2
click at [871, 184] on link "Money and Accounts" at bounding box center [859, 184] width 133 height 41
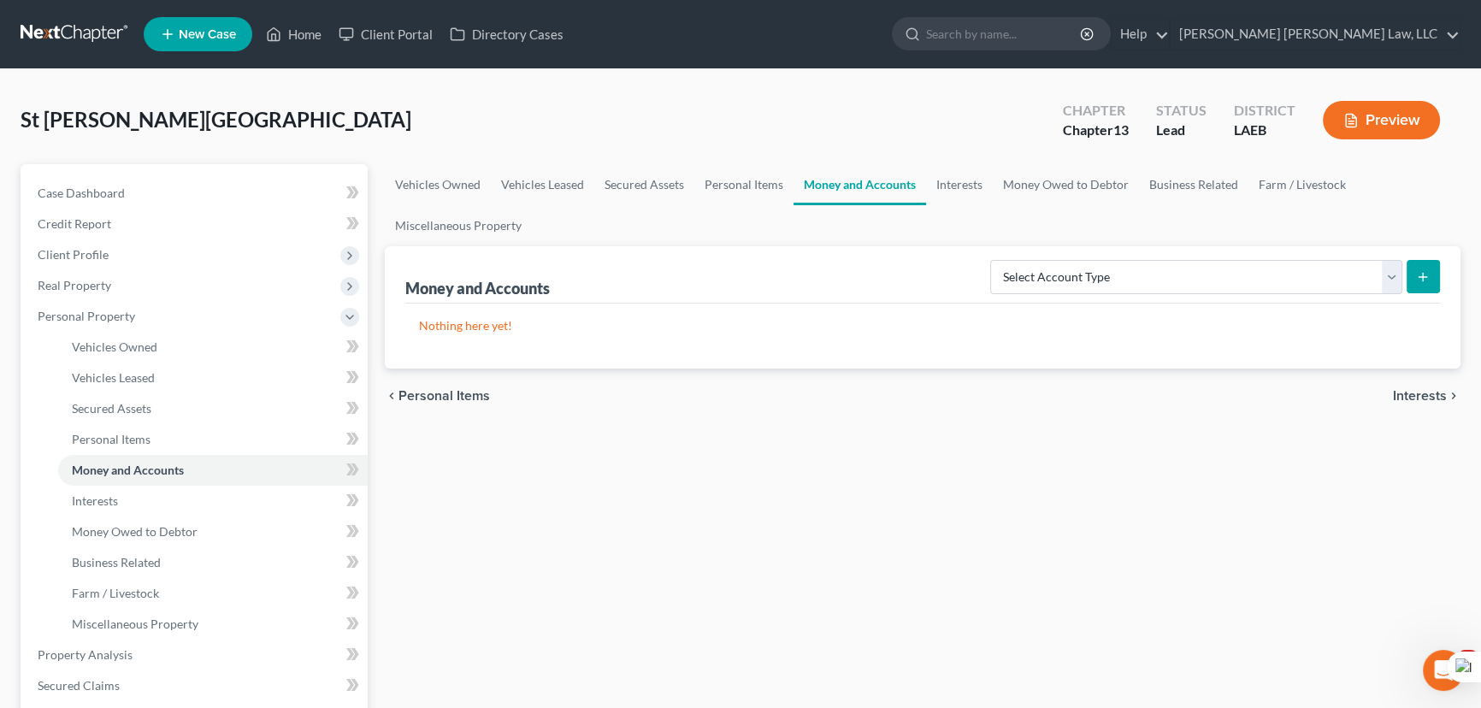
click at [1175, 296] on div "Select Account Type Brokerage (A/B: 18, SOFA: 20) Cash on Hand (A/B: 16) Certif…" at bounding box center [1211, 275] width 457 height 45
click at [1171, 279] on select "Select Account Type Brokerage (A/B: 18, SOFA: 20) Cash on Hand (A/B: 16) Certif…" at bounding box center [1196, 277] width 412 height 34
click at [995, 260] on select "Select Account Type Brokerage (A/B: 18, SOFA: 20) Cash on Hand (A/B: 16) Certif…" at bounding box center [1196, 277] width 412 height 34
click at [1409, 284] on button "submit" at bounding box center [1423, 276] width 33 height 33
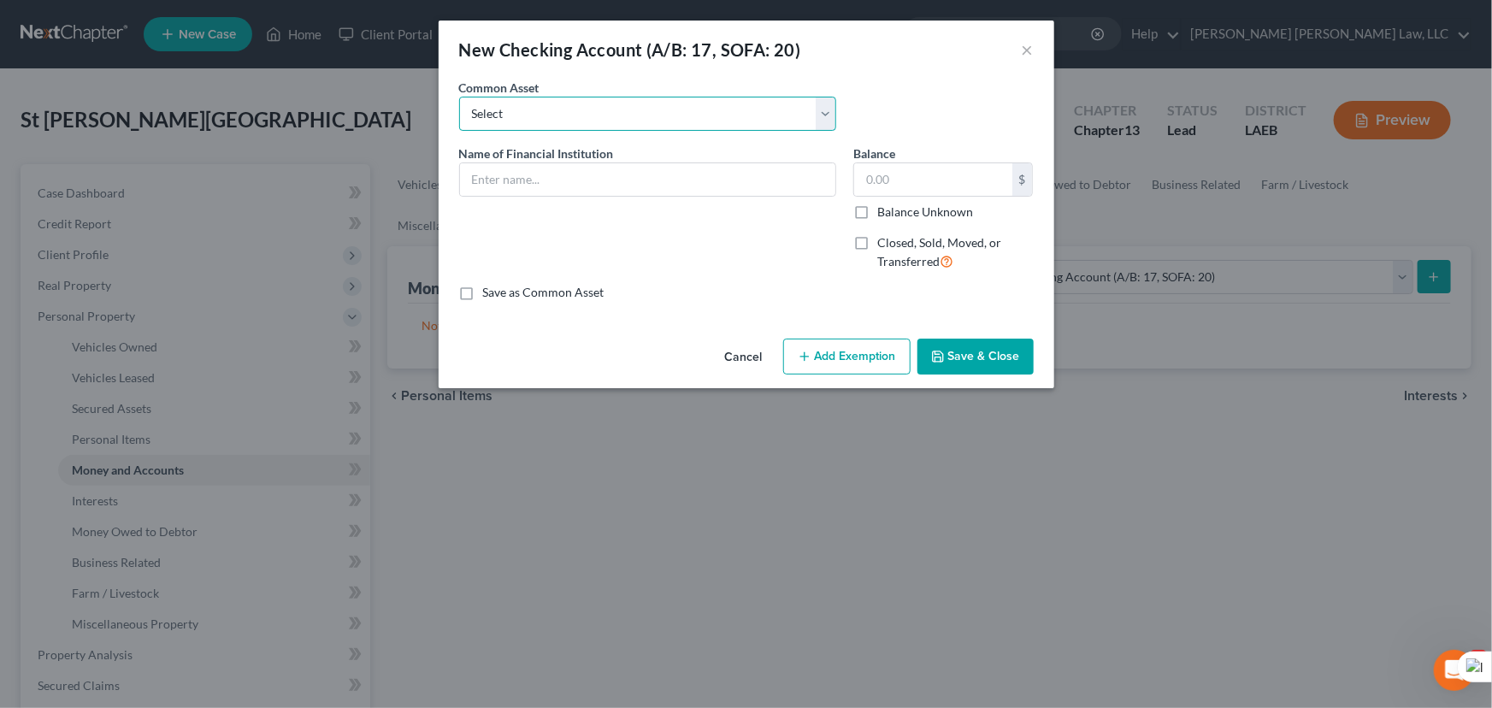
click at [713, 112] on select "Select Current Bank Sevenfold Credit Union Apple Cash First Horizon Bank Centri…" at bounding box center [647, 114] width 377 height 34
drag, startPoint x: 718, startPoint y: 116, endPoint x: 636, endPoint y: 92, distance: 85.5
click at [718, 116] on select "Select Current Bank Sevenfold Credit Union Apple Cash First Horizon Bank Centri…" at bounding box center [647, 114] width 377 height 34
click at [634, 91] on div "Common Asset Select Current Bank Sevenfold Credit Union Apple Cash First Horizo…" at bounding box center [648, 105] width 394 height 52
click at [620, 124] on select "Select Current Bank Sevenfold Credit Union Apple Cash First Horizon Bank Centri…" at bounding box center [647, 114] width 377 height 34
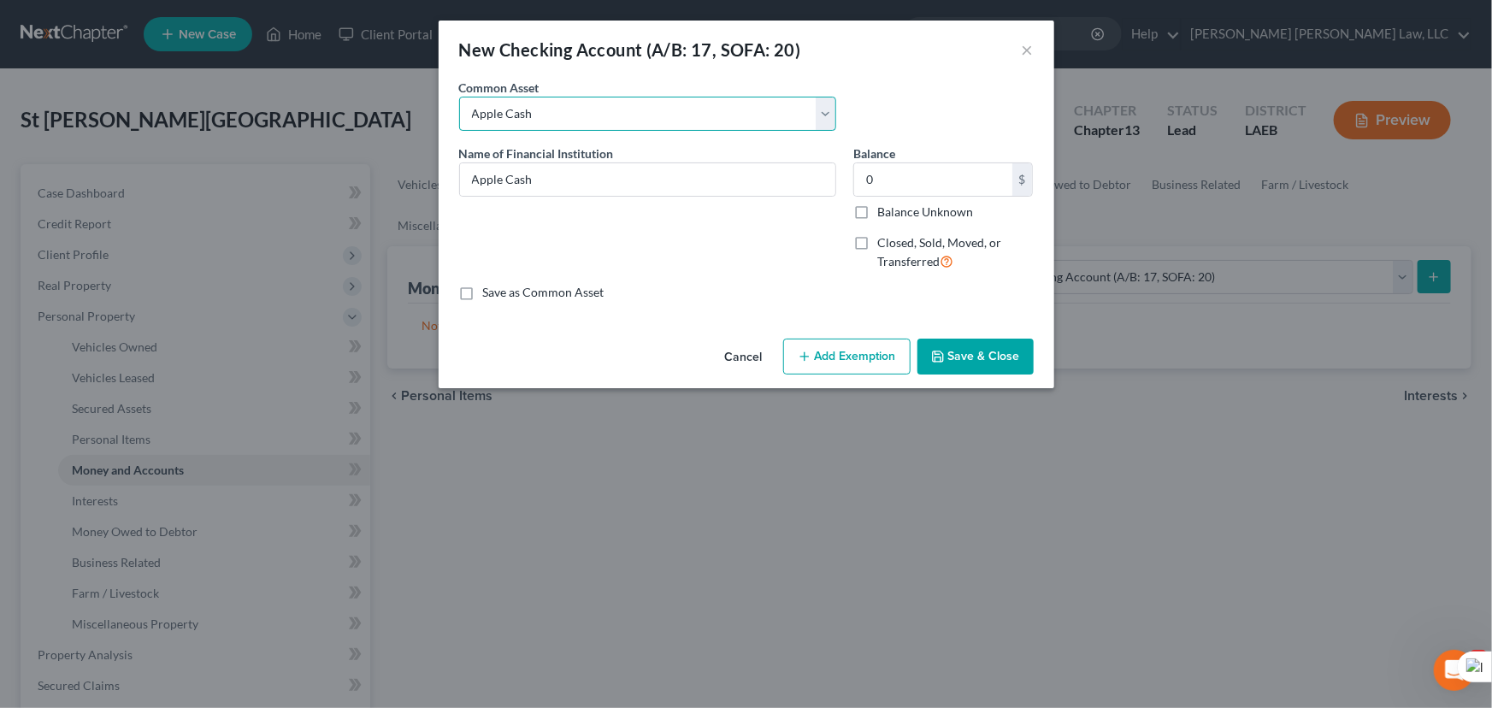
click at [620, 110] on select "Select Current Bank Sevenfold Credit Union Apple Cash First Horizon Bank Centri…" at bounding box center [647, 114] width 377 height 34
click at [616, 117] on select "Select Current Bank Sevenfold Credit Union Apple Cash First Horizon Bank Centri…" at bounding box center [647, 114] width 377 height 34
click at [459, 97] on select "Select Current Bank Sevenfold Credit Union Apple Cash First Horizon Bank Centri…" at bounding box center [647, 114] width 377 height 34
click at [587, 120] on select "Select Current Bank Sevenfold Credit Union Apple Cash First Horizon Bank Centri…" at bounding box center [647, 114] width 377 height 34
click at [459, 97] on select "Select Current Bank Sevenfold Credit Union Apple Cash First Horizon Bank Centri…" at bounding box center [647, 114] width 377 height 34
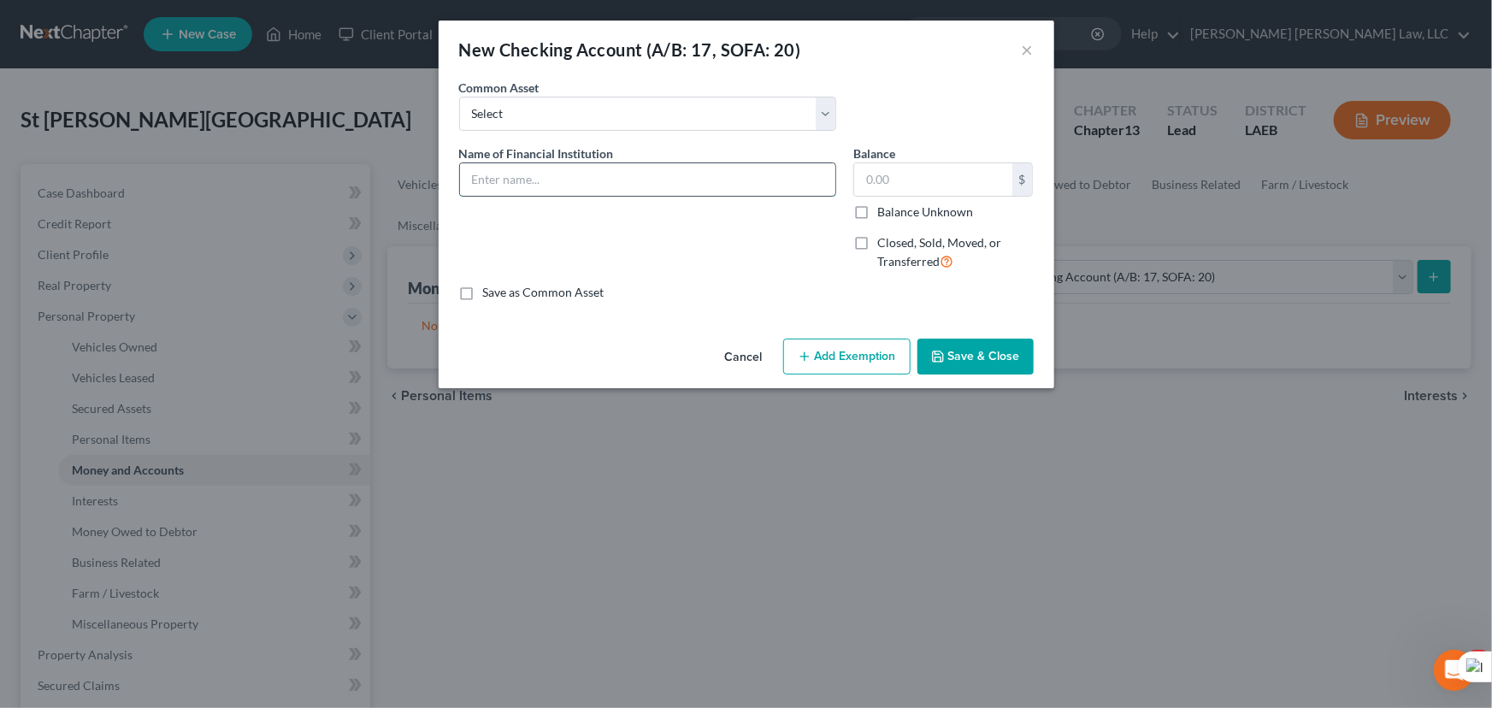
drag, startPoint x: 571, startPoint y: 176, endPoint x: 549, endPoint y: 175, distance: 22.2
click at [550, 180] on input "text" at bounding box center [647, 179] width 375 height 32
click at [972, 360] on button "Save & Close" at bounding box center [975, 357] width 116 height 36
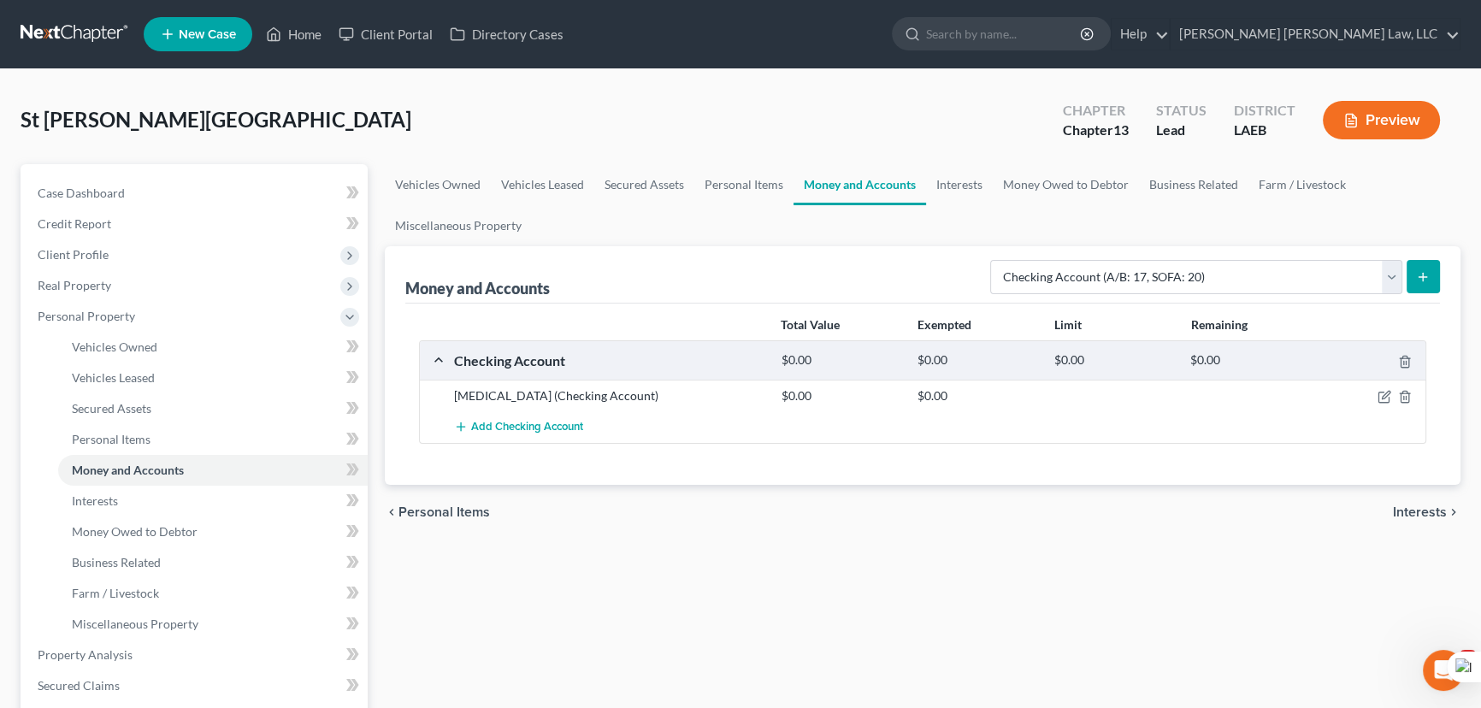
click at [1430, 269] on button "submit" at bounding box center [1423, 276] width 33 height 33
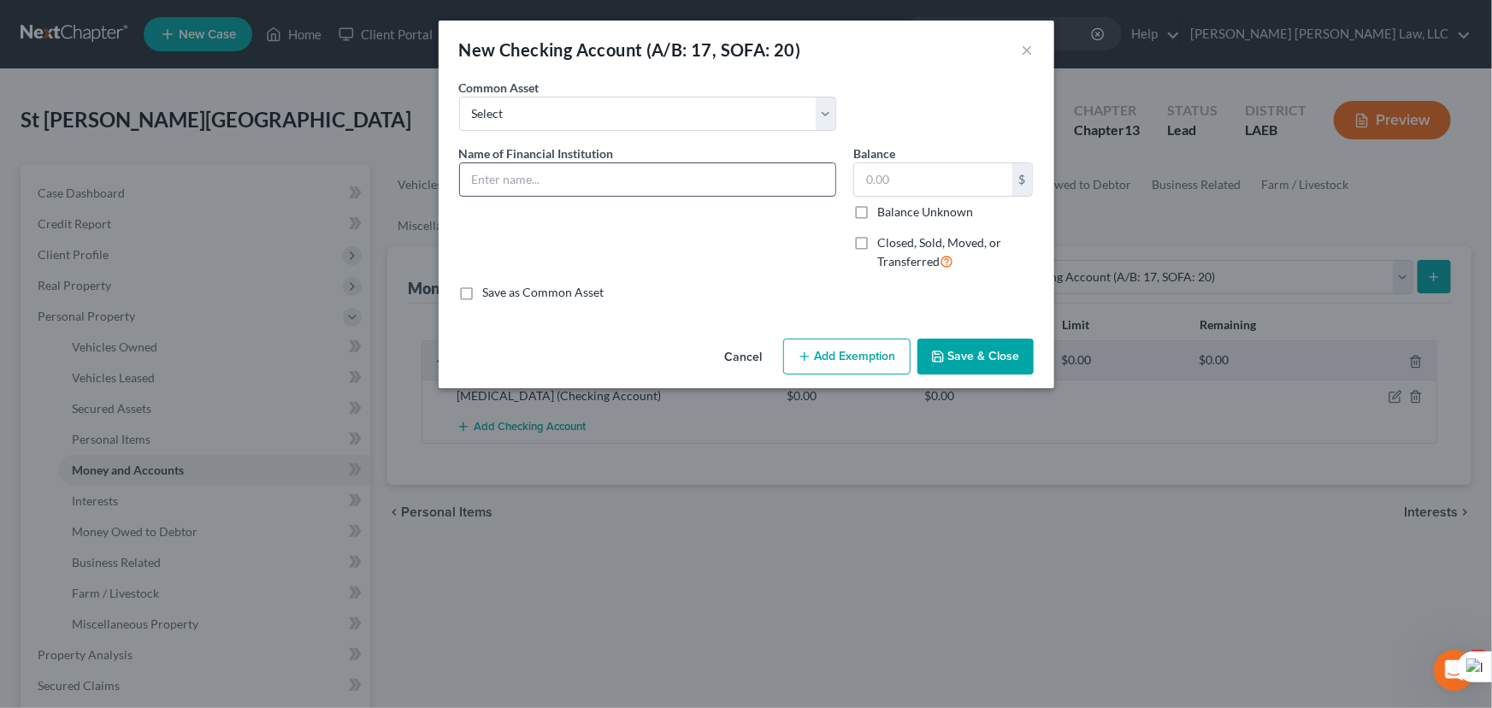
click at [700, 183] on input "text" at bounding box center [647, 179] width 375 height 32
click at [977, 351] on button "Save & Close" at bounding box center [975, 357] width 116 height 36
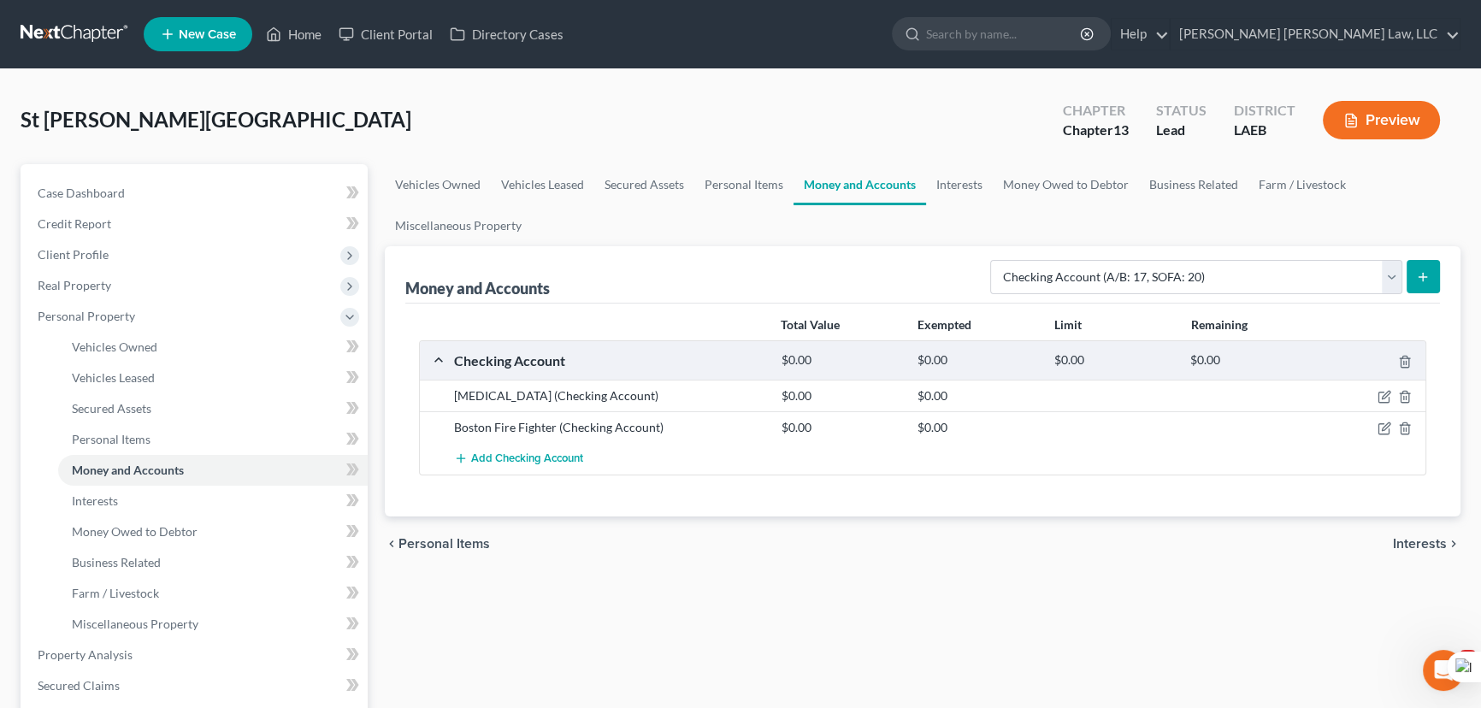
click at [1416, 283] on button "submit" at bounding box center [1423, 276] width 33 height 33
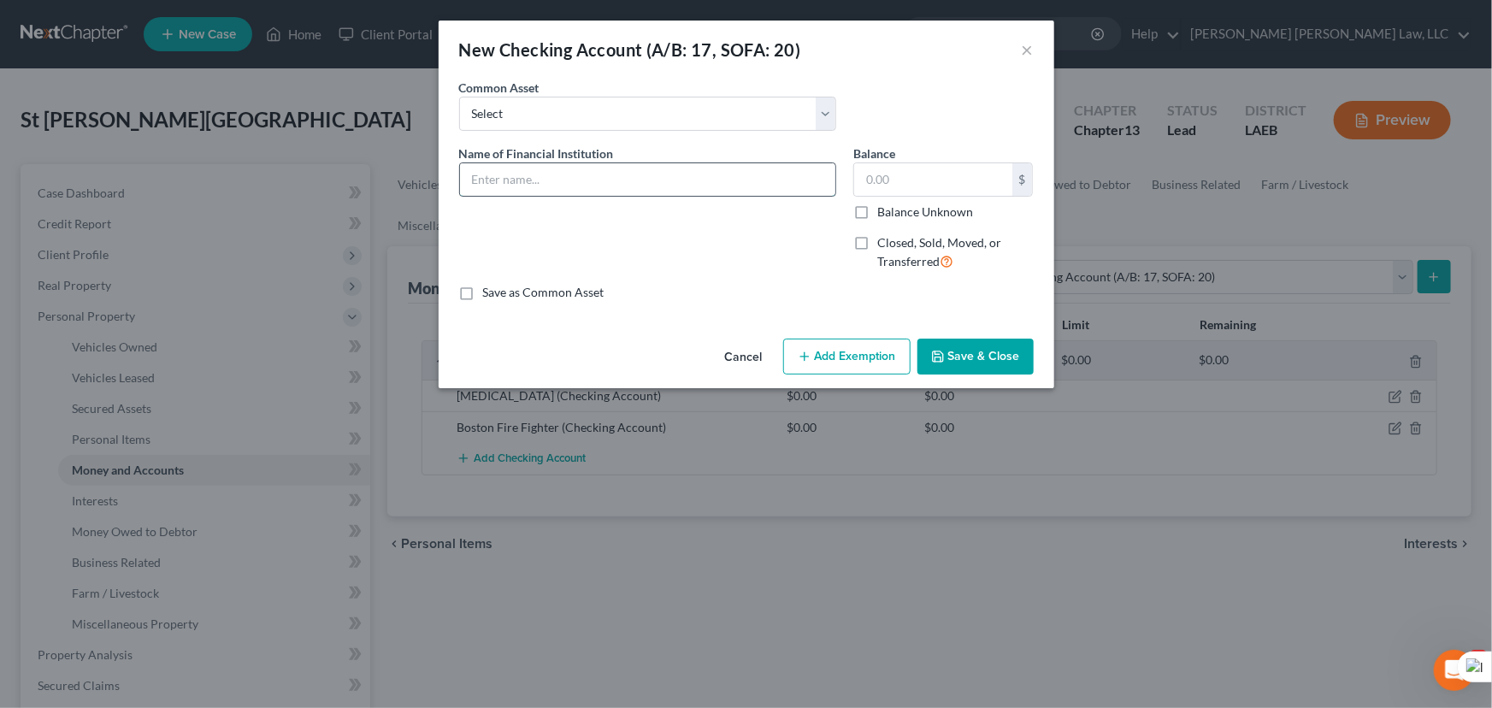
click at [551, 174] on input "text" at bounding box center [647, 179] width 375 height 32
click at [1015, 359] on button "Save & Close" at bounding box center [975, 357] width 116 height 36
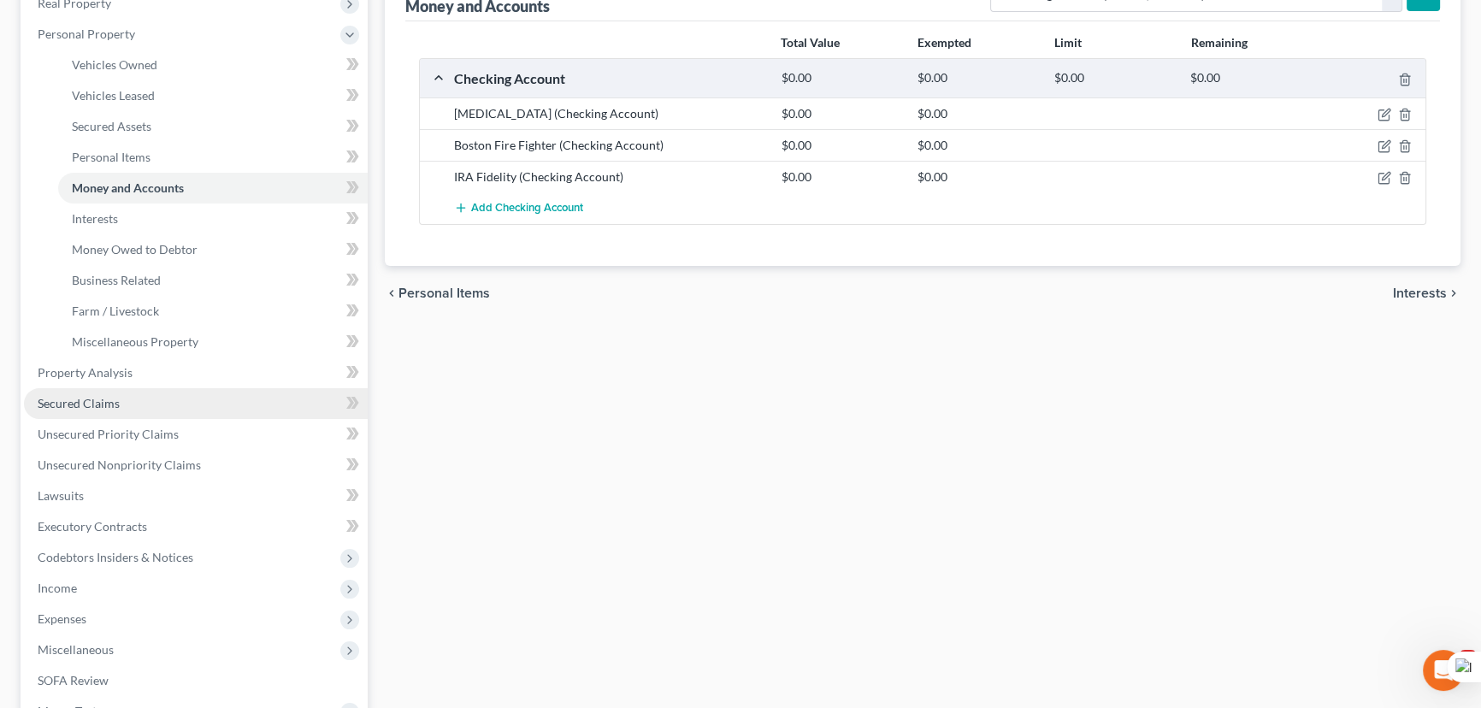
scroll to position [233, 0]
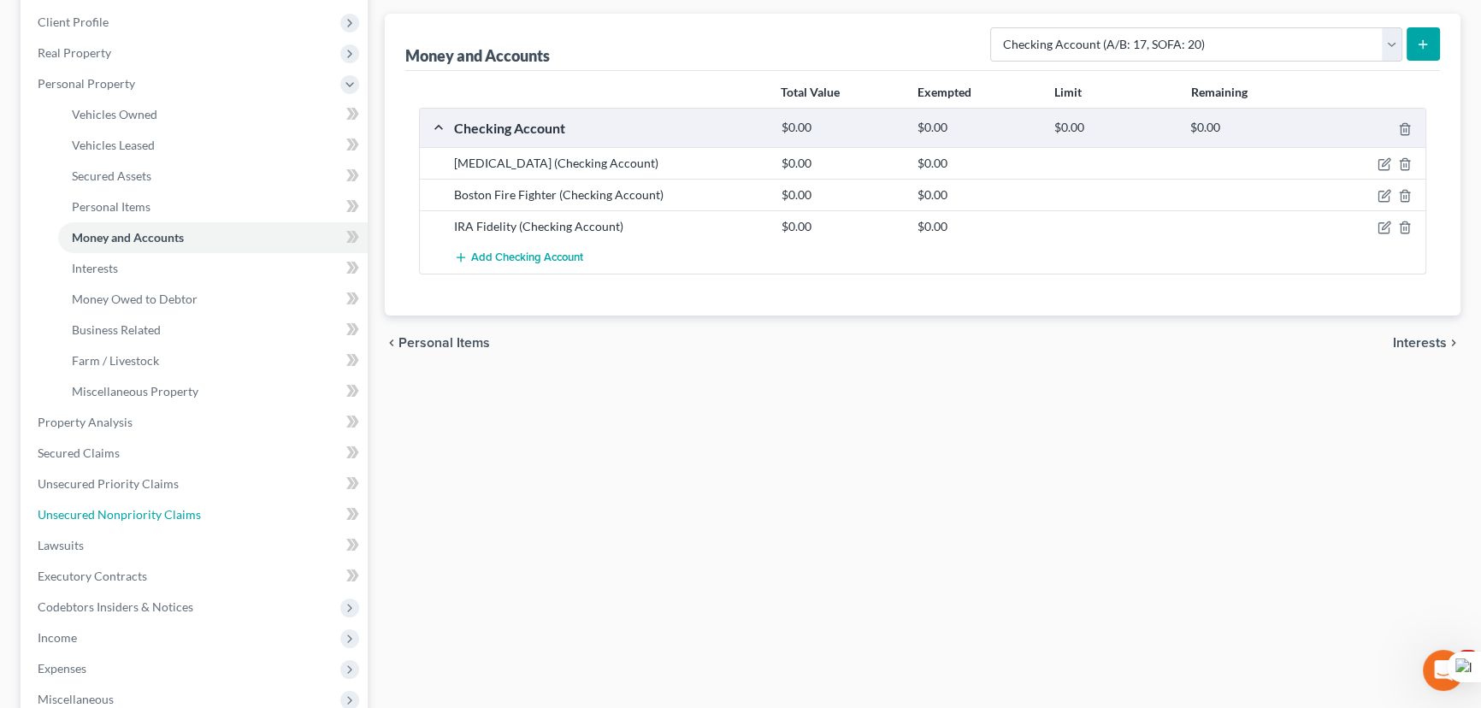
click at [102, 521] on link "Unsecured Nonpriority Claims" at bounding box center [196, 514] width 344 height 31
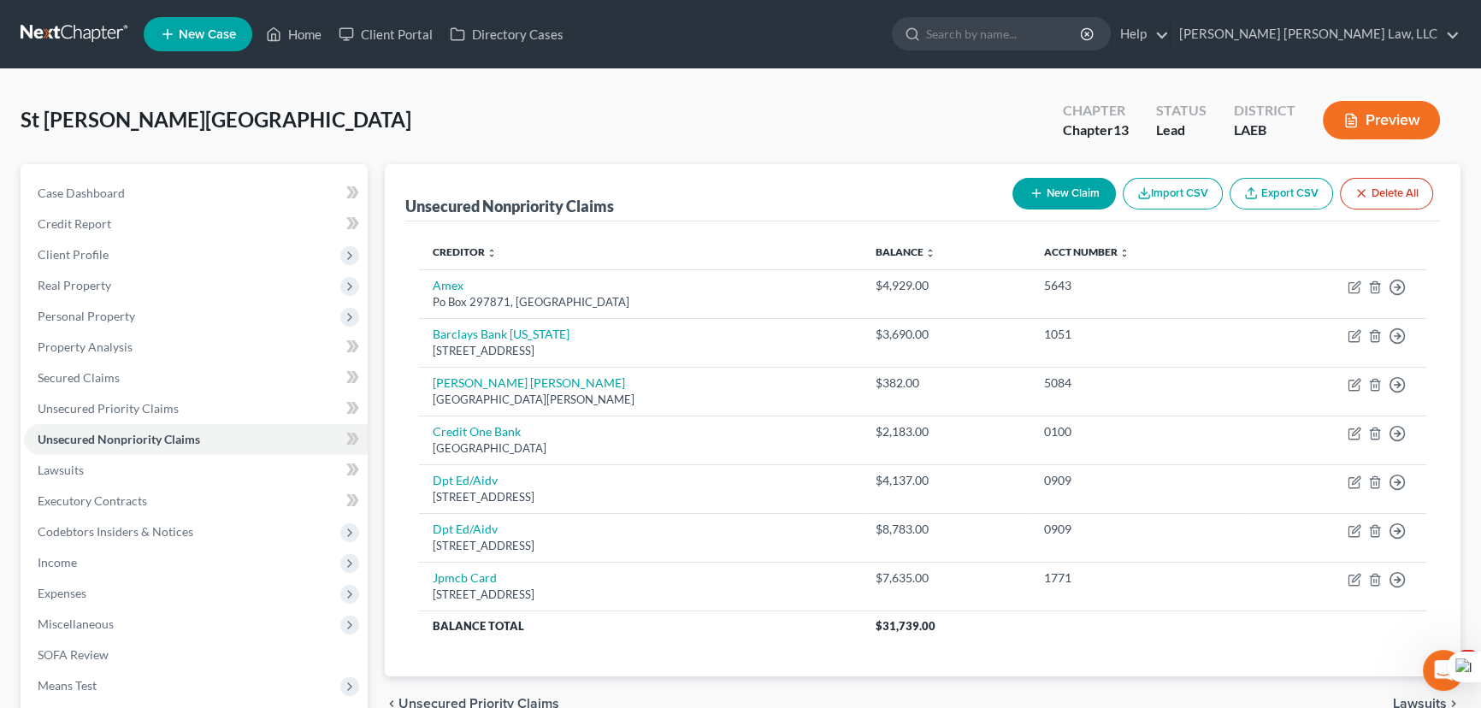
click at [1067, 188] on button "New Claim" at bounding box center [1063, 194] width 103 height 32
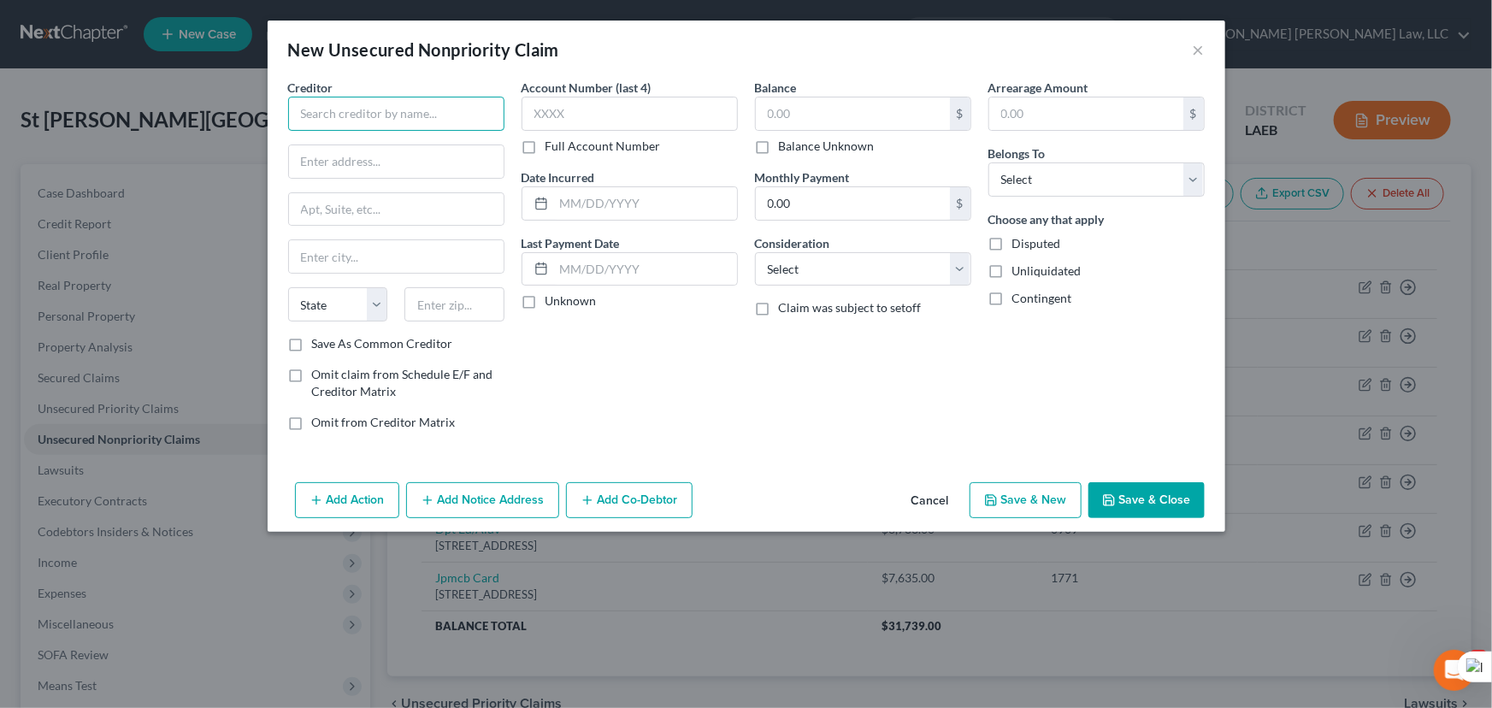
click at [398, 111] on input "text" at bounding box center [396, 114] width 216 height 34
click at [836, 95] on div "Balance $ Balance Unknown Balance Undetermined $ Balance Unknown" at bounding box center [863, 117] width 216 height 76
click at [836, 97] on div "$" at bounding box center [863, 114] width 216 height 34
drag, startPoint x: 836, startPoint y: 102, endPoint x: 836, endPoint y: 113, distance: 11.1
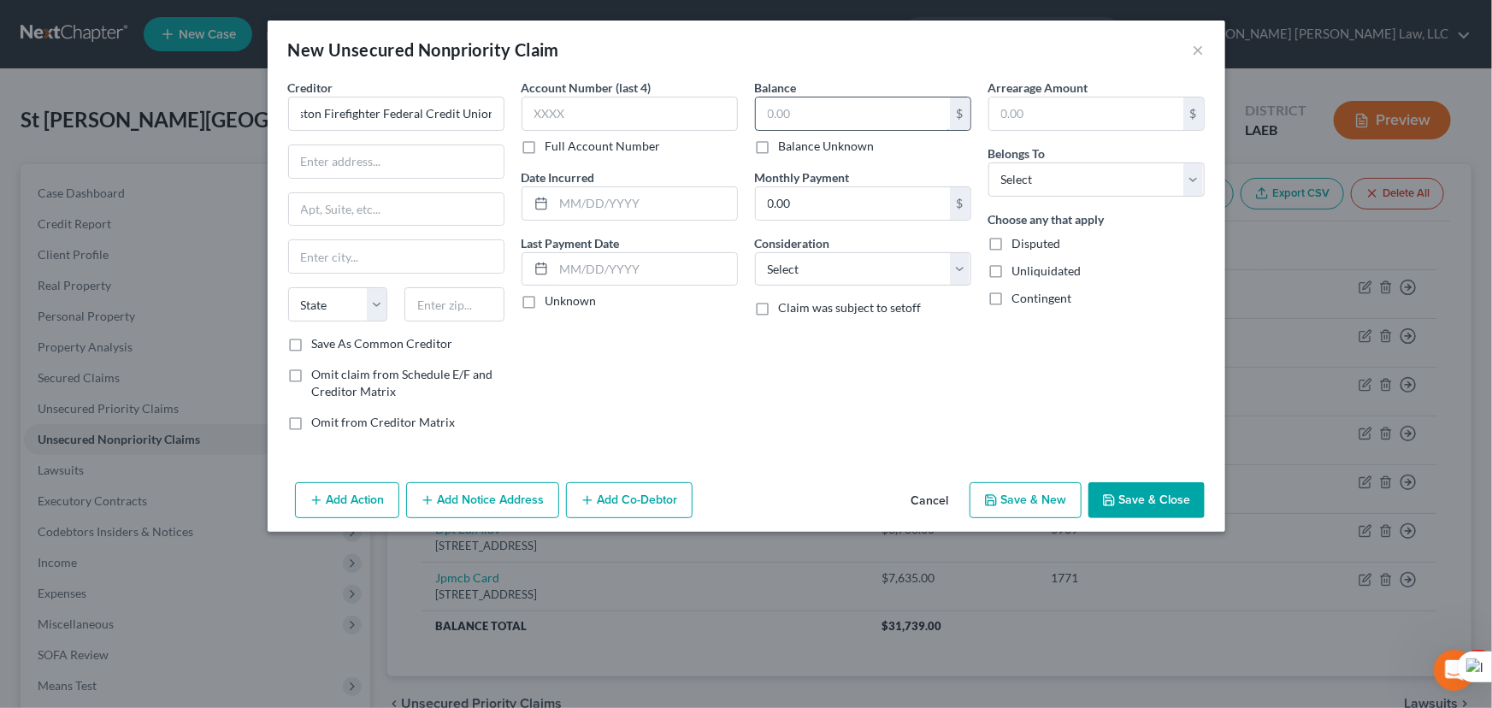
click at [836, 103] on input "text" at bounding box center [853, 113] width 194 height 32
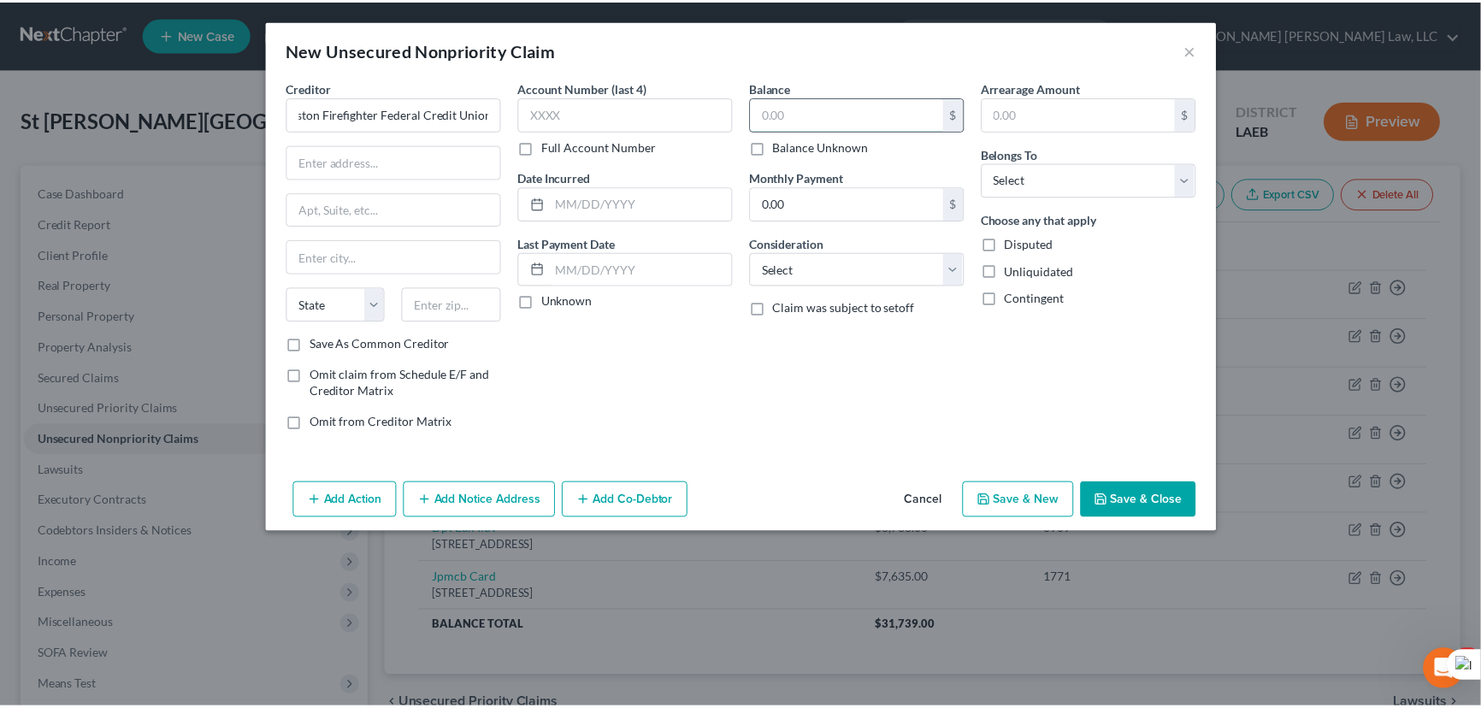
scroll to position [0, 0]
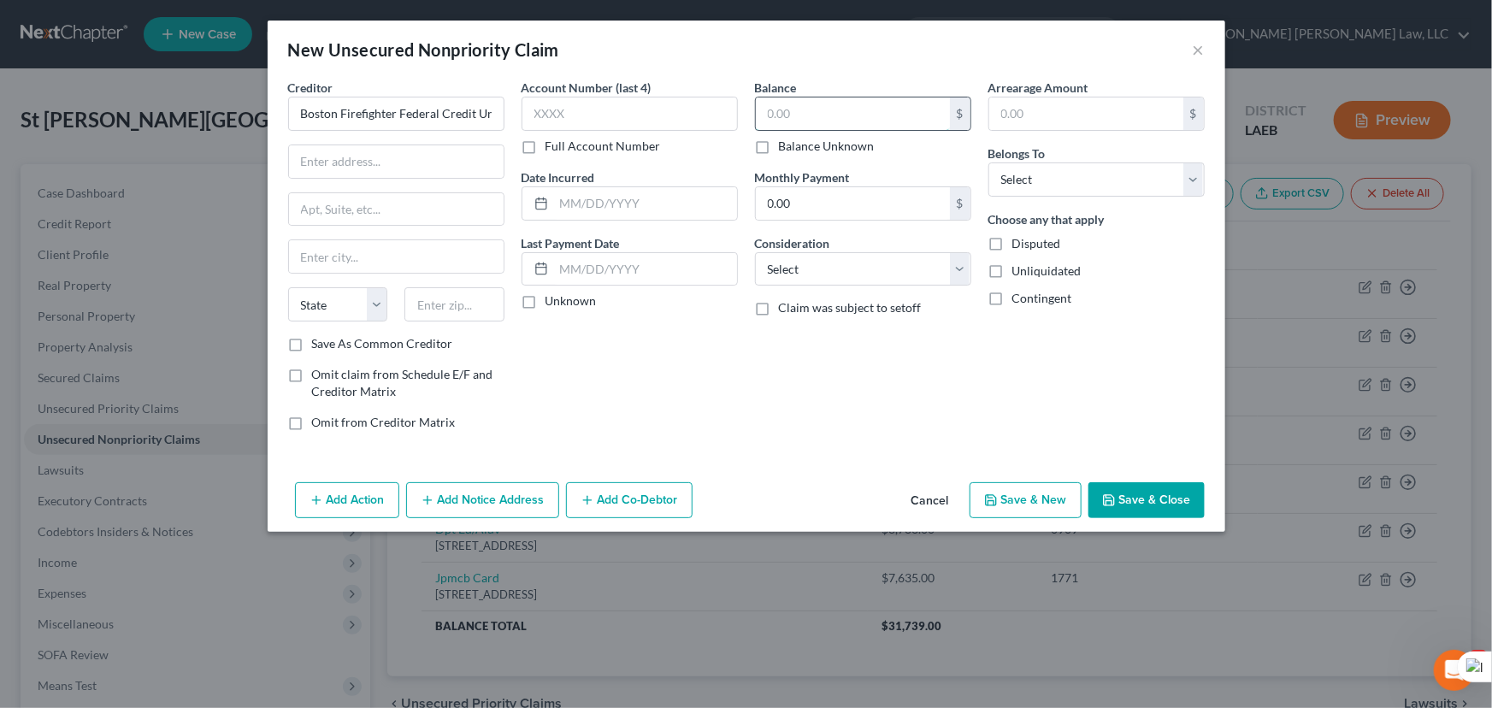
click at [836, 113] on input "text" at bounding box center [853, 113] width 194 height 32
click at [314, 157] on input "text" at bounding box center [396, 161] width 215 height 32
drag, startPoint x: 1049, startPoint y: 180, endPoint x: 1052, endPoint y: 192, distance: 13.1
click at [1049, 180] on select "Select Debtor 1 Only Debtor 2 Only Debtor 1 And Debtor 2 Only At Least One Of T…" at bounding box center [1096, 179] width 216 height 34
click at [988, 162] on select "Select Debtor 1 Only Debtor 2 Only Debtor 1 And Debtor 2 Only At Least One Of T…" at bounding box center [1096, 179] width 216 height 34
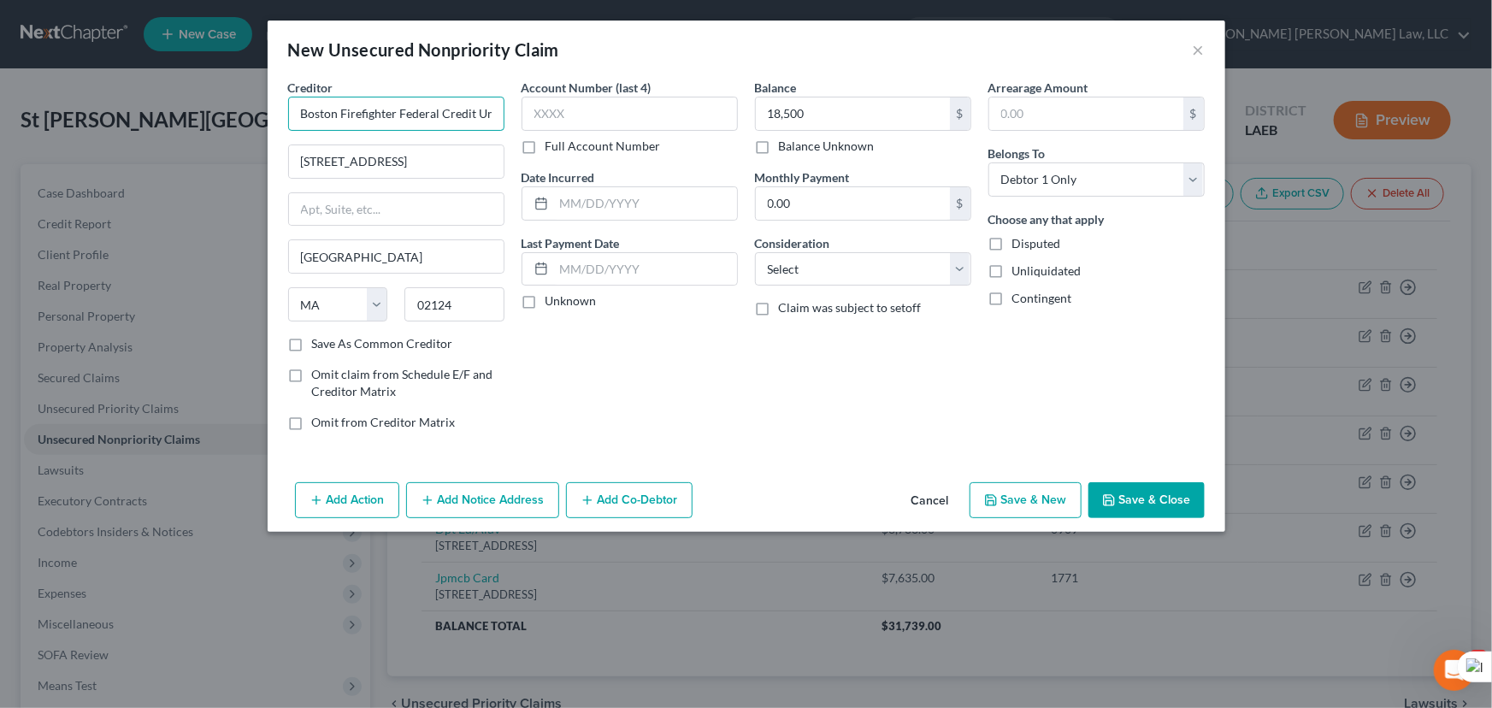
drag, startPoint x: 443, startPoint y: 112, endPoint x: 397, endPoint y: 111, distance: 46.2
click at [397, 111] on input "Boston Firefighter Federal Credit Union" at bounding box center [396, 114] width 216 height 34
click at [1129, 507] on button "Save & Close" at bounding box center [1146, 500] width 116 height 36
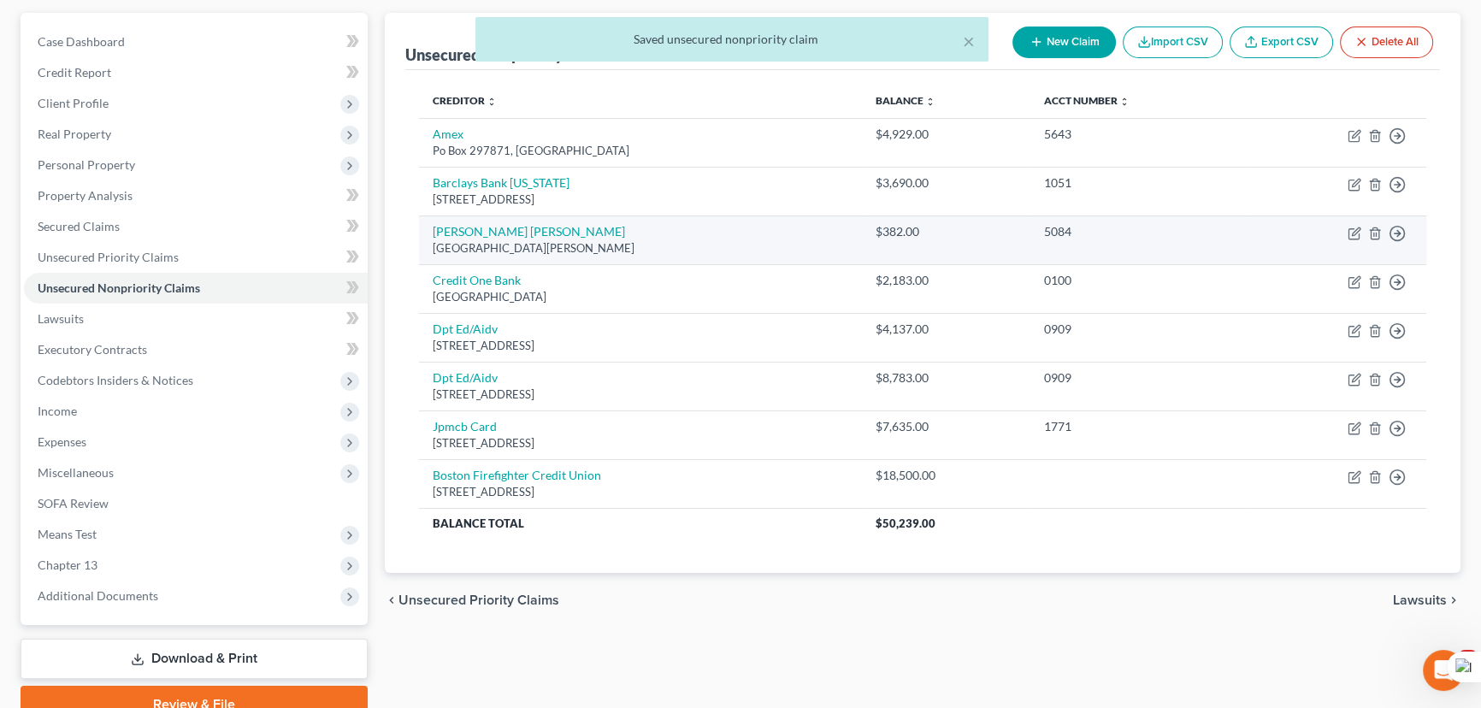
scroll to position [74, 0]
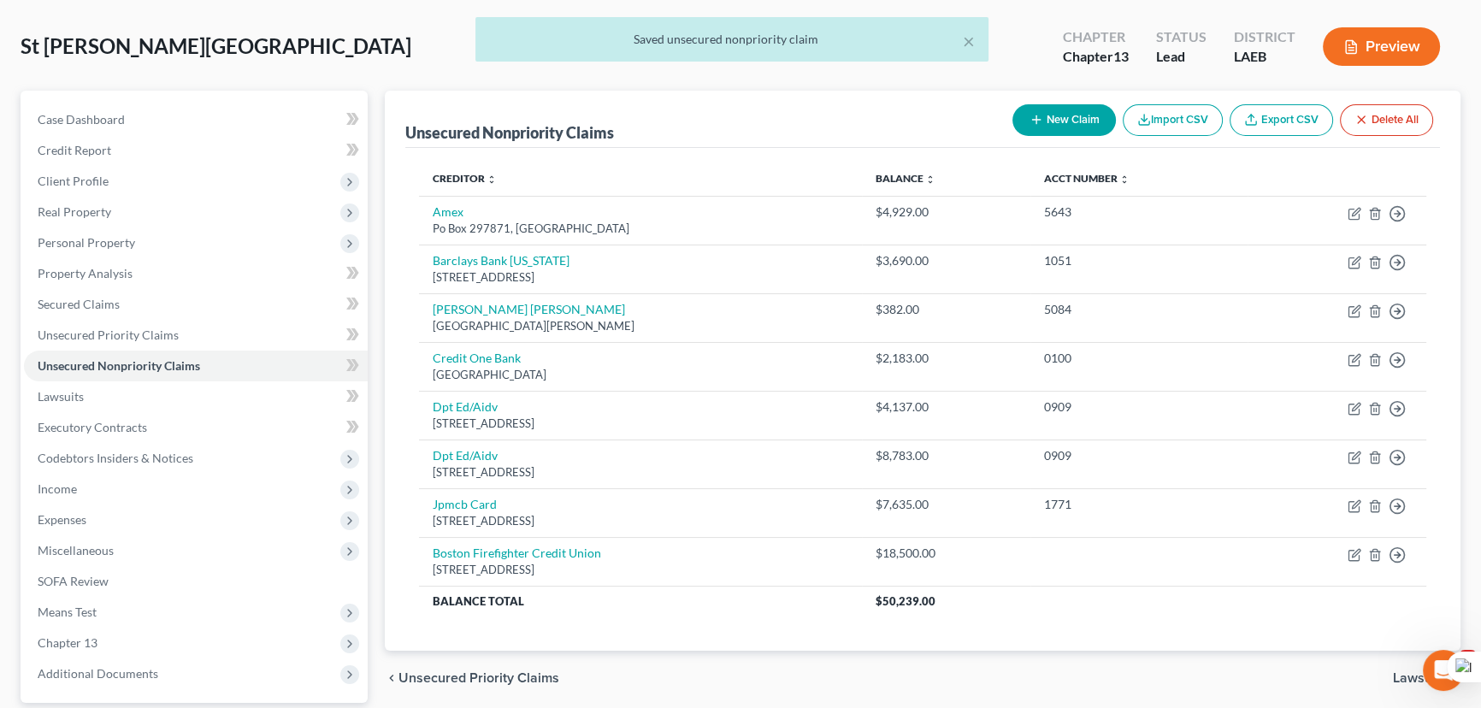
click at [1077, 125] on button "New Claim" at bounding box center [1063, 120] width 103 height 32
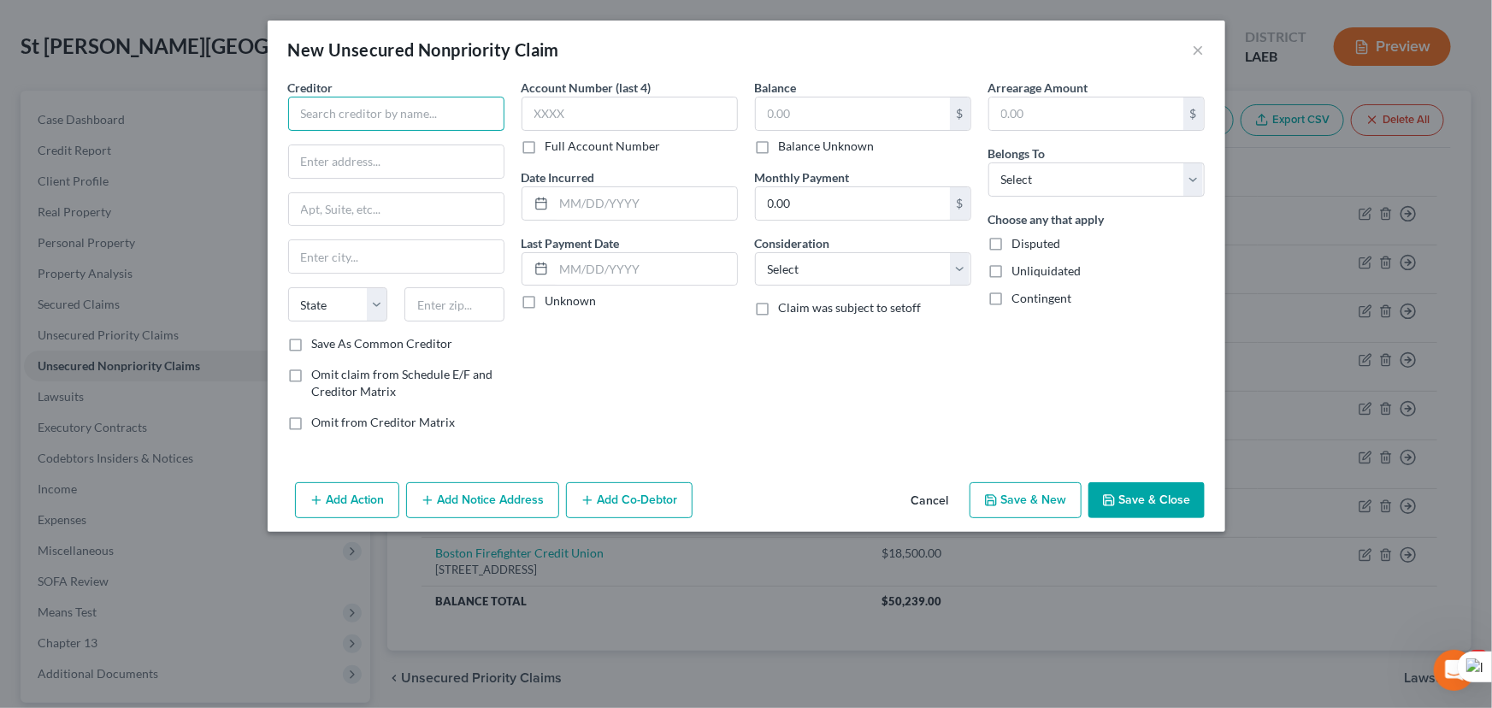
click at [445, 126] on input "text" at bounding box center [396, 114] width 216 height 34
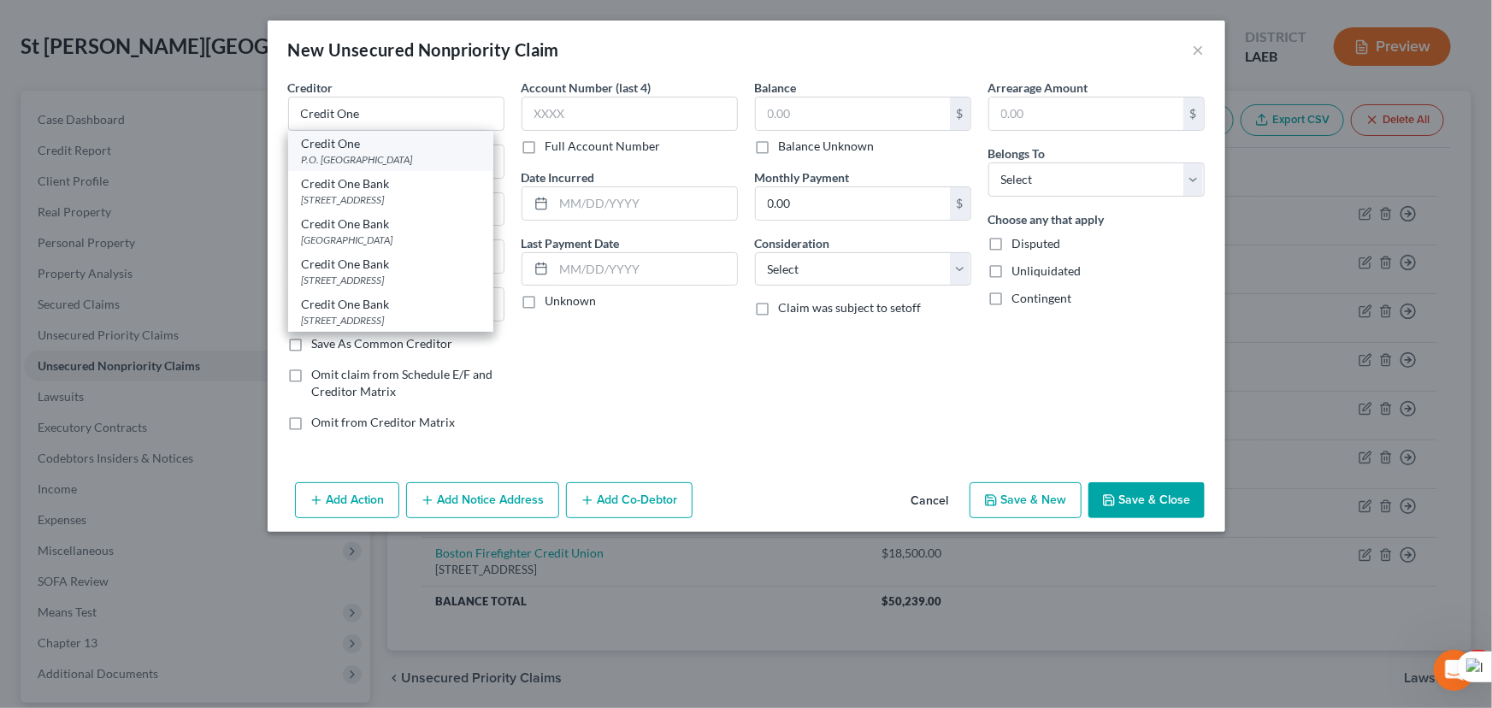
click at [392, 162] on div "P.O. [GEOGRAPHIC_DATA]" at bounding box center [391, 159] width 178 height 15
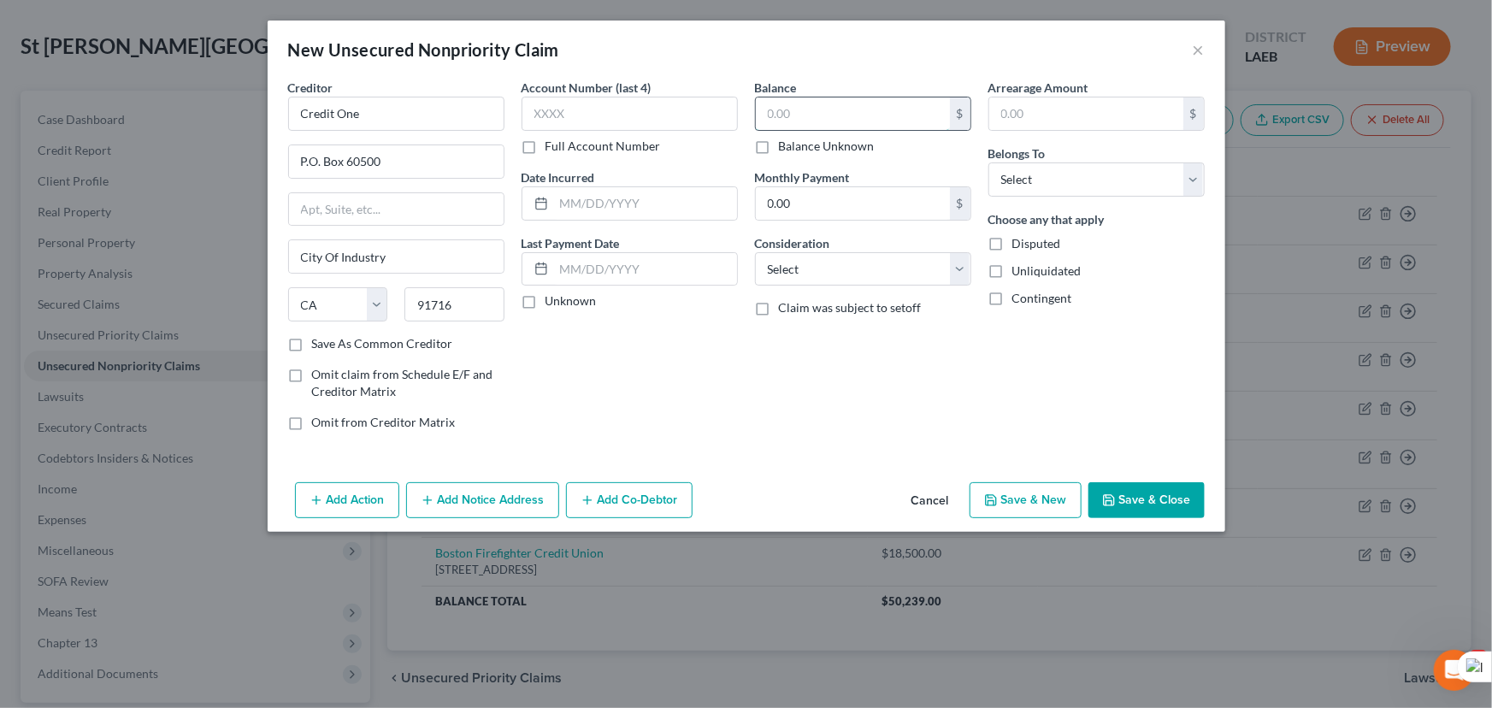
click at [828, 114] on input "text" at bounding box center [853, 113] width 194 height 32
drag, startPoint x: 1155, startPoint y: 493, endPoint x: 1117, endPoint y: 204, distance: 290.7
click at [1120, 189] on div "New Unsecured Nonpriority Claim × Creditor * Credit One P.O. [GEOGRAPHIC_DATA] …" at bounding box center [747, 276] width 958 height 511
click at [1120, 183] on select "Select Debtor 1 Only Debtor 2 Only Debtor 1 And Debtor 2 Only At Least One Of T…" at bounding box center [1096, 179] width 216 height 34
click at [988, 162] on select "Select Debtor 1 Only Debtor 2 Only Debtor 1 And Debtor 2 Only At Least One Of T…" at bounding box center [1096, 179] width 216 height 34
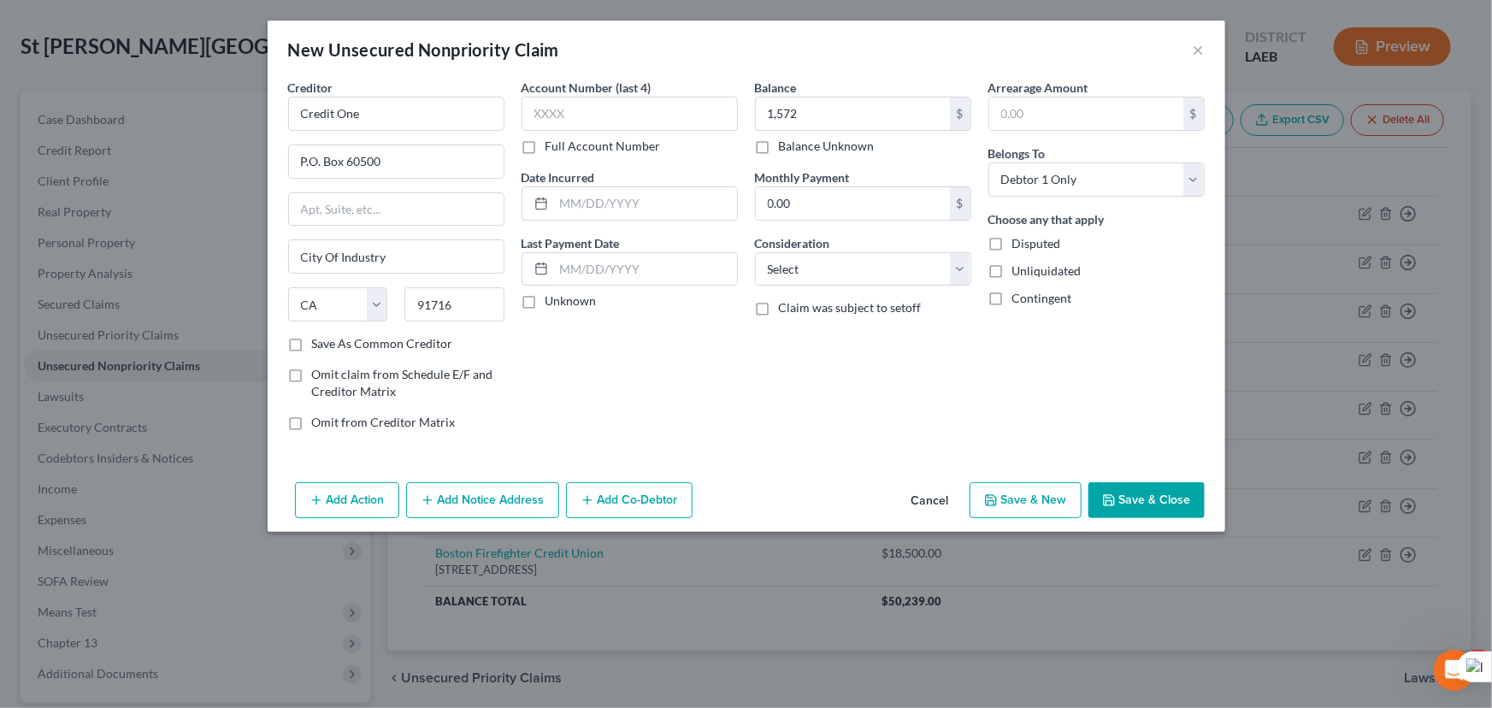
click at [1169, 487] on button "Save & Close" at bounding box center [1146, 500] width 116 height 36
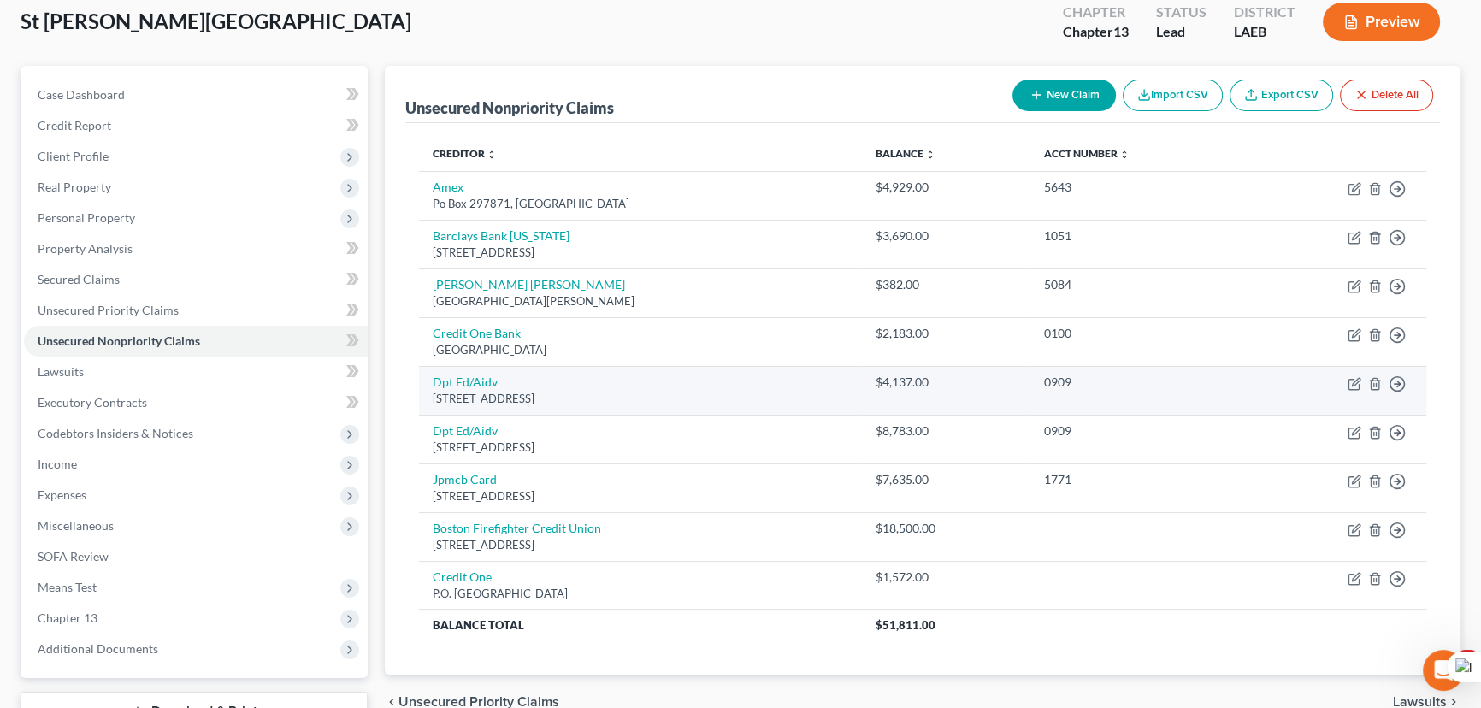
scroll to position [229, 0]
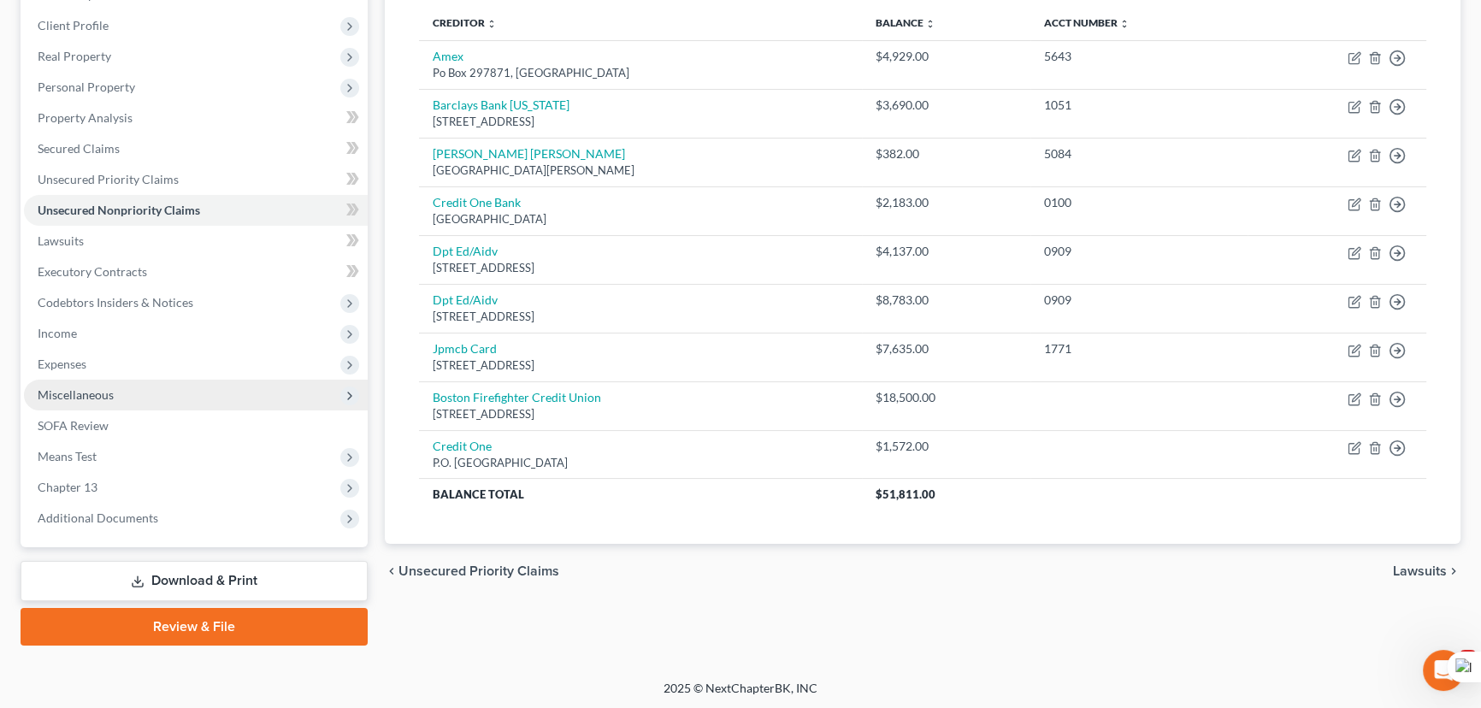
drag, startPoint x: 119, startPoint y: 310, endPoint x: 115, endPoint y: 392, distance: 82.2
click at [119, 310] on span "Codebtors Insiders & Notices" at bounding box center [196, 302] width 344 height 31
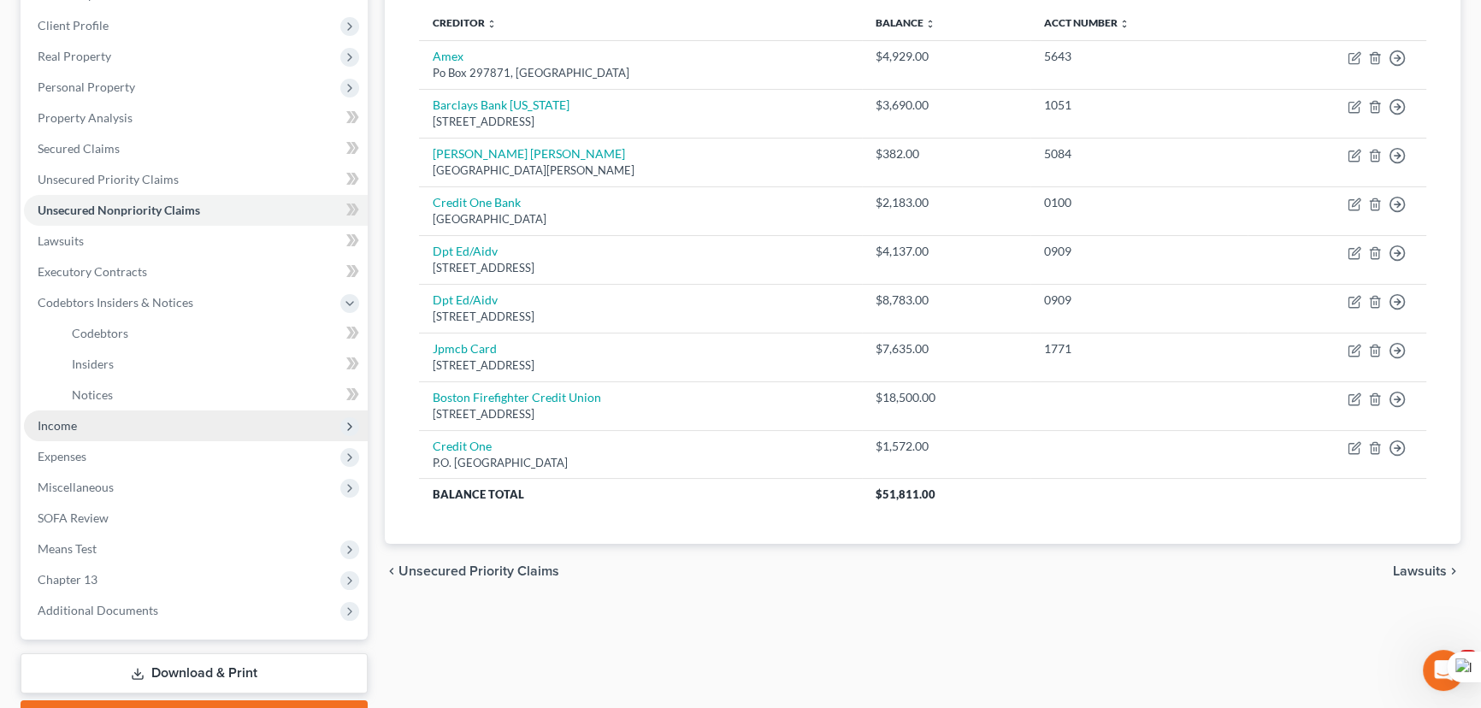
click at [97, 422] on span "Income" at bounding box center [196, 425] width 344 height 31
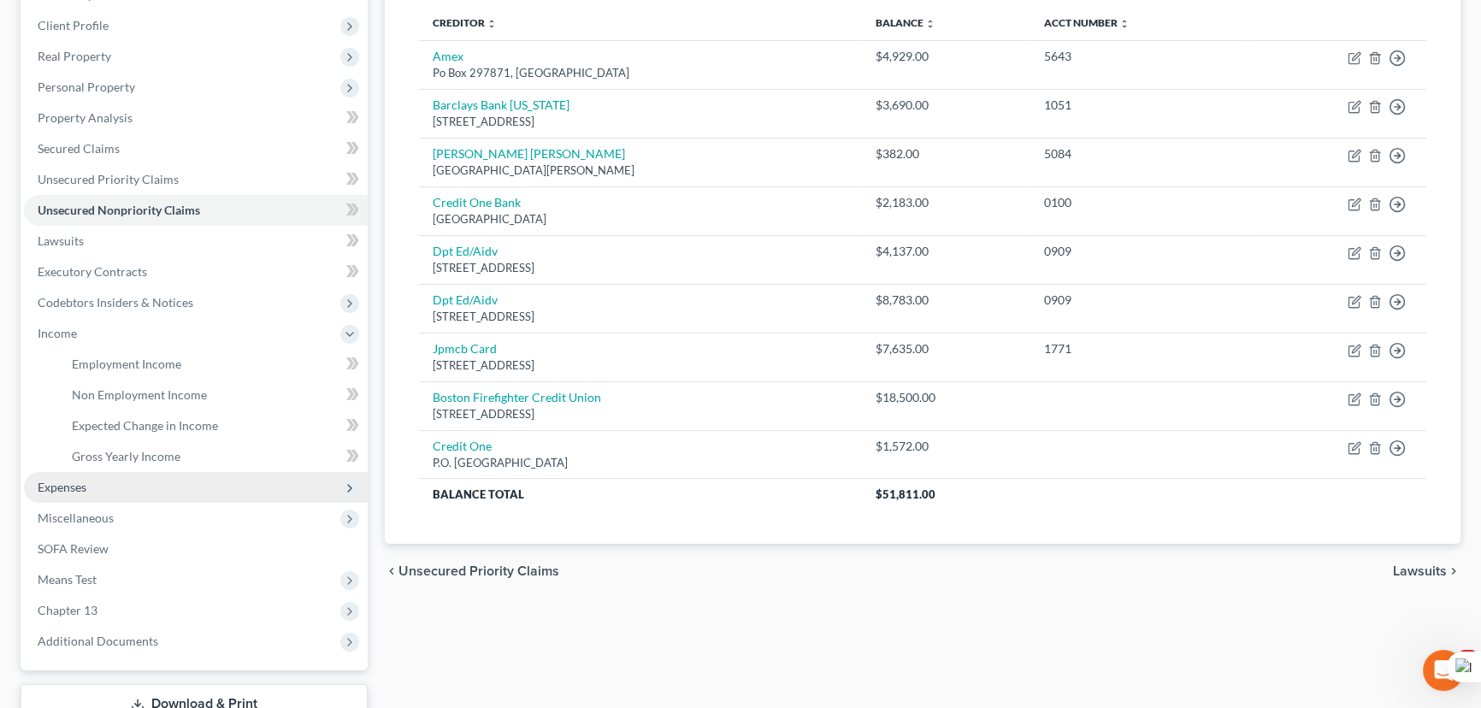
click at [137, 479] on span "Expenses" at bounding box center [196, 487] width 344 height 31
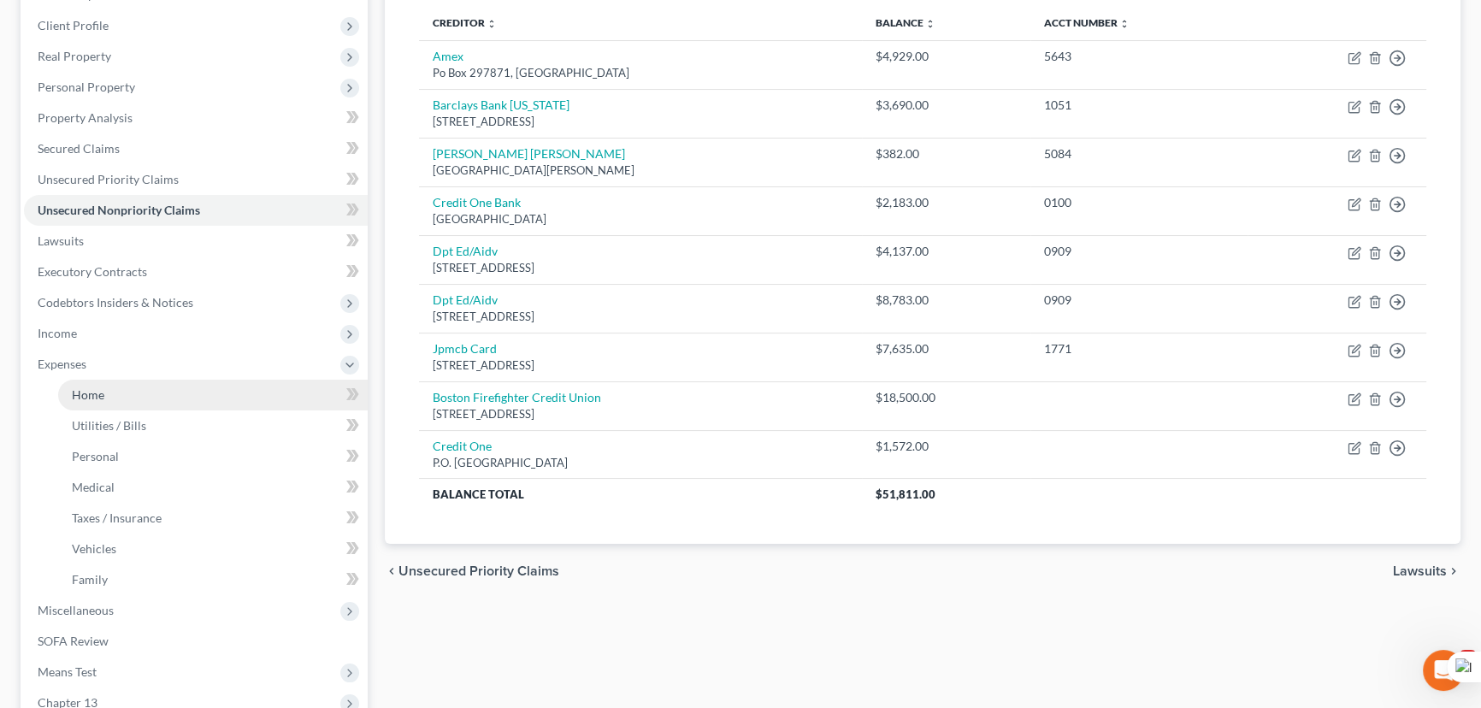
click at [146, 393] on link "Home" at bounding box center [213, 395] width 310 height 31
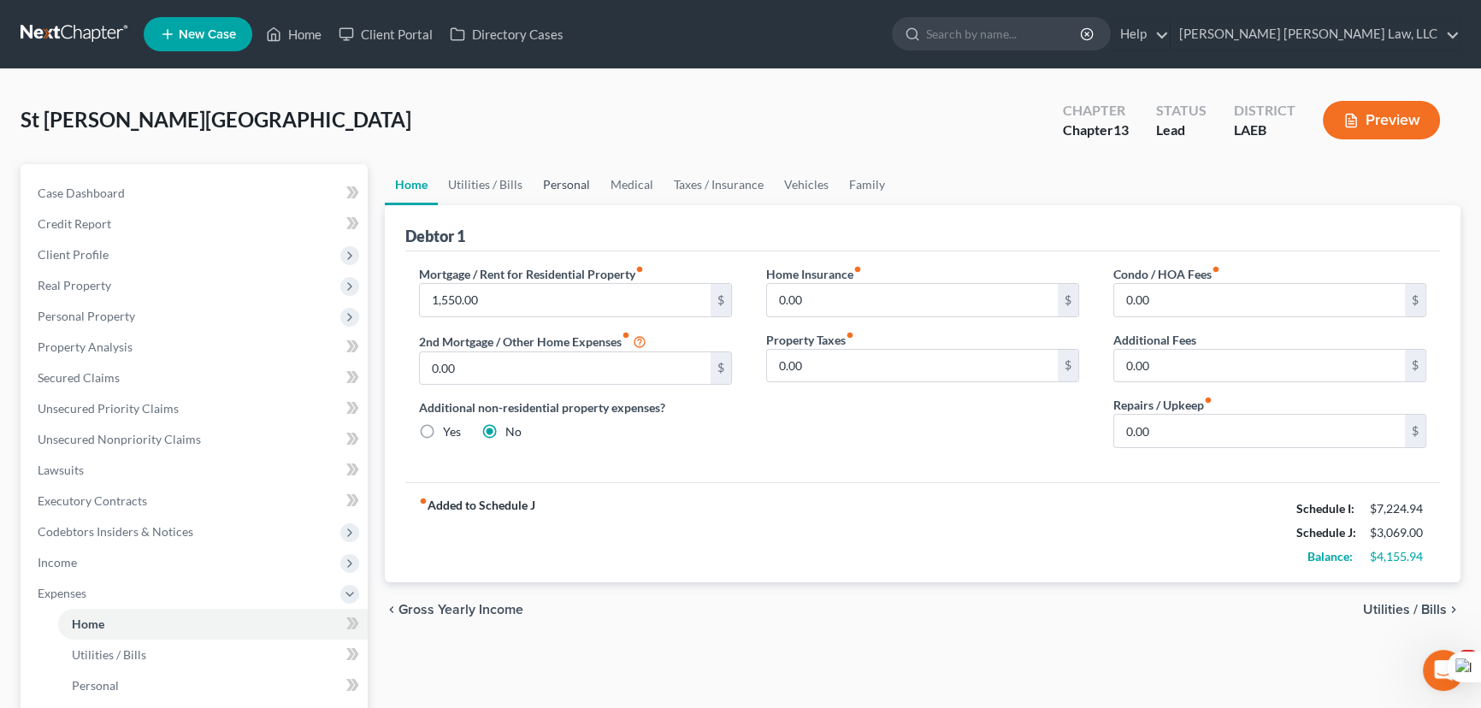
click at [561, 183] on link "Personal" at bounding box center [567, 184] width 68 height 41
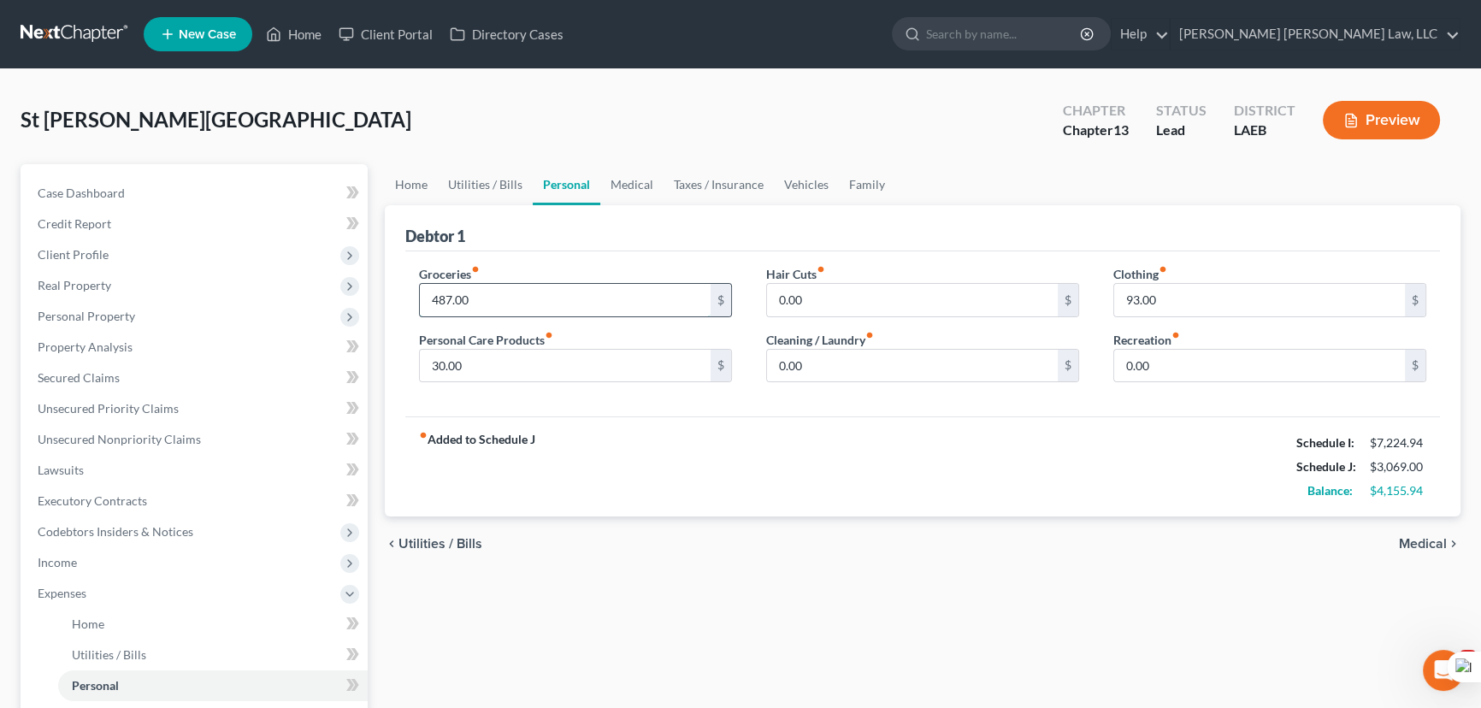
click at [554, 298] on input "487.00" at bounding box center [565, 300] width 291 height 32
click at [881, 363] on input "0.00" at bounding box center [912, 366] width 291 height 32
click at [488, 355] on input "30.00" at bounding box center [565, 366] width 291 height 32
click at [479, 292] on input "497" at bounding box center [565, 300] width 291 height 32
click at [470, 365] on input "50" at bounding box center [565, 366] width 291 height 32
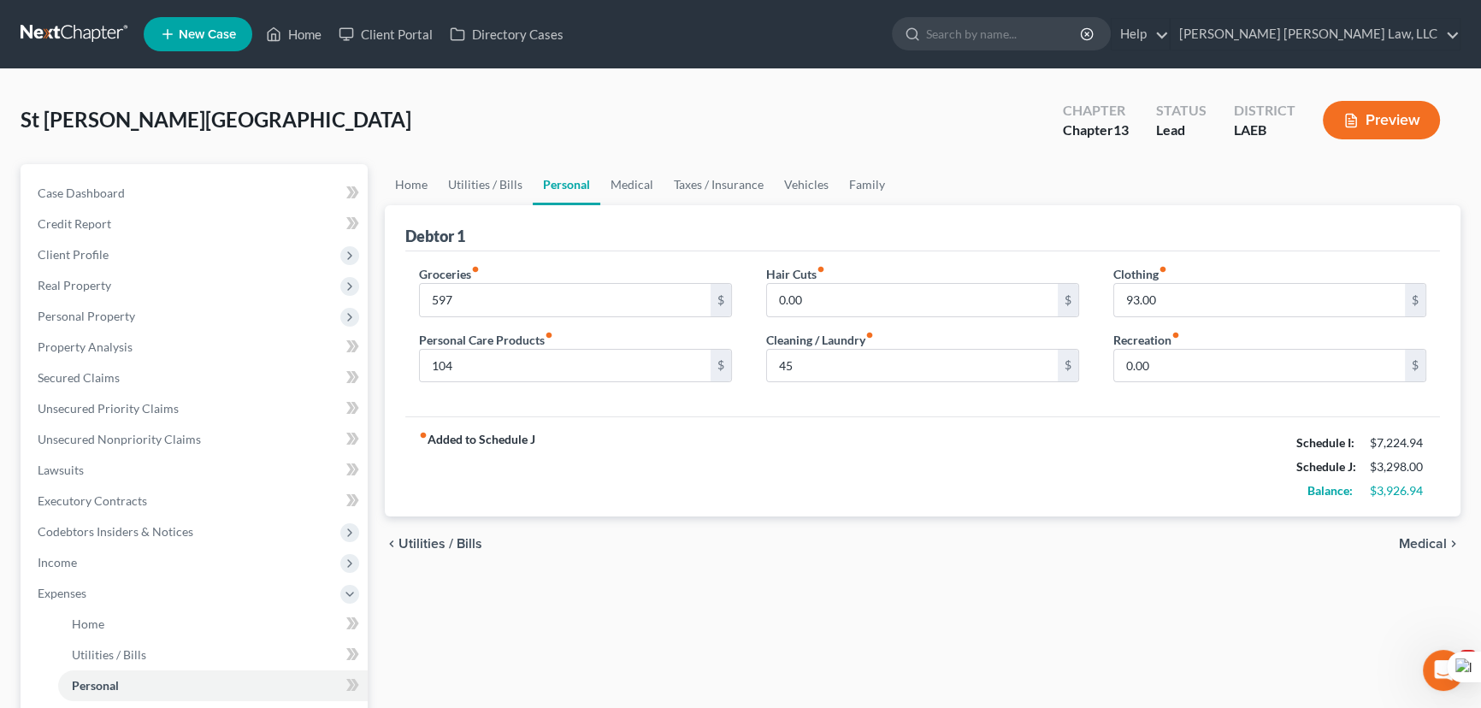
click at [629, 212] on div "Debtor 1" at bounding box center [922, 228] width 1035 height 46
click at [630, 189] on link "Medical" at bounding box center [631, 184] width 63 height 41
click at [630, 185] on link "Medical" at bounding box center [631, 184] width 63 height 41
click at [629, 188] on link "Medical" at bounding box center [631, 184] width 63 height 41
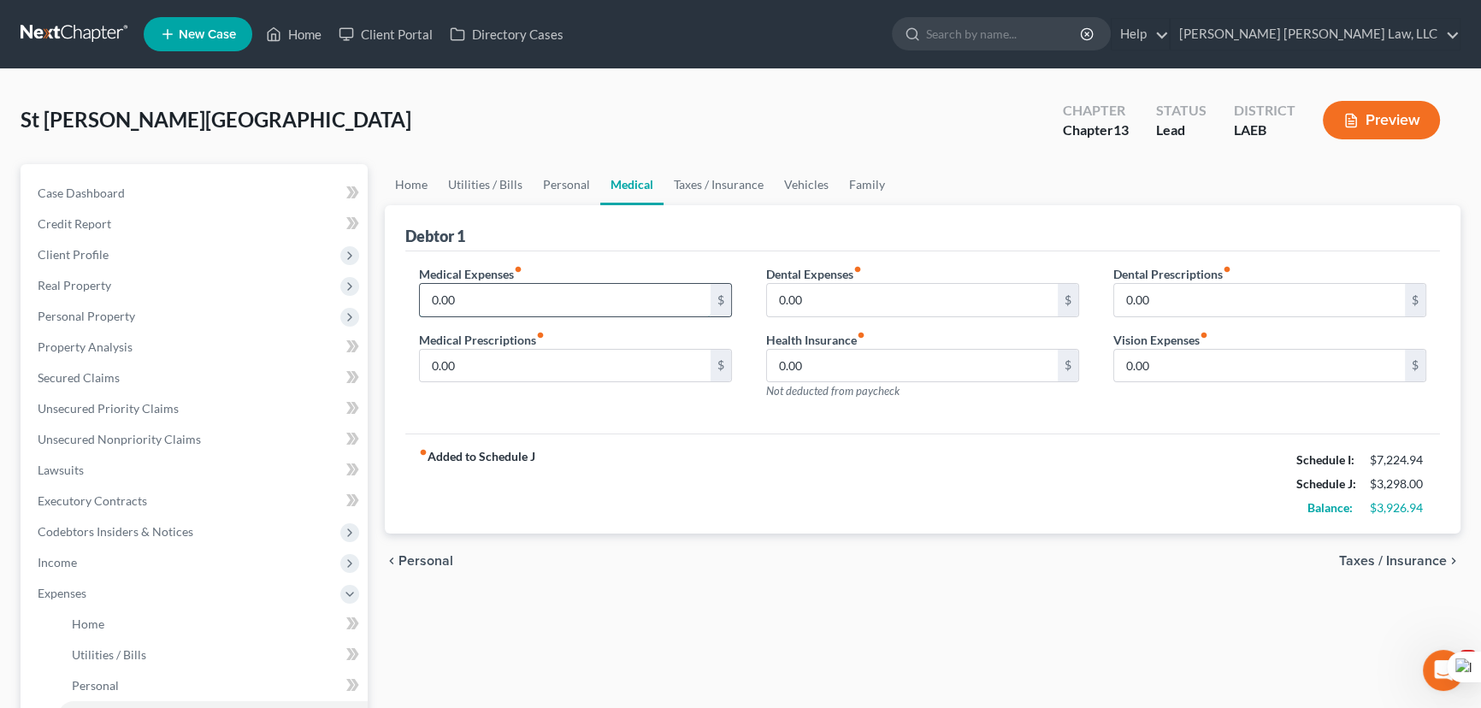
click at [567, 289] on input "0.00" at bounding box center [565, 300] width 291 height 32
click at [422, 187] on link "Home" at bounding box center [411, 184] width 53 height 41
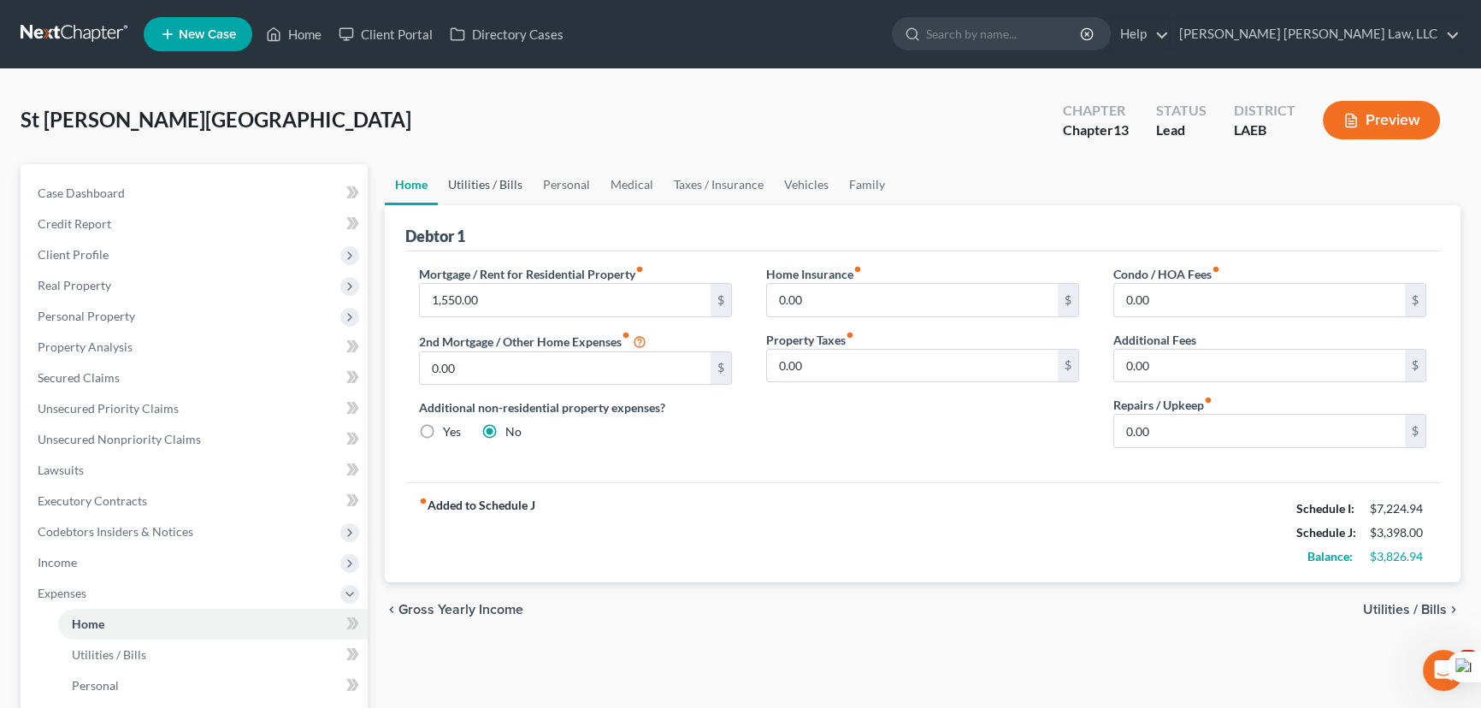
click at [476, 180] on link "Utilities / Bills" at bounding box center [485, 184] width 95 height 41
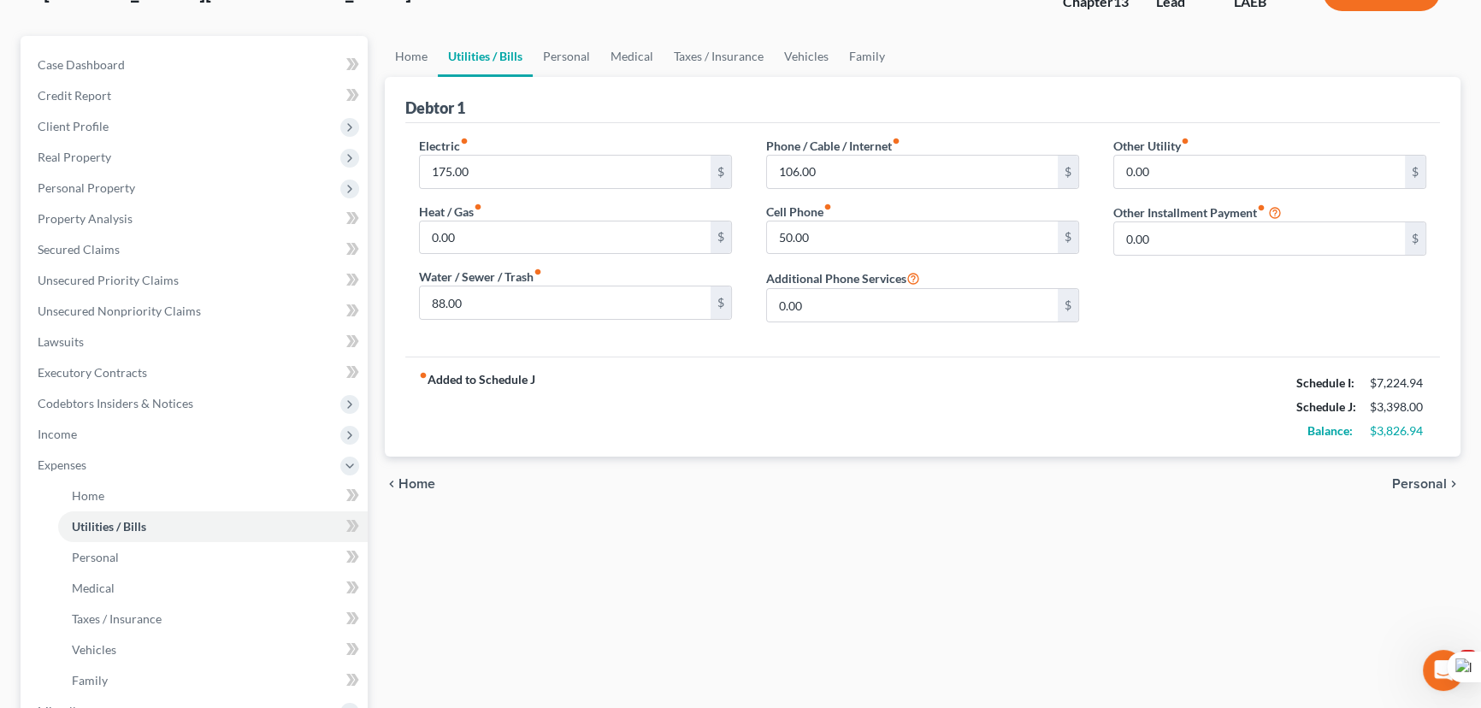
scroll to position [310, 0]
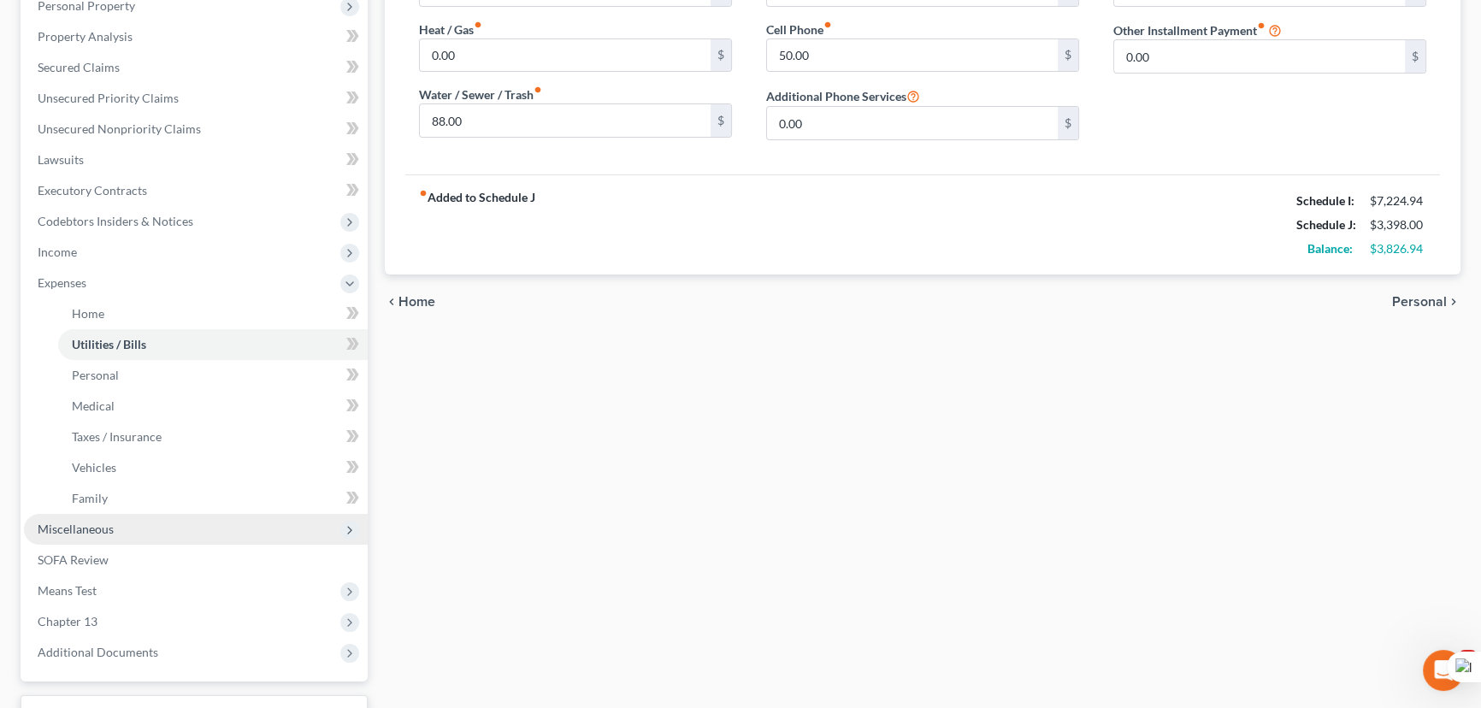
click at [174, 530] on span "Miscellaneous" at bounding box center [196, 529] width 344 height 31
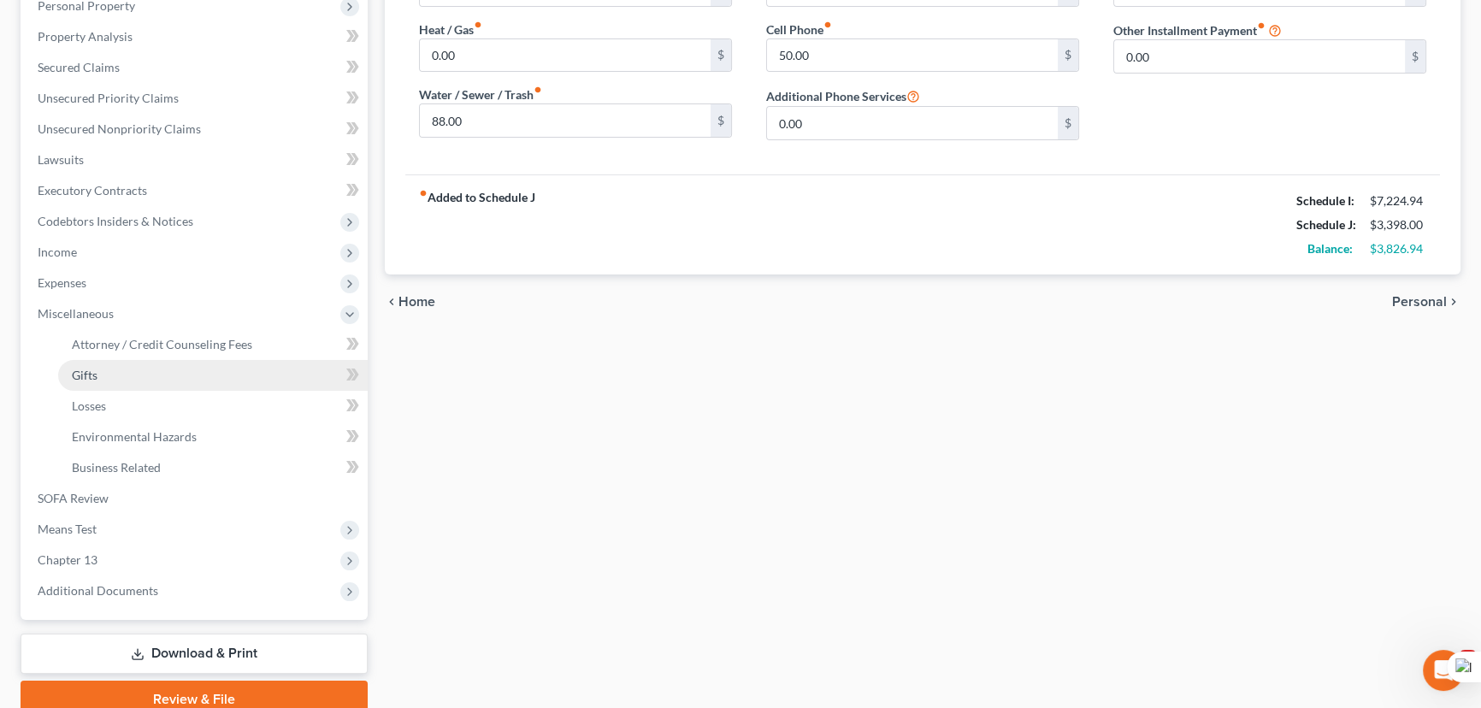
click at [183, 360] on link "Gifts" at bounding box center [213, 375] width 310 height 31
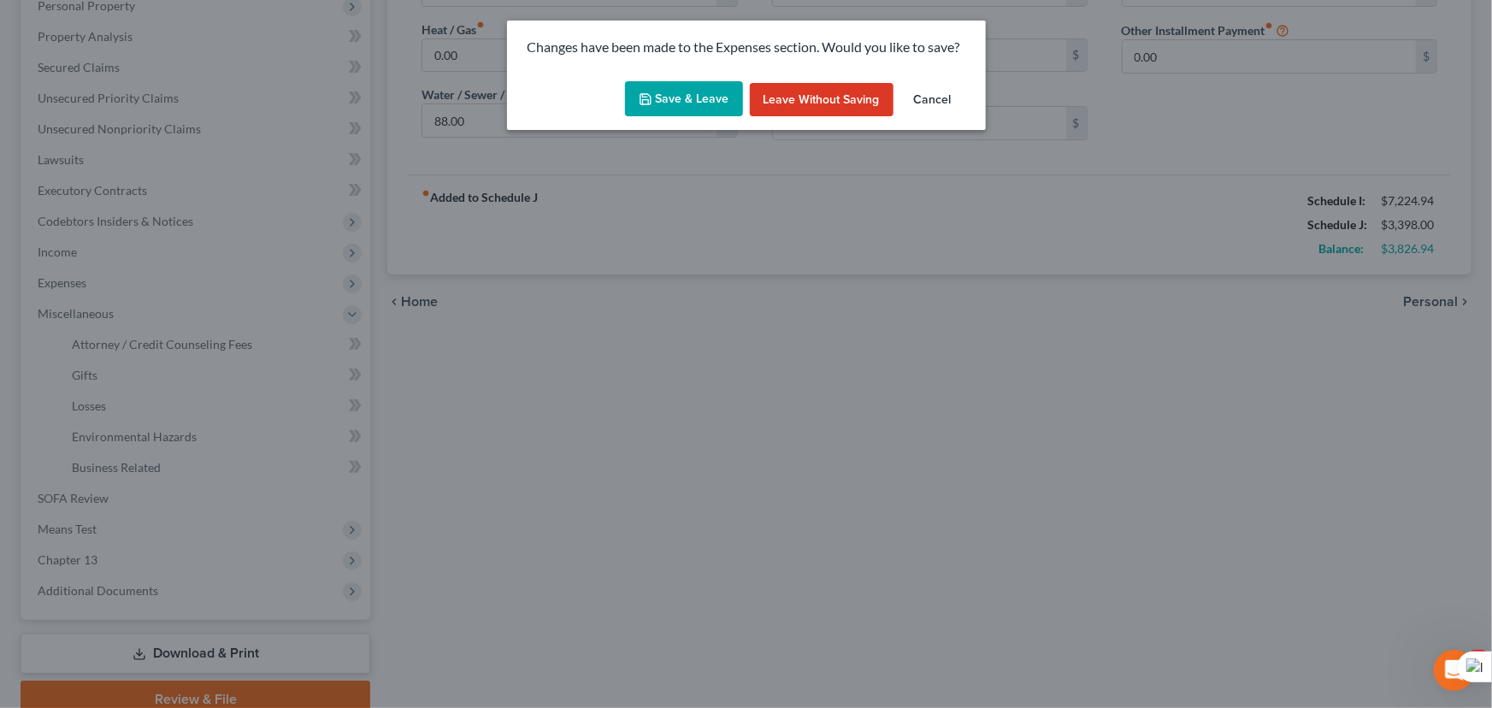
click at [638, 88] on button "Save & Leave" at bounding box center [684, 99] width 118 height 36
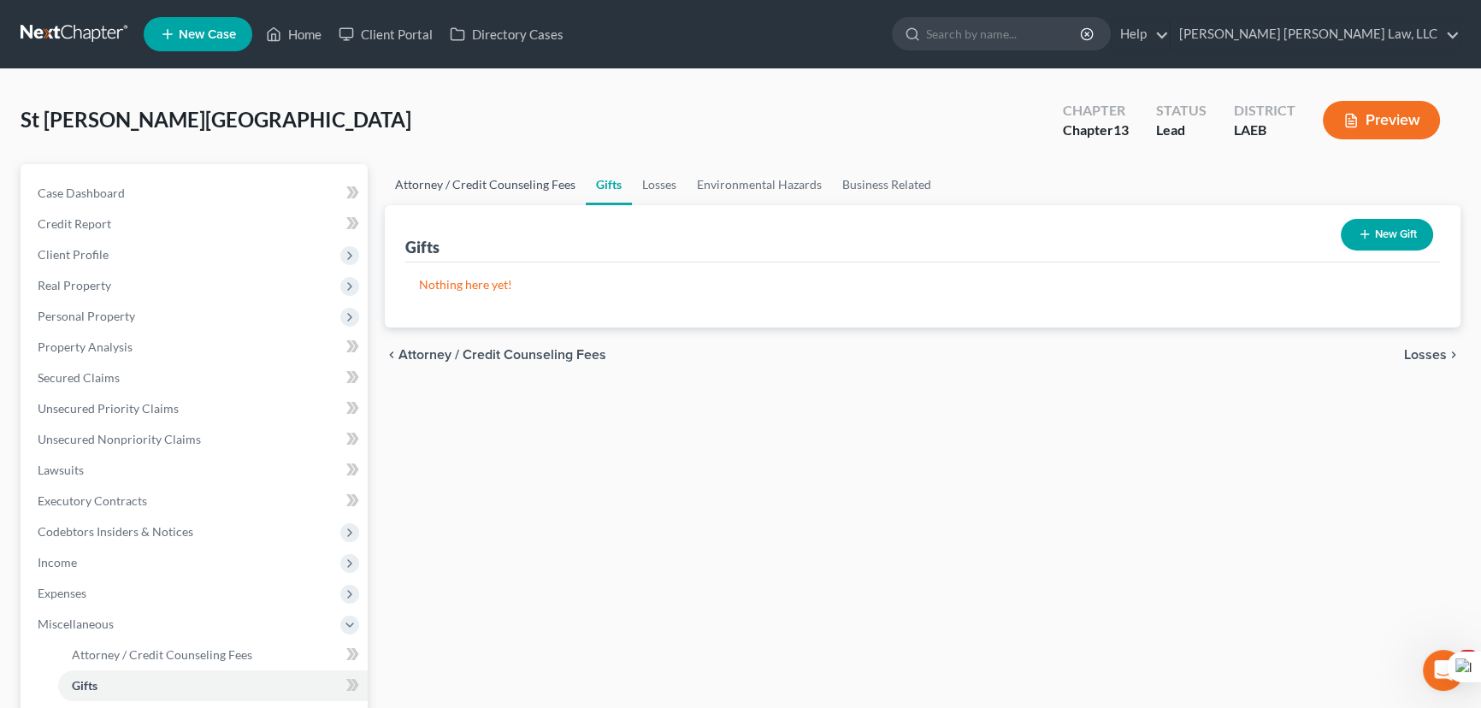
click at [450, 179] on link "Attorney / Credit Counseling Fees" at bounding box center [485, 184] width 201 height 41
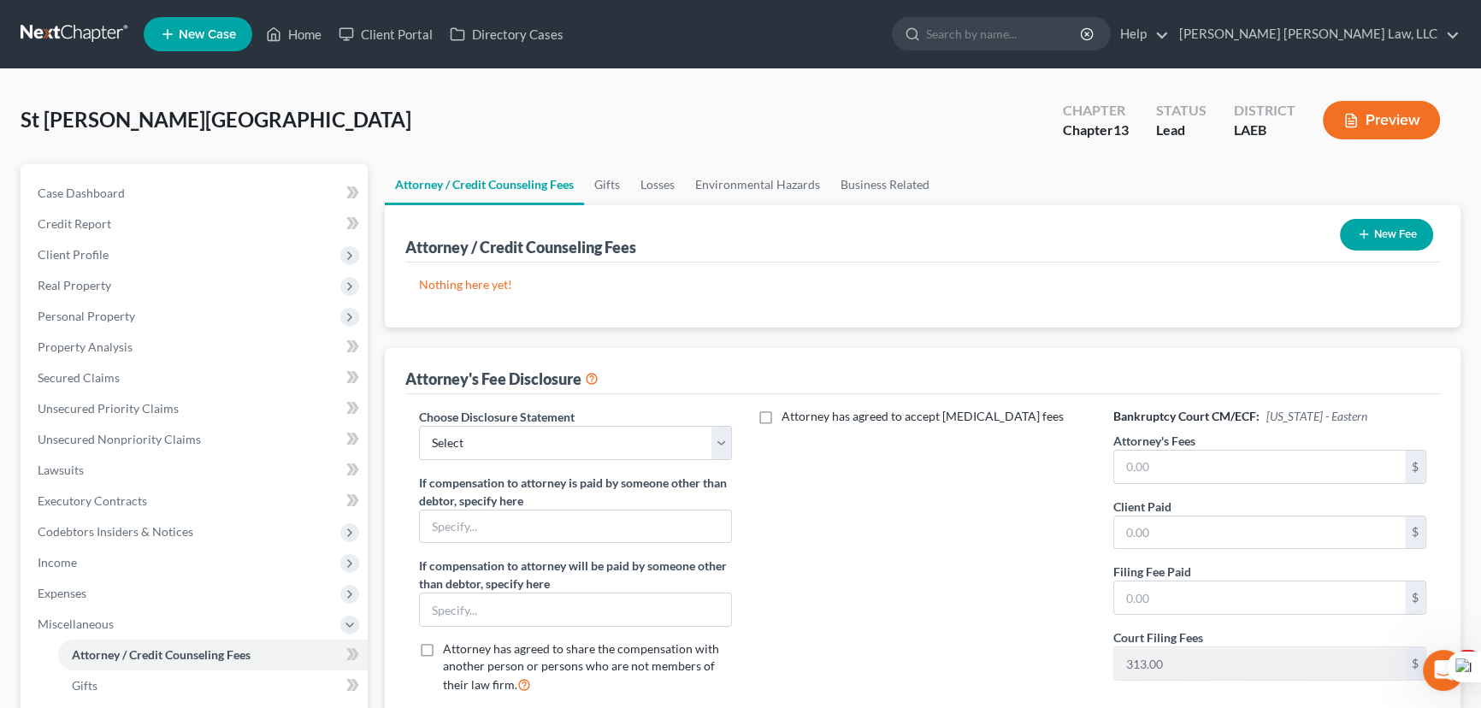
click at [1406, 241] on button "New Fee" at bounding box center [1386, 235] width 93 height 32
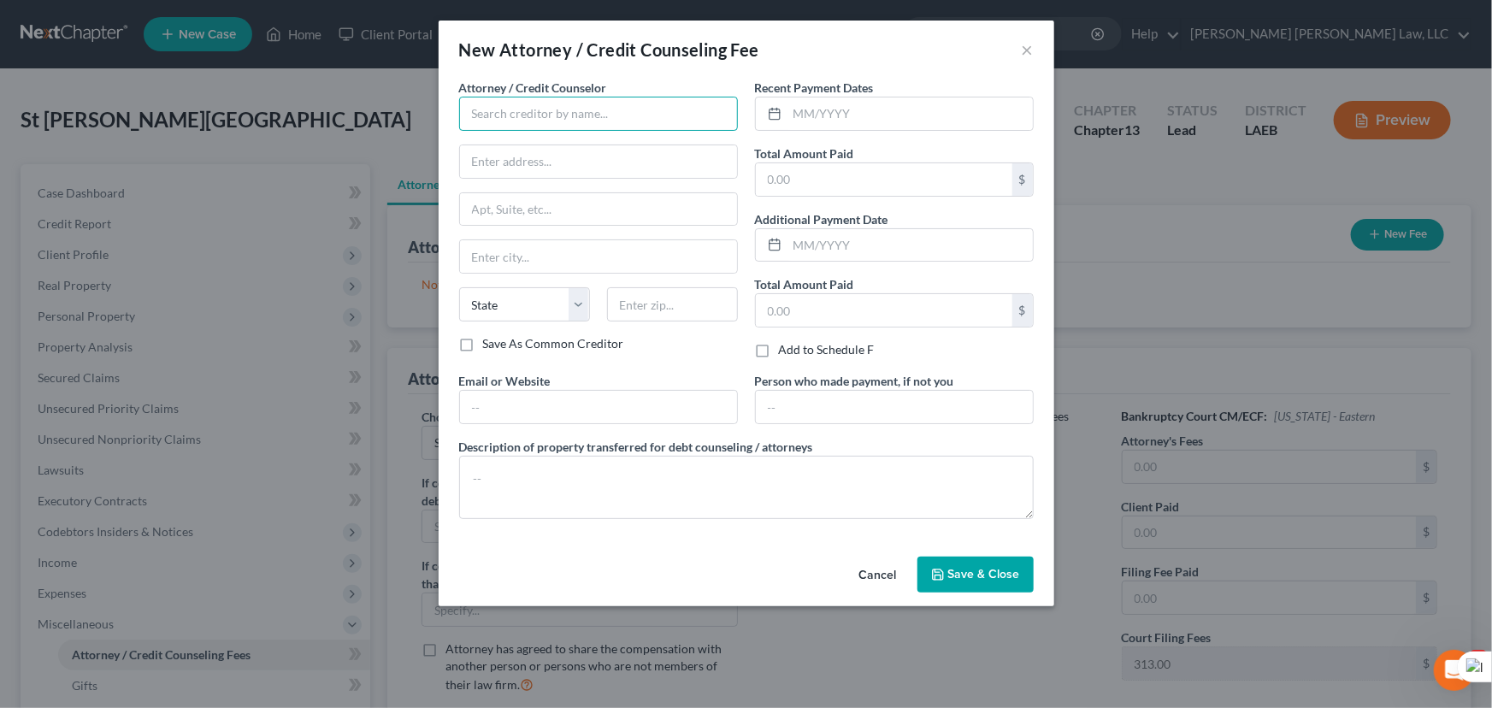
click at [470, 113] on input "text" at bounding box center [598, 114] width 279 height 34
click at [927, 104] on input "text" at bounding box center [910, 113] width 245 height 32
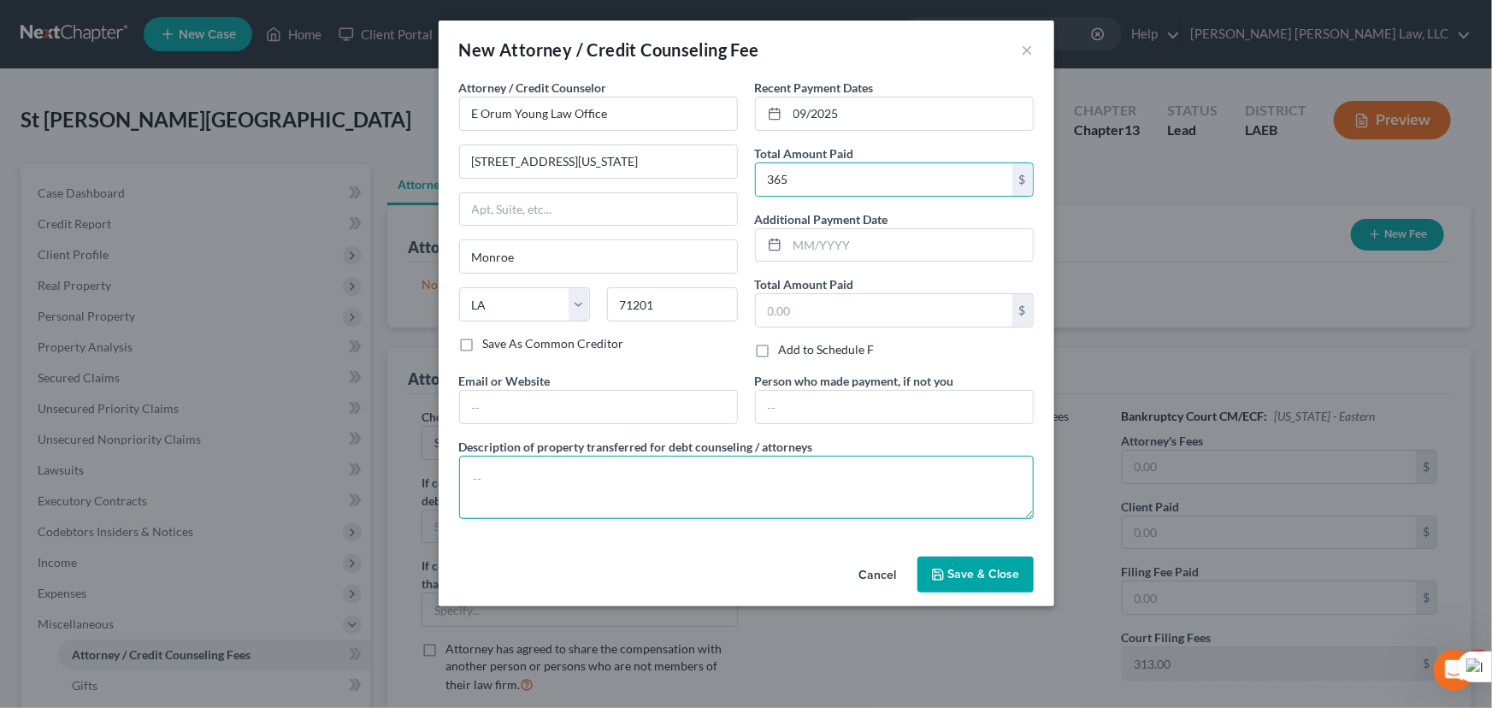
click at [885, 487] on textarea at bounding box center [746, 487] width 575 height 63
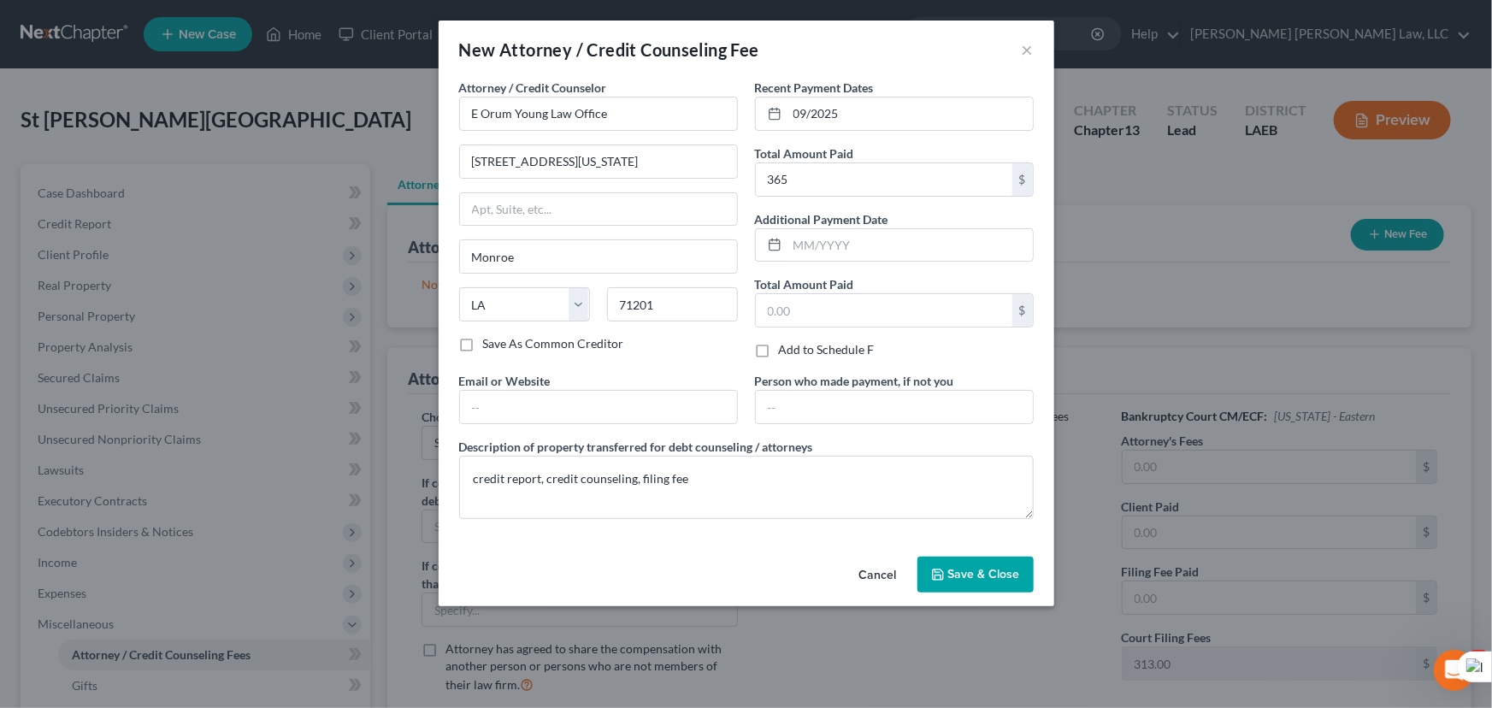
click at [974, 577] on span "Save & Close" at bounding box center [984, 574] width 72 height 15
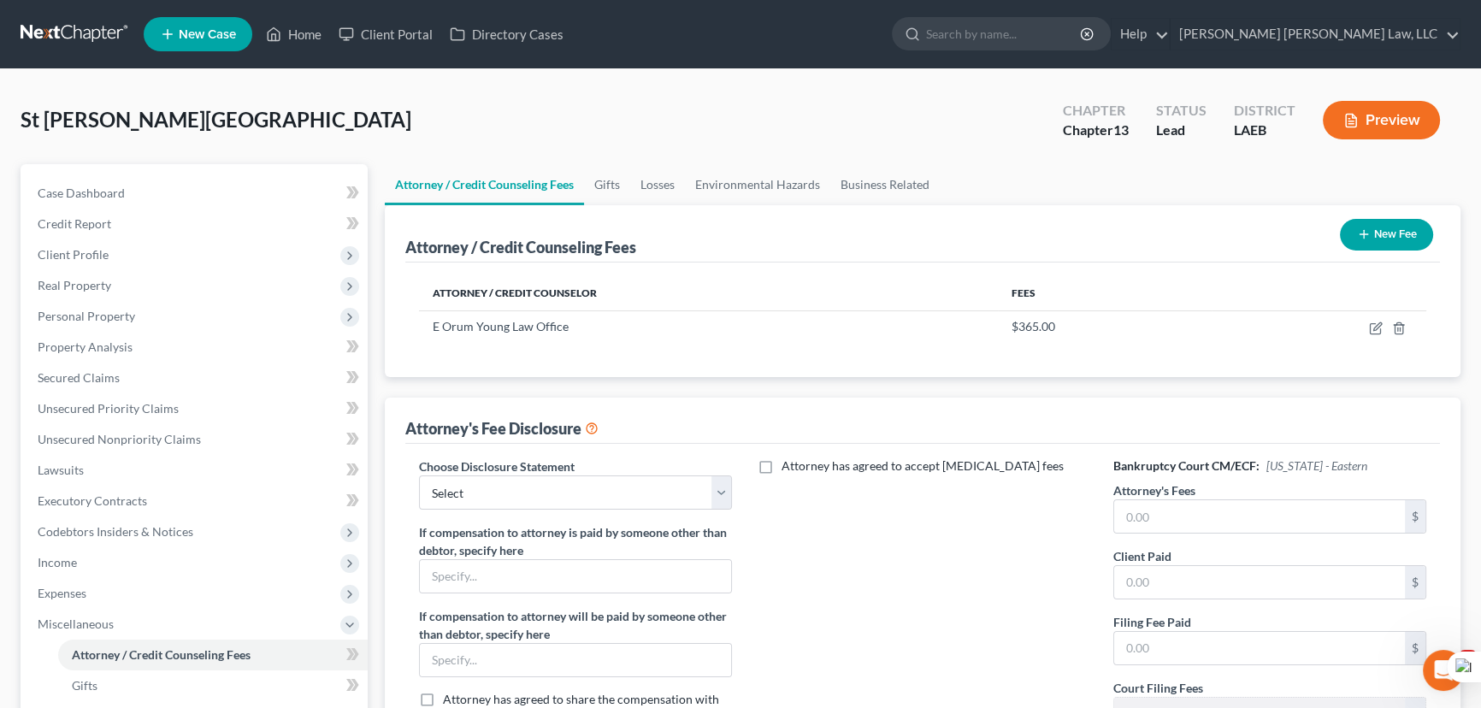
click at [525, 452] on div "Choose Disclosure Statement Select LAEB 2016 Bankruptcy Rule 2016(B) Disclosure…" at bounding box center [922, 611] width 1035 height 334
click at [530, 489] on select "Select LAEB 2016 Bankruptcy Rule 2016(B) Disclosure and Application for Approva…" at bounding box center [575, 492] width 313 height 34
click at [419, 475] on select "Select LAEB 2016 Bankruptcy Rule 2016(B) Disclosure and Application for Approva…" at bounding box center [575, 492] width 313 height 34
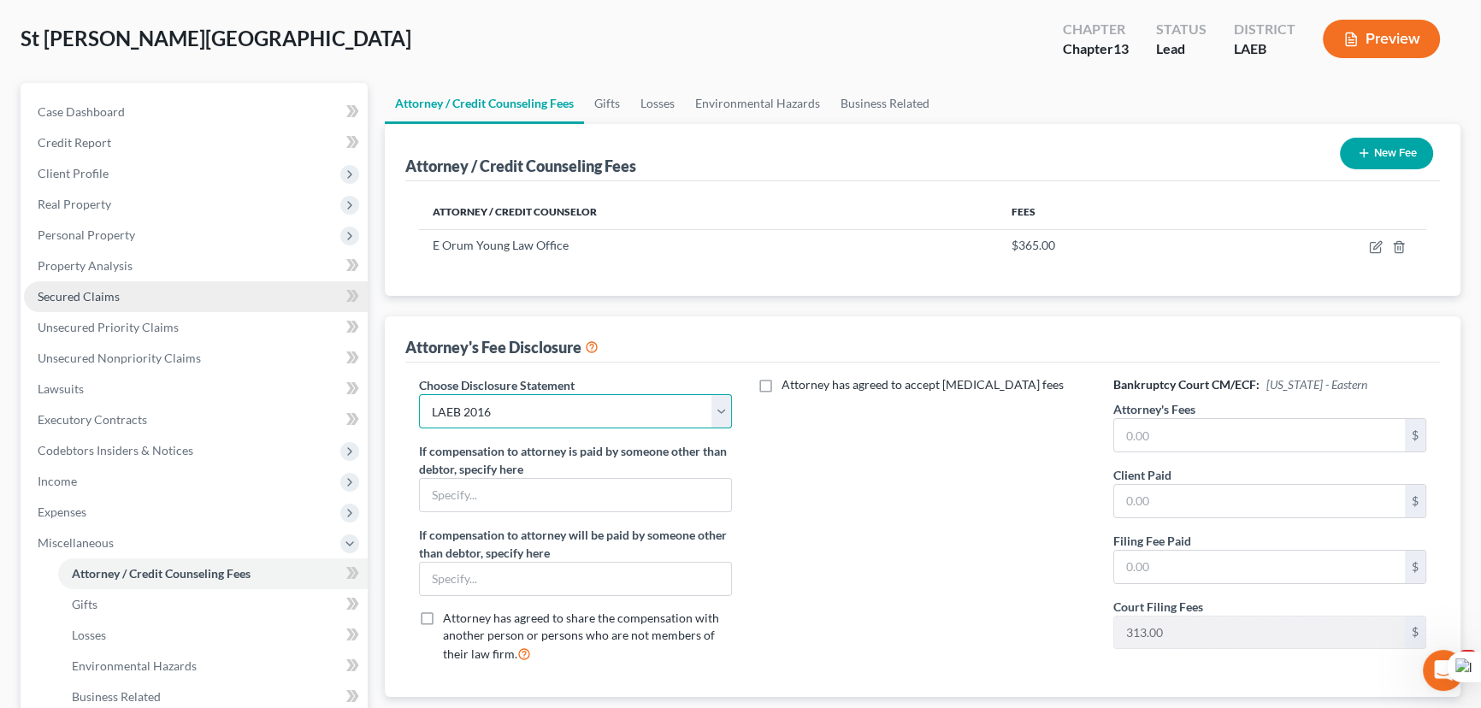
scroll to position [77, 0]
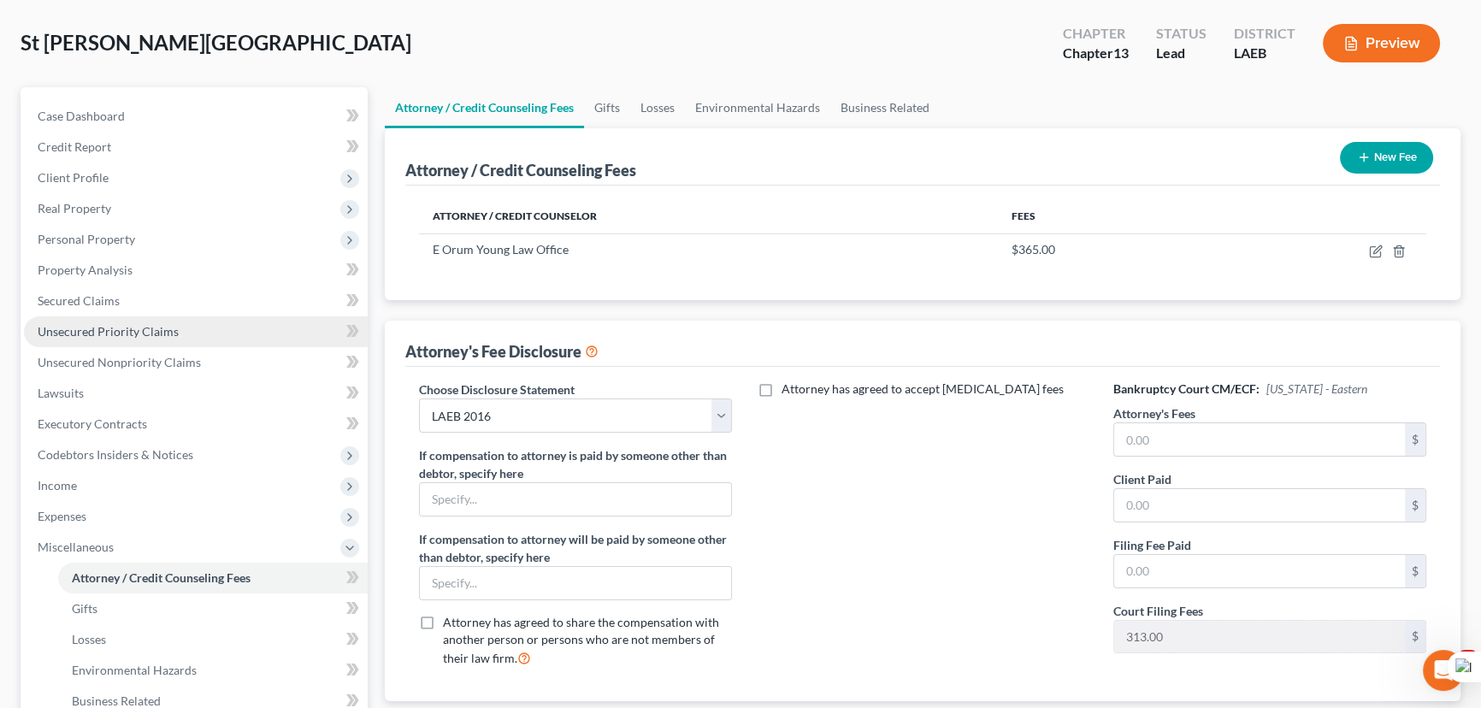
click at [198, 316] on link "Unsecured Priority Claims" at bounding box center [196, 331] width 344 height 31
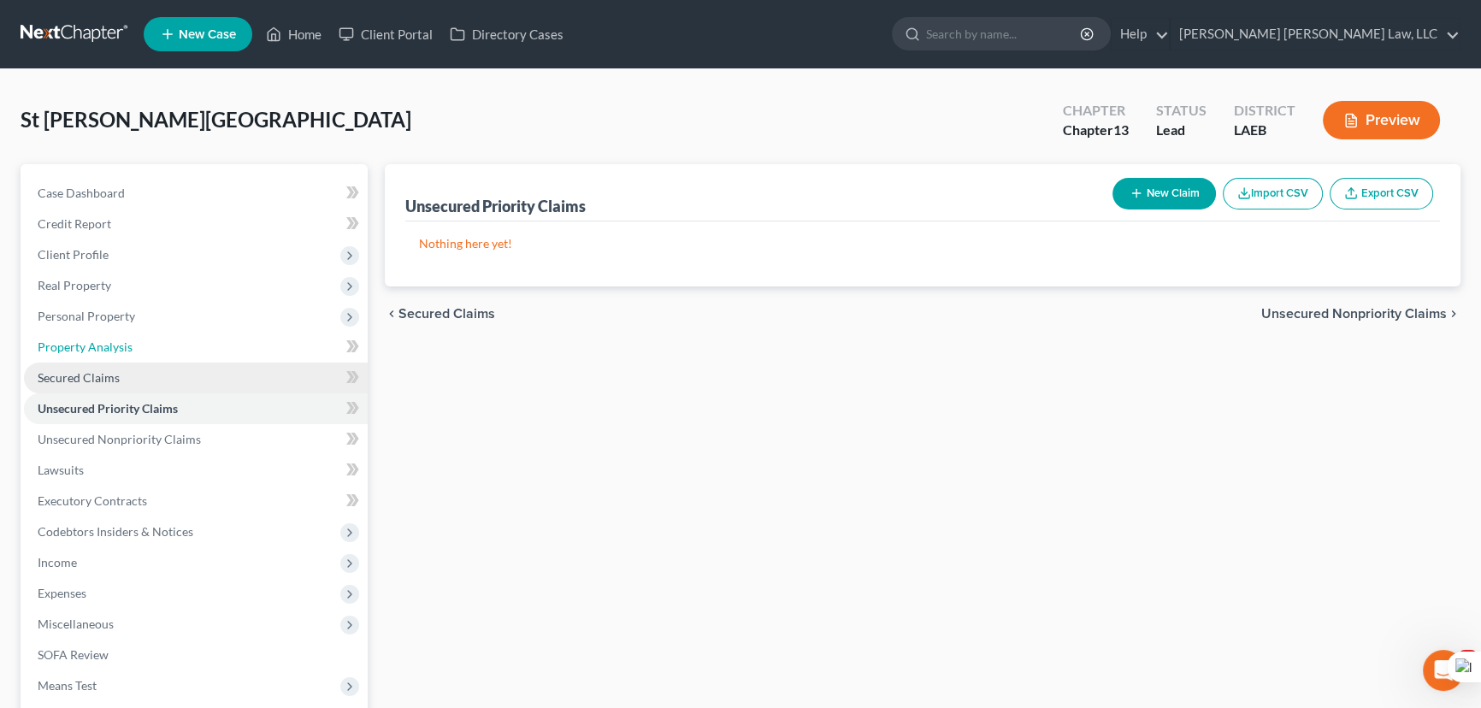
drag, startPoint x: 226, startPoint y: 349, endPoint x: 74, endPoint y: 367, distance: 153.3
click at [226, 351] on link "Property Analysis" at bounding box center [196, 347] width 344 height 31
click at [215, 393] on link "Unsecured Priority Claims" at bounding box center [196, 408] width 344 height 31
click at [76, 366] on link "Secured Claims" at bounding box center [196, 378] width 344 height 31
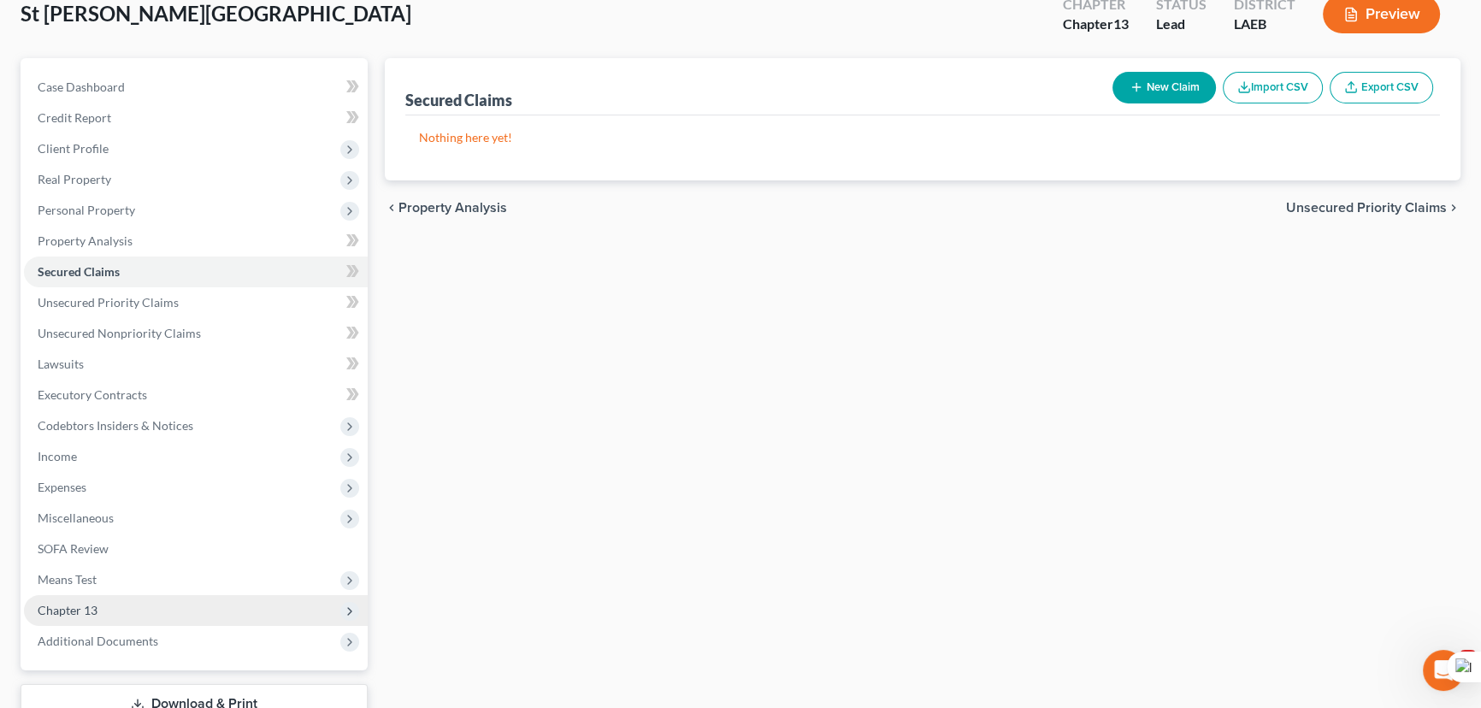
scroll to position [229, 0]
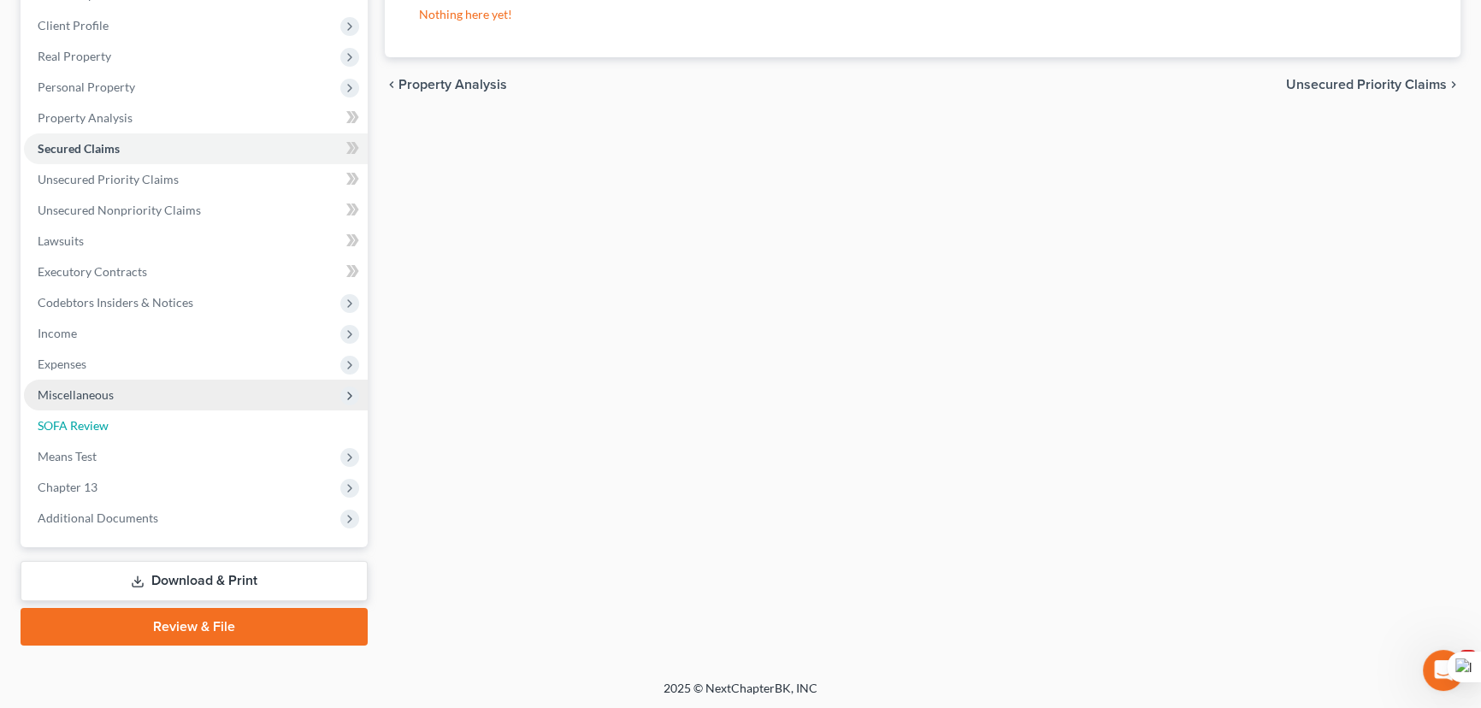
drag, startPoint x: 133, startPoint y: 411, endPoint x: 156, endPoint y: 383, distance: 36.5
click at [133, 411] on link "SOFA Review" at bounding box center [196, 425] width 344 height 31
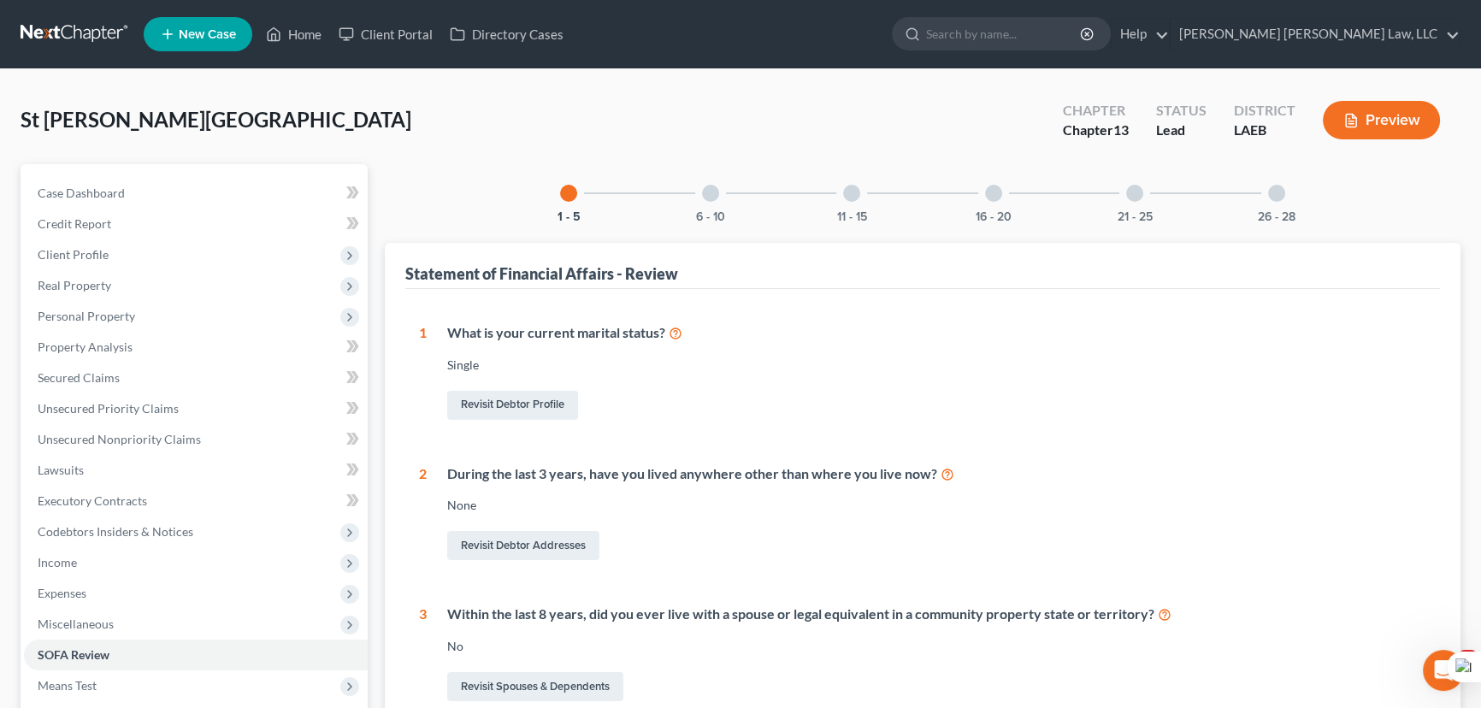
scroll to position [155, 0]
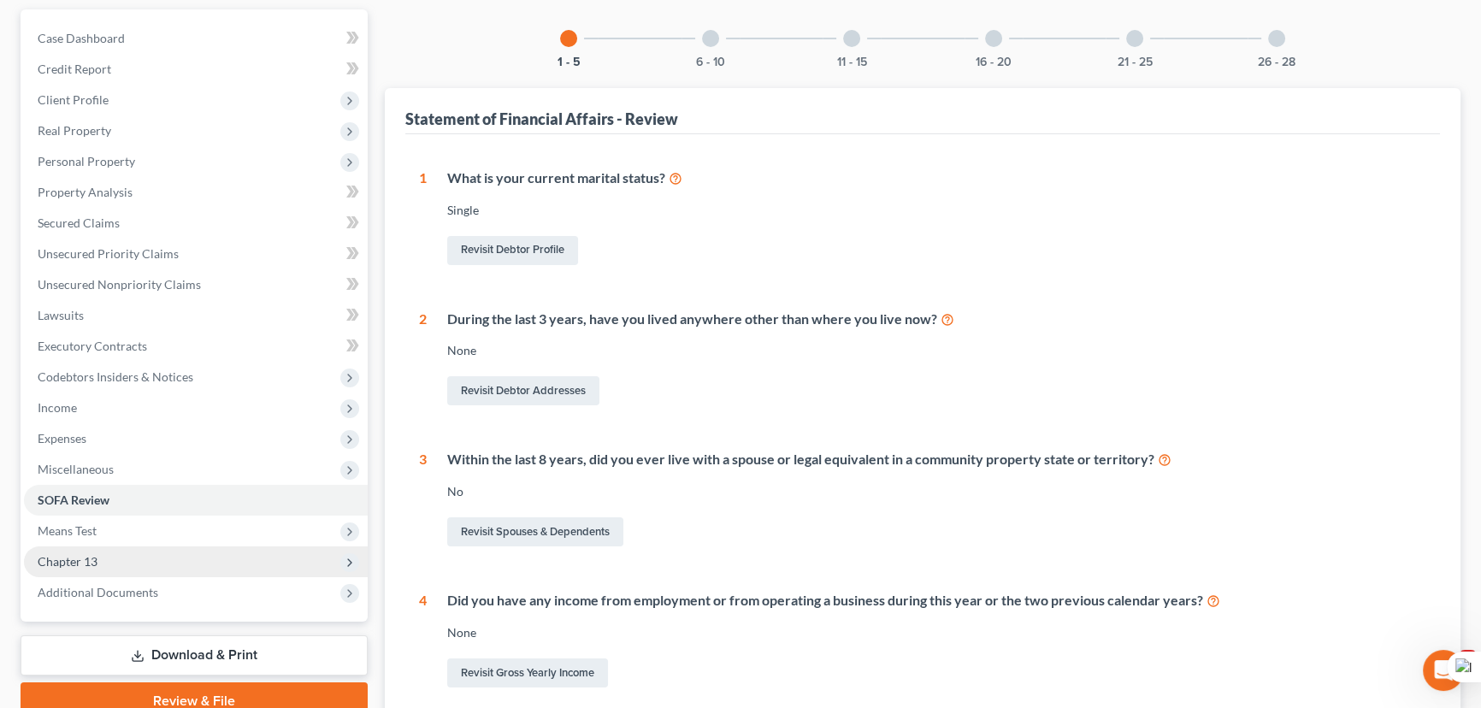
drag, startPoint x: 134, startPoint y: 465, endPoint x: 148, endPoint y: 556, distance: 91.7
click at [134, 465] on span "Miscellaneous" at bounding box center [196, 469] width 344 height 31
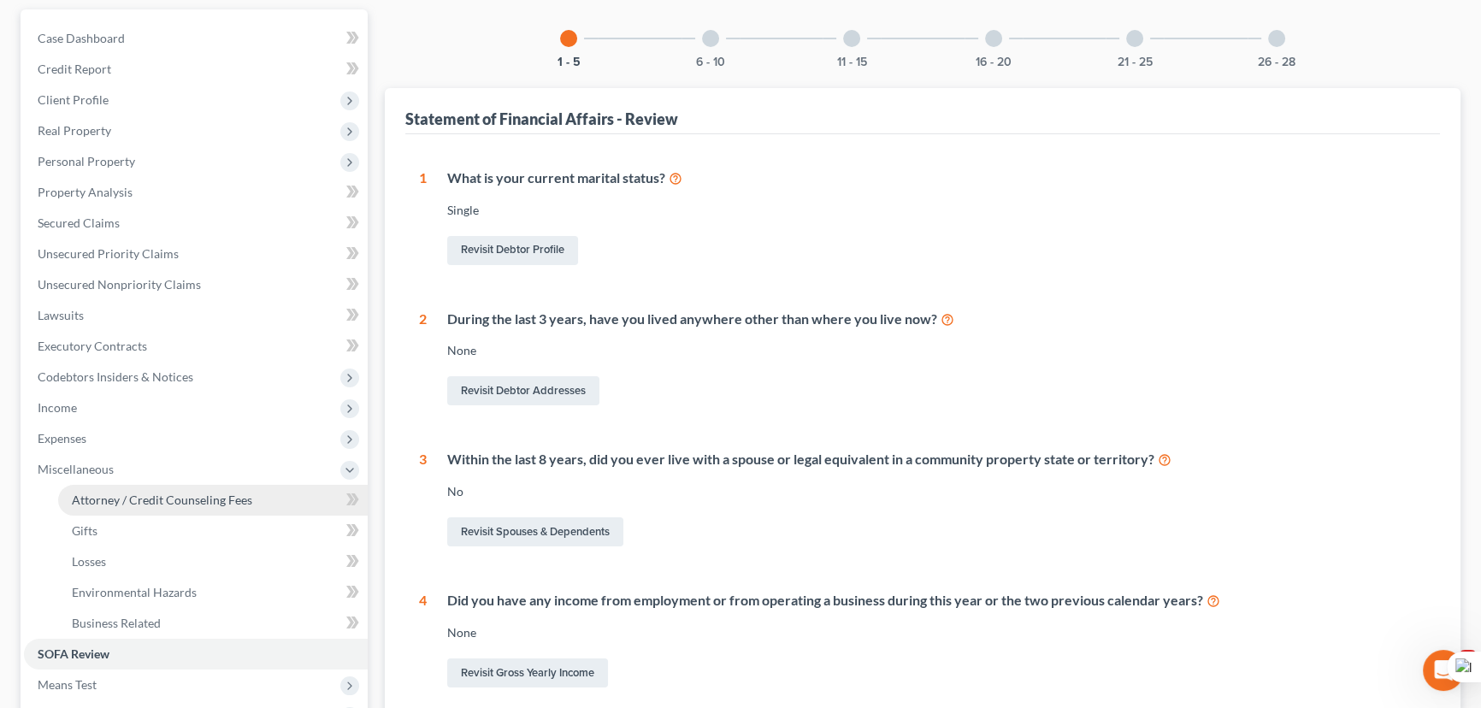
click at [168, 487] on link "Attorney / Credit Counseling Fees" at bounding box center [213, 500] width 310 height 31
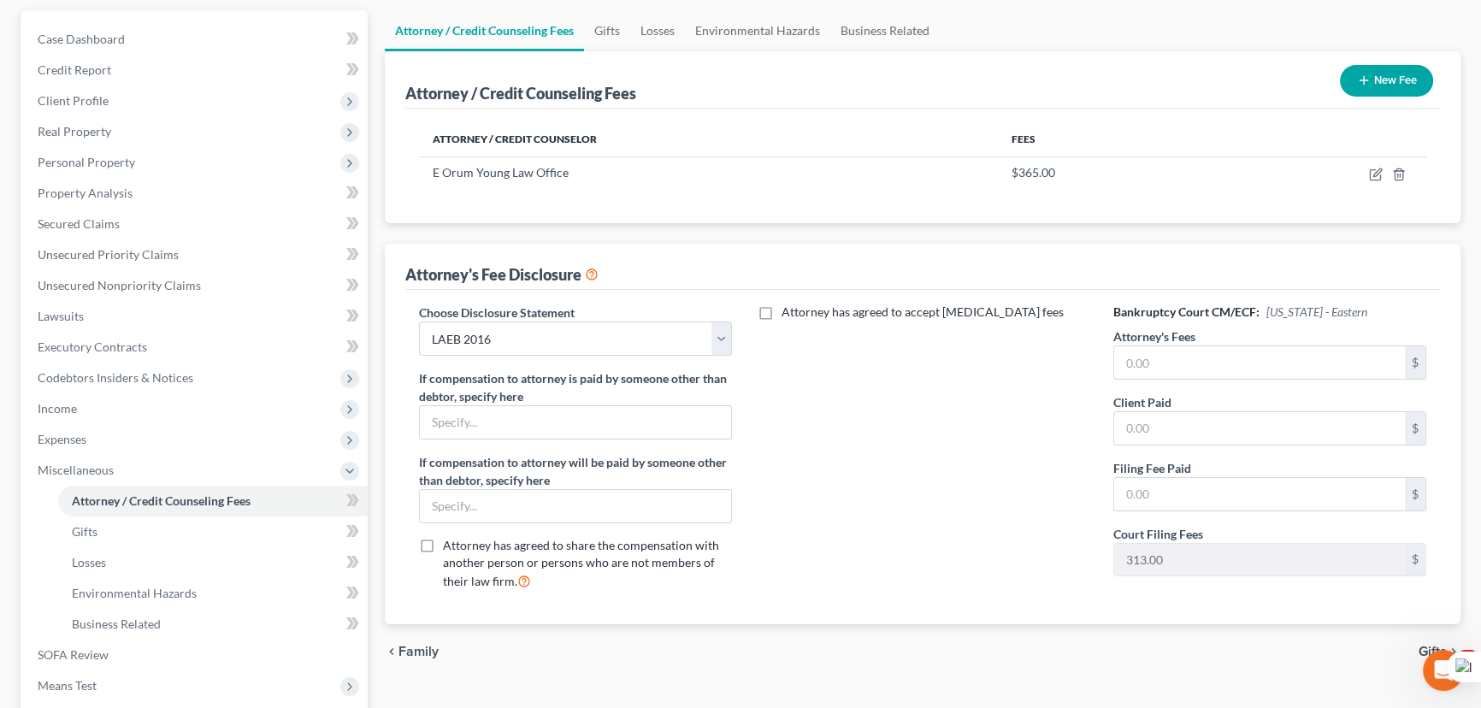
scroll to position [310, 0]
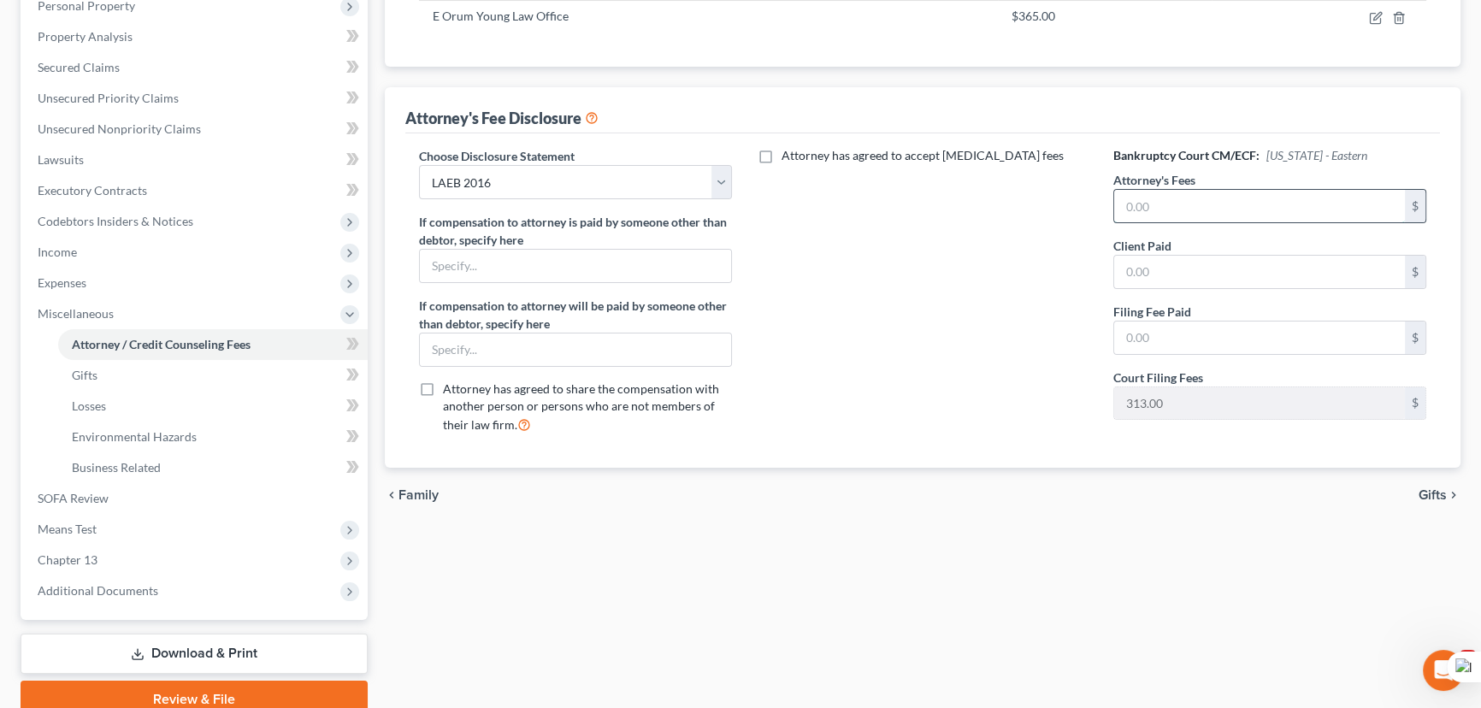
click at [1243, 203] on input "text" at bounding box center [1259, 206] width 291 height 32
click at [1203, 333] on input "text" at bounding box center [1259, 338] width 291 height 32
click at [110, 594] on span "Additional Documents" at bounding box center [98, 590] width 121 height 15
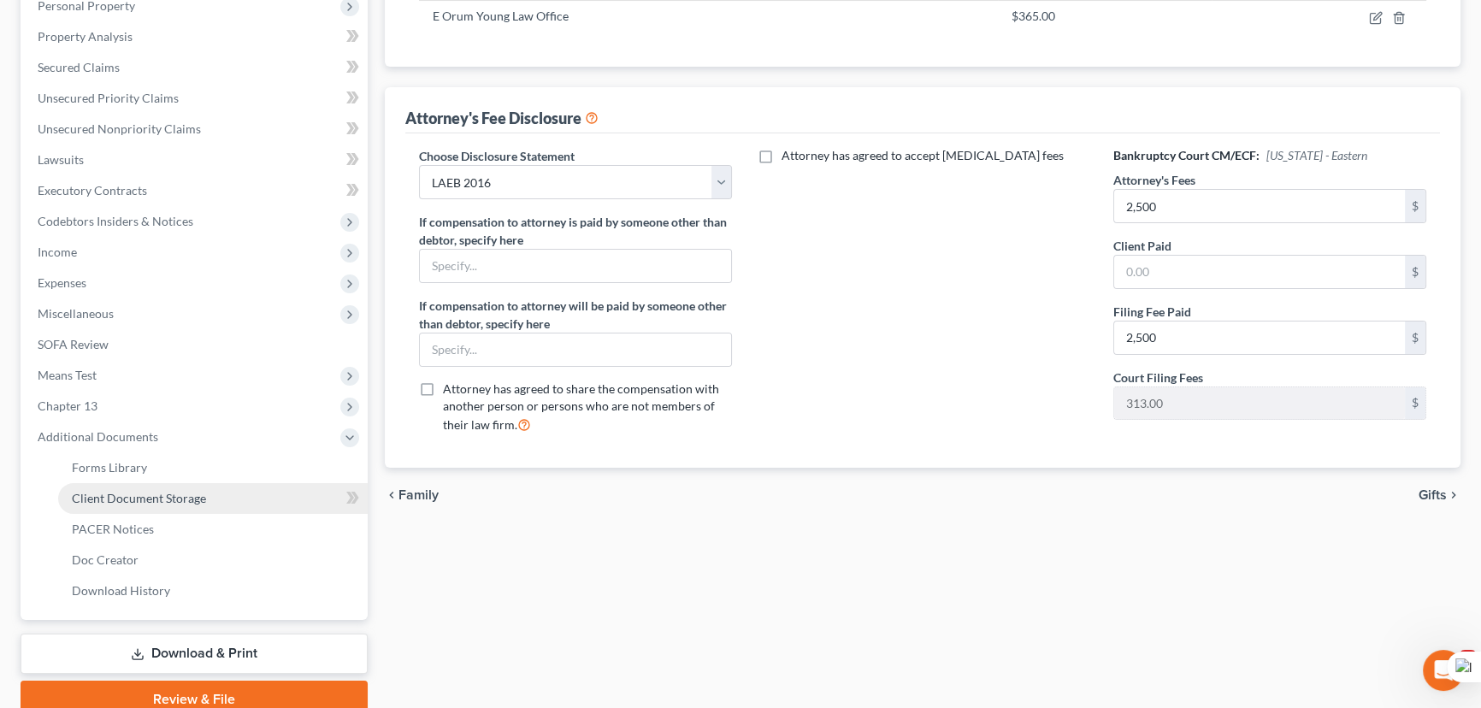
click at [156, 494] on span "Client Document Storage" at bounding box center [139, 498] width 134 height 15
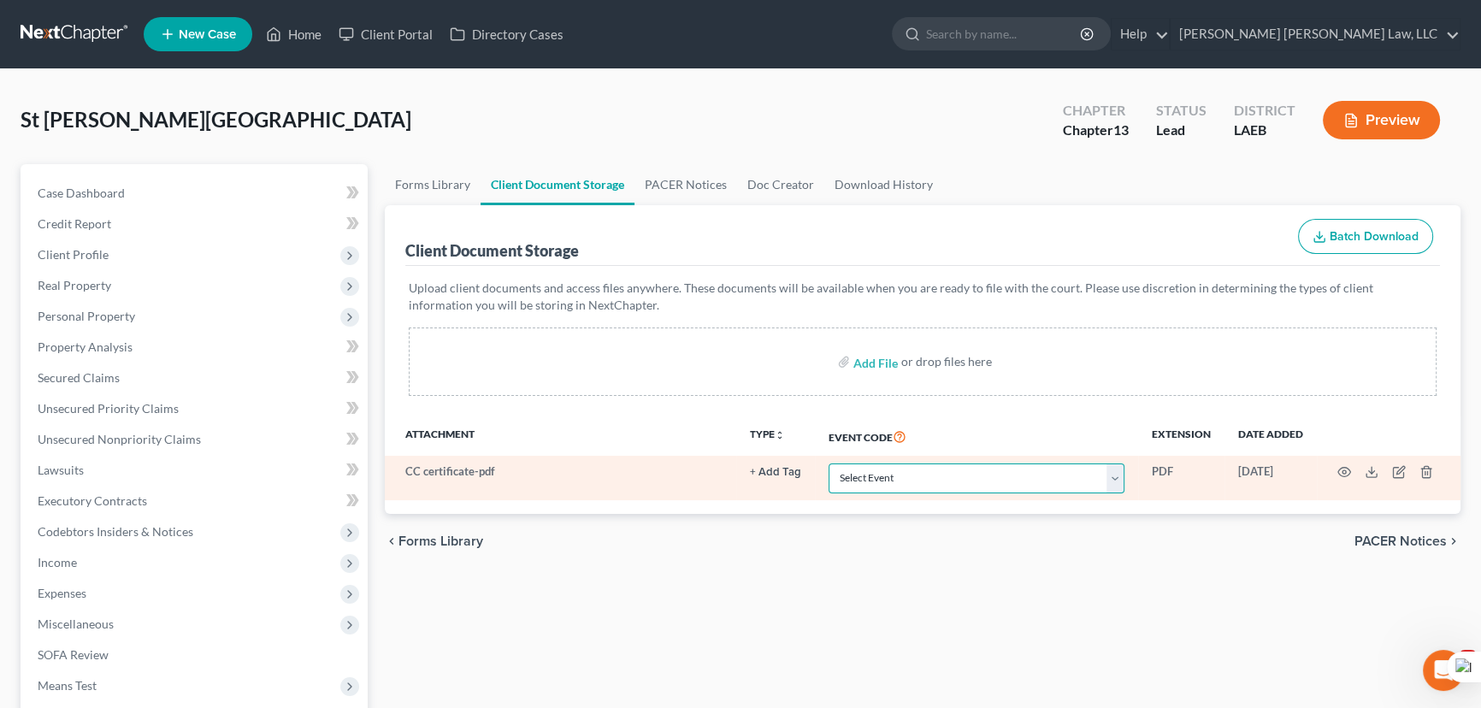
click at [902, 464] on select "Select Event Certificate of Credit Counseling Db (PF) Certificate of Credit Cou…" at bounding box center [977, 478] width 296 height 30
click at [829, 463] on select "Select Event Certificate of Credit Counseling Db (PF) Certificate of Credit Cou…" at bounding box center [977, 478] width 296 height 30
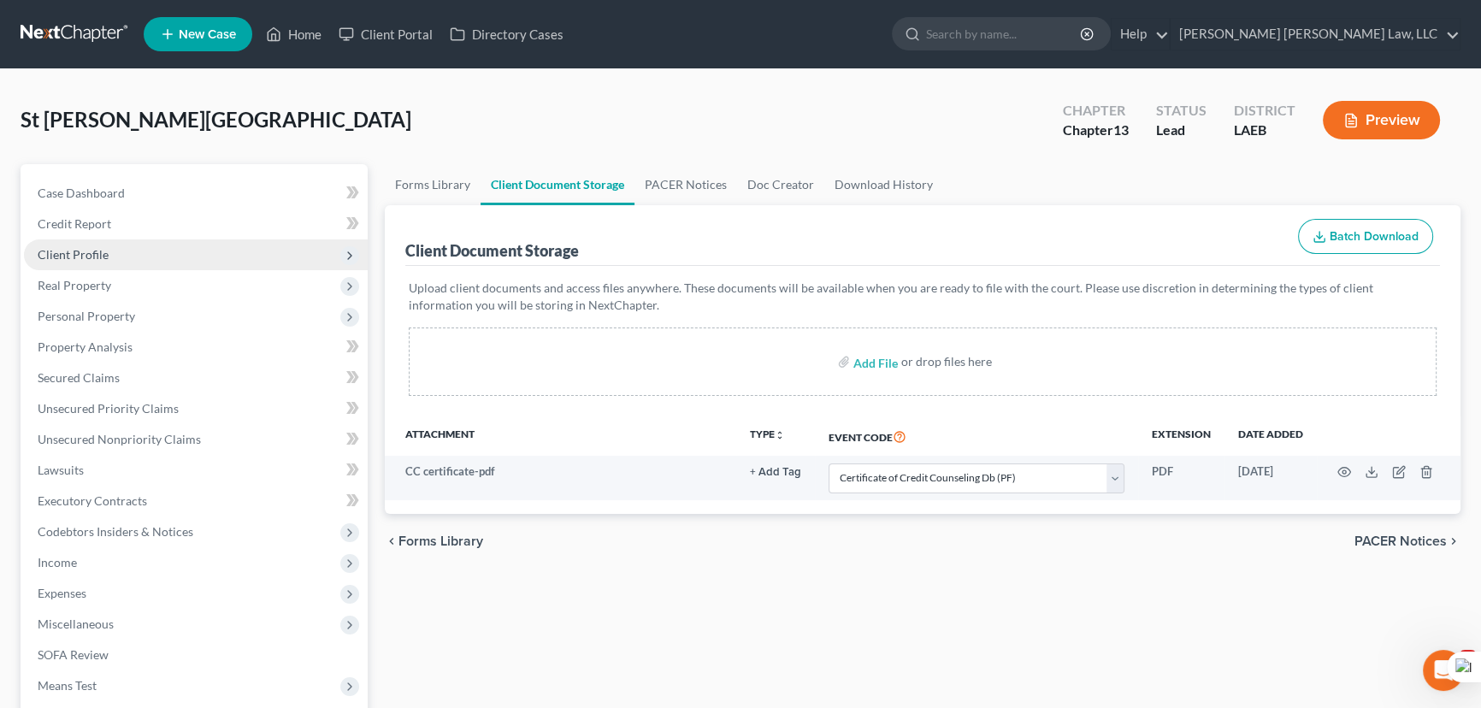
click at [156, 257] on span "Client Profile" at bounding box center [196, 254] width 344 height 31
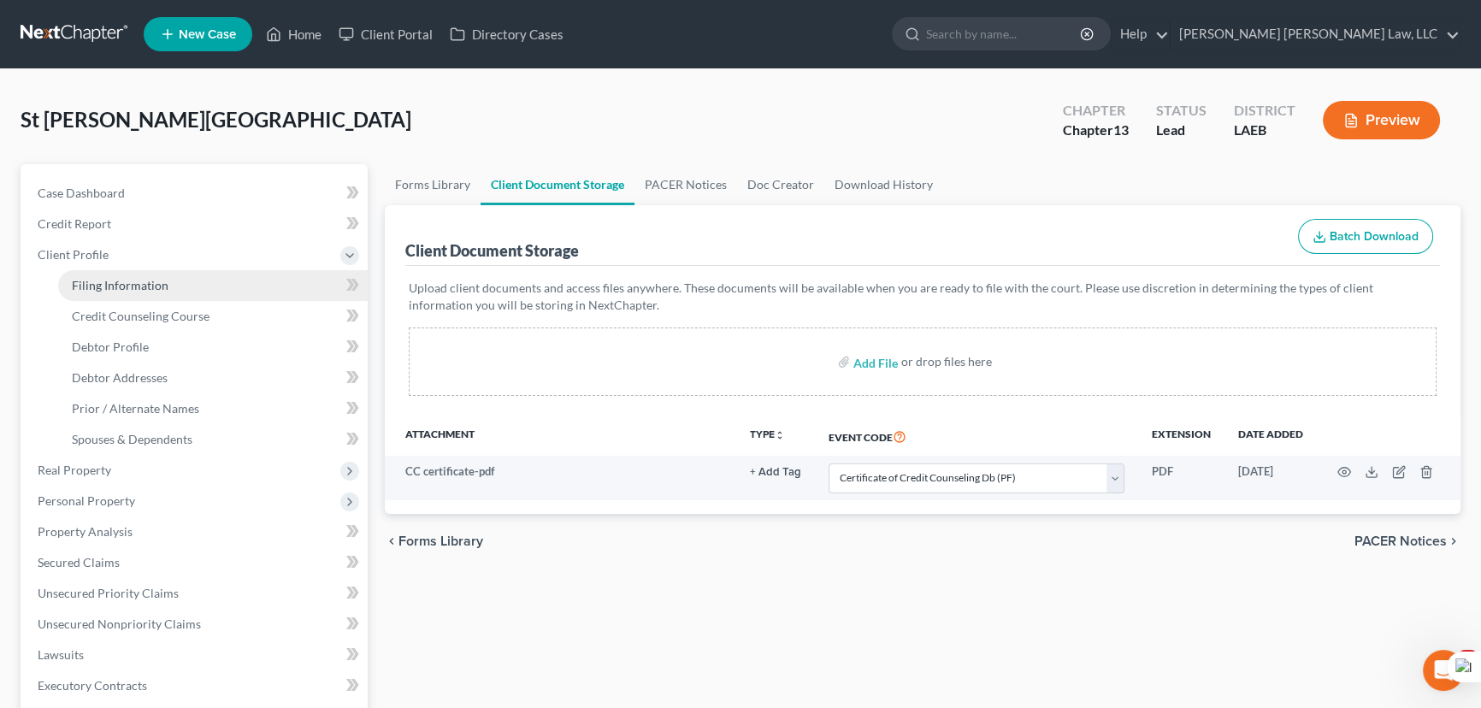
click at [162, 282] on span "Filing Information" at bounding box center [120, 285] width 97 height 15
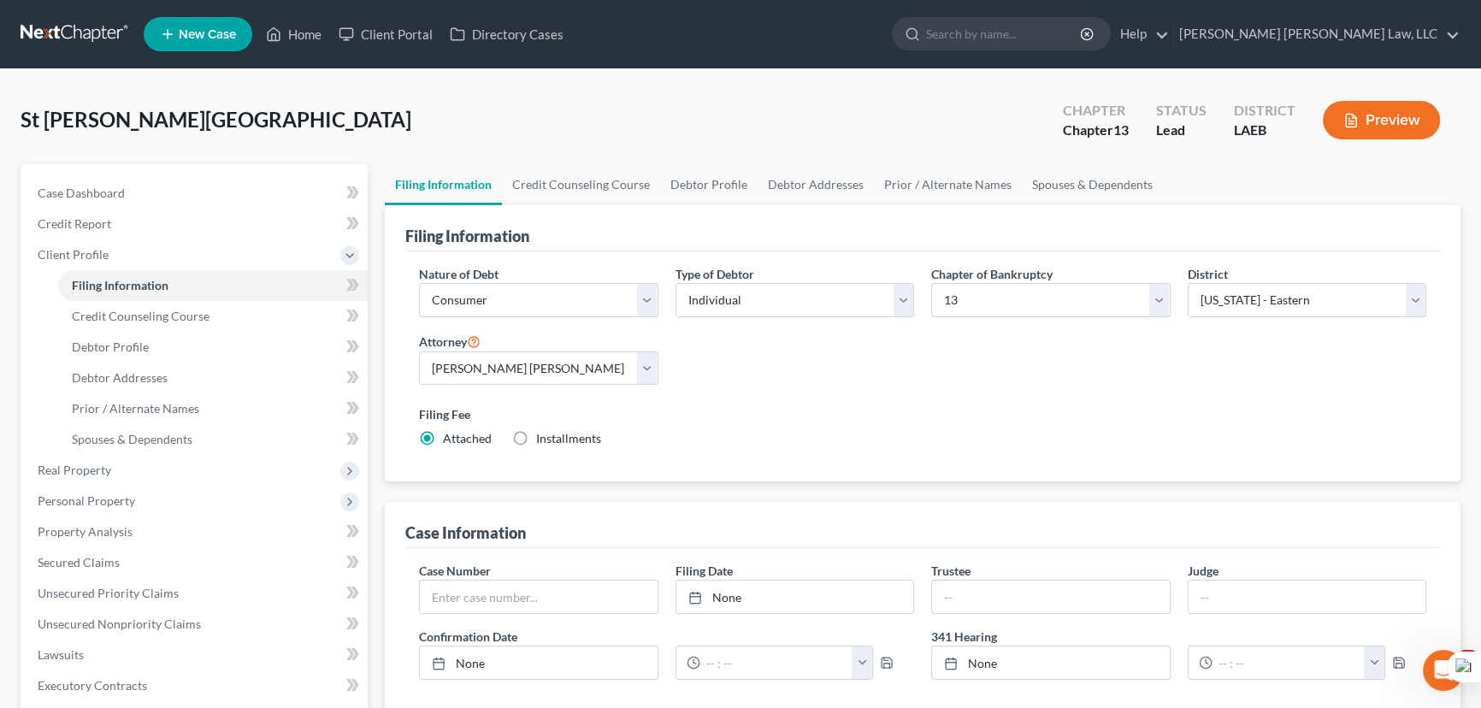
click at [581, 156] on div "St [PERSON_NAME] Upgraded Chapter Chapter 13 Status Lead District LAEB Preview" at bounding box center [741, 127] width 1440 height 74
click at [581, 174] on link "Credit Counseling Course" at bounding box center [581, 184] width 158 height 41
click at [584, 182] on link "Credit Counseling Course" at bounding box center [581, 184] width 158 height 41
click at [570, 185] on link "Credit Counseling Course" at bounding box center [581, 184] width 158 height 41
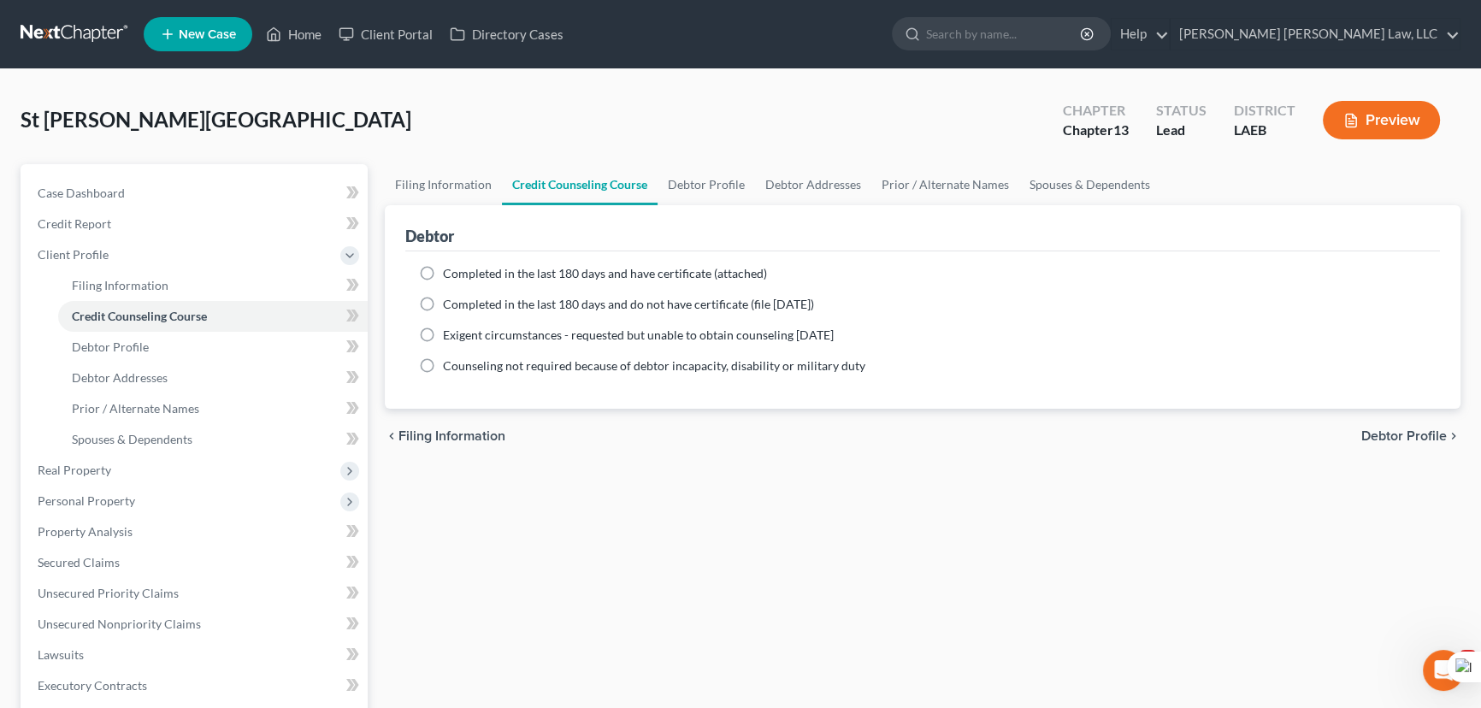
click at [443, 300] on label "Completed in the last 180 days and do not have certificate (file [DATE])" at bounding box center [628, 304] width 371 height 17
click at [450, 300] on input "Completed in the last 180 days and do not have certificate (file [DATE])" at bounding box center [455, 301] width 11 height 11
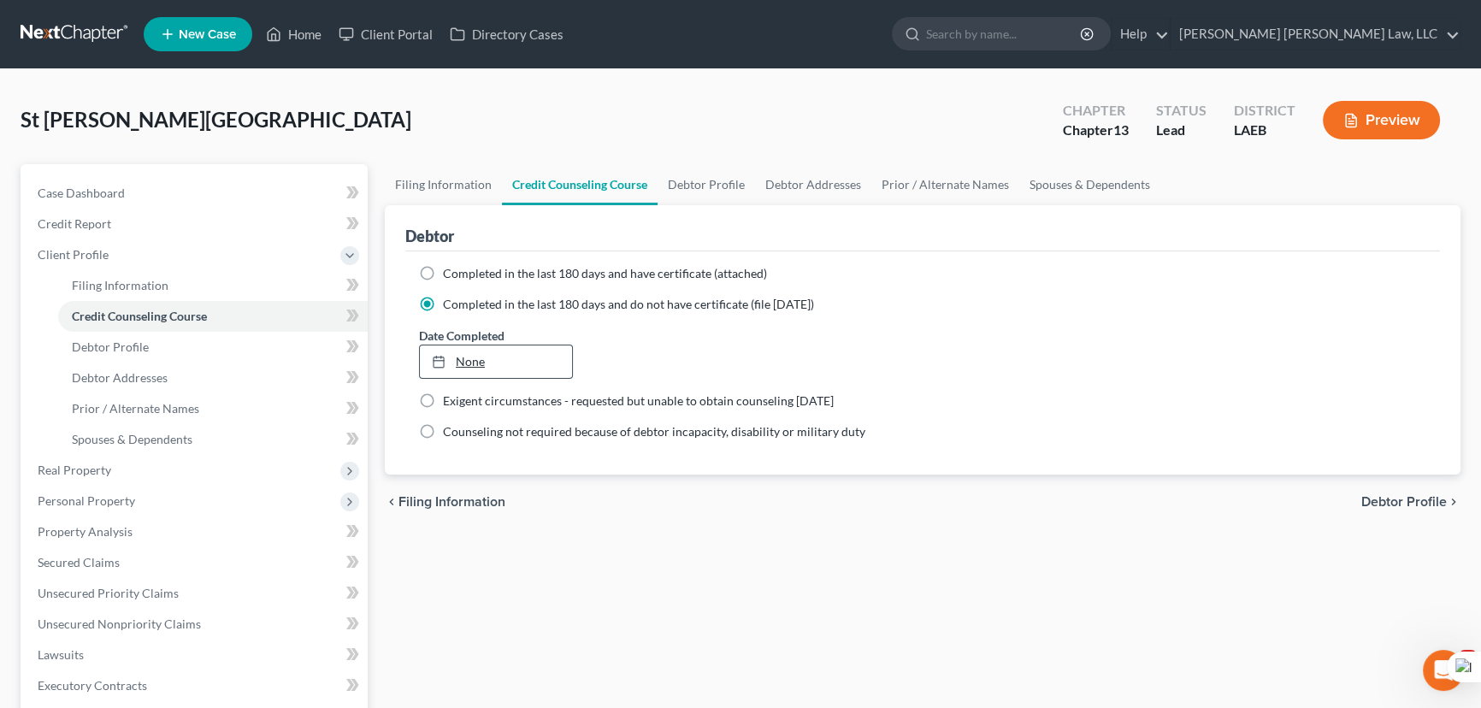
click at [507, 352] on link "None" at bounding box center [496, 361] width 152 height 32
drag, startPoint x: 475, startPoint y: 156, endPoint x: 462, endPoint y: 188, distance: 34.5
click at [475, 157] on div "St [PERSON_NAME] Upgraded Chapter Chapter 13 Status Lead District LAEB Preview" at bounding box center [741, 127] width 1440 height 74
click at [468, 174] on link "Filing Information" at bounding box center [443, 184] width 117 height 41
click at [462, 188] on link "Filing Information" at bounding box center [443, 184] width 117 height 41
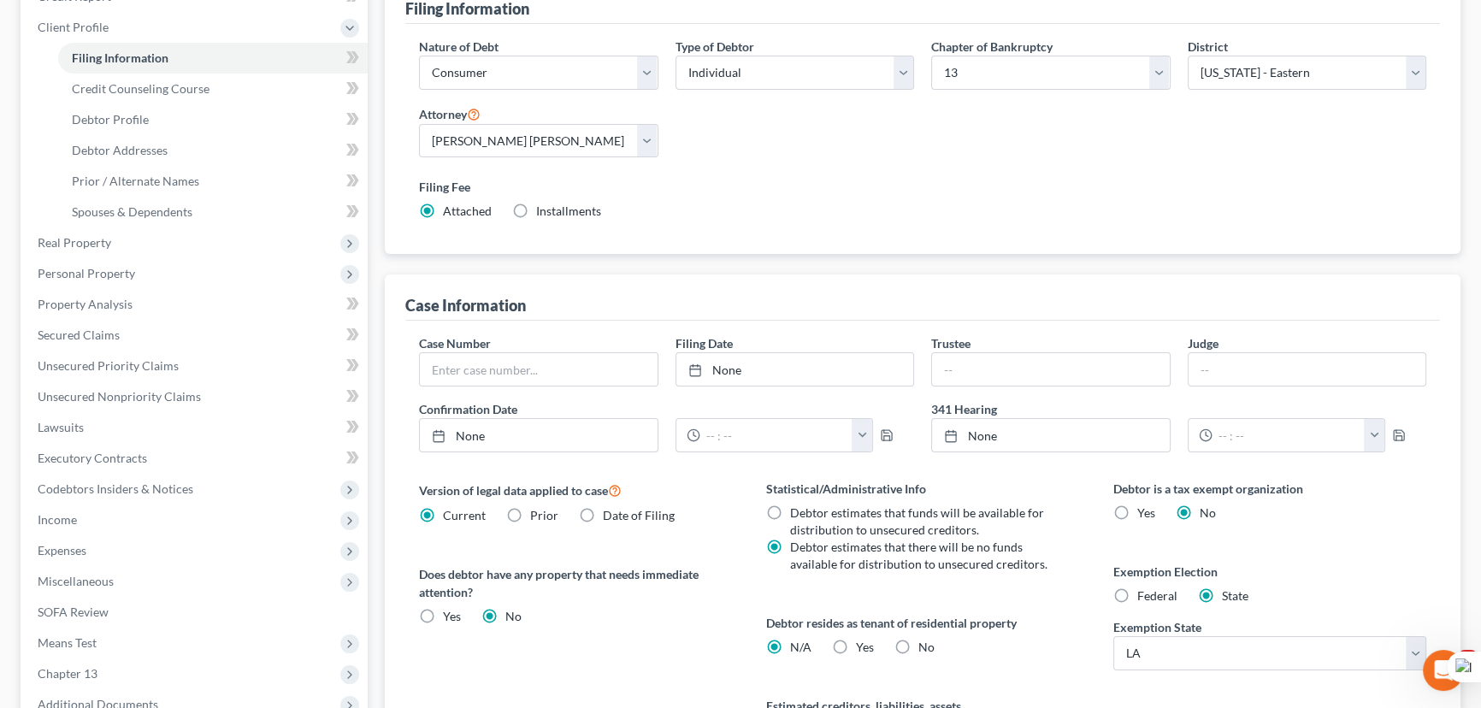
scroll to position [233, 0]
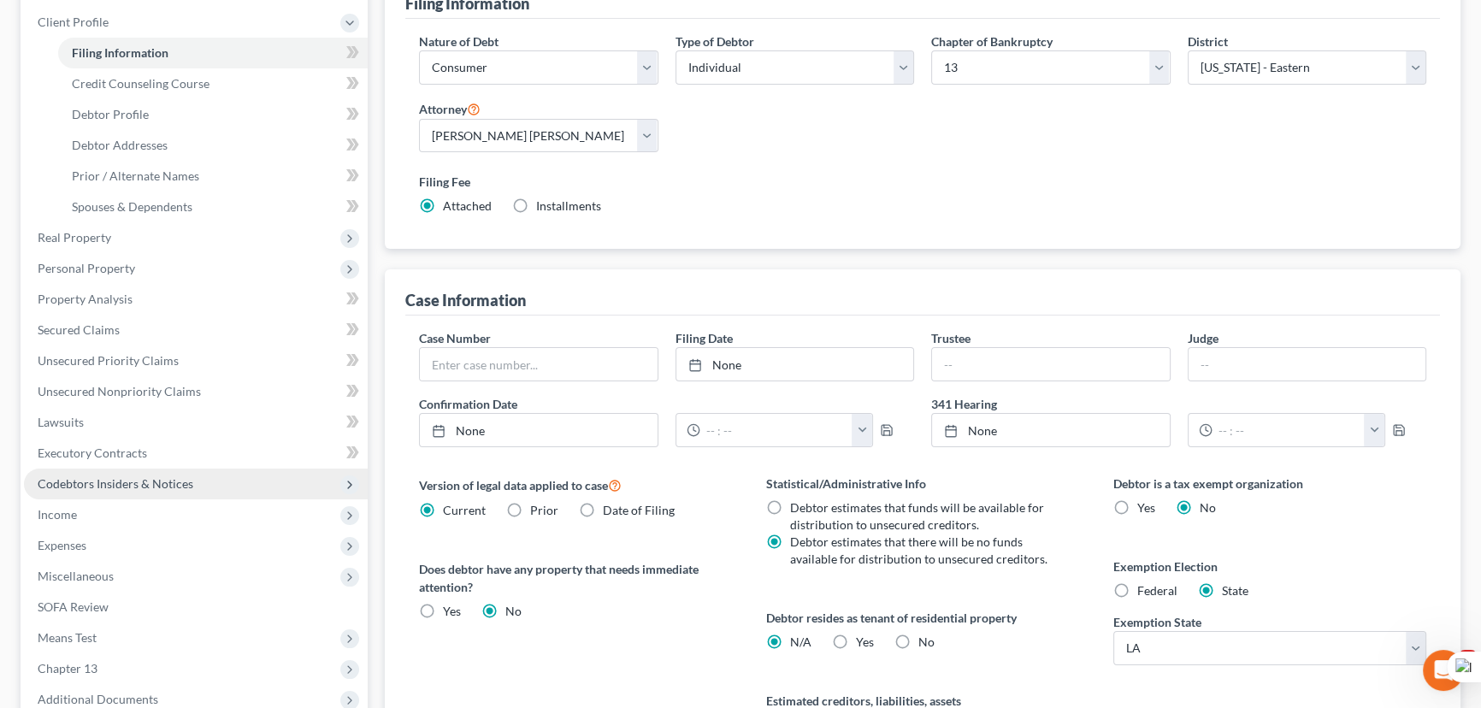
click at [207, 478] on span "Codebtors Insiders & Notices" at bounding box center [196, 484] width 344 height 31
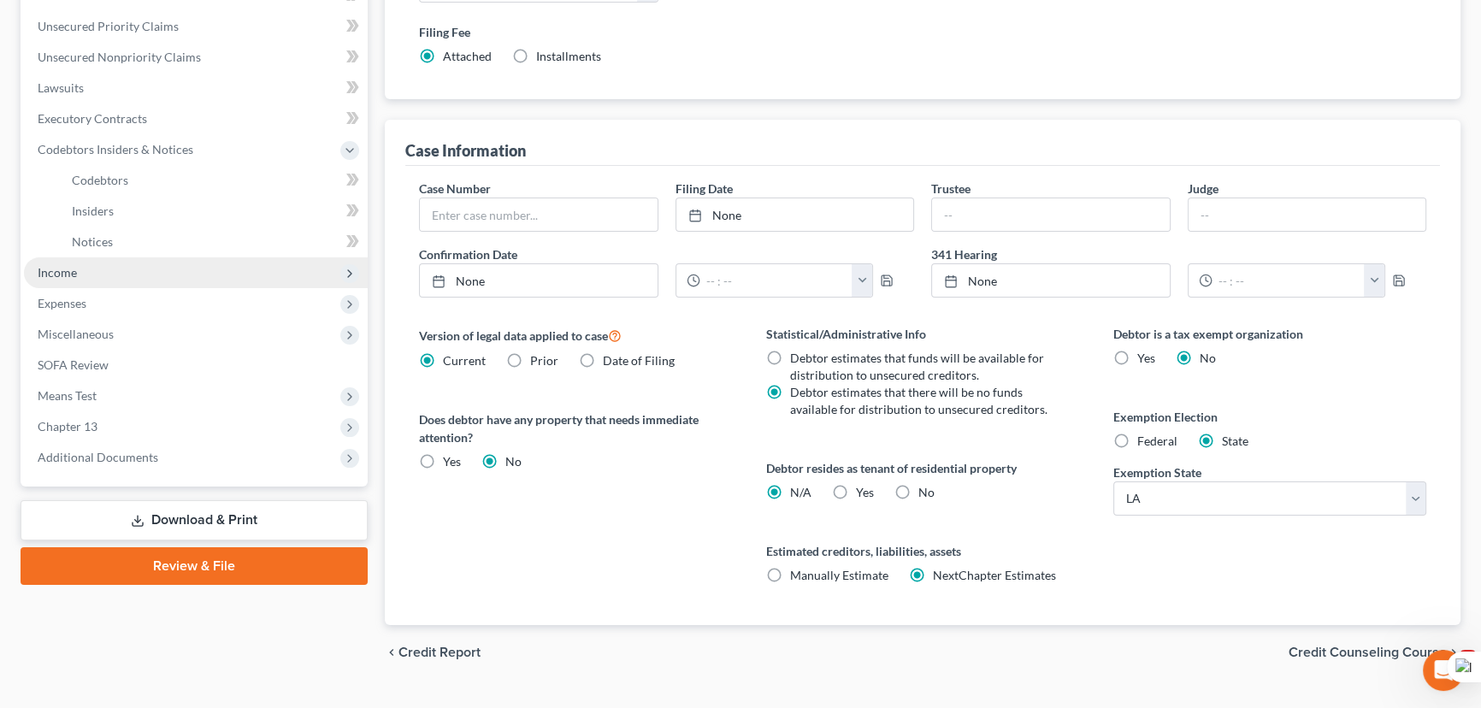
scroll to position [388, 0]
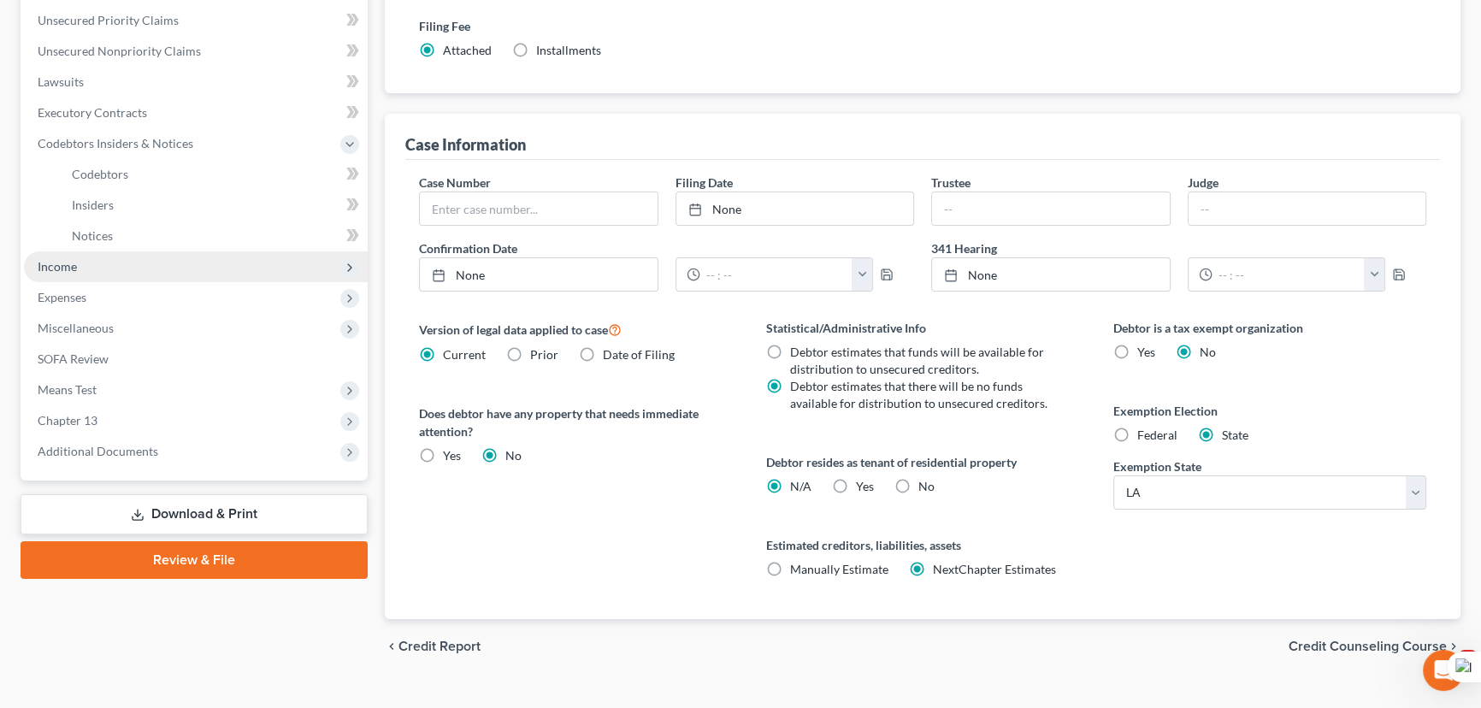
click at [119, 257] on span "Income" at bounding box center [196, 266] width 344 height 31
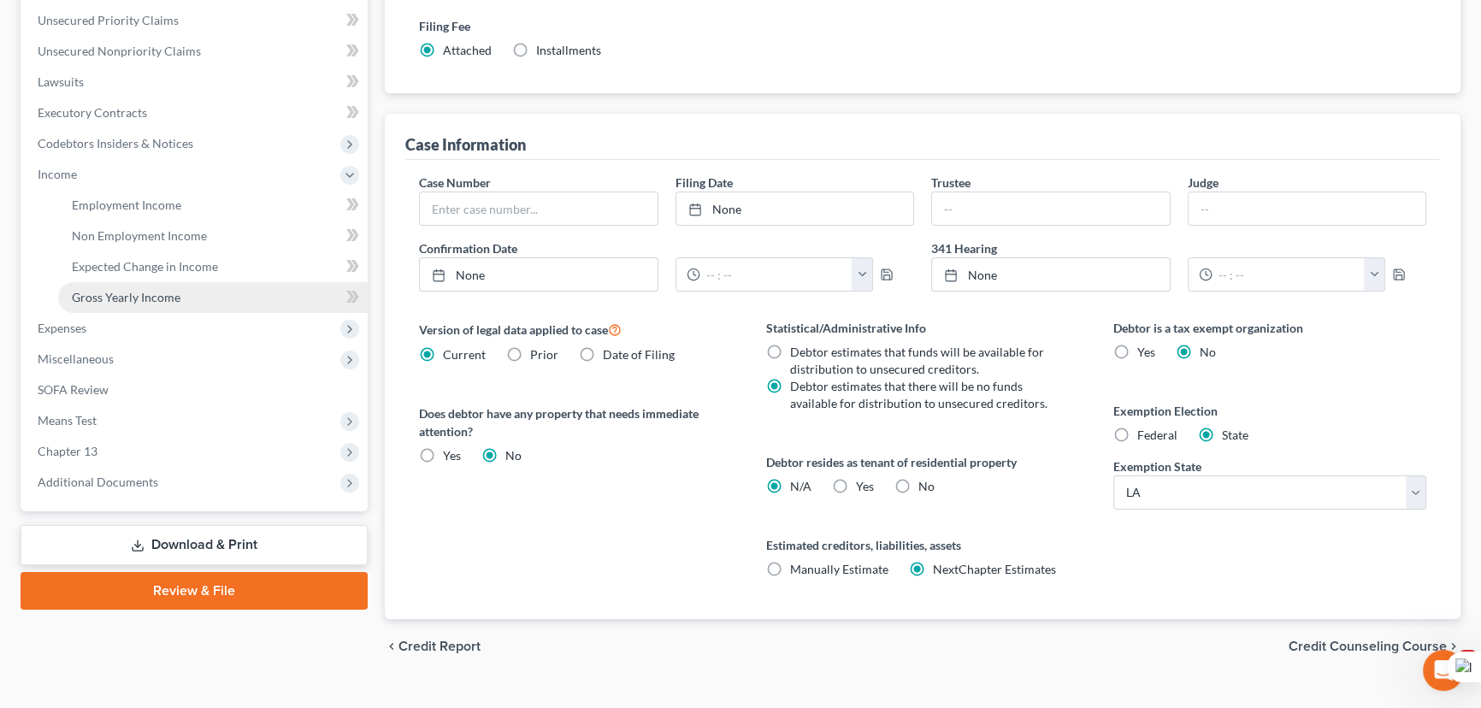
click at [163, 291] on span "Gross Yearly Income" at bounding box center [126, 297] width 109 height 15
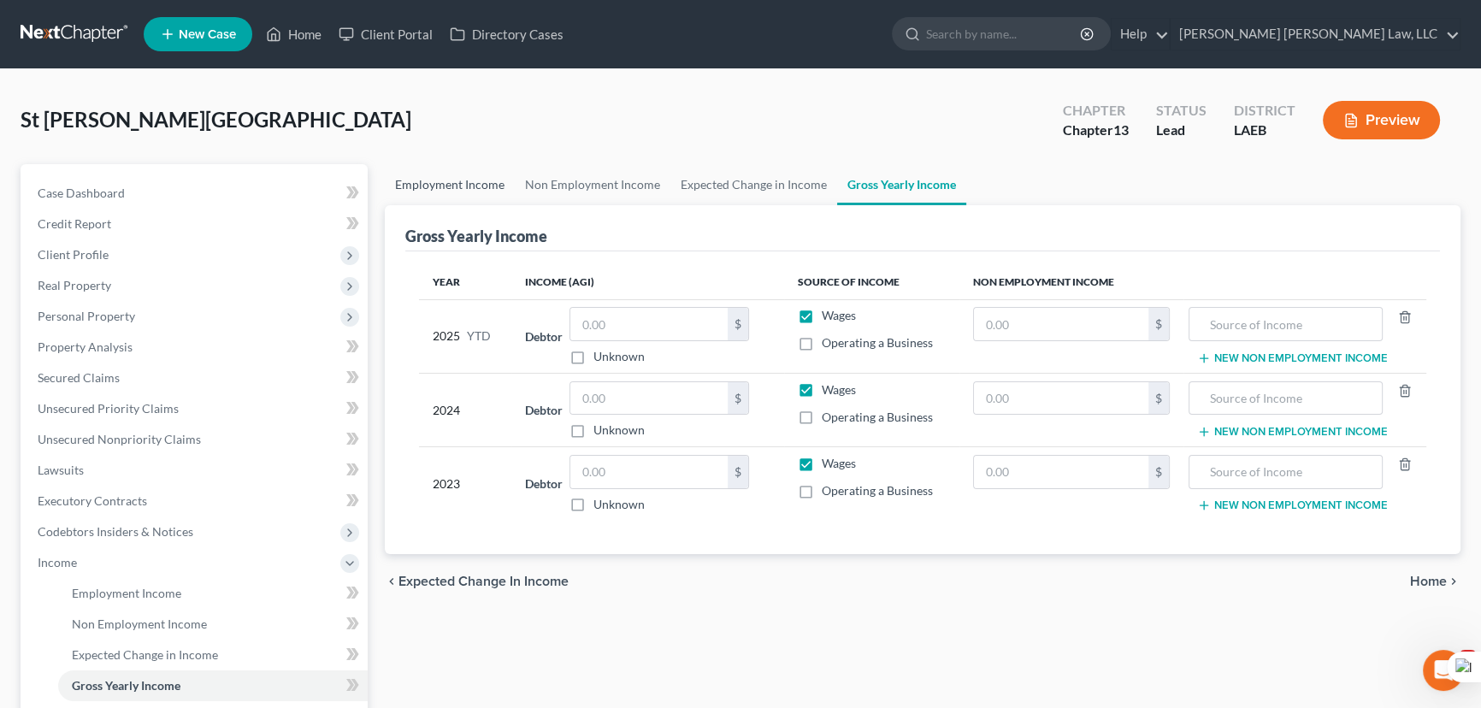
click at [463, 174] on link "Employment Income" at bounding box center [450, 184] width 130 height 41
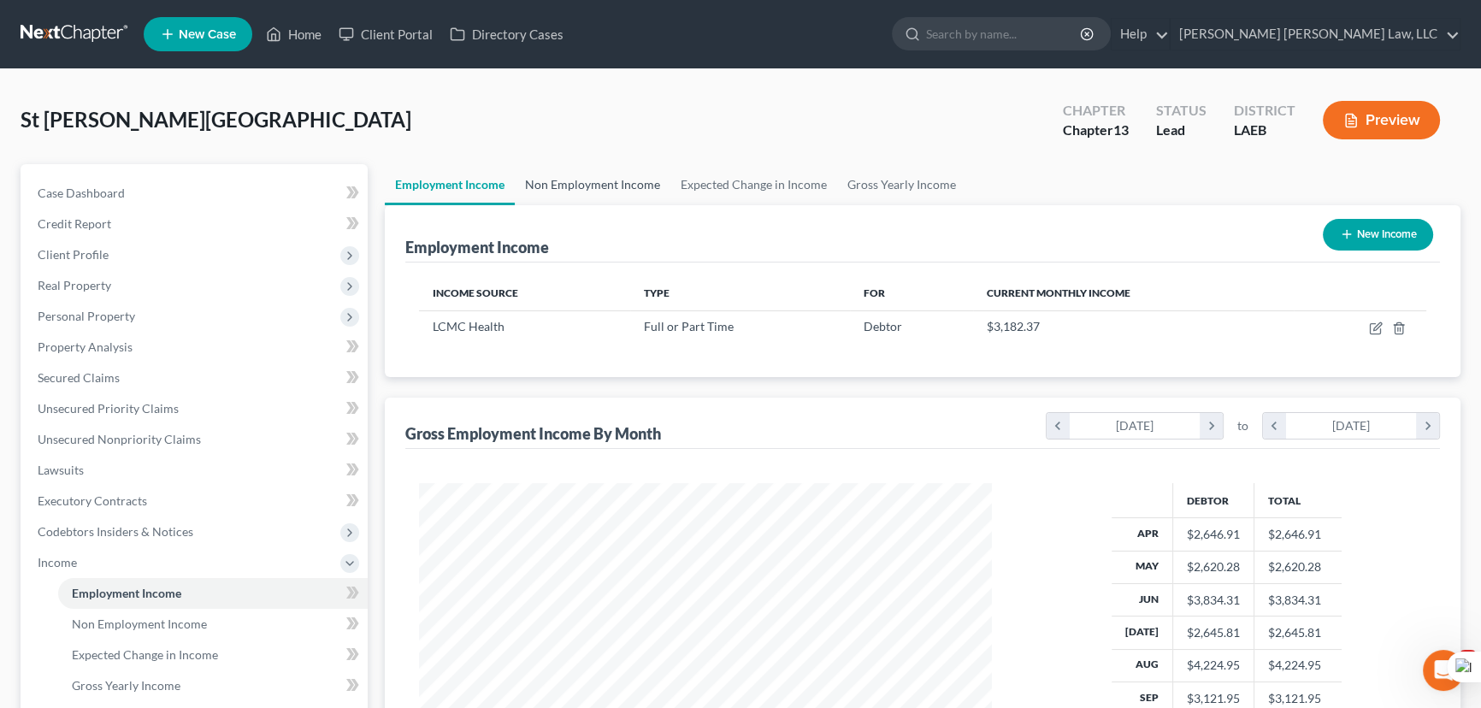
scroll to position [306, 607]
click at [870, 174] on link "Gross Yearly Income" at bounding box center [901, 184] width 129 height 41
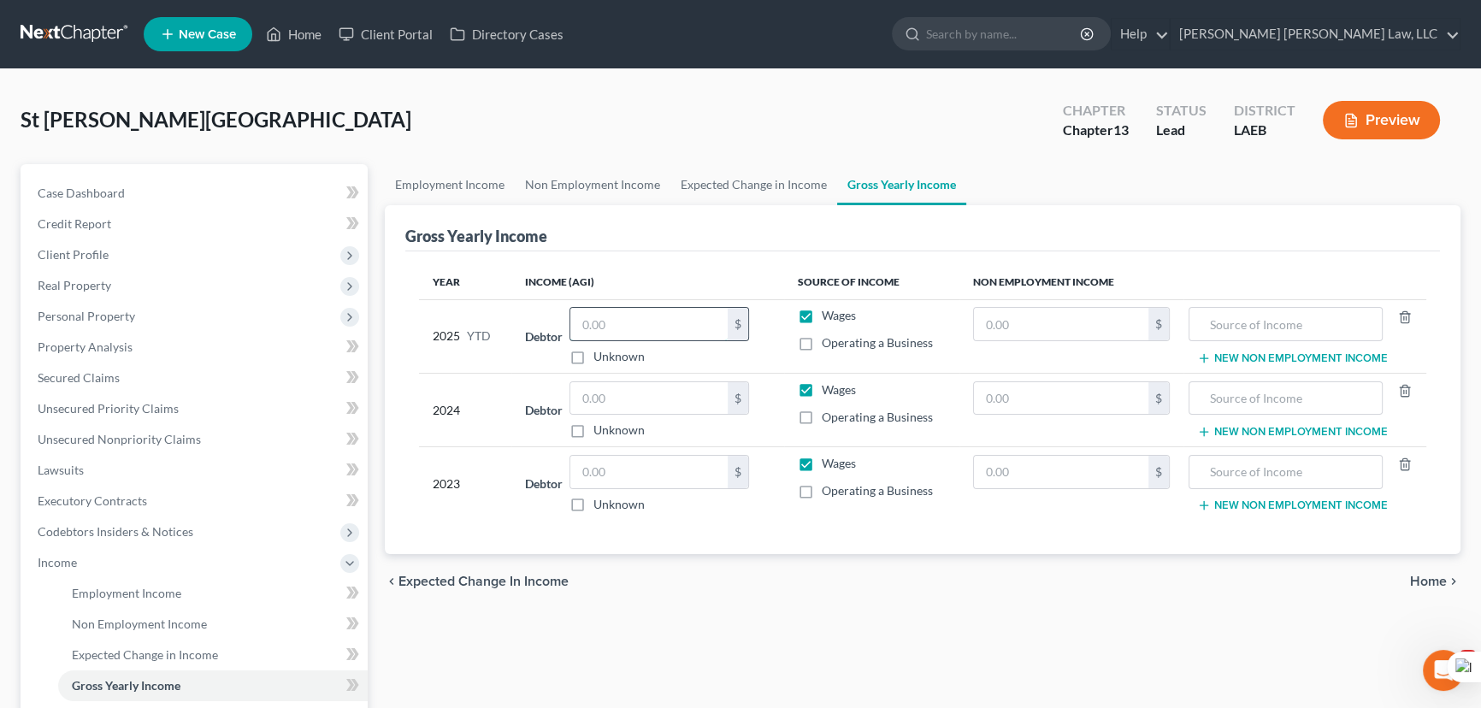
click at [631, 314] on input "text" at bounding box center [648, 324] width 157 height 32
click at [663, 391] on input "text" at bounding box center [648, 398] width 157 height 32
click at [635, 478] on input "text" at bounding box center [648, 472] width 157 height 32
click at [445, 198] on link "Employment Income" at bounding box center [450, 184] width 130 height 41
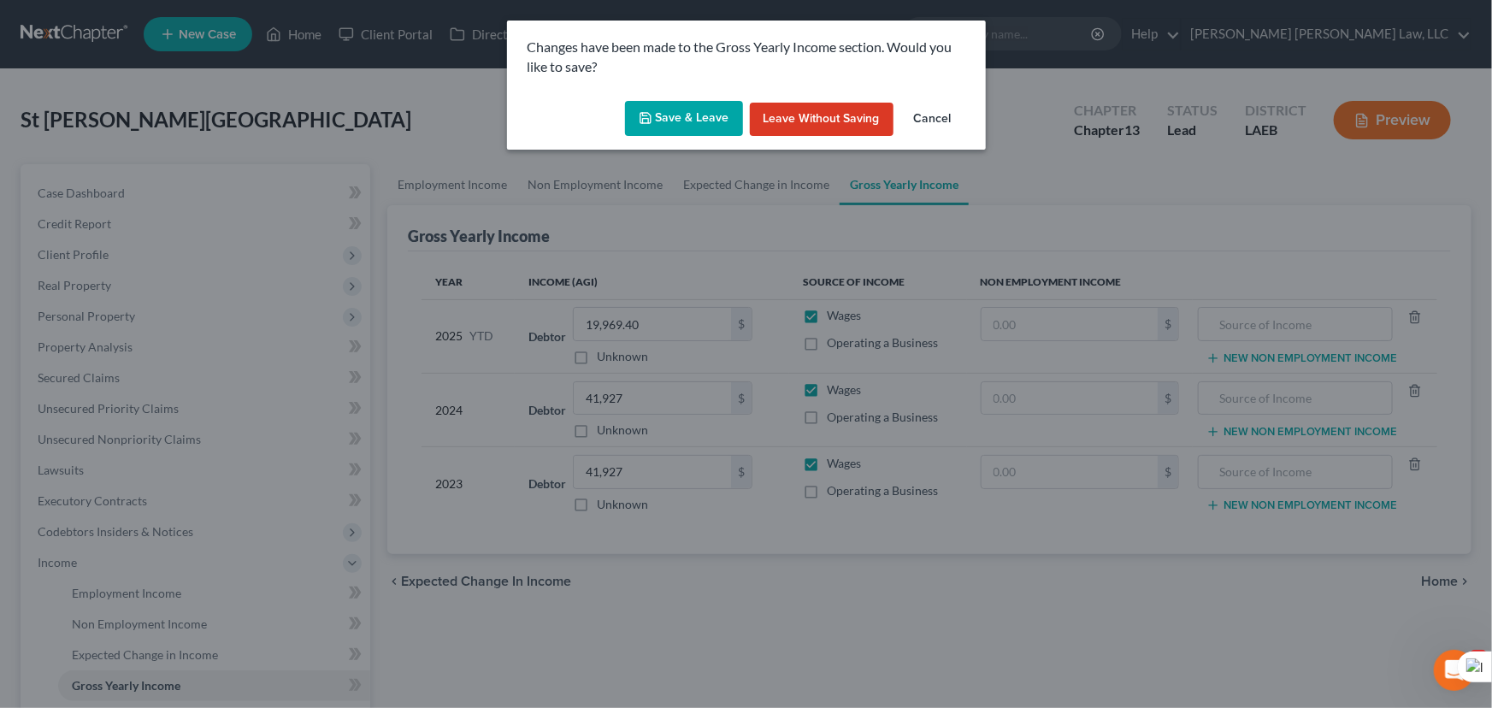
click at [683, 111] on button "Save & Leave" at bounding box center [684, 119] width 118 height 36
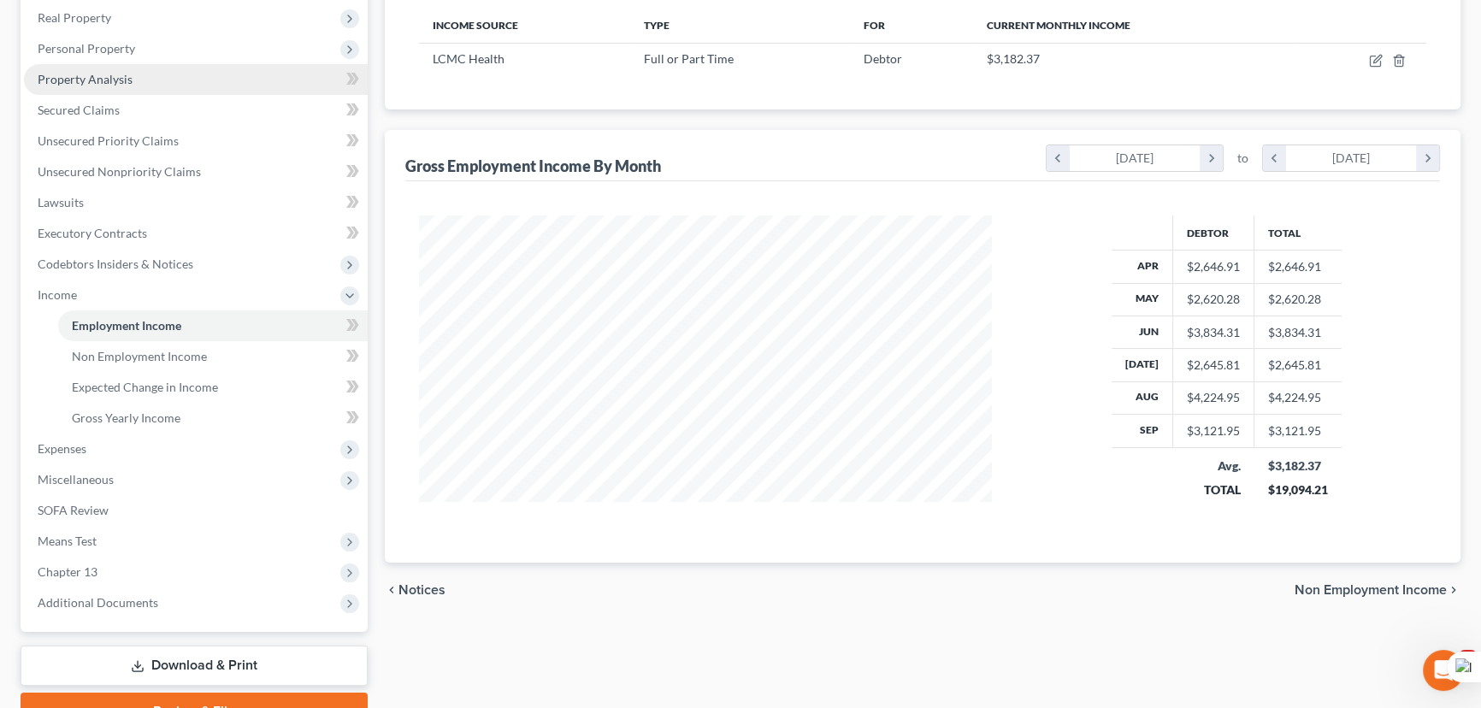
scroll to position [120, 0]
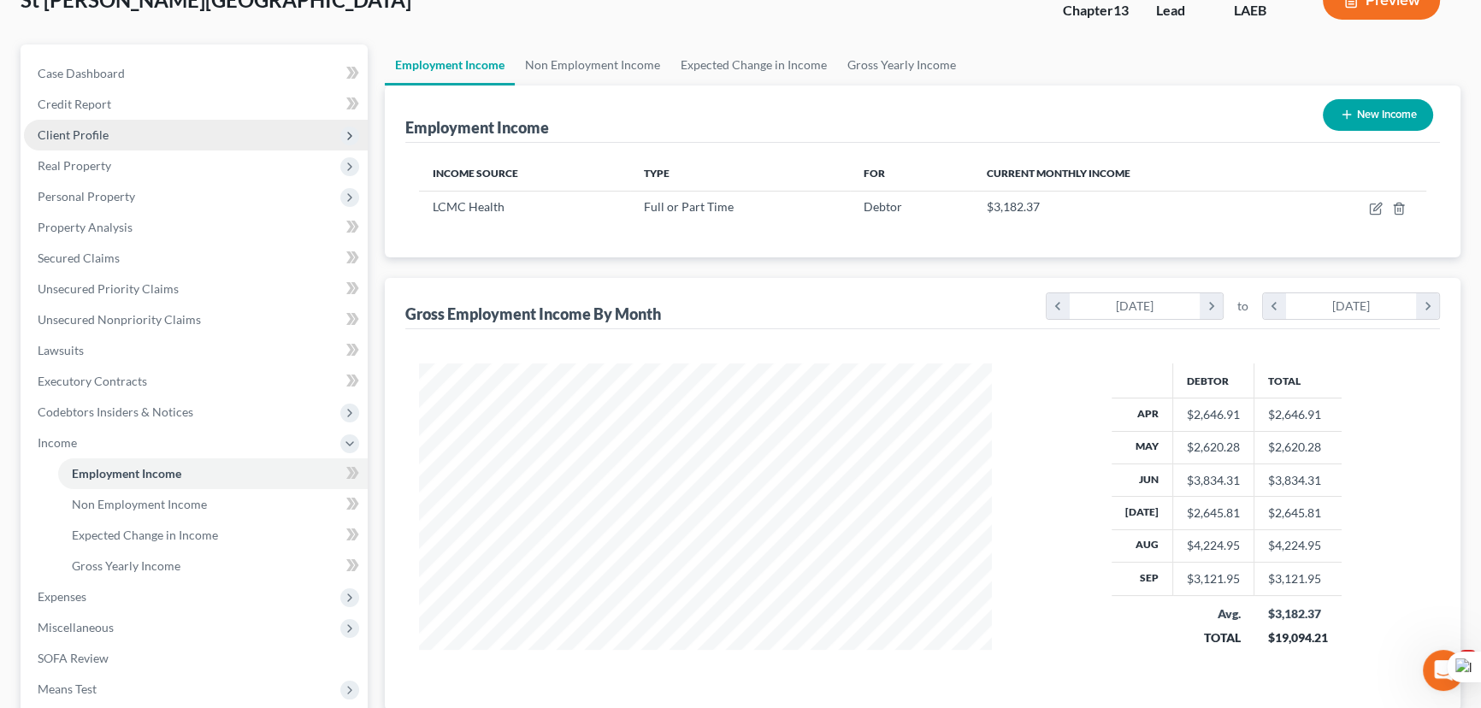
click at [140, 133] on span "Client Profile" at bounding box center [196, 135] width 344 height 31
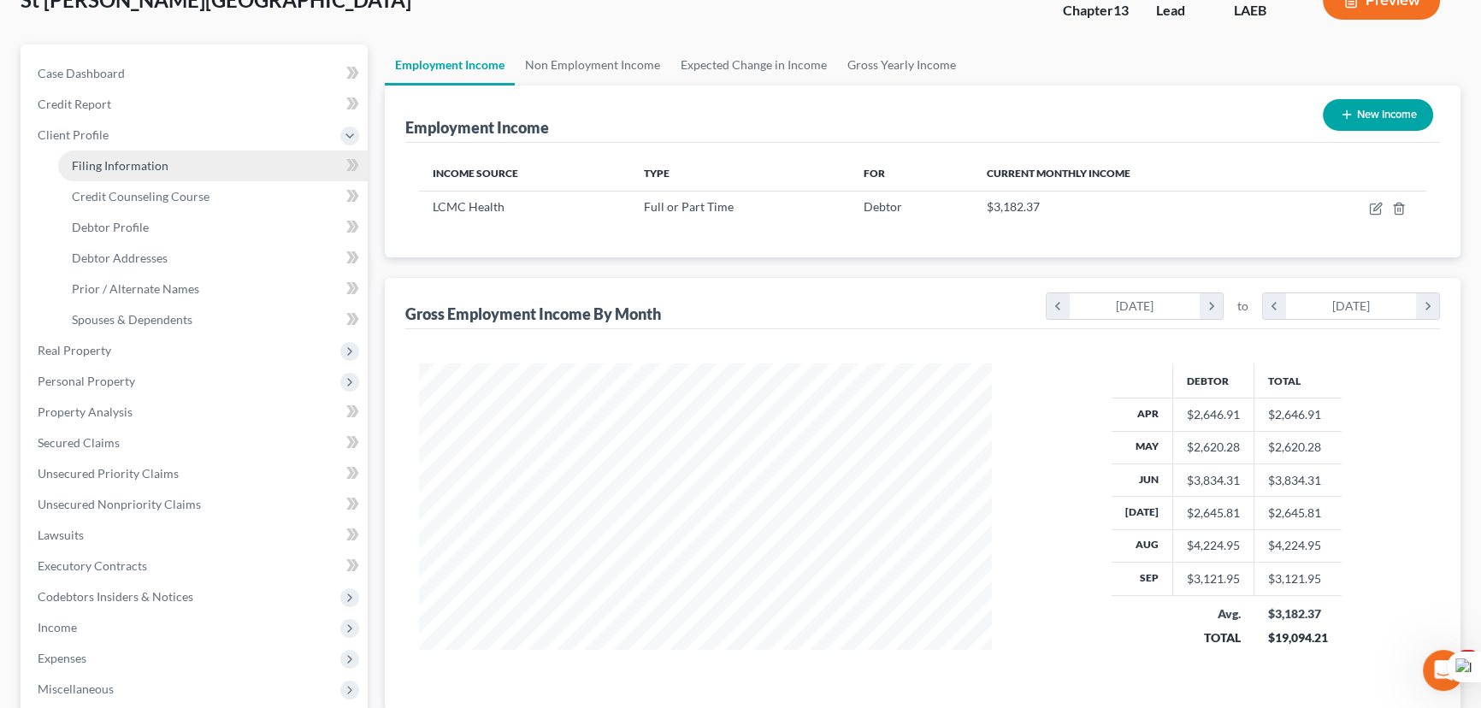
click at [139, 171] on span "Filing Information" at bounding box center [120, 165] width 97 height 15
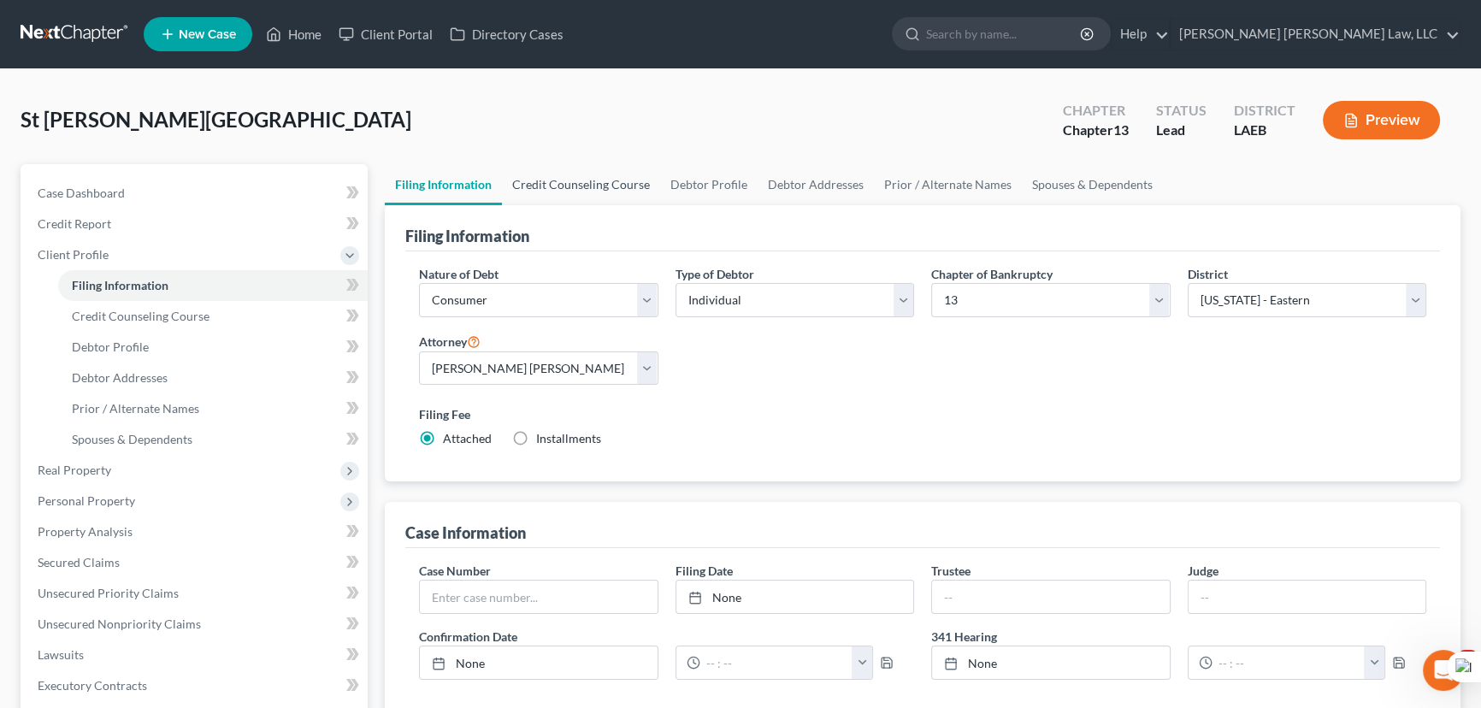
click at [571, 184] on link "Credit Counseling Course" at bounding box center [581, 184] width 158 height 41
click at [723, 187] on link "Debtor Profile" at bounding box center [708, 184] width 97 height 41
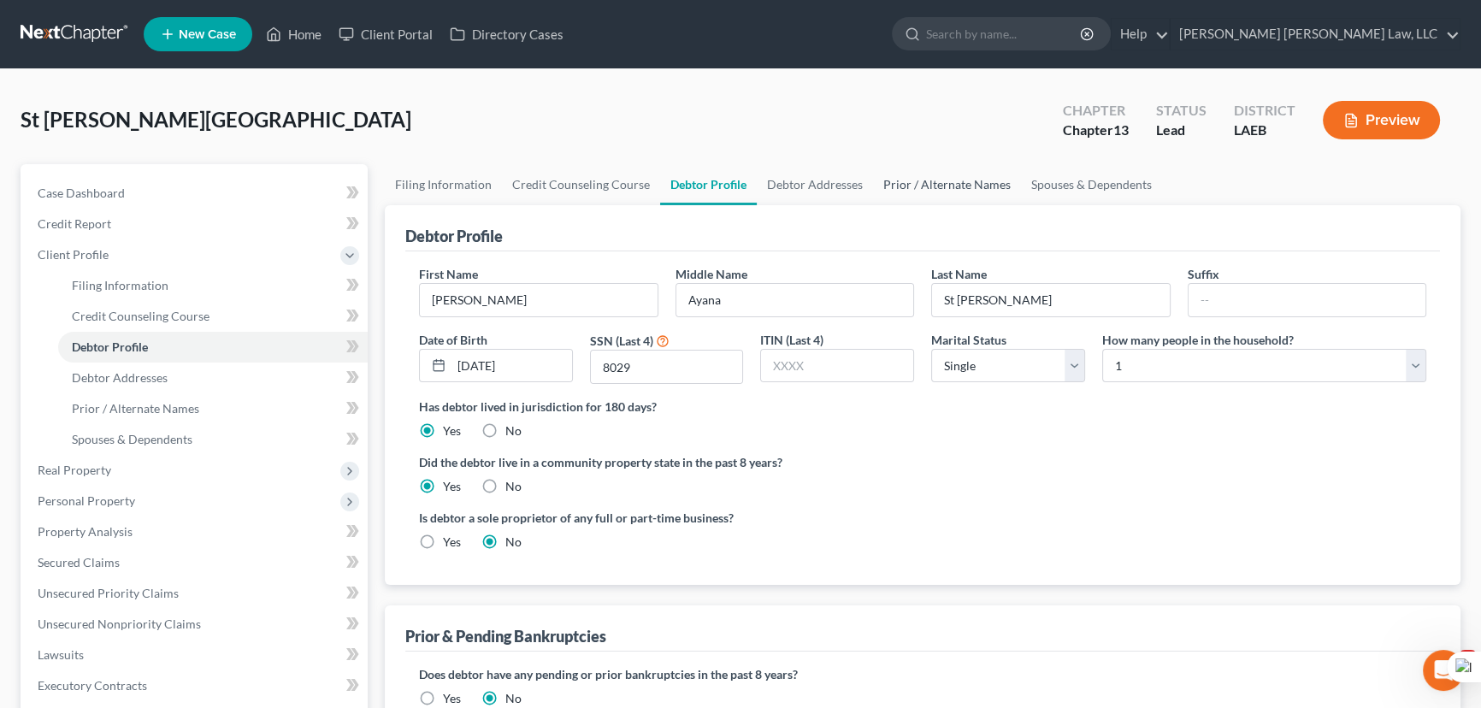
click at [965, 194] on link "Prior / Alternate Names" at bounding box center [947, 184] width 148 height 41
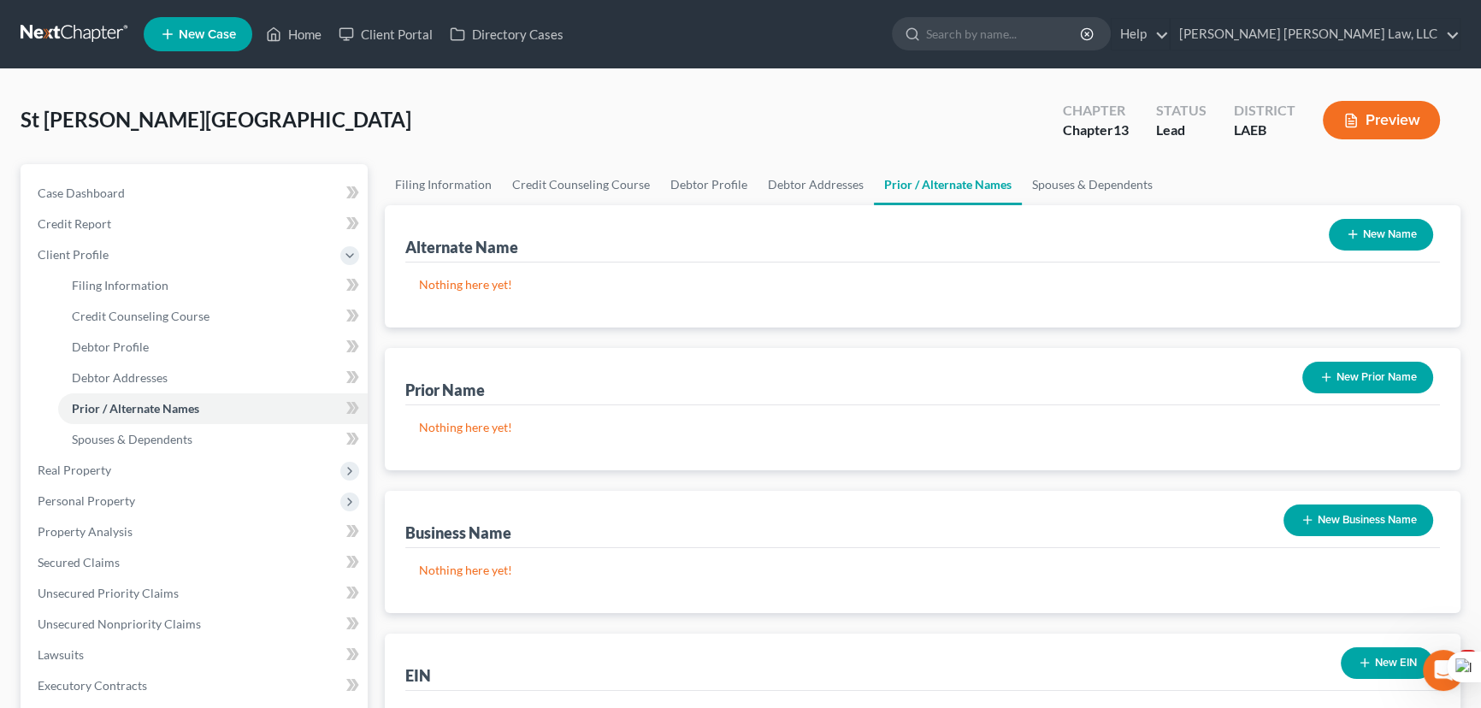
click at [1364, 243] on button "New Name" at bounding box center [1381, 235] width 104 height 32
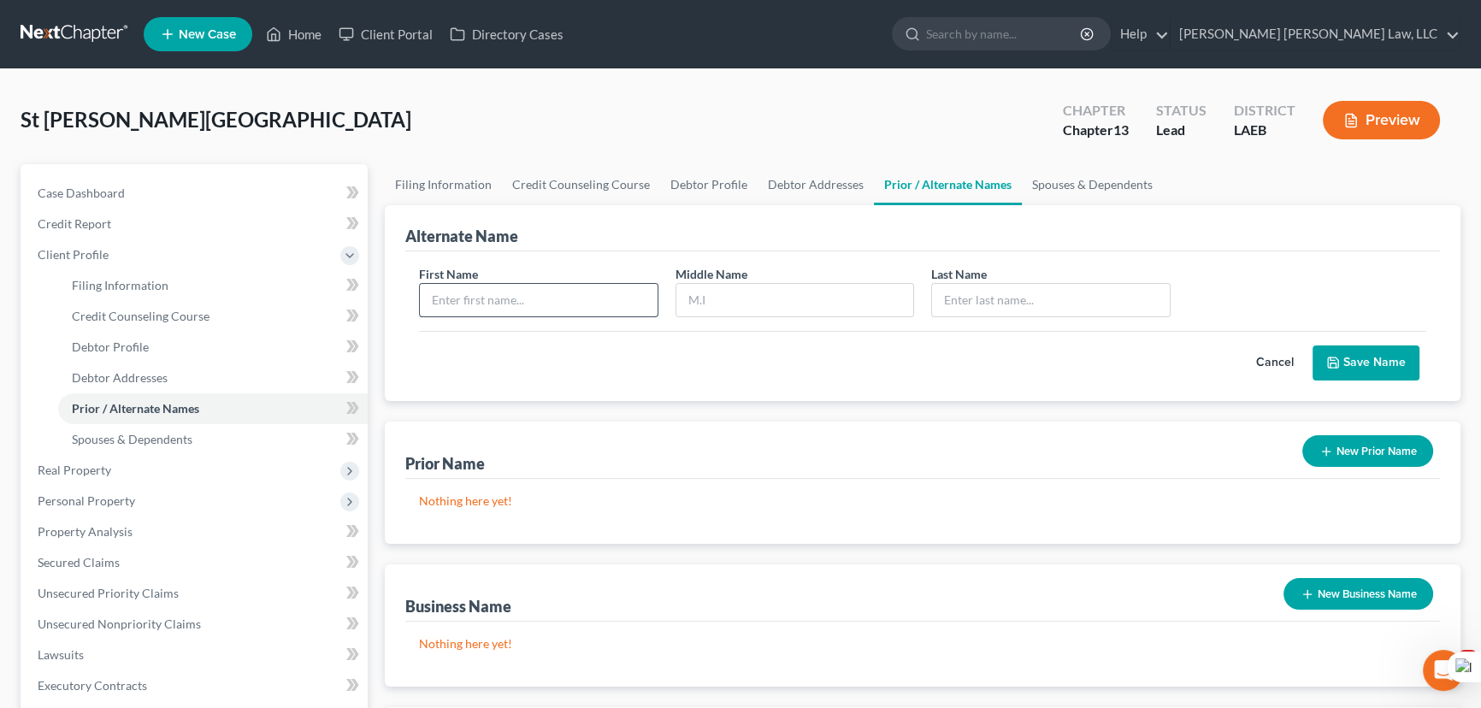
click at [574, 296] on input "text" at bounding box center [539, 300] width 238 height 32
click at [1376, 363] on button "Save Name" at bounding box center [1366, 363] width 107 height 36
click at [1355, 359] on button "Save Name" at bounding box center [1366, 363] width 107 height 36
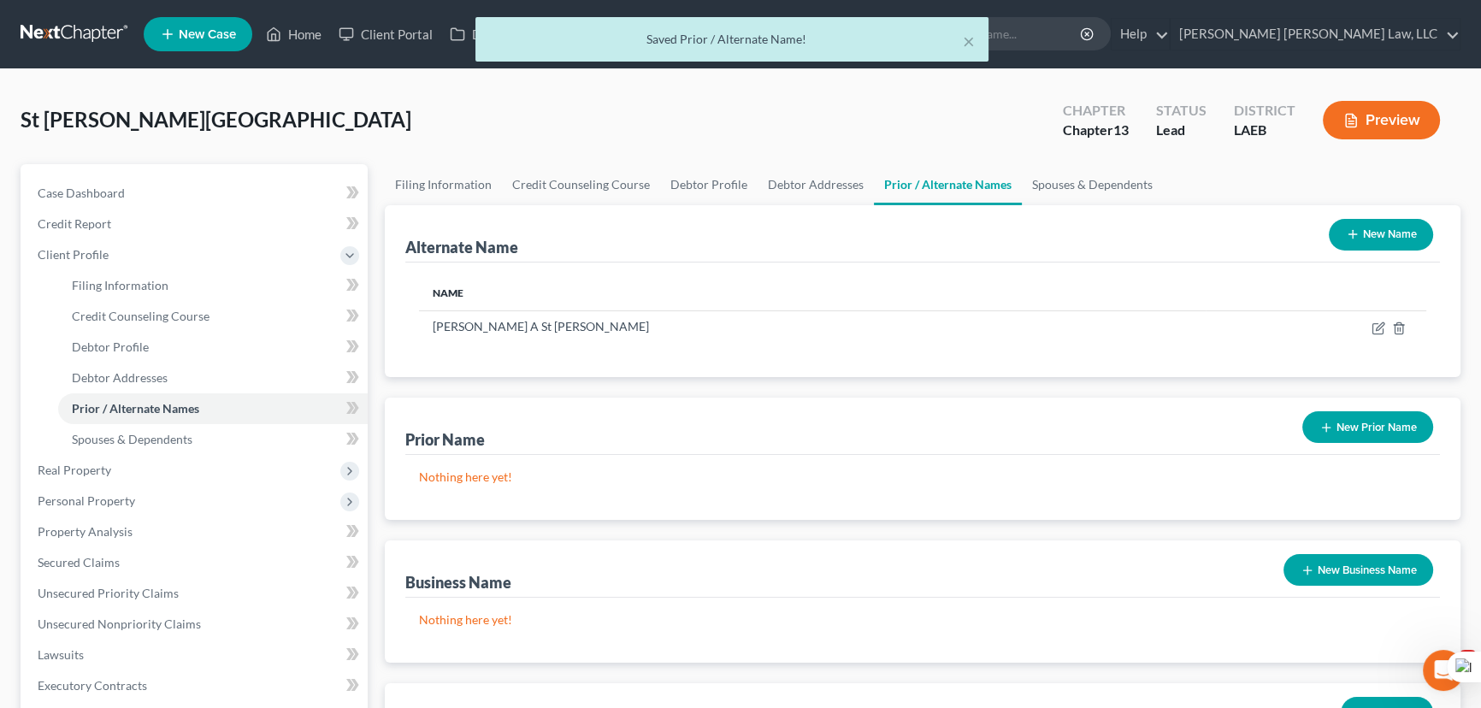
click at [1394, 219] on button "New Name" at bounding box center [1381, 235] width 104 height 32
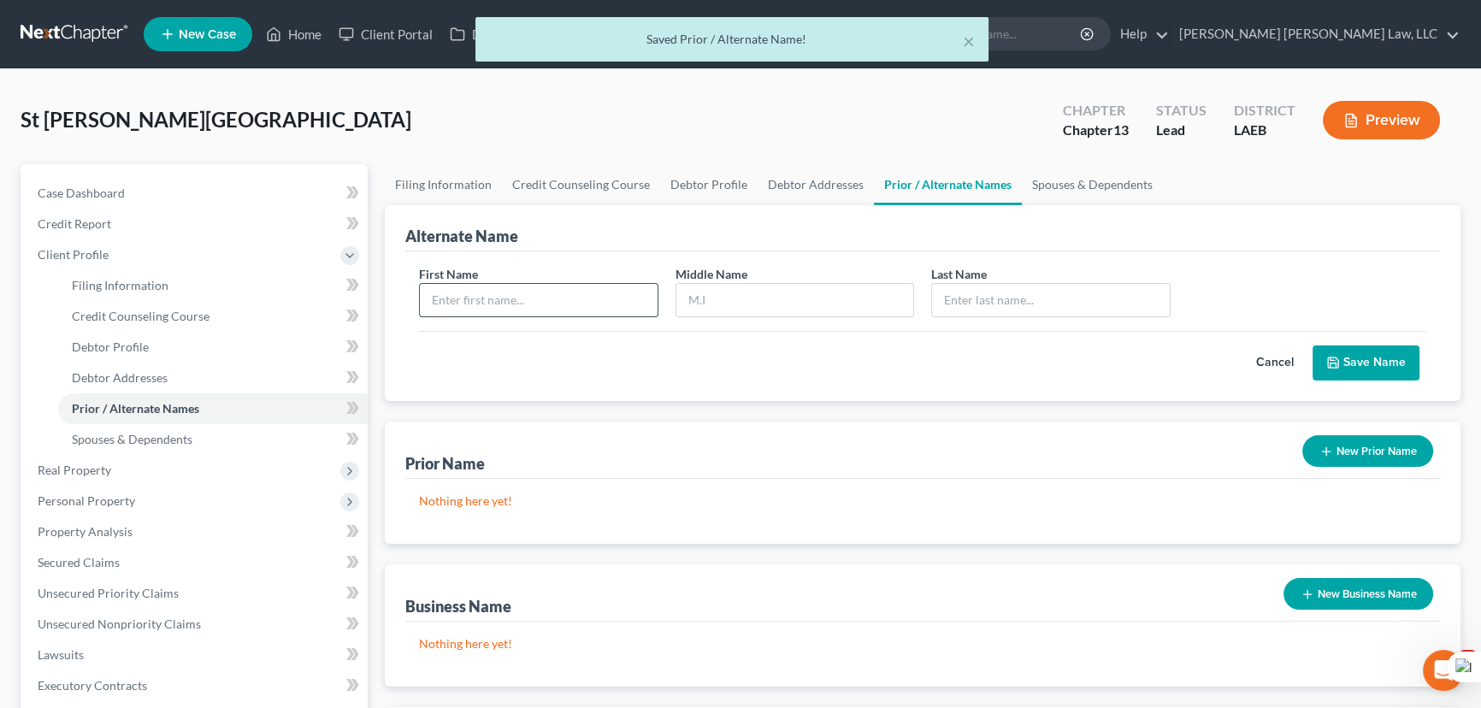
click at [504, 292] on input "text" at bounding box center [539, 300] width 238 height 32
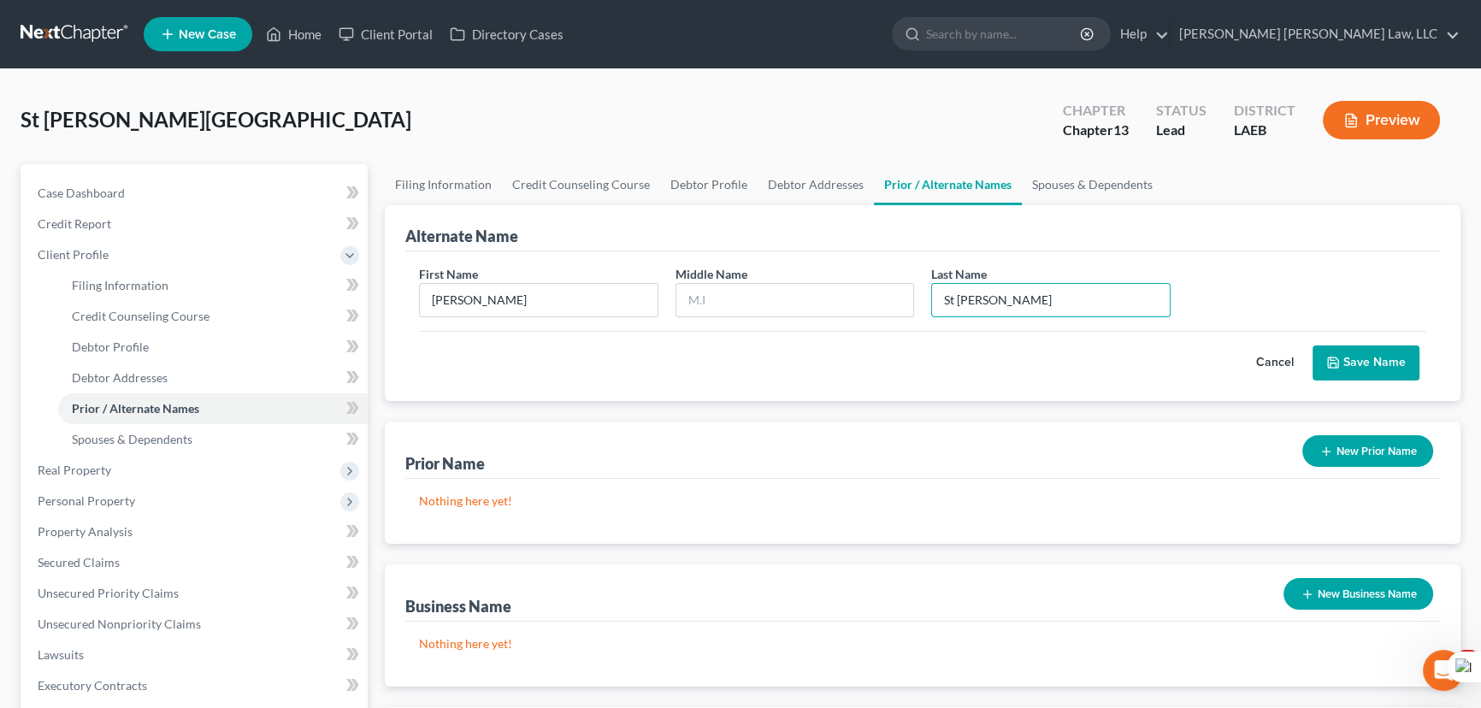
click at [1352, 363] on button "Save Name" at bounding box center [1366, 363] width 107 height 36
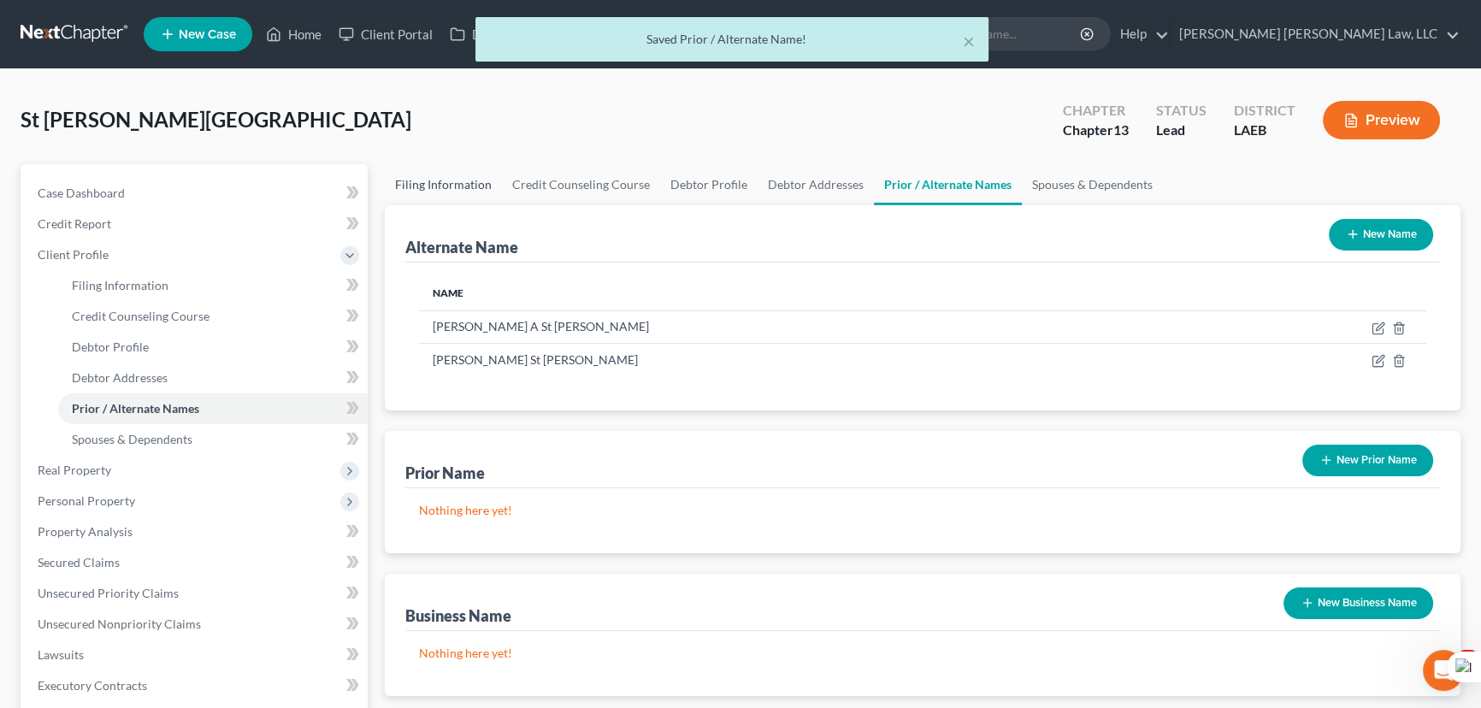
click at [472, 196] on link "Filing Information" at bounding box center [443, 184] width 117 height 41
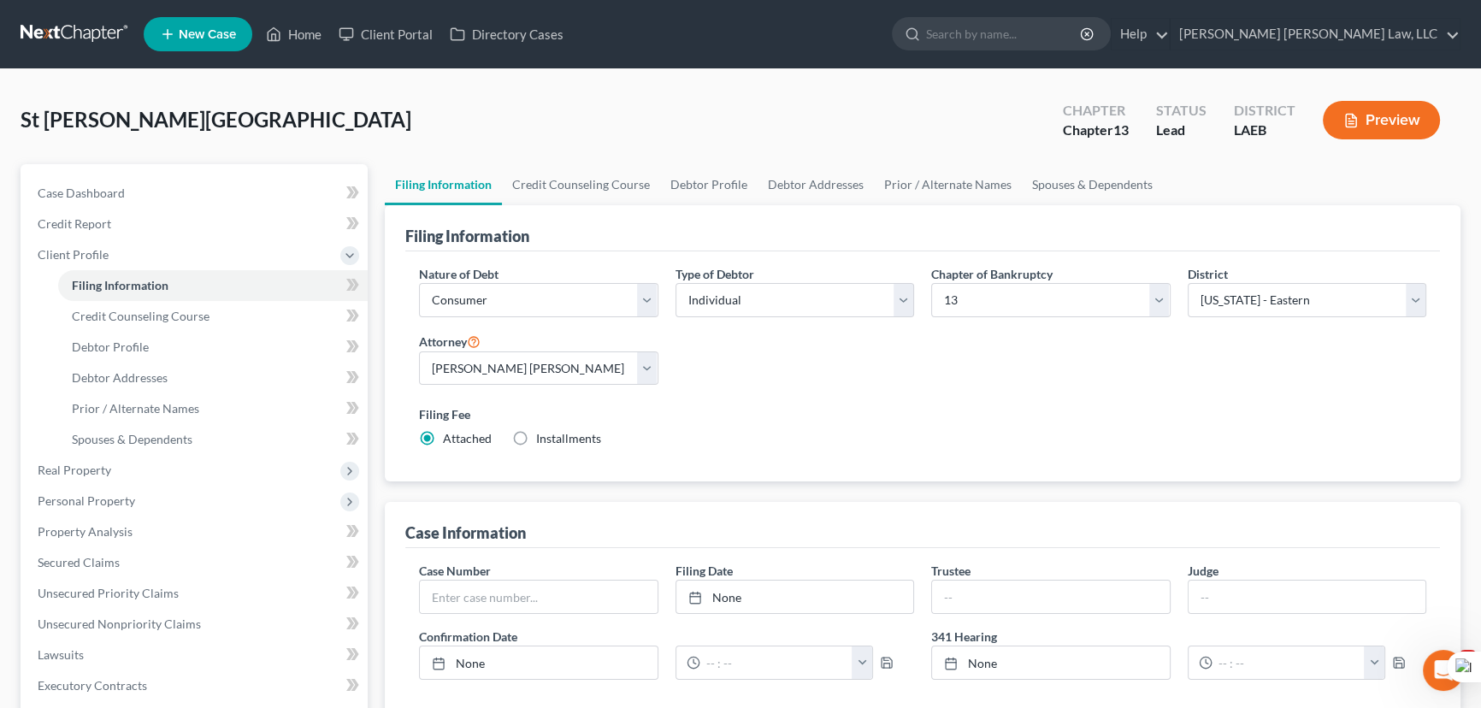
click at [62, 49] on link at bounding box center [75, 34] width 109 height 31
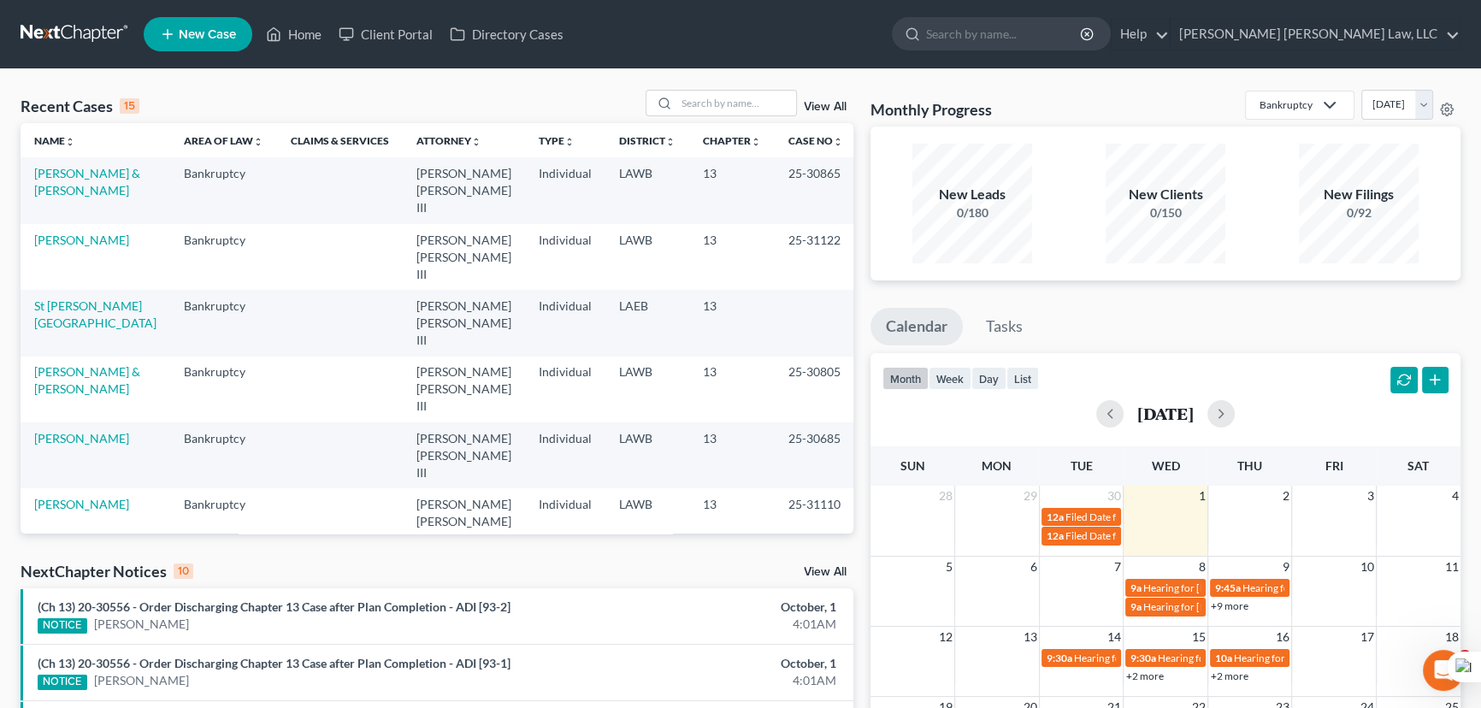
click at [718, 119] on div "Recent Cases 15 View All" at bounding box center [437, 106] width 833 height 33
click at [705, 99] on input "search" at bounding box center [736, 103] width 120 height 25
type input "freeman, glenda"
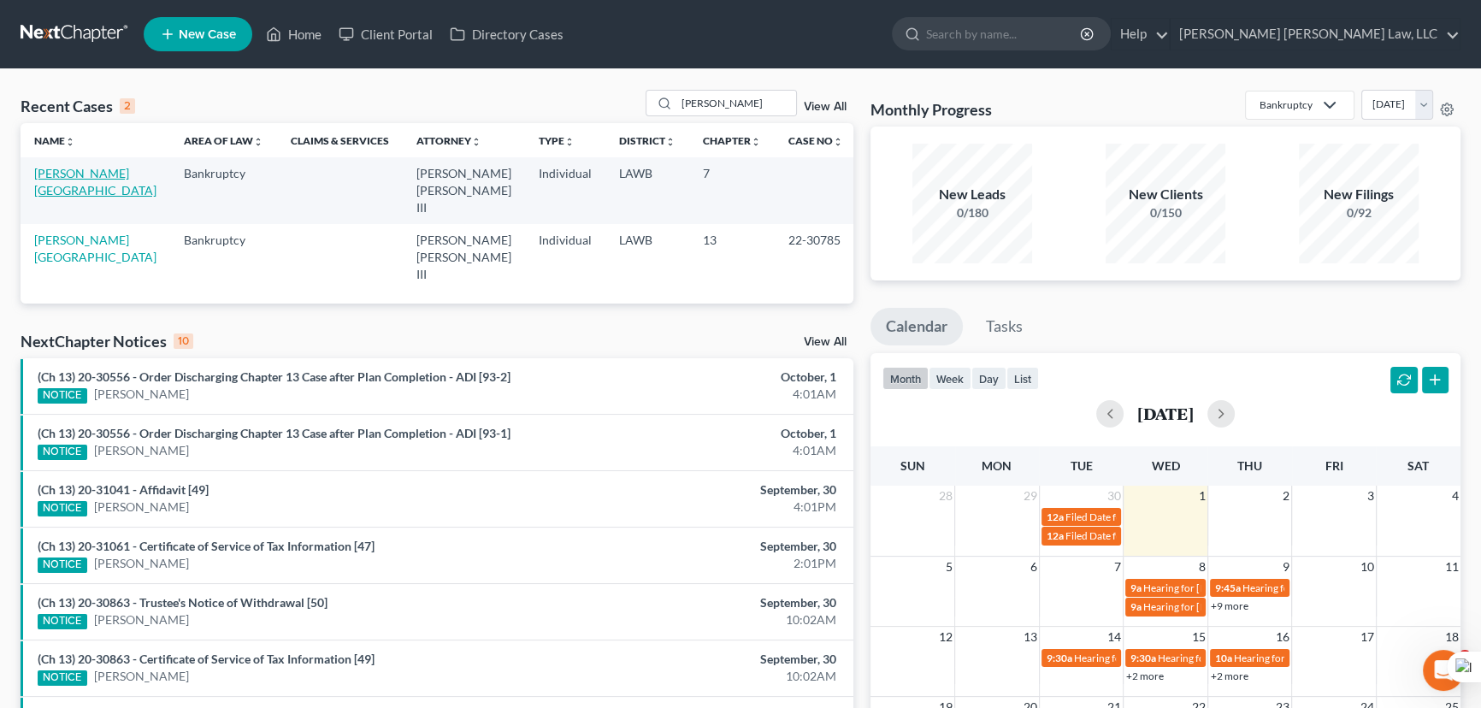
click at [91, 177] on link "Freeman, Glenda" at bounding box center [95, 182] width 122 height 32
